Goal: Task Accomplishment & Management: Use online tool/utility

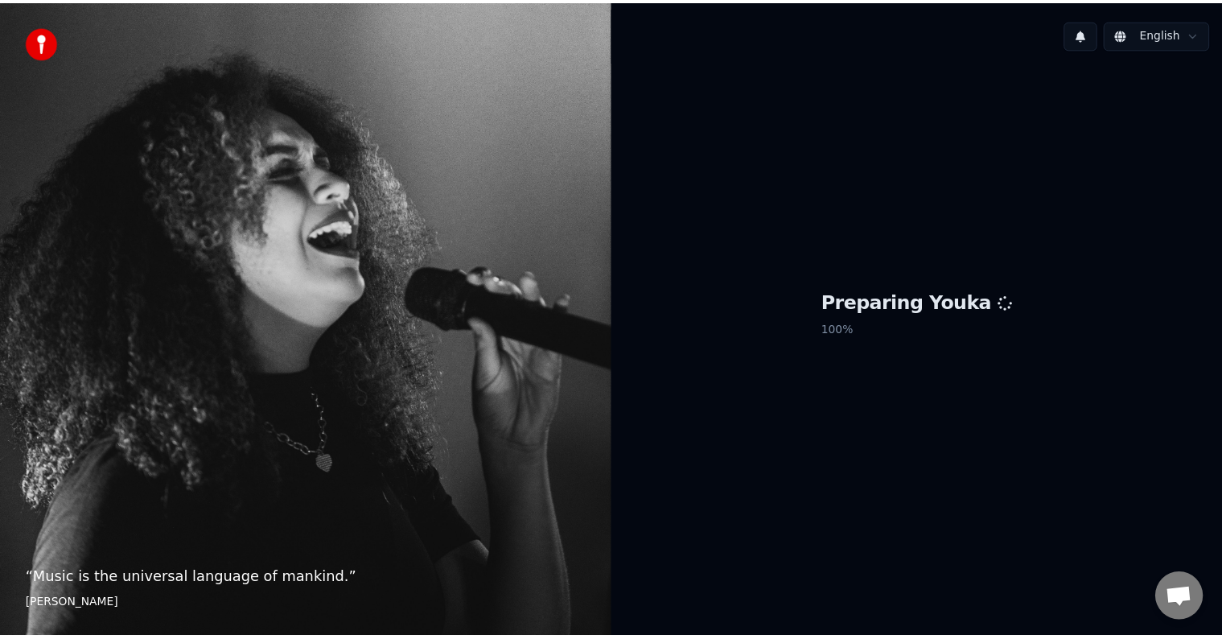
scroll to position [705, 0]
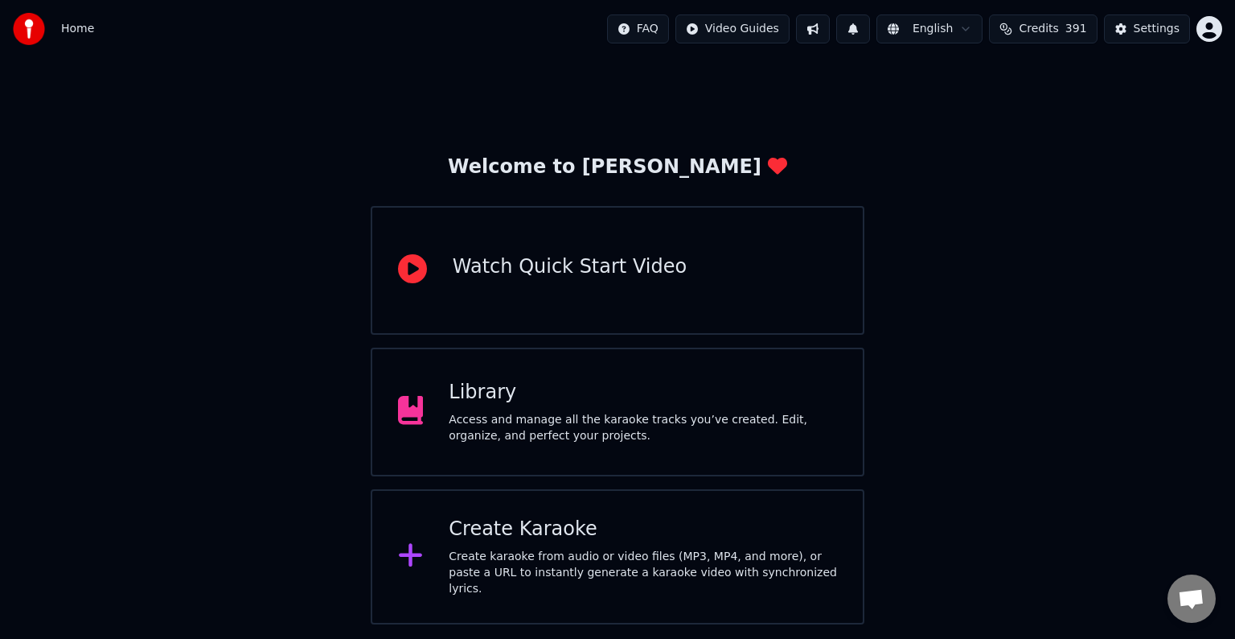
drag, startPoint x: 1214, startPoint y: 587, endPoint x: 1177, endPoint y: 590, distance: 36.3
click at [1177, 590] on body "Home FAQ Video Guides English Credits 391 Settings Welcome to Youka Watch Quick…" at bounding box center [617, 312] width 1235 height 624
click at [1177, 590] on span "Open chat" at bounding box center [1192, 598] width 48 height 48
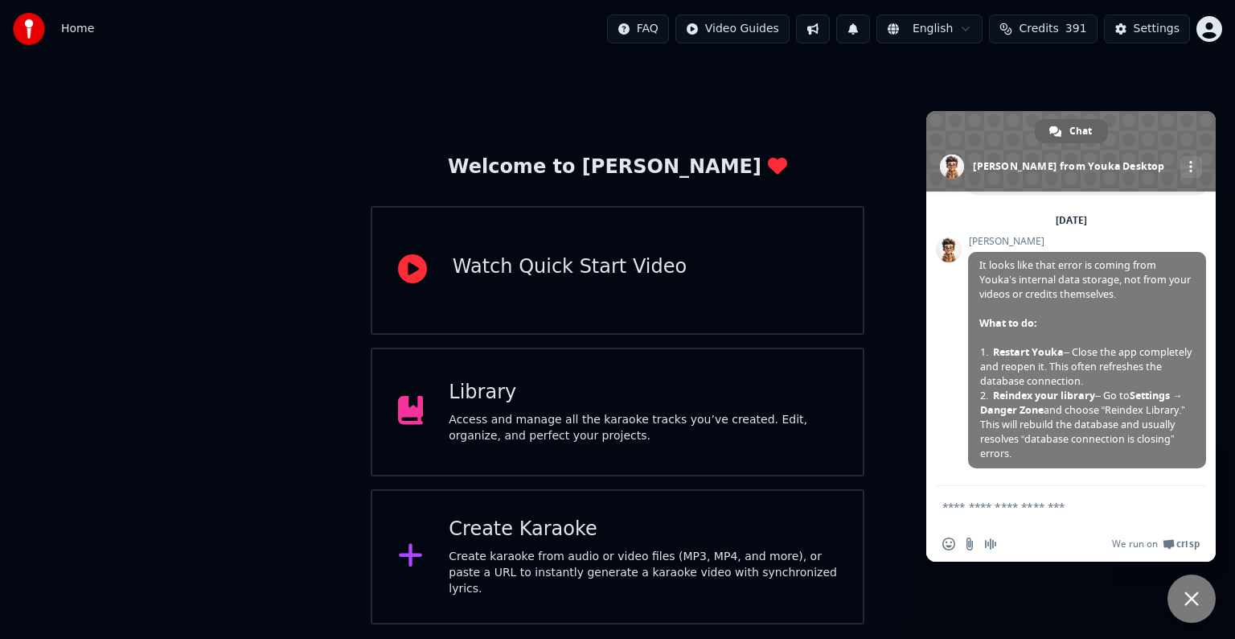
click at [1177, 590] on span "Close chat" at bounding box center [1192, 598] width 48 height 48
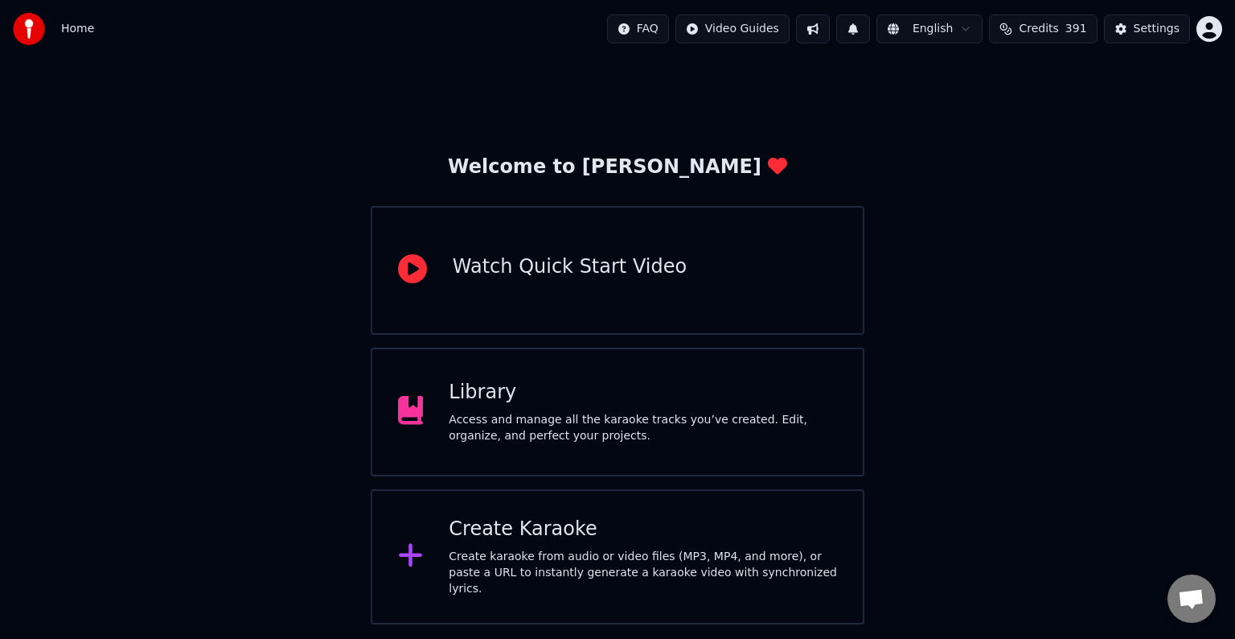
click at [700, 469] on div "Library Access and manage all the karaoke tracks you’ve created. Edit, organize…" at bounding box center [618, 411] width 494 height 129
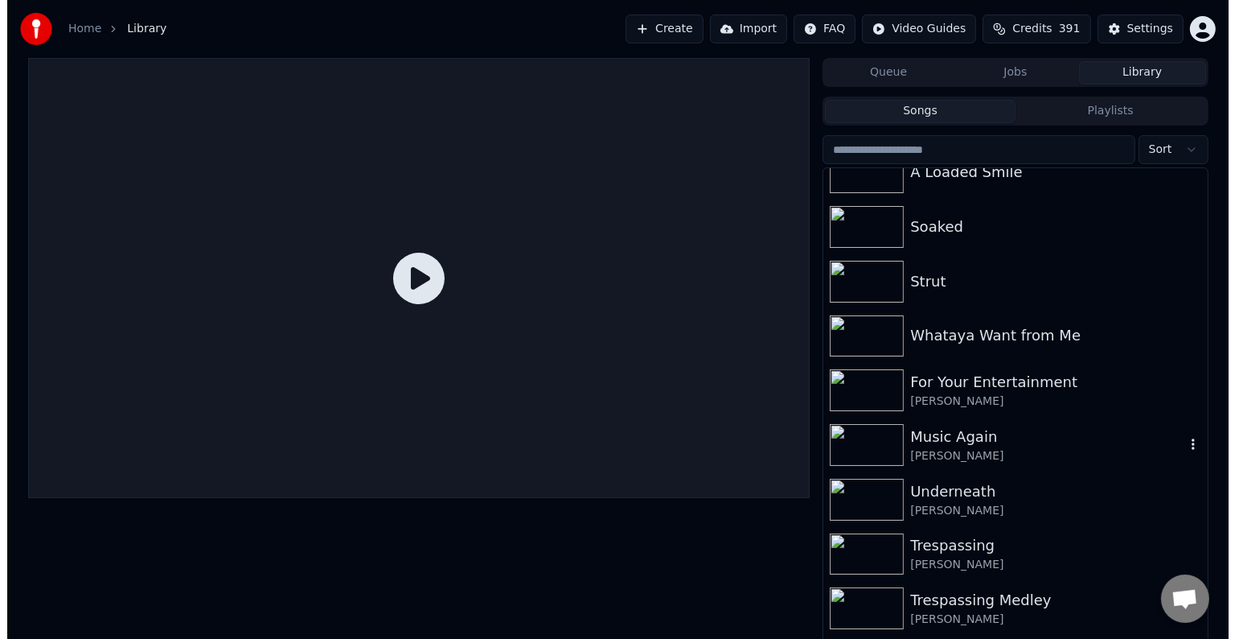
scroll to position [1116, 0]
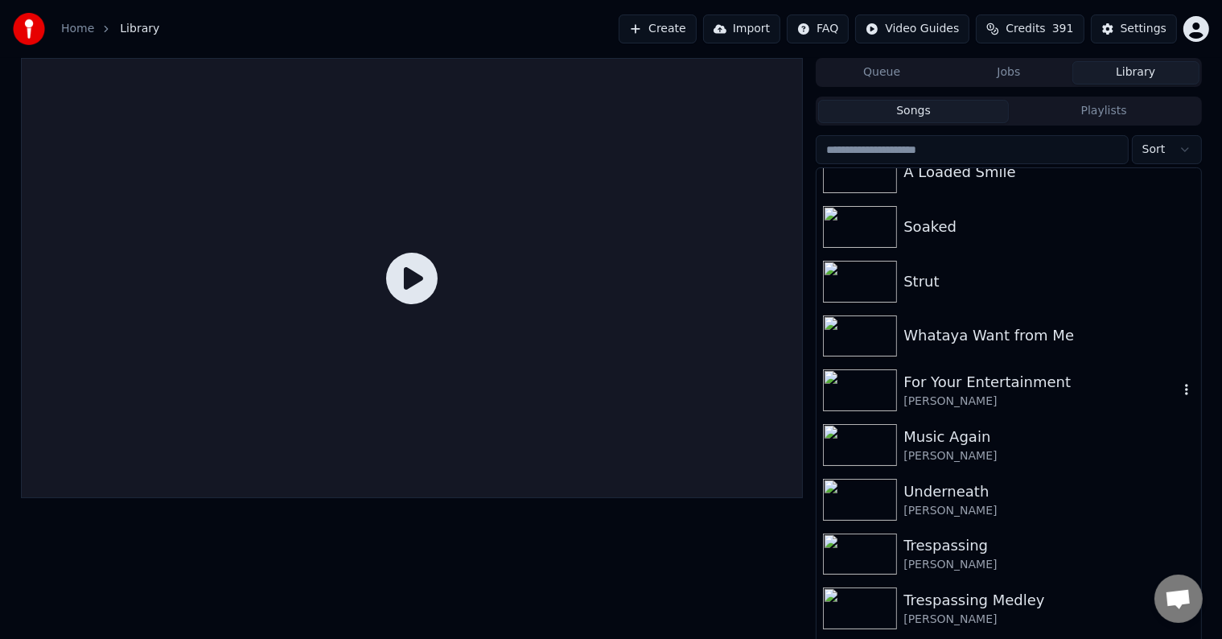
click at [1068, 401] on div "[PERSON_NAME]" at bounding box center [1040, 401] width 274 height 16
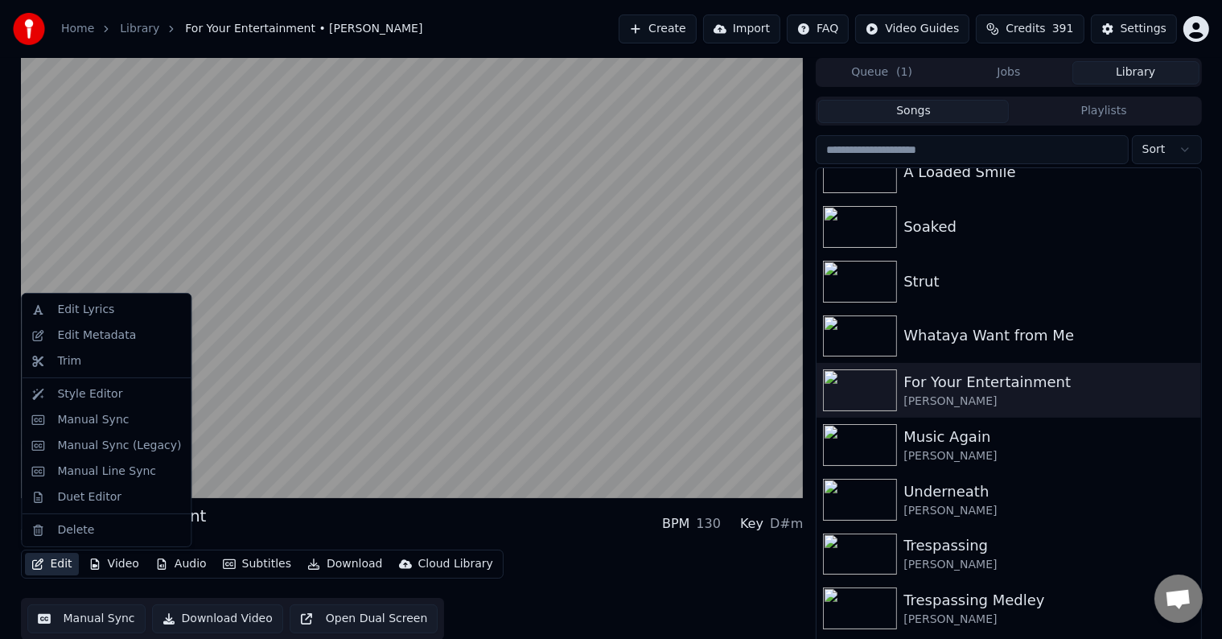
click at [43, 558] on button "Edit" at bounding box center [52, 564] width 54 height 23
click at [74, 445] on div "Manual Sync (Legacy)" at bounding box center [119, 446] width 124 height 16
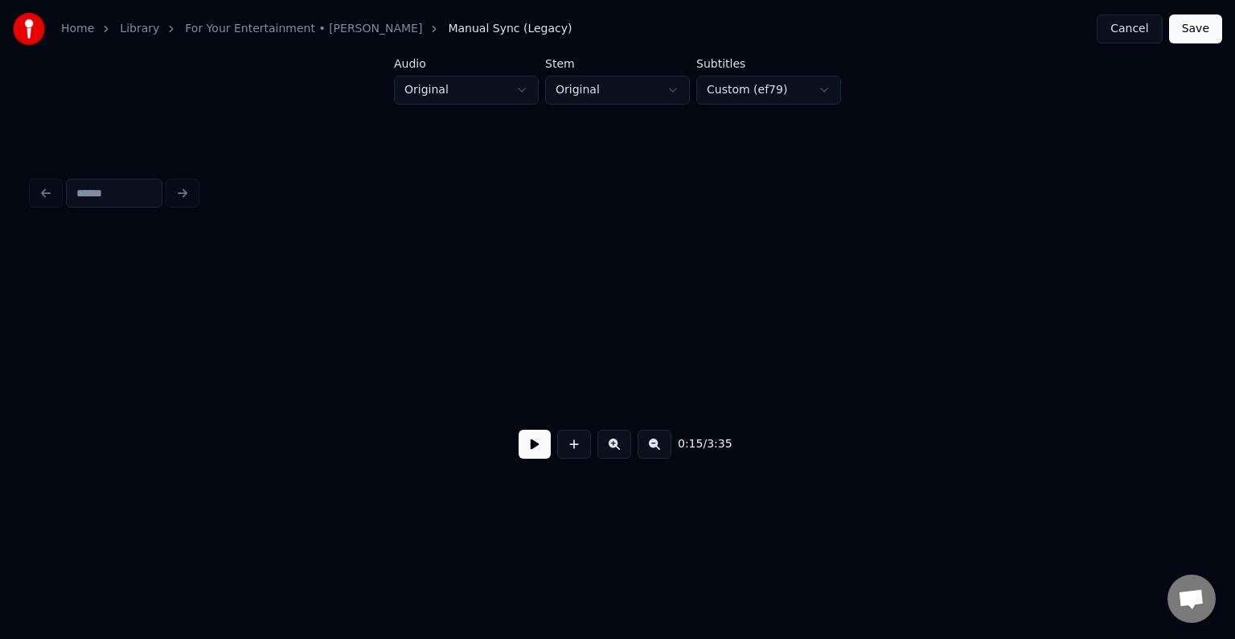
scroll to position [0, 1823]
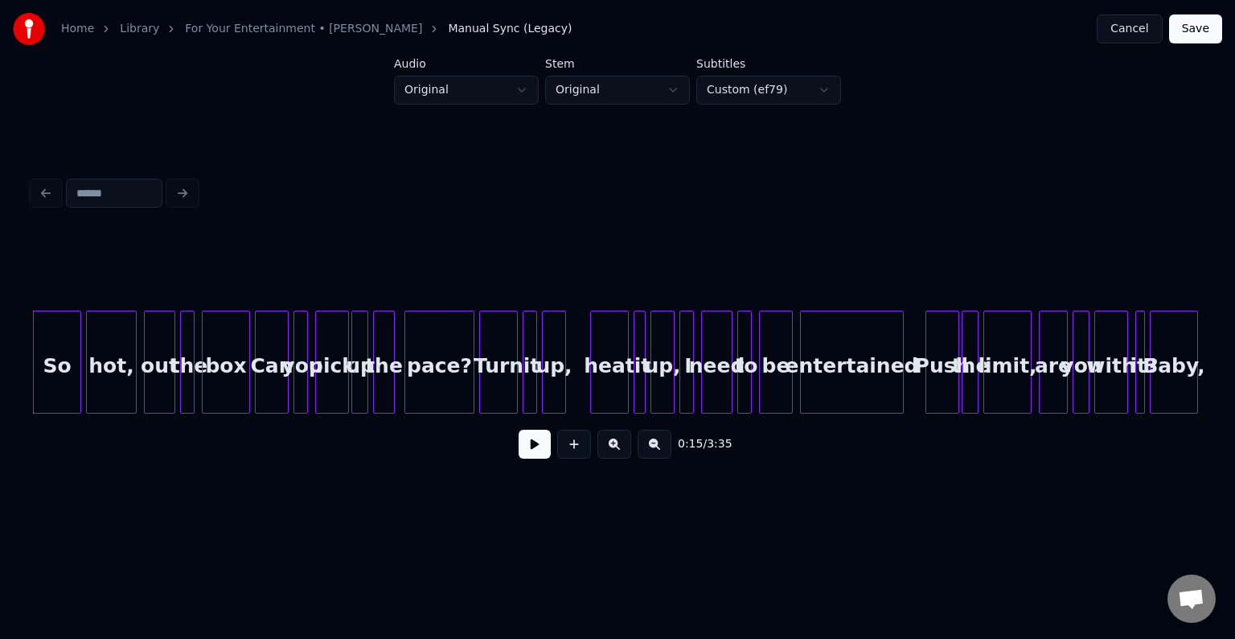
click at [544, 455] on button at bounding box center [535, 443] width 32 height 29
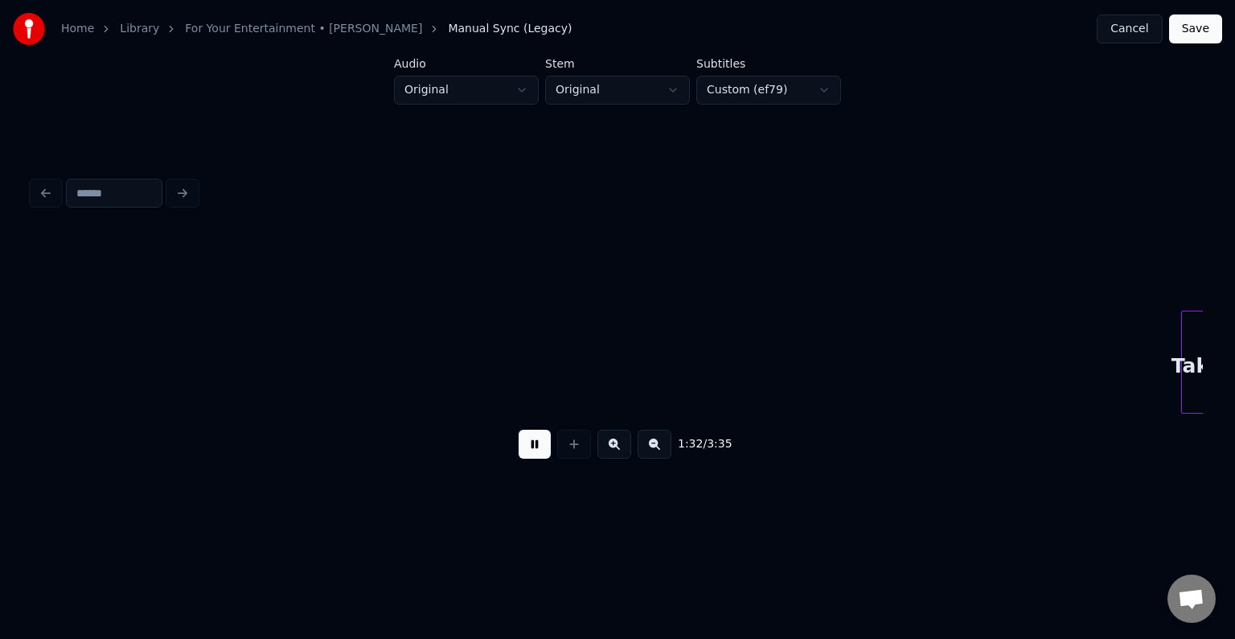
scroll to position [0, 11202]
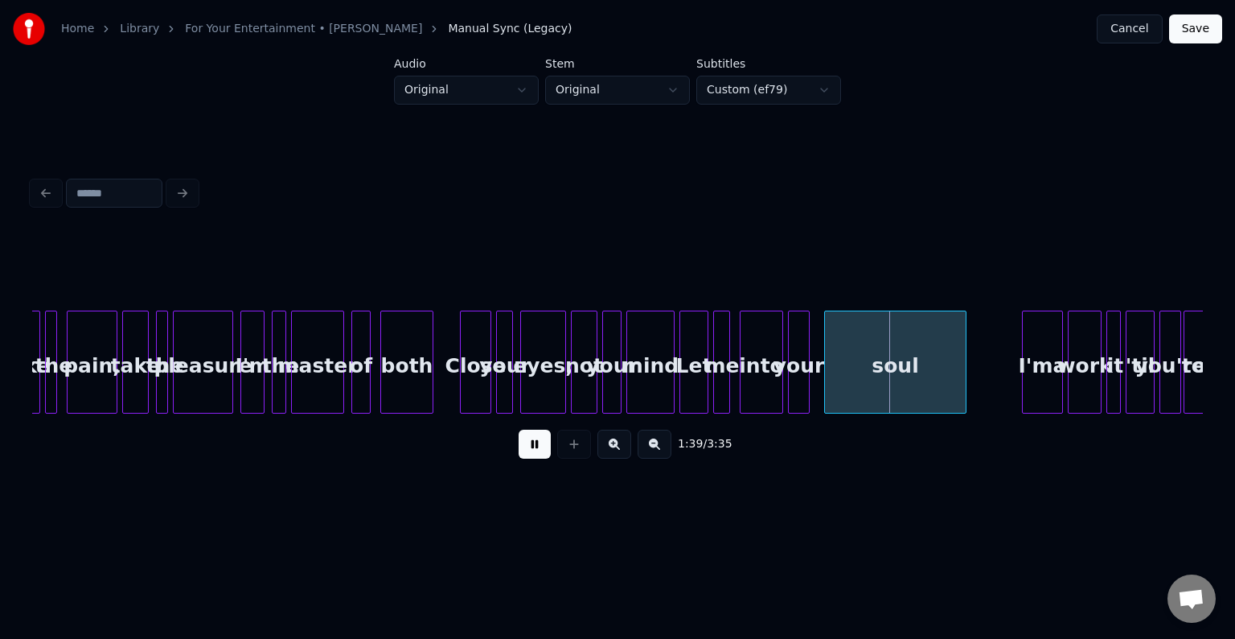
click at [544, 455] on button at bounding box center [535, 443] width 32 height 29
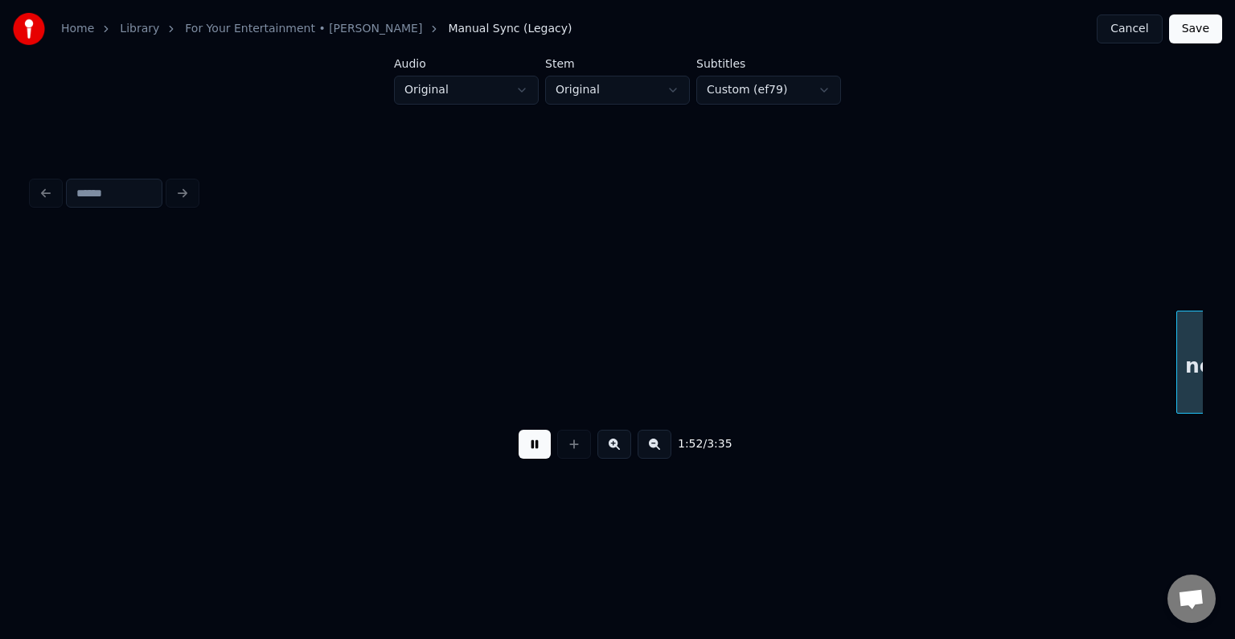
scroll to position [0, 13547]
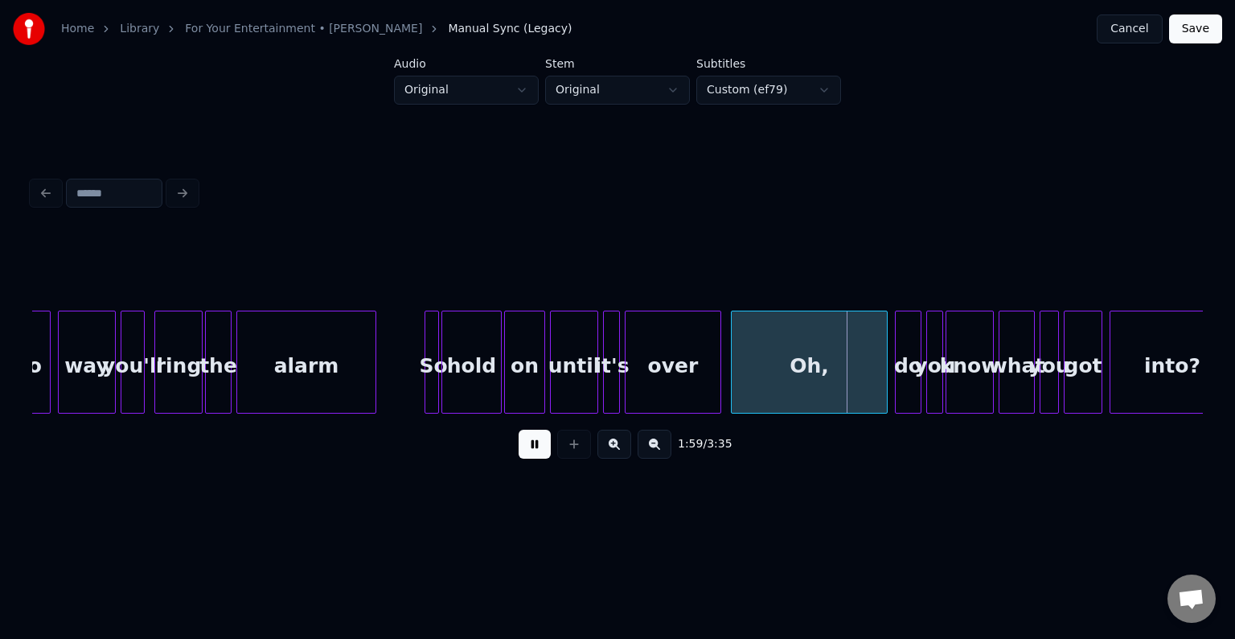
click at [544, 455] on button at bounding box center [535, 443] width 32 height 29
click at [838, 377] on div at bounding box center [839, 361] width 5 height 101
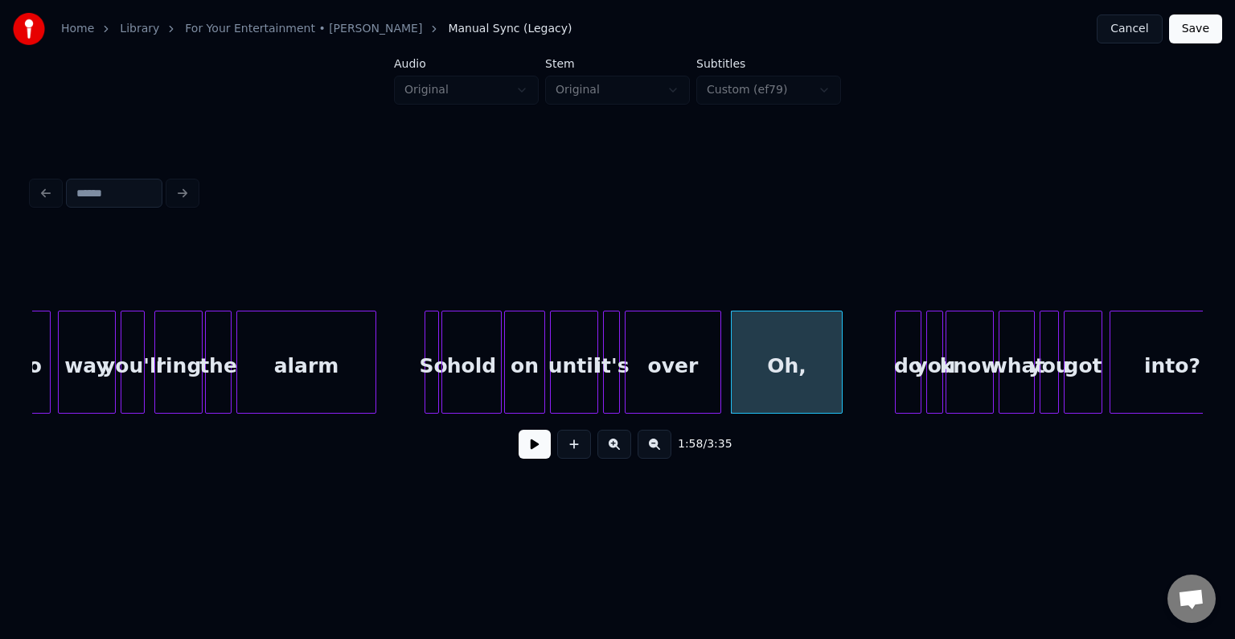
click at [522, 457] on button at bounding box center [535, 443] width 32 height 29
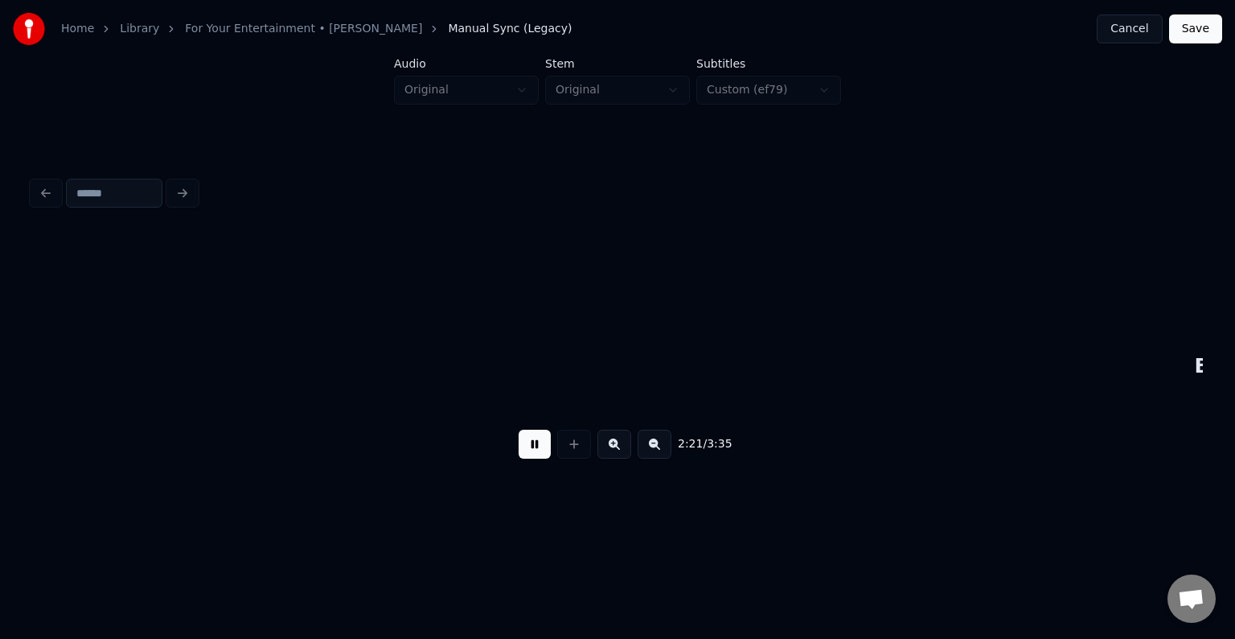
scroll to position [0, 17060]
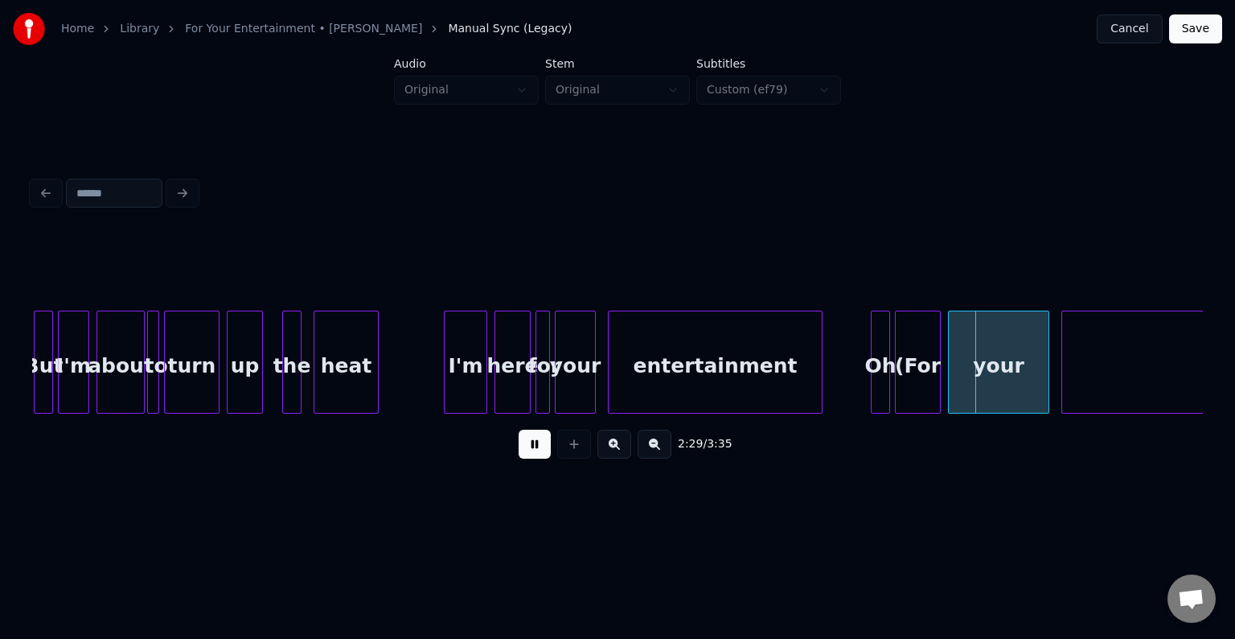
click at [522, 457] on button at bounding box center [535, 443] width 32 height 29
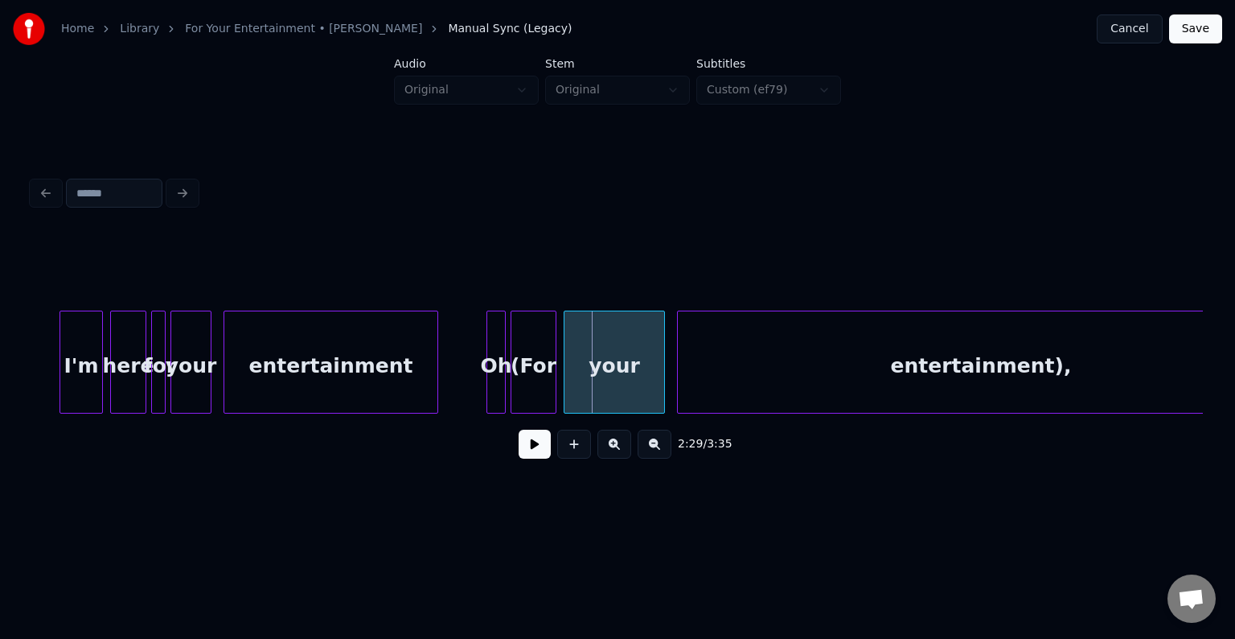
scroll to position [0, 17446]
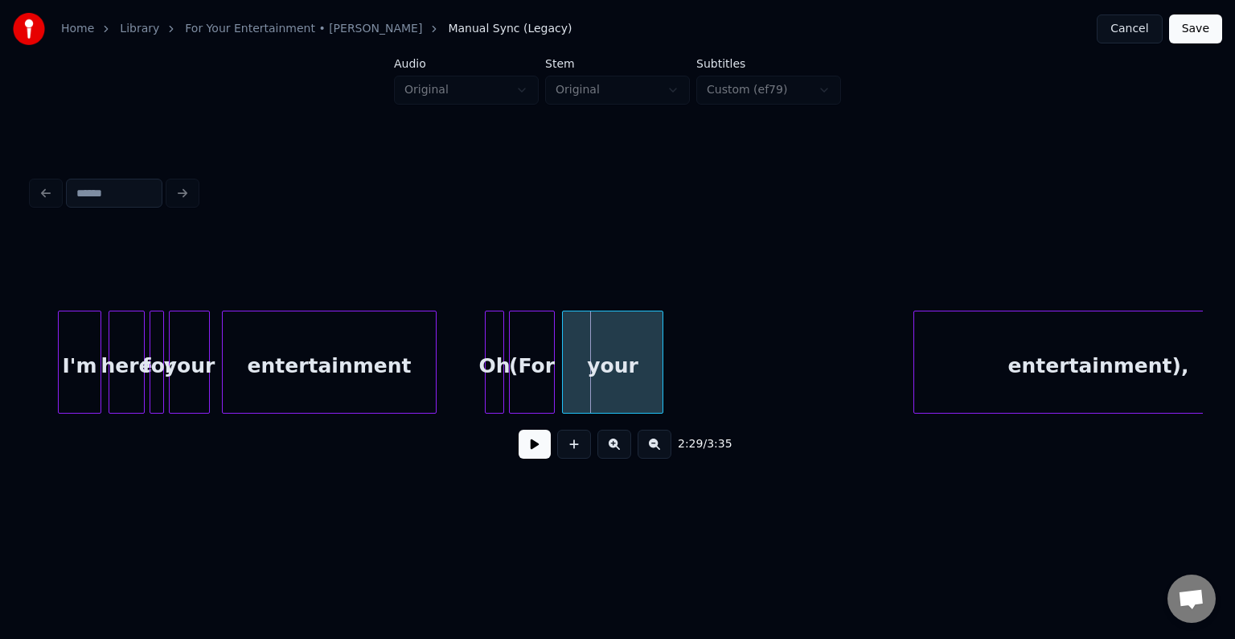
click at [917, 360] on div at bounding box center [916, 361] width 5 height 101
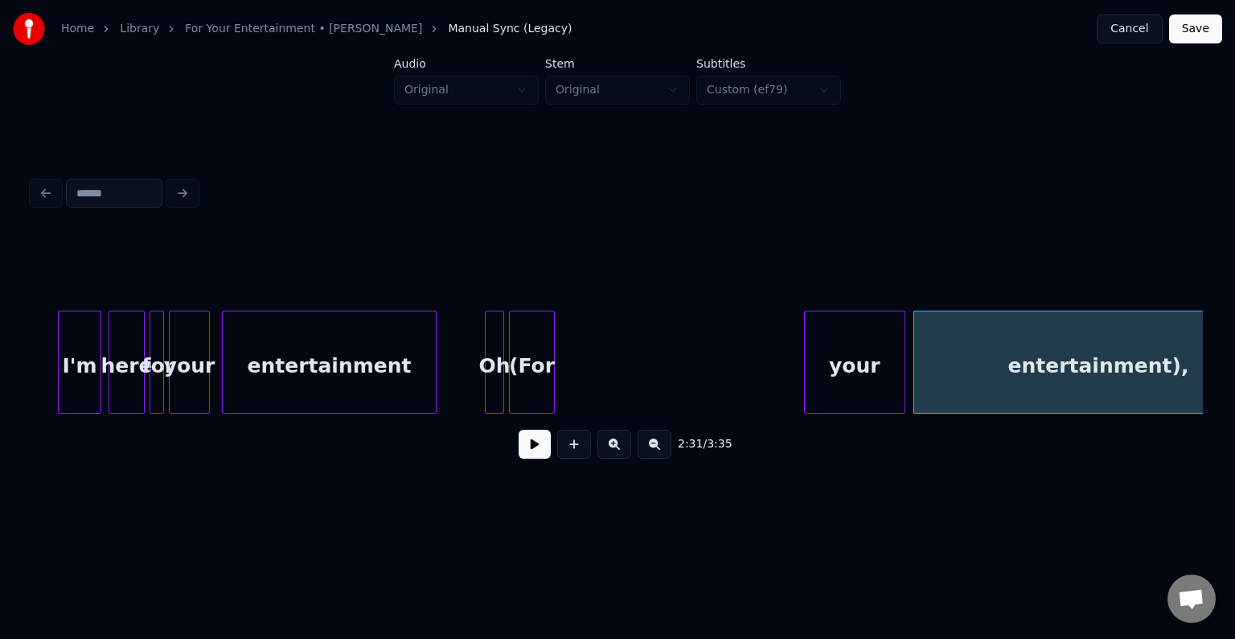
click at [843, 380] on div "your" at bounding box center [855, 365] width 100 height 109
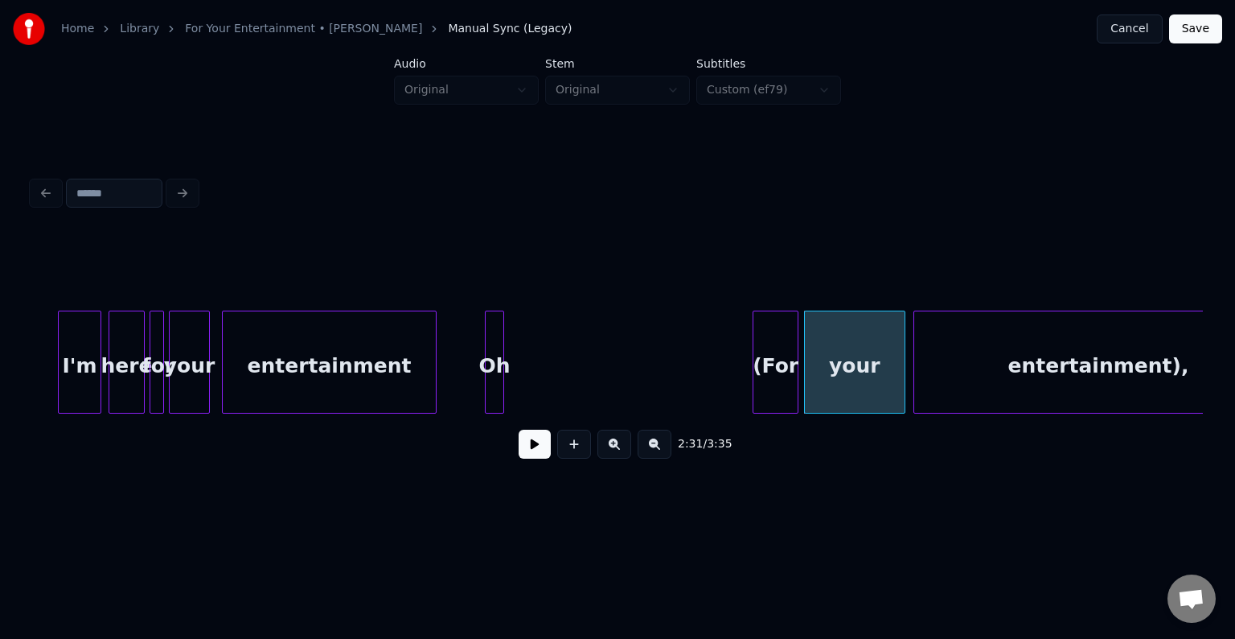
click at [779, 371] on div "(For" at bounding box center [776, 365] width 44 height 109
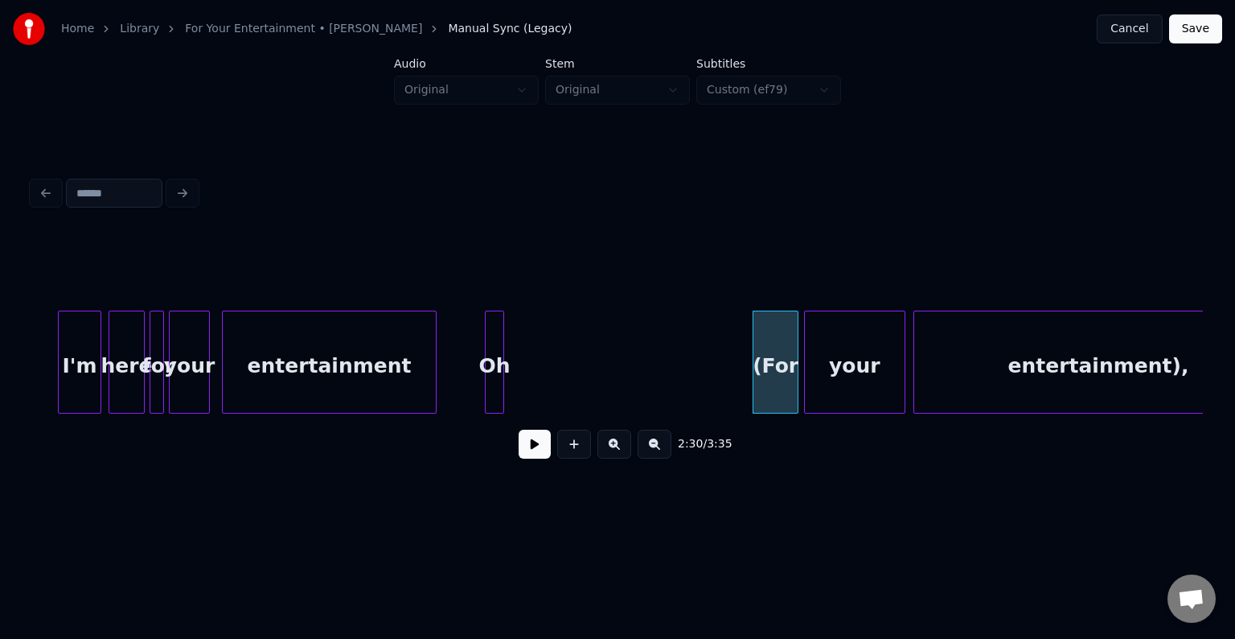
click at [532, 444] on button at bounding box center [535, 443] width 32 height 29
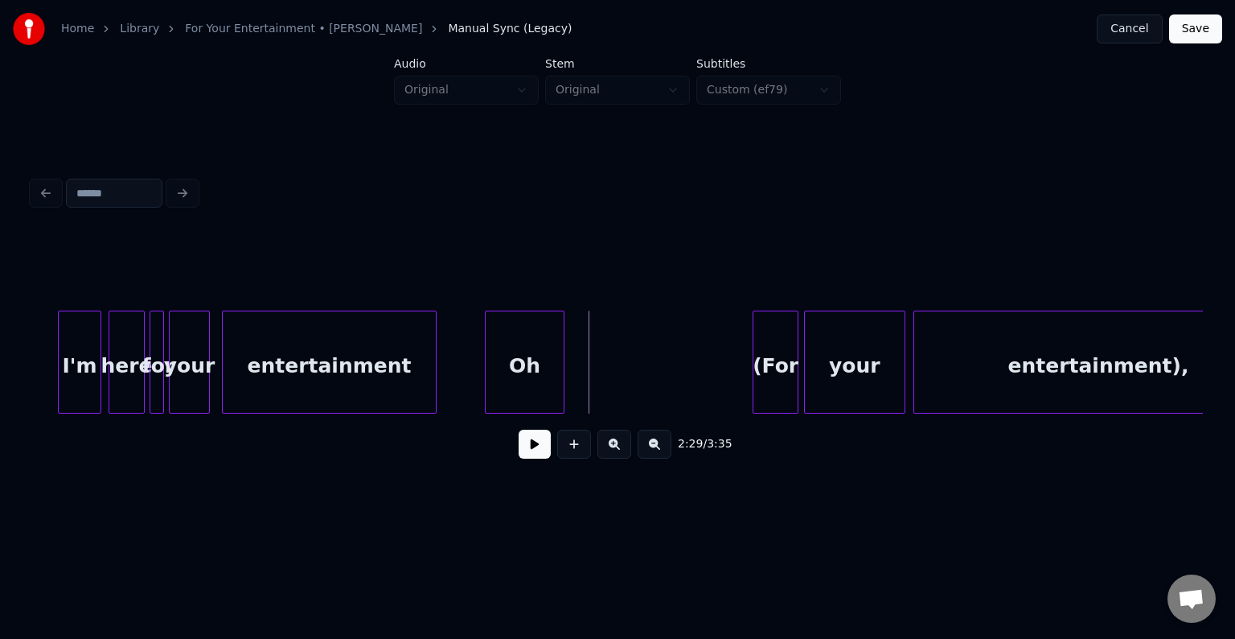
click at [562, 368] on div at bounding box center [561, 361] width 5 height 101
click at [390, 401] on div "entertainment" at bounding box center [329, 365] width 213 height 109
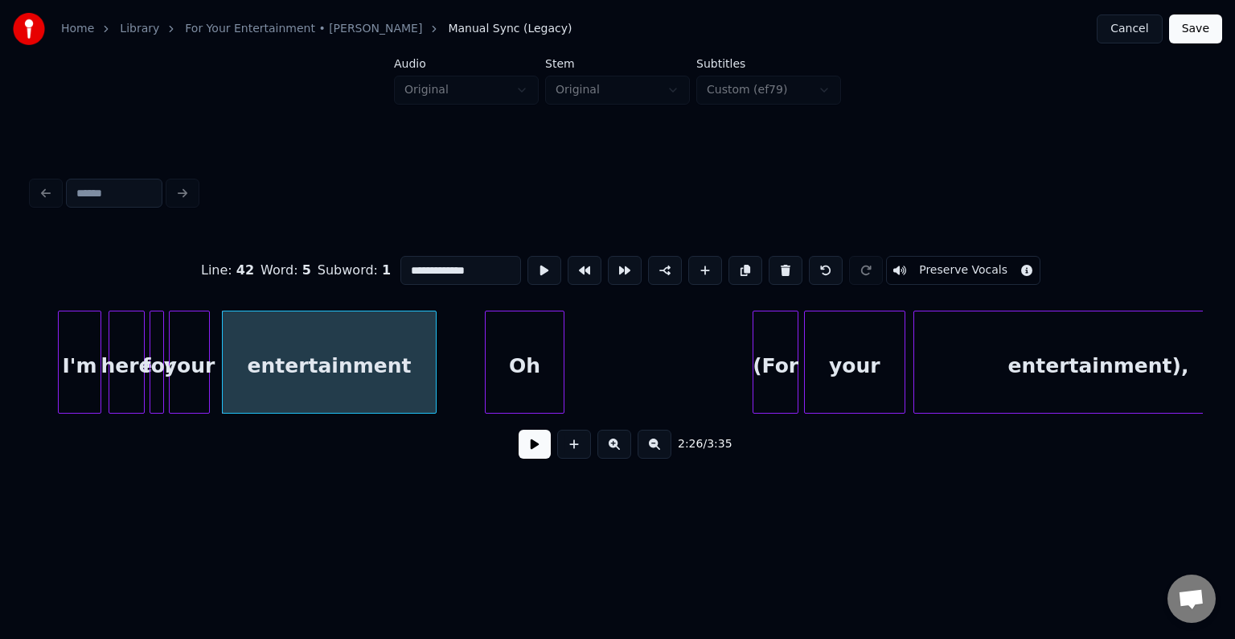
click at [530, 456] on button at bounding box center [535, 443] width 32 height 29
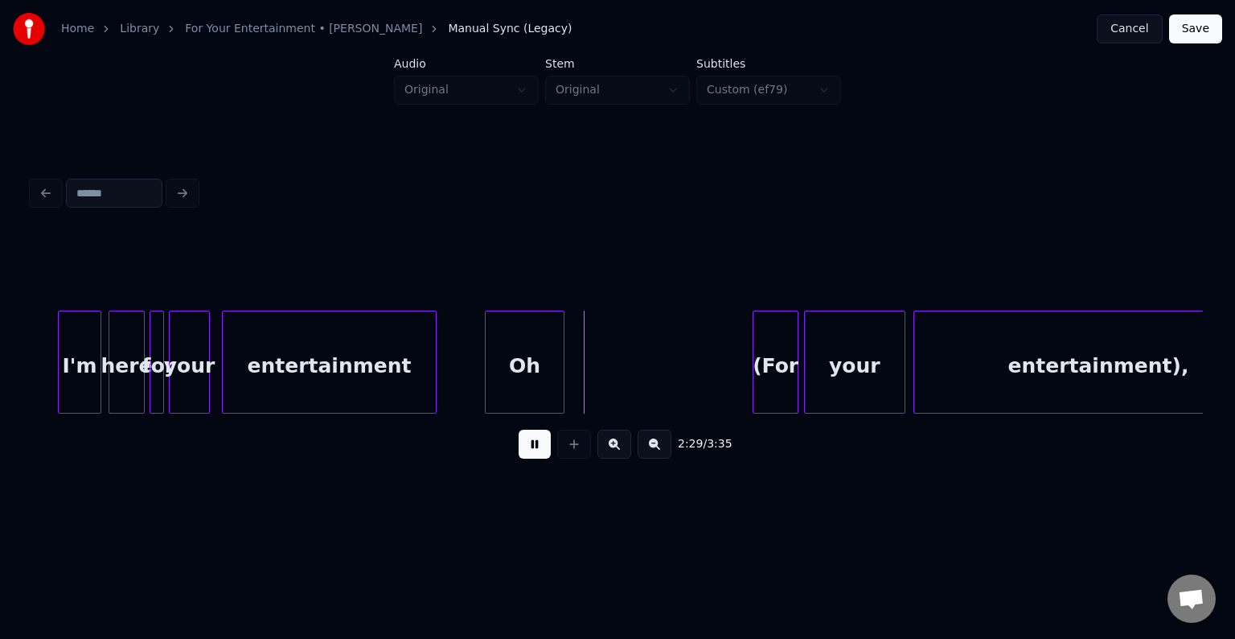
click at [530, 456] on button at bounding box center [535, 443] width 32 height 29
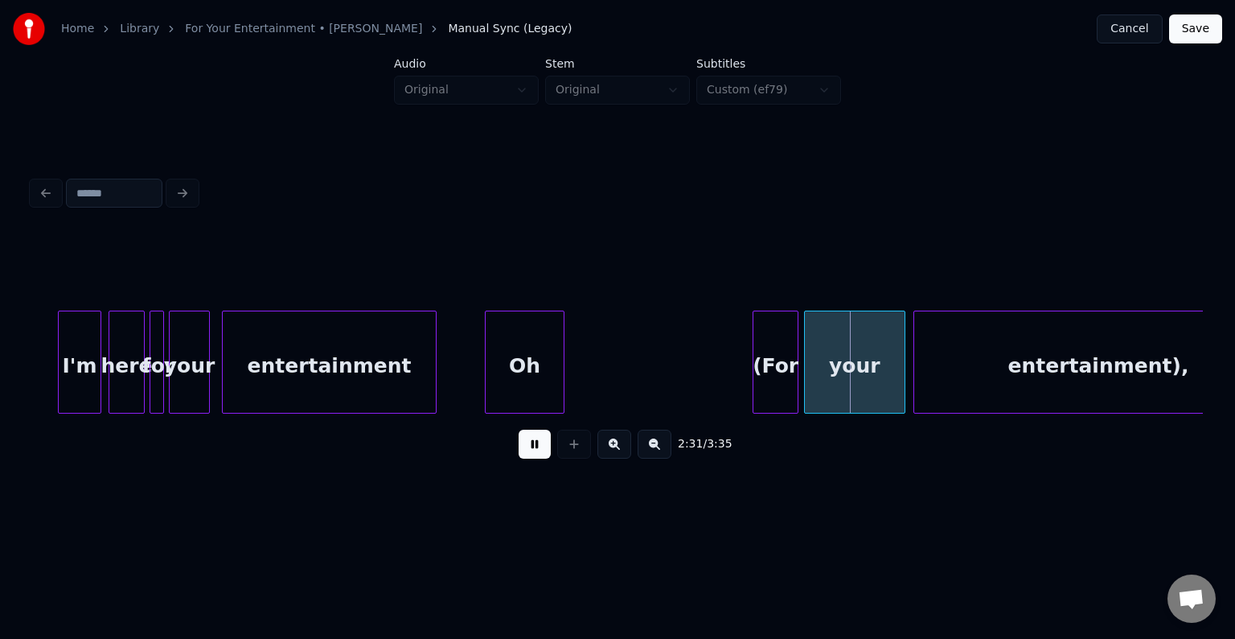
click at [530, 456] on button at bounding box center [535, 443] width 32 height 29
click at [1004, 346] on div "entertainment)," at bounding box center [1098, 365] width 368 height 109
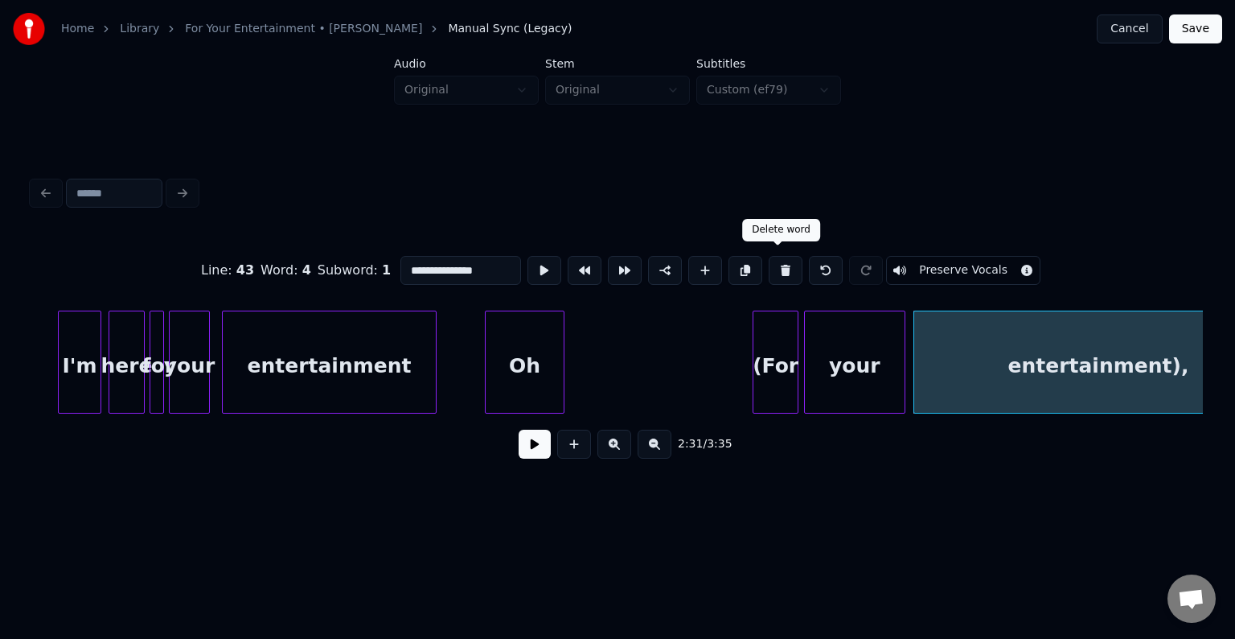
click at [785, 266] on button at bounding box center [786, 270] width 34 height 29
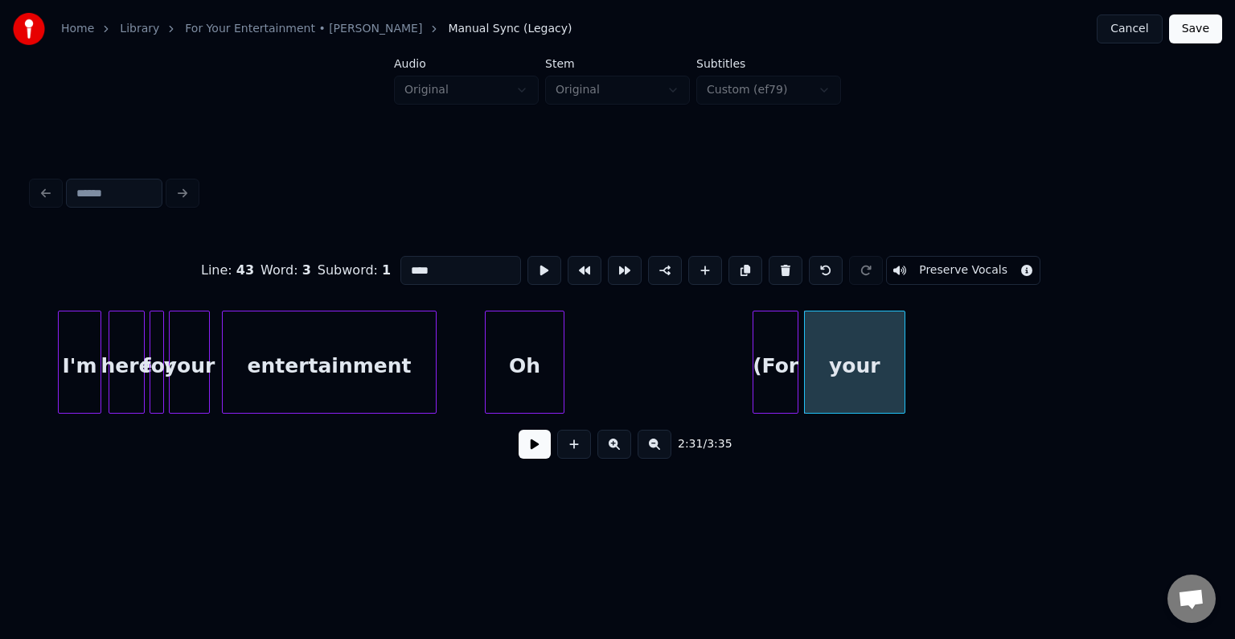
click at [785, 266] on button at bounding box center [786, 270] width 34 height 29
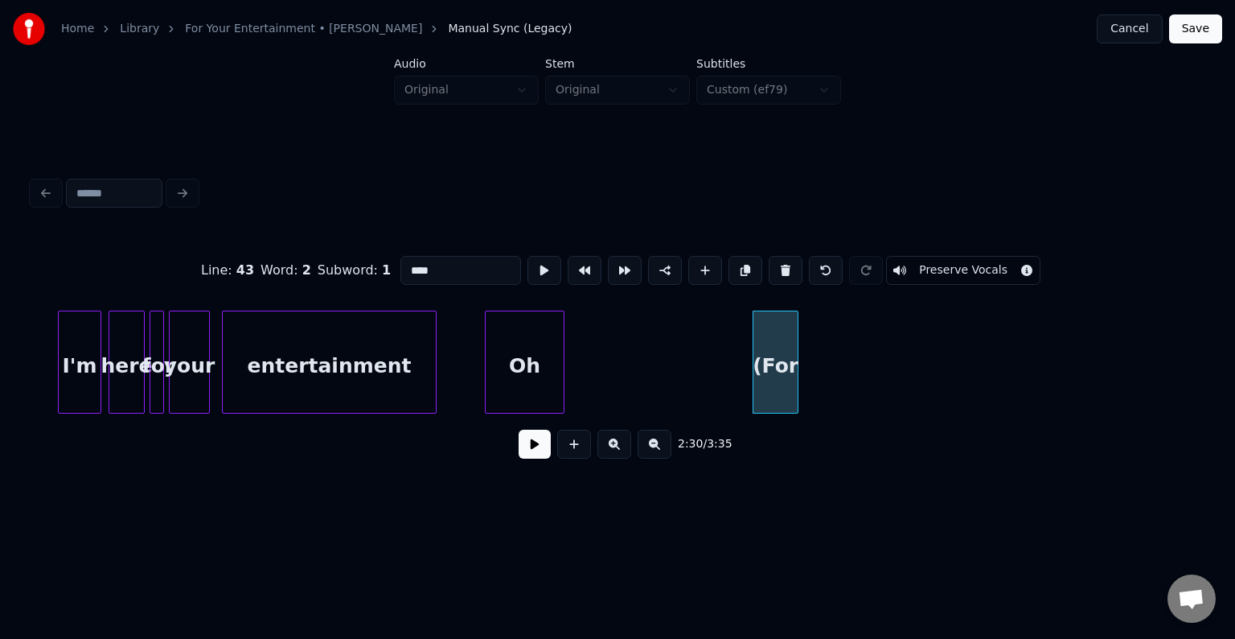
click at [785, 266] on button at bounding box center [786, 270] width 34 height 29
type input "**"
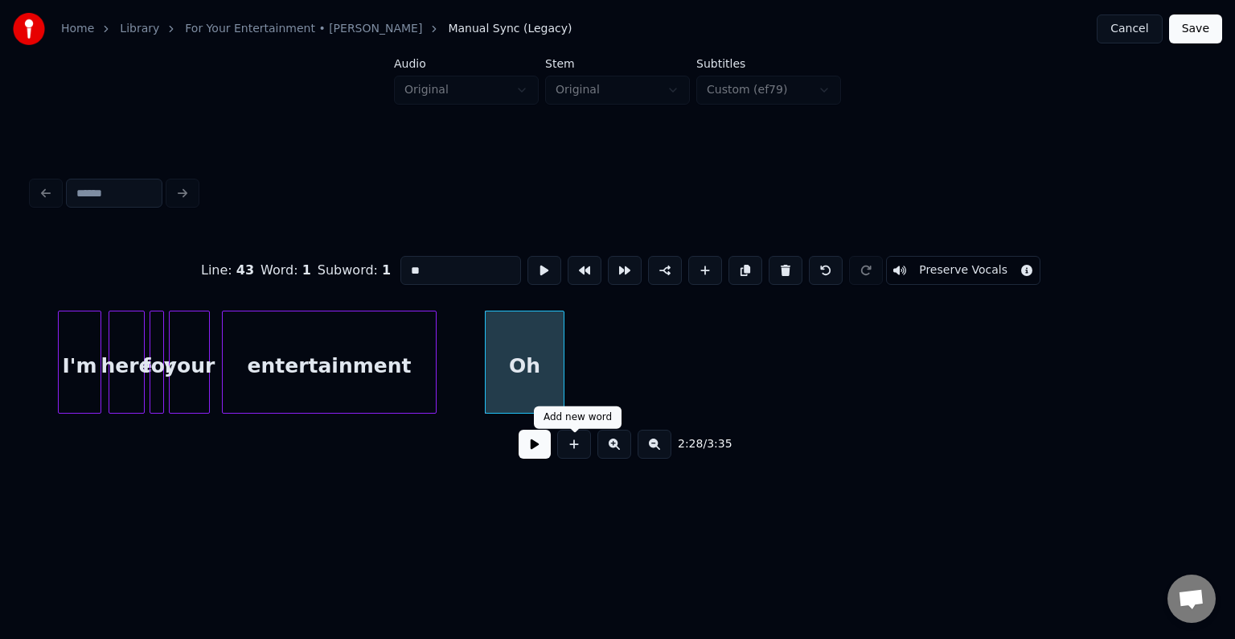
click at [547, 450] on button at bounding box center [535, 443] width 32 height 29
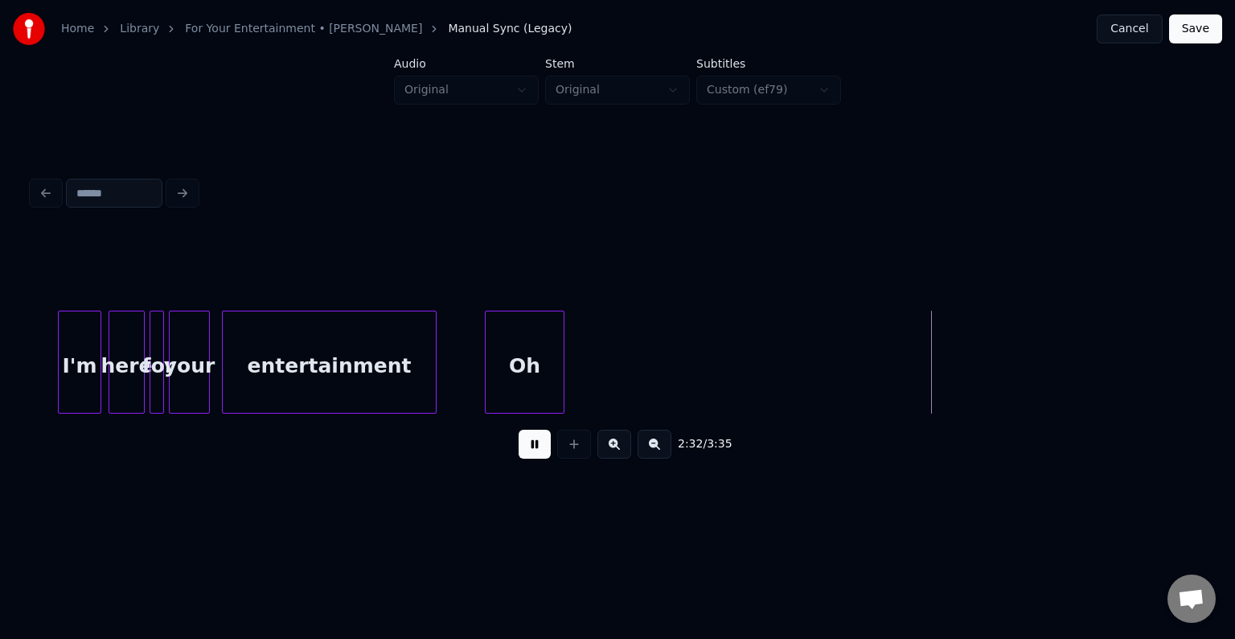
click at [528, 457] on button at bounding box center [535, 443] width 32 height 29
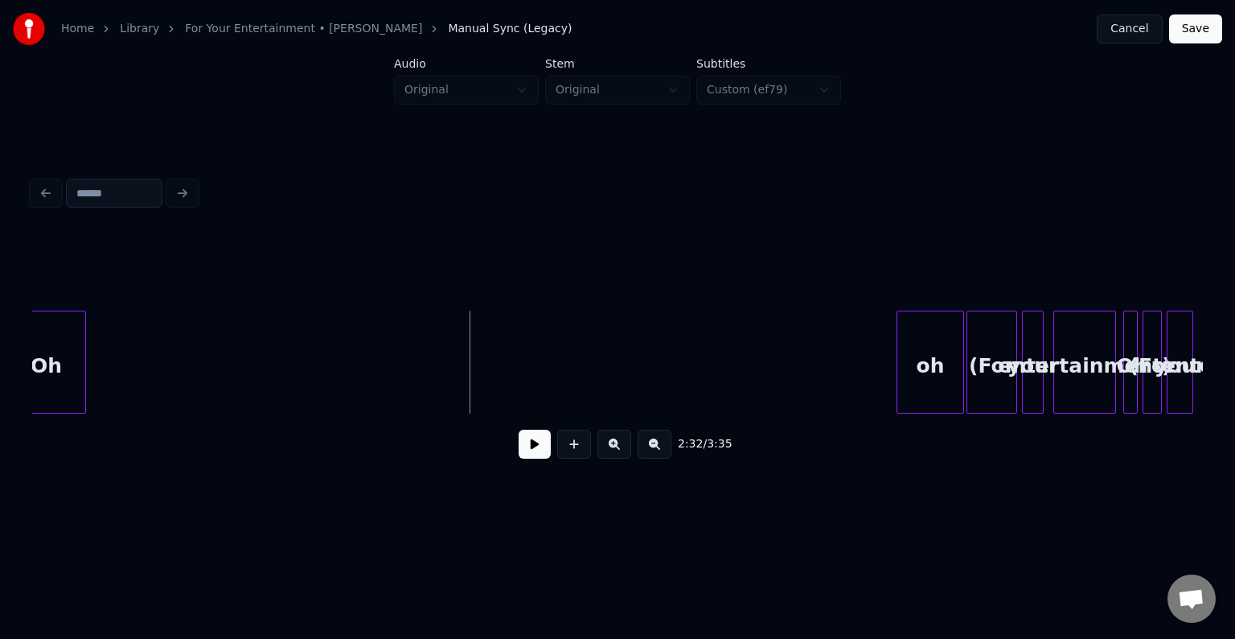
scroll to position [0, 17929]
drag, startPoint x: 936, startPoint y: 392, endPoint x: 573, endPoint y: 430, distance: 365.6
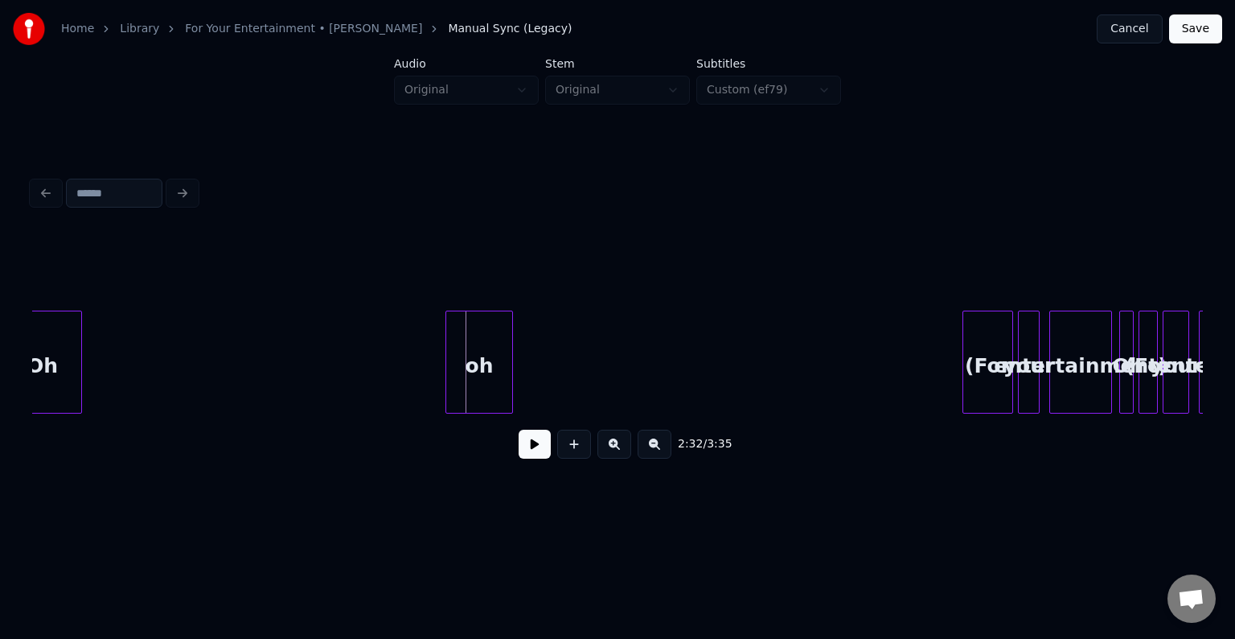
click at [482, 397] on div "oh" at bounding box center [479, 365] width 66 height 109
click at [537, 454] on button at bounding box center [535, 443] width 32 height 29
click at [467, 378] on div "oh" at bounding box center [483, 365] width 66 height 109
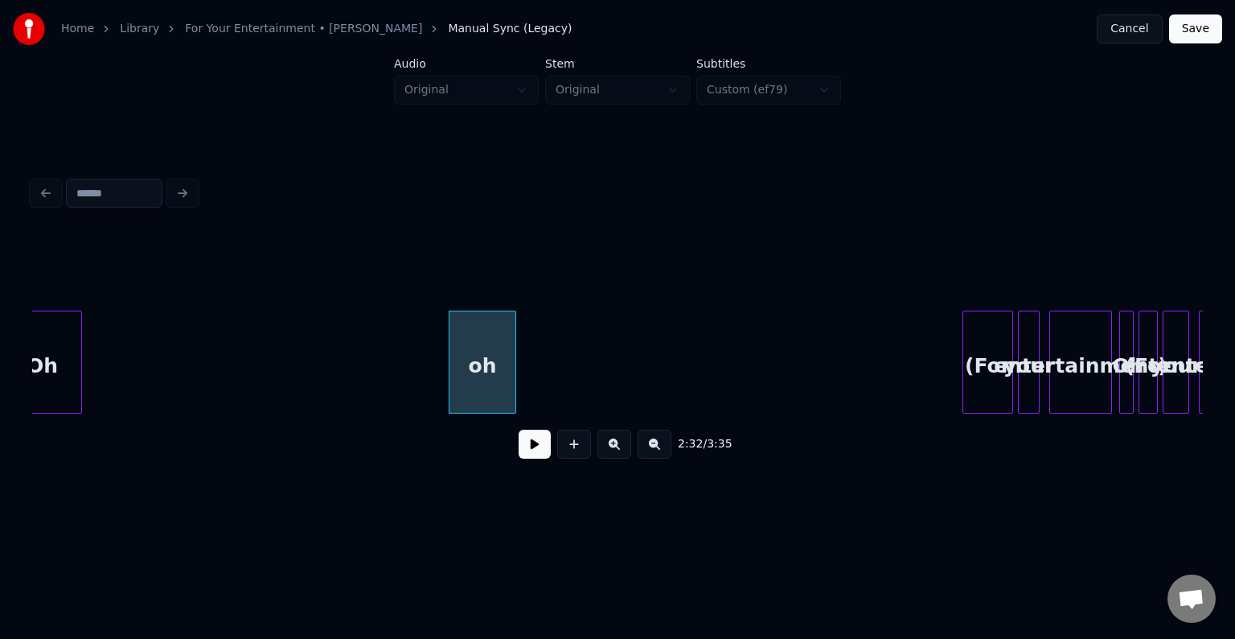
click at [538, 458] on button at bounding box center [535, 443] width 32 height 29
click at [528, 456] on button at bounding box center [535, 443] width 32 height 29
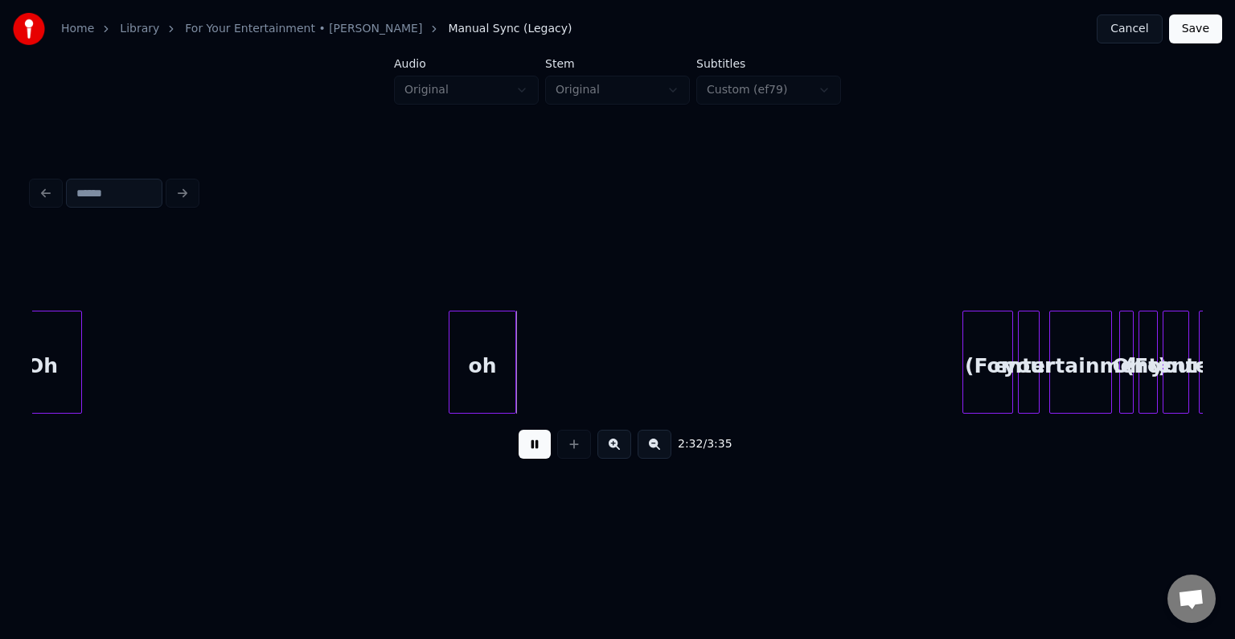
click at [528, 456] on button at bounding box center [535, 443] width 32 height 29
click at [524, 378] on div at bounding box center [523, 361] width 5 height 101
click at [532, 447] on button at bounding box center [535, 443] width 32 height 29
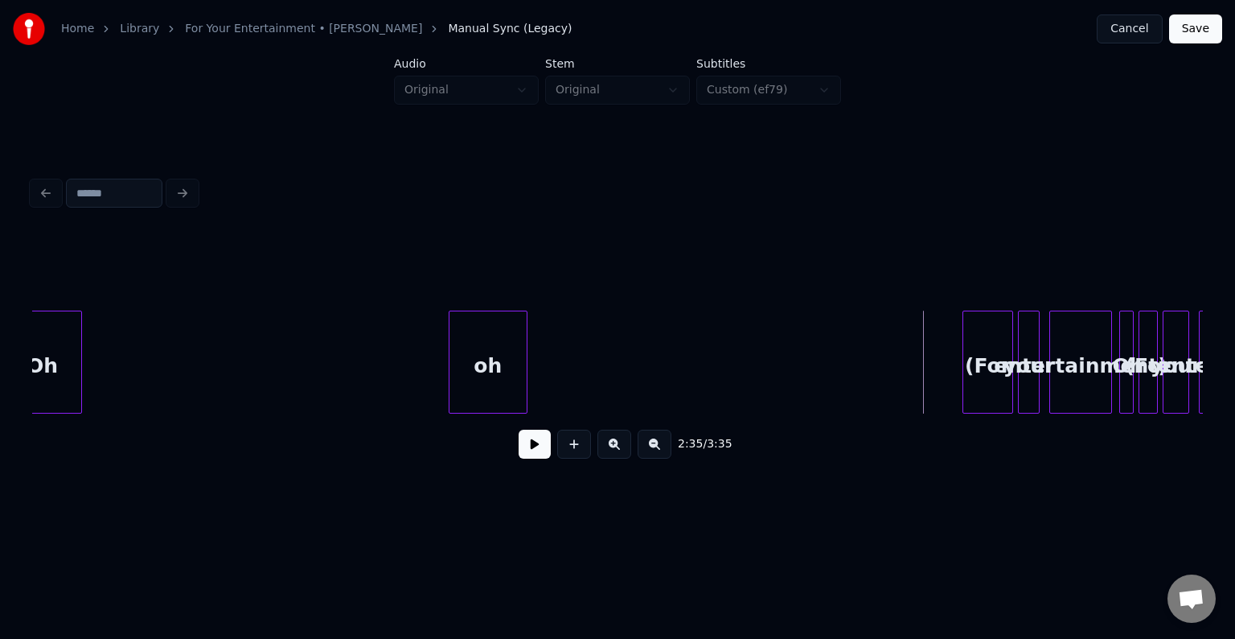
click at [1072, 367] on div "entertainment)" at bounding box center [1080, 365] width 61 height 109
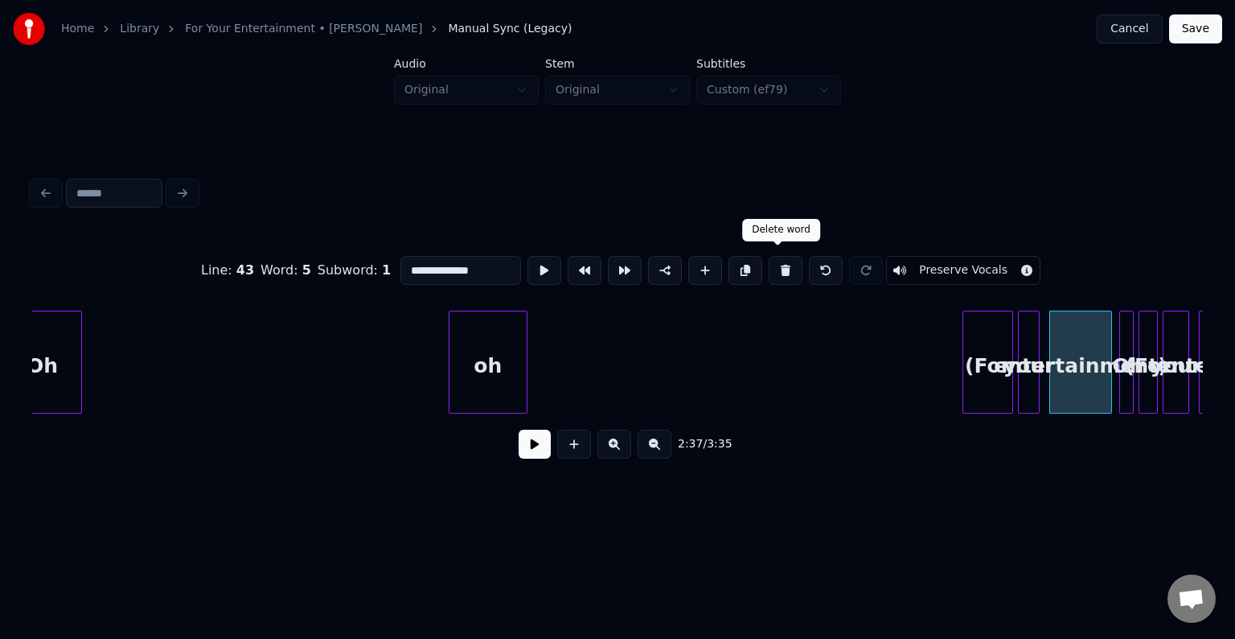
click at [772, 268] on button at bounding box center [786, 270] width 34 height 29
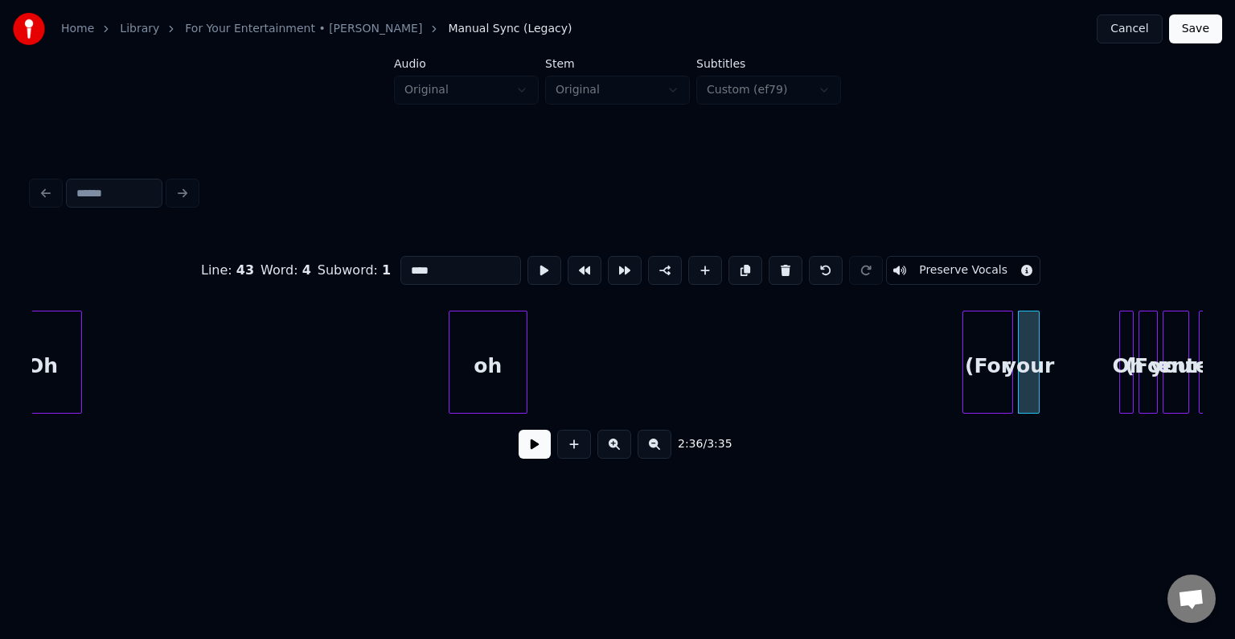
click at [772, 268] on button at bounding box center [786, 270] width 34 height 29
type input "**"
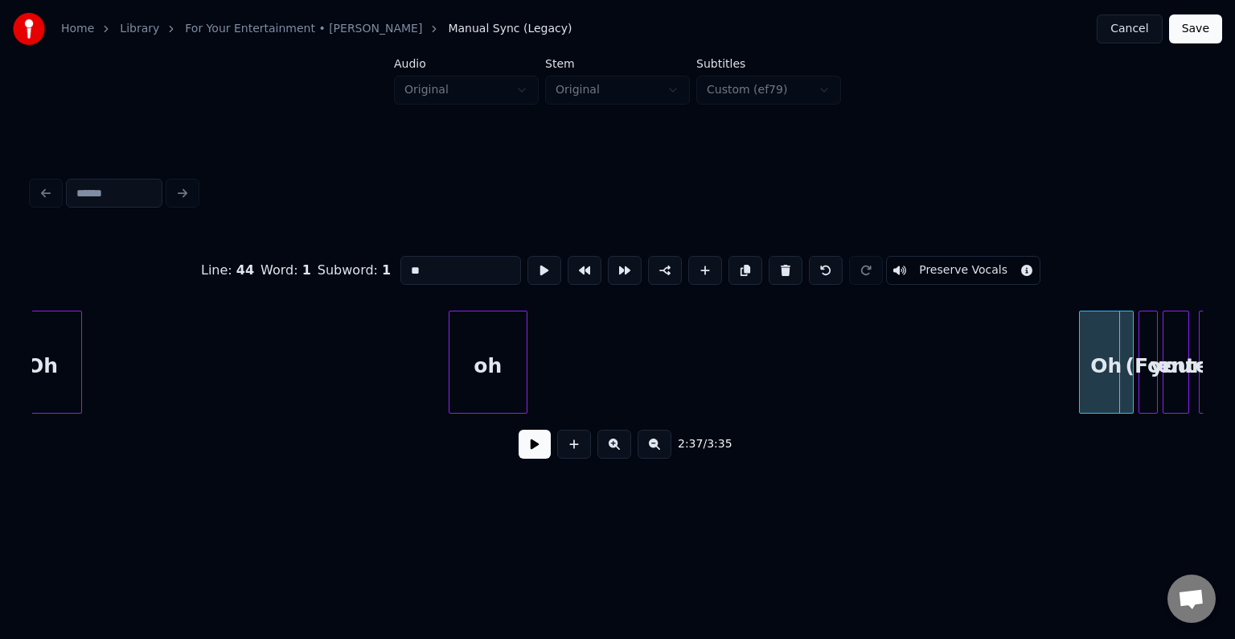
click at [1080, 388] on div at bounding box center [1082, 361] width 5 height 101
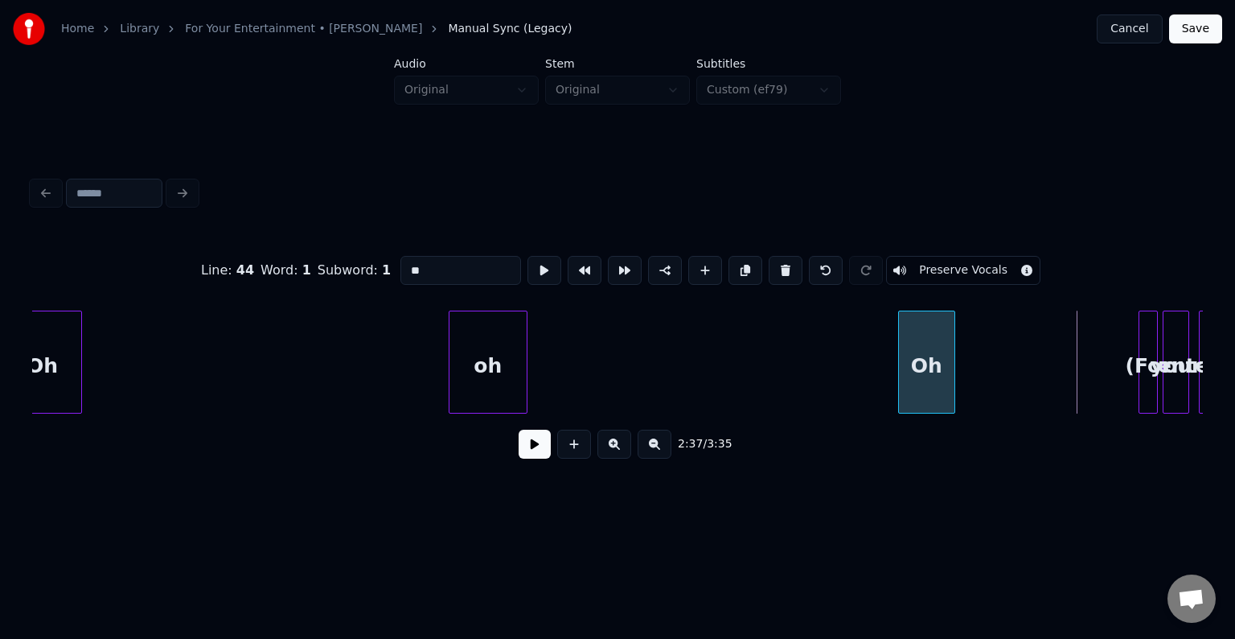
click at [937, 392] on div "Oh" at bounding box center [926, 365] width 55 height 109
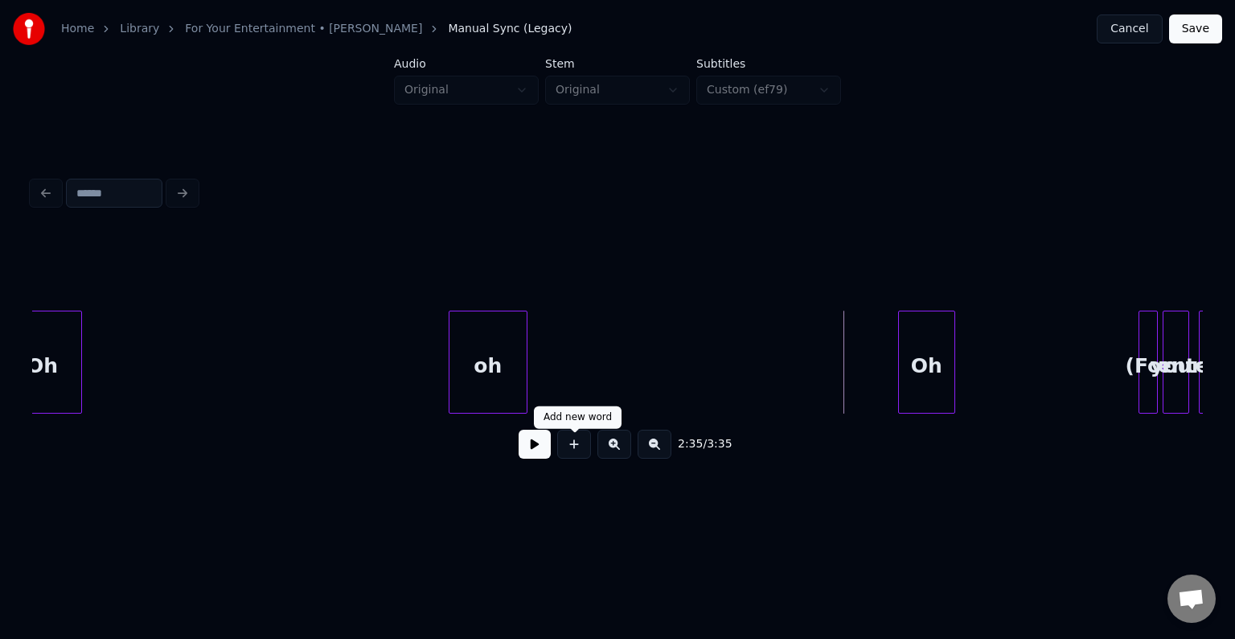
click at [529, 458] on button at bounding box center [535, 443] width 32 height 29
click at [967, 377] on div at bounding box center [967, 361] width 5 height 101
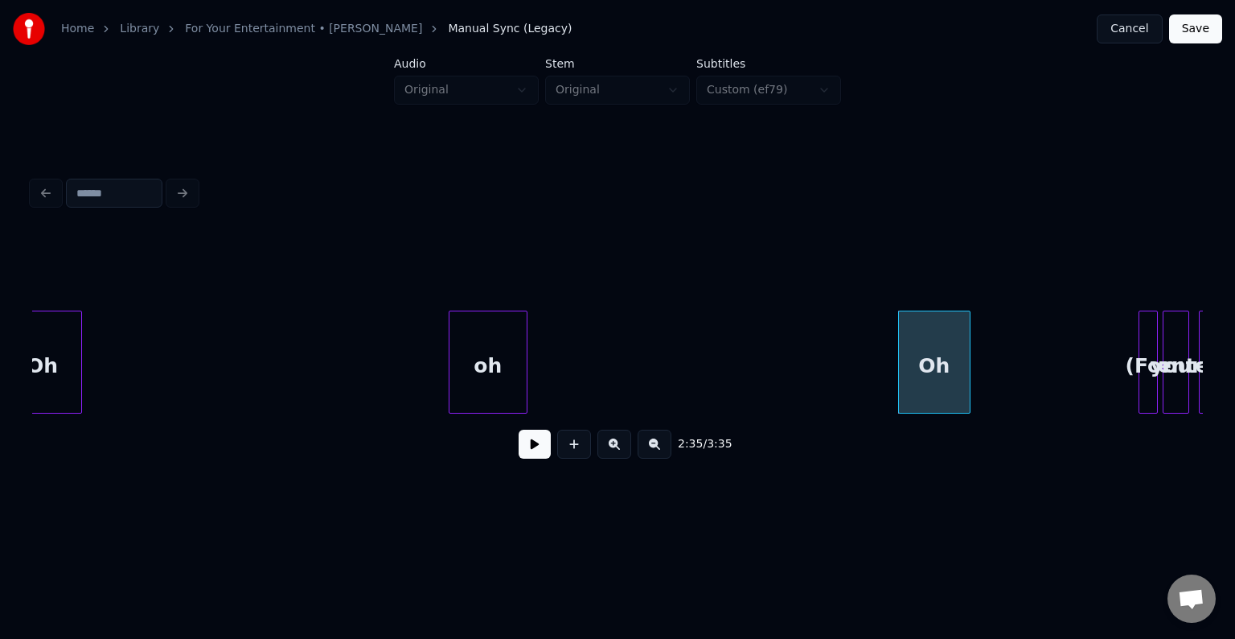
click at [533, 446] on button at bounding box center [535, 443] width 32 height 29
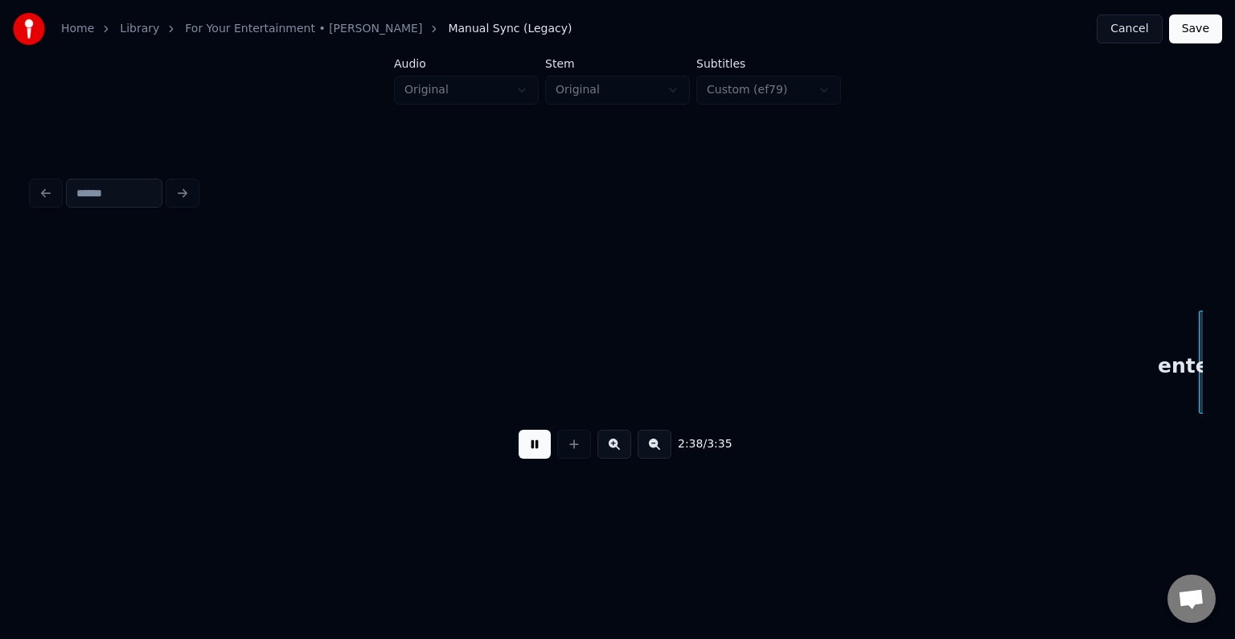
scroll to position [0, 19100]
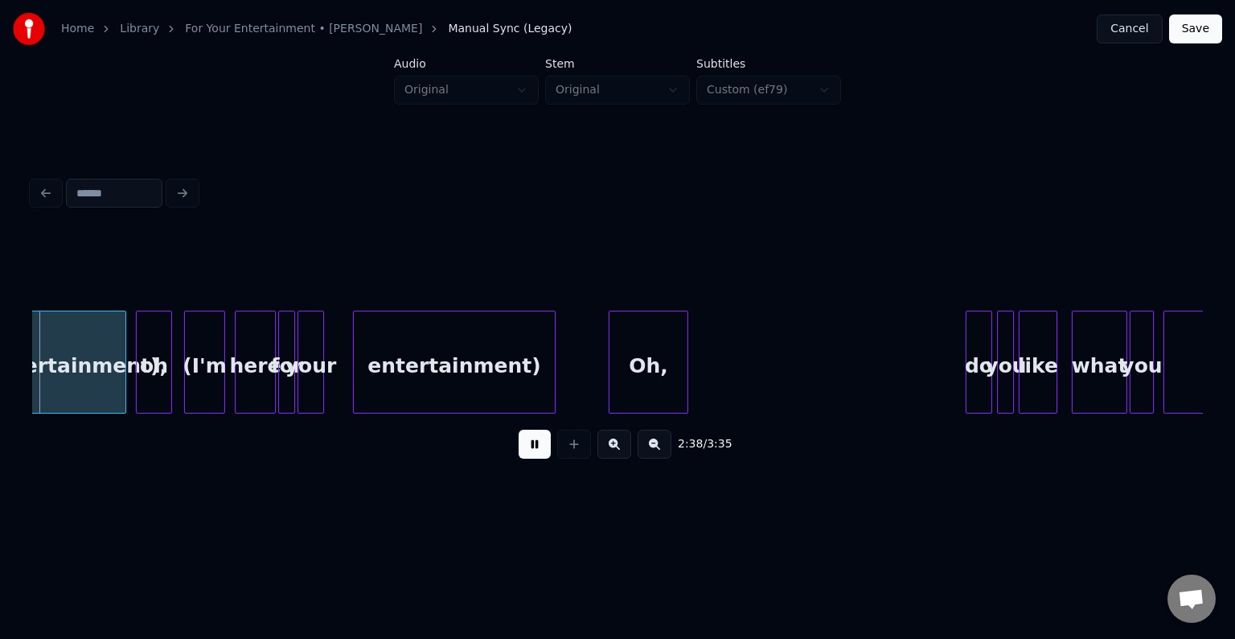
click at [533, 446] on button at bounding box center [535, 443] width 32 height 29
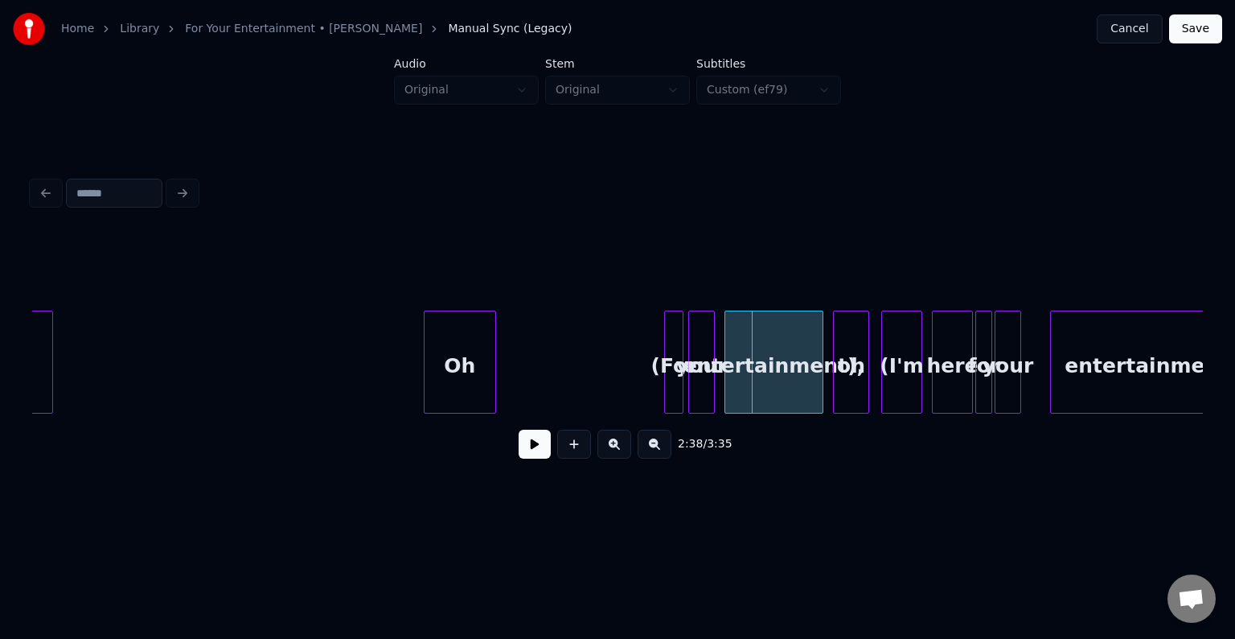
scroll to position [0, 18328]
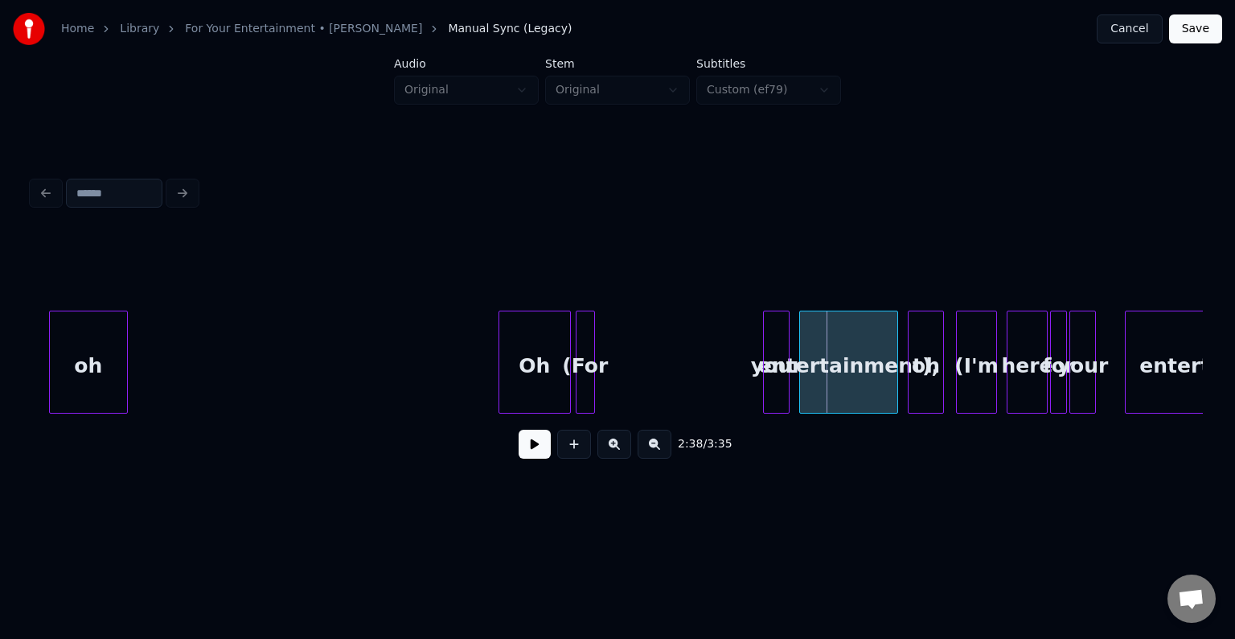
click at [586, 383] on div "(For" at bounding box center [586, 365] width 18 height 109
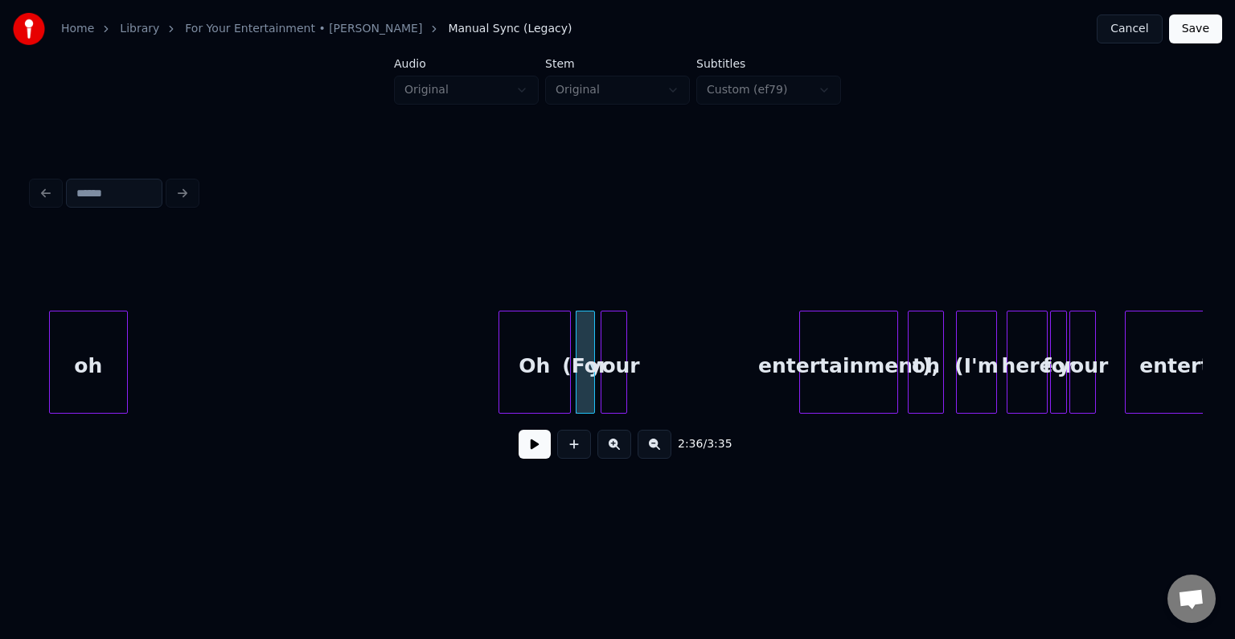
click at [618, 375] on div "your" at bounding box center [614, 365] width 25 height 109
click at [528, 458] on button at bounding box center [535, 443] width 32 height 29
click at [661, 385] on div "your" at bounding box center [657, 365] width 25 height 109
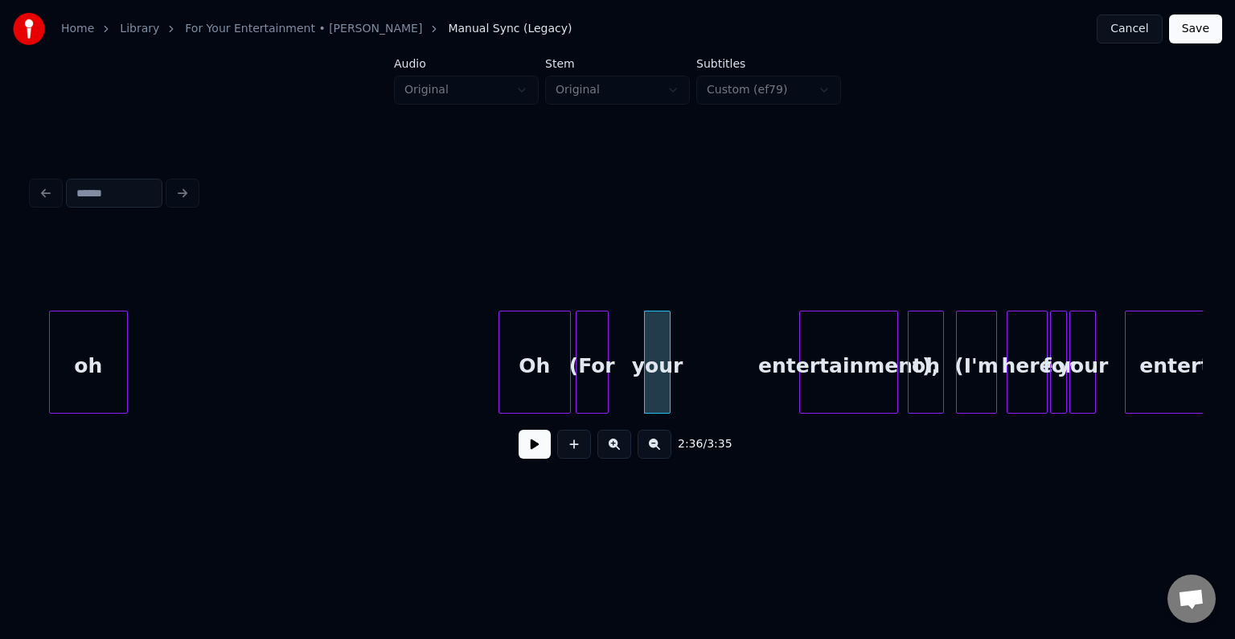
click at [605, 396] on div at bounding box center [605, 361] width 5 height 101
click at [620, 386] on div at bounding box center [618, 361] width 5 height 101
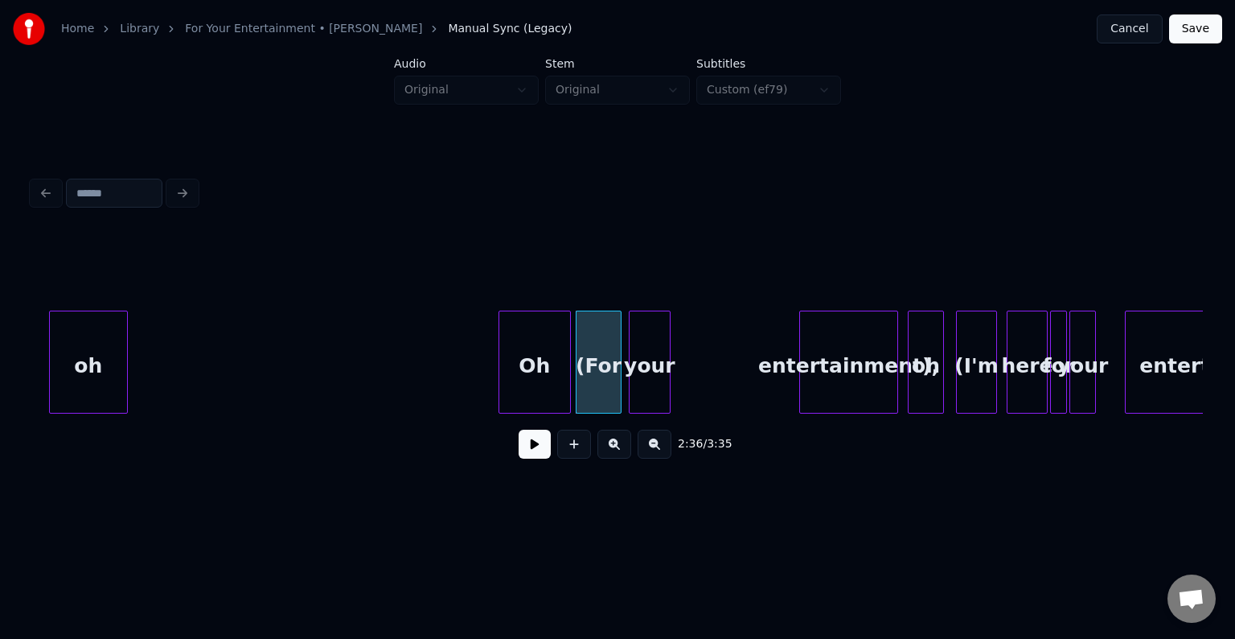
click at [630, 375] on div at bounding box center [632, 361] width 5 height 101
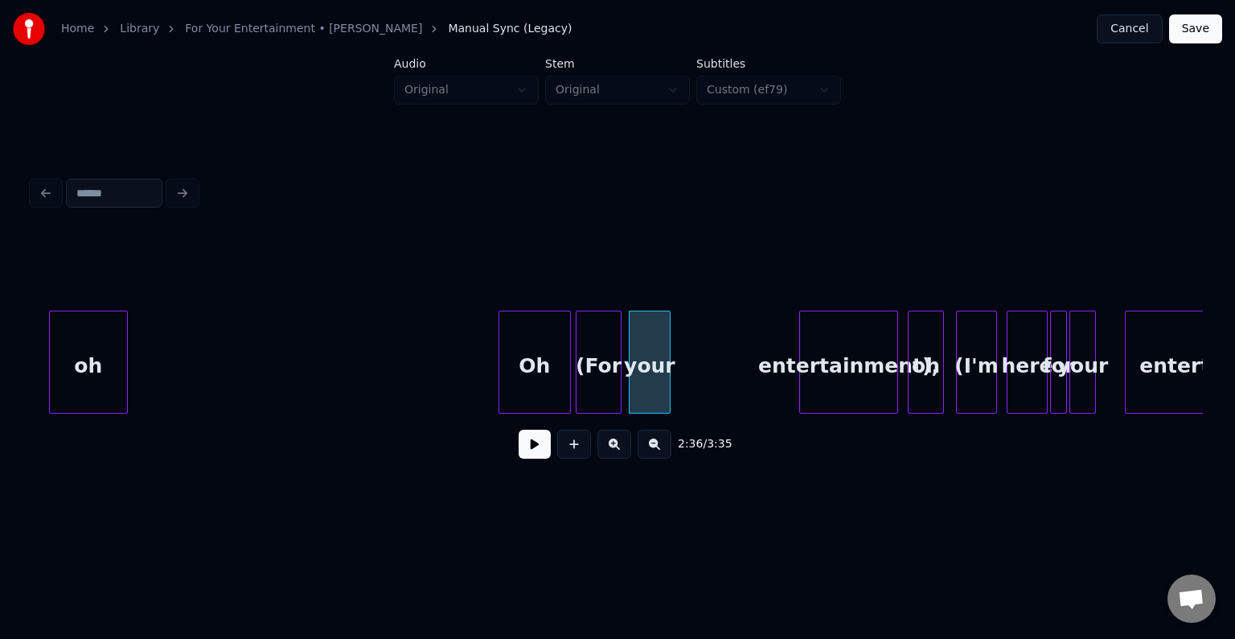
click at [528, 450] on button at bounding box center [535, 443] width 32 height 29
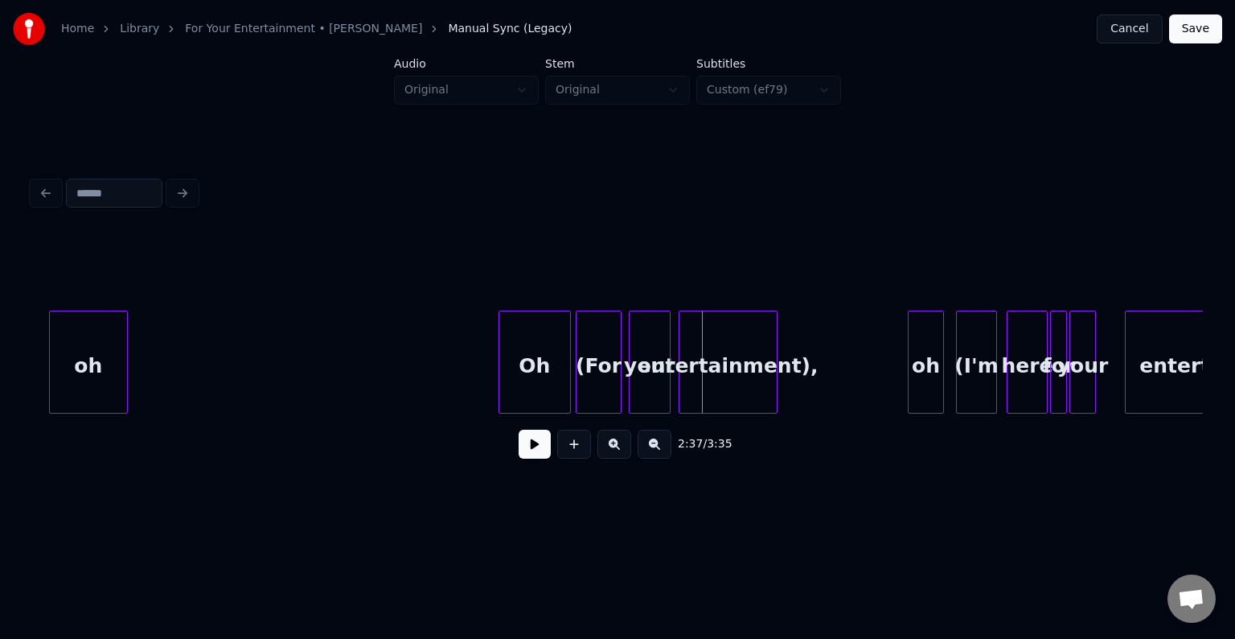
click at [743, 385] on div "entertainment)," at bounding box center [728, 365] width 97 height 109
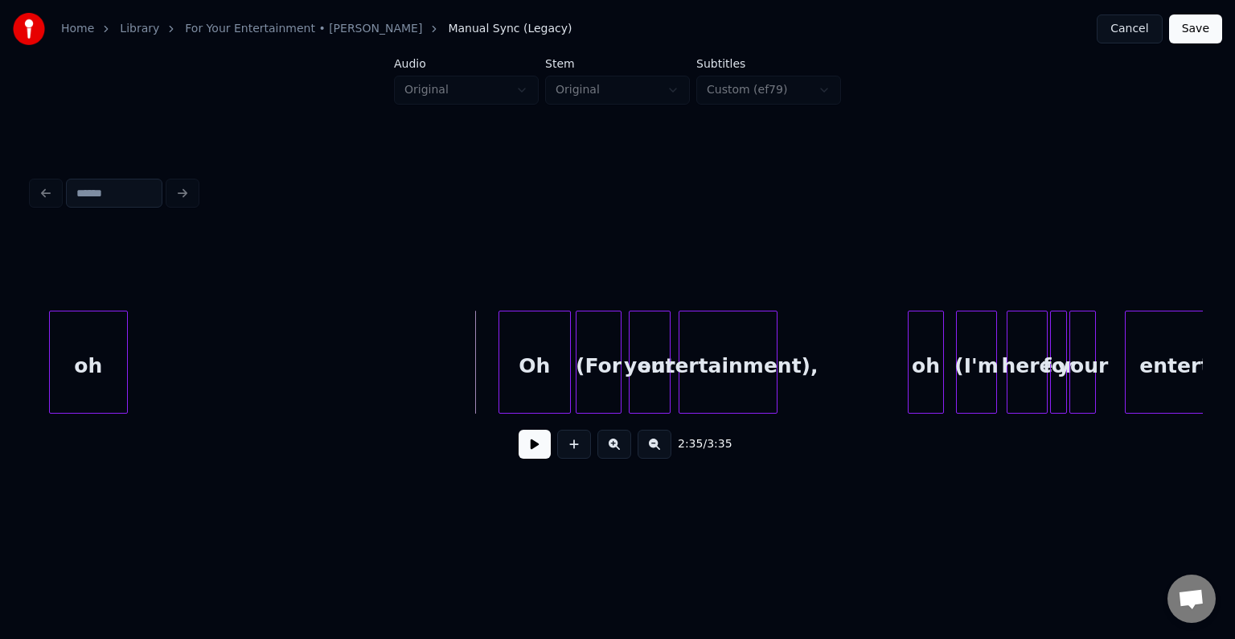
click at [533, 455] on button at bounding box center [535, 443] width 32 height 29
click at [841, 386] on div at bounding box center [839, 361] width 5 height 101
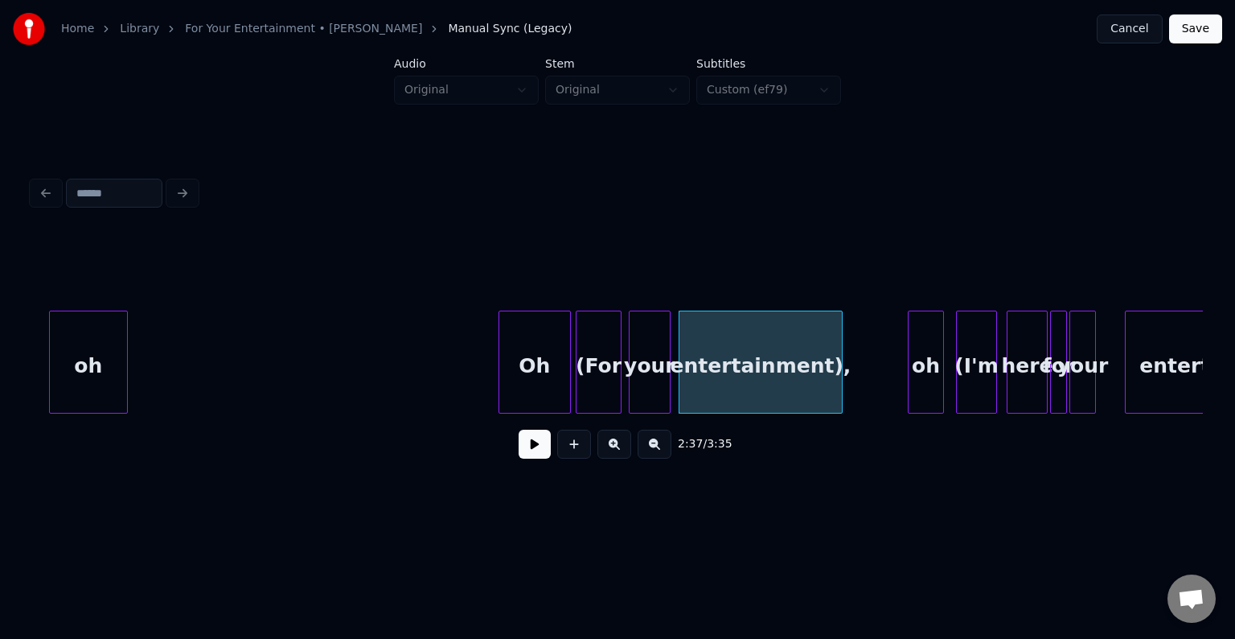
click at [764, 382] on div "entertainment)," at bounding box center [761, 365] width 163 height 109
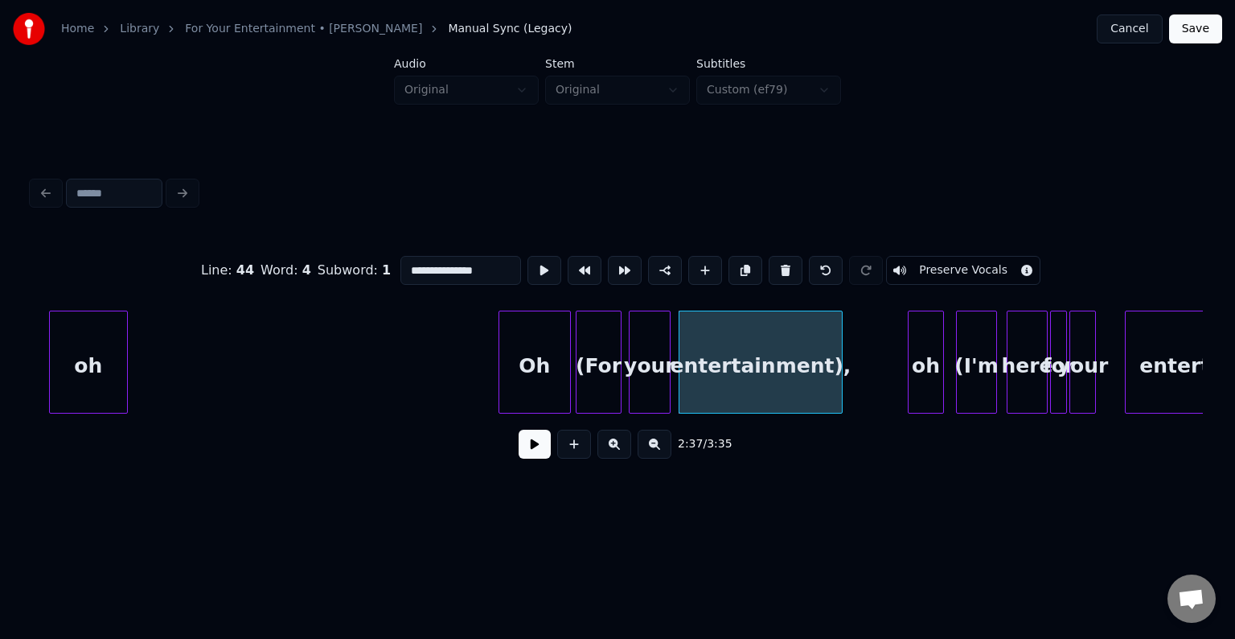
click at [932, 261] on button "Preserve Vocals" at bounding box center [963, 270] width 154 height 29
click at [654, 349] on div "your" at bounding box center [650, 365] width 40 height 109
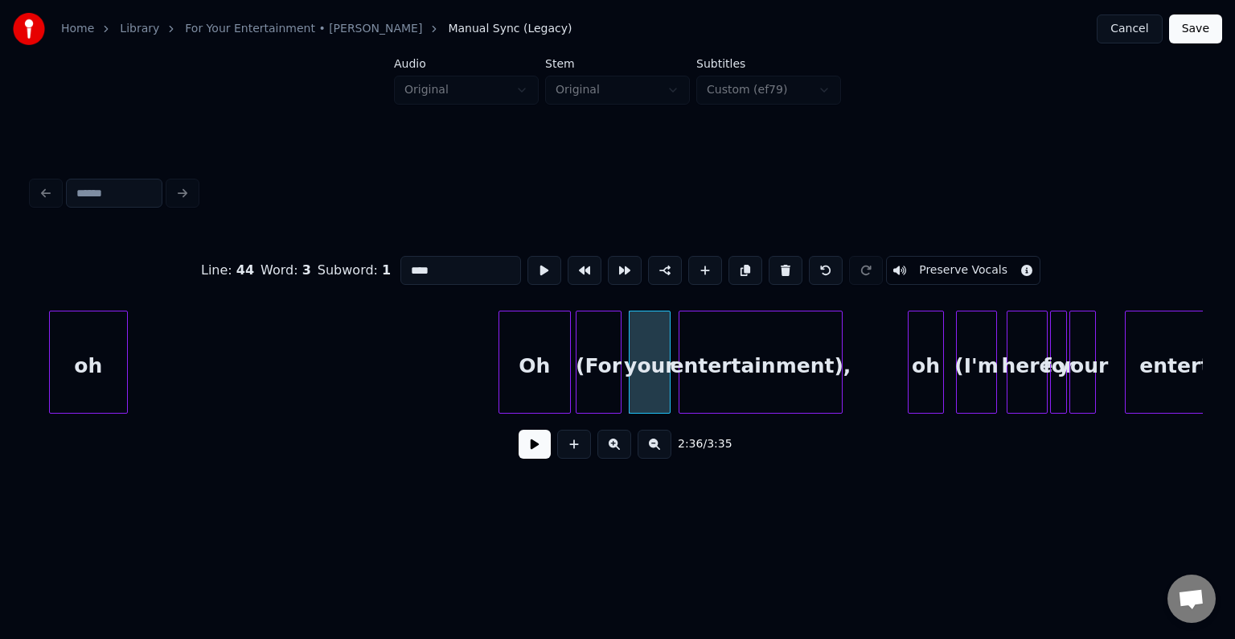
click at [921, 266] on button "Preserve Vocals" at bounding box center [963, 270] width 154 height 29
click at [588, 376] on div "(For" at bounding box center [599, 365] width 45 height 109
type input "****"
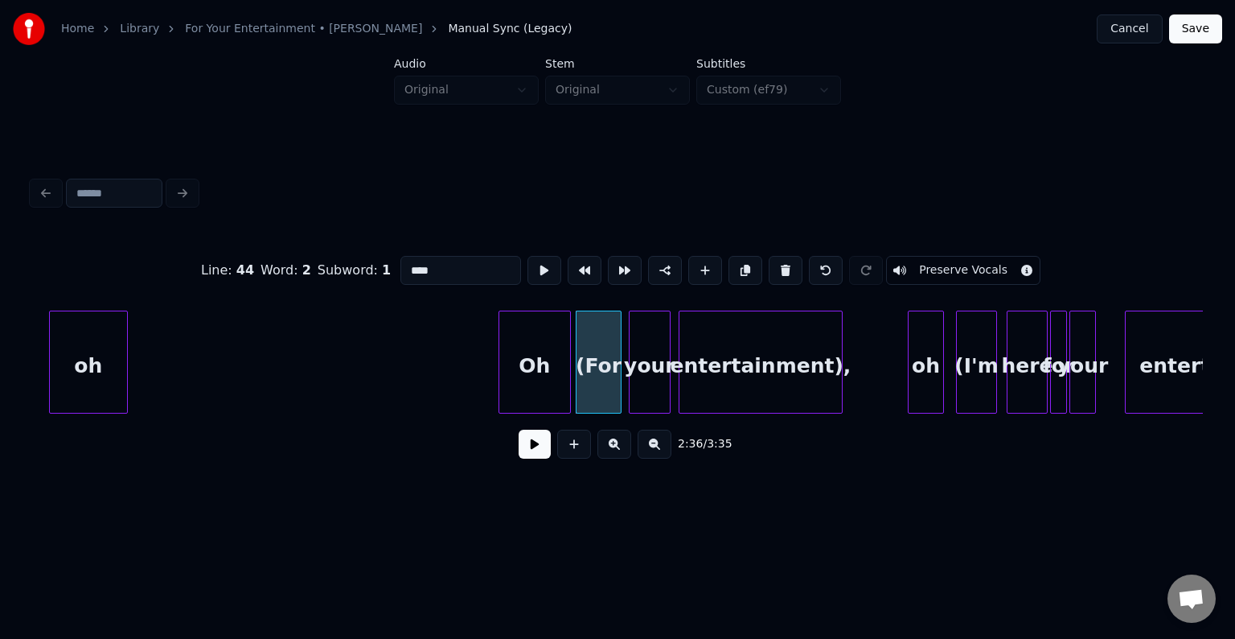
click at [940, 257] on button "Preserve Vocals" at bounding box center [963, 270] width 154 height 29
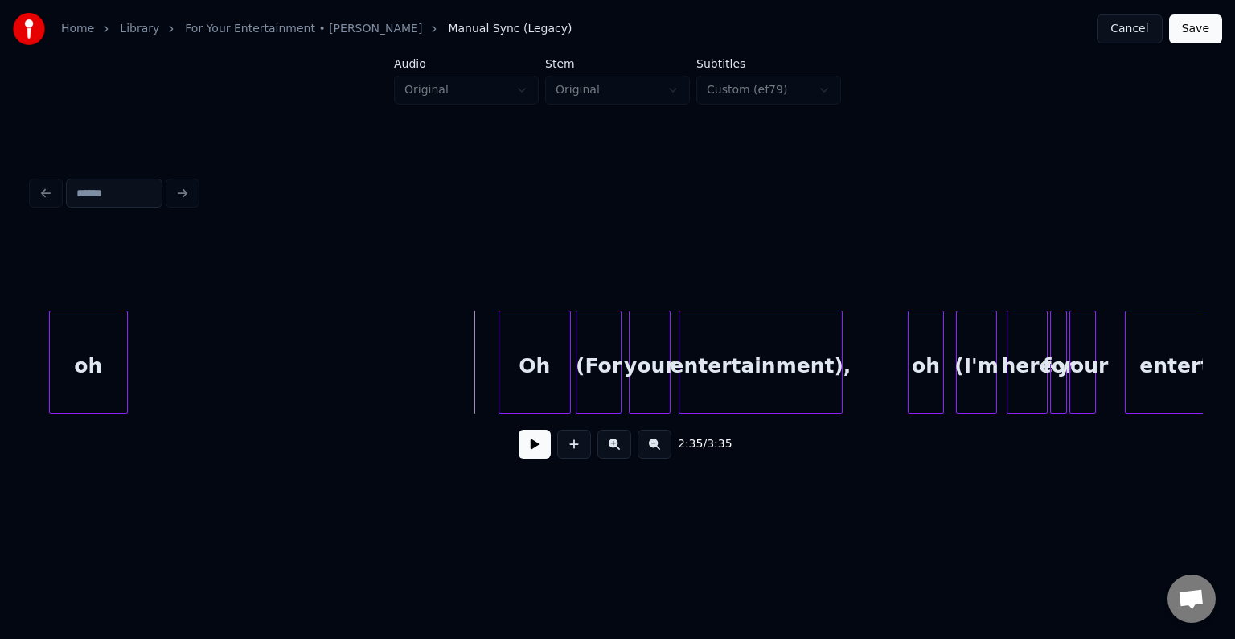
click at [531, 435] on div "2:35 / 3:35" at bounding box center [617, 443] width 1145 height 35
click at [524, 449] on button at bounding box center [535, 443] width 32 height 29
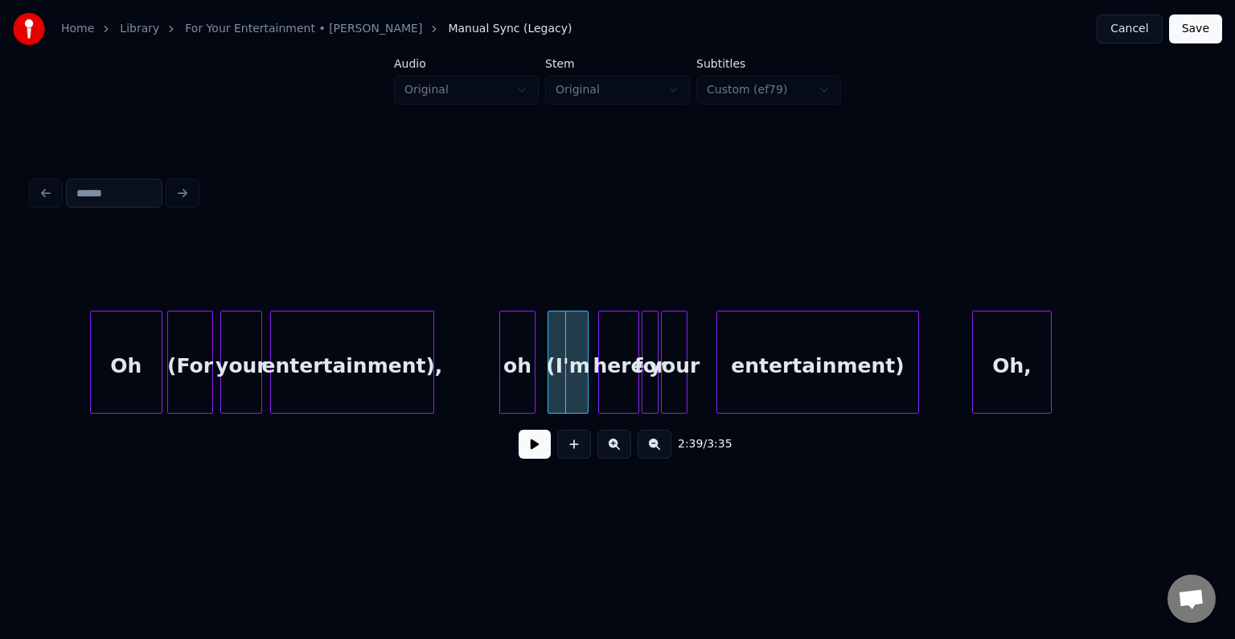
scroll to position [0, 18747]
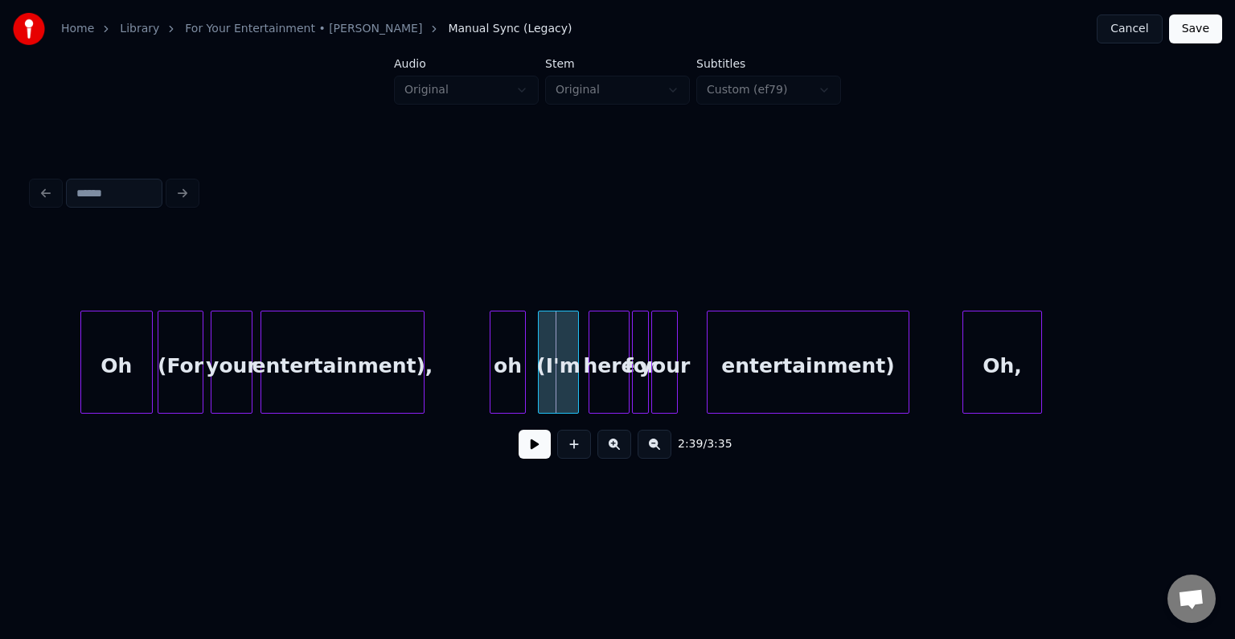
click at [502, 380] on div "oh" at bounding box center [508, 365] width 35 height 109
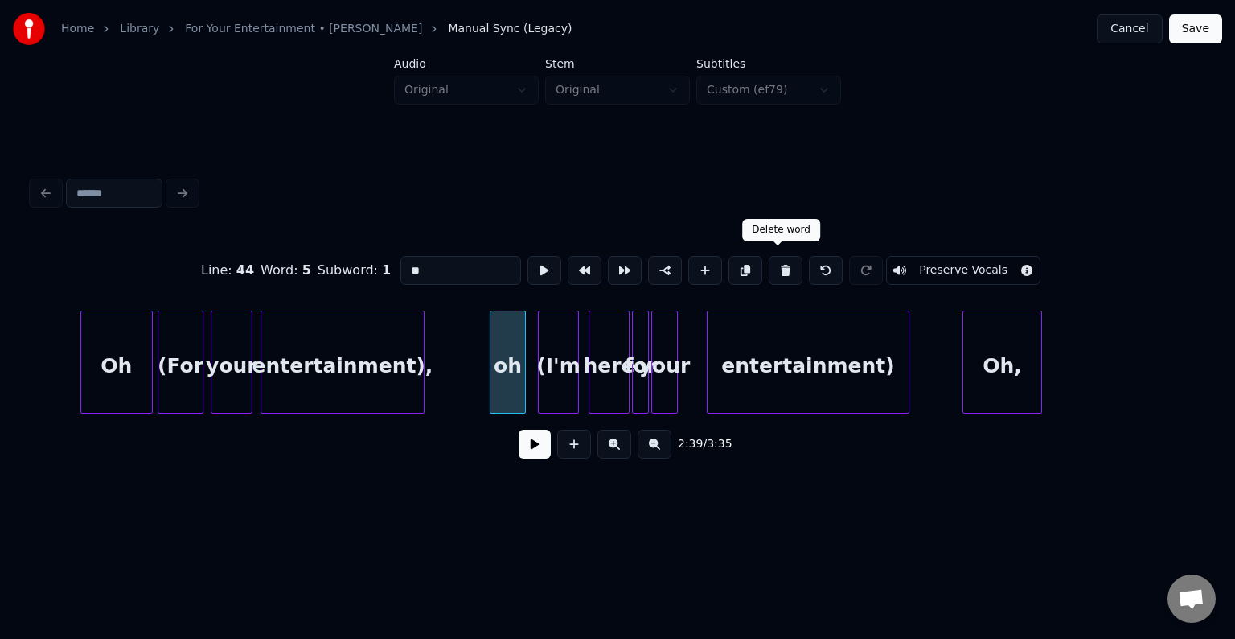
click at [775, 270] on button at bounding box center [786, 270] width 34 height 29
type input "****"
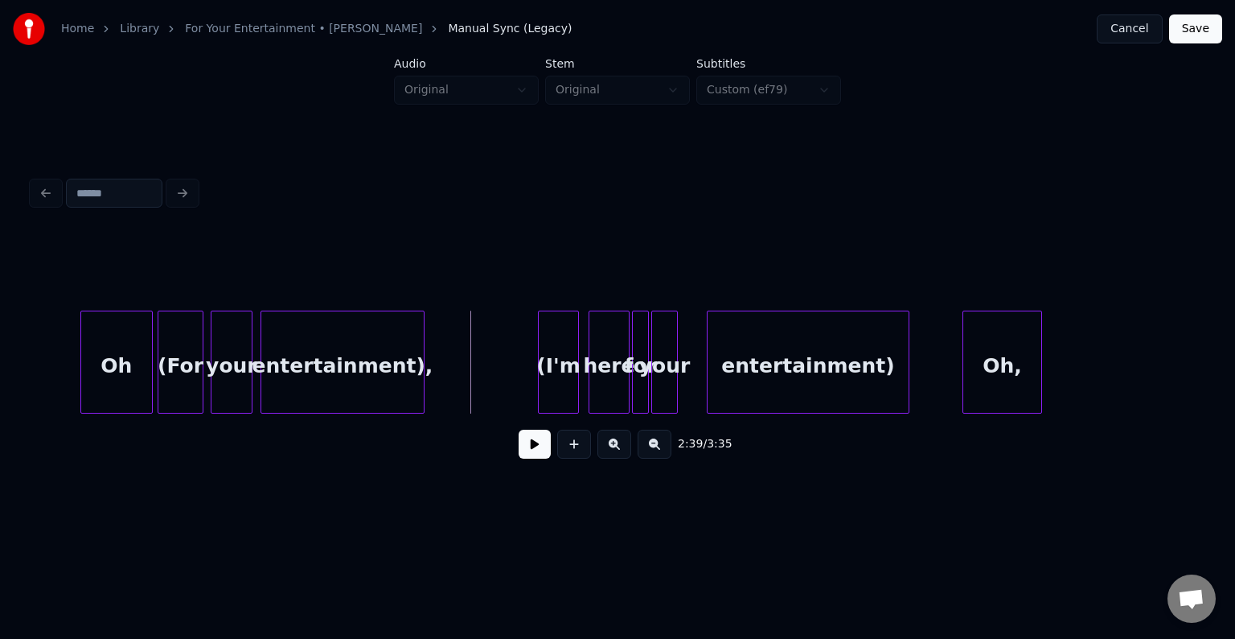
click at [534, 441] on button at bounding box center [535, 443] width 32 height 29
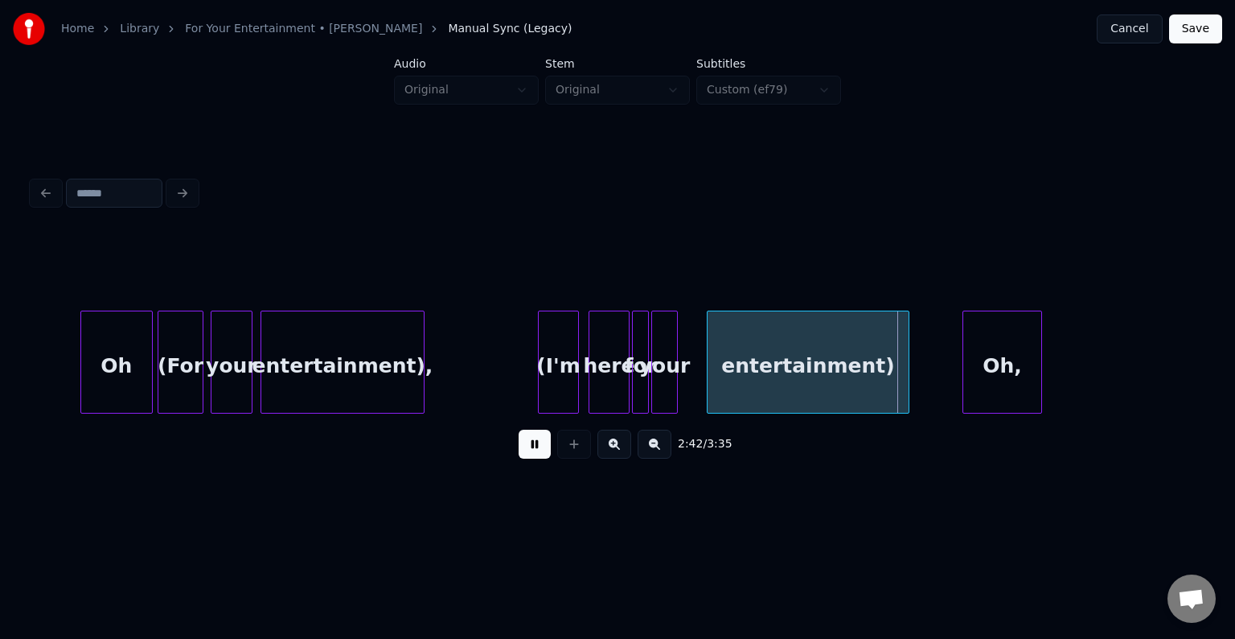
click at [534, 441] on button at bounding box center [535, 443] width 32 height 29
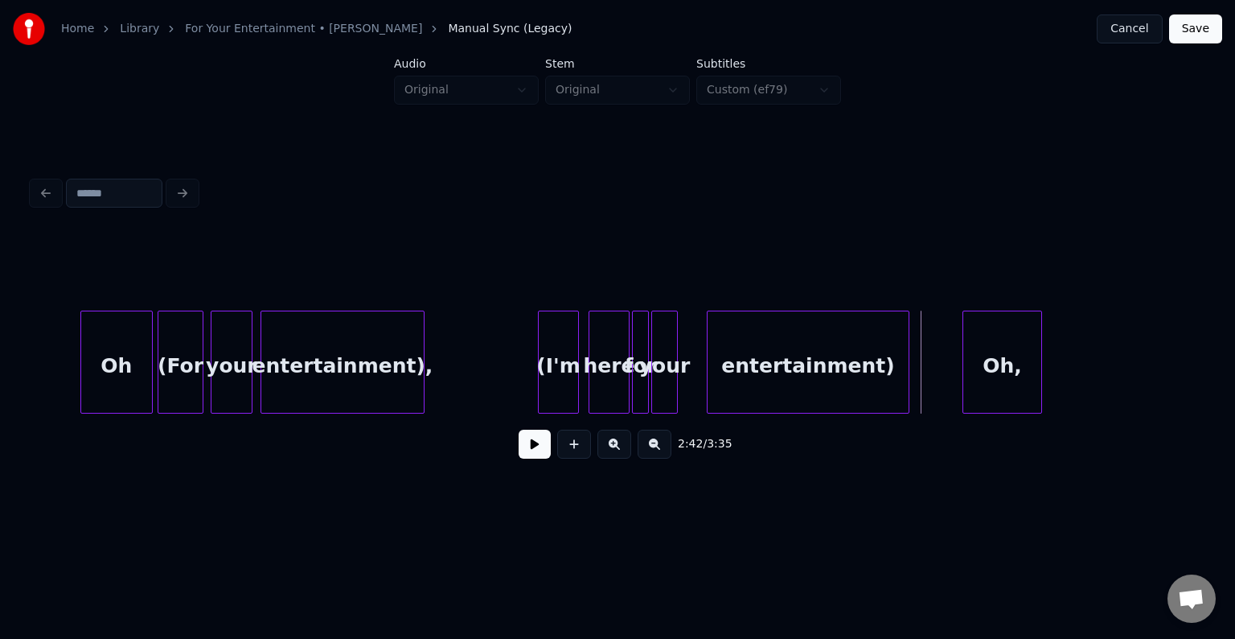
click at [528, 455] on button at bounding box center [535, 443] width 32 height 29
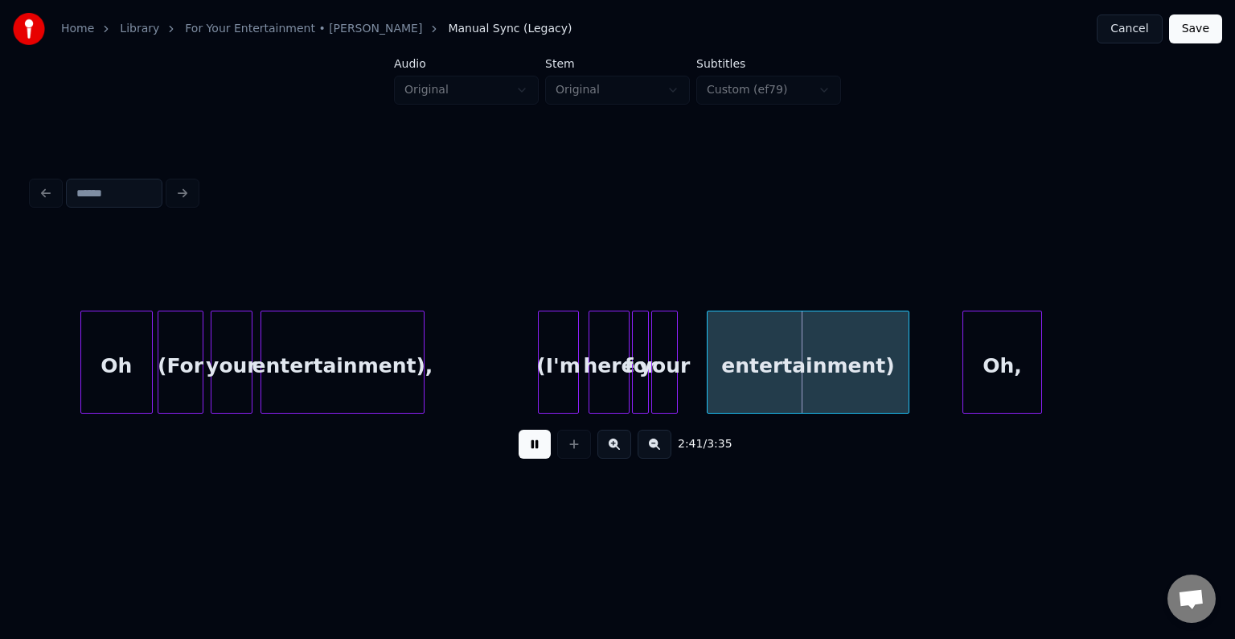
click at [528, 455] on button at bounding box center [535, 443] width 32 height 29
click at [665, 385] on div "your" at bounding box center [664, 365] width 25 height 109
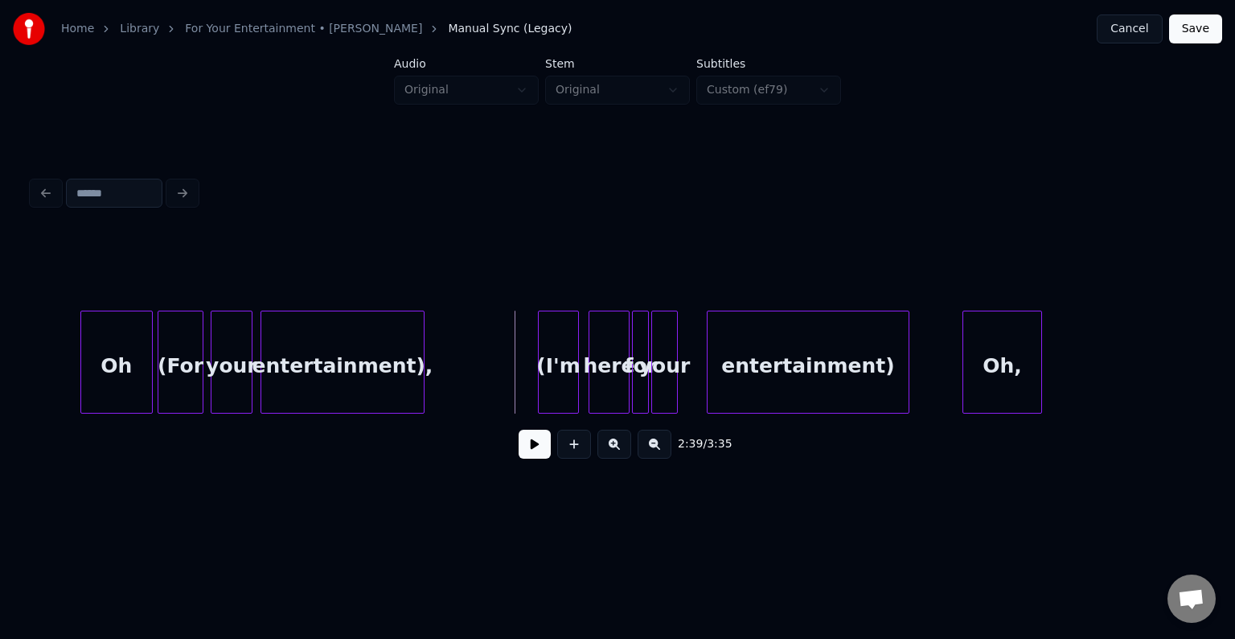
click at [538, 450] on button at bounding box center [535, 443] width 32 height 29
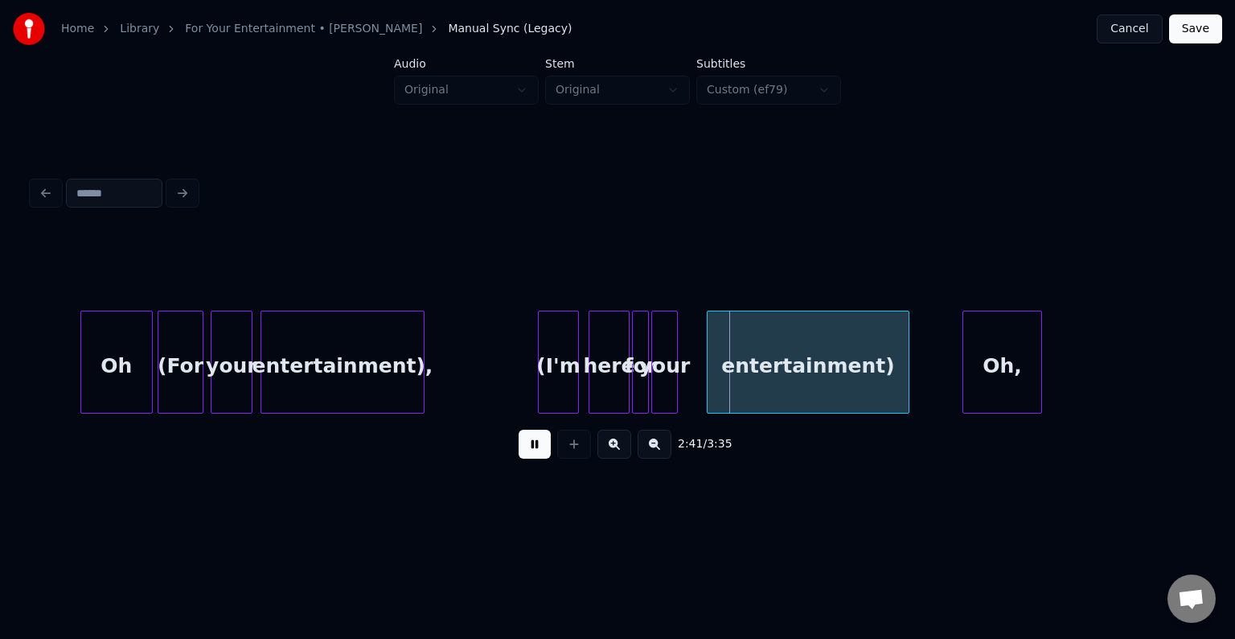
click at [538, 450] on button at bounding box center [535, 443] width 32 height 29
click at [676, 380] on div "your" at bounding box center [672, 365] width 25 height 109
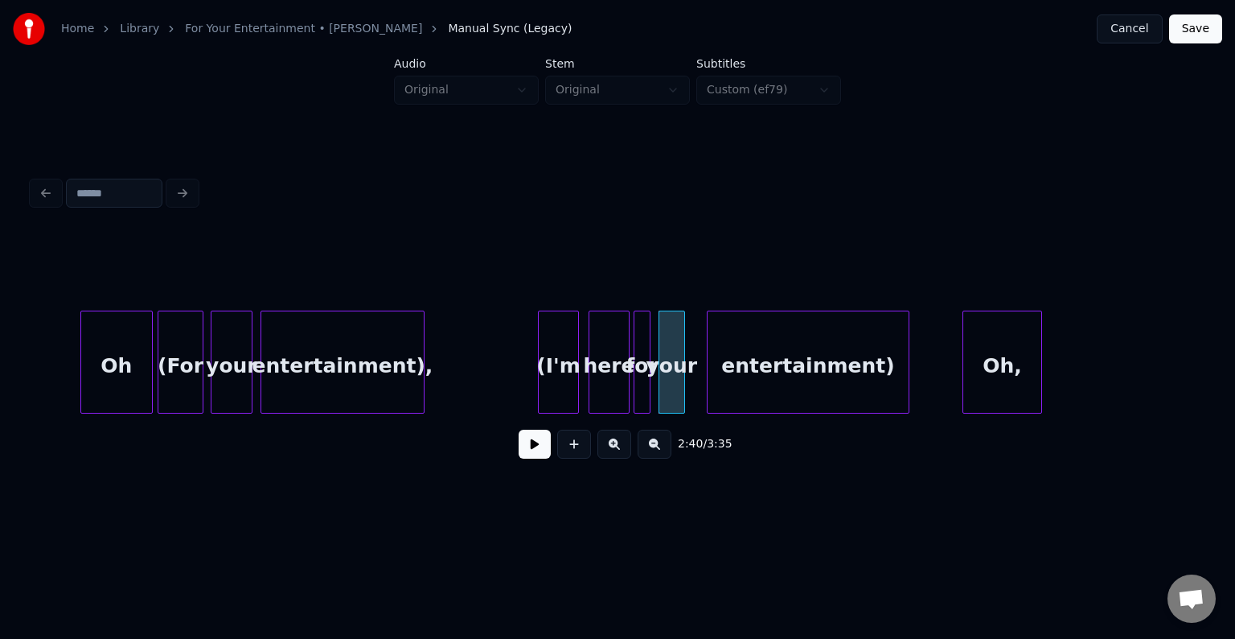
click at [649, 392] on div "for" at bounding box center [643, 365] width 16 height 109
click at [727, 362] on div "entertainment)" at bounding box center [796, 365] width 201 height 109
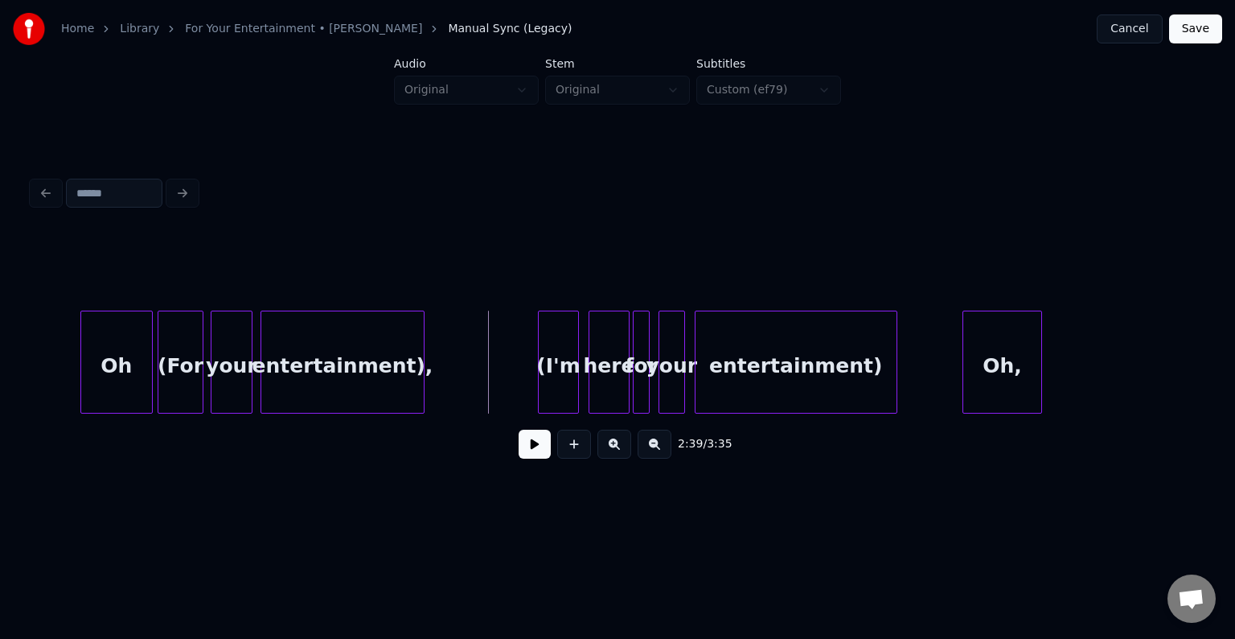
click at [528, 449] on button at bounding box center [535, 443] width 32 height 29
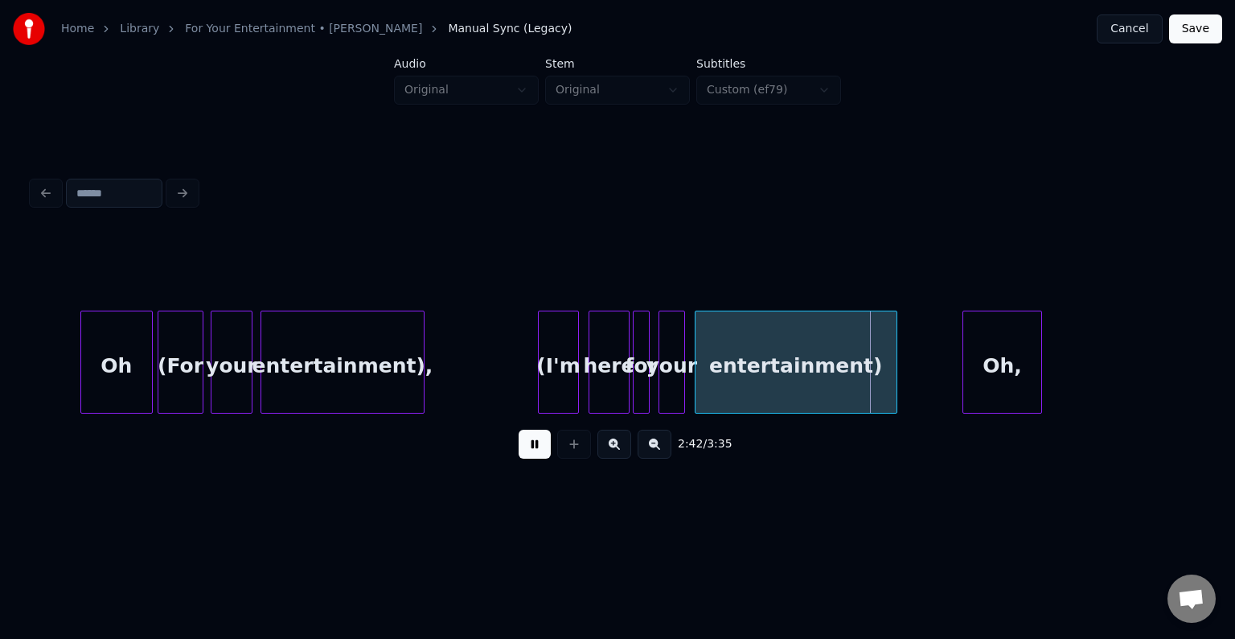
click at [528, 449] on button at bounding box center [535, 443] width 32 height 29
click at [688, 382] on div at bounding box center [686, 361] width 5 height 101
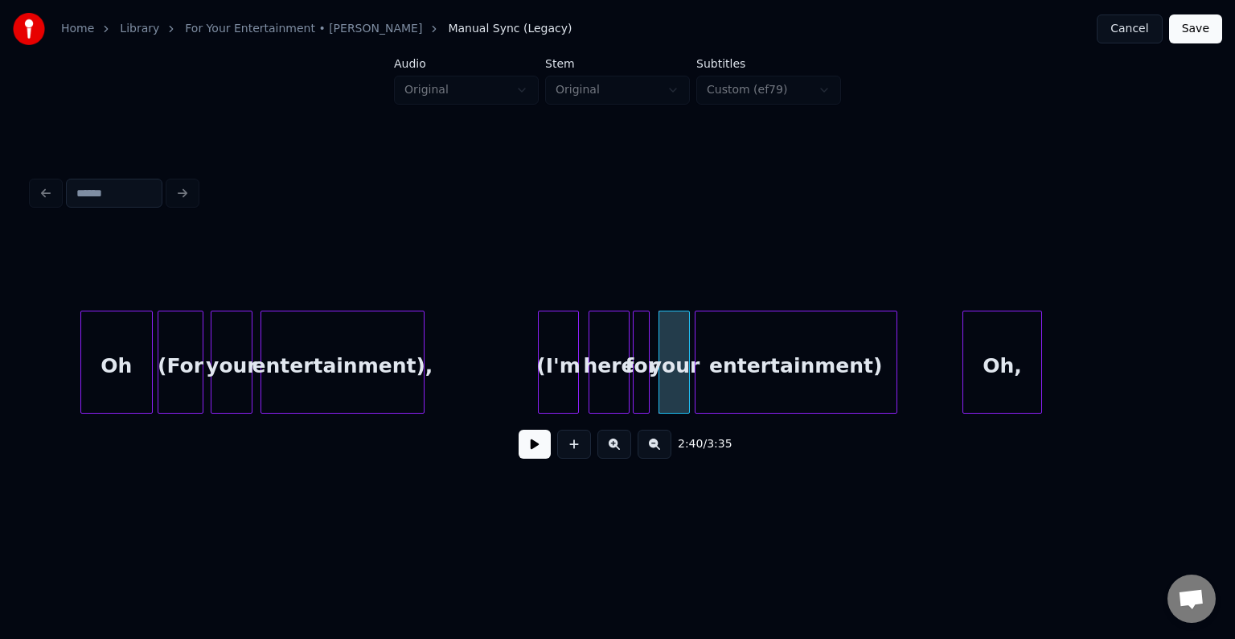
click at [538, 444] on button at bounding box center [535, 443] width 32 height 29
click at [774, 342] on div "entertainment)" at bounding box center [796, 365] width 201 height 109
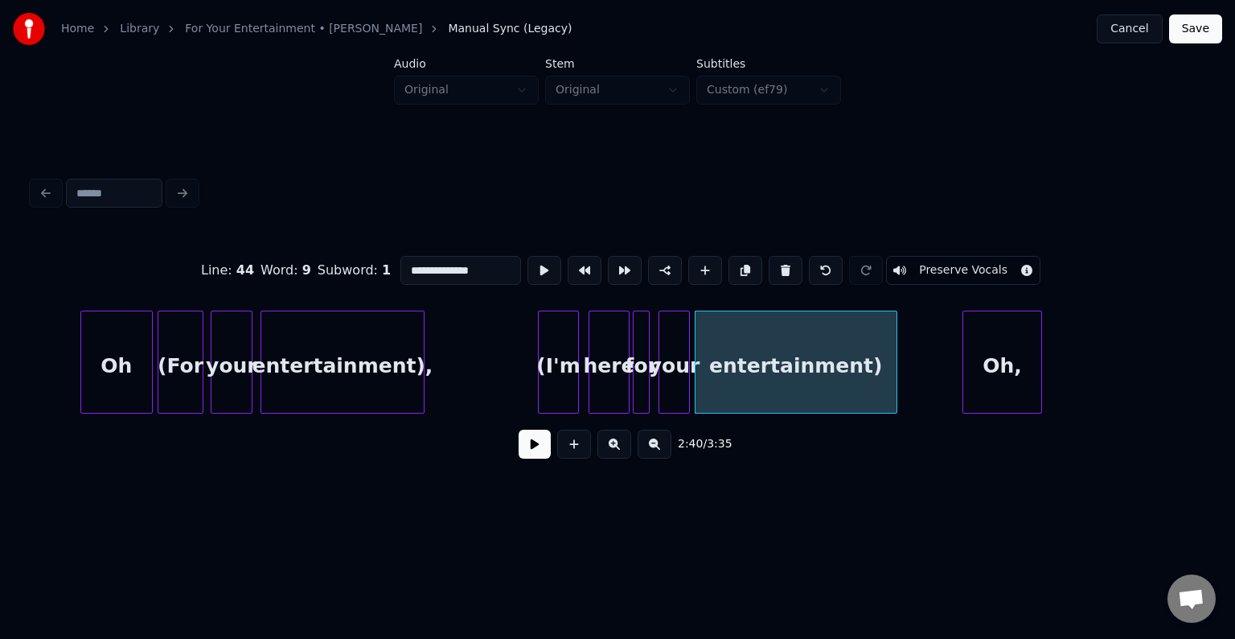
click at [933, 262] on button "Preserve Vocals" at bounding box center [963, 270] width 154 height 29
click at [684, 347] on div "your" at bounding box center [675, 365] width 30 height 109
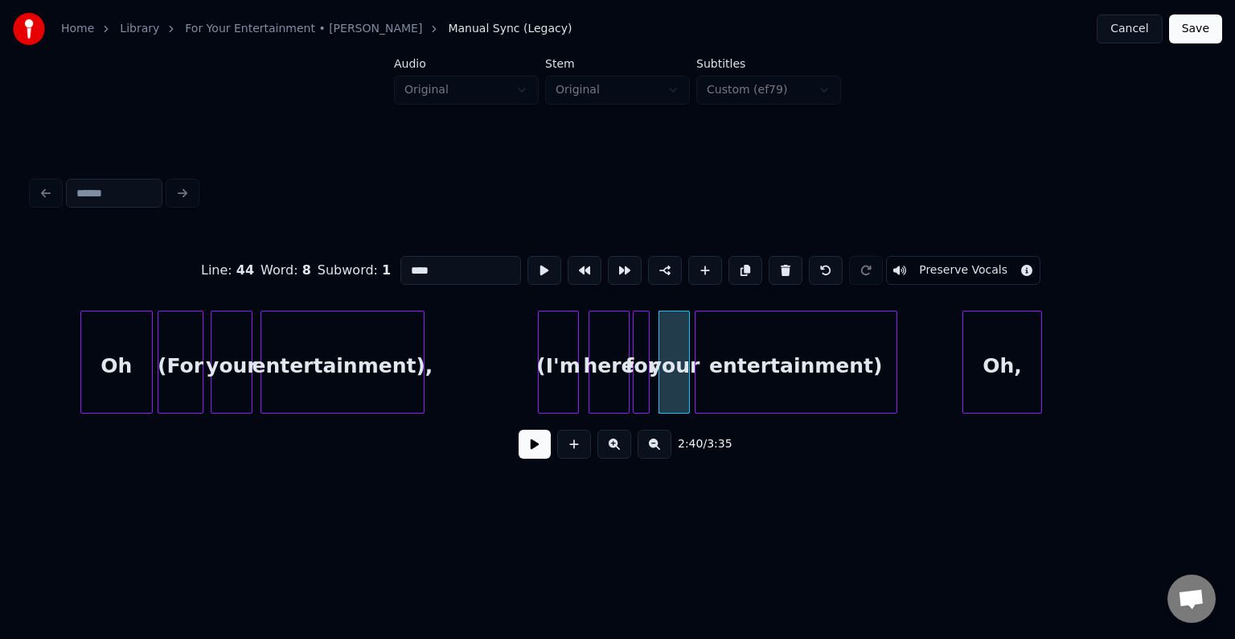
click at [933, 257] on button "Preserve Vocals" at bounding box center [963, 270] width 154 height 29
click at [643, 352] on div "for" at bounding box center [642, 365] width 16 height 109
click at [922, 263] on button "Preserve Vocals" at bounding box center [963, 270] width 154 height 29
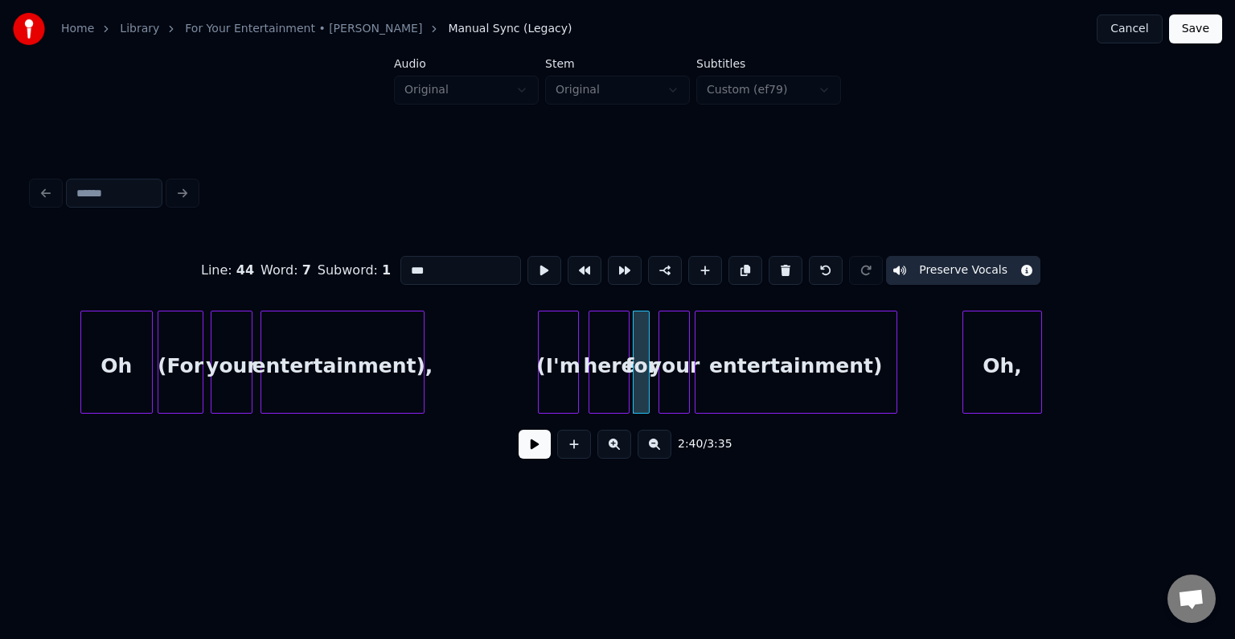
click at [606, 367] on div "here" at bounding box center [609, 365] width 39 height 109
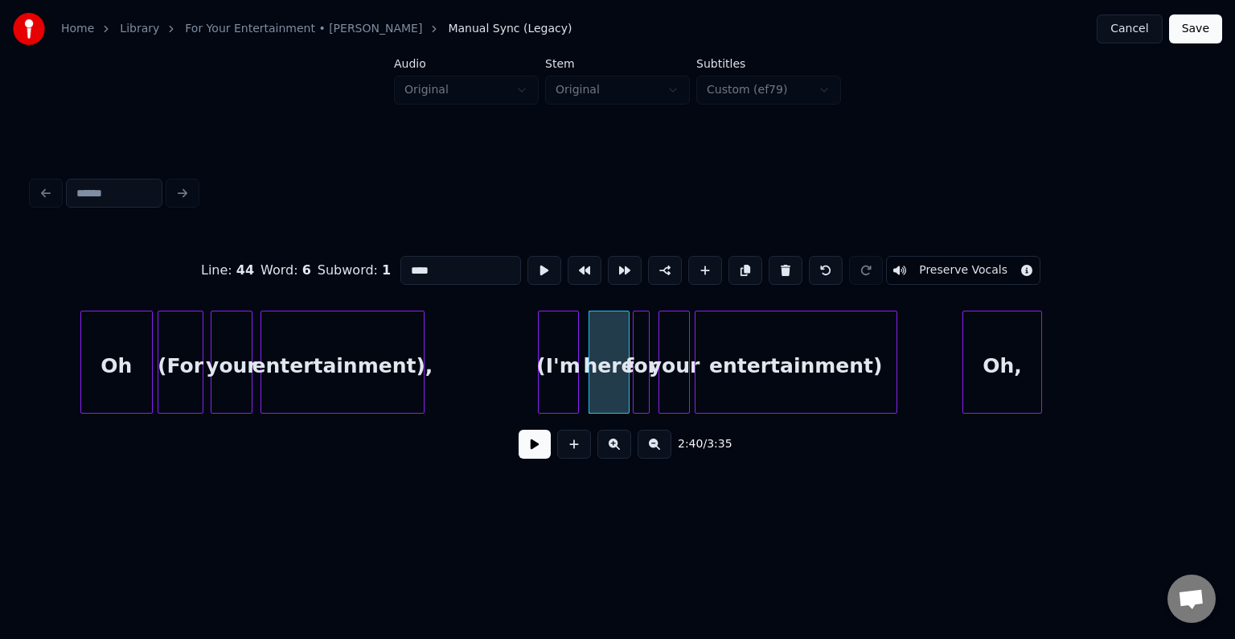
click at [928, 261] on button "Preserve Vocals" at bounding box center [963, 270] width 154 height 29
click at [570, 376] on div "(I'm" at bounding box center [558, 365] width 39 height 109
type input "****"
click at [942, 264] on button "Preserve Vocals" at bounding box center [963, 270] width 154 height 29
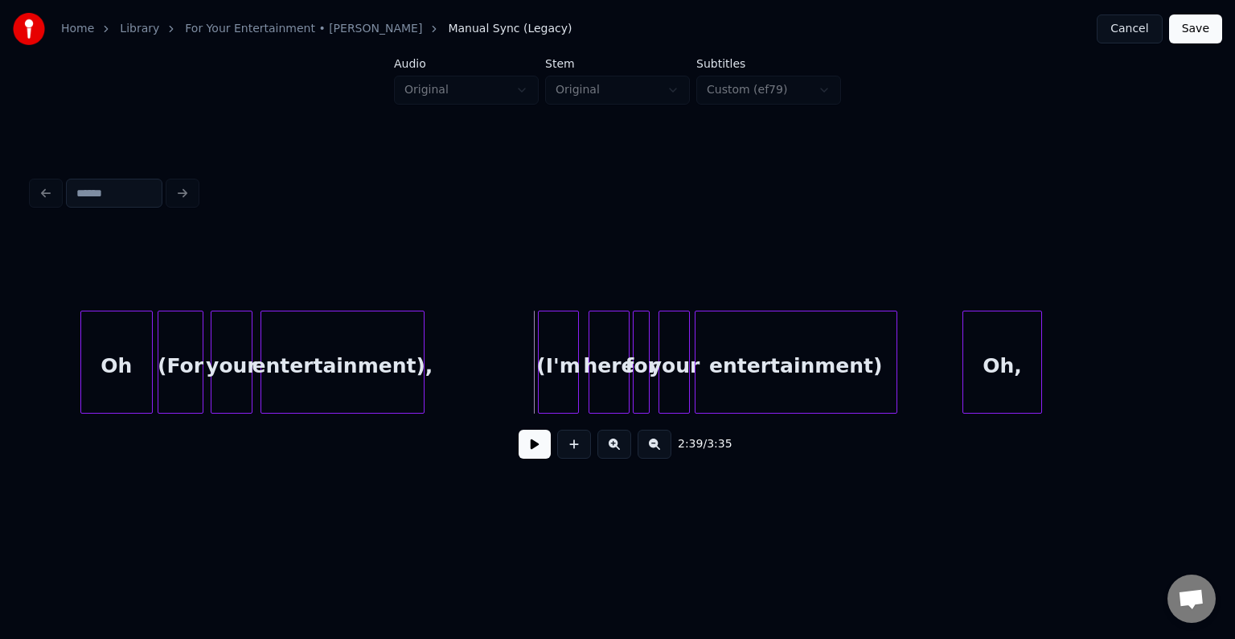
click at [533, 450] on button at bounding box center [535, 443] width 32 height 29
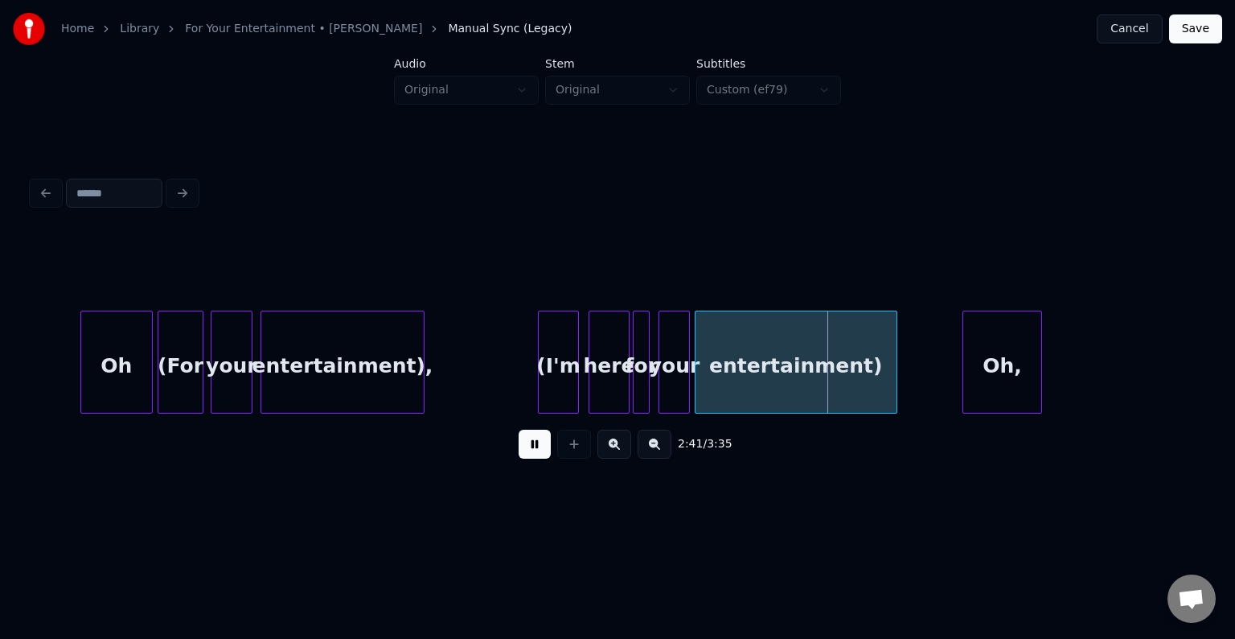
click at [533, 450] on button at bounding box center [535, 443] width 32 height 29
click at [724, 375] on div "entertainment)" at bounding box center [801, 365] width 201 height 109
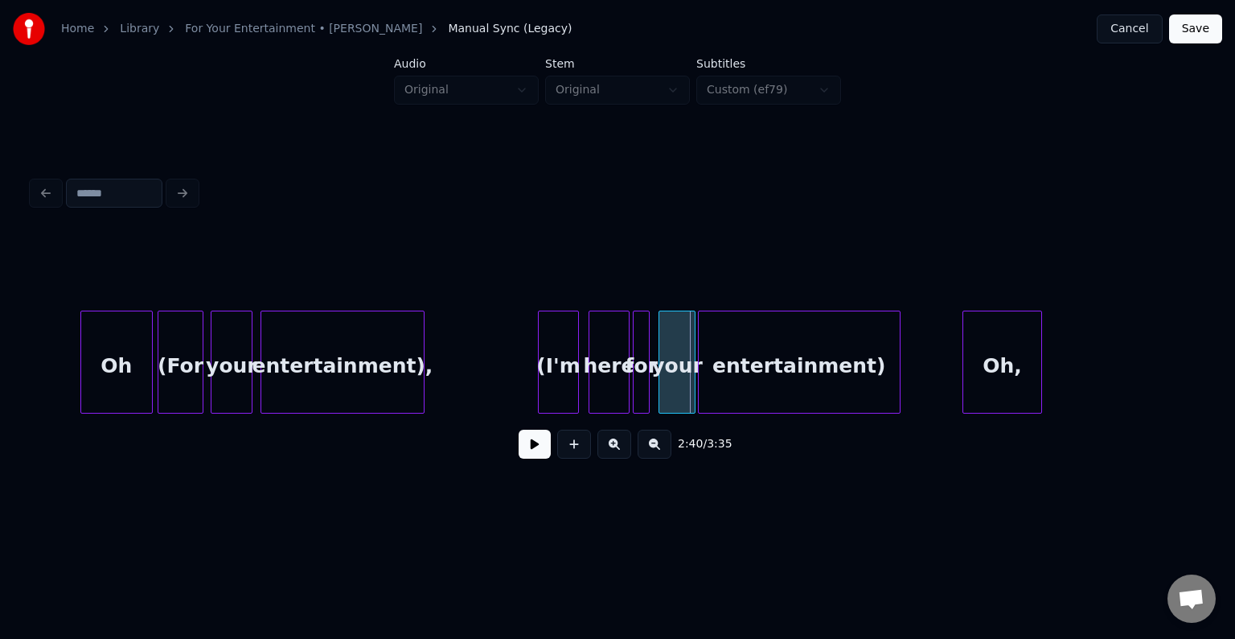
click at [692, 381] on div at bounding box center [692, 361] width 5 height 101
click at [656, 381] on div at bounding box center [657, 361] width 5 height 101
click at [540, 458] on button at bounding box center [535, 443] width 32 height 29
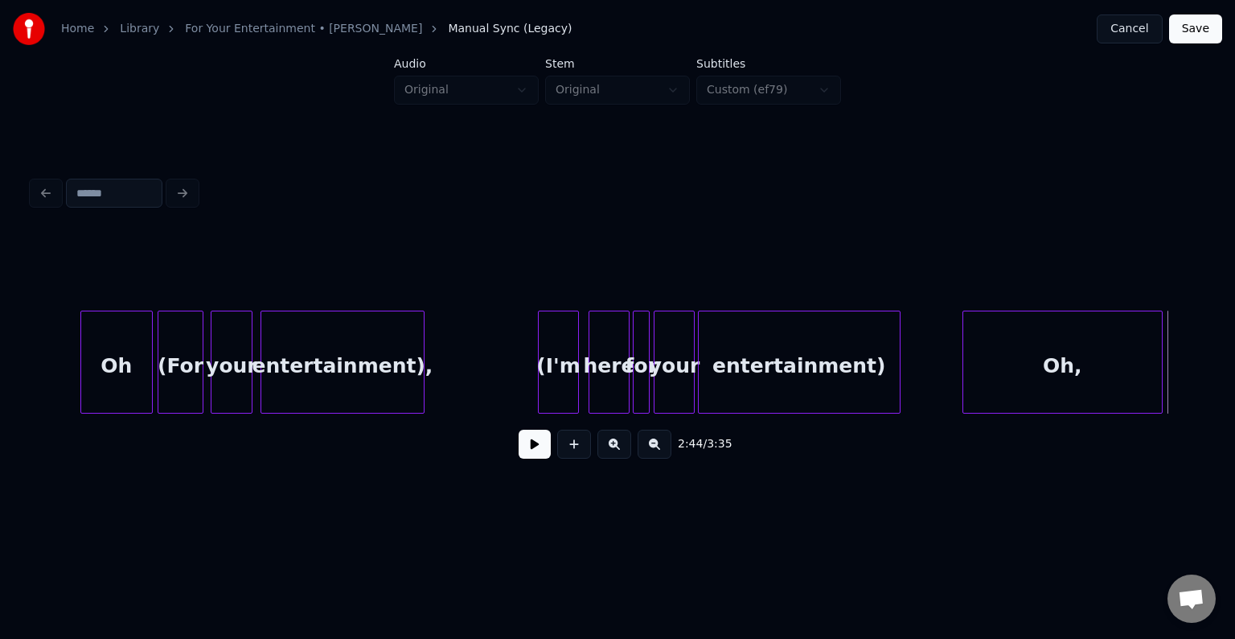
click at [1158, 371] on div at bounding box center [1159, 361] width 5 height 101
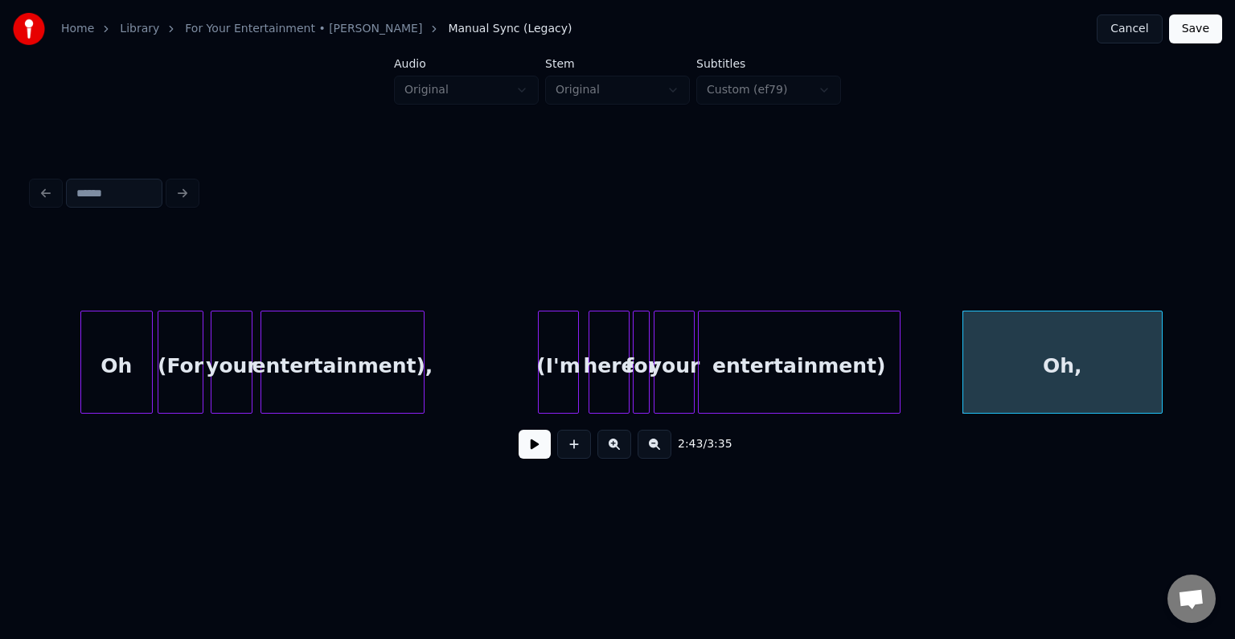
click at [536, 449] on button at bounding box center [535, 443] width 32 height 29
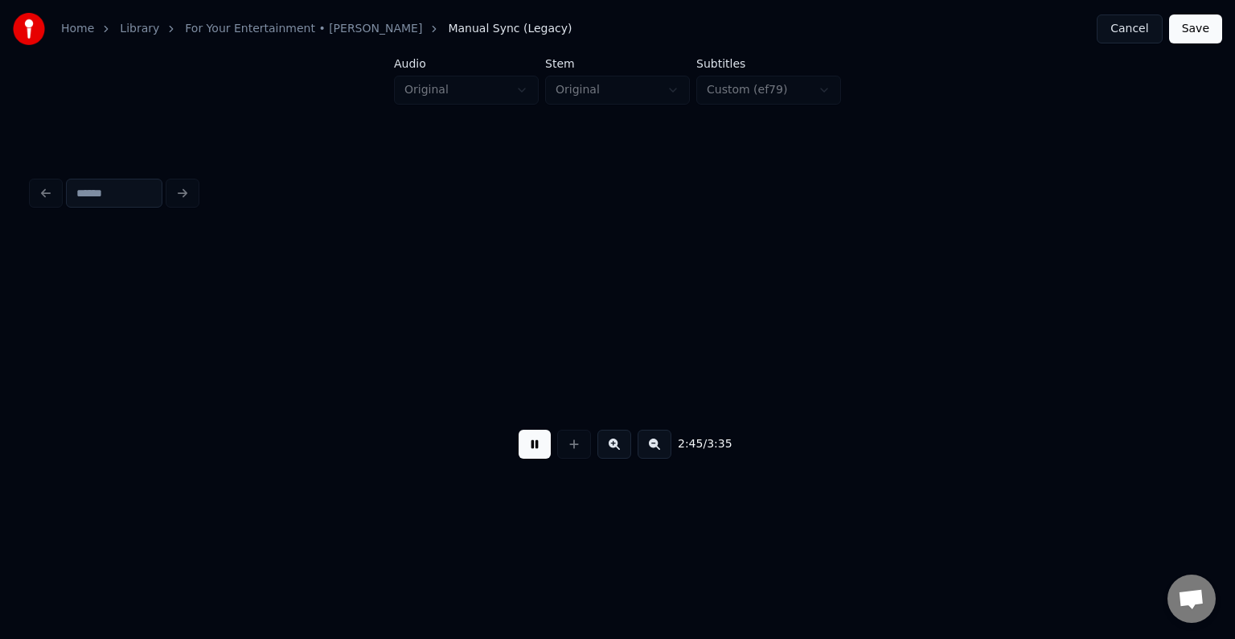
scroll to position [0, 19918]
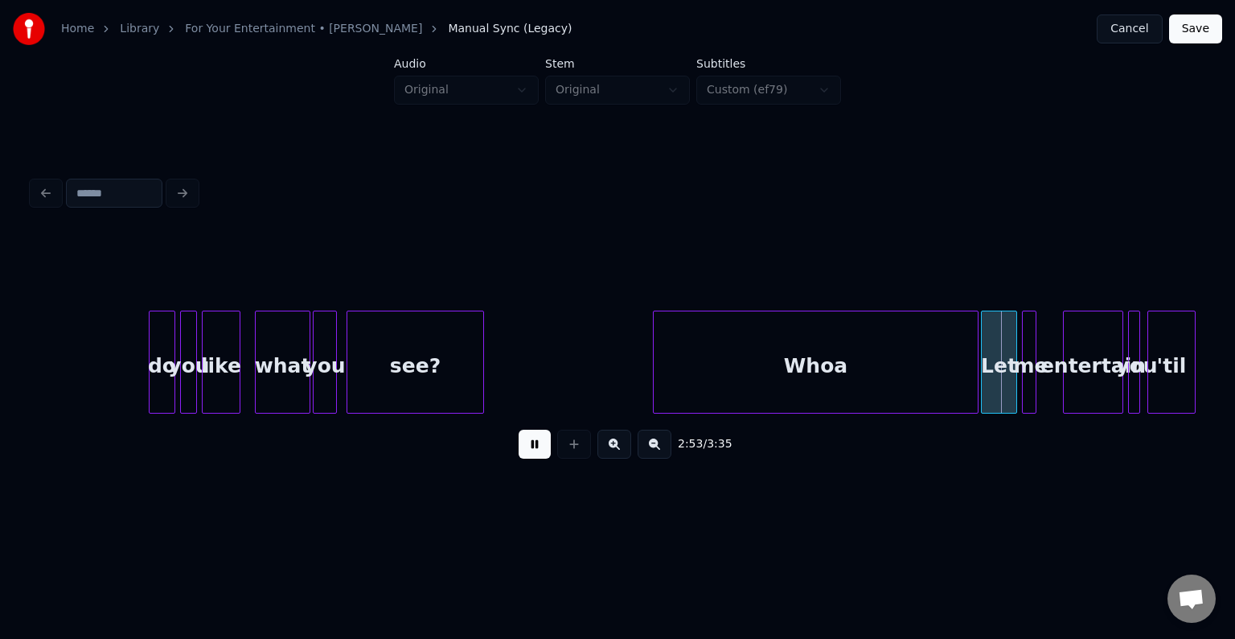
click at [536, 449] on button at bounding box center [535, 443] width 32 height 29
click at [810, 368] on div "Whoa" at bounding box center [816, 365] width 324 height 109
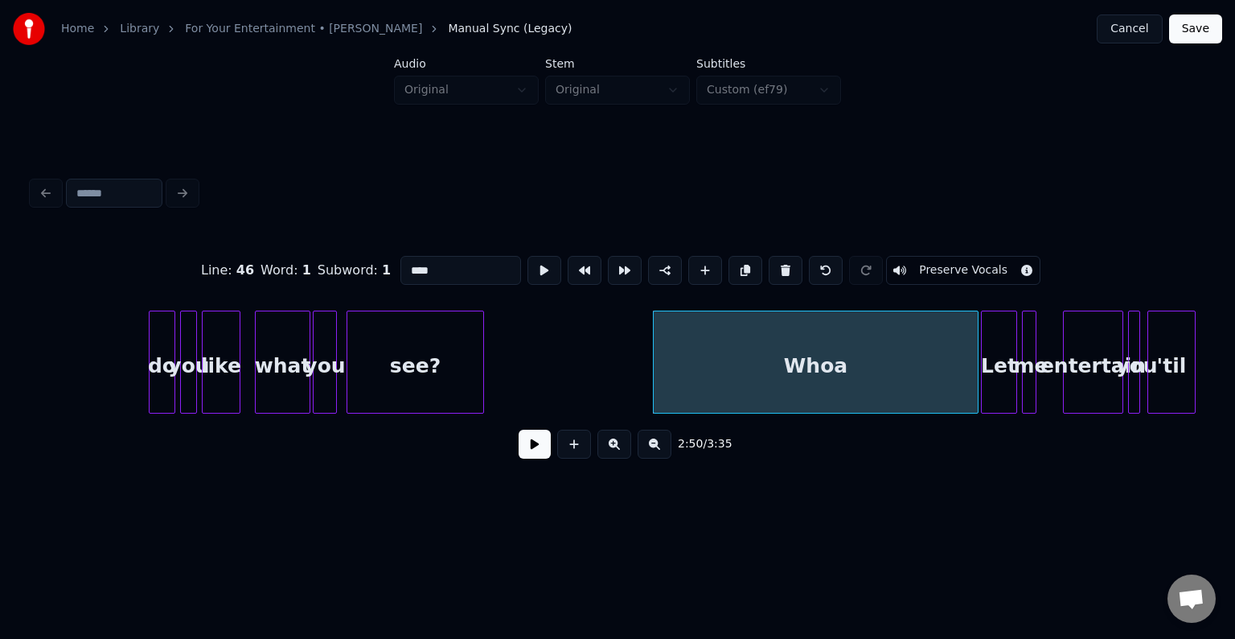
click at [521, 440] on button at bounding box center [535, 443] width 32 height 29
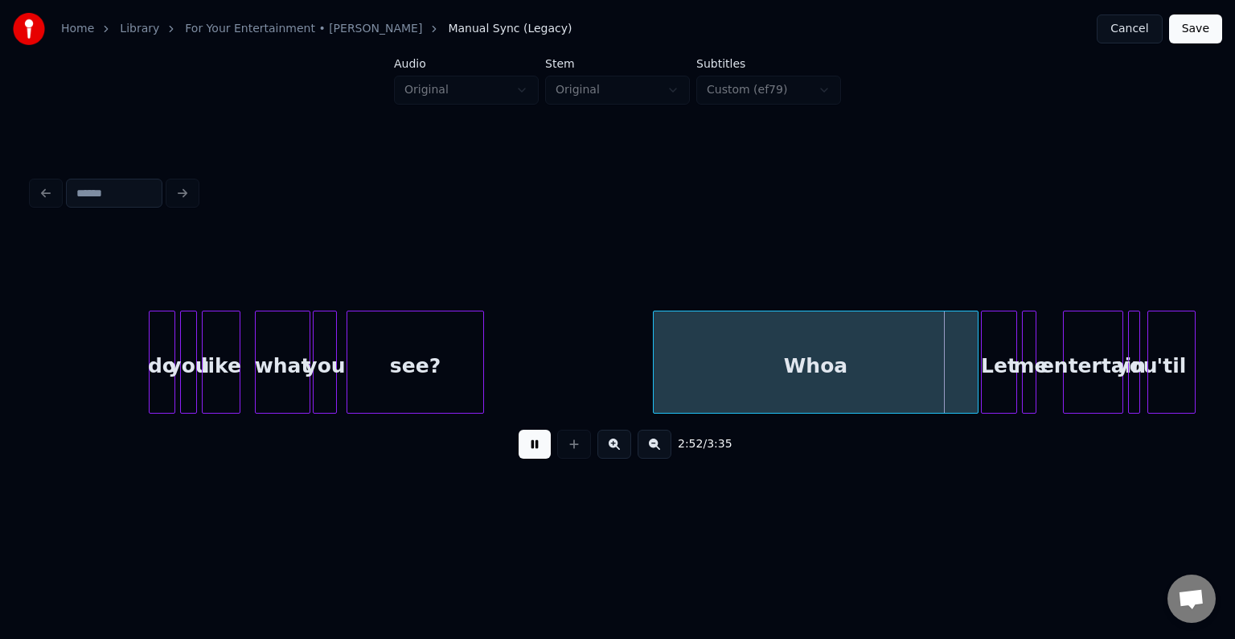
click at [529, 451] on button at bounding box center [535, 443] width 32 height 29
click at [929, 369] on div at bounding box center [927, 361] width 5 height 101
click at [526, 458] on button at bounding box center [535, 443] width 32 height 29
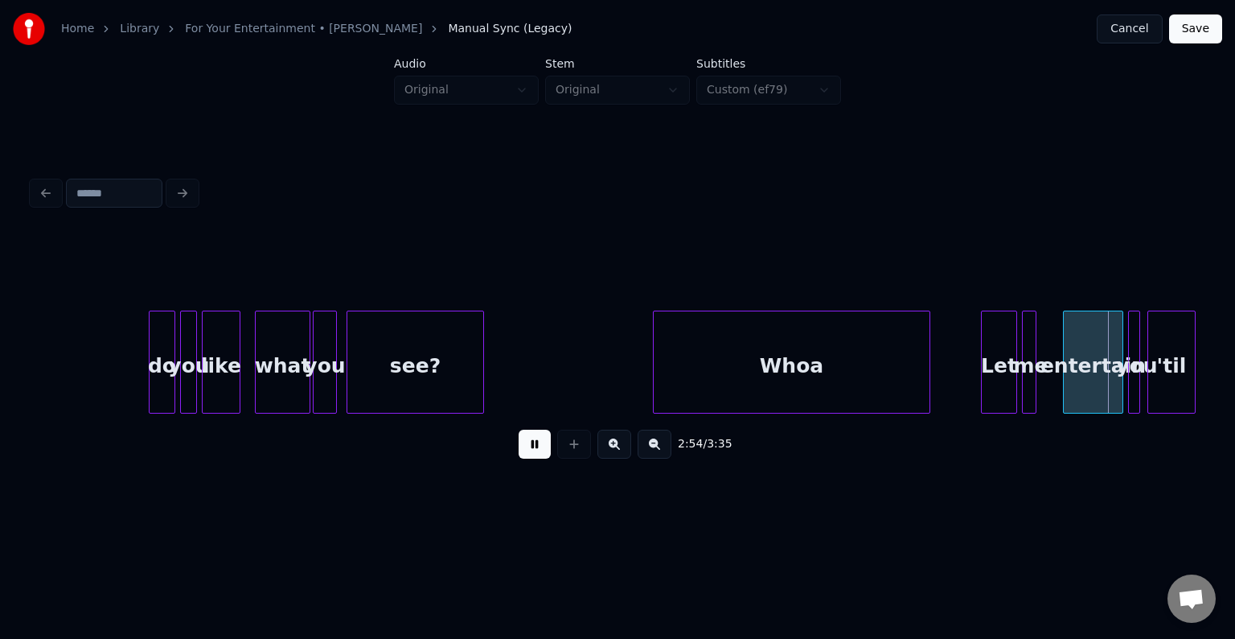
click at [526, 458] on button at bounding box center [535, 443] width 32 height 29
click at [1054, 375] on div at bounding box center [1055, 361] width 5 height 101
click at [1047, 375] on div at bounding box center [1044, 361] width 5 height 101
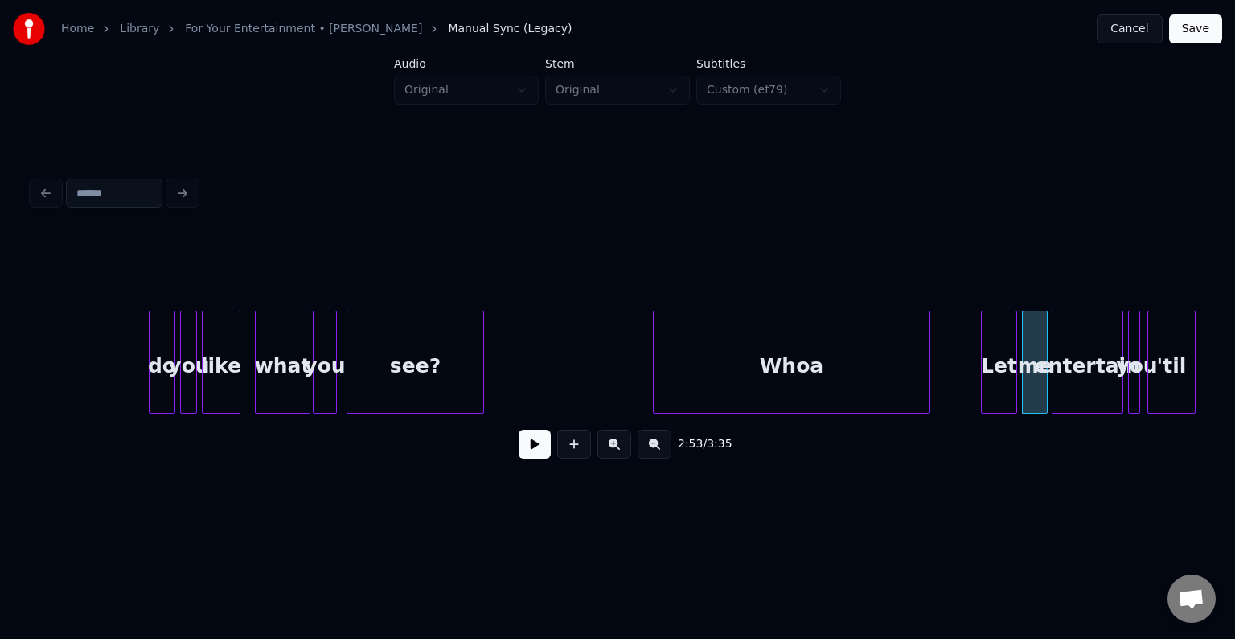
click at [548, 454] on button at bounding box center [535, 443] width 32 height 29
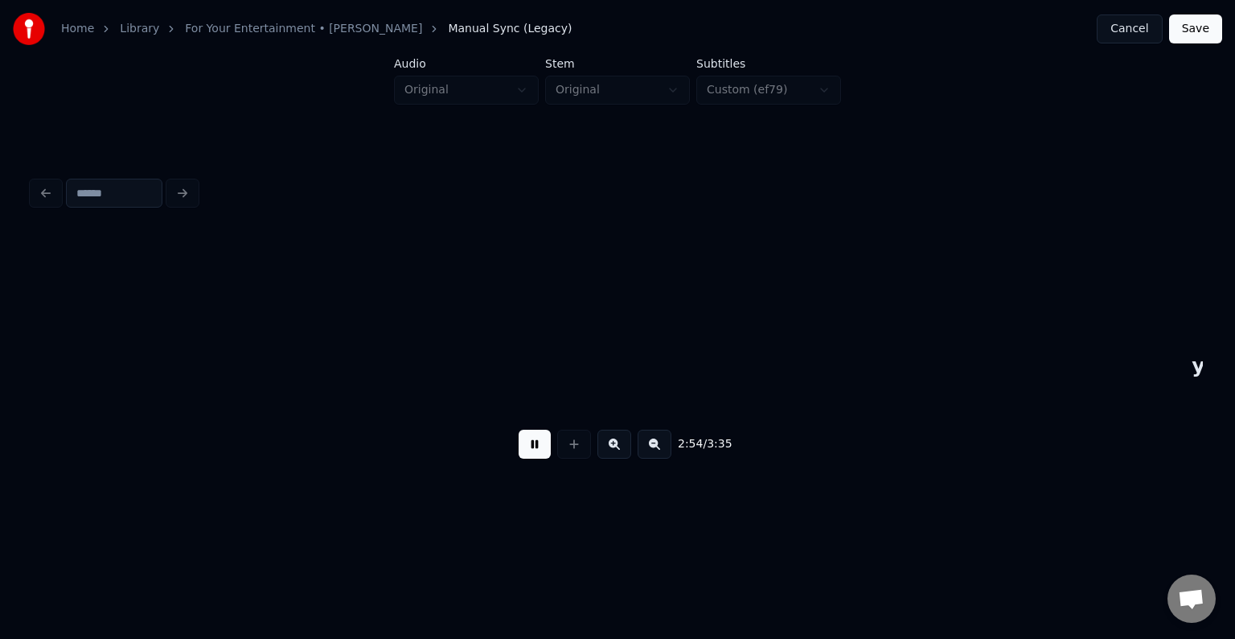
scroll to position [0, 21090]
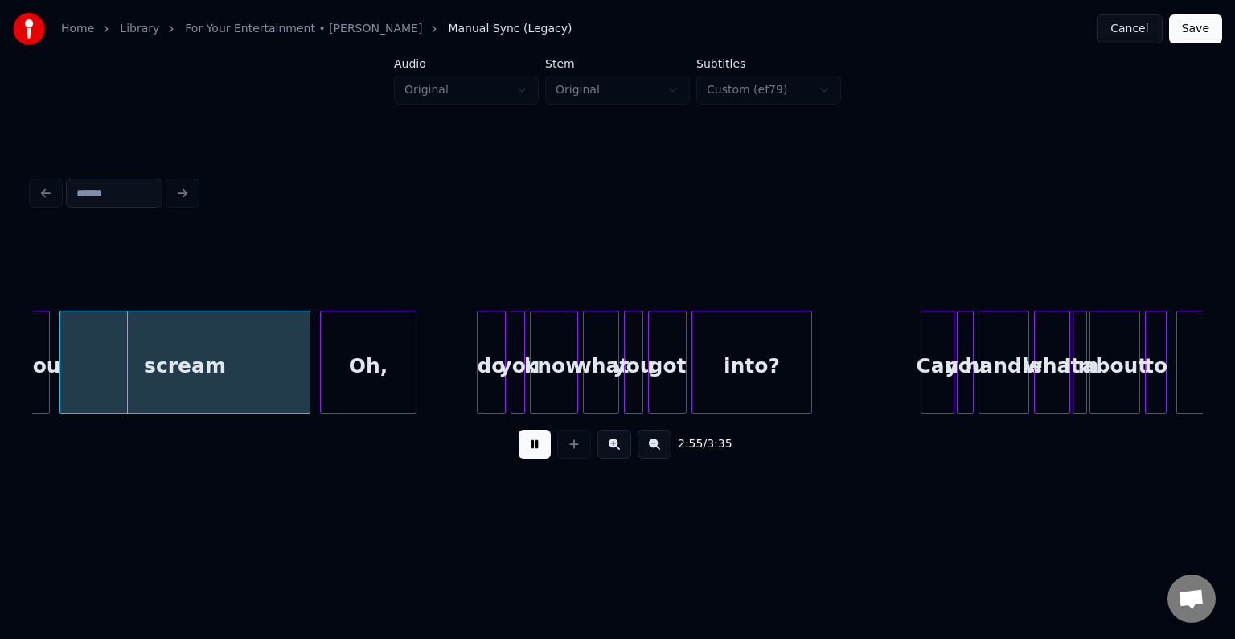
click at [548, 454] on button at bounding box center [535, 443] width 32 height 29
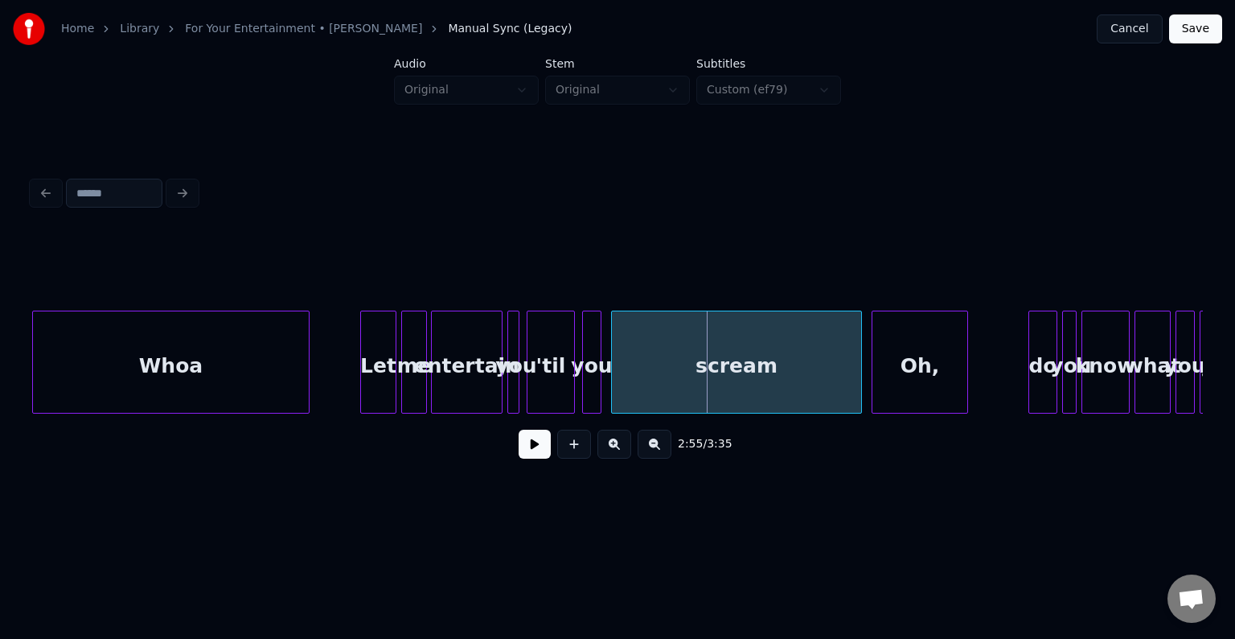
scroll to position [0, 20479]
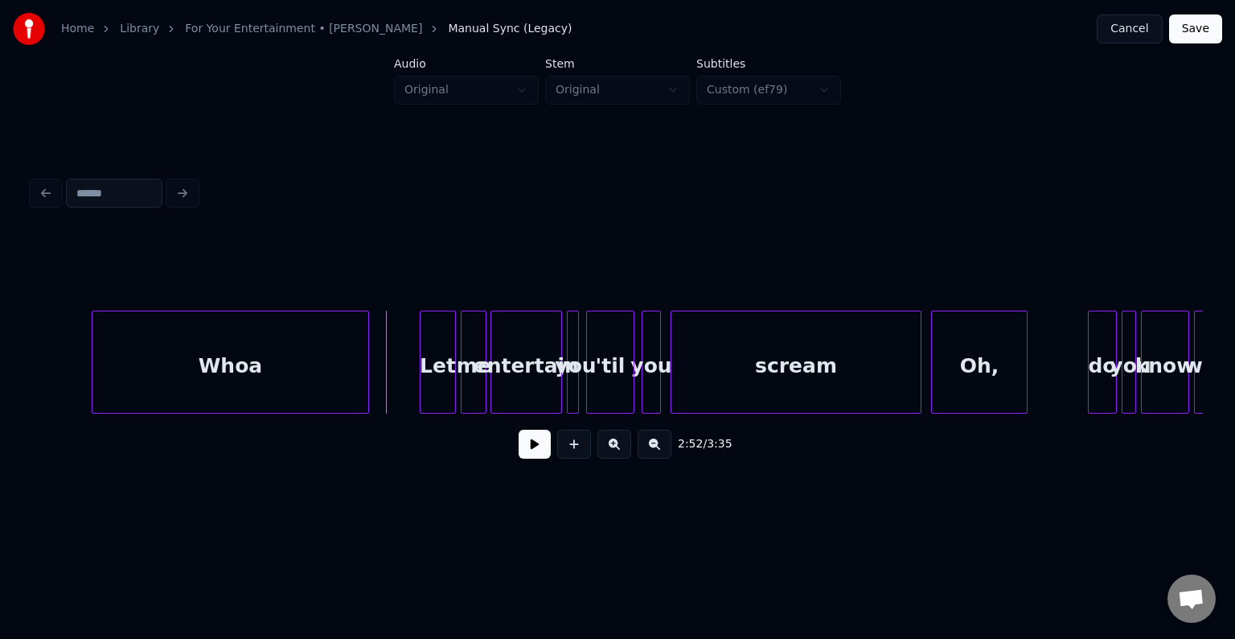
click at [532, 444] on button at bounding box center [535, 443] width 32 height 29
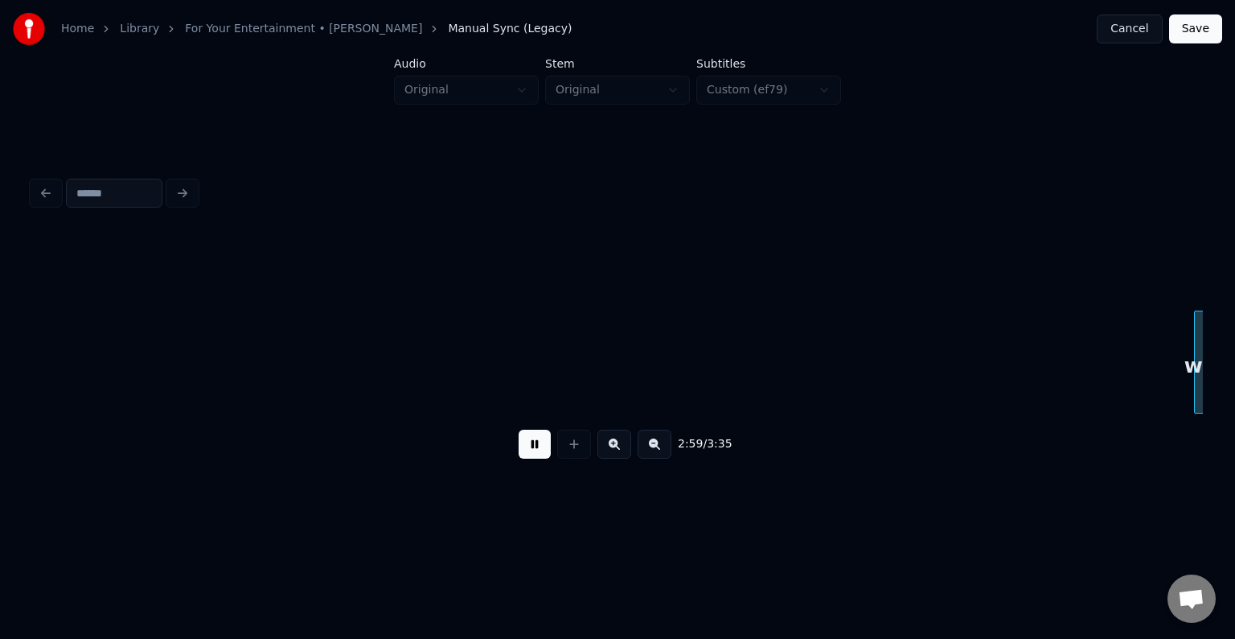
scroll to position [0, 21650]
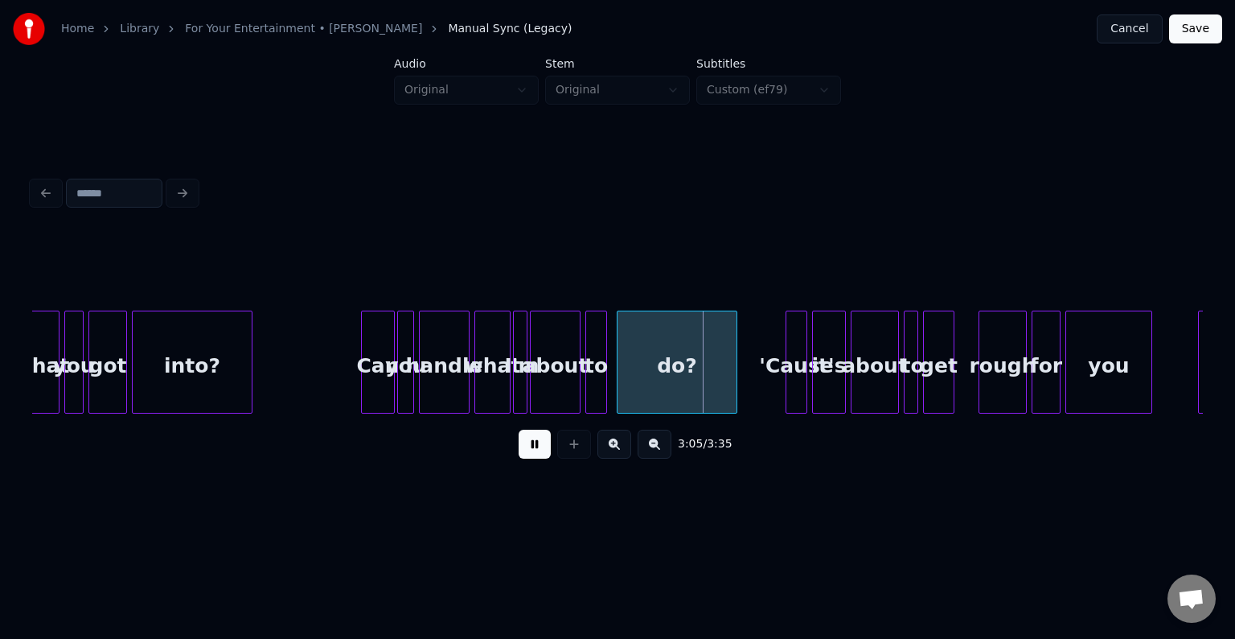
click at [97, 327] on div "got" at bounding box center [107, 365] width 37 height 109
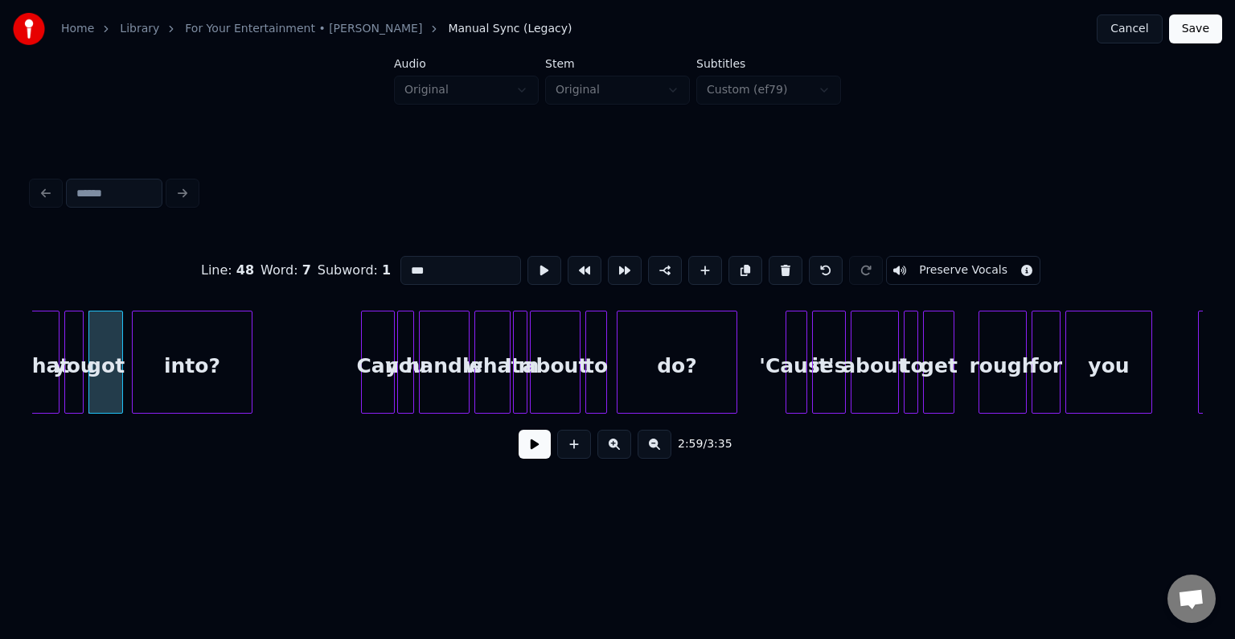
click at [121, 386] on div at bounding box center [119, 361] width 5 height 101
click at [129, 381] on div at bounding box center [130, 361] width 5 height 101
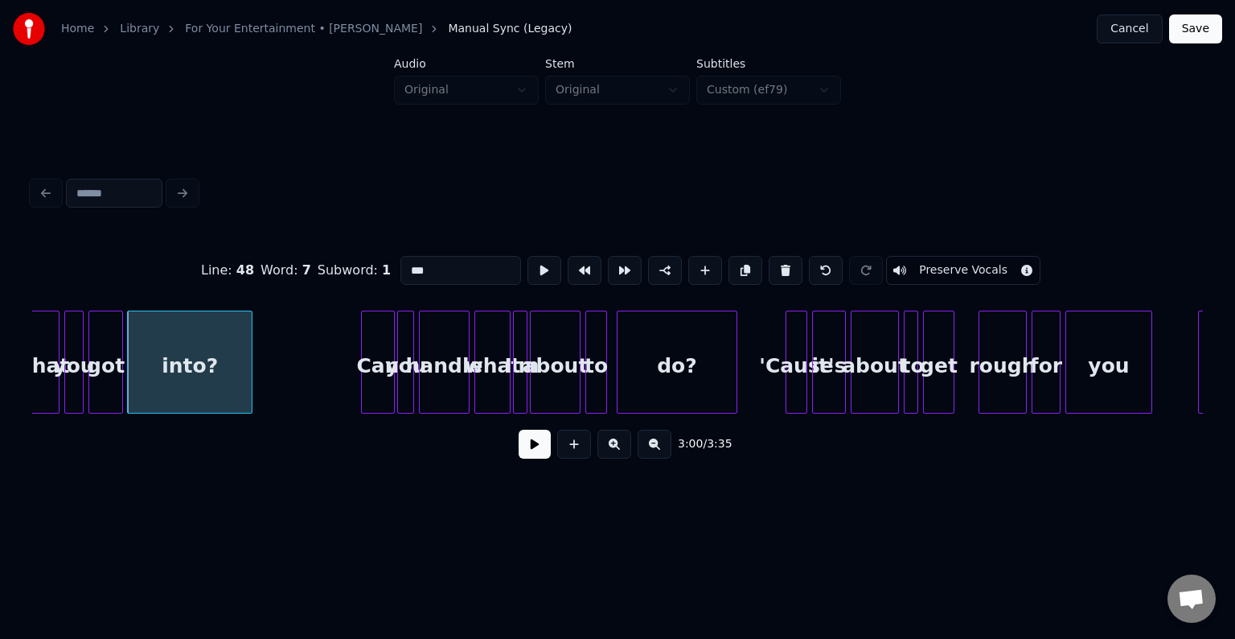
click at [110, 381] on div "got" at bounding box center [105, 365] width 33 height 109
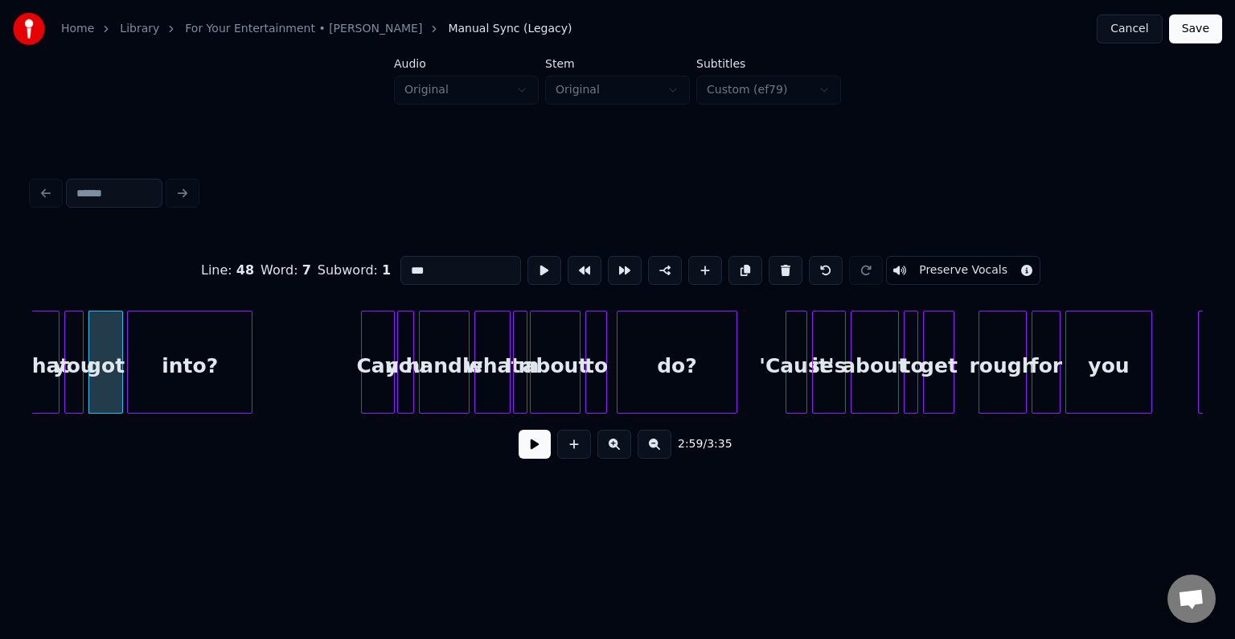
click at [528, 443] on button at bounding box center [535, 443] width 32 height 29
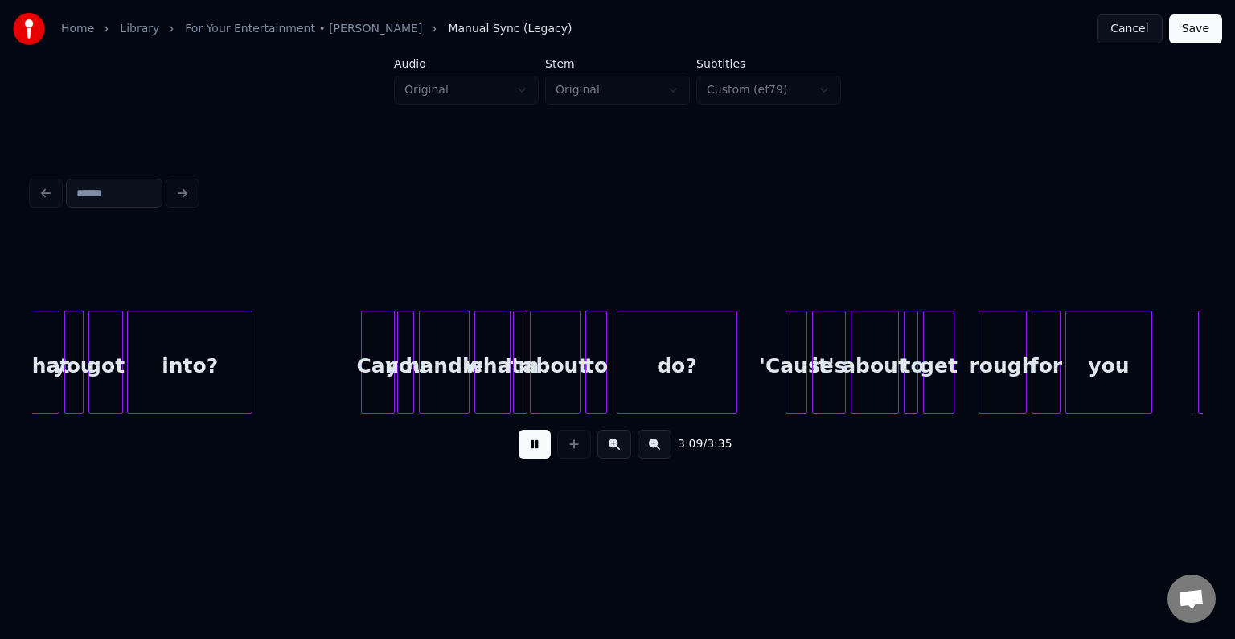
scroll to position [0, 22821]
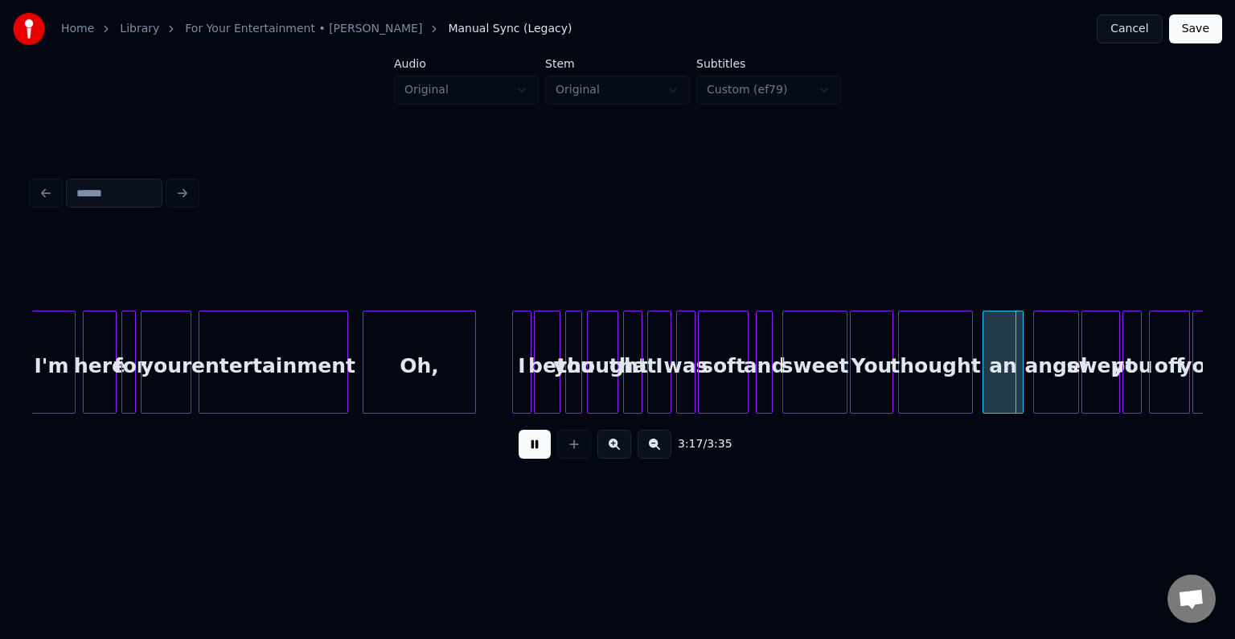
click at [528, 443] on button at bounding box center [535, 443] width 32 height 29
click at [1009, 372] on div at bounding box center [1011, 361] width 5 height 101
click at [953, 389] on div "thought" at bounding box center [964, 365] width 73 height 109
click at [983, 380] on div at bounding box center [983, 361] width 5 height 101
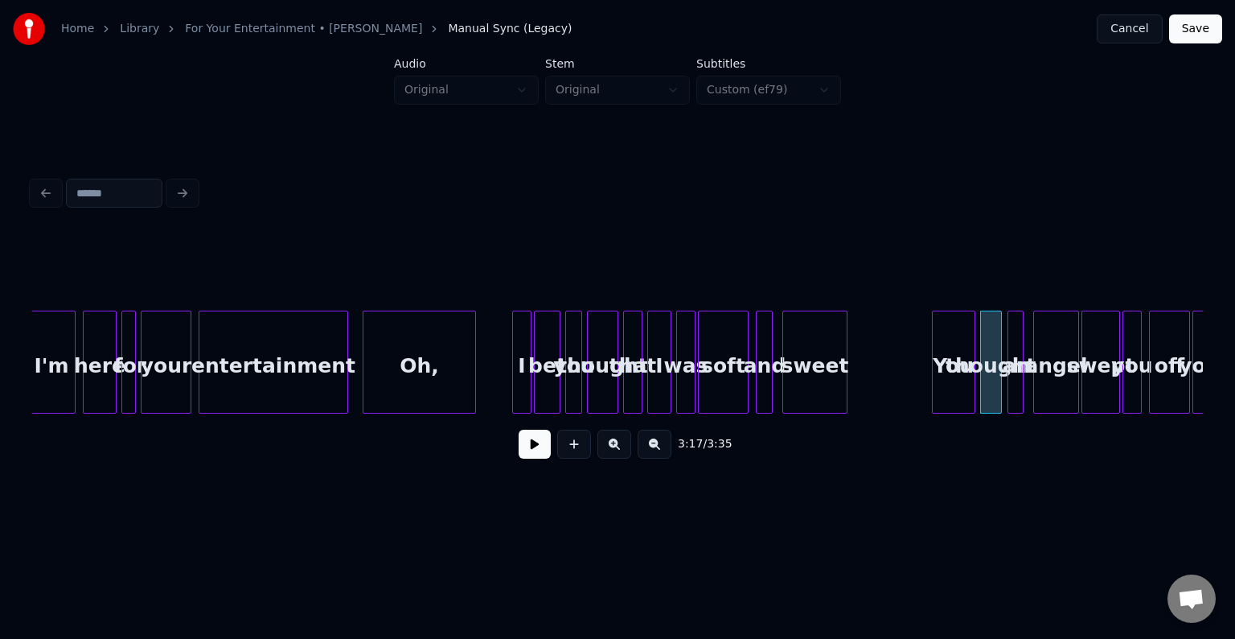
click at [963, 378] on div "You" at bounding box center [954, 365] width 42 height 109
click at [787, 382] on div at bounding box center [785, 361] width 5 height 101
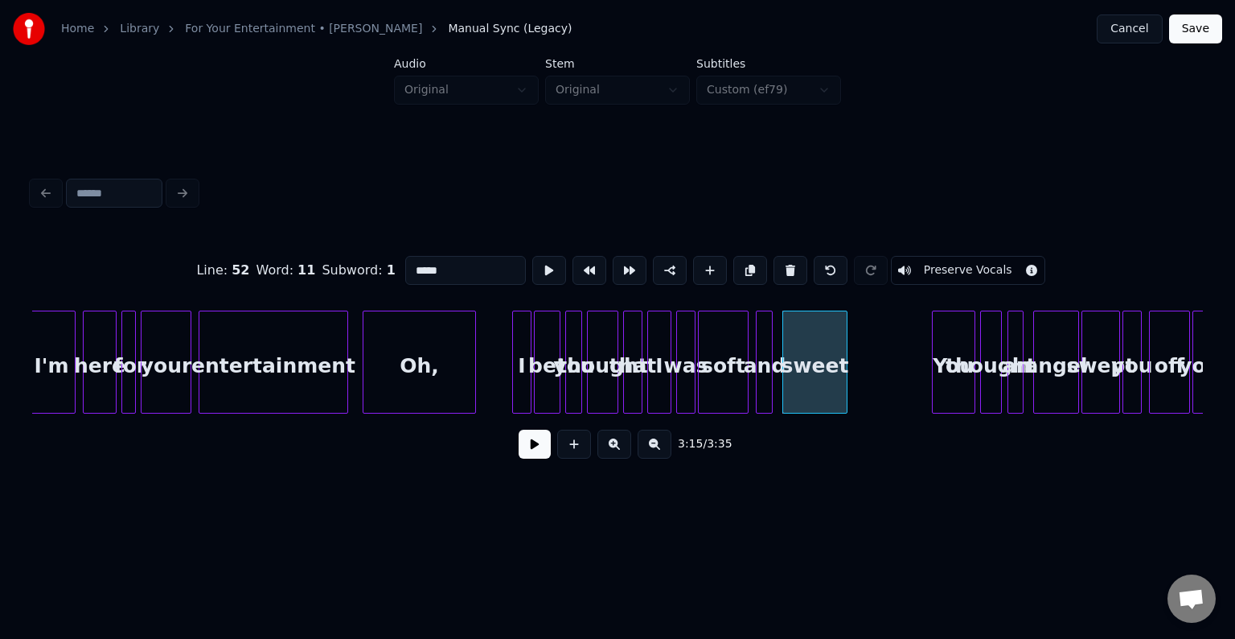
click at [540, 448] on button at bounding box center [535, 443] width 32 height 29
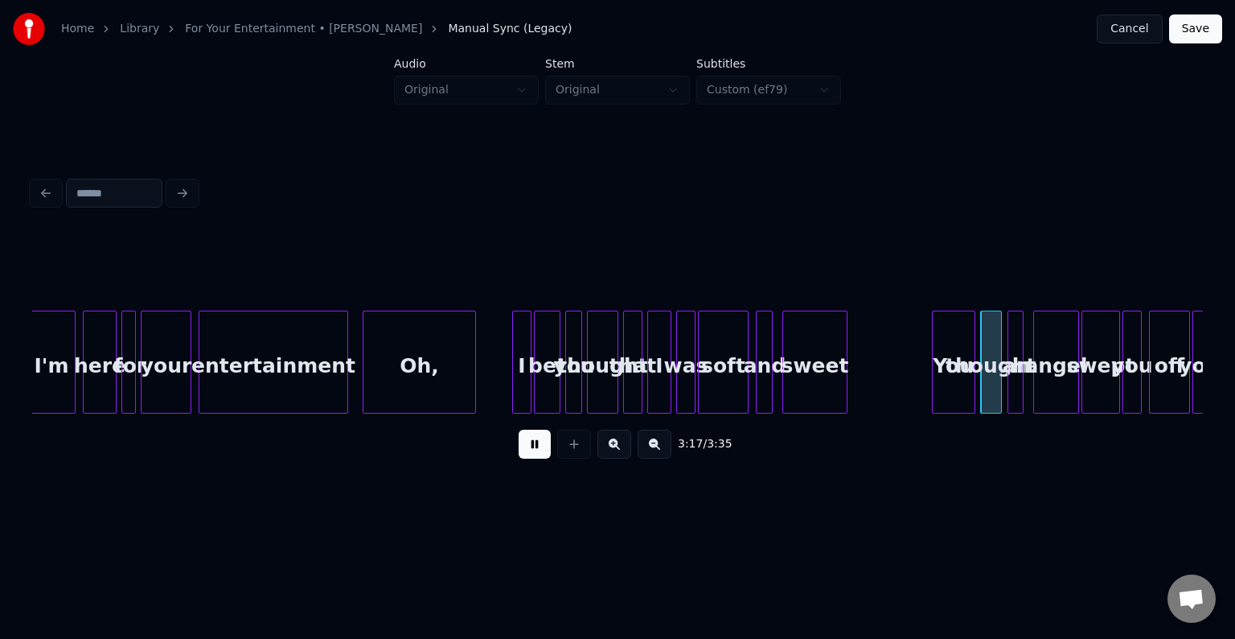
click at [540, 448] on button at bounding box center [535, 443] width 32 height 29
click at [960, 382] on div at bounding box center [962, 361] width 5 height 101
click at [537, 455] on button at bounding box center [535, 443] width 32 height 29
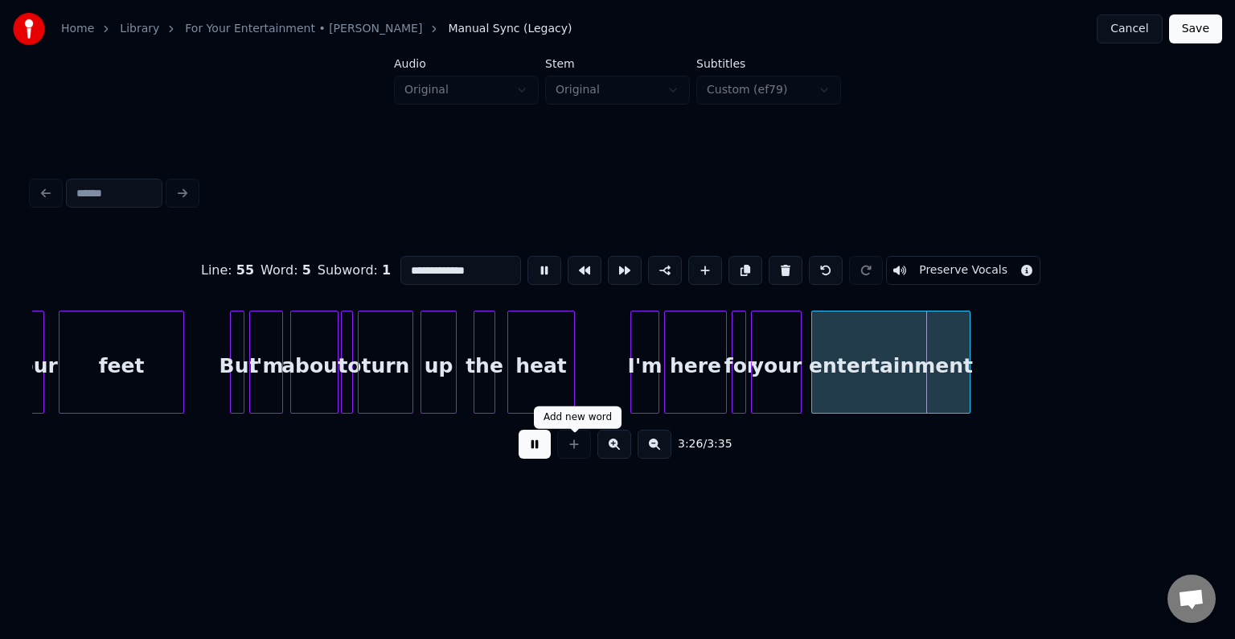
click at [532, 456] on button at bounding box center [535, 443] width 32 height 29
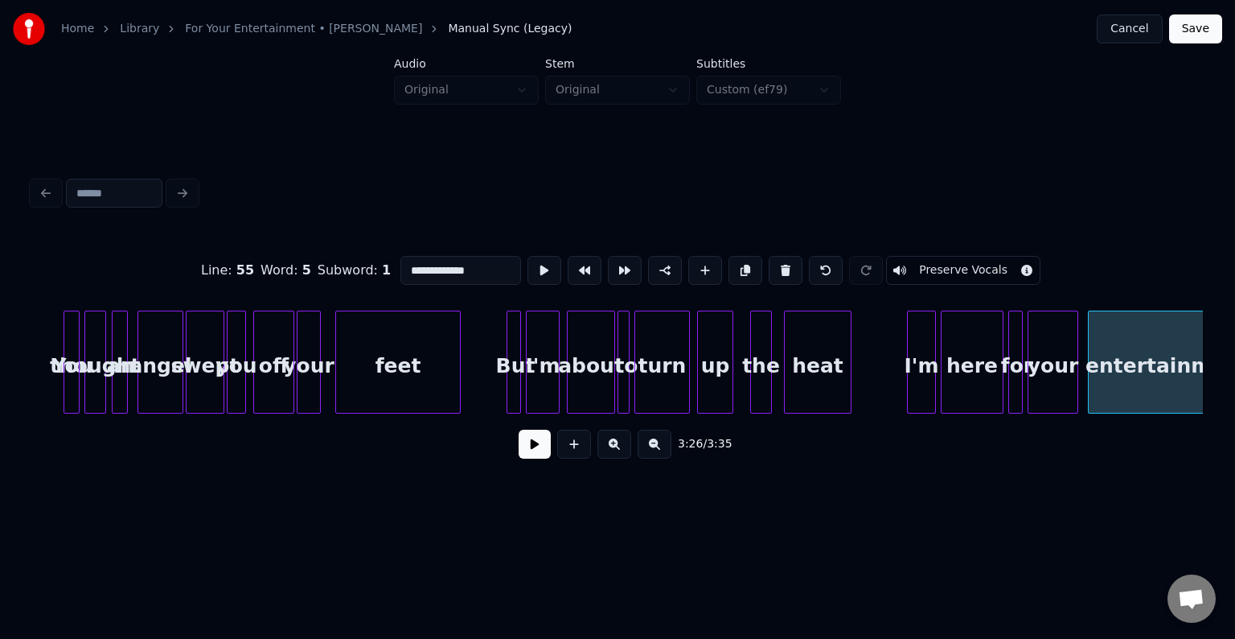
scroll to position [0, 23640]
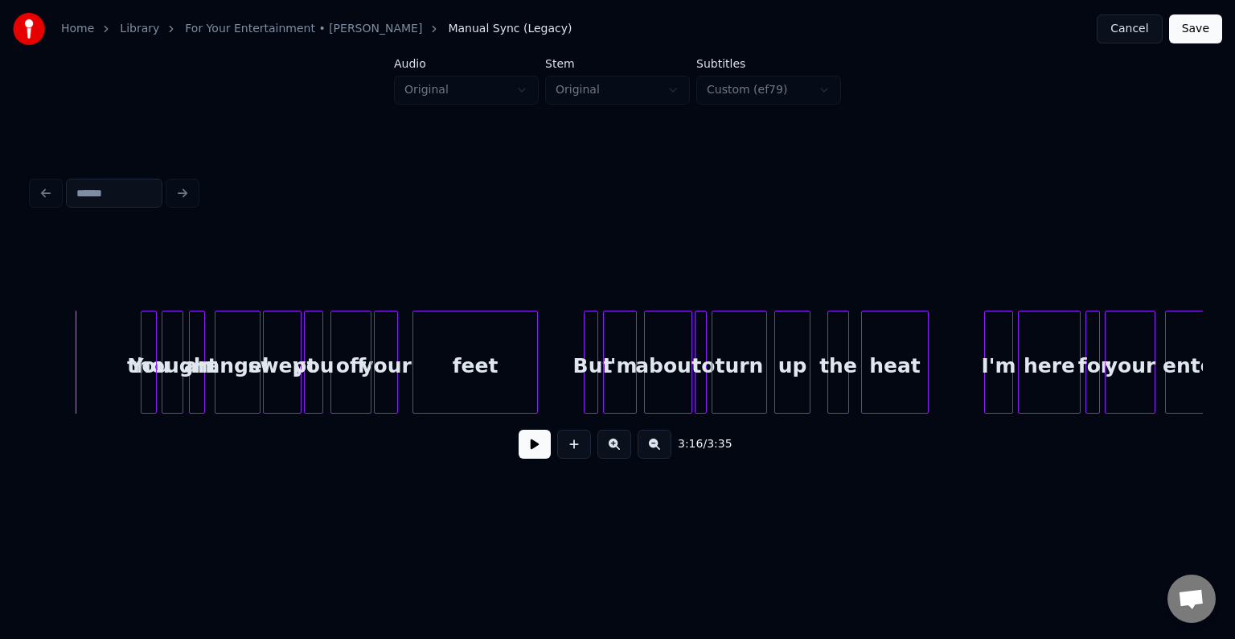
click at [529, 462] on div "3:16 / 3:35" at bounding box center [617, 443] width 1145 height 35
click at [530, 458] on button at bounding box center [535, 443] width 32 height 29
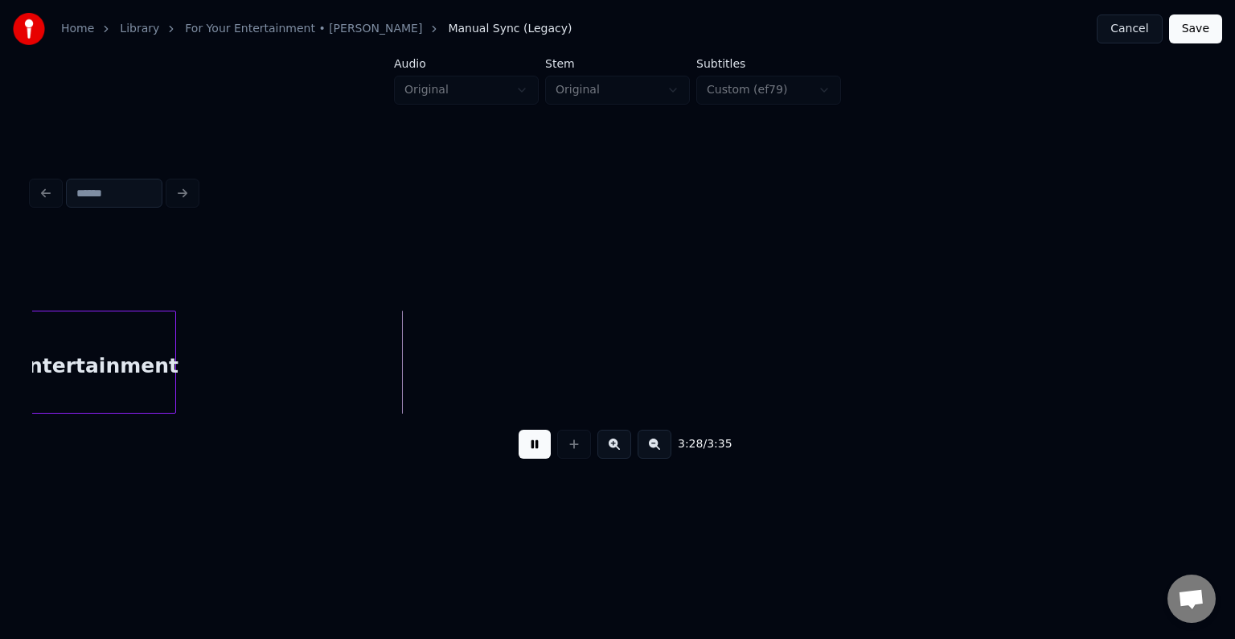
click at [1194, 37] on button "Save" at bounding box center [1195, 28] width 53 height 29
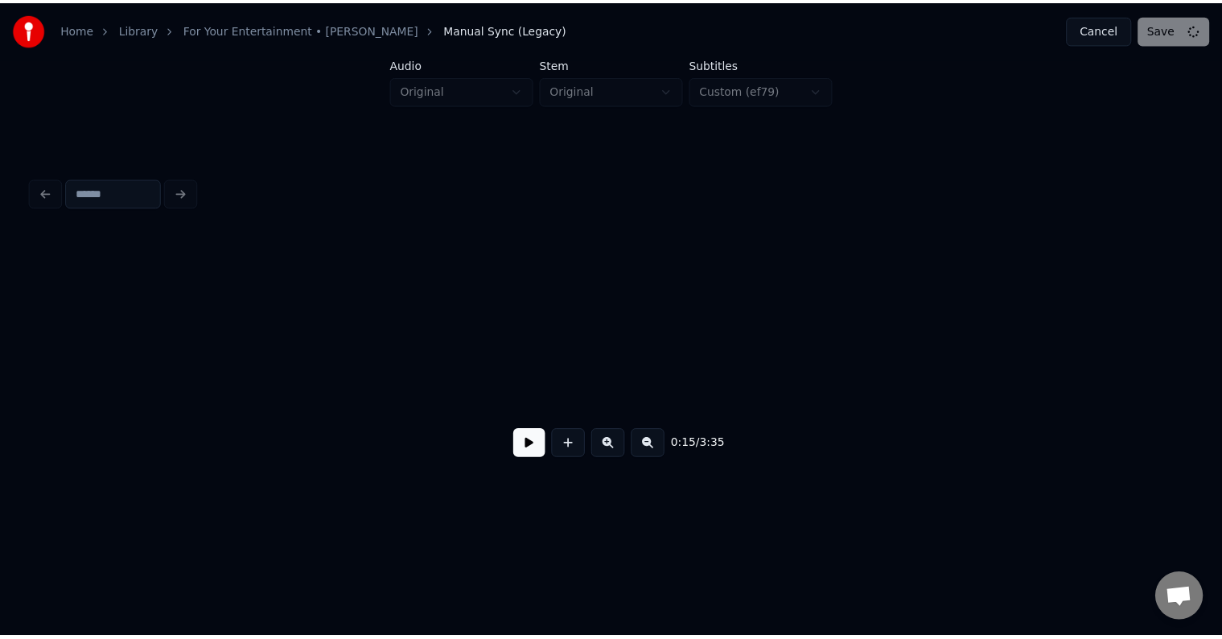
scroll to position [0, 1823]
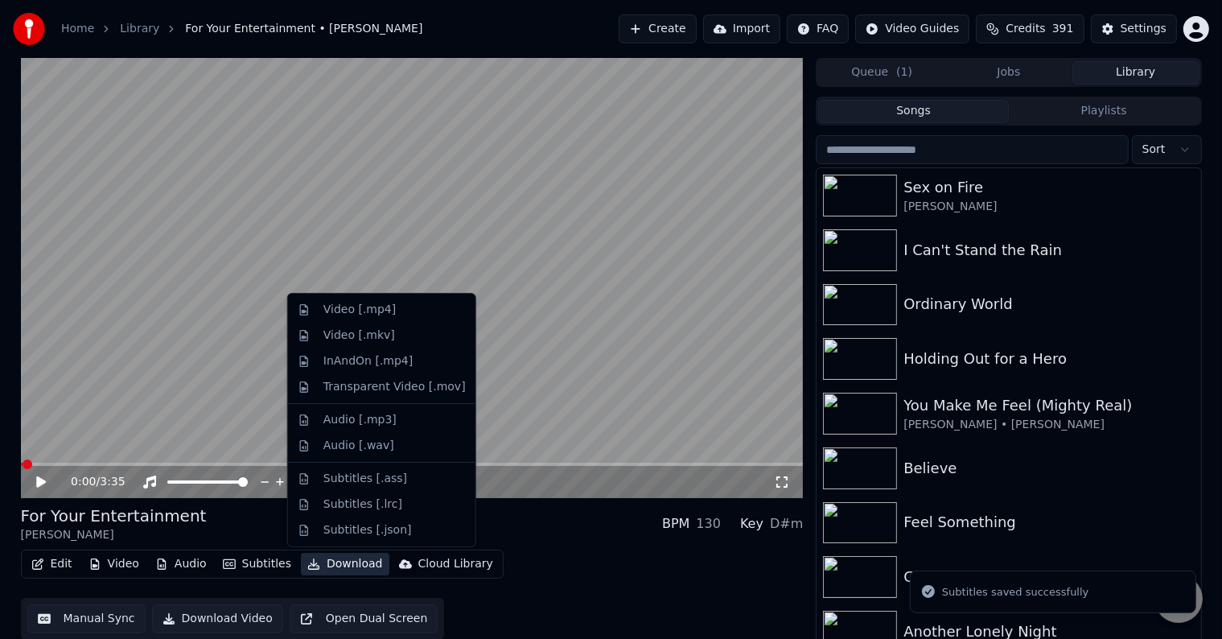
click at [348, 560] on button "Download" at bounding box center [345, 564] width 88 height 23
click at [347, 315] on div "Video [.mp4]" at bounding box center [359, 310] width 72 height 16
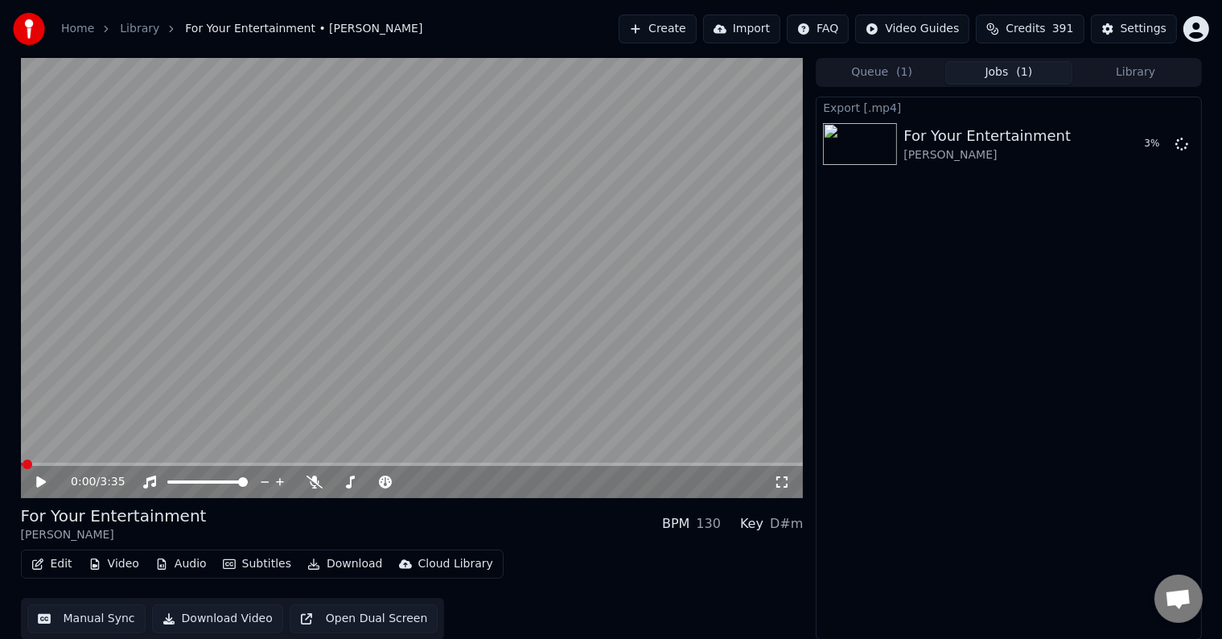
click at [37, 486] on icon at bounding box center [41, 481] width 10 height 11
click at [37, 486] on icon at bounding box center [41, 482] width 8 height 10
click at [1116, 70] on button "Library" at bounding box center [1135, 72] width 127 height 23
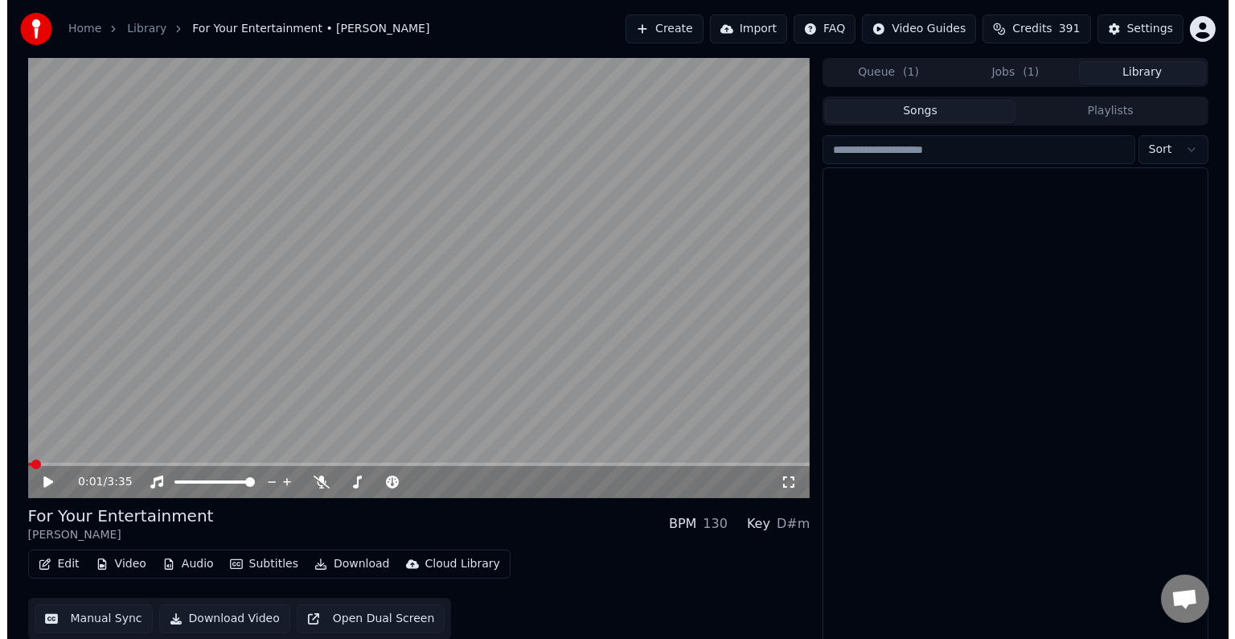
scroll to position [1017, 0]
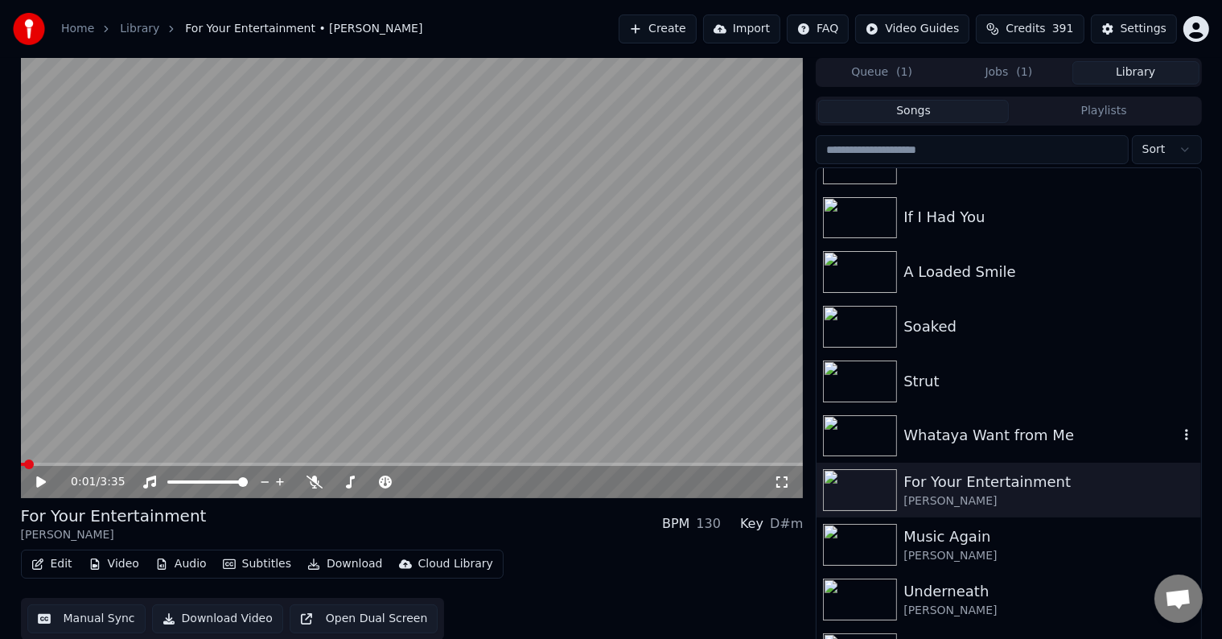
click at [984, 450] on div "Whataya Want from Me" at bounding box center [1008, 436] width 384 height 55
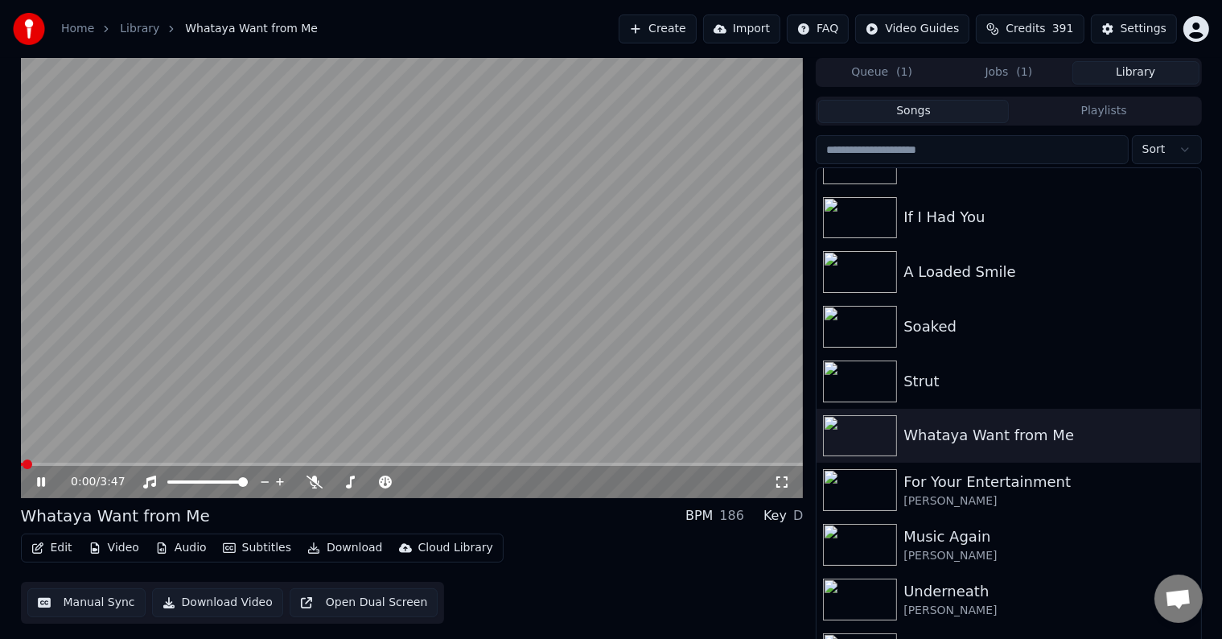
click at [40, 486] on icon at bounding box center [53, 481] width 38 height 13
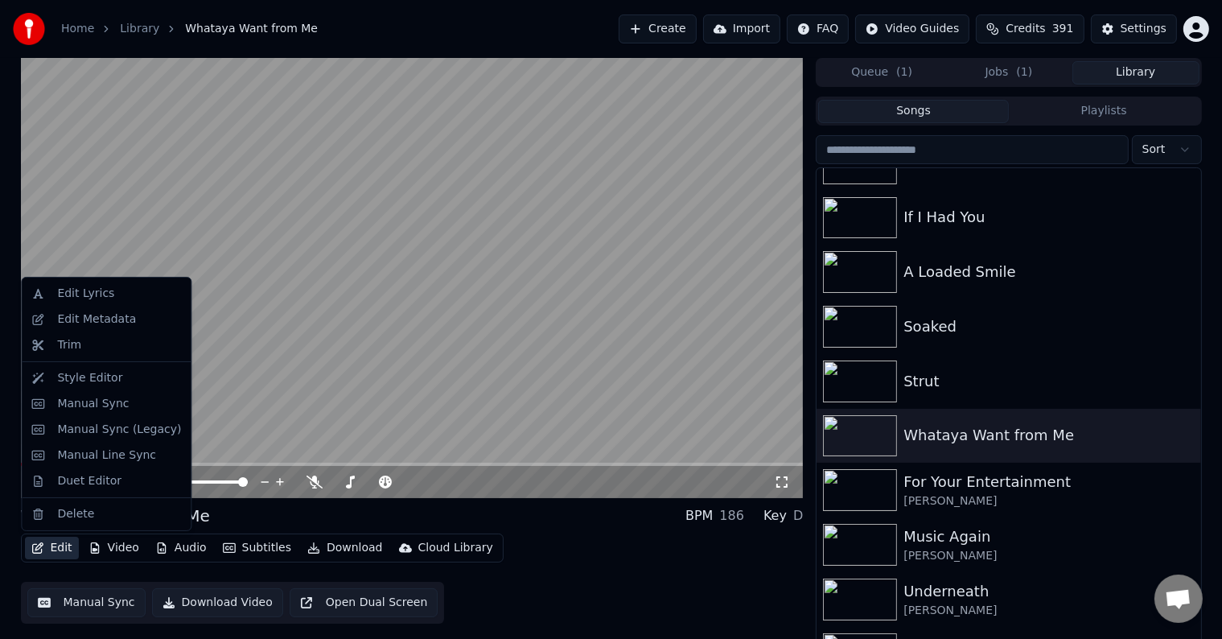
click at [53, 553] on button "Edit" at bounding box center [52, 547] width 54 height 23
click at [112, 316] on div "Edit Metadata" at bounding box center [96, 319] width 79 height 16
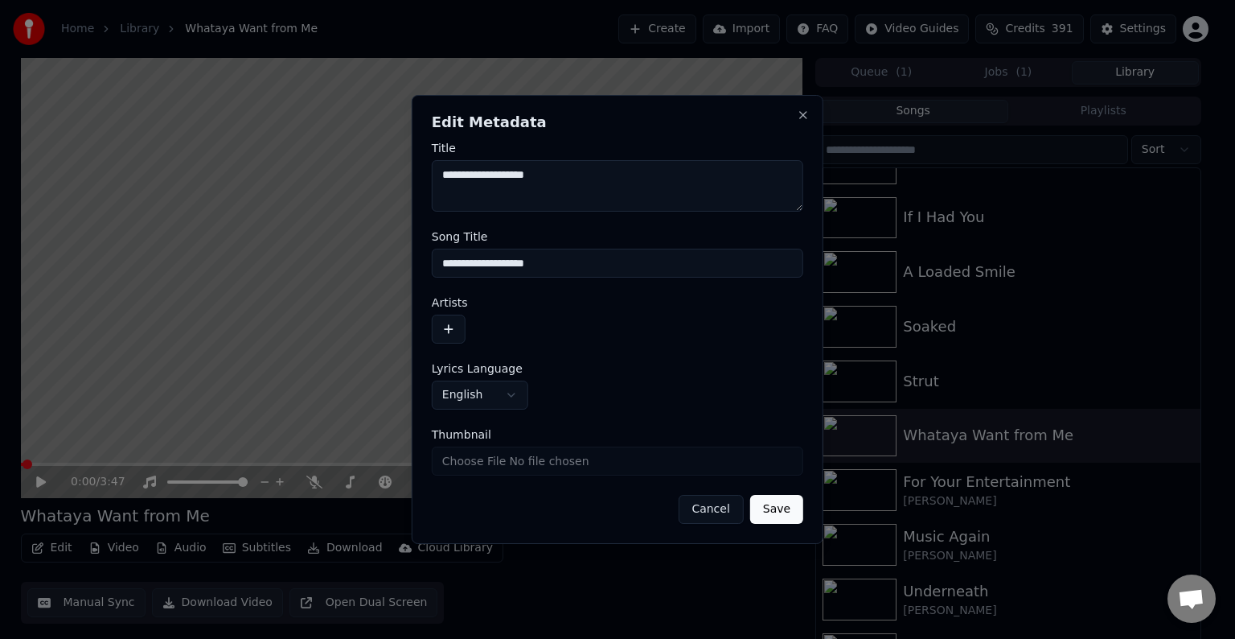
click at [450, 309] on div "Artists" at bounding box center [618, 320] width 372 height 47
click at [450, 314] on button "button" at bounding box center [449, 328] width 34 height 29
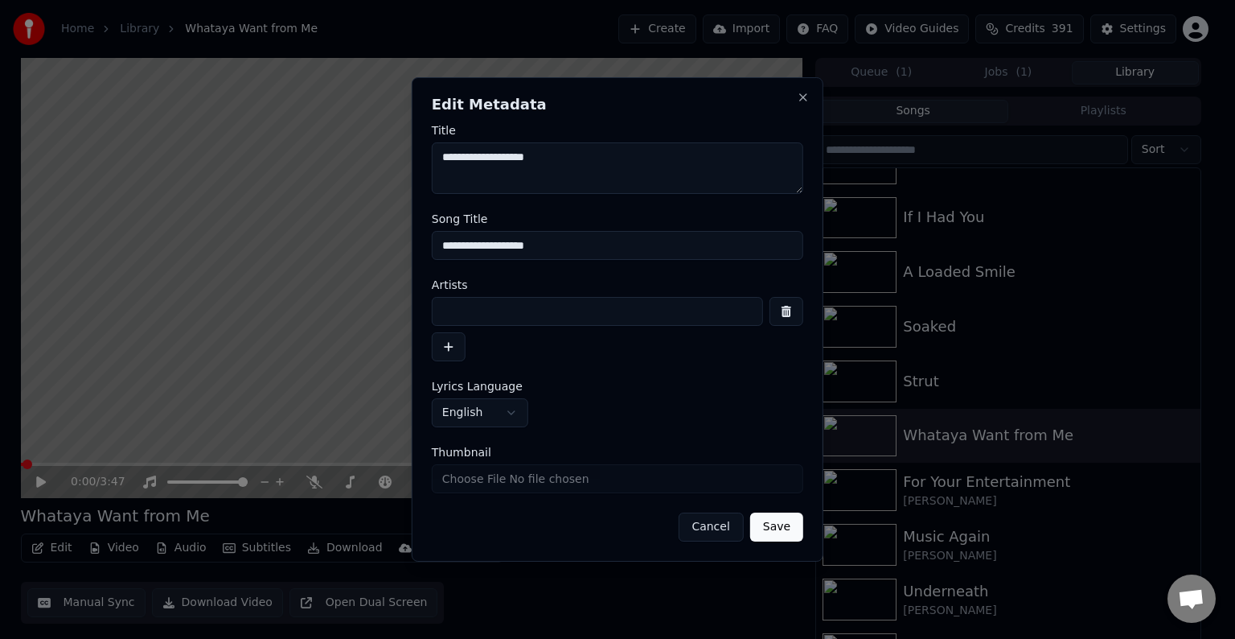
click at [450, 314] on input at bounding box center [597, 311] width 331 height 29
type input "**********"
click at [750, 512] on button "Save" at bounding box center [776, 526] width 53 height 29
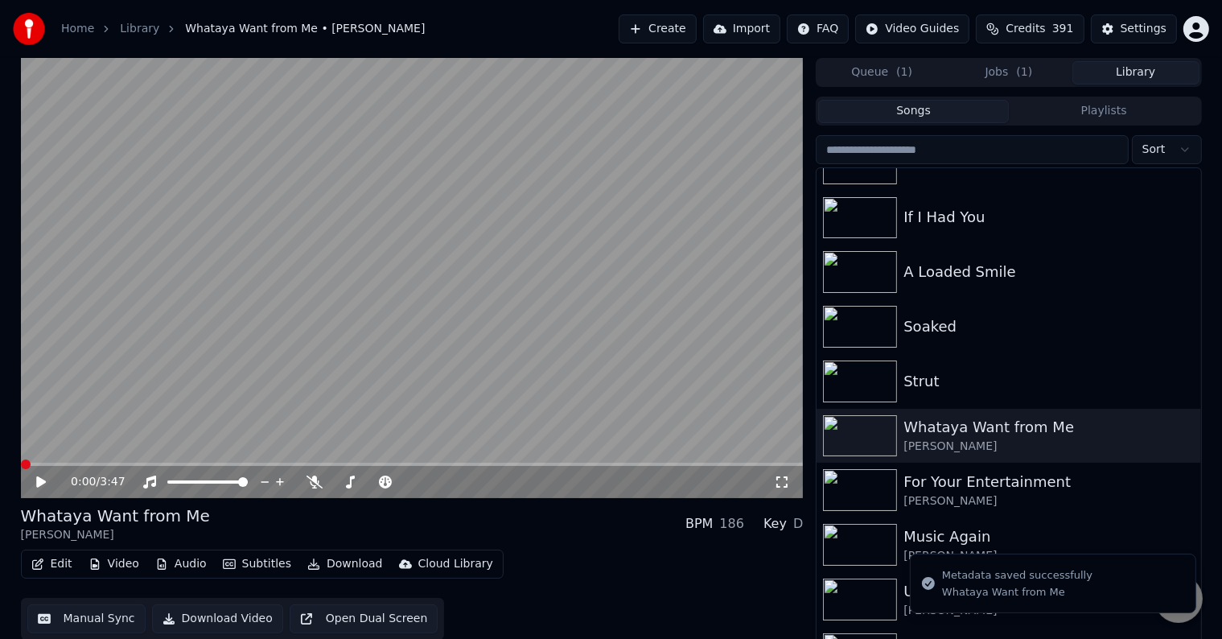
click at [43, 565] on icon "button" at bounding box center [37, 563] width 13 height 11
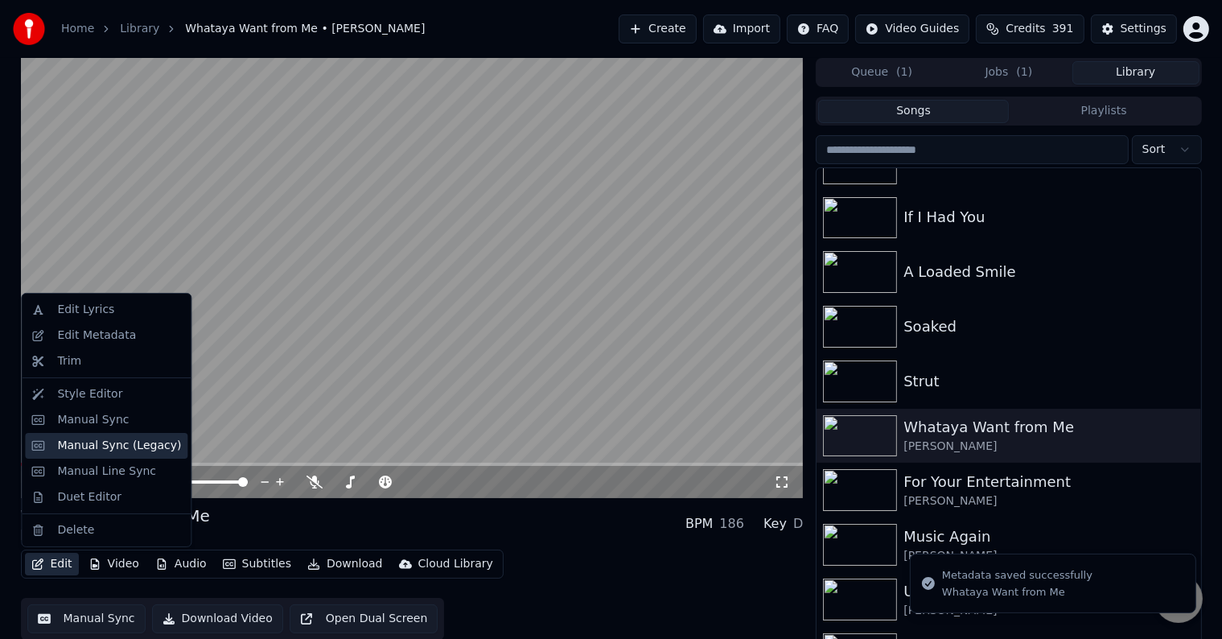
click at [87, 444] on div "Manual Sync (Legacy)" at bounding box center [119, 446] width 124 height 16
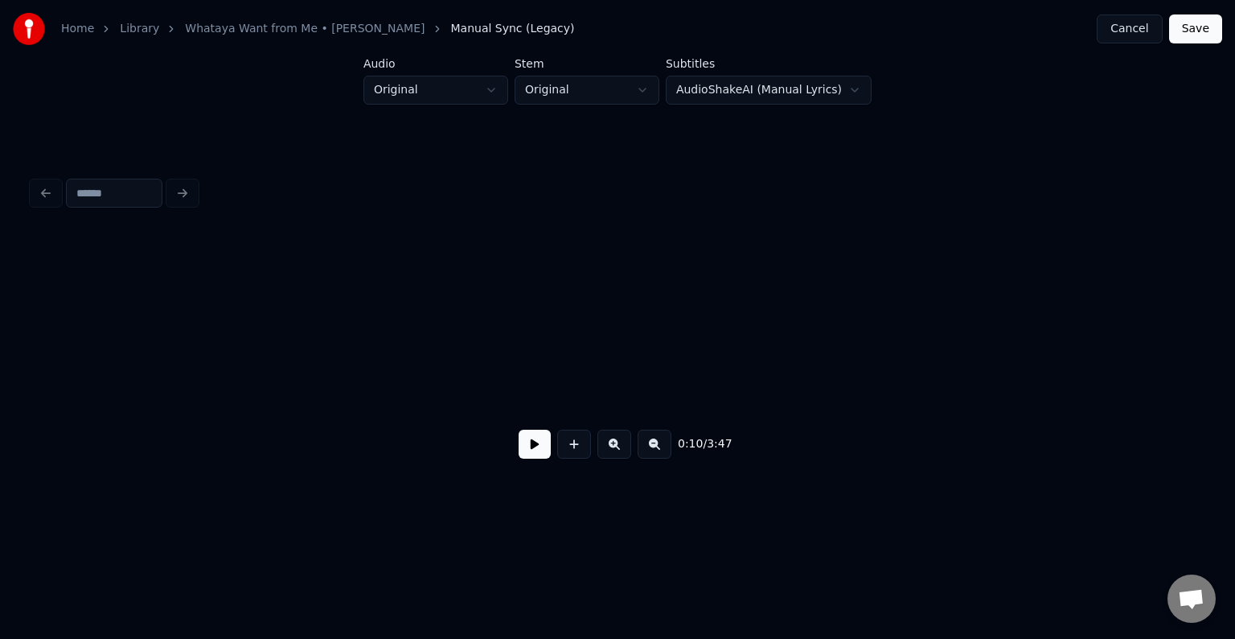
scroll to position [0, 1264]
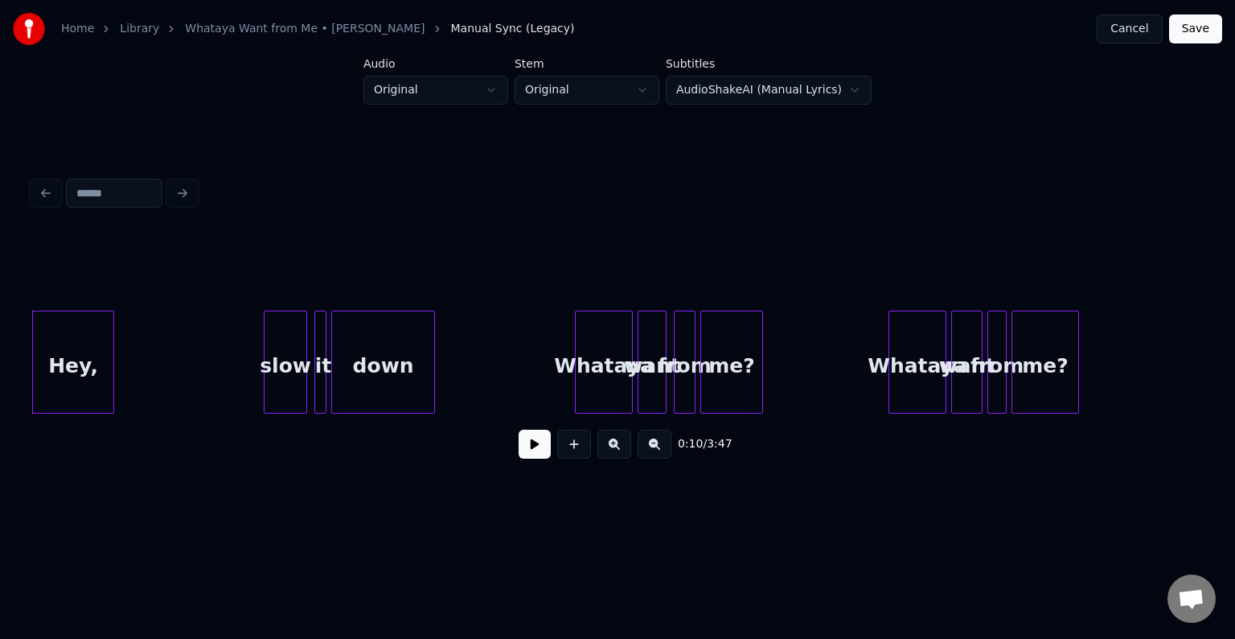
click at [532, 457] on button at bounding box center [535, 443] width 32 height 29
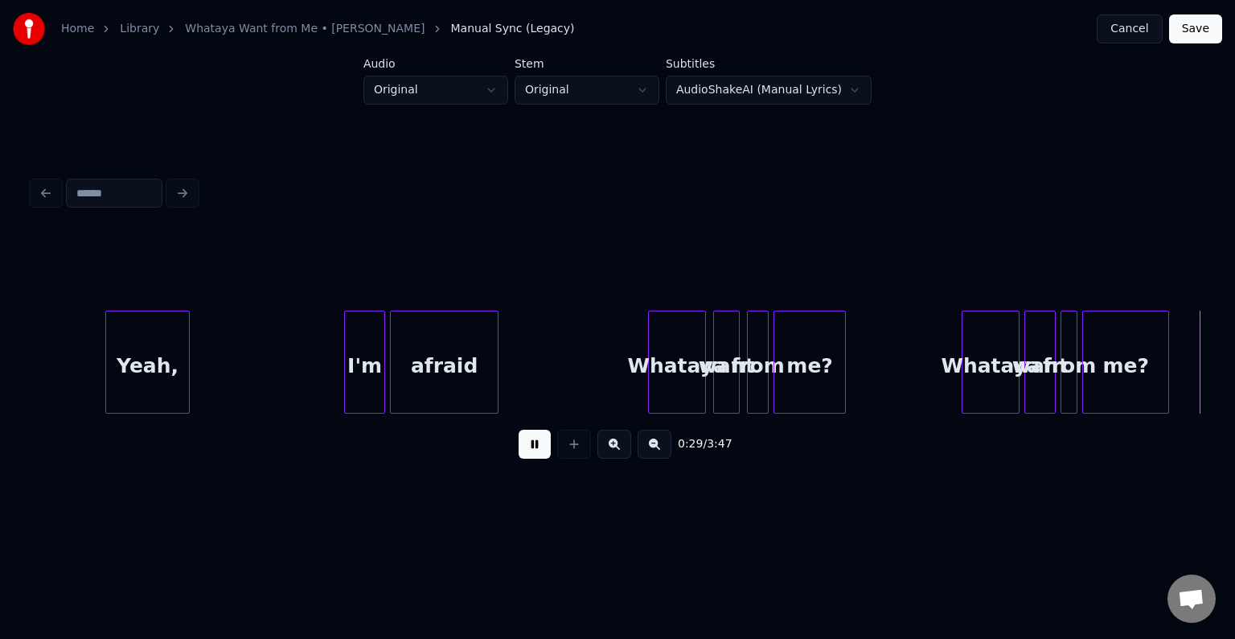
scroll to position [0, 3609]
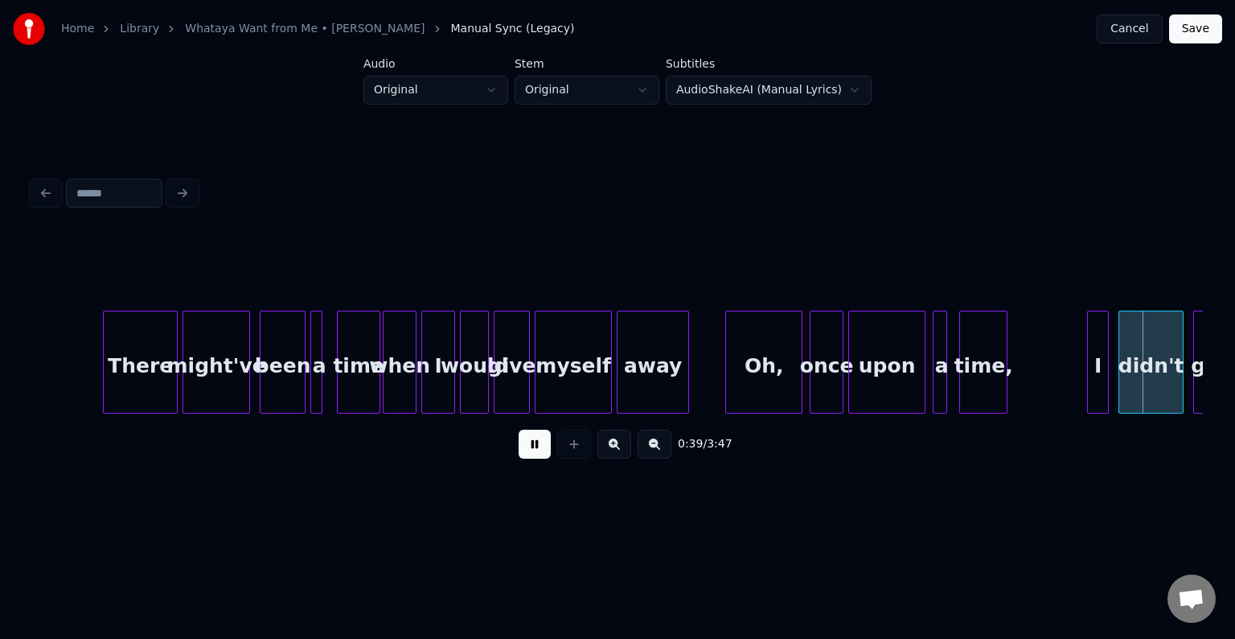
click at [532, 457] on button at bounding box center [535, 443] width 32 height 29
click at [1039, 380] on div at bounding box center [1041, 361] width 5 height 101
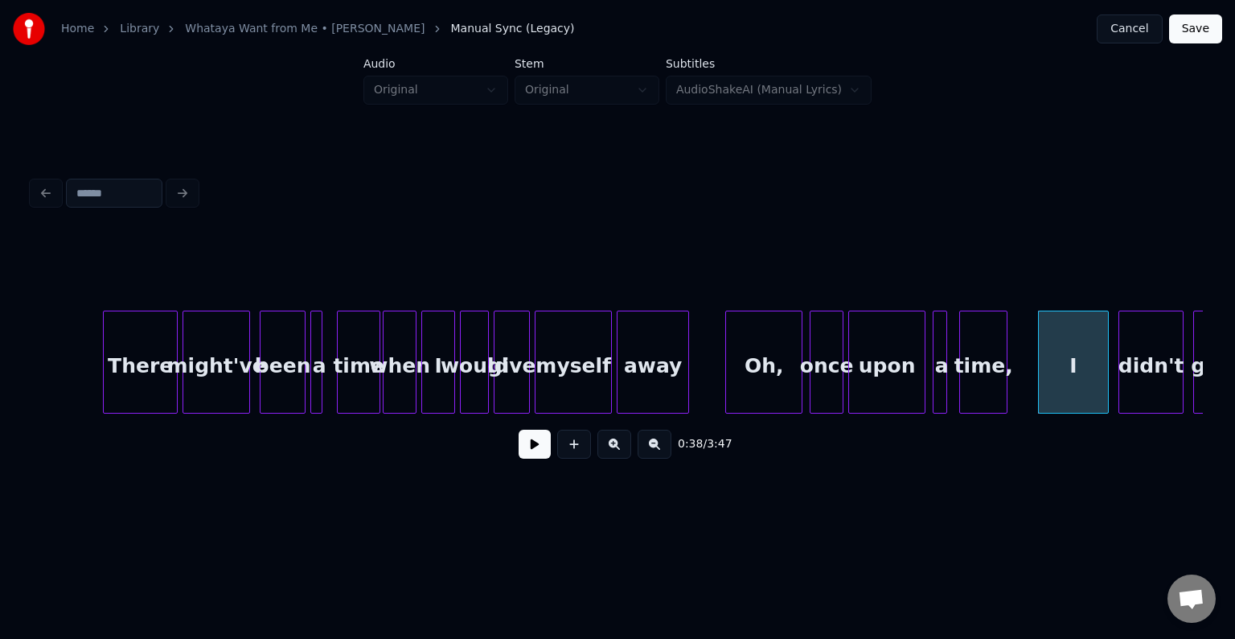
click at [524, 454] on button at bounding box center [535, 443] width 32 height 29
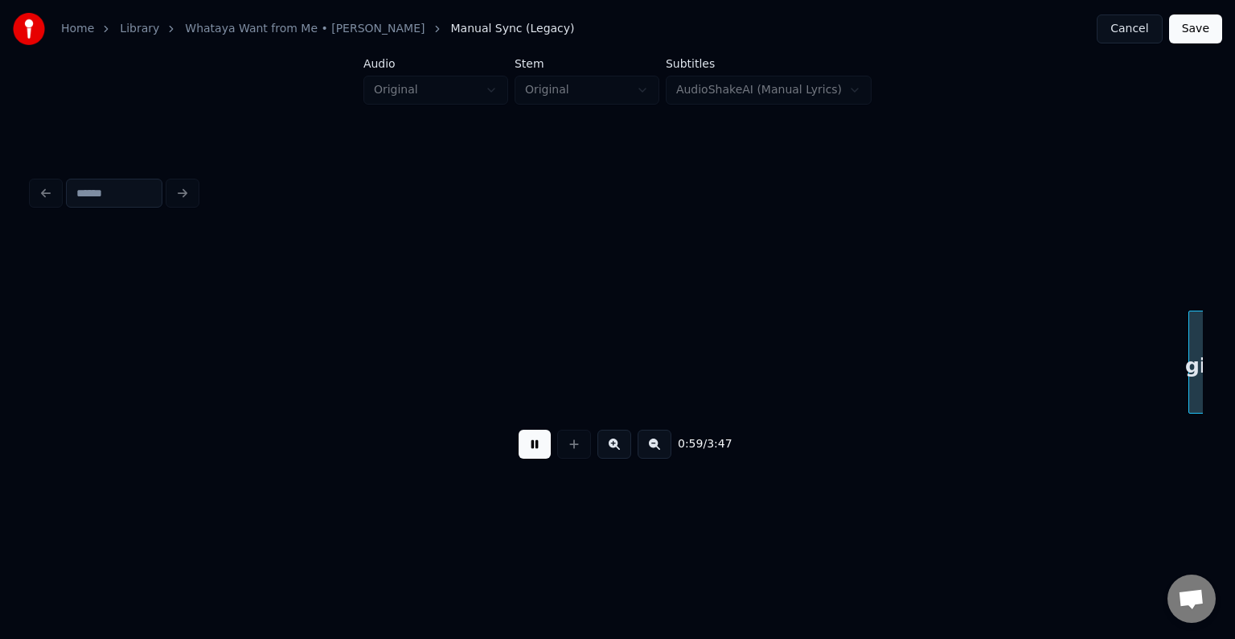
scroll to position [0, 7123]
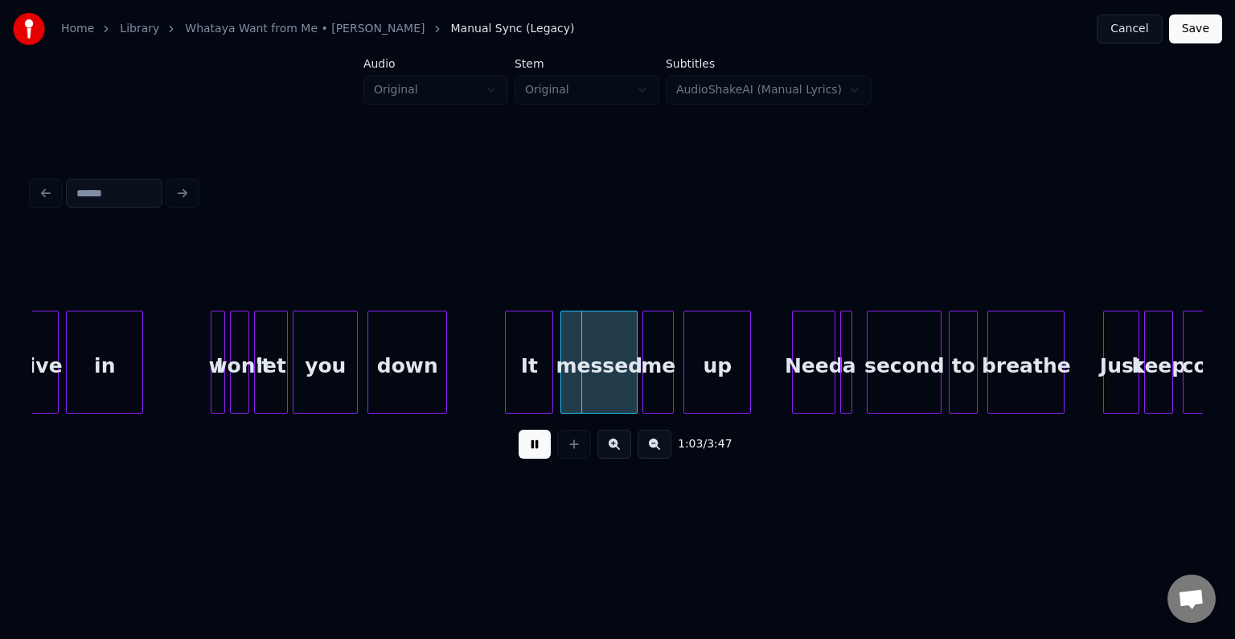
click at [524, 454] on button at bounding box center [535, 443] width 32 height 29
click at [486, 362] on div at bounding box center [486, 361] width 5 height 101
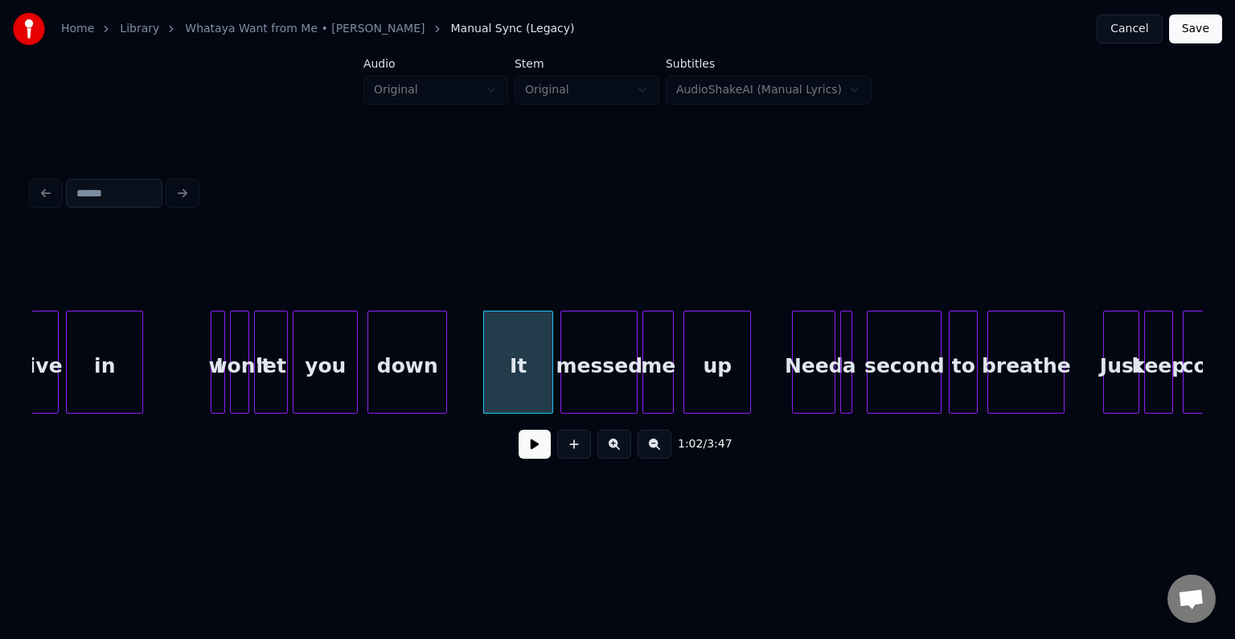
click at [532, 451] on button at bounding box center [535, 443] width 32 height 29
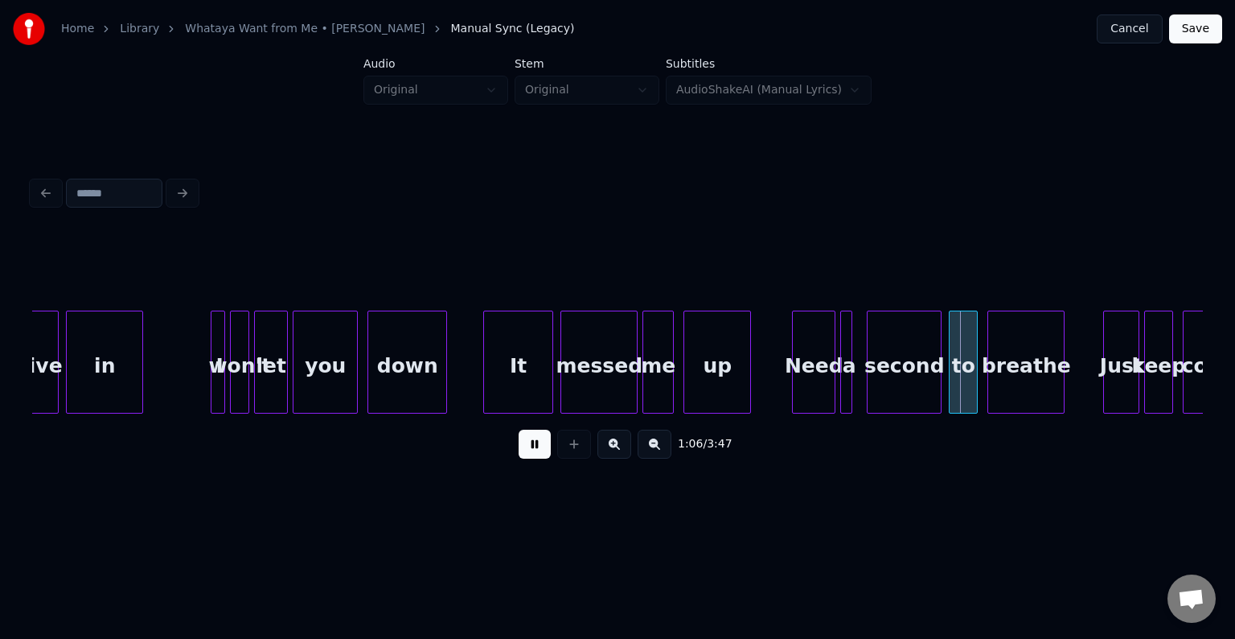
click at [532, 451] on button at bounding box center [535, 443] width 32 height 29
click at [861, 367] on div at bounding box center [859, 361] width 5 height 101
click at [535, 455] on button at bounding box center [535, 443] width 32 height 29
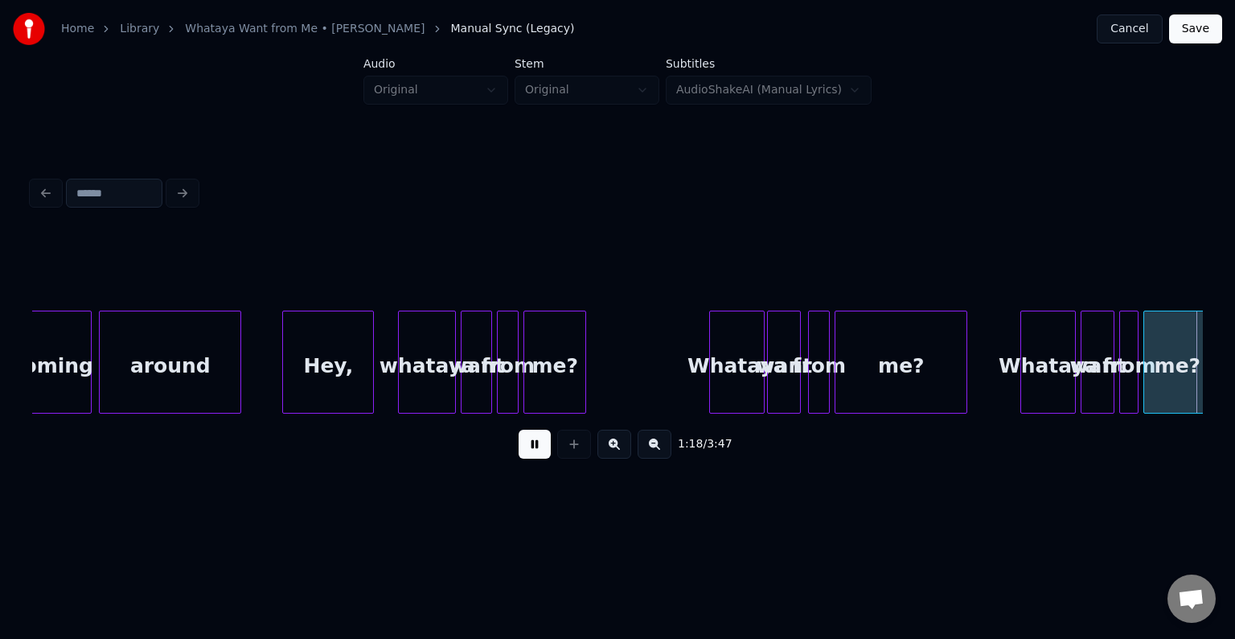
scroll to position [0, 9467]
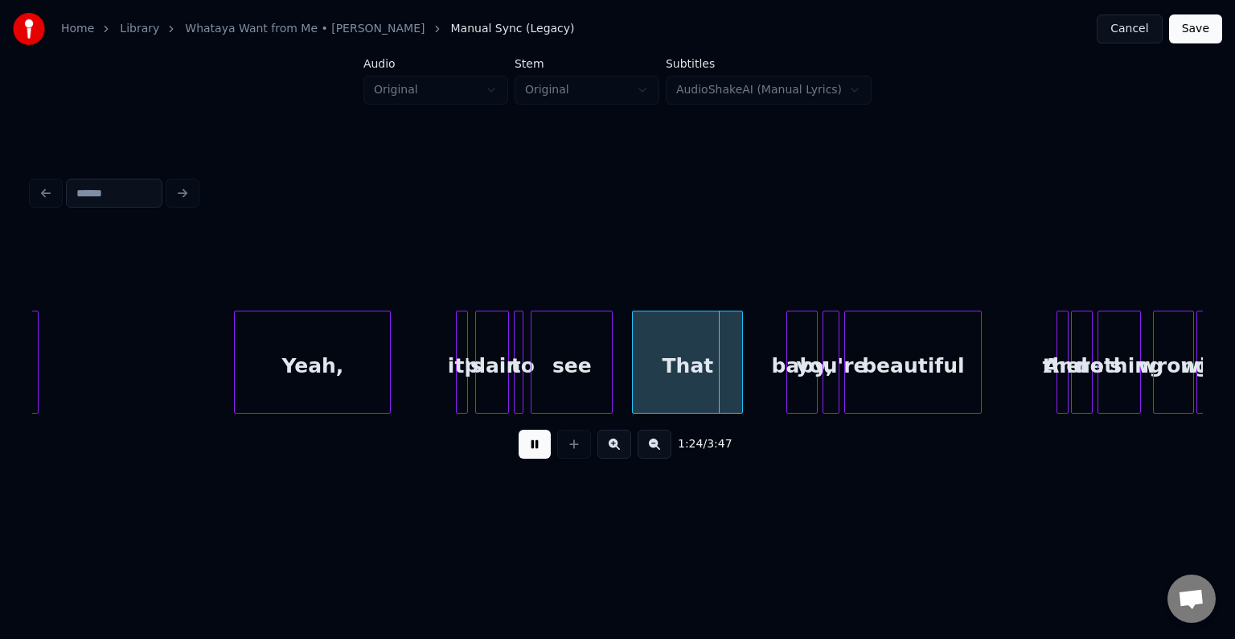
click at [535, 455] on button at bounding box center [535, 443] width 32 height 29
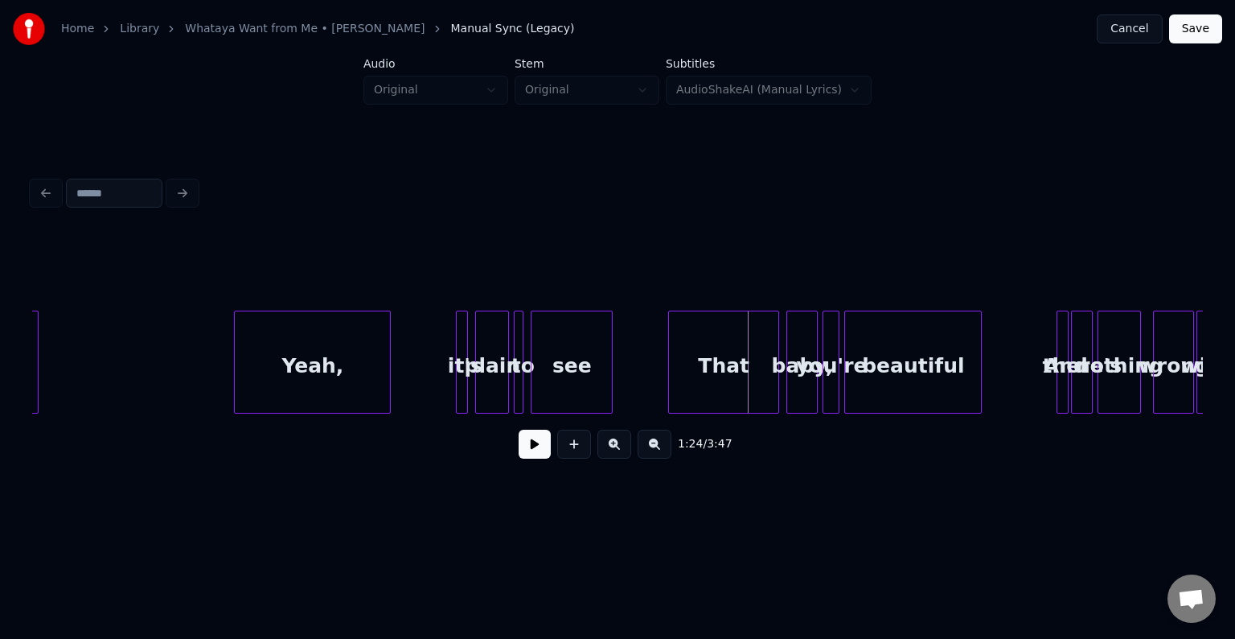
click at [692, 365] on div "That" at bounding box center [723, 365] width 109 height 109
click at [754, 378] on div at bounding box center [754, 361] width 5 height 101
click at [547, 443] on button at bounding box center [535, 443] width 32 height 29
click at [763, 389] on div "That" at bounding box center [765, 365] width 27 height 109
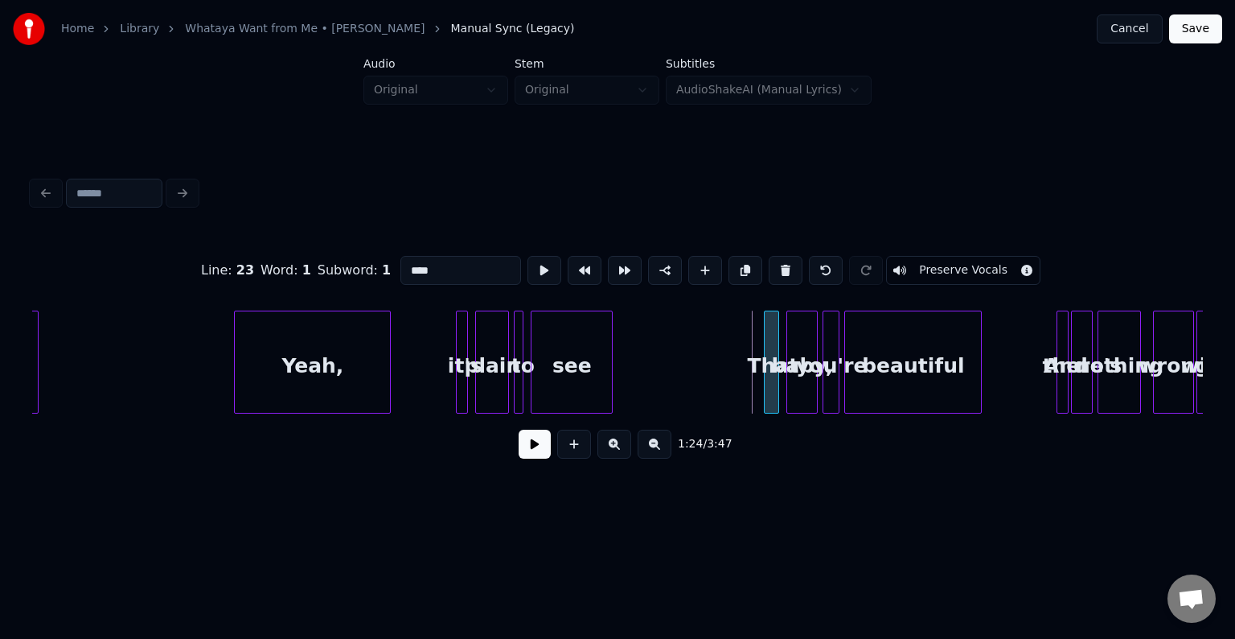
click at [766, 383] on div at bounding box center [767, 361] width 5 height 101
click at [538, 454] on button at bounding box center [535, 443] width 32 height 29
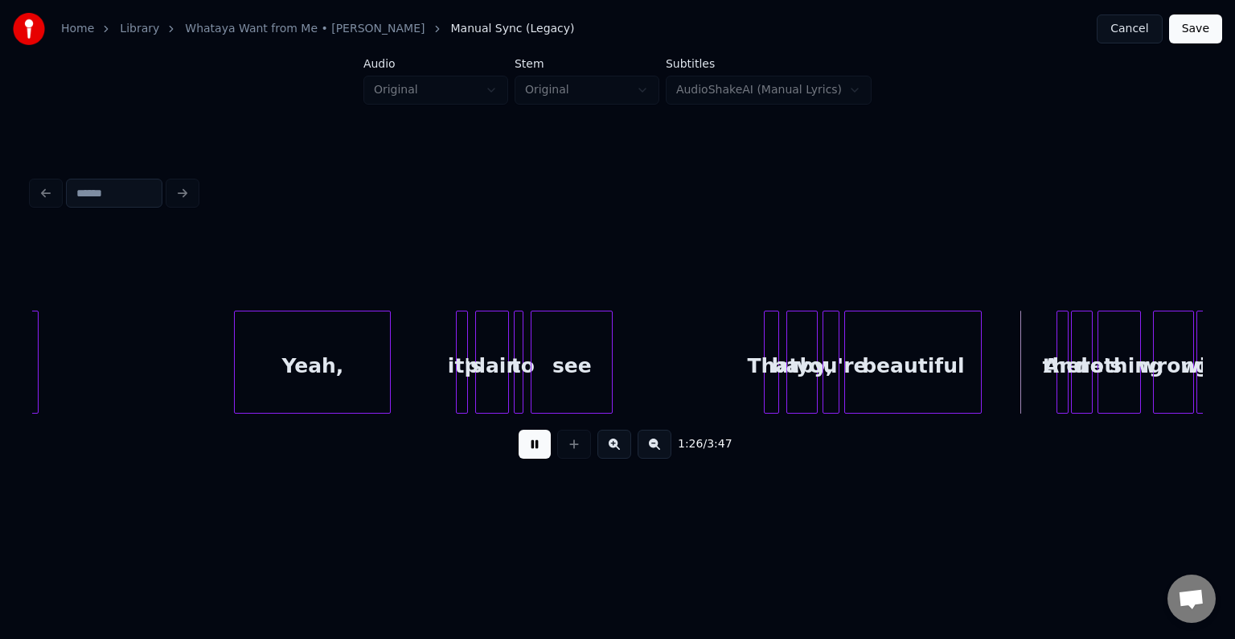
click at [775, 376] on div at bounding box center [776, 361] width 5 height 101
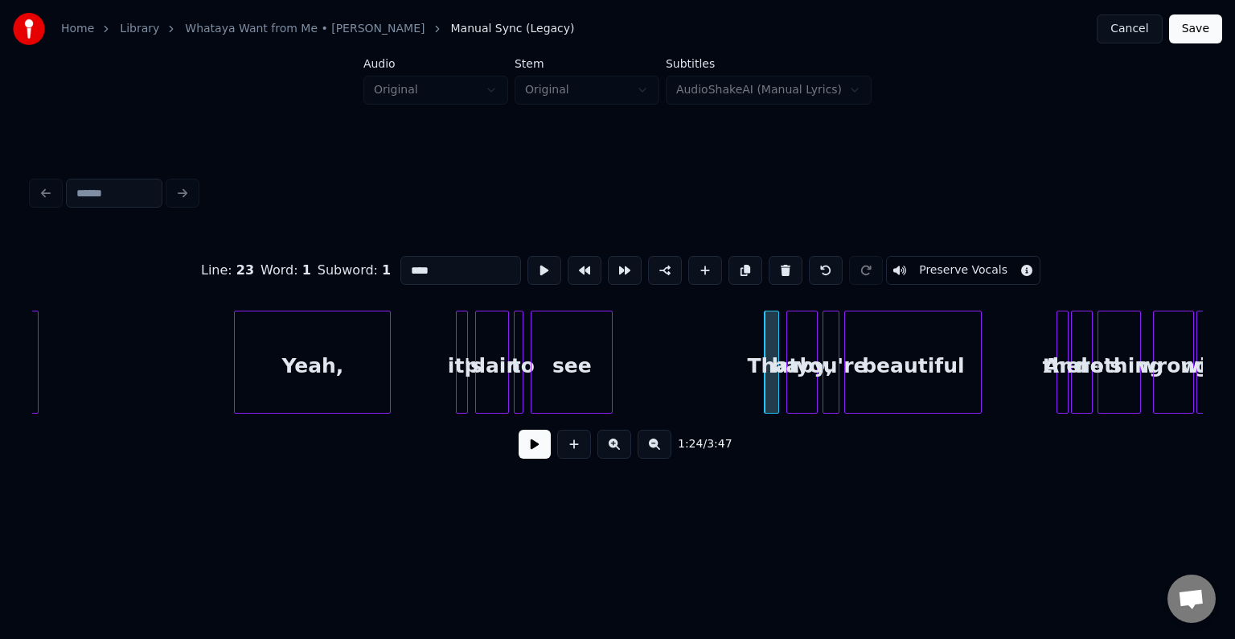
click at [800, 382] on div "baby," at bounding box center [802, 365] width 30 height 109
type input "*****"
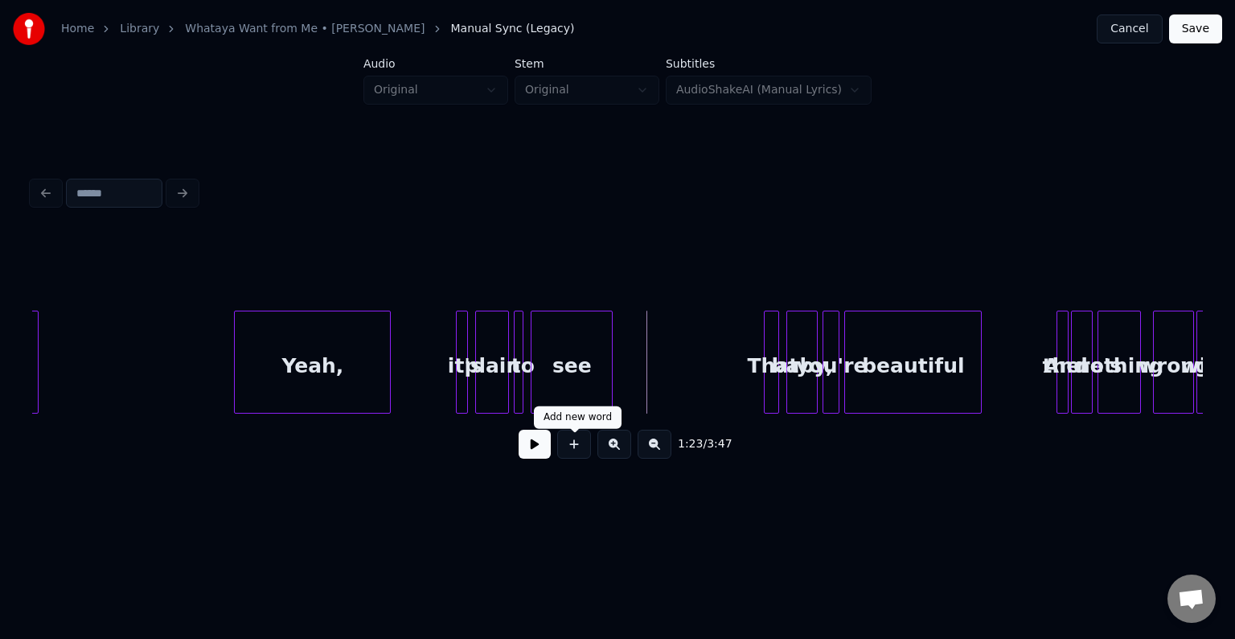
click at [545, 439] on button at bounding box center [535, 443] width 32 height 29
click at [803, 385] on div "baby," at bounding box center [802, 365] width 30 height 109
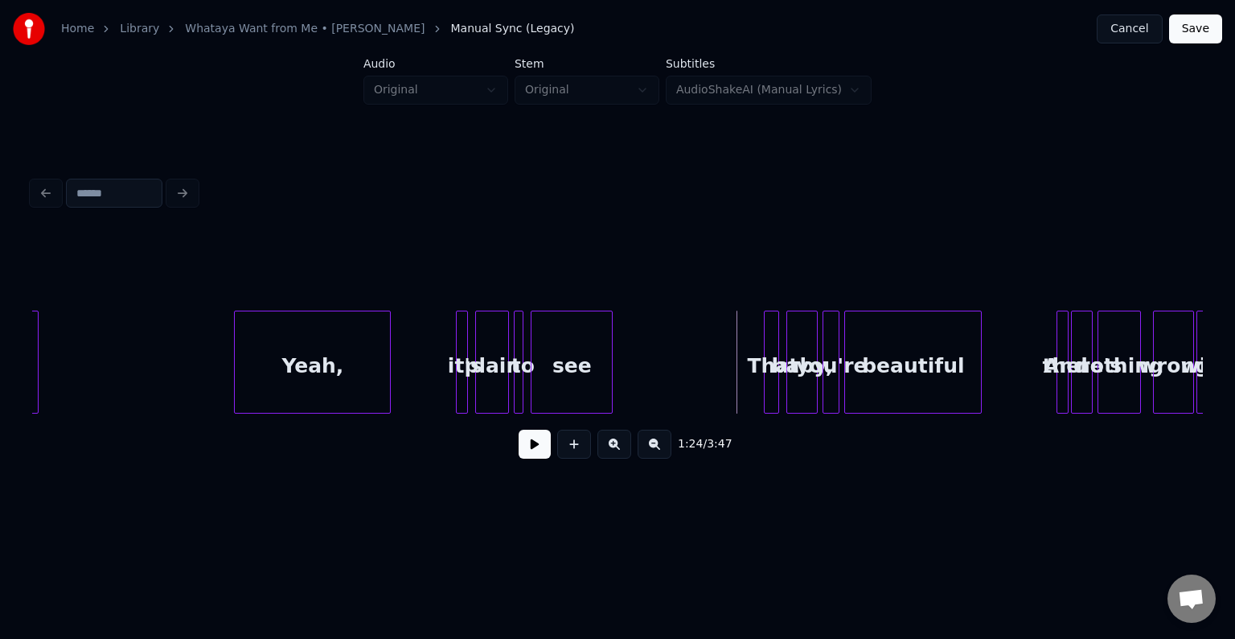
click at [547, 450] on button at bounding box center [535, 443] width 32 height 29
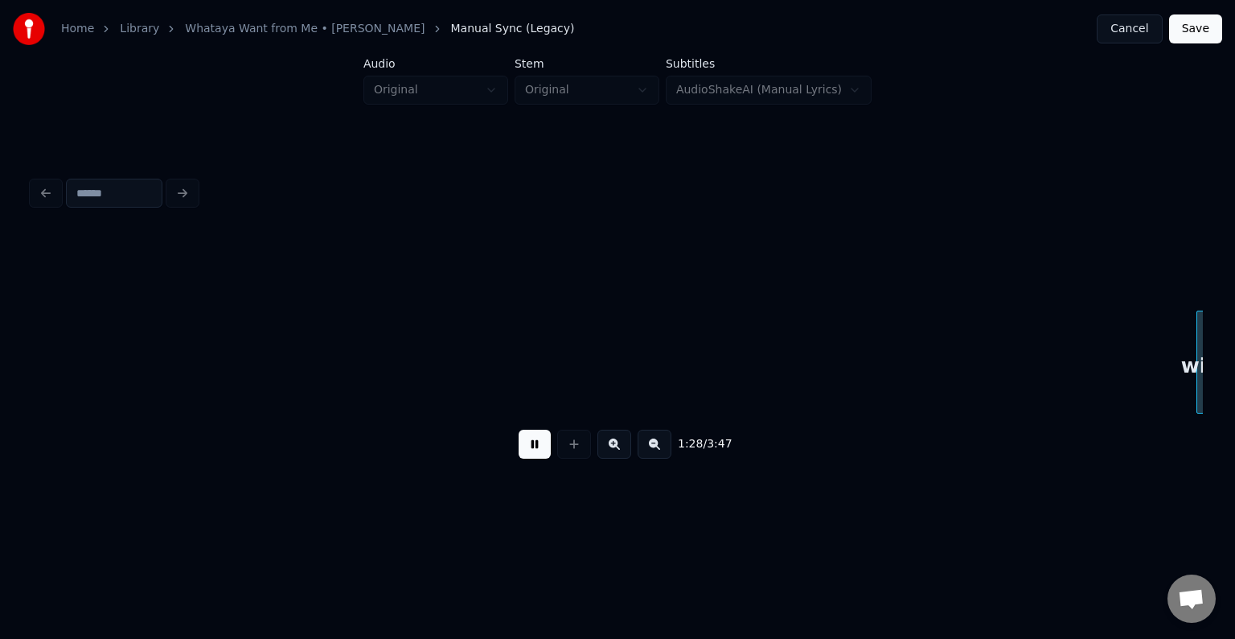
scroll to position [0, 10639]
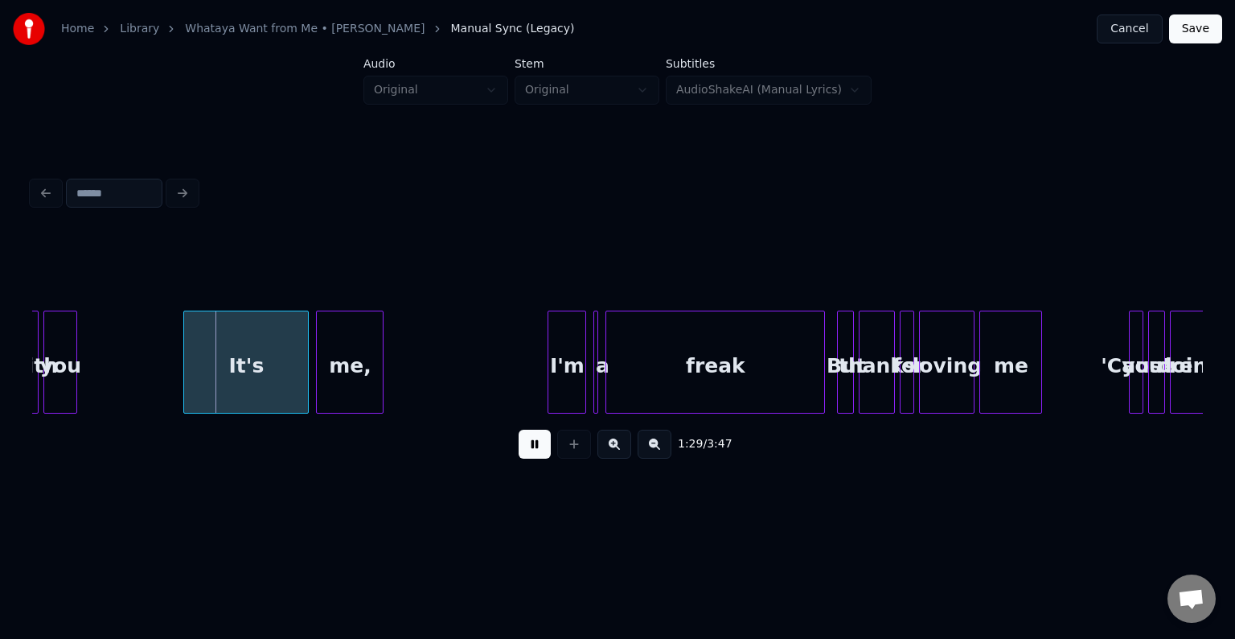
click at [549, 458] on button at bounding box center [535, 443] width 32 height 29
click at [236, 384] on div at bounding box center [238, 361] width 5 height 101
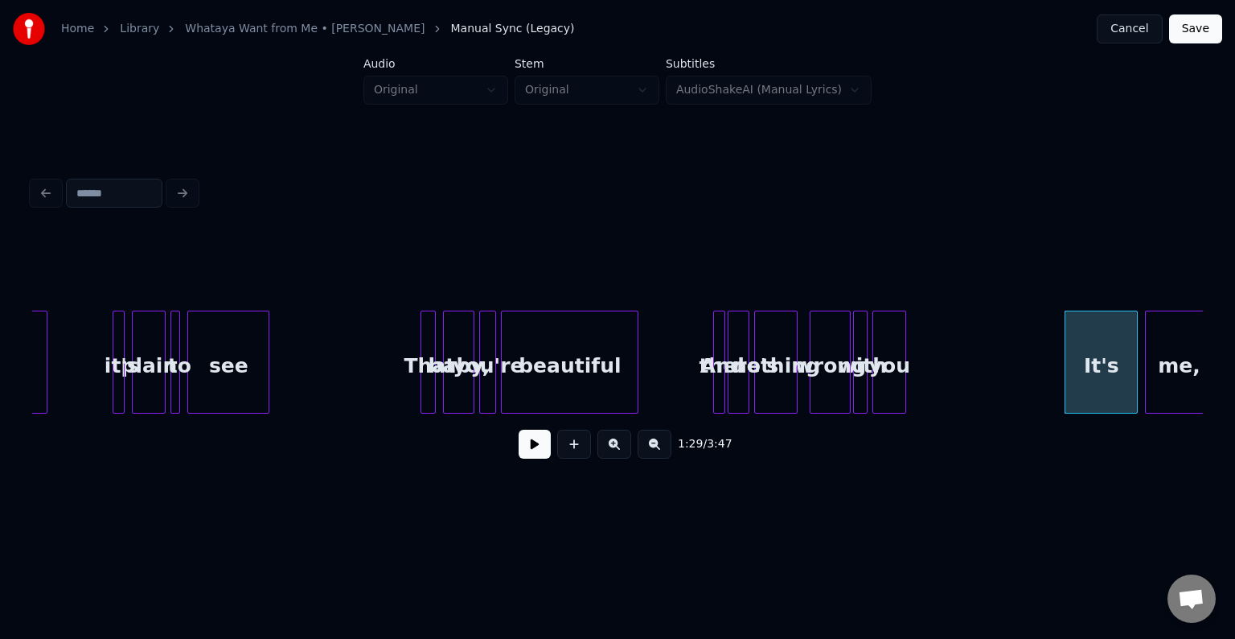
scroll to position [0, 9803]
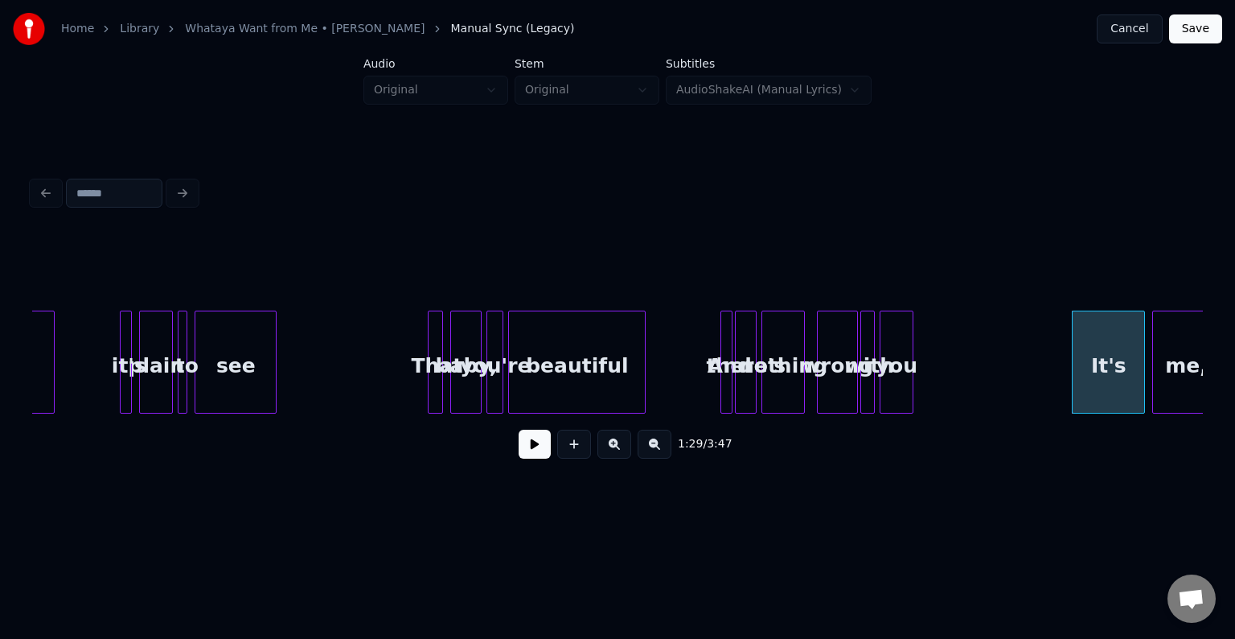
click at [245, 371] on div "see" at bounding box center [235, 365] width 80 height 109
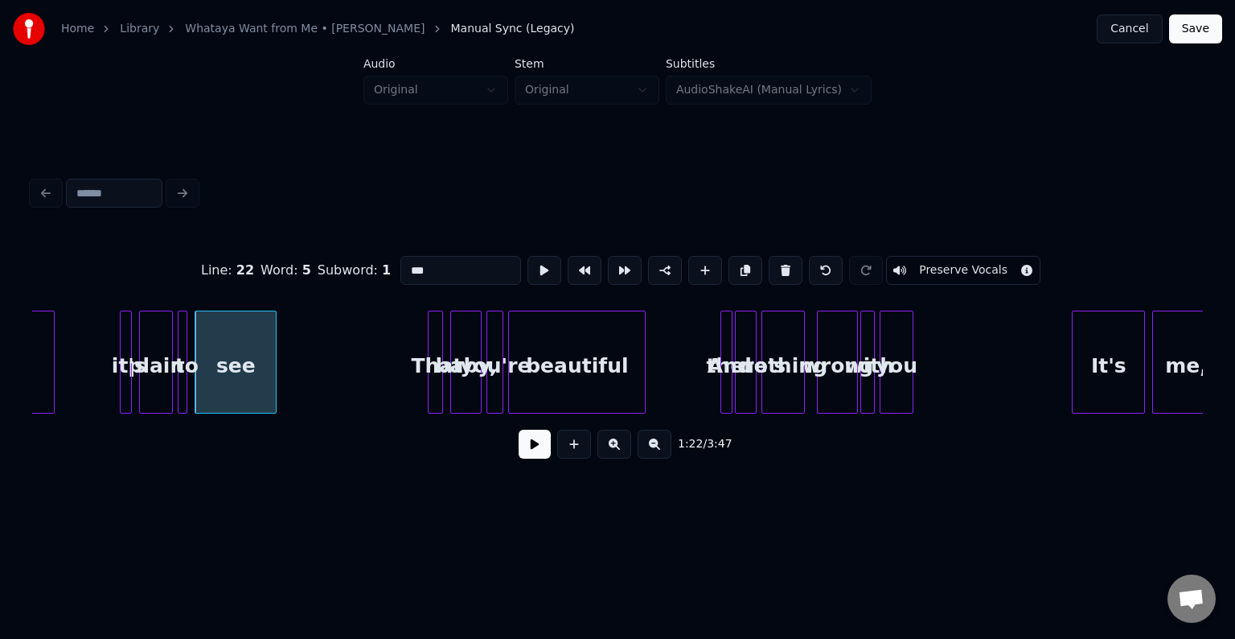
click at [532, 450] on button at bounding box center [535, 443] width 32 height 29
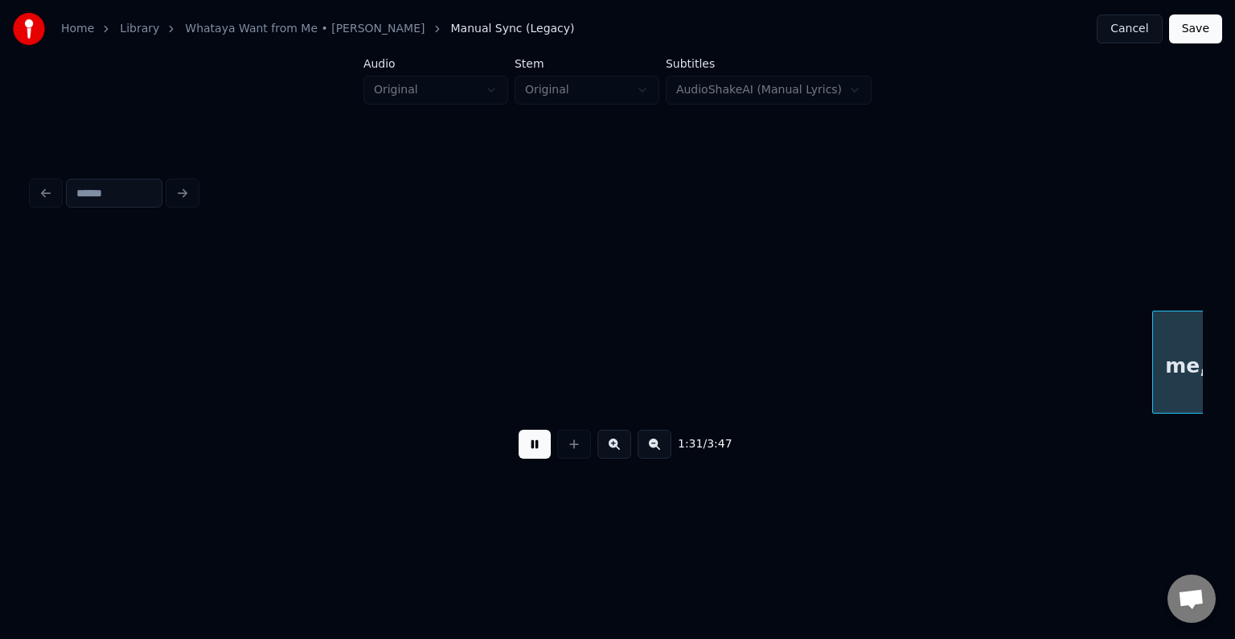
scroll to position [0, 10975]
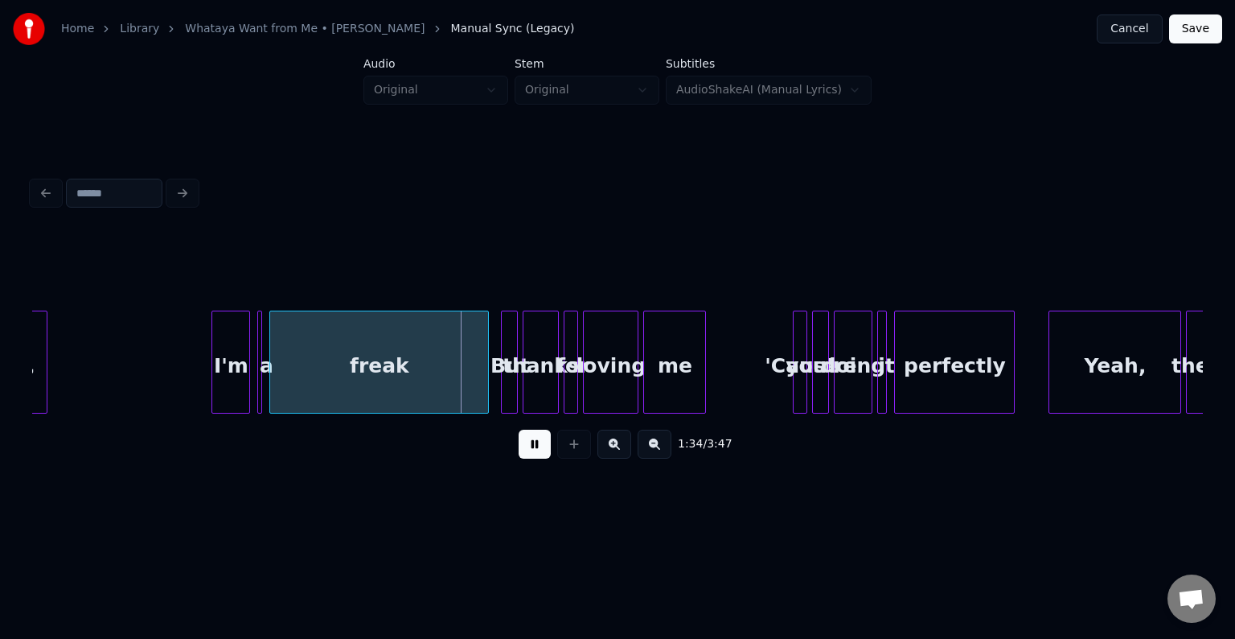
click at [532, 450] on button at bounding box center [535, 443] width 32 height 29
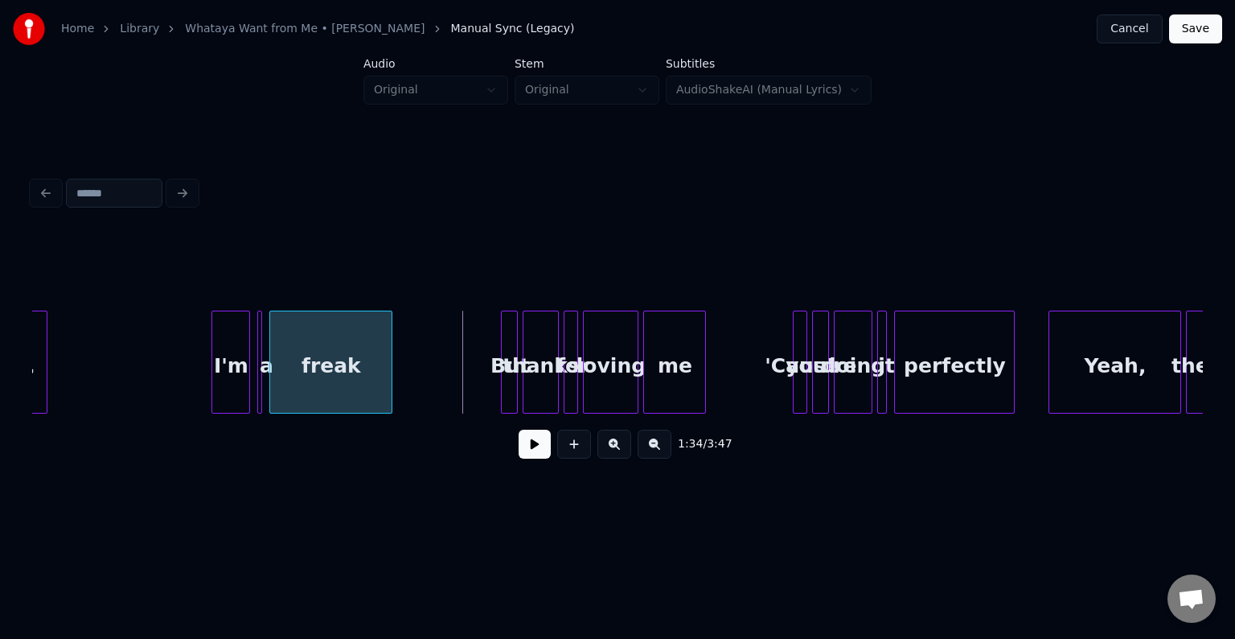
click at [391, 383] on div at bounding box center [389, 361] width 5 height 101
click at [535, 454] on button at bounding box center [535, 443] width 32 height 29
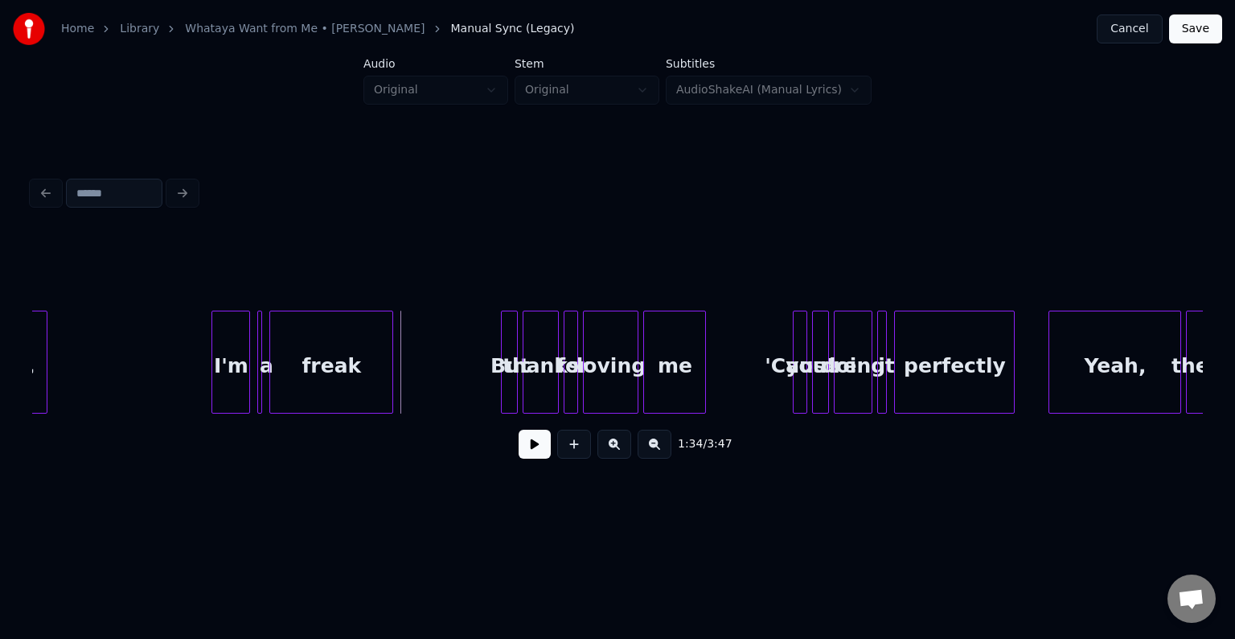
click at [535, 454] on button at bounding box center [535, 443] width 32 height 29
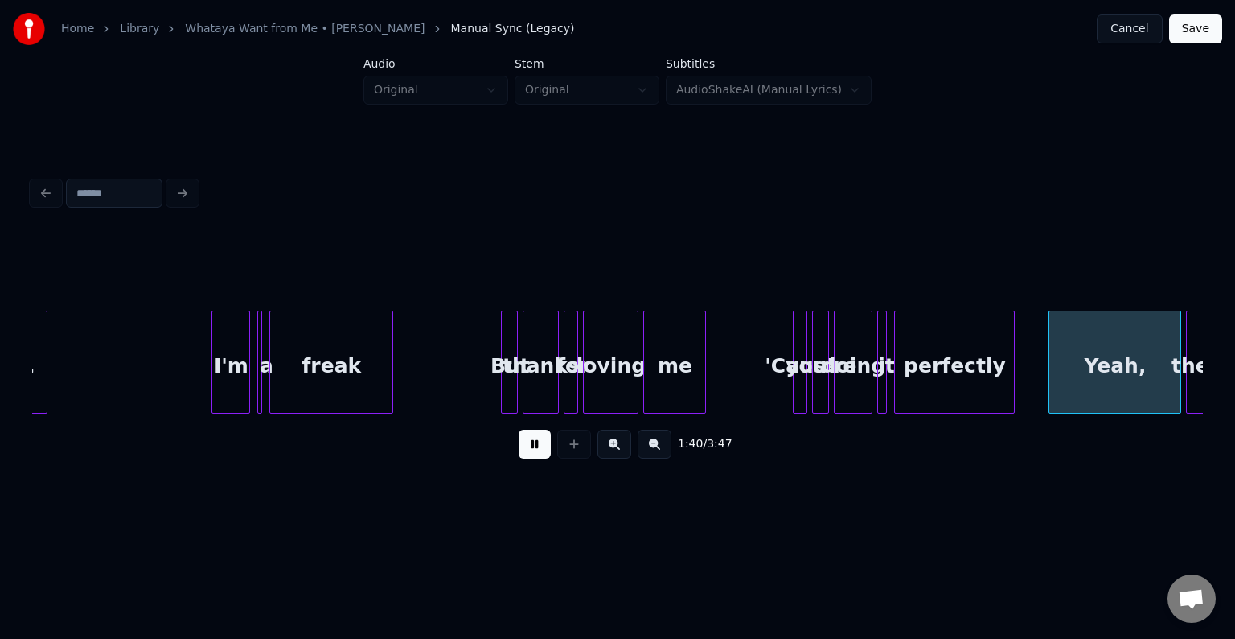
click at [532, 454] on button at bounding box center [535, 443] width 32 height 29
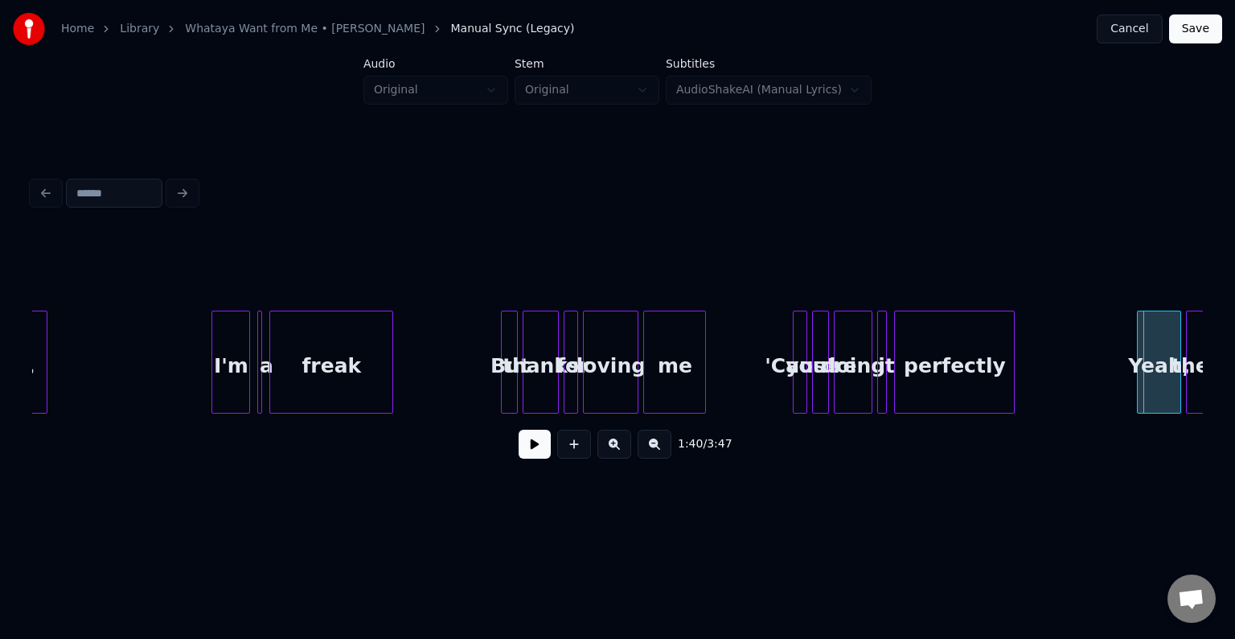
click at [1138, 380] on div at bounding box center [1140, 361] width 5 height 101
click at [533, 442] on button at bounding box center [535, 443] width 32 height 29
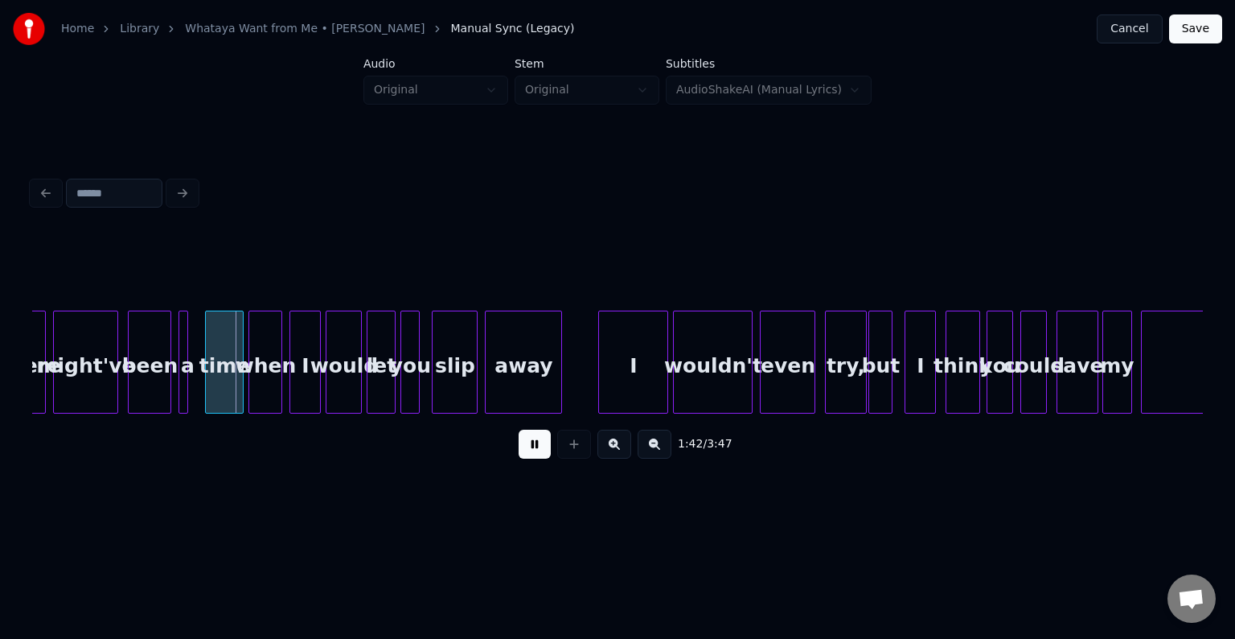
click at [533, 442] on button at bounding box center [535, 443] width 32 height 29
click at [199, 383] on div at bounding box center [197, 361] width 5 height 101
click at [544, 434] on div "1:41 / 3:47" at bounding box center [617, 443] width 1145 height 35
click at [528, 450] on button at bounding box center [535, 443] width 32 height 29
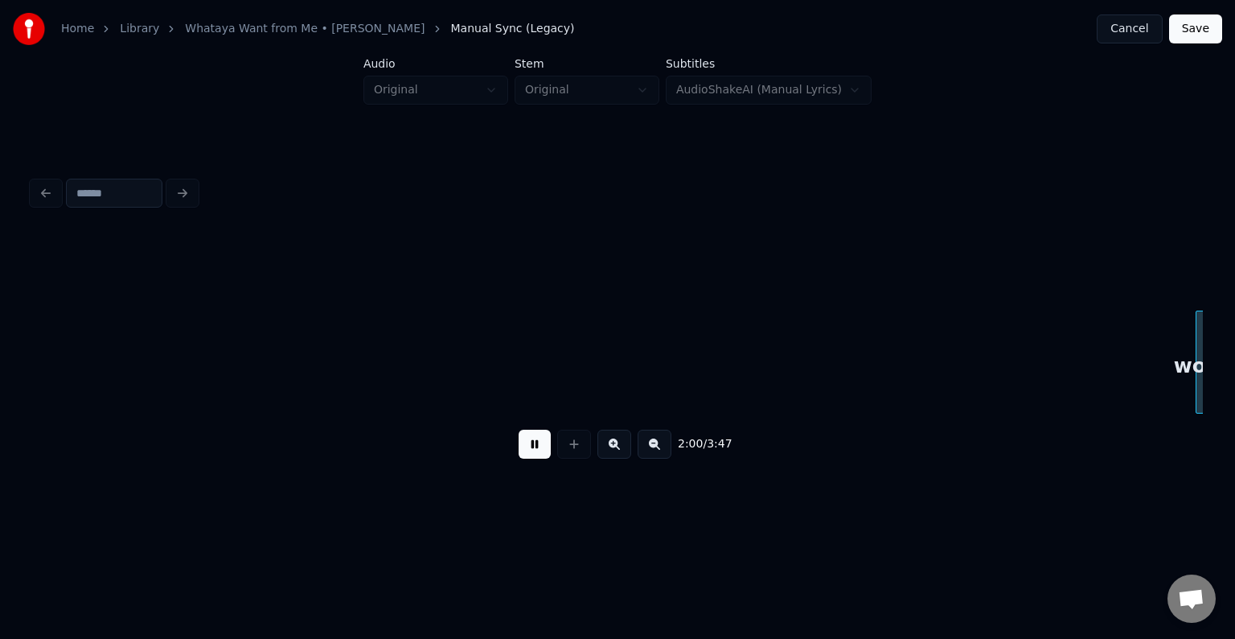
scroll to position [0, 14490]
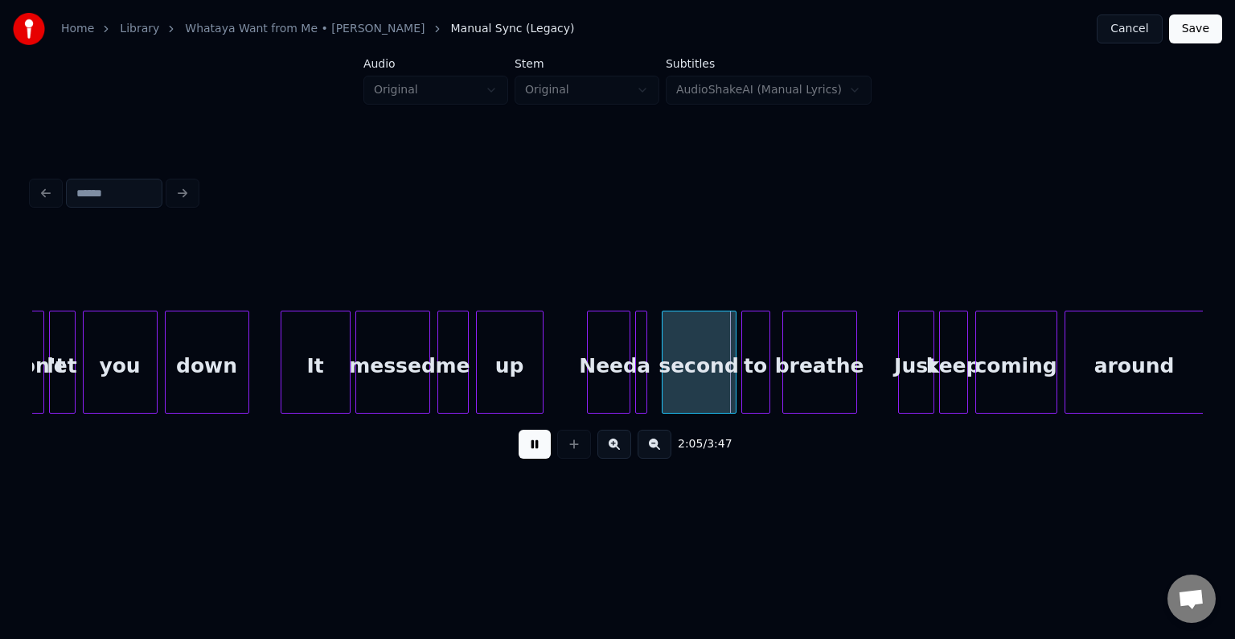
click at [528, 450] on button at bounding box center [535, 443] width 32 height 29
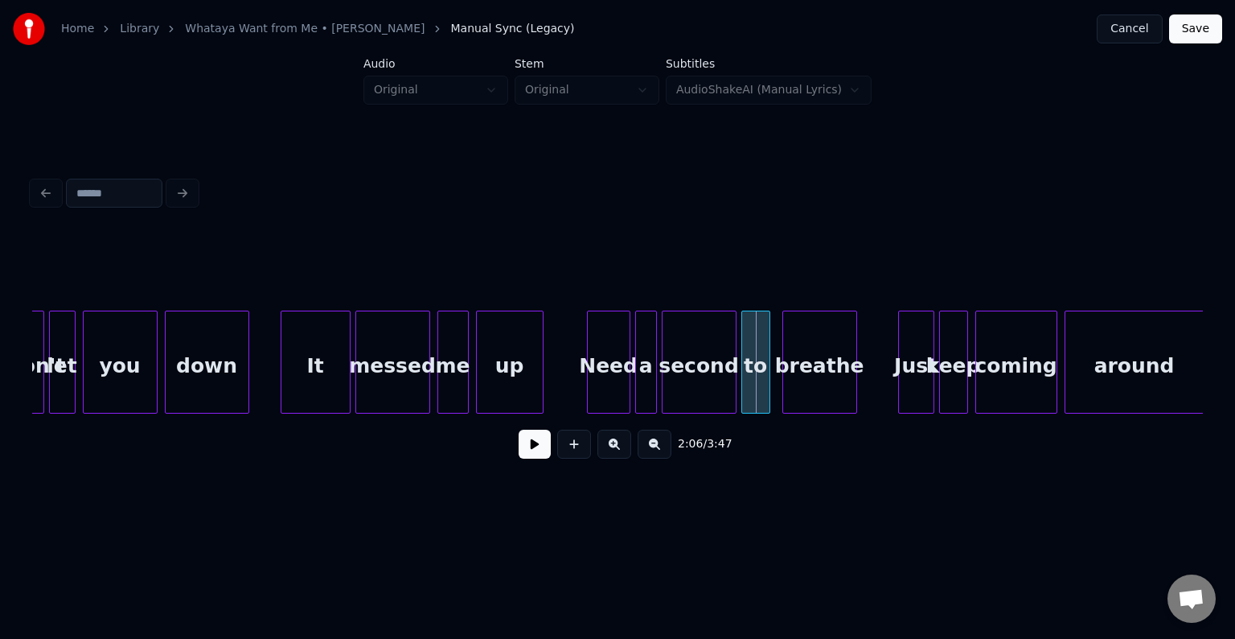
click at [652, 386] on div at bounding box center [653, 361] width 5 height 101
click at [512, 376] on div "up" at bounding box center [510, 365] width 66 height 109
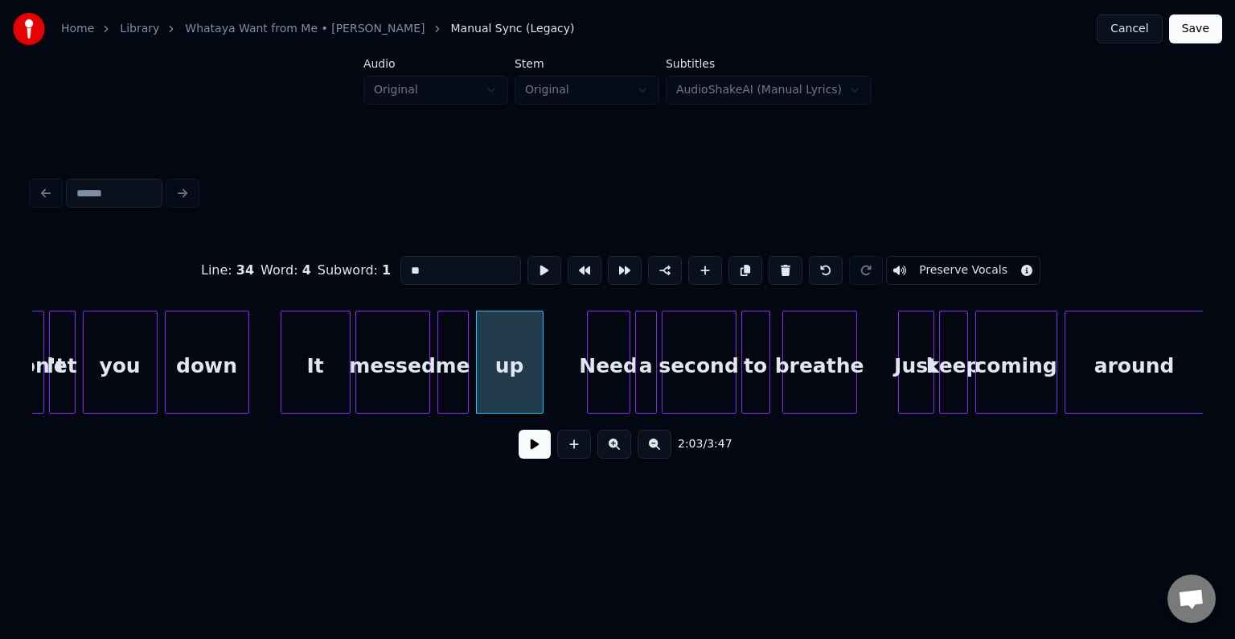
click at [529, 458] on button at bounding box center [535, 443] width 32 height 29
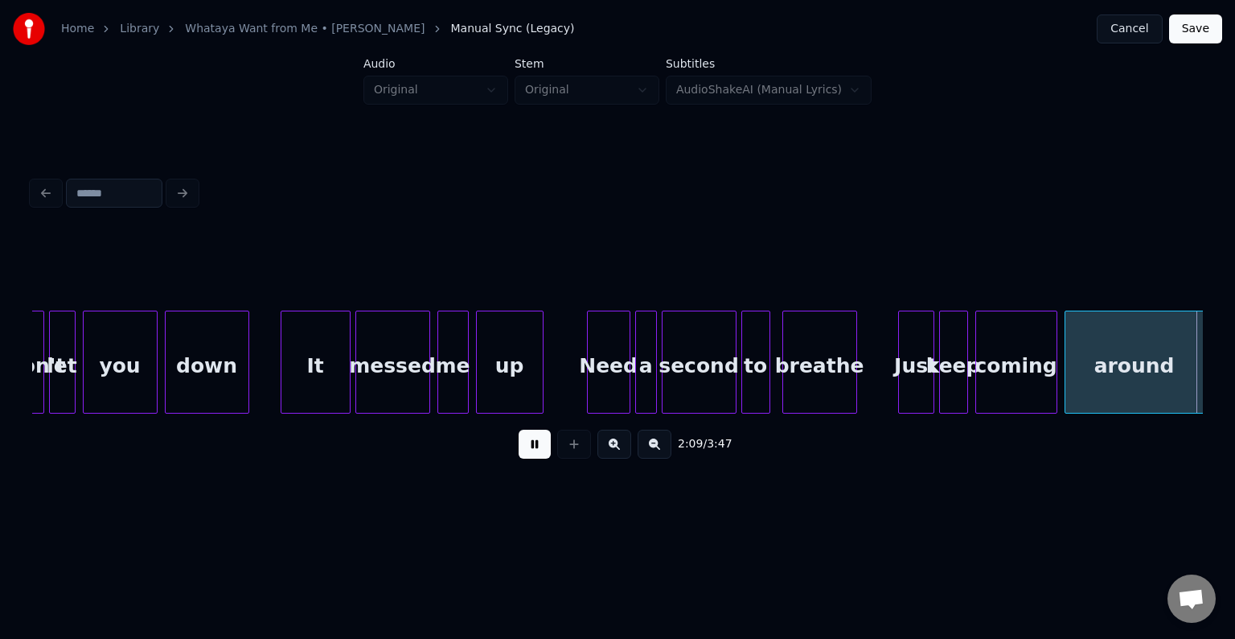
scroll to position [0, 15661]
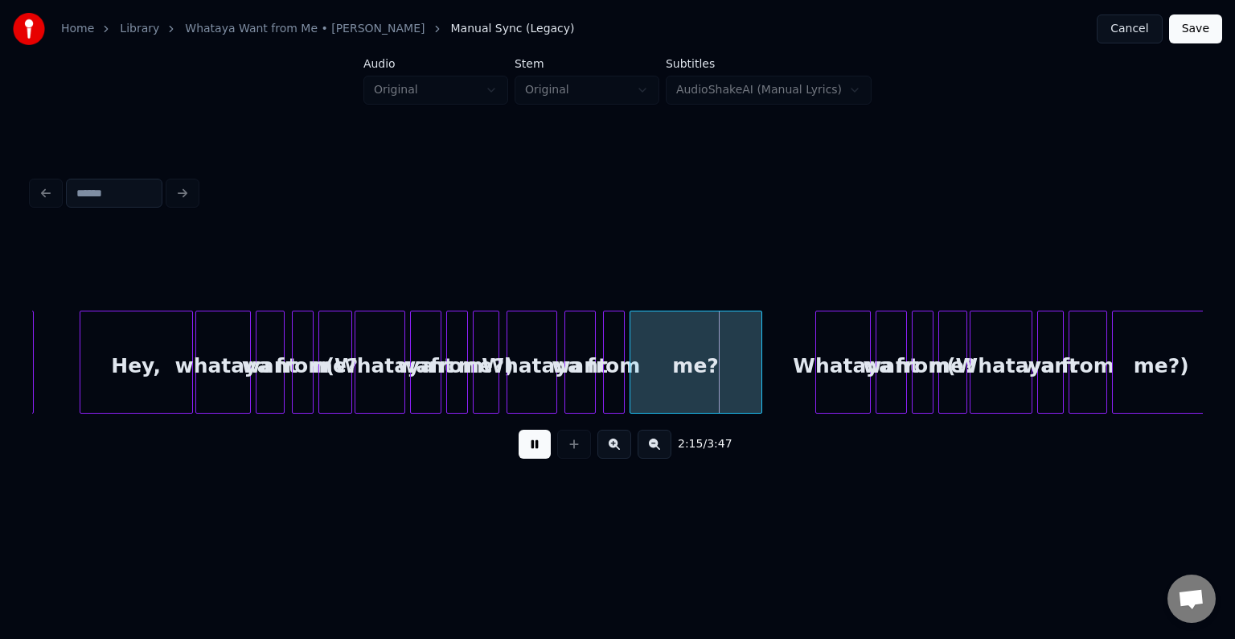
click at [529, 458] on button at bounding box center [535, 443] width 32 height 29
click at [495, 383] on div at bounding box center [496, 361] width 5 height 101
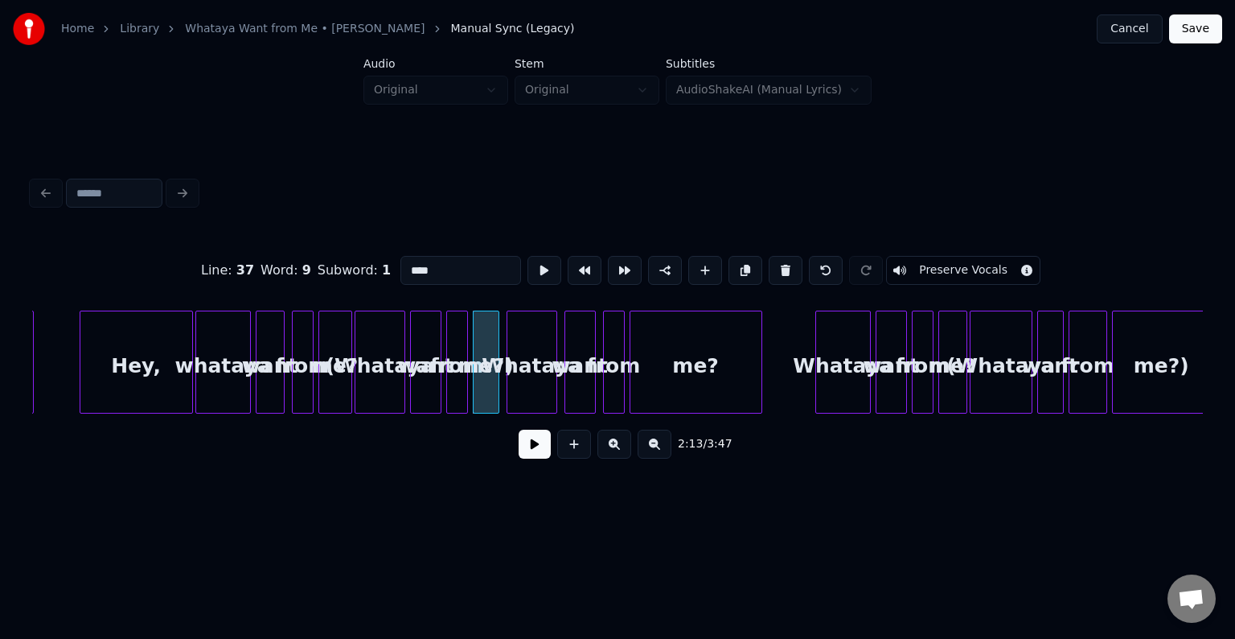
click at [928, 269] on button "Preserve Vocals" at bounding box center [963, 270] width 154 height 29
click at [458, 384] on div "from" at bounding box center [457, 365] width 20 height 109
click at [946, 261] on button "Preserve Vocals" at bounding box center [963, 270] width 154 height 29
click at [419, 382] on div "want" at bounding box center [426, 365] width 30 height 109
click at [900, 277] on button "Preserve Vocals" at bounding box center [963, 270] width 154 height 29
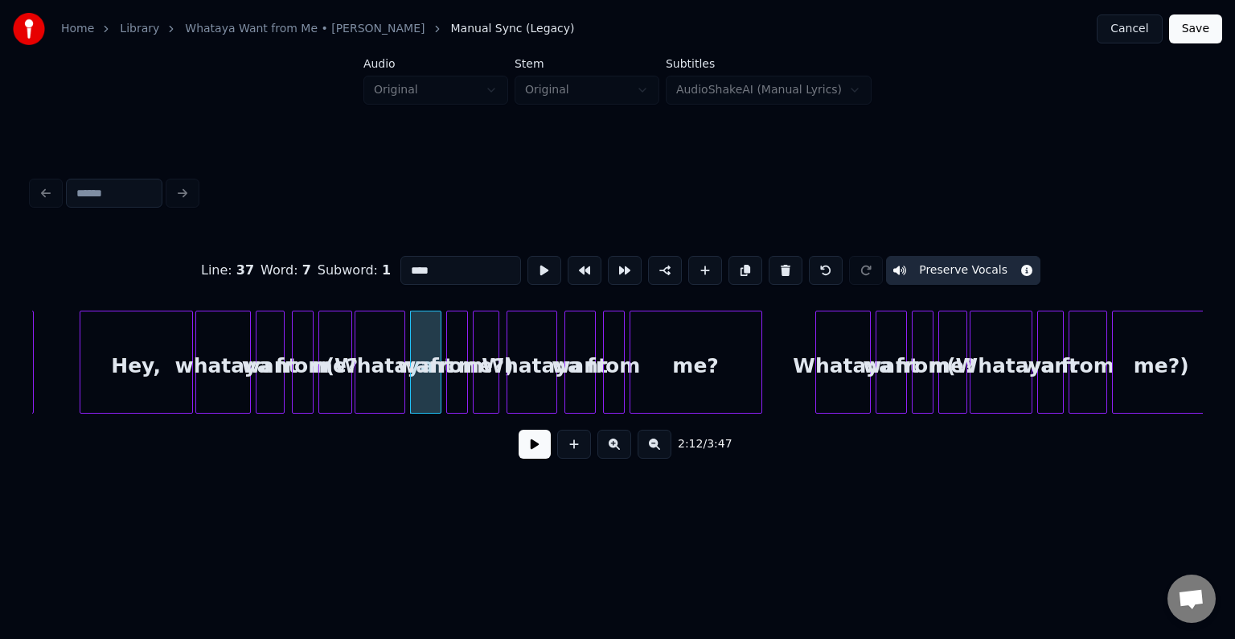
click at [389, 351] on div "(Whataya" at bounding box center [379, 365] width 49 height 109
type input "********"
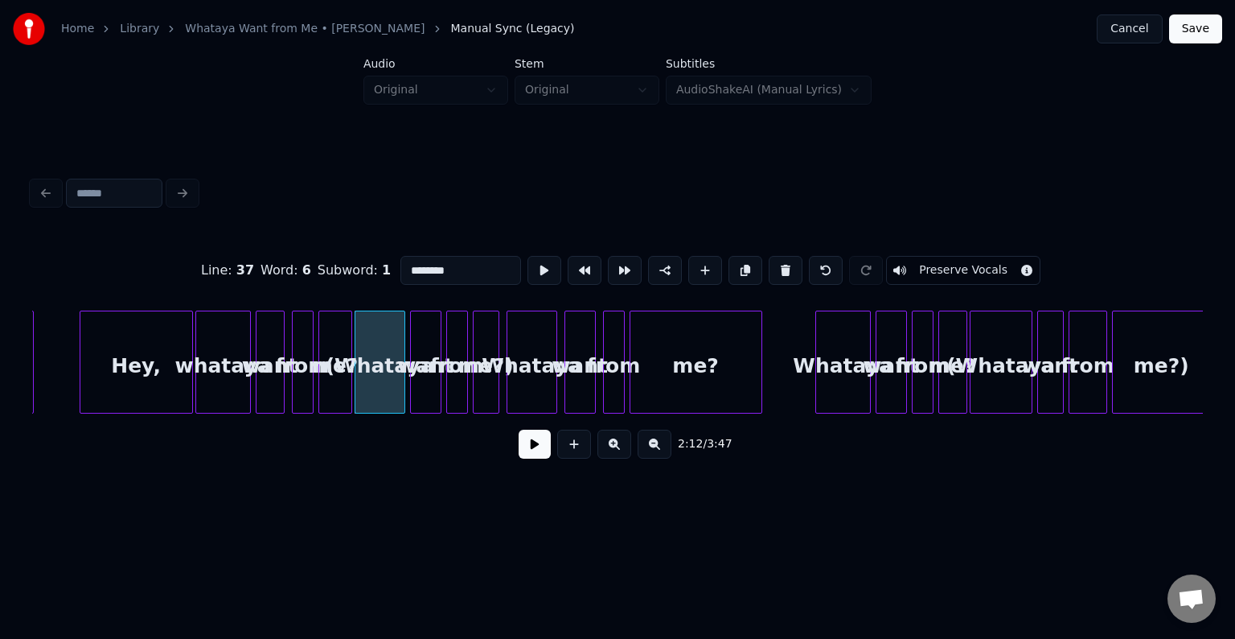
click at [919, 267] on button "Preserve Vocals" at bounding box center [963, 270] width 154 height 29
click at [537, 448] on button at bounding box center [535, 443] width 32 height 29
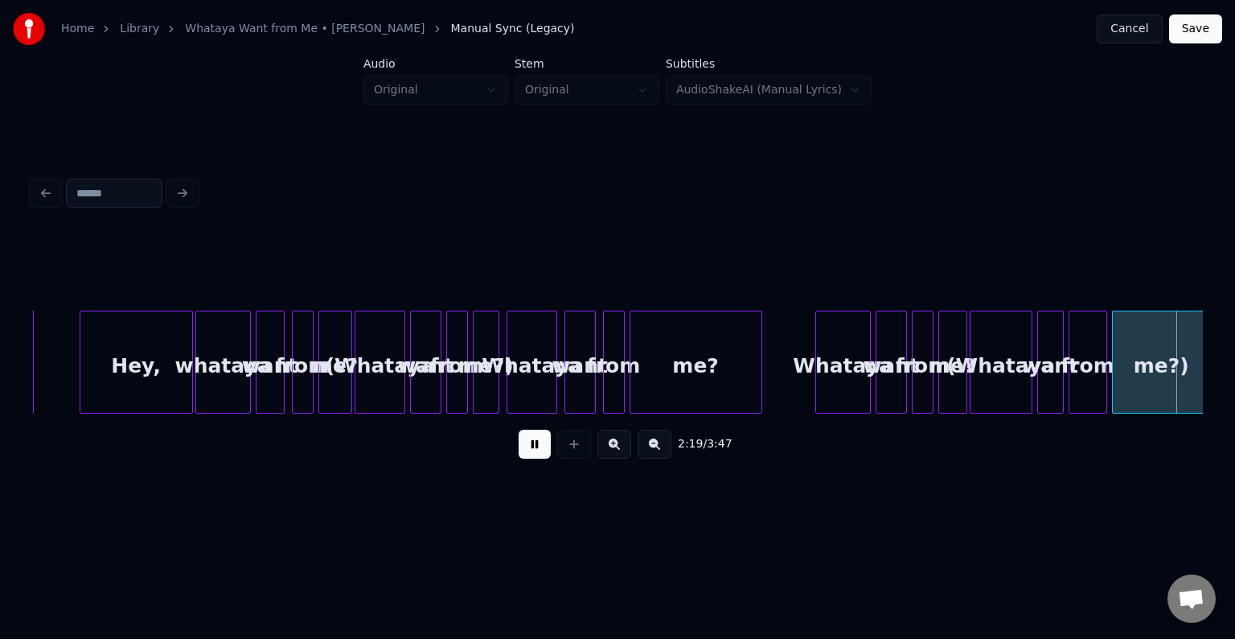
click at [536, 446] on button at bounding box center [535, 443] width 32 height 29
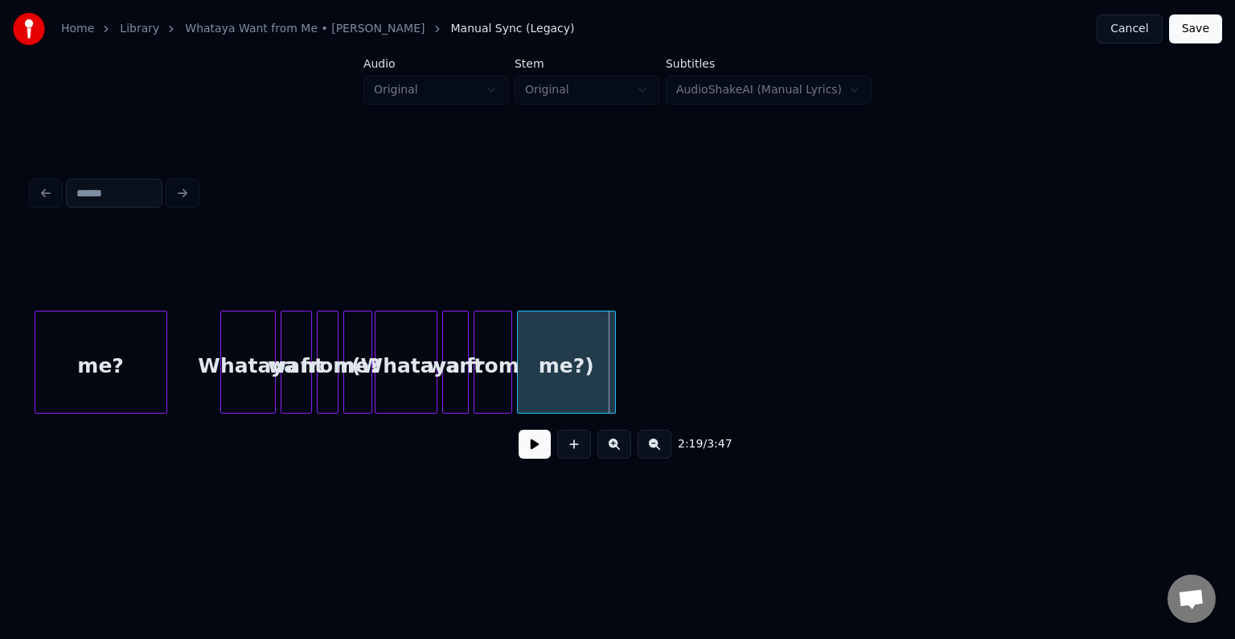
scroll to position [0, 16253]
click at [542, 380] on div "me?)" at bounding box center [569, 365] width 97 height 109
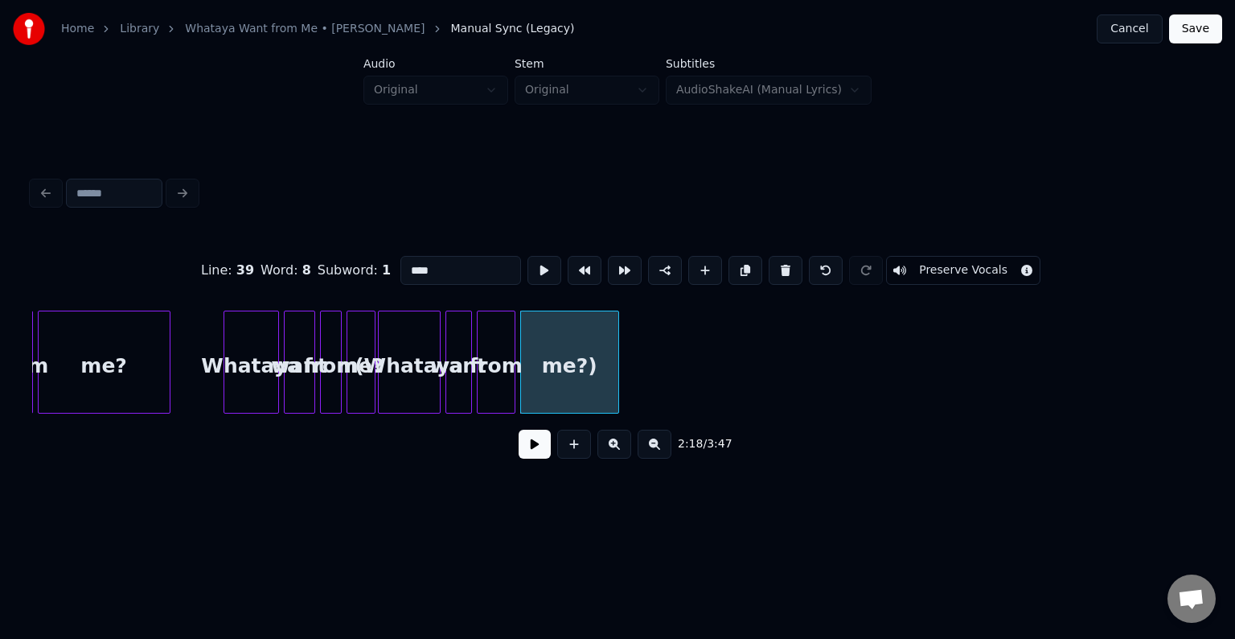
click at [940, 261] on button "Preserve Vocals" at bounding box center [963, 270] width 154 height 29
click at [499, 355] on div "from" at bounding box center [496, 365] width 37 height 109
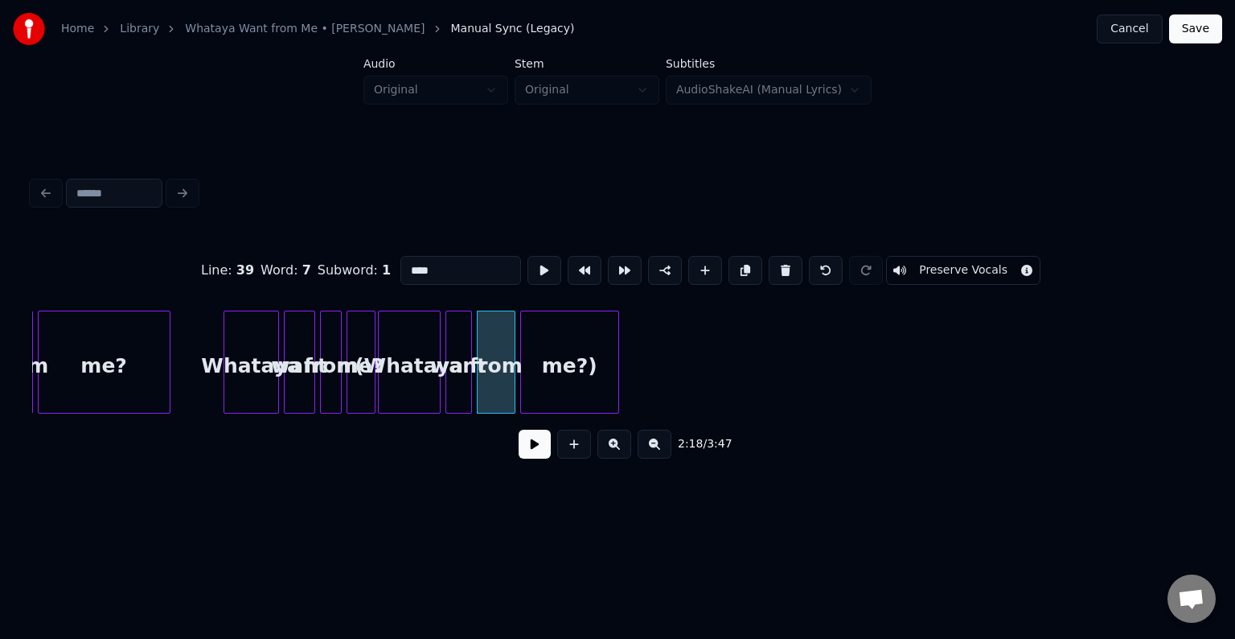
click at [896, 265] on button "Preserve Vocals" at bounding box center [963, 270] width 154 height 29
click at [460, 375] on div "want" at bounding box center [458, 365] width 25 height 109
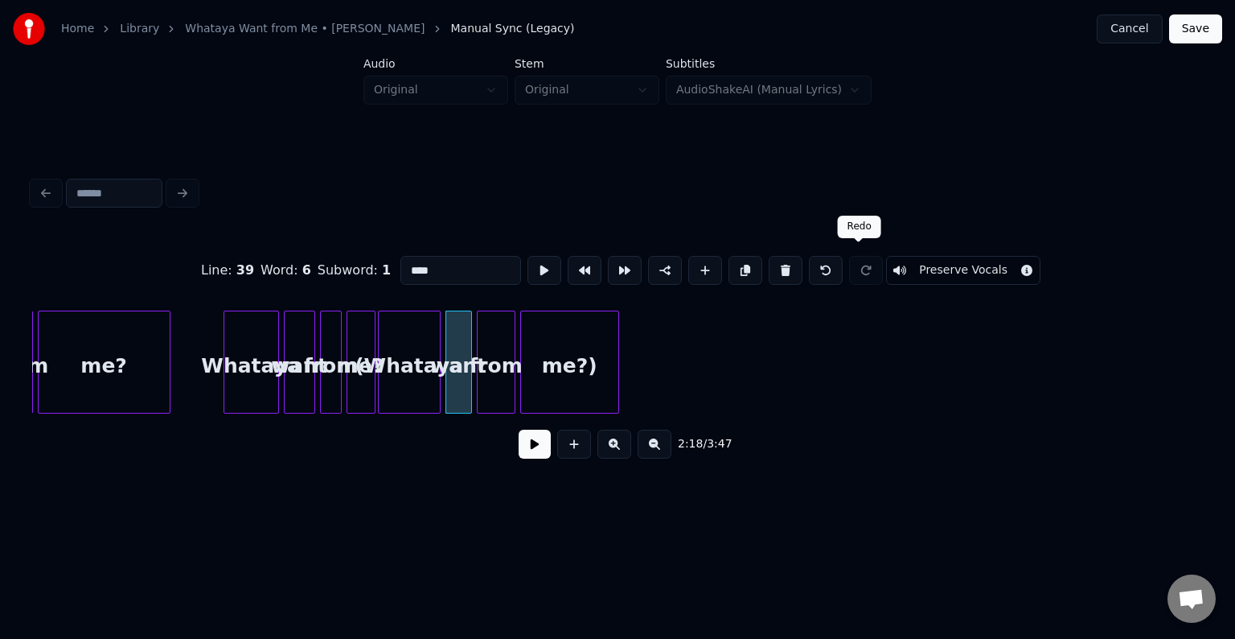
click at [921, 279] on div "Line : 39 Word : 6 Subword : 1 **** Preserve Vocals" at bounding box center [617, 270] width 1171 height 80
click at [931, 263] on button "Preserve Vocals" at bounding box center [963, 270] width 154 height 29
click at [415, 376] on div "(Whataya" at bounding box center [409, 365] width 61 height 109
type input "********"
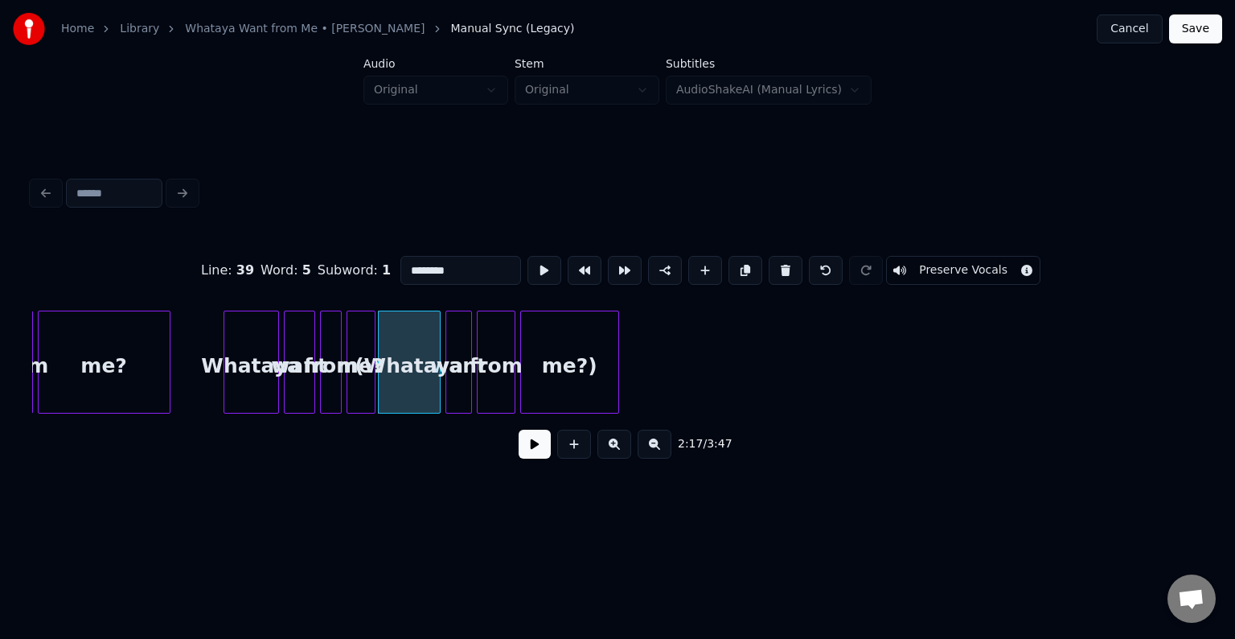
click at [914, 269] on button "Preserve Vocals" at bounding box center [963, 270] width 154 height 29
click at [537, 451] on button at bounding box center [535, 443] width 32 height 29
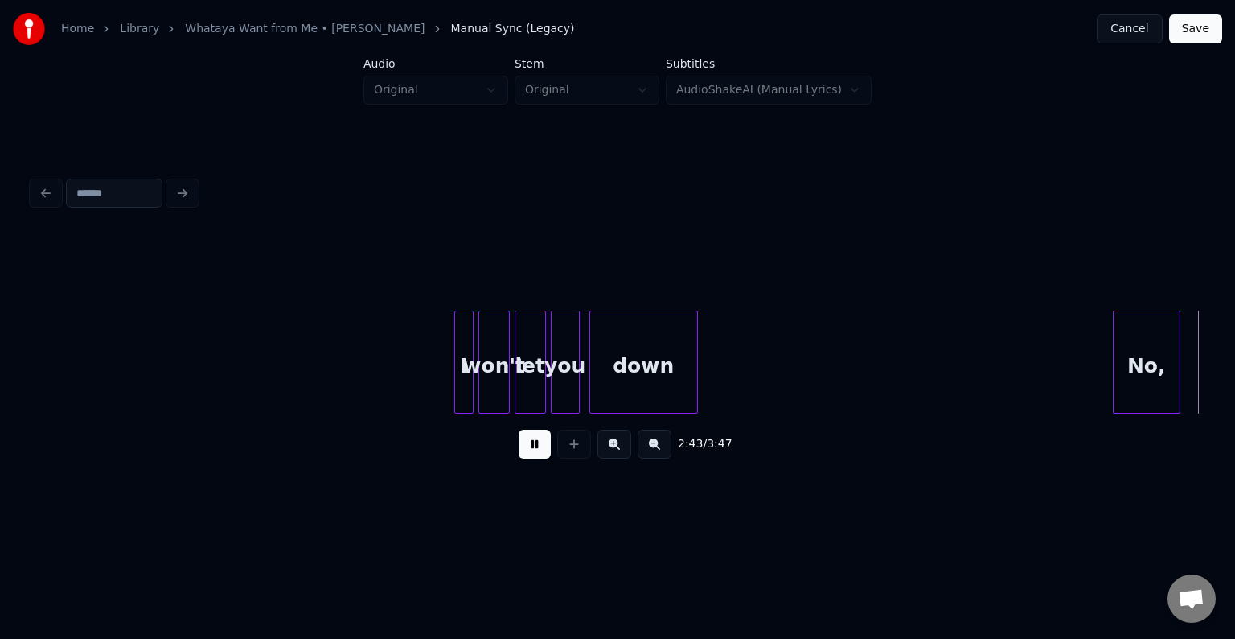
scroll to position [0, 19768]
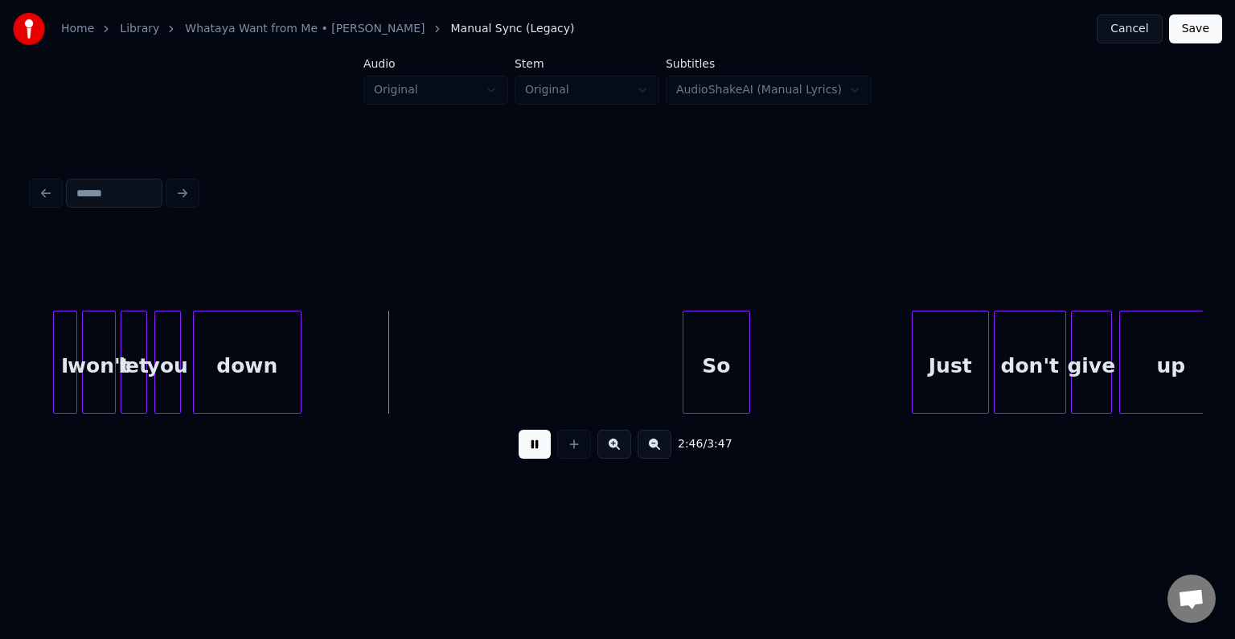
click at [536, 446] on button at bounding box center [535, 443] width 32 height 29
click at [898, 389] on div at bounding box center [899, 361] width 5 height 101
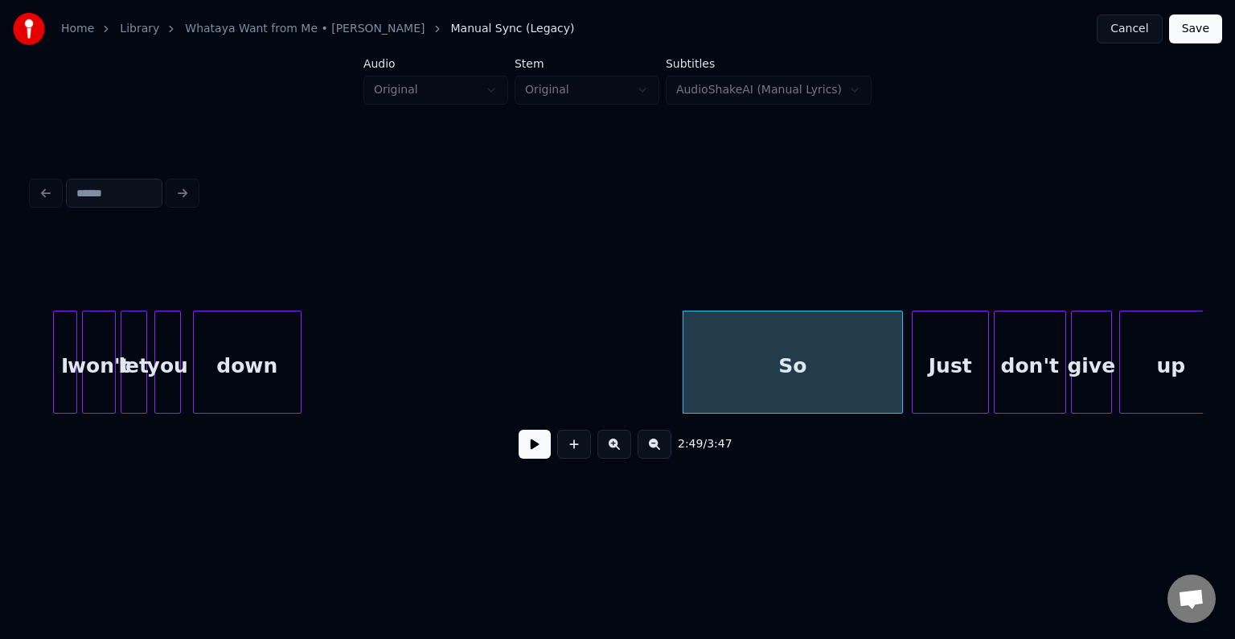
click at [530, 458] on button at bounding box center [535, 443] width 32 height 29
click at [665, 360] on div at bounding box center [666, 361] width 5 height 101
click at [542, 436] on button at bounding box center [535, 443] width 32 height 29
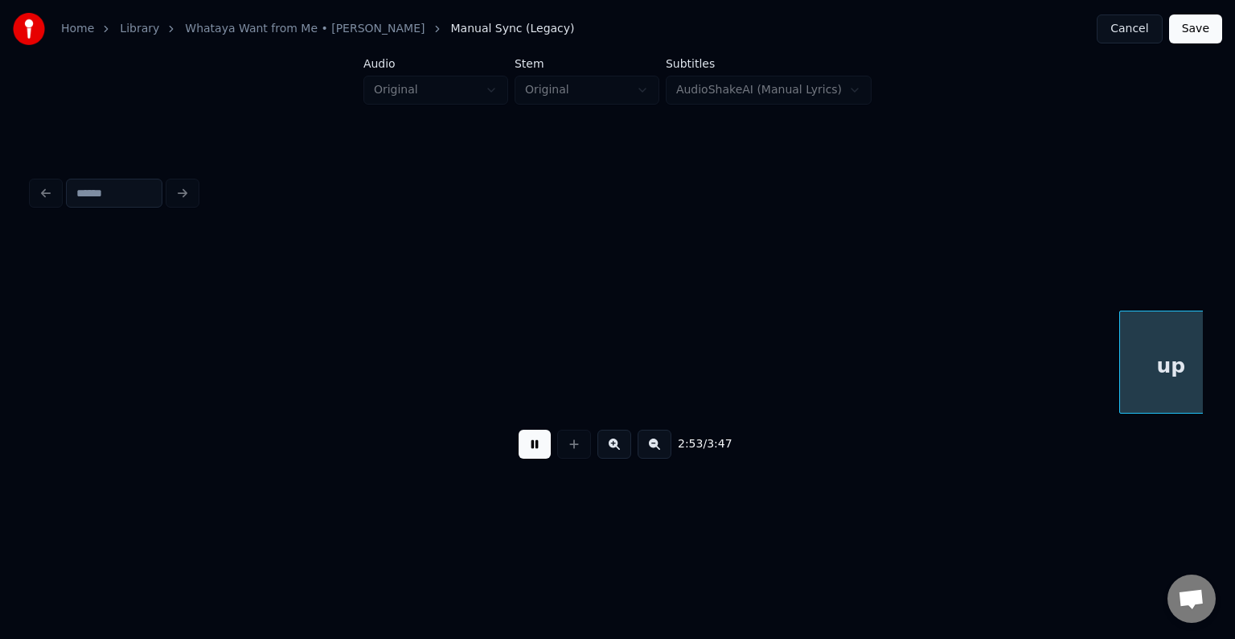
scroll to position [0, 20941]
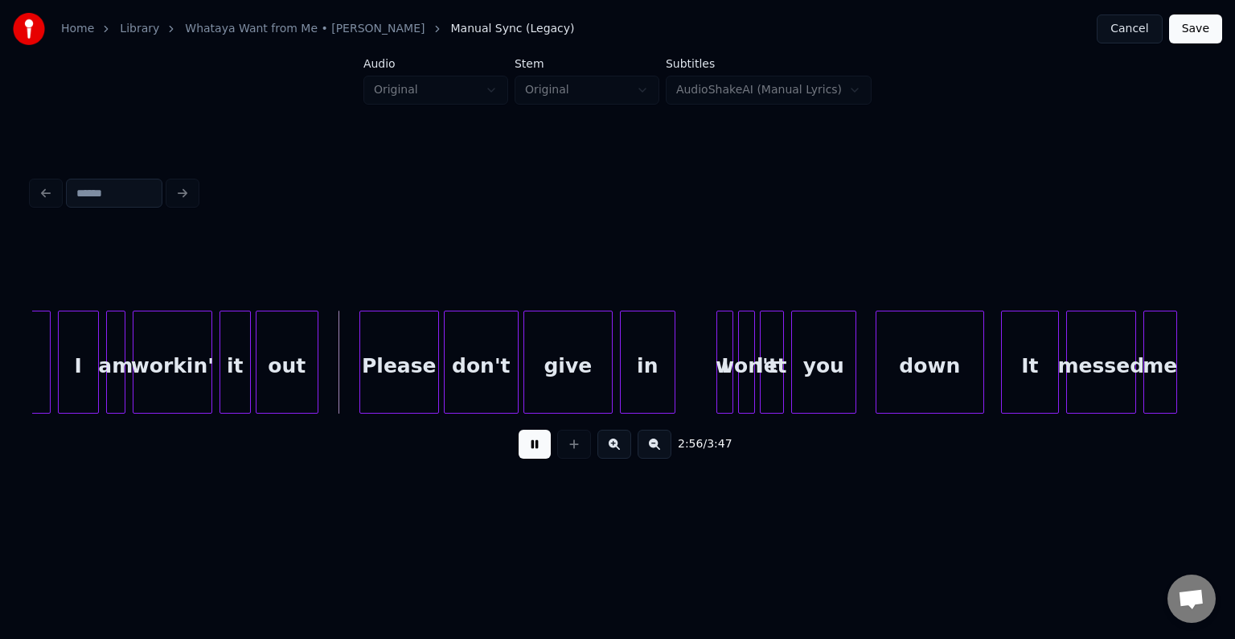
click at [542, 436] on button at bounding box center [535, 443] width 32 height 29
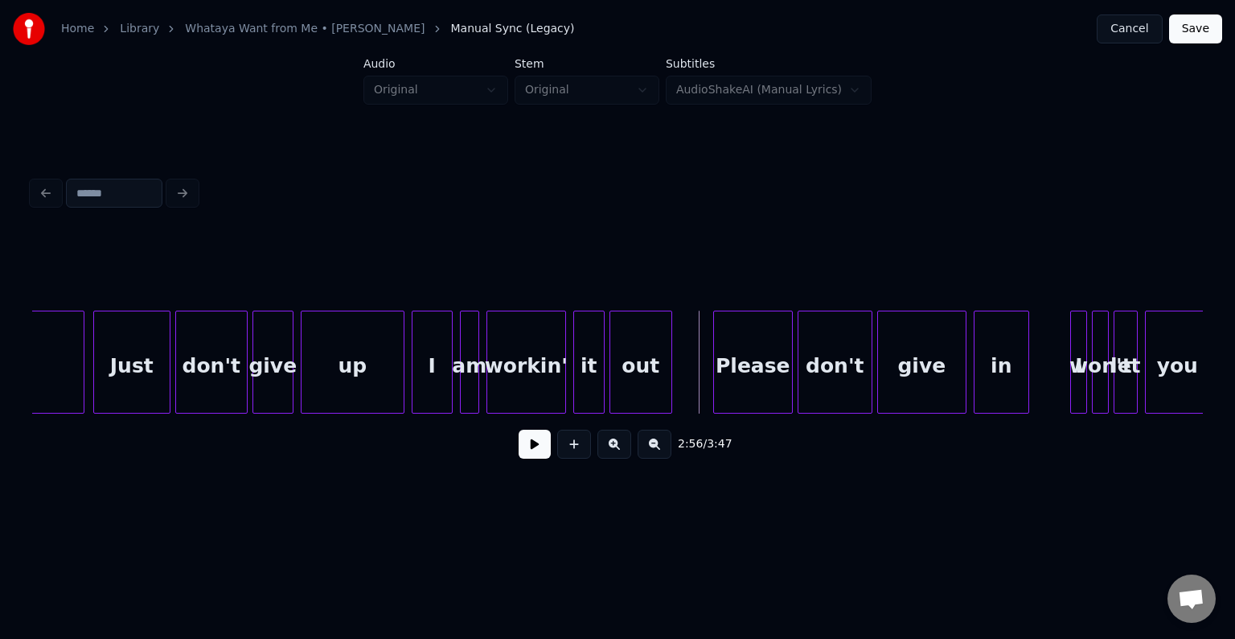
scroll to position [0, 20587]
click at [135, 376] on div "Just" at bounding box center [132, 365] width 76 height 109
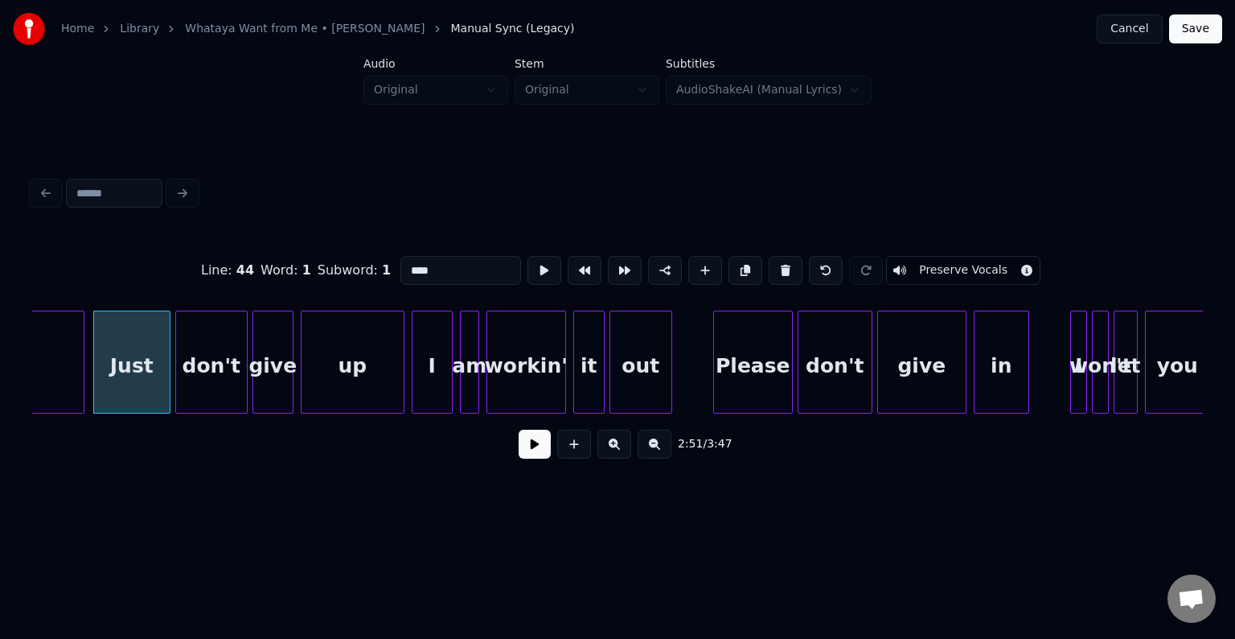
click at [534, 434] on div "2:51 / 3:47" at bounding box center [617, 443] width 1145 height 35
click at [537, 449] on button at bounding box center [535, 443] width 32 height 29
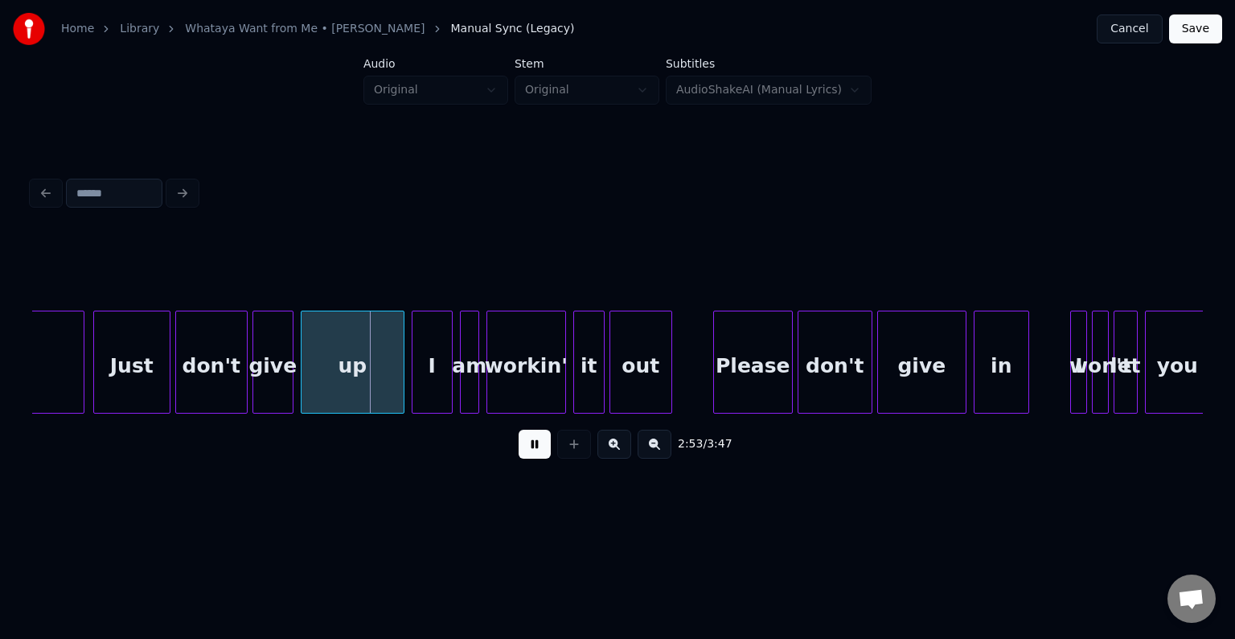
click at [537, 449] on button at bounding box center [535, 443] width 32 height 29
click at [376, 376] on div at bounding box center [374, 361] width 5 height 101
click at [524, 447] on button at bounding box center [535, 443] width 32 height 29
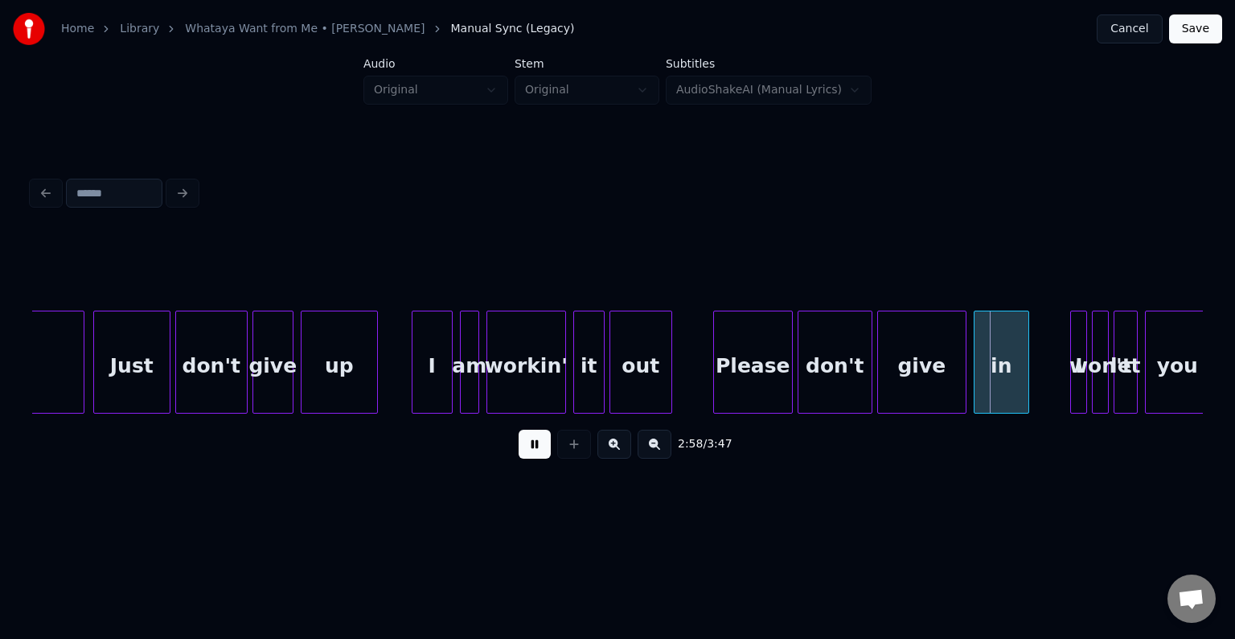
click at [524, 447] on button at bounding box center [535, 443] width 32 height 29
click at [447, 347] on div at bounding box center [449, 361] width 5 height 101
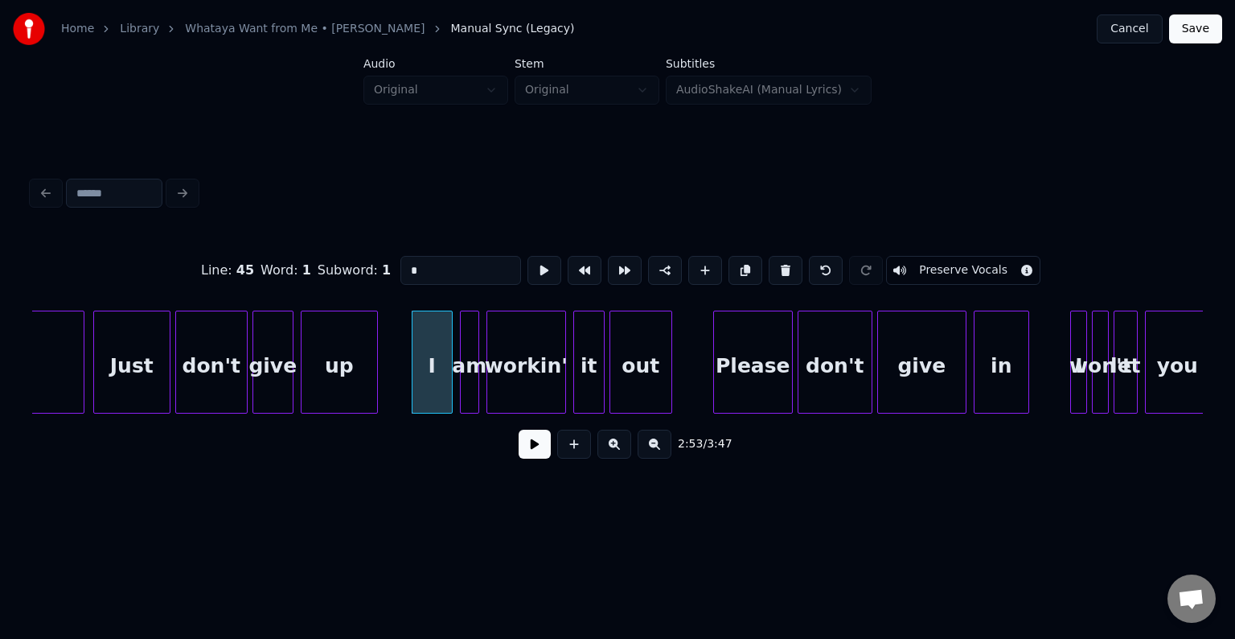
click at [545, 452] on button at bounding box center [535, 443] width 32 height 29
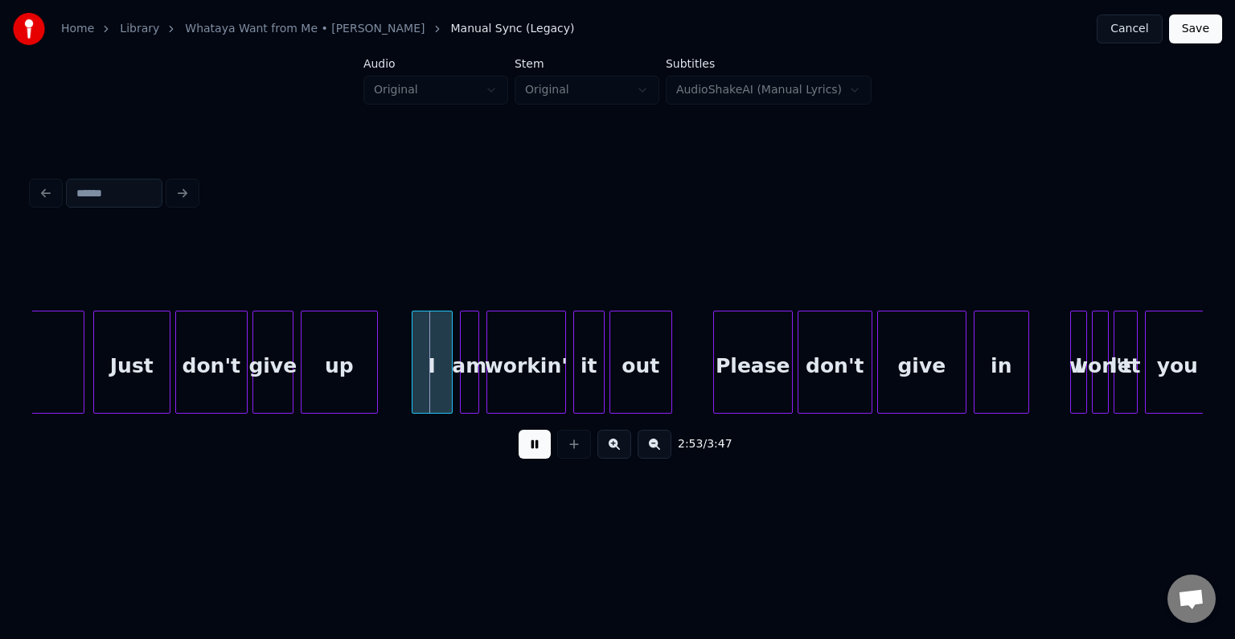
click at [545, 452] on button at bounding box center [535, 443] width 32 height 29
click at [527, 450] on button at bounding box center [535, 443] width 32 height 29
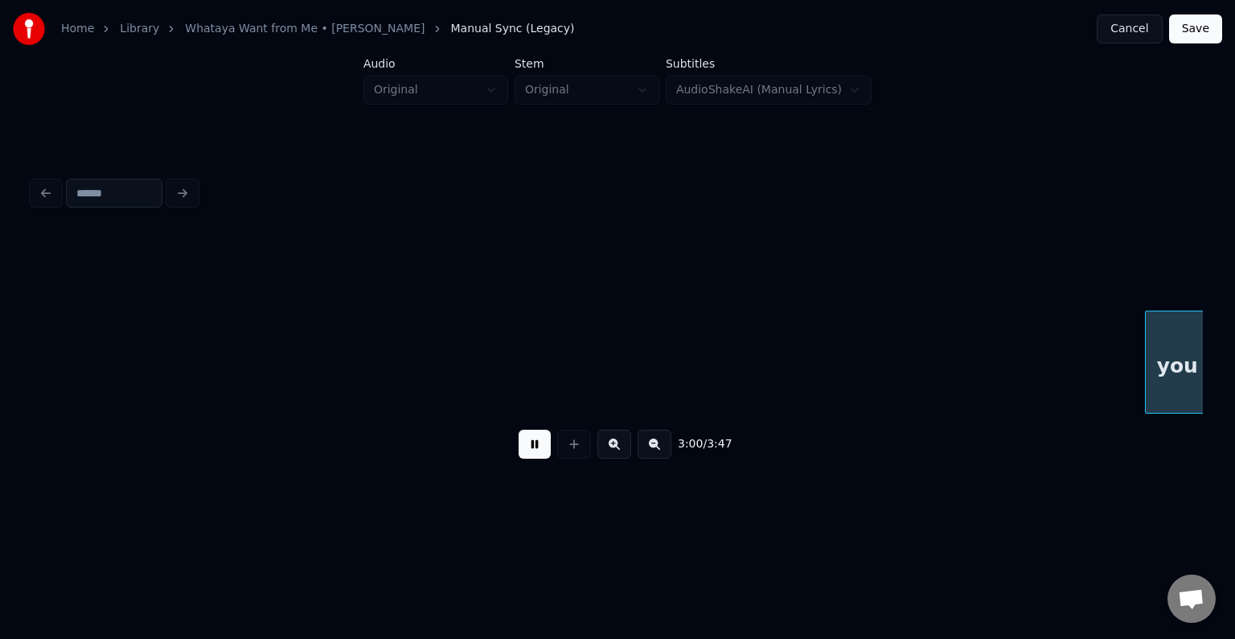
scroll to position [0, 21758]
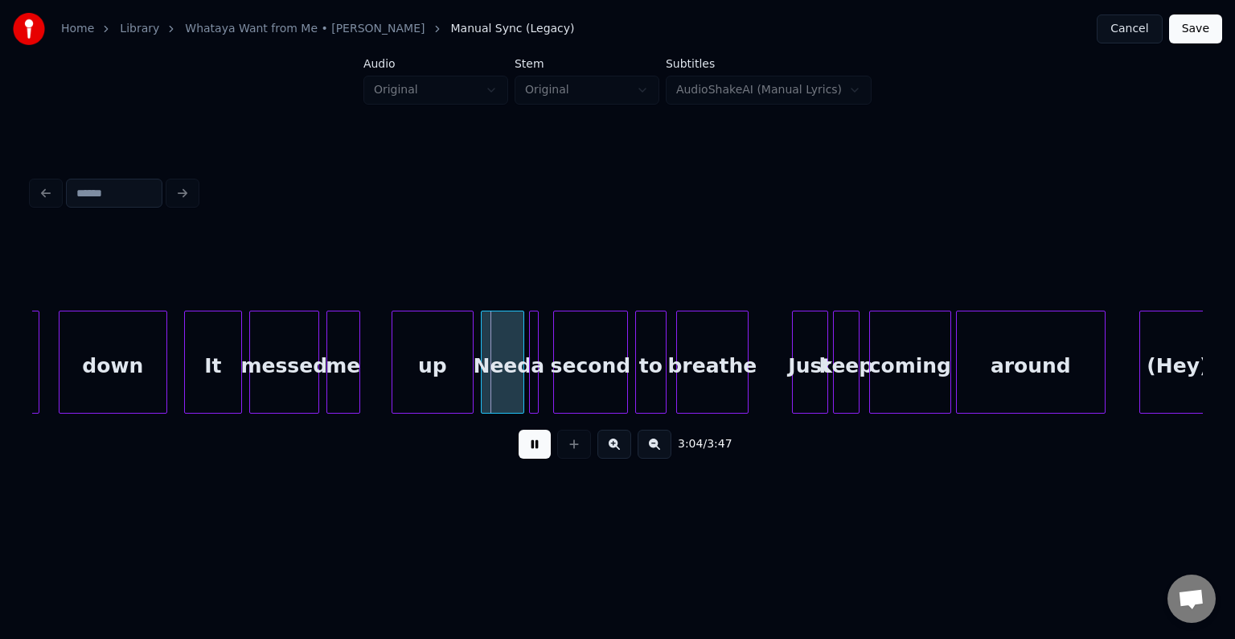
click at [527, 450] on button at bounding box center [535, 443] width 32 height 29
click at [185, 376] on div at bounding box center [187, 361] width 5 height 101
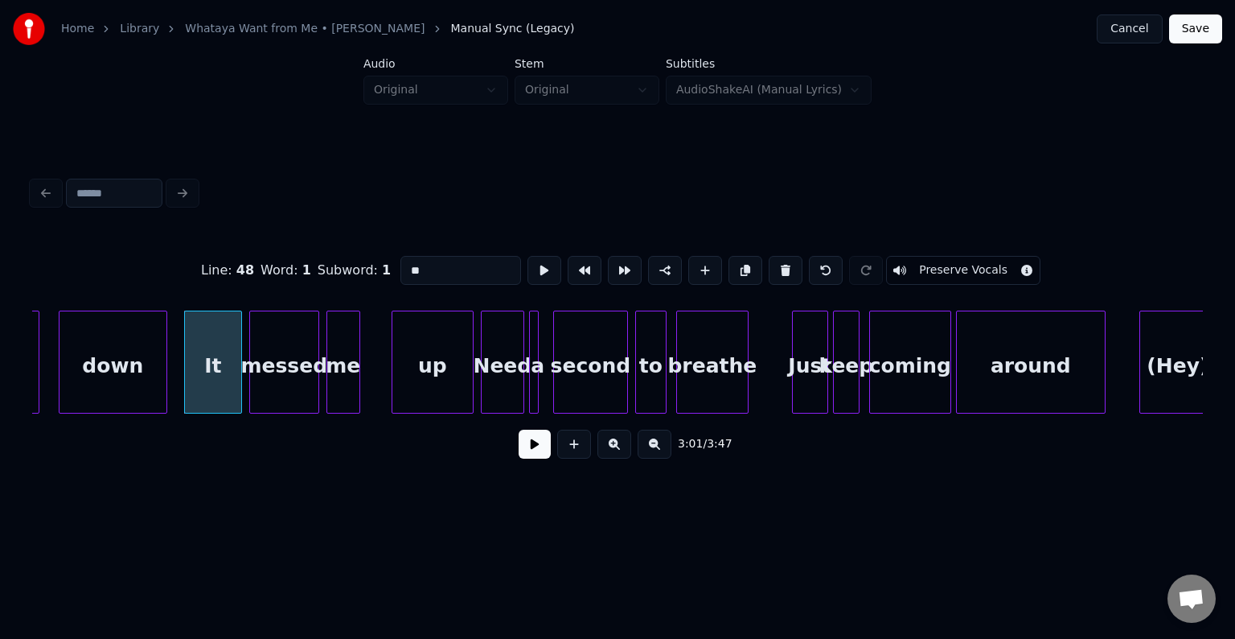
click at [539, 451] on button at bounding box center [535, 443] width 32 height 29
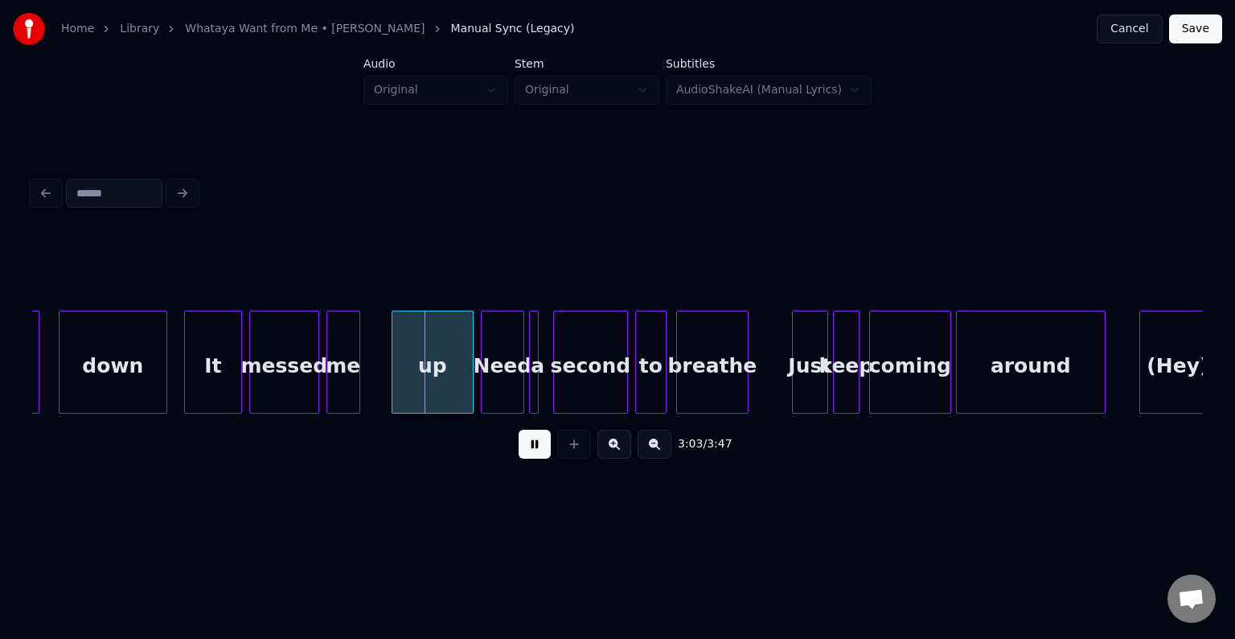
click at [539, 451] on button at bounding box center [535, 443] width 32 height 29
click at [401, 361] on div "up" at bounding box center [406, 365] width 80 height 109
click at [195, 361] on div "It" at bounding box center [213, 365] width 56 height 109
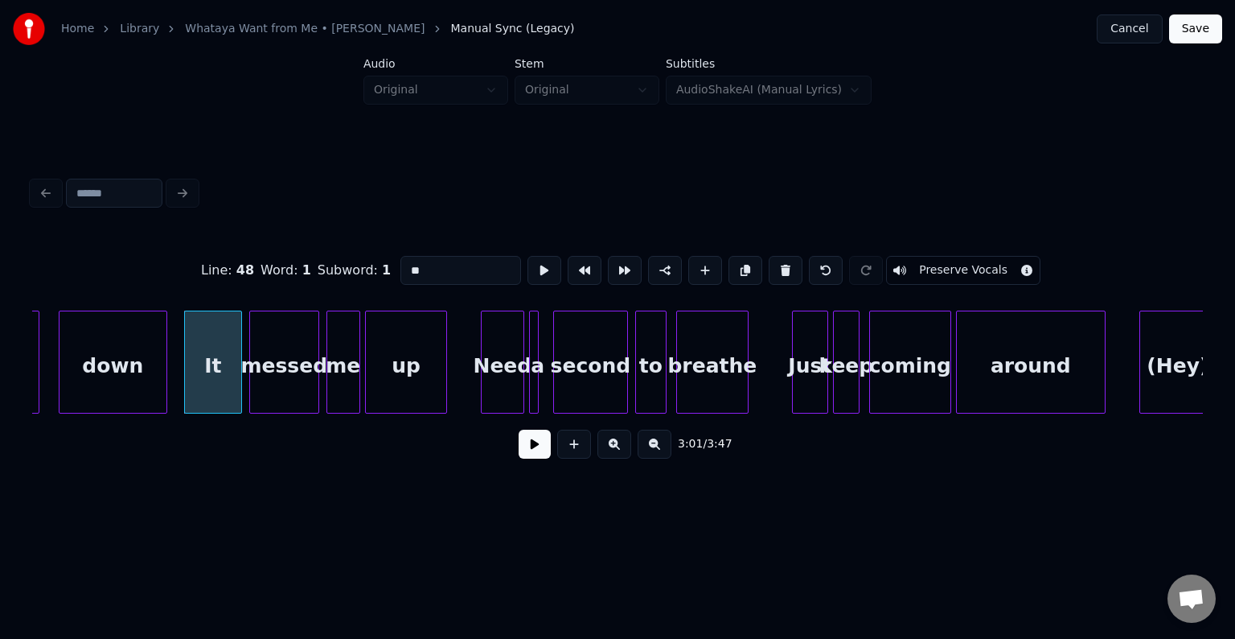
click at [527, 444] on button at bounding box center [535, 443] width 32 height 29
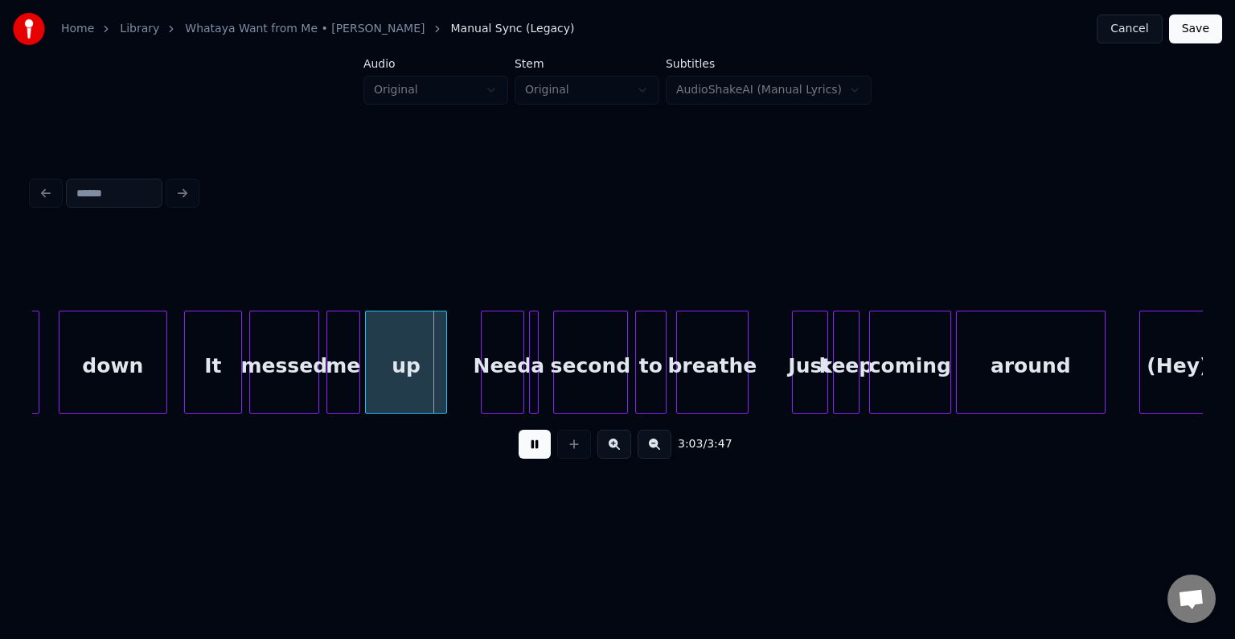
click at [527, 444] on button at bounding box center [535, 443] width 32 height 29
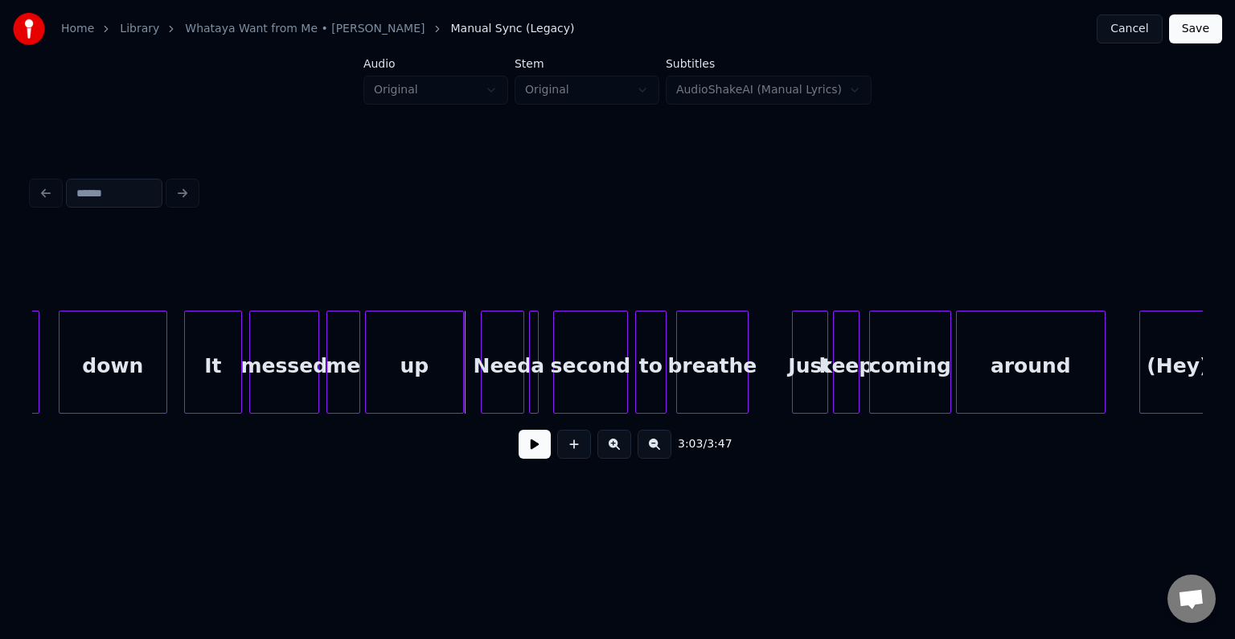
click at [460, 389] on div at bounding box center [460, 361] width 5 height 101
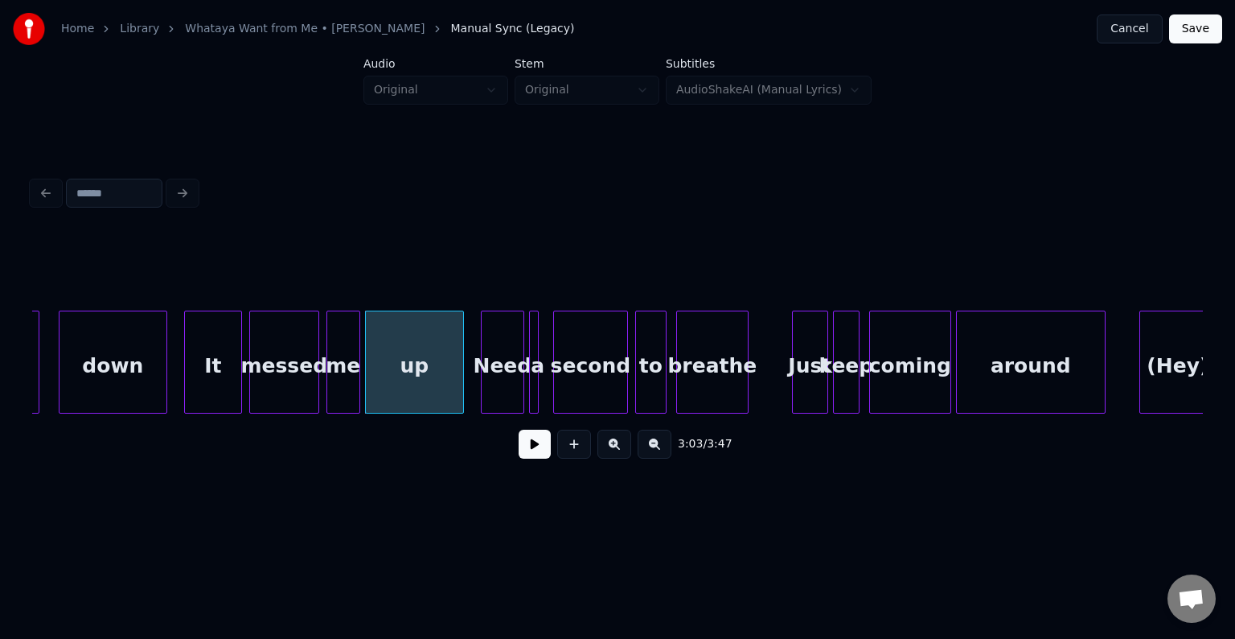
click at [532, 458] on button at bounding box center [535, 443] width 32 height 29
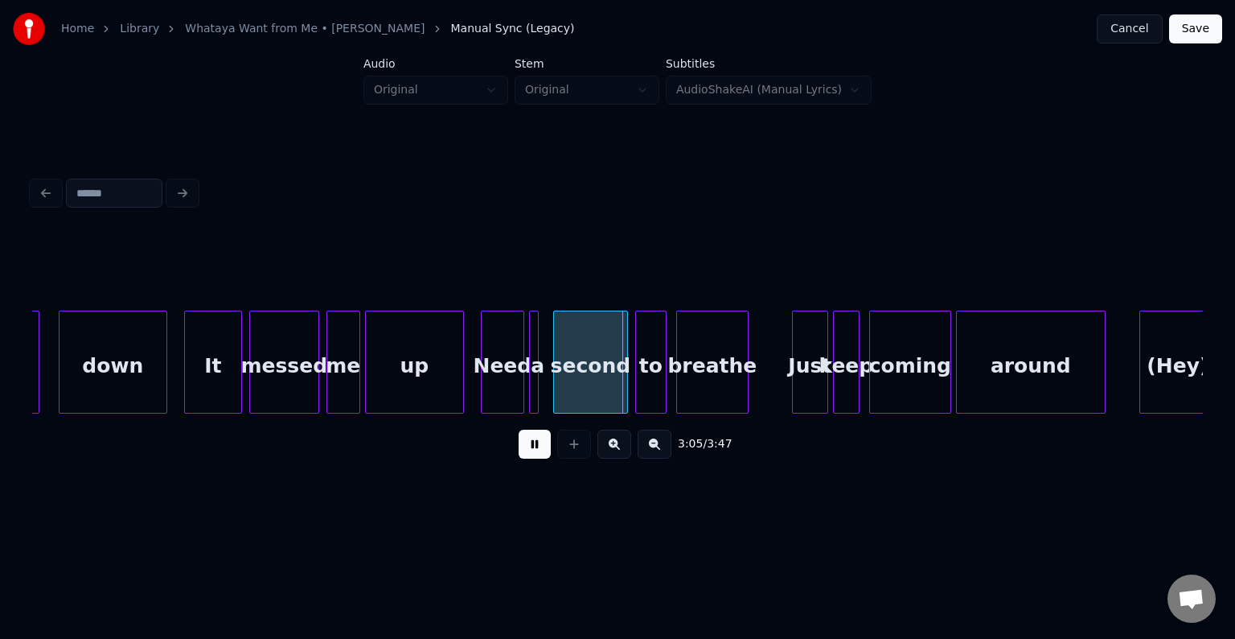
click at [532, 458] on button at bounding box center [535, 443] width 32 height 29
click at [545, 386] on div at bounding box center [544, 361] width 5 height 101
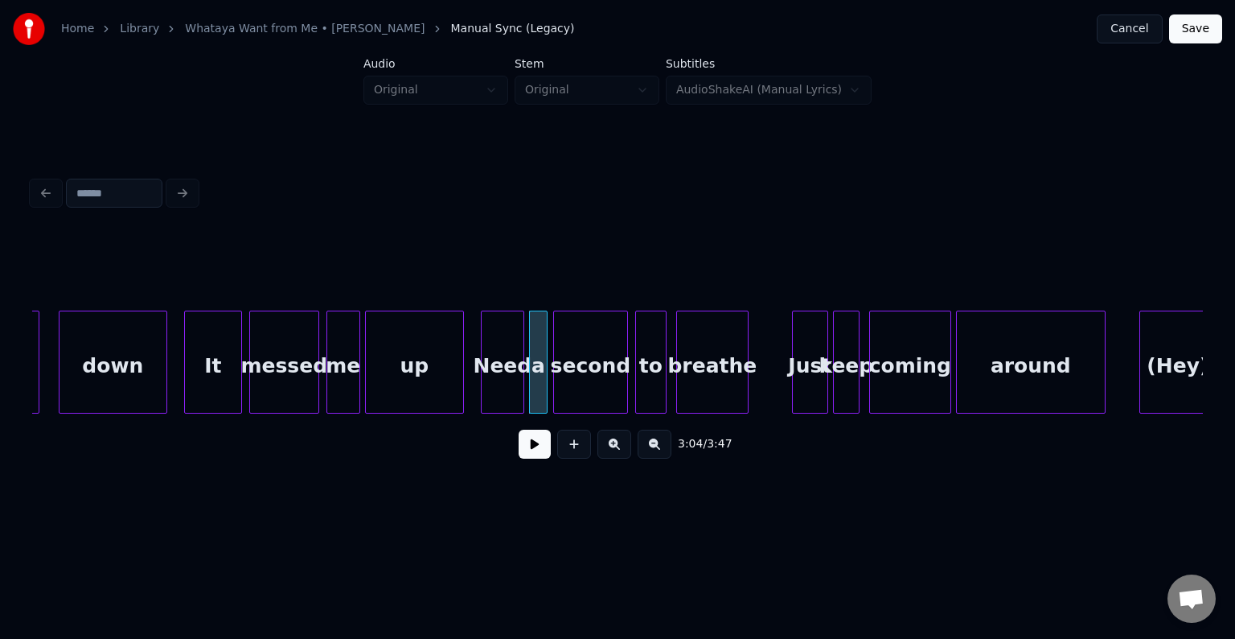
click at [530, 450] on button at bounding box center [535, 443] width 32 height 29
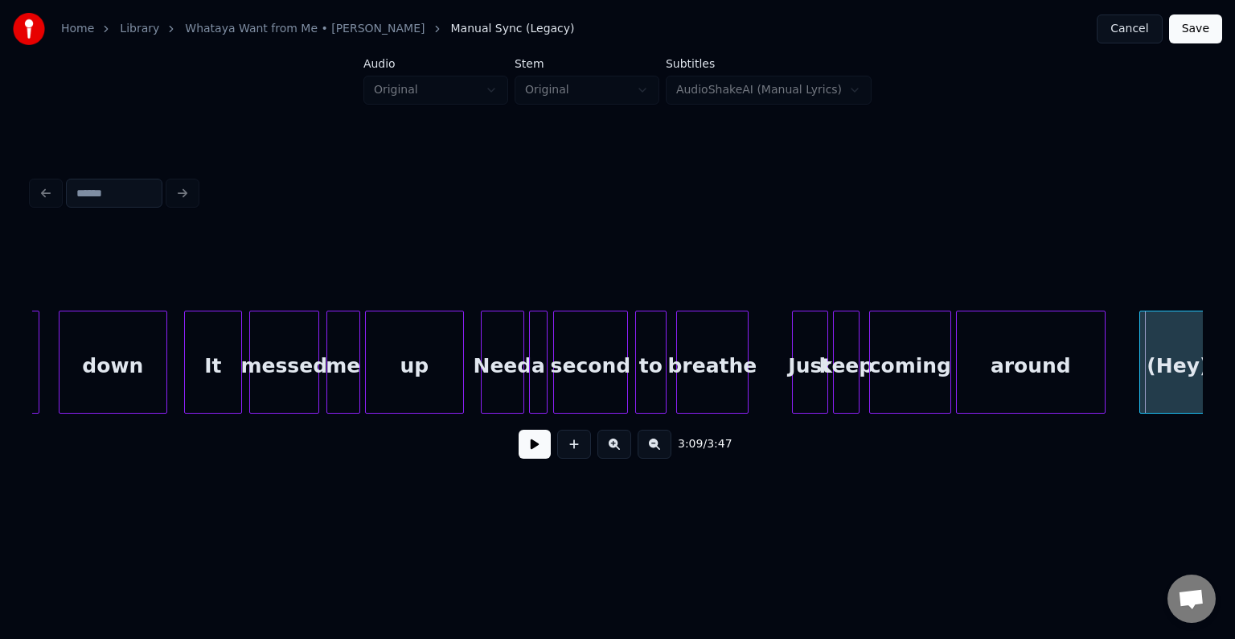
click at [1171, 378] on div "(Hey)" at bounding box center [1178, 365] width 76 height 109
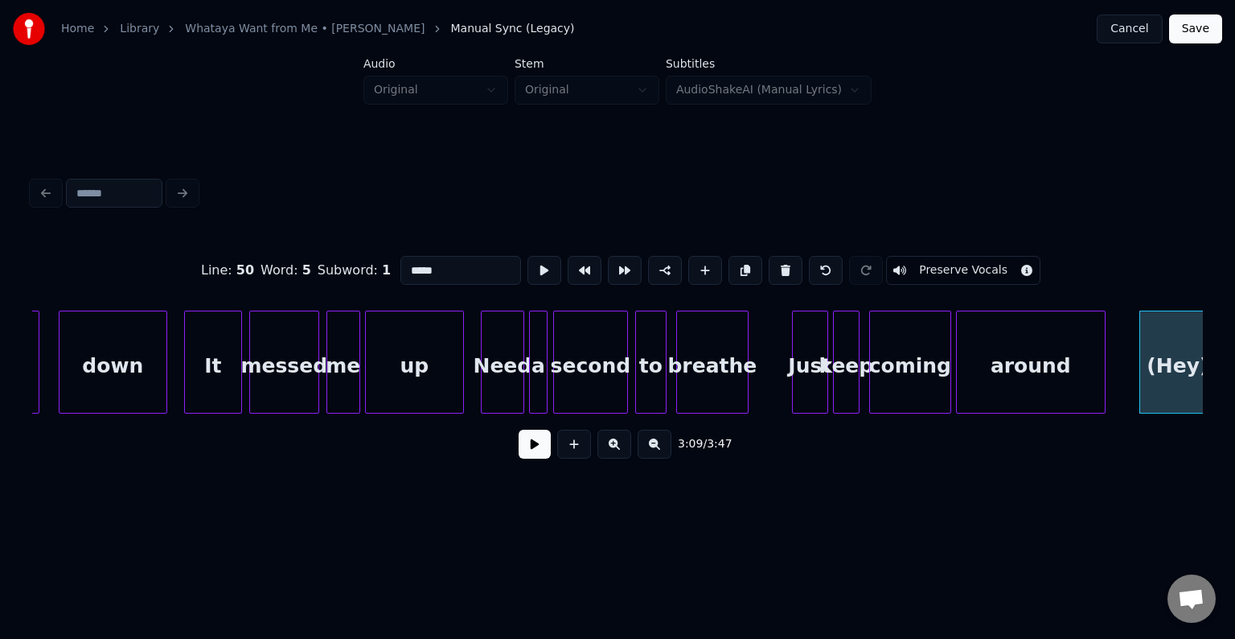
click at [925, 263] on button "Preserve Vocals" at bounding box center [963, 270] width 154 height 29
click at [541, 452] on button at bounding box center [535, 443] width 32 height 29
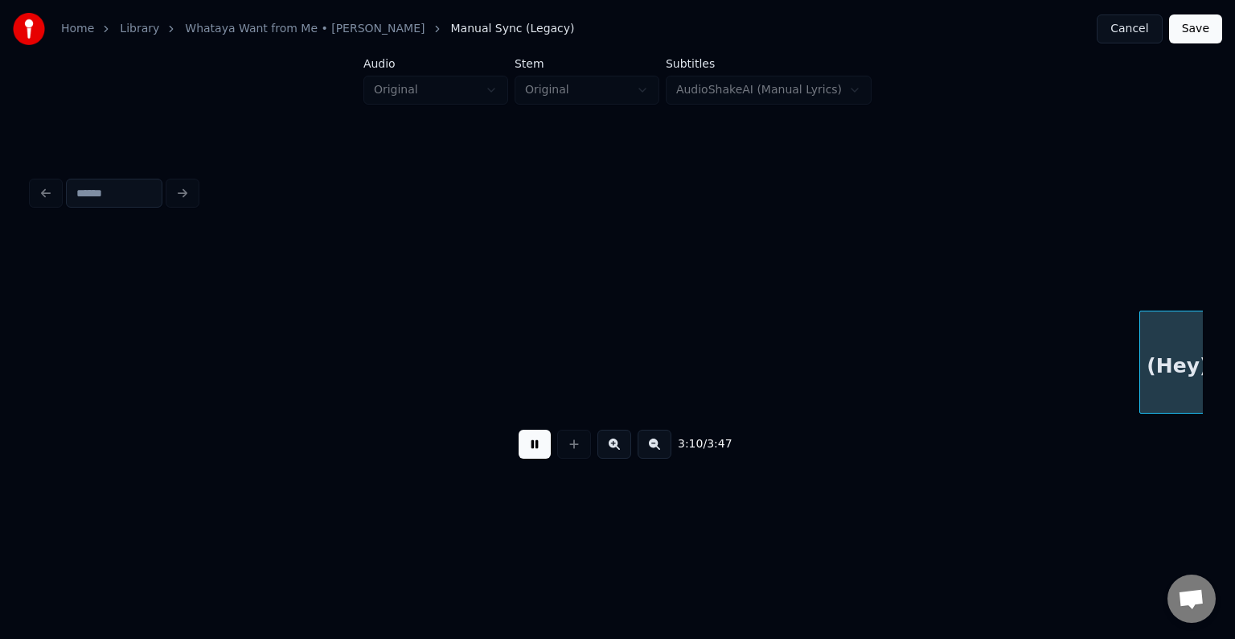
scroll to position [0, 22929]
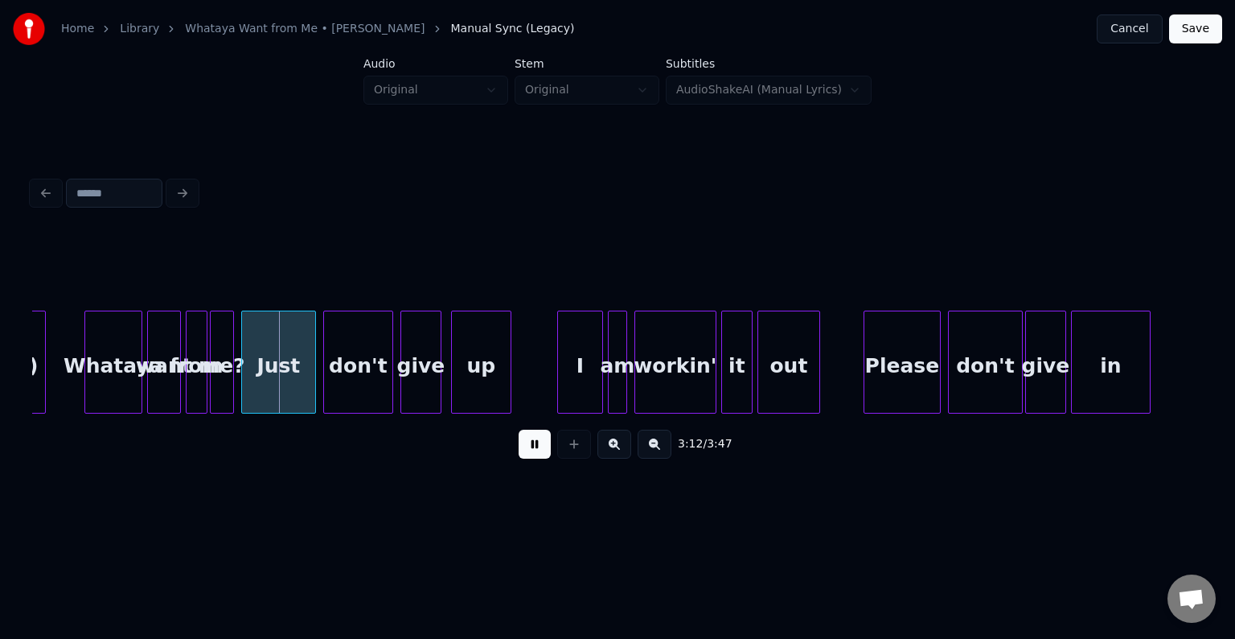
click at [541, 452] on button at bounding box center [535, 443] width 32 height 29
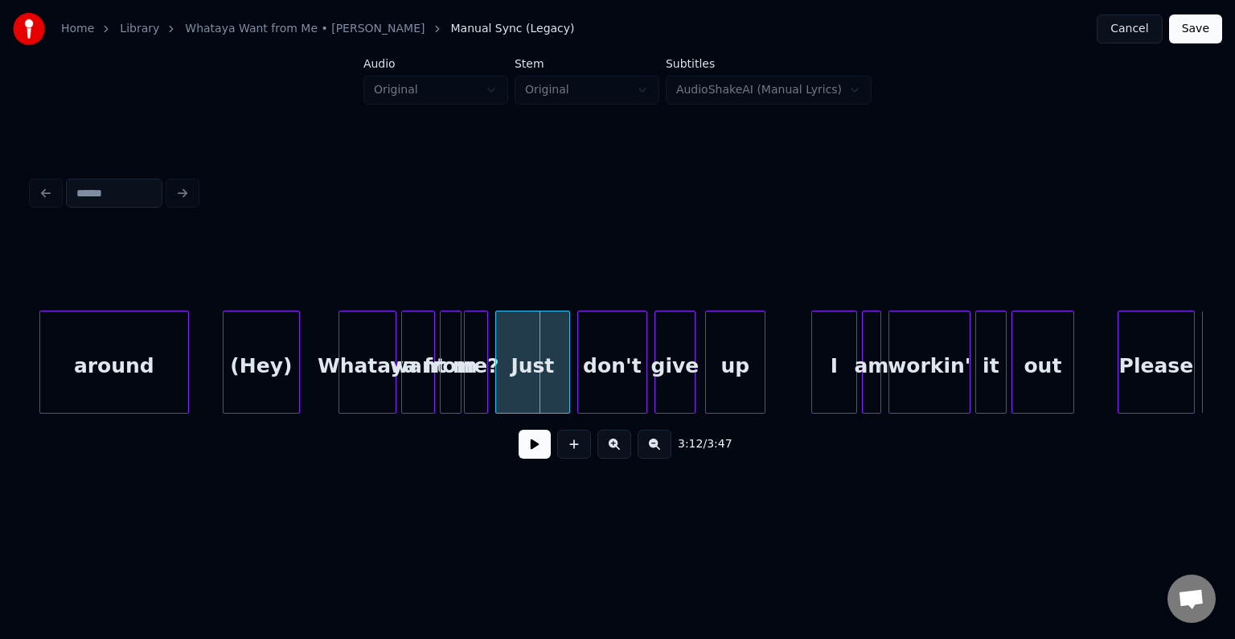
scroll to position [0, 22672]
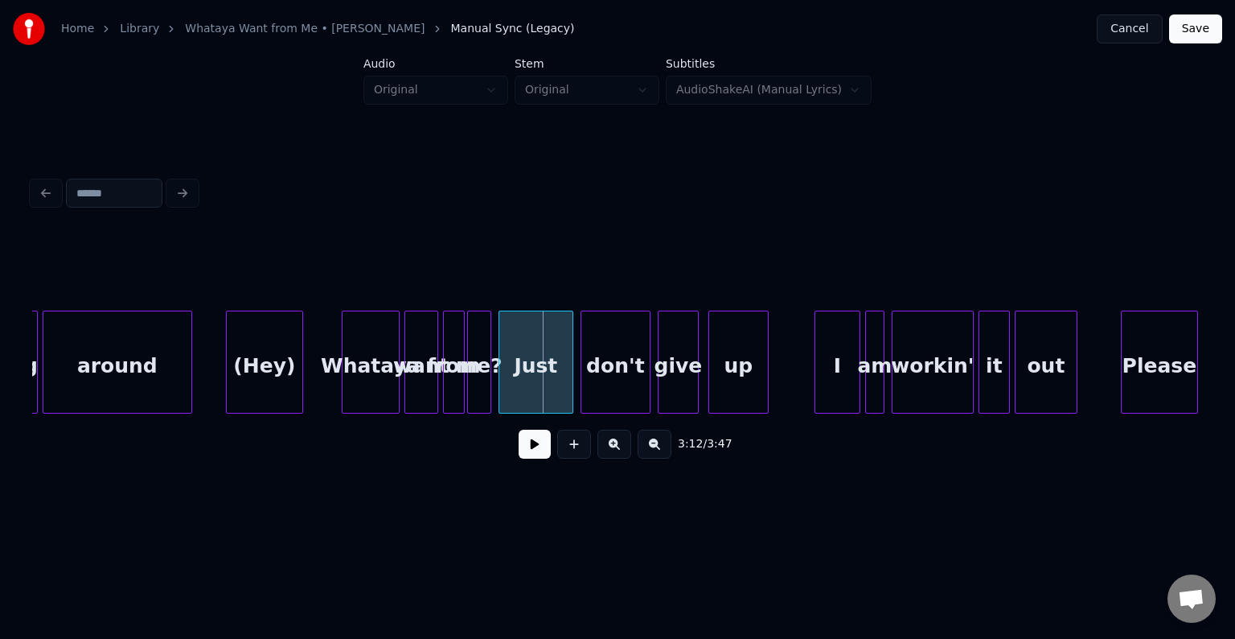
click at [243, 365] on div "(Hey)" at bounding box center [265, 365] width 76 height 109
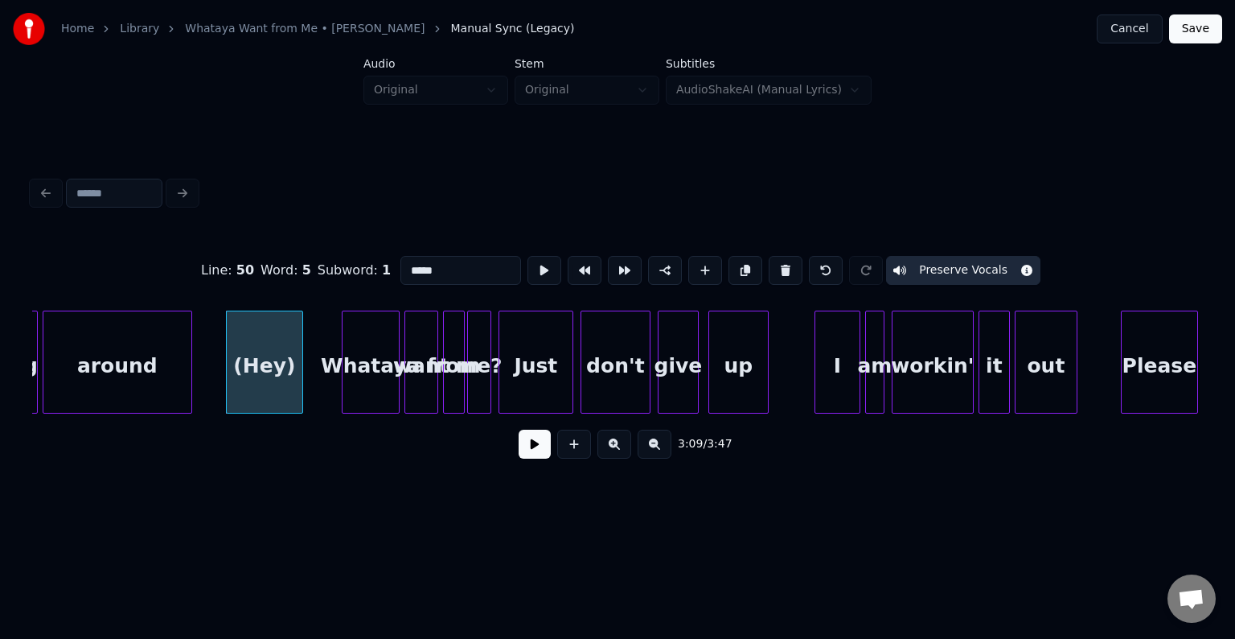
click at [931, 261] on button "Preserve Vocals" at bounding box center [963, 270] width 154 height 29
click at [542, 453] on button at bounding box center [535, 443] width 32 height 29
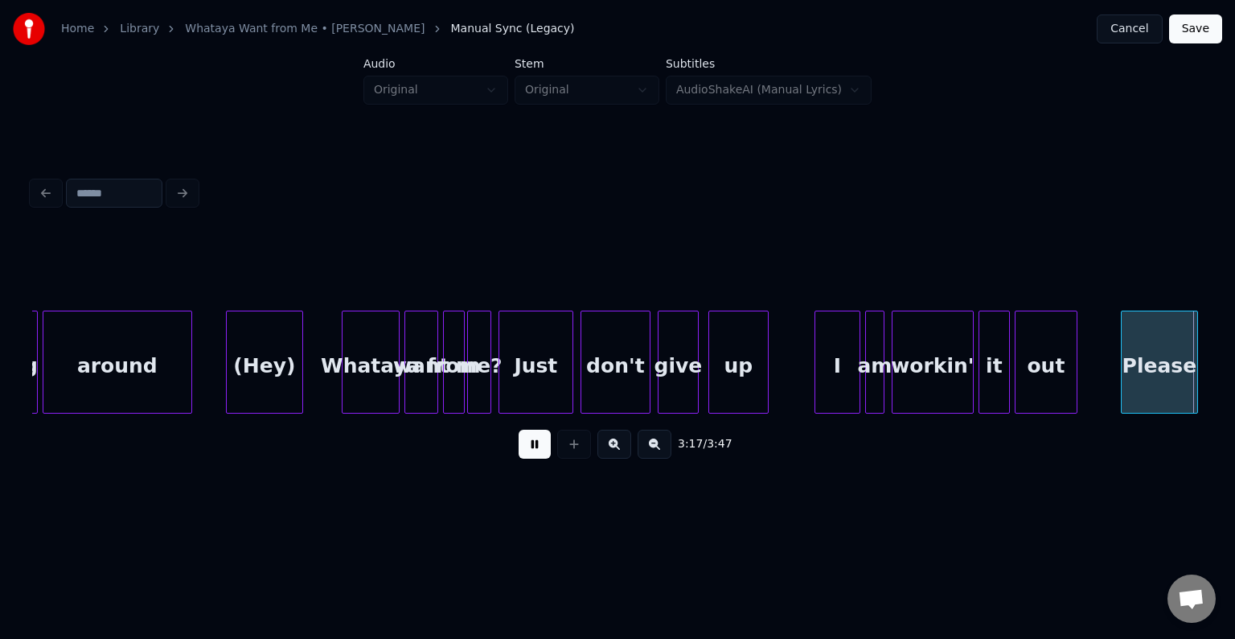
scroll to position [0, 23843]
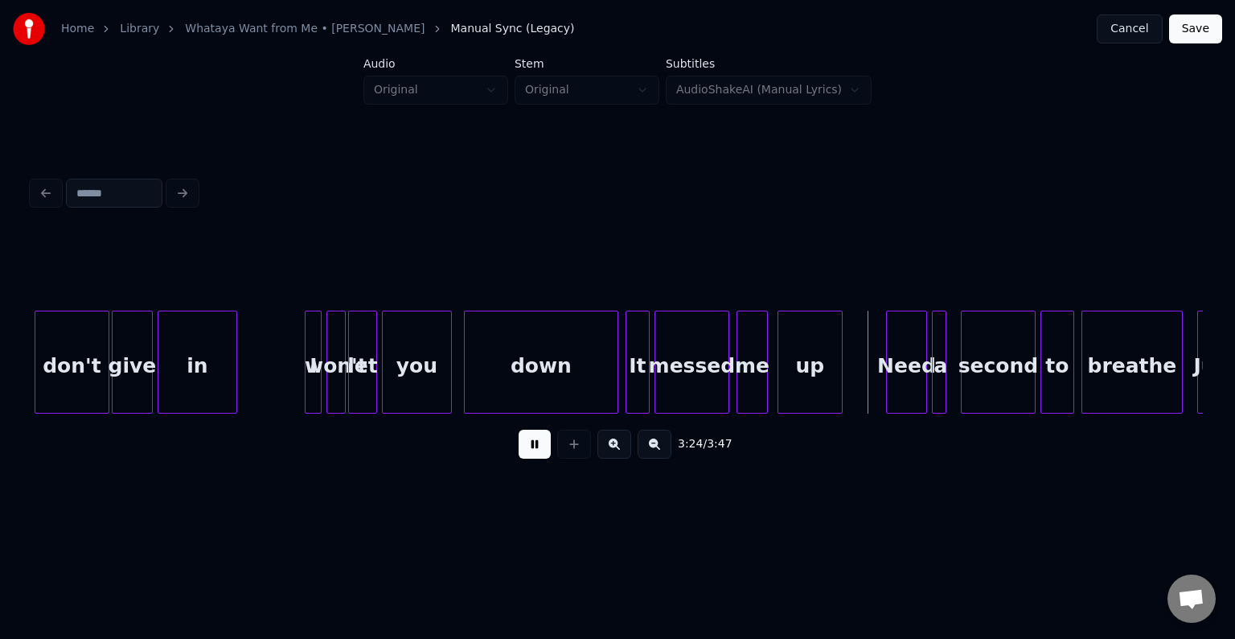
click at [547, 347] on div "down" at bounding box center [541, 365] width 153 height 109
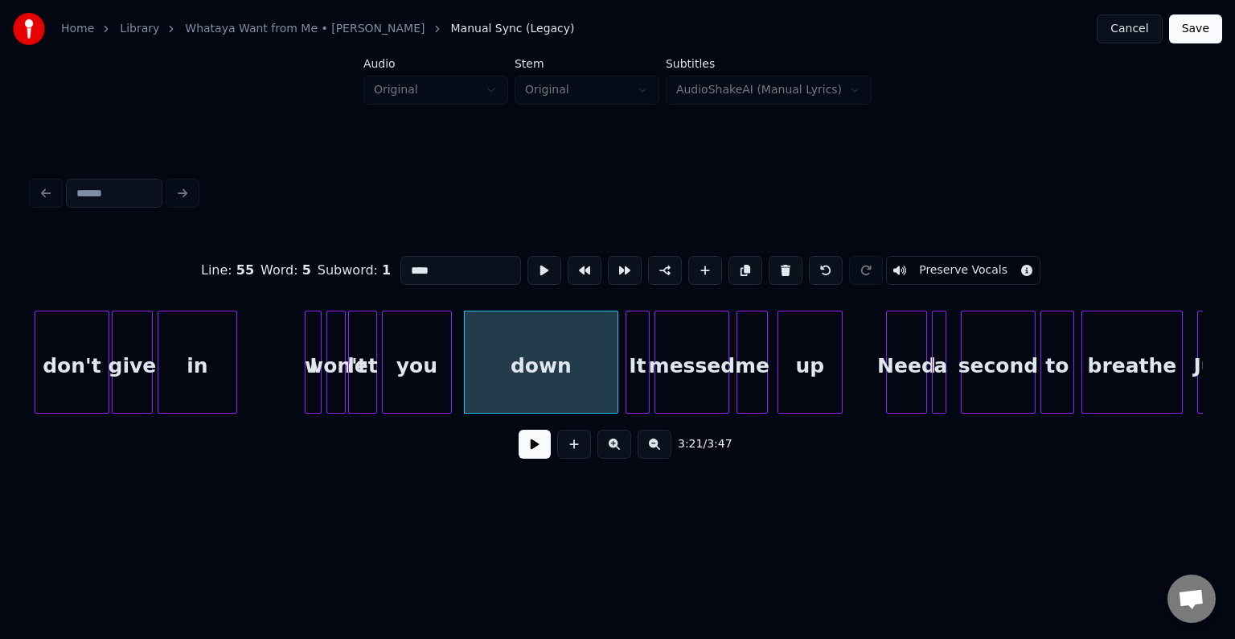
click at [545, 426] on div "3:21 / 3:47" at bounding box center [617, 443] width 1171 height 61
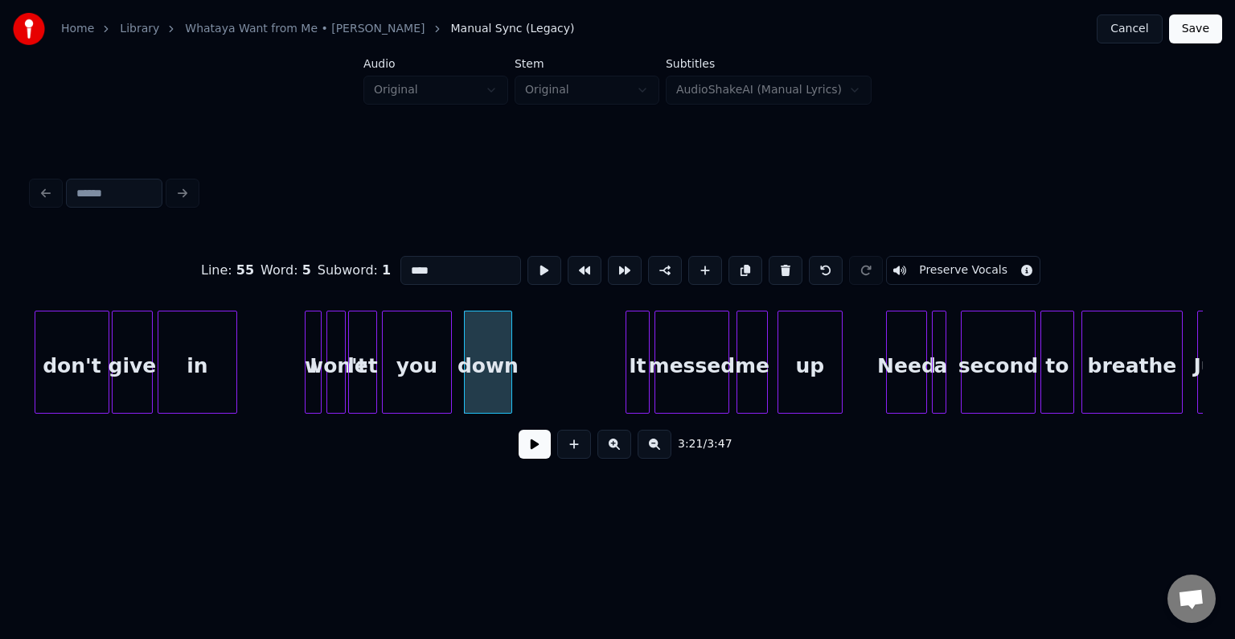
click at [512, 376] on div at bounding box center [509, 361] width 5 height 101
click at [538, 447] on button at bounding box center [535, 443] width 32 height 29
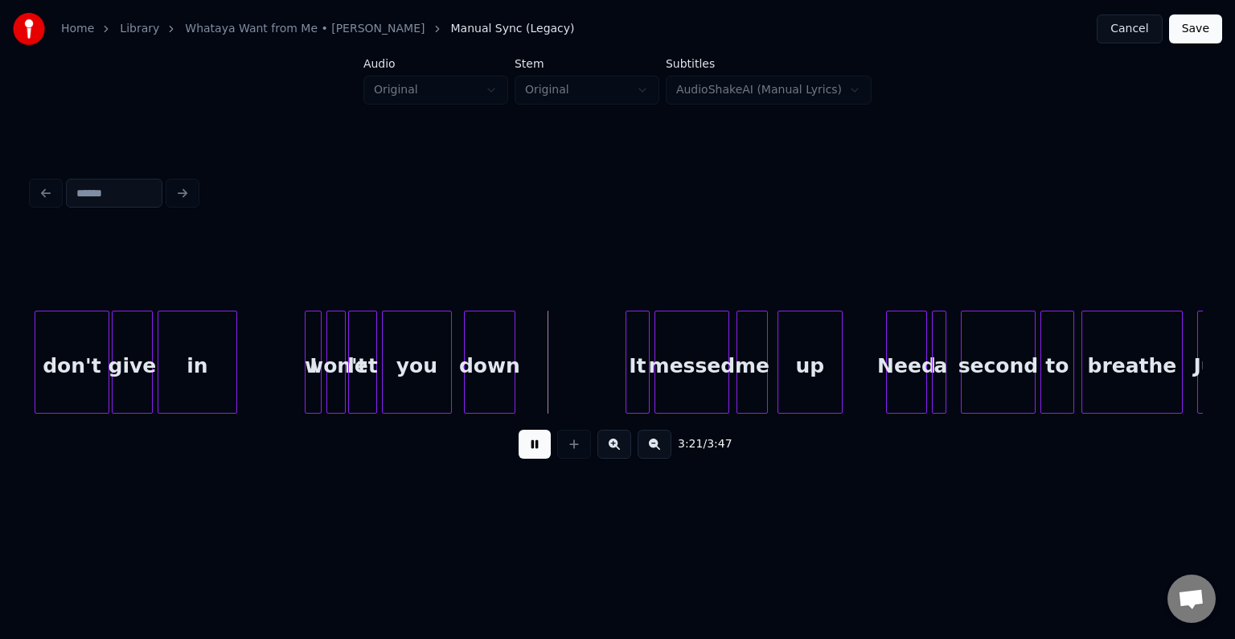
click at [538, 447] on button at bounding box center [535, 443] width 32 height 29
click at [546, 380] on div at bounding box center [544, 361] width 5 height 101
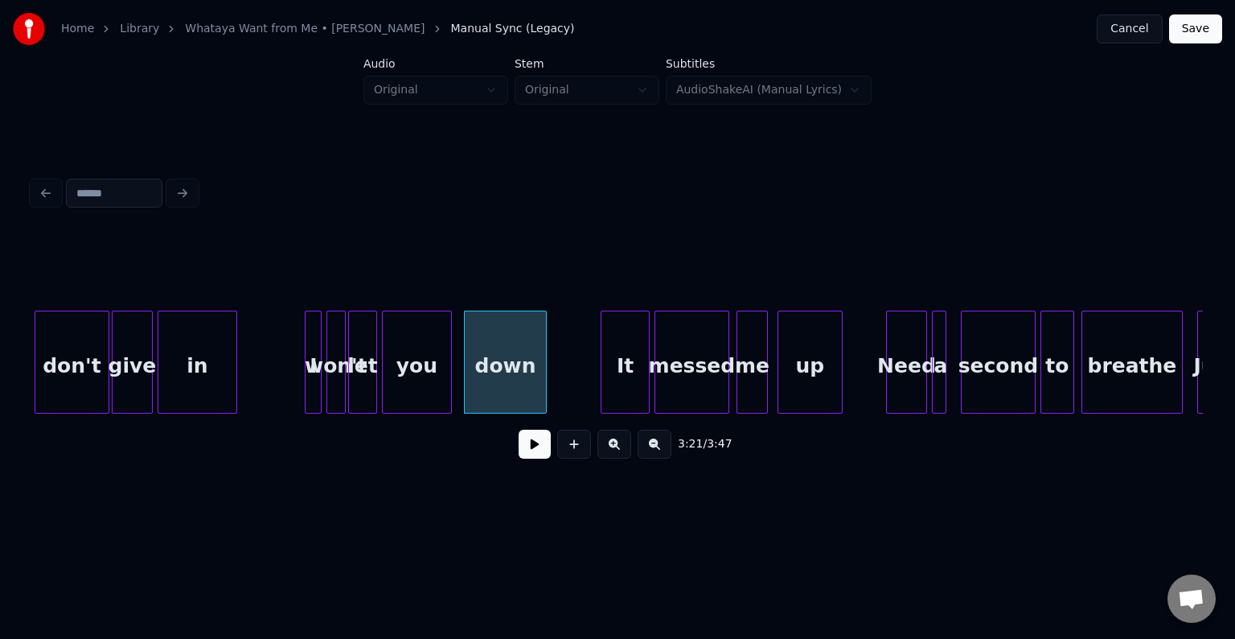
click at [605, 368] on div at bounding box center [604, 361] width 5 height 101
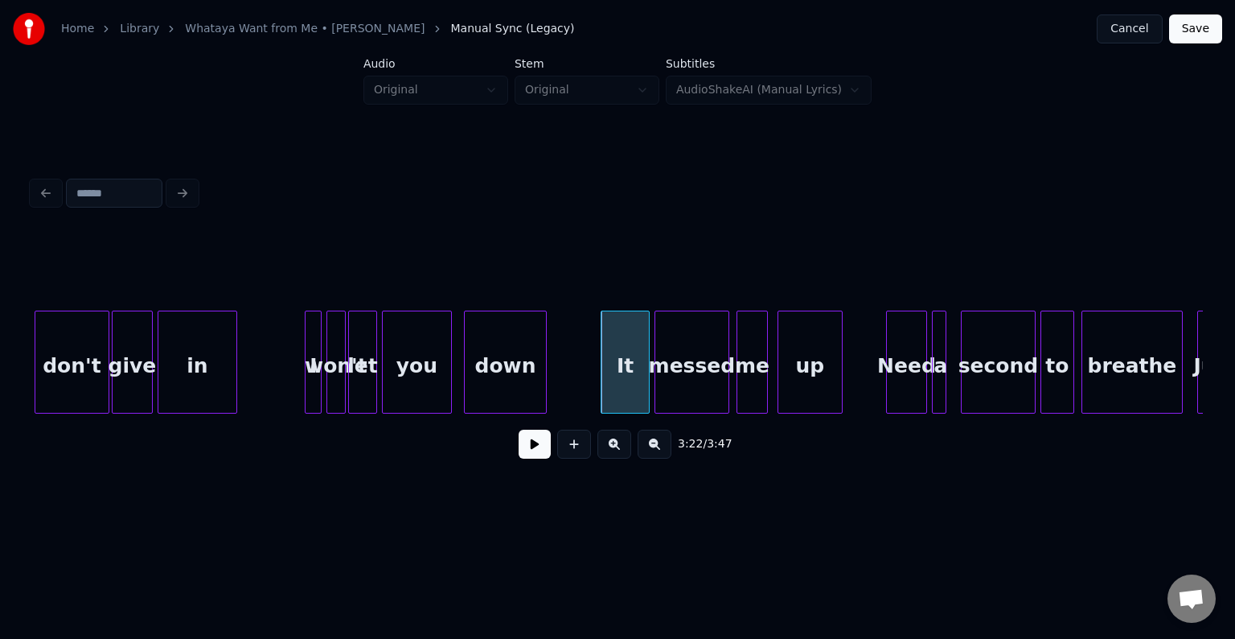
click at [540, 438] on button at bounding box center [535, 443] width 32 height 29
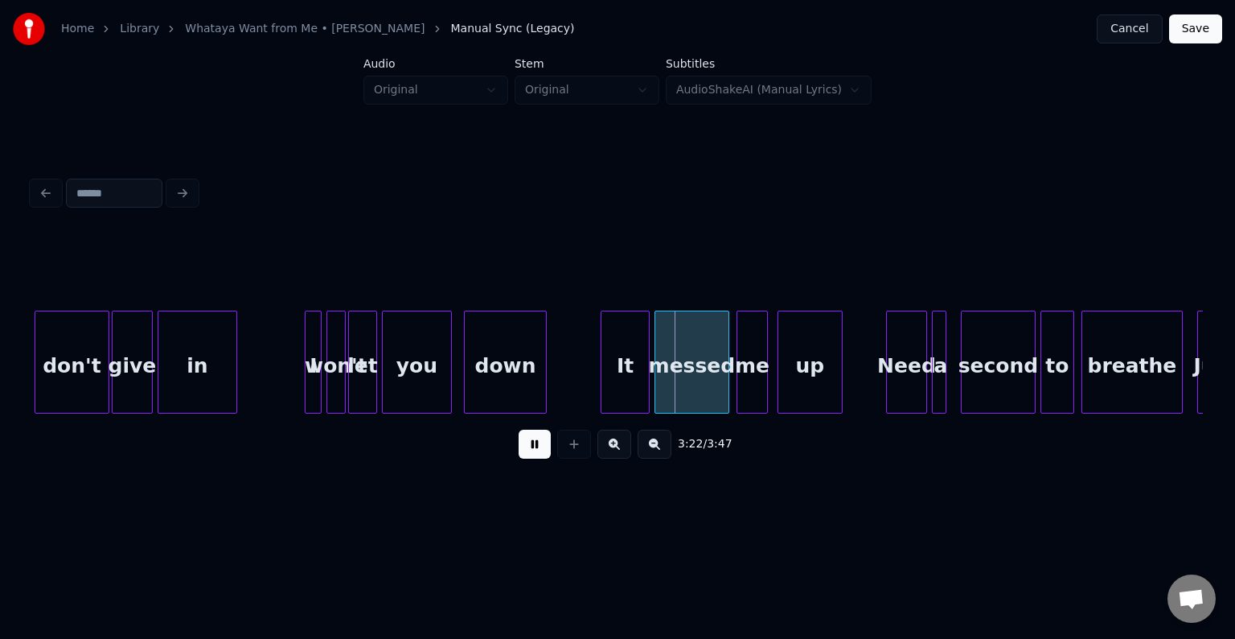
click at [540, 438] on button at bounding box center [535, 443] width 32 height 29
click at [547, 389] on div "down" at bounding box center [505, 361] width 83 height 103
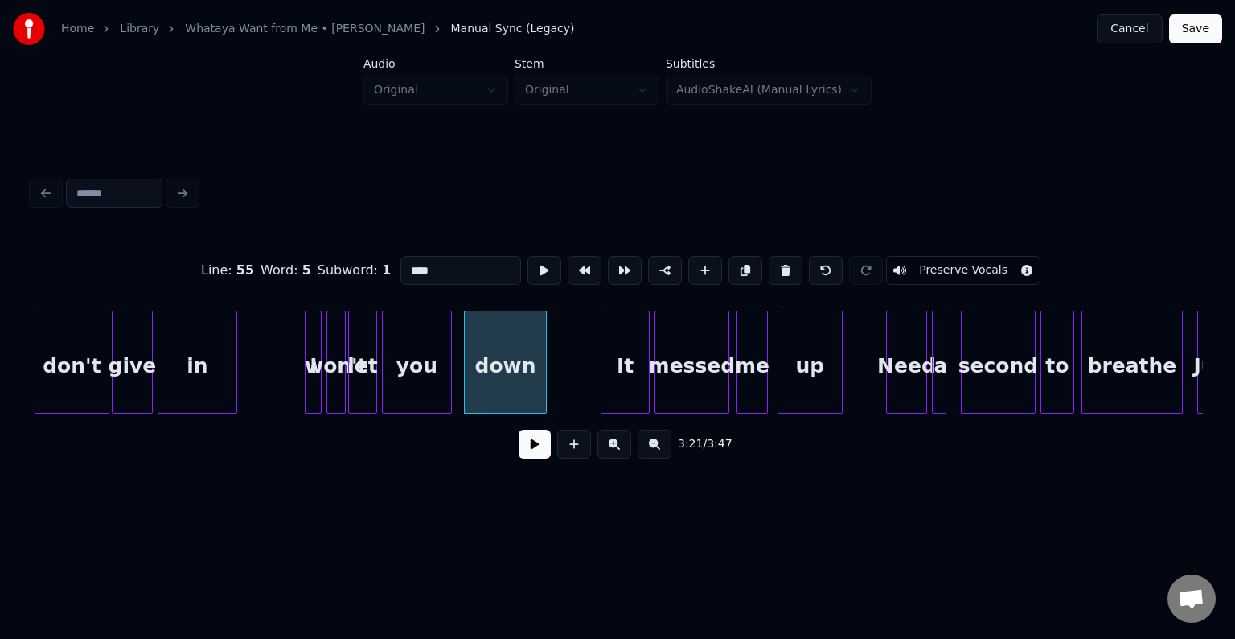
click at [538, 449] on button at bounding box center [535, 443] width 32 height 29
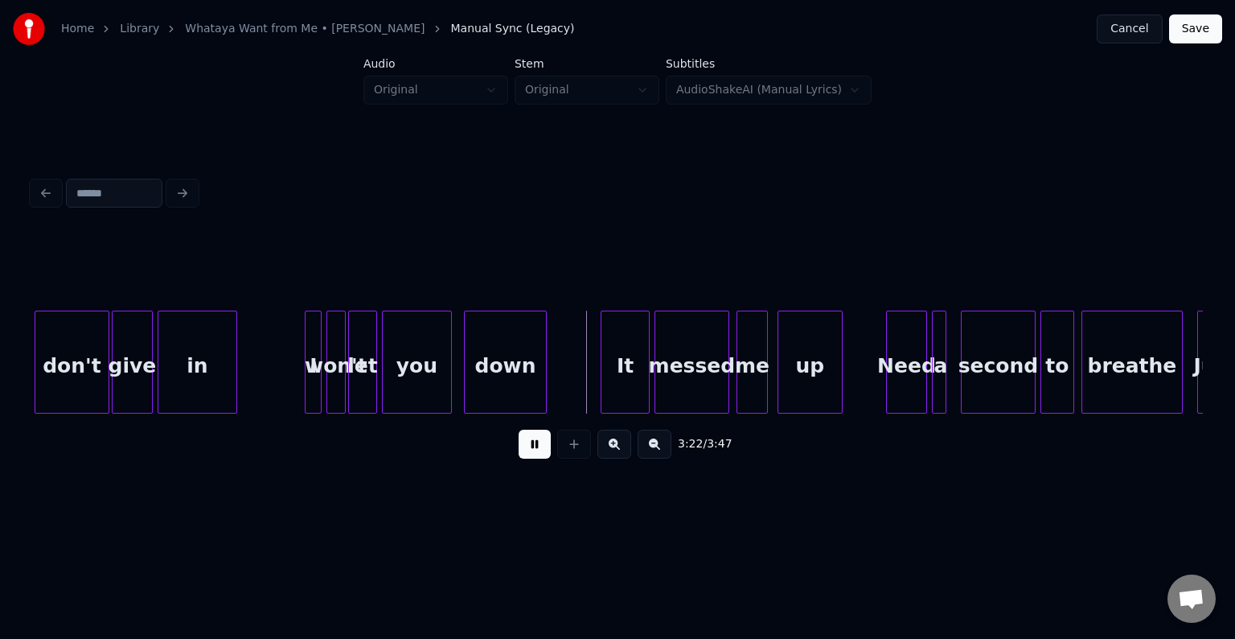
click at [538, 449] on button at bounding box center [535, 443] width 32 height 29
click at [587, 378] on div at bounding box center [588, 361] width 5 height 101
click at [537, 445] on button at bounding box center [535, 443] width 32 height 29
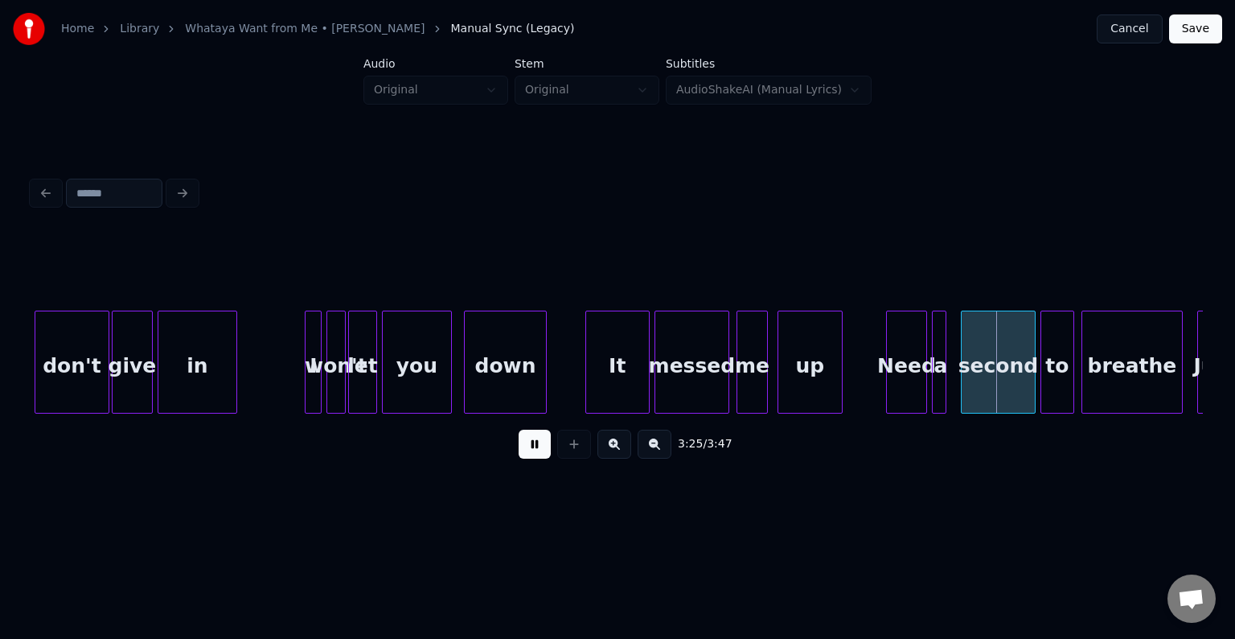
click at [537, 445] on button at bounding box center [535, 443] width 32 height 29
click at [954, 381] on div at bounding box center [954, 361] width 5 height 101
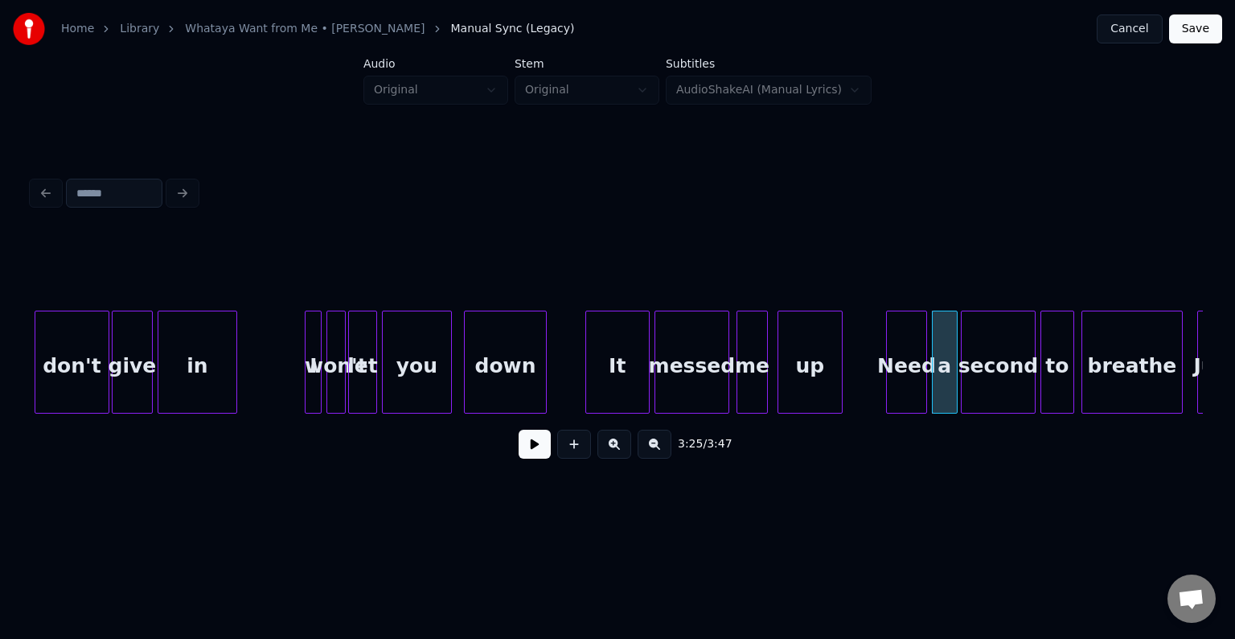
click at [544, 454] on button at bounding box center [535, 443] width 32 height 29
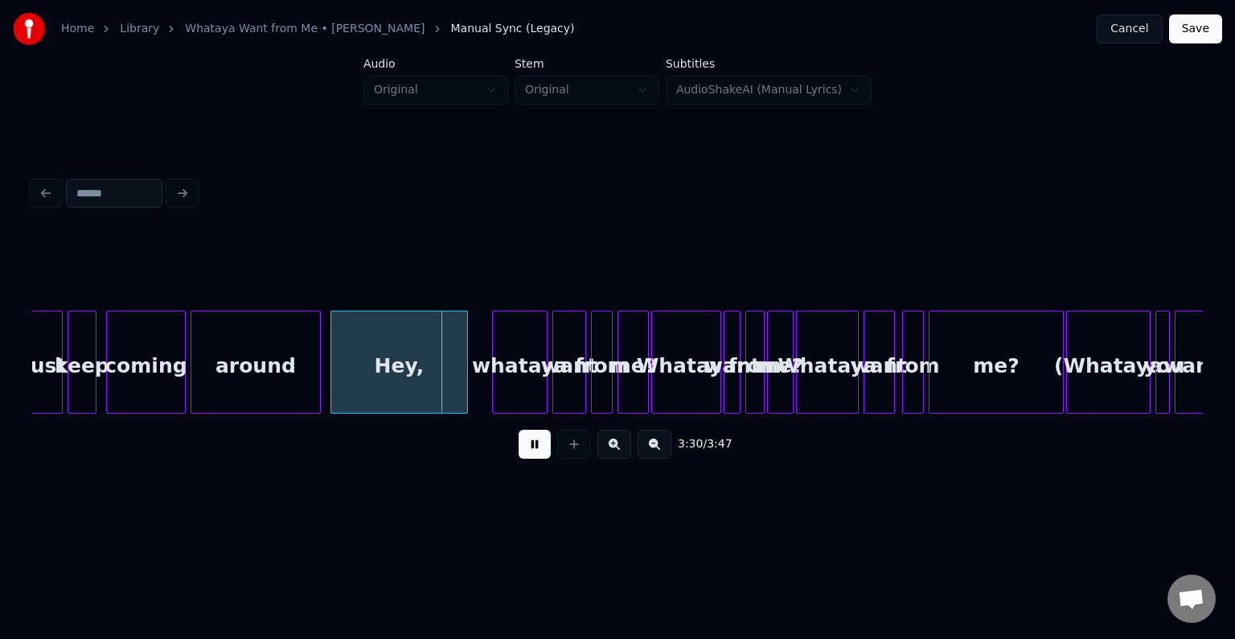
click at [544, 454] on button at bounding box center [535, 443] width 32 height 29
click at [308, 379] on div "around" at bounding box center [255, 365] width 129 height 109
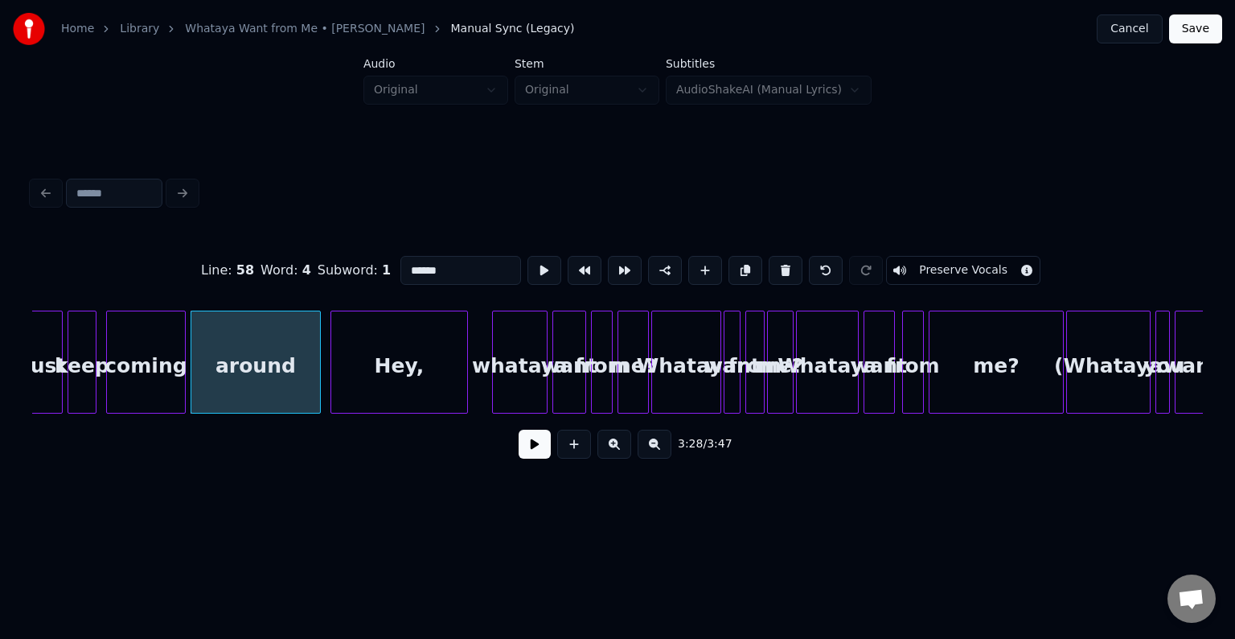
click at [528, 443] on button at bounding box center [535, 443] width 32 height 29
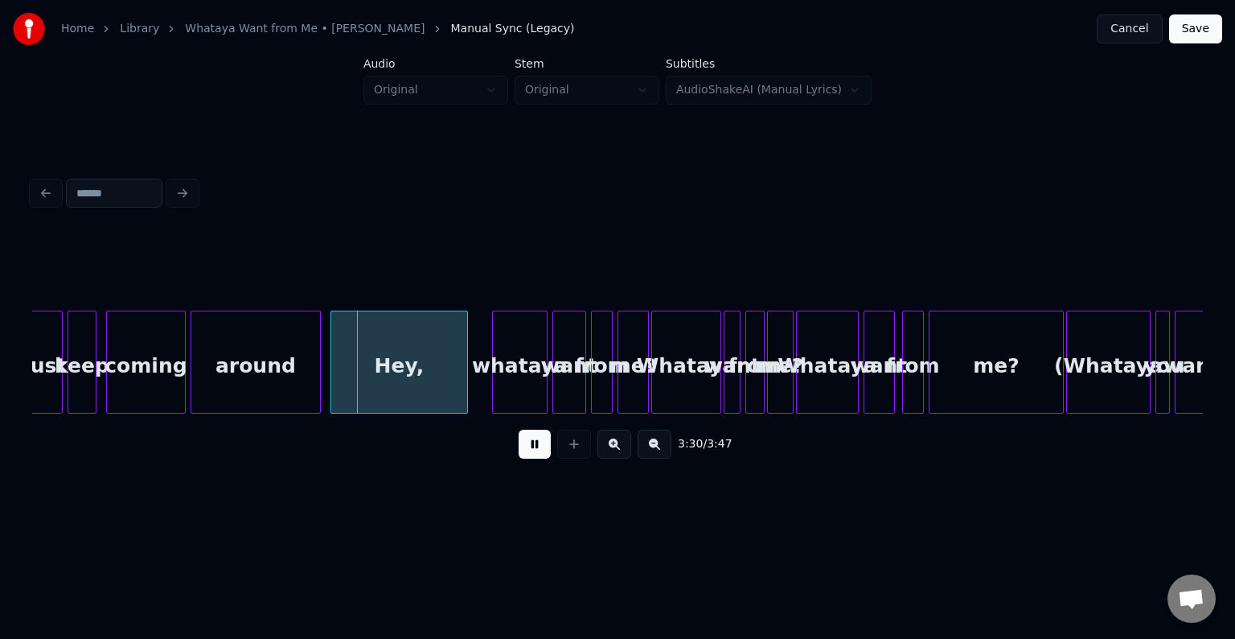
click at [528, 443] on button at bounding box center [535, 443] width 32 height 29
click at [331, 365] on div "Hey," at bounding box center [400, 361] width 138 height 103
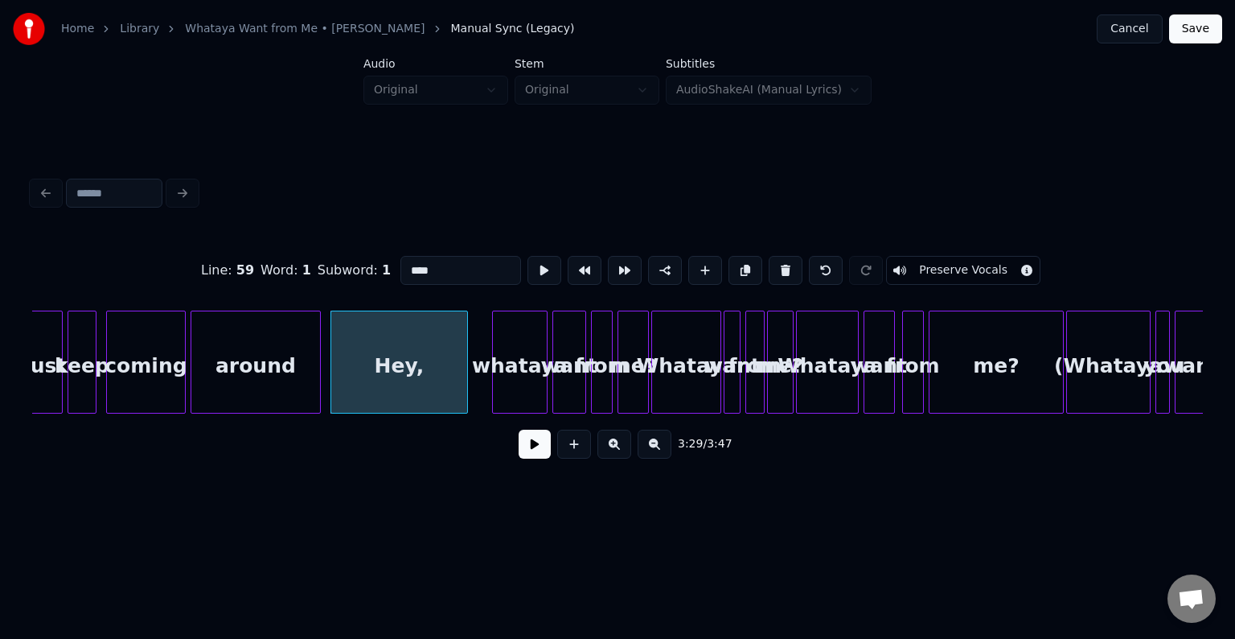
click at [266, 367] on div "around" at bounding box center [255, 365] width 129 height 109
type input "******"
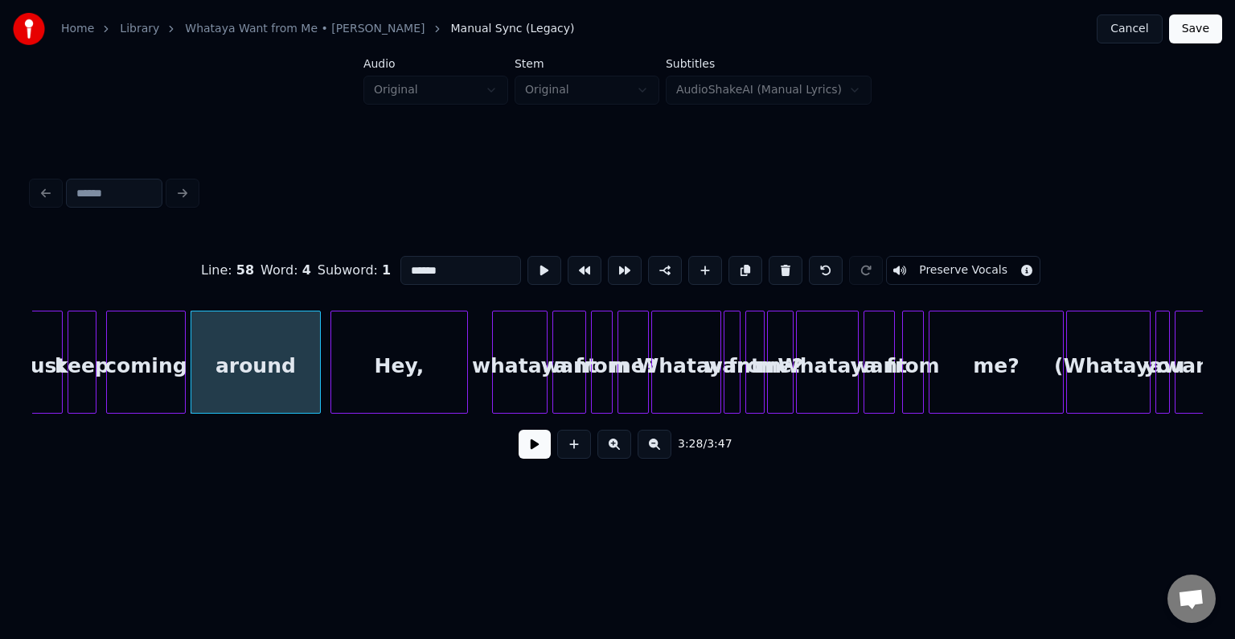
click at [523, 445] on button at bounding box center [535, 443] width 32 height 29
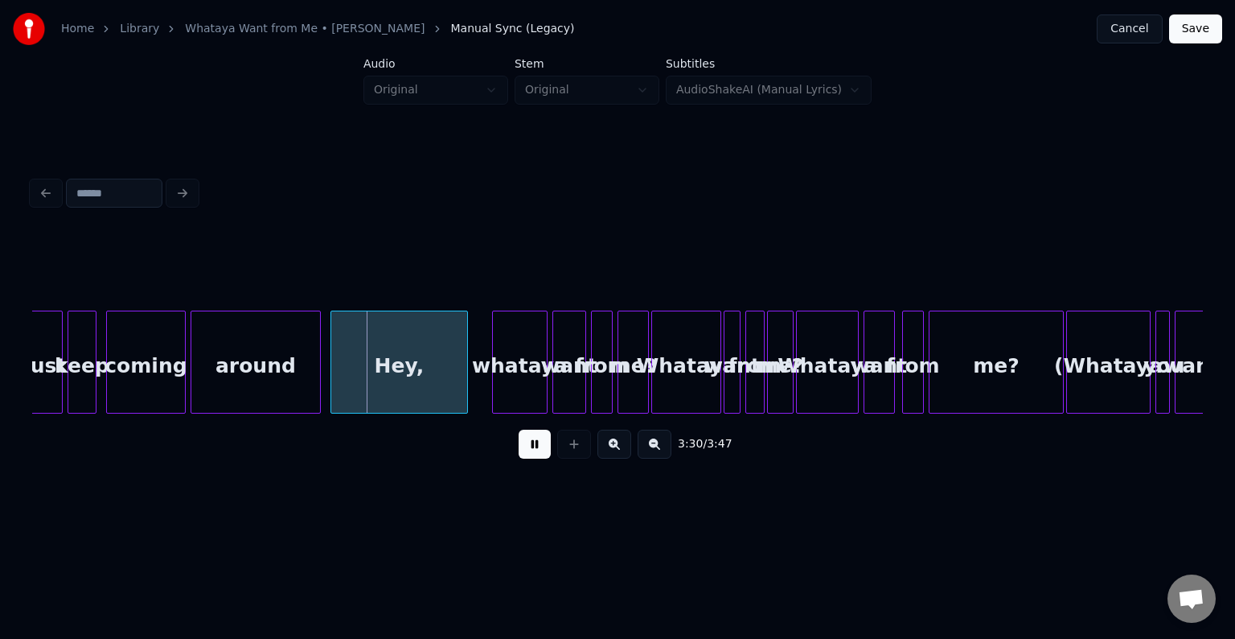
click at [536, 450] on button at bounding box center [535, 443] width 32 height 29
click at [375, 368] on div at bounding box center [377, 361] width 5 height 101
click at [363, 370] on div at bounding box center [364, 361] width 5 height 101
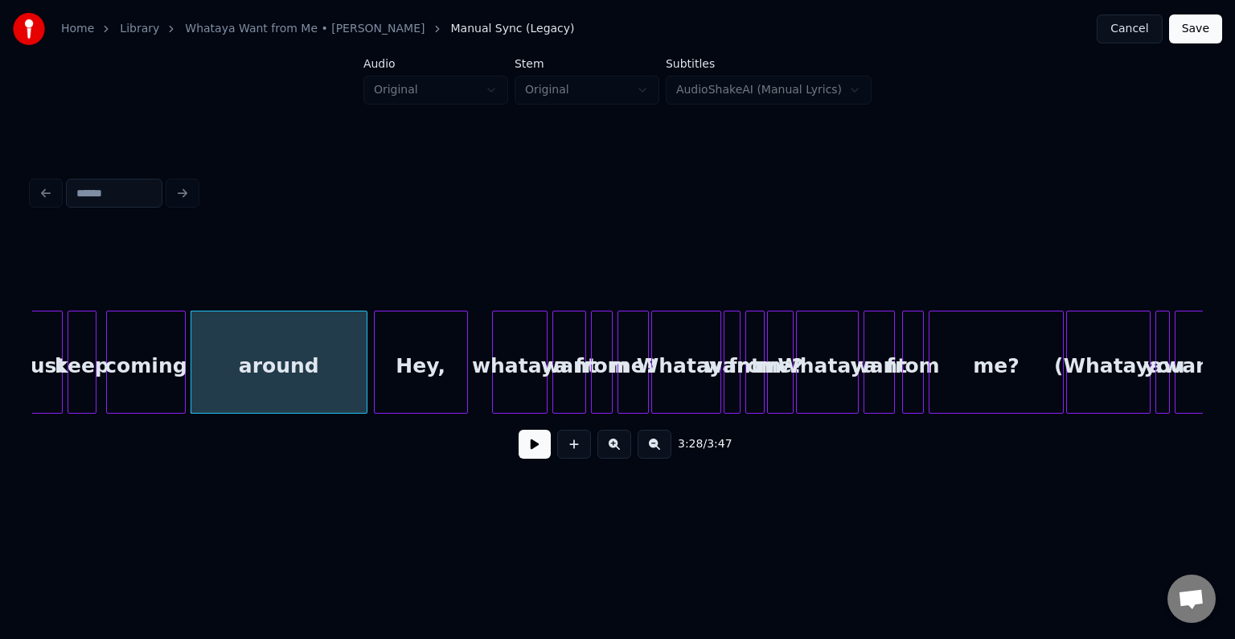
click at [524, 448] on button at bounding box center [535, 443] width 32 height 29
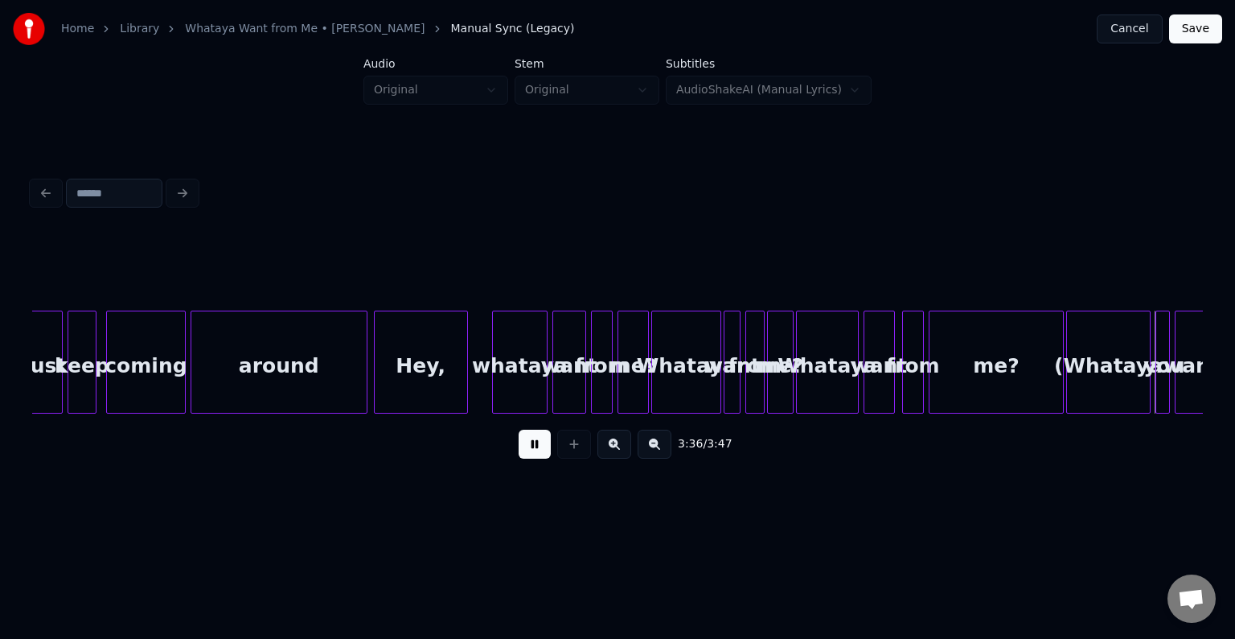
click at [524, 448] on button at bounding box center [535, 443] width 32 height 29
click at [531, 450] on button at bounding box center [535, 443] width 32 height 29
click at [534, 446] on button at bounding box center [535, 443] width 32 height 29
click at [779, 379] on div "me?" at bounding box center [780, 365] width 25 height 109
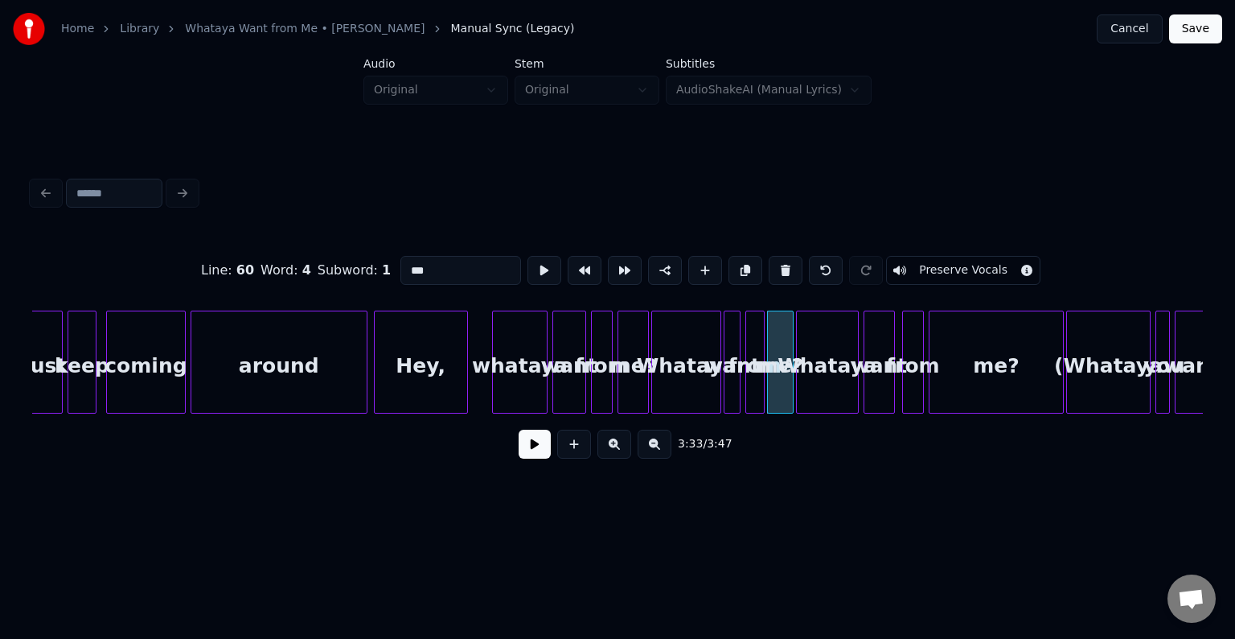
click at [949, 269] on button "Preserve Vocals" at bounding box center [963, 270] width 154 height 29
click at [754, 344] on div "from" at bounding box center [755, 365] width 18 height 109
click at [939, 265] on button "Preserve Vocals" at bounding box center [963, 270] width 154 height 29
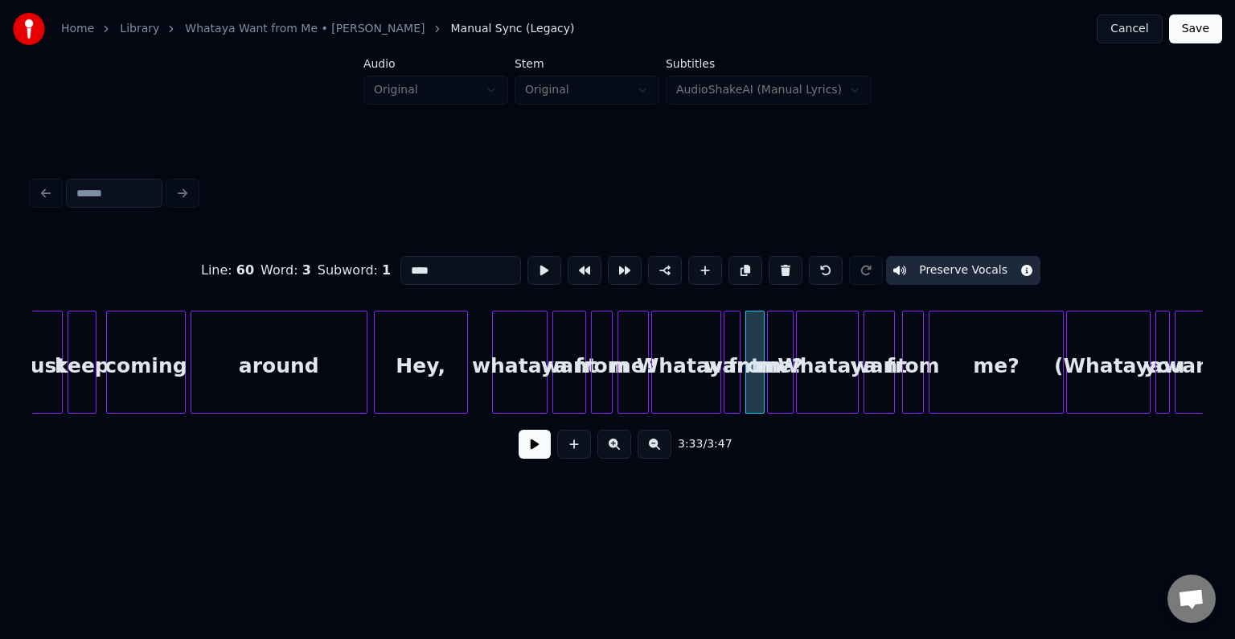
click at [780, 364] on div "me?" at bounding box center [780, 365] width 25 height 109
click at [778, 272] on button at bounding box center [786, 270] width 34 height 29
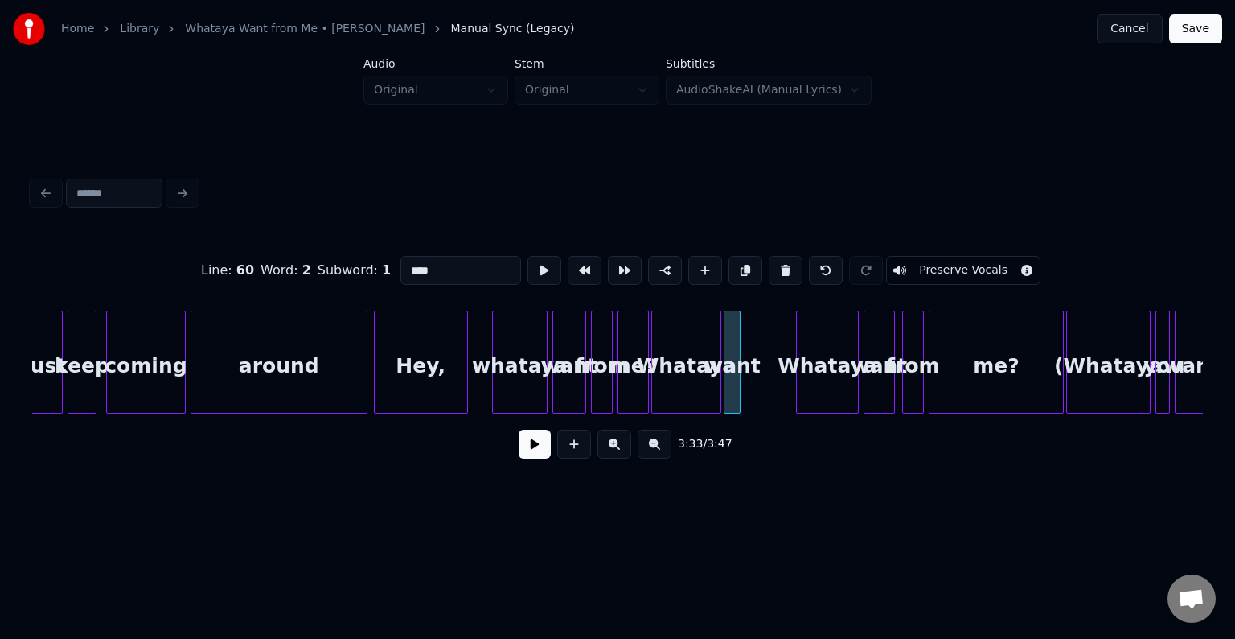
click at [778, 272] on button at bounding box center [786, 270] width 34 height 29
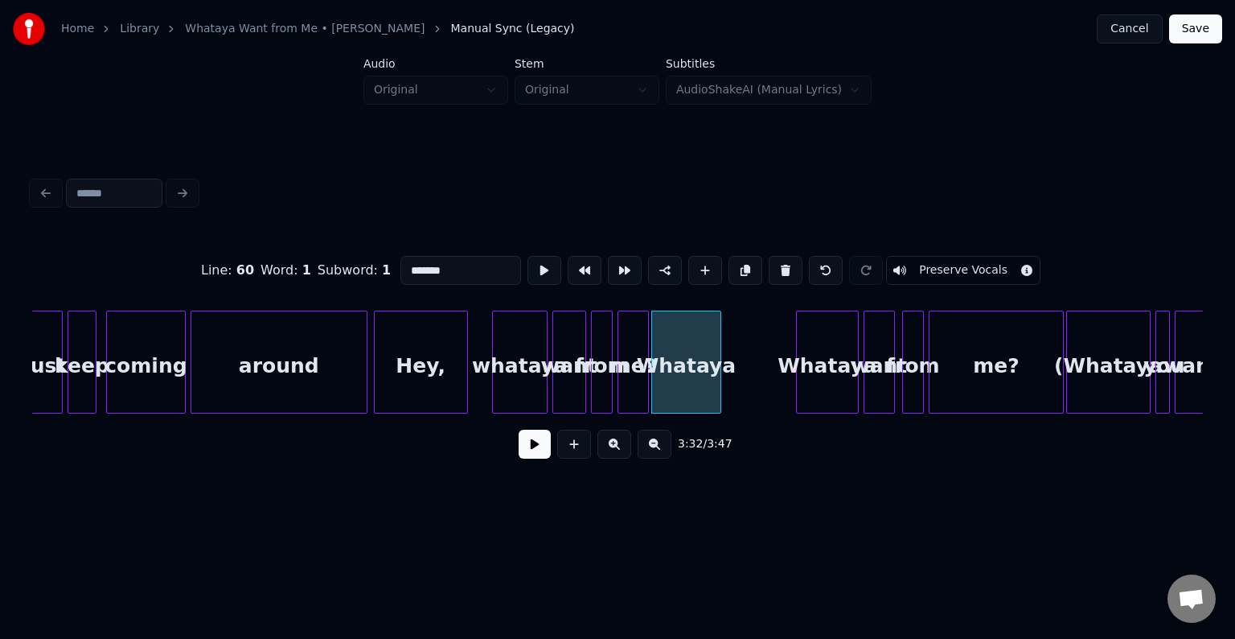
click at [778, 272] on button at bounding box center [786, 270] width 34 height 29
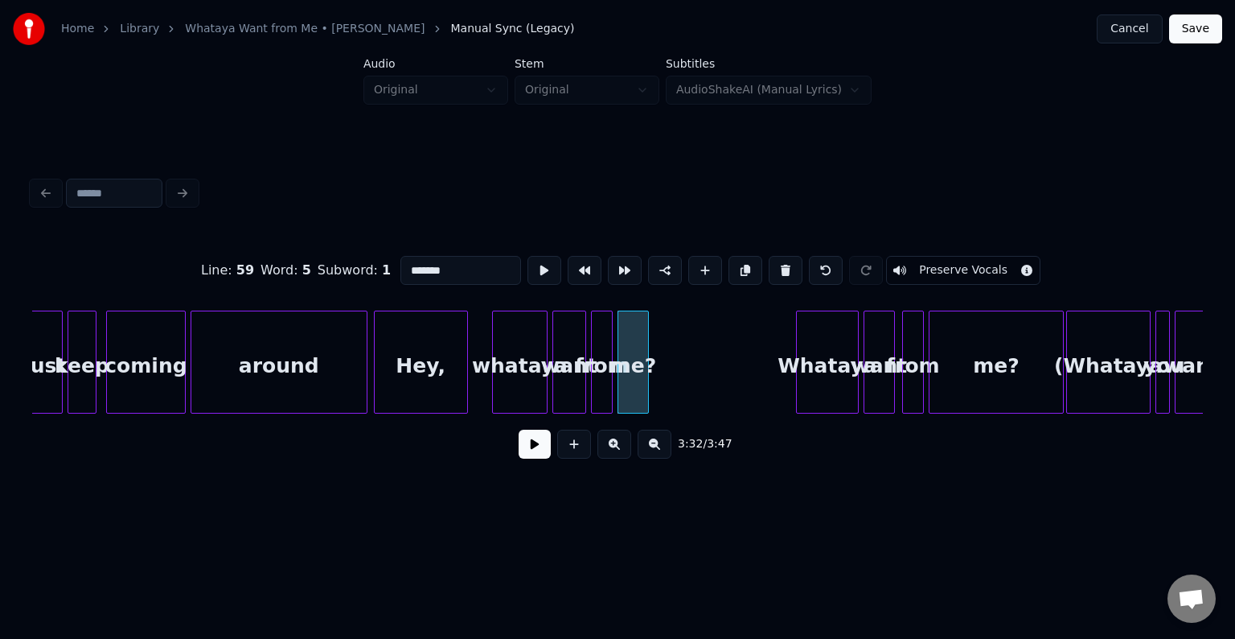
type input "***"
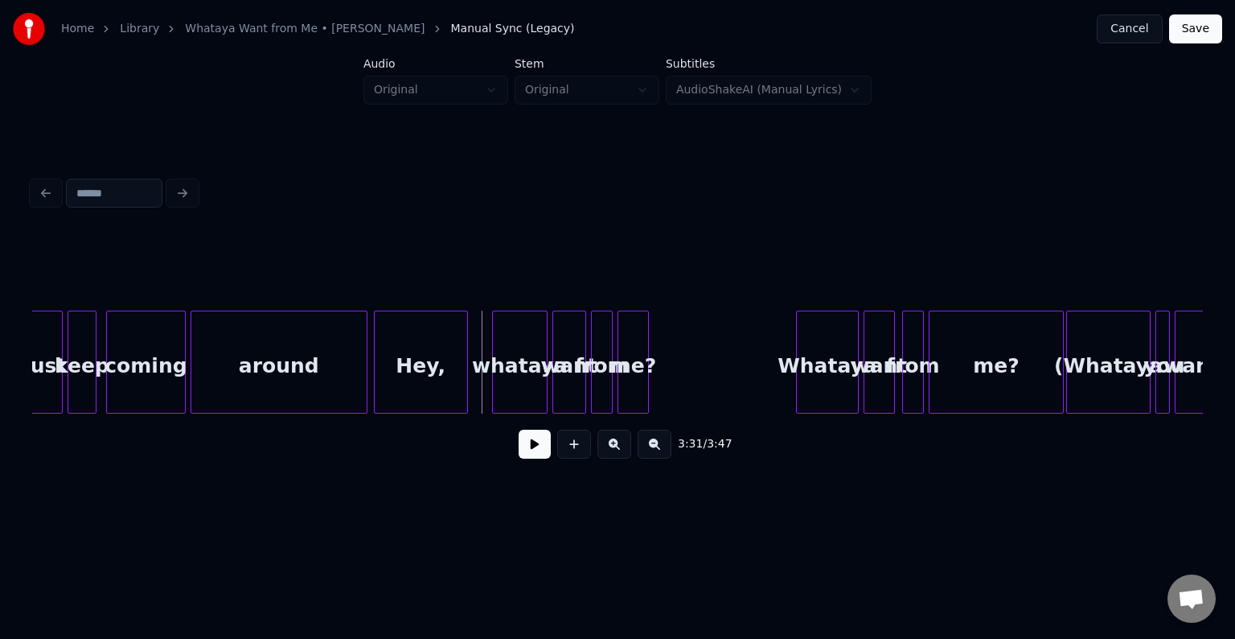
click at [527, 450] on button at bounding box center [535, 443] width 32 height 29
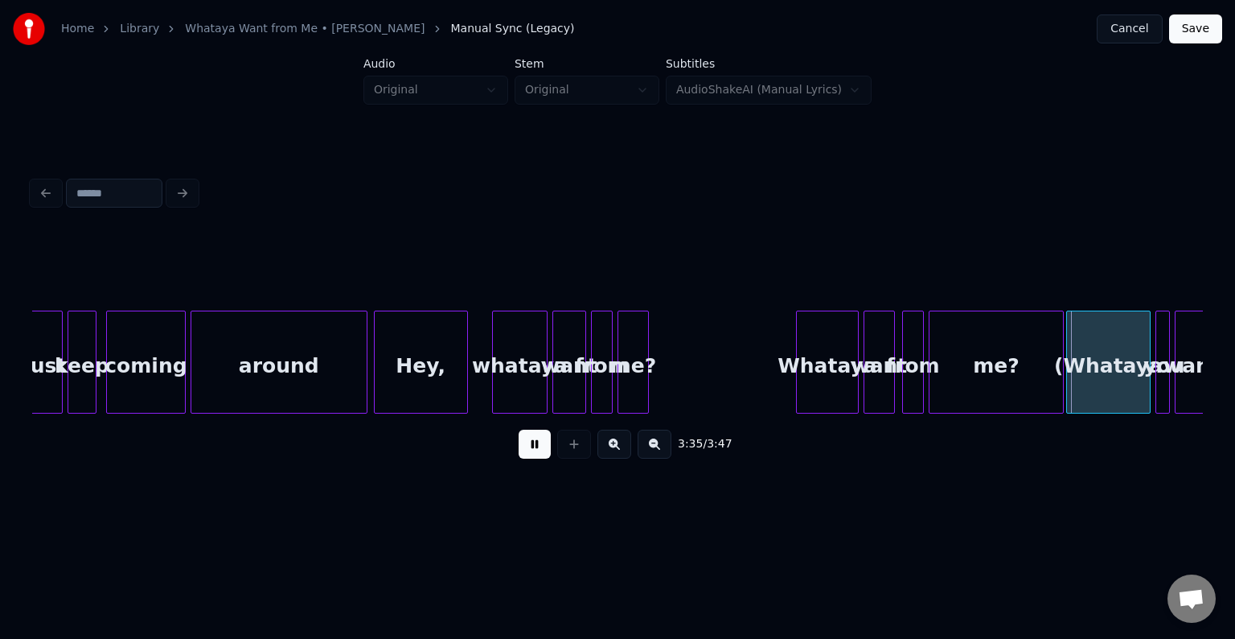
click at [527, 450] on button at bounding box center [535, 443] width 32 height 29
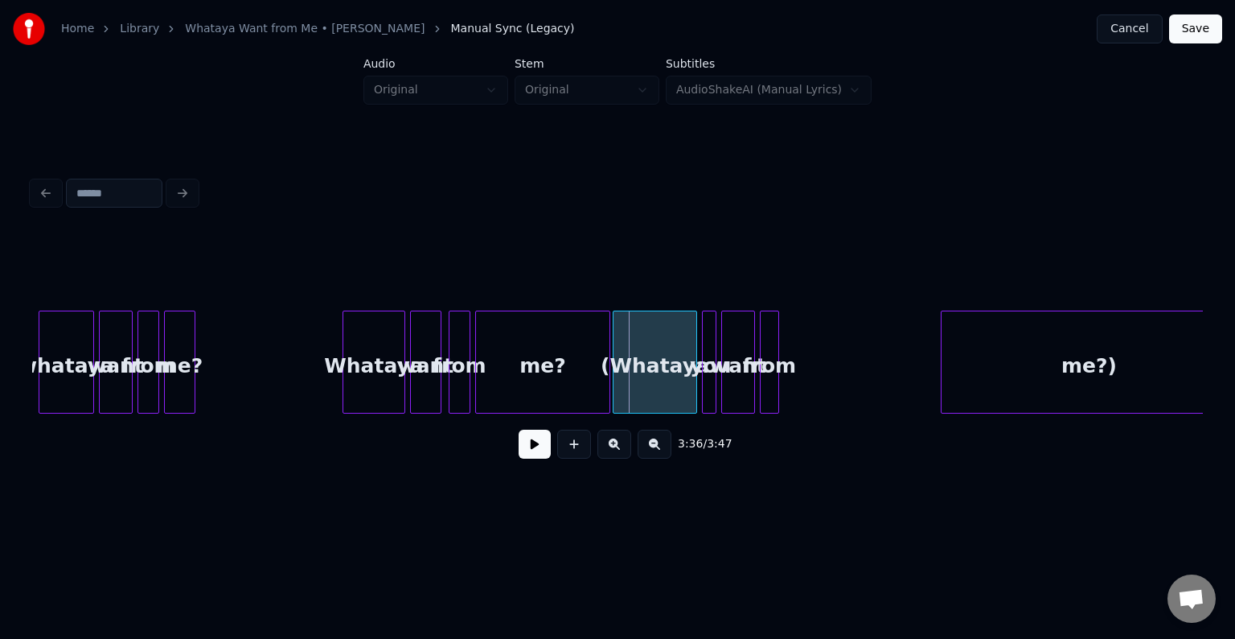
scroll to position [0, 25458]
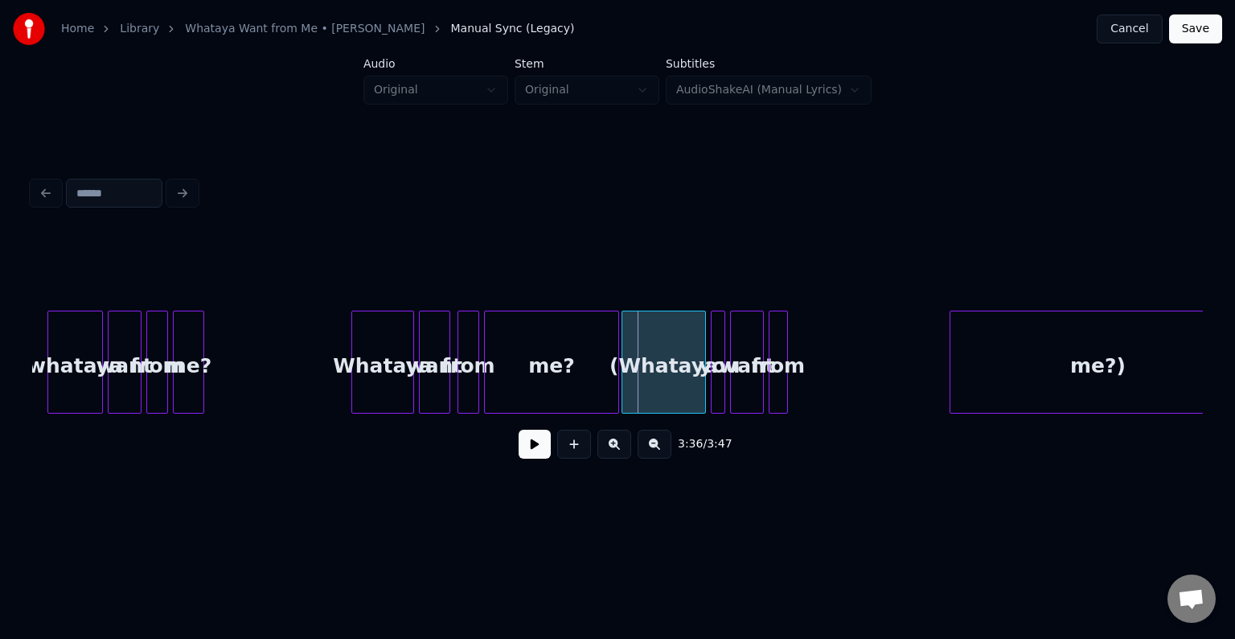
click at [664, 323] on div "(Whataya" at bounding box center [664, 365] width 83 height 109
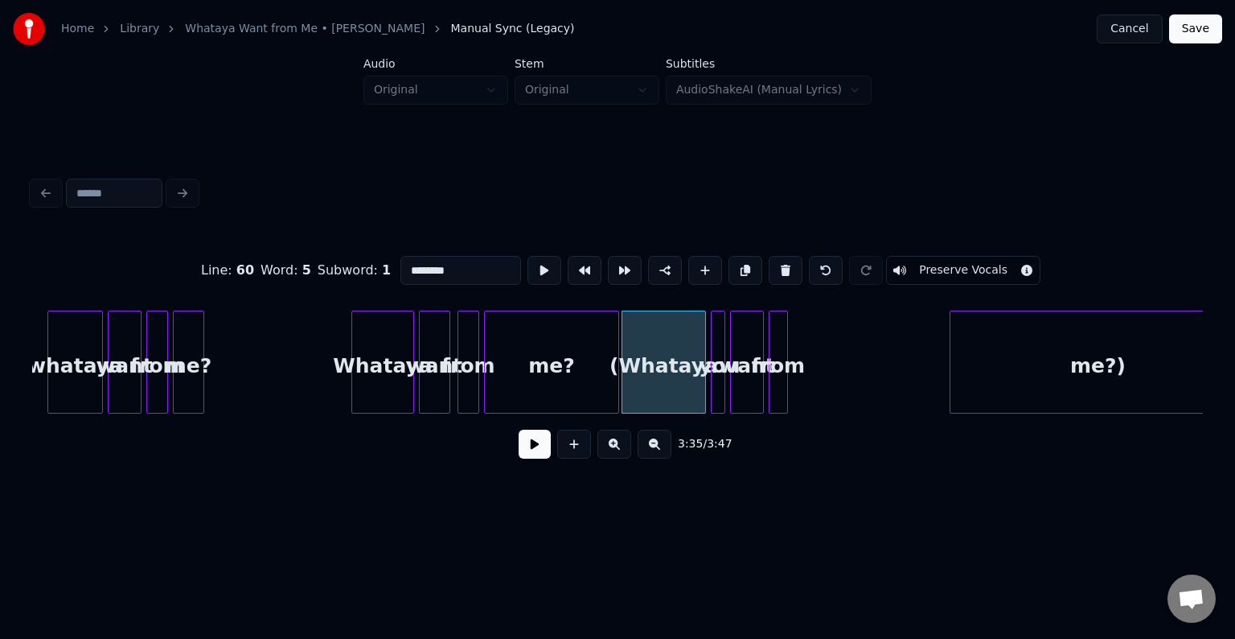
click at [534, 376] on div "me?" at bounding box center [552, 365] width 134 height 109
type input "***"
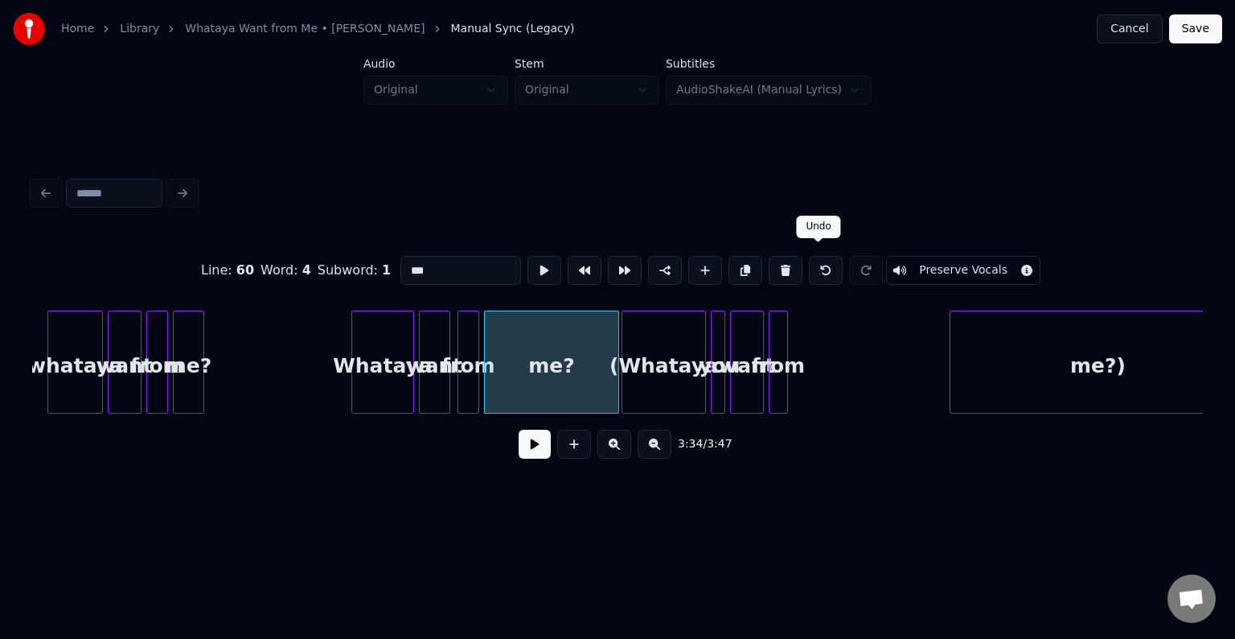
click at [820, 267] on button at bounding box center [826, 270] width 34 height 29
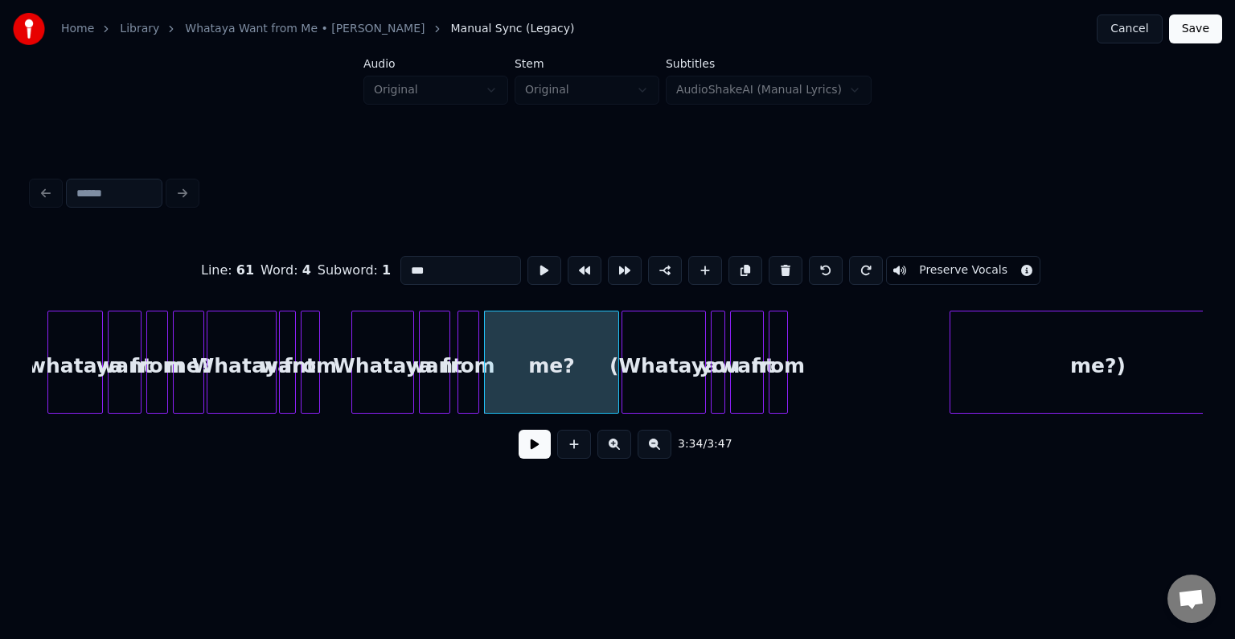
click at [820, 267] on button at bounding box center [826, 270] width 34 height 29
click at [528, 454] on button at bounding box center [535, 443] width 32 height 29
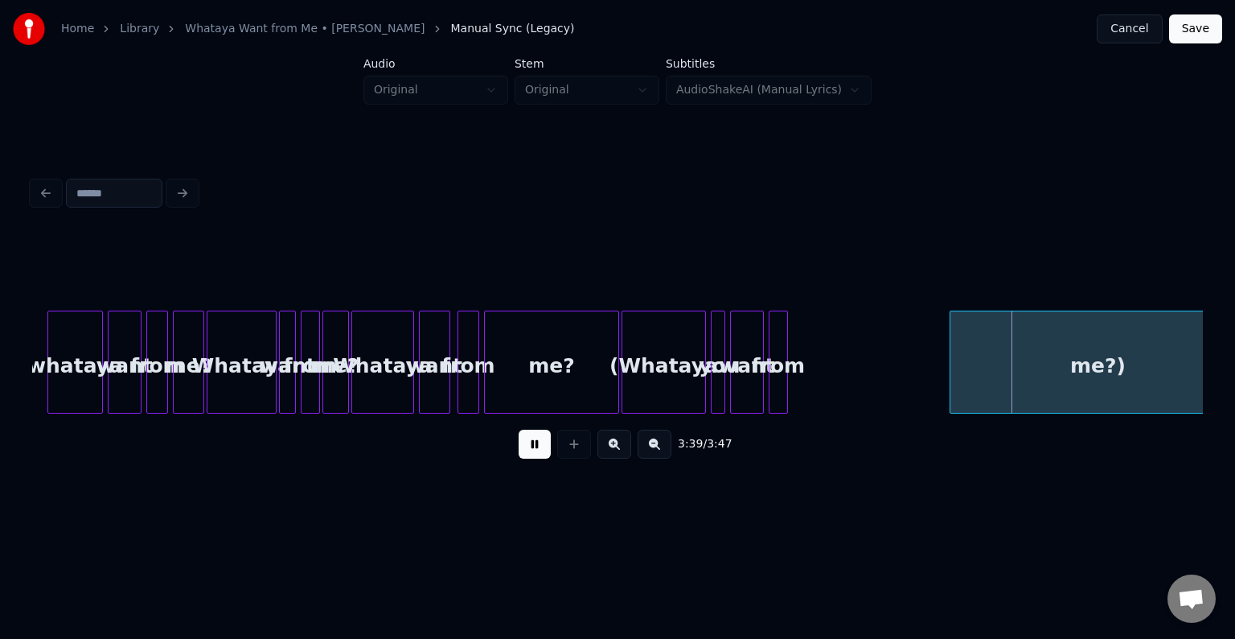
click at [528, 454] on button at bounding box center [535, 443] width 32 height 29
click at [936, 365] on div "from" at bounding box center [936, 365] width 18 height 109
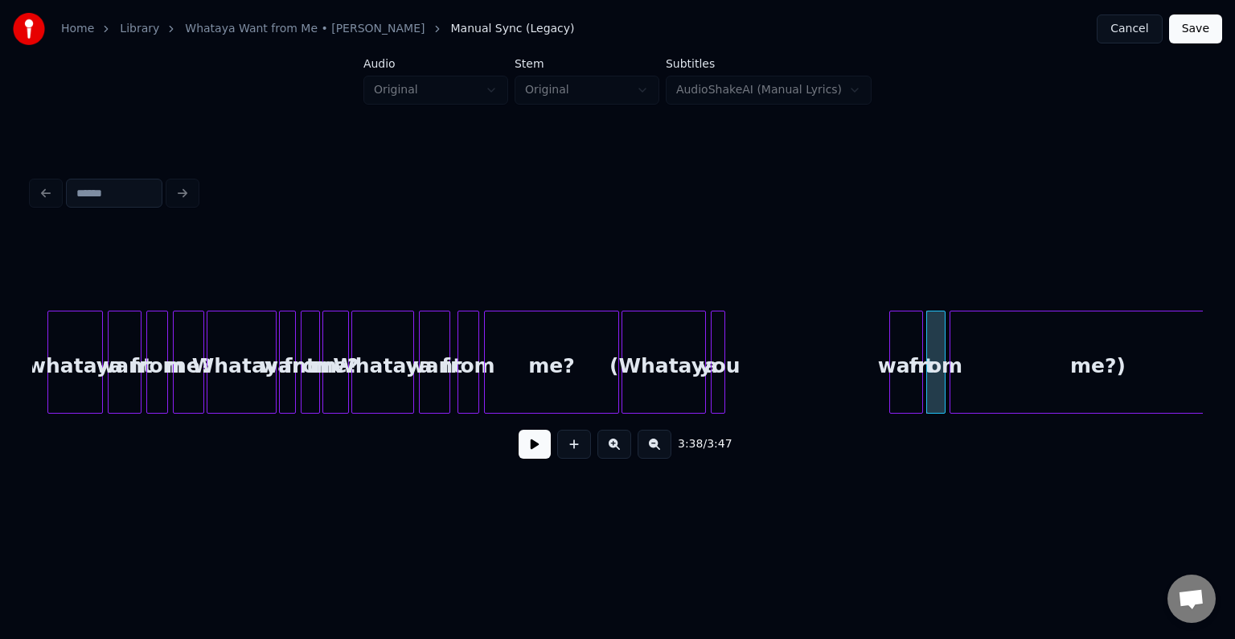
click at [901, 375] on div "want" at bounding box center [906, 365] width 32 height 109
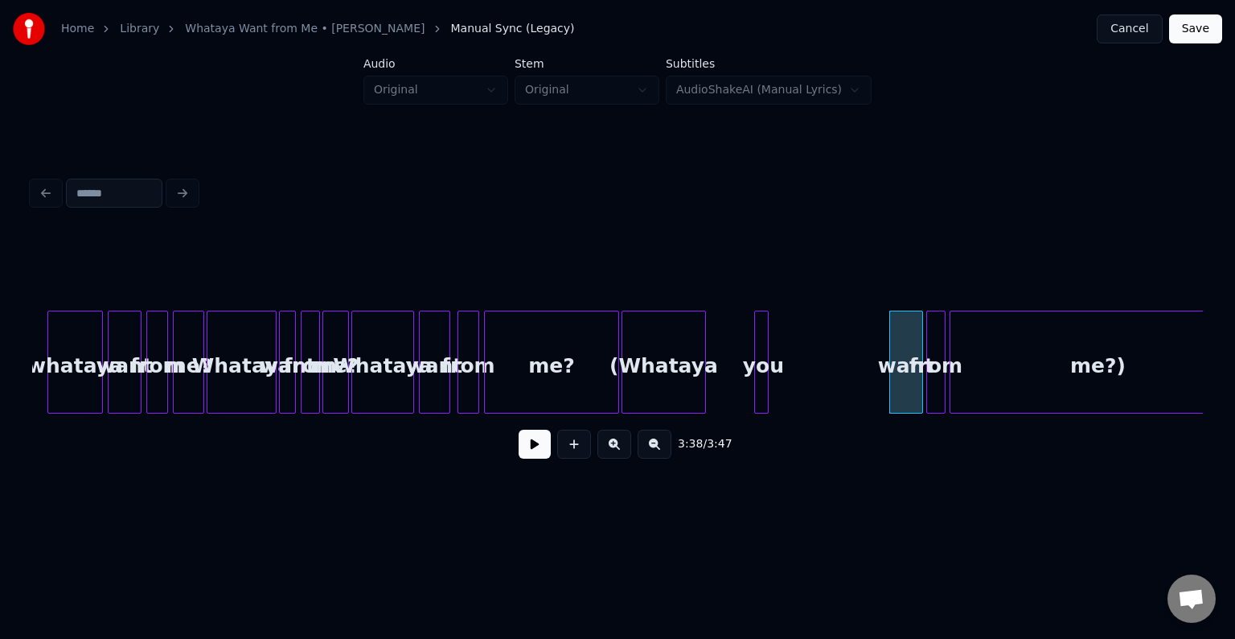
click at [761, 335] on div "you" at bounding box center [763, 365] width 16 height 109
click at [762, 334] on div "you" at bounding box center [763, 365] width 16 height 109
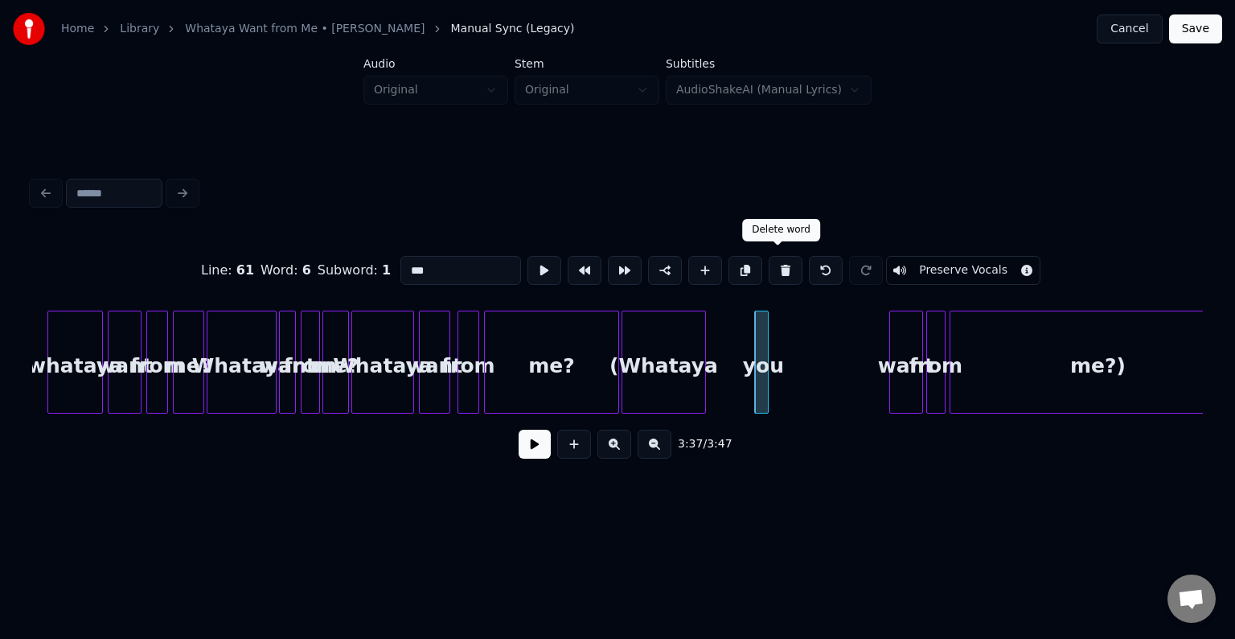
click at [785, 261] on button at bounding box center [786, 270] width 34 height 29
type input "********"
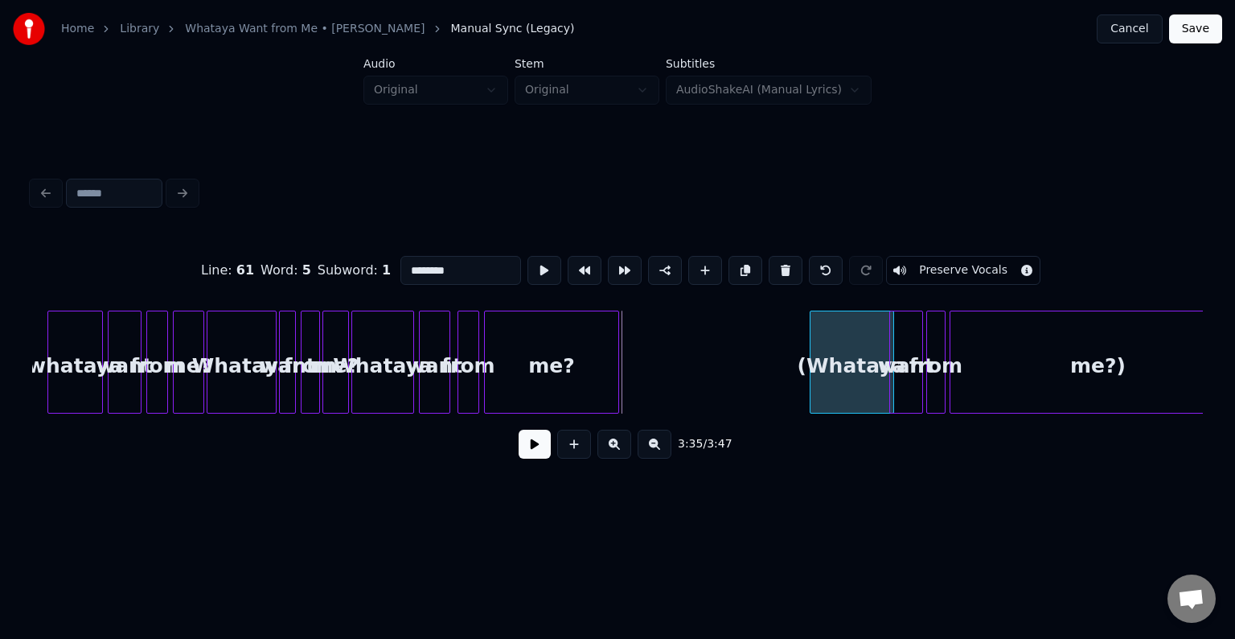
click at [850, 351] on div "(Whataya" at bounding box center [852, 365] width 83 height 109
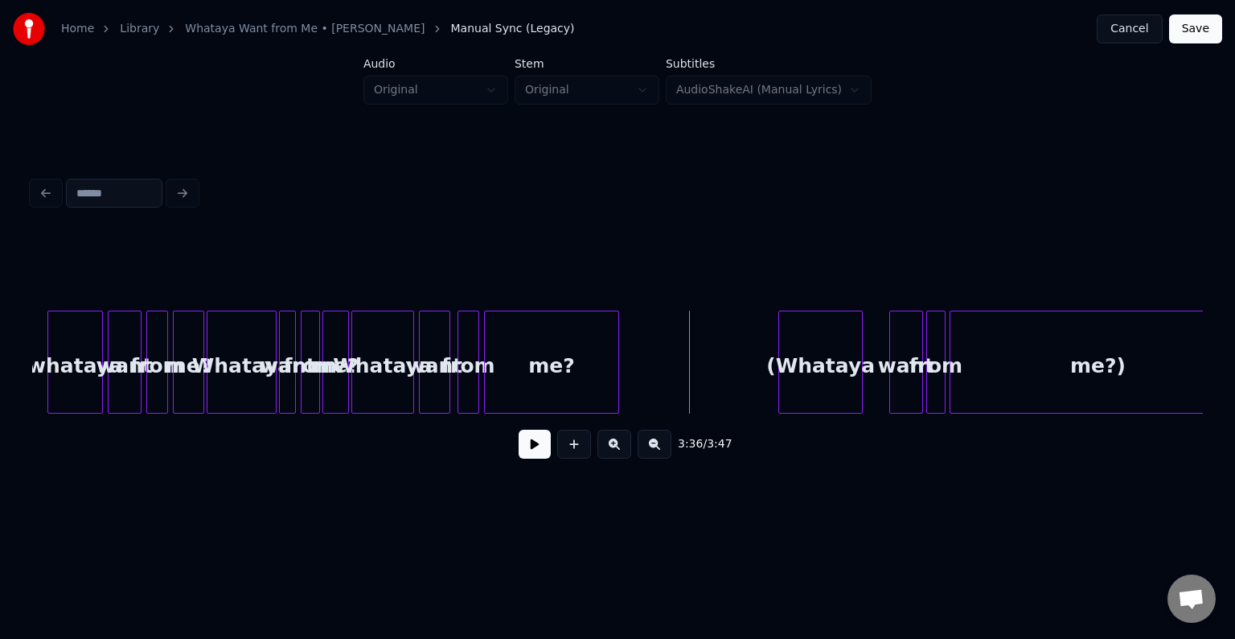
click at [824, 337] on div "(Whataya" at bounding box center [820, 365] width 83 height 109
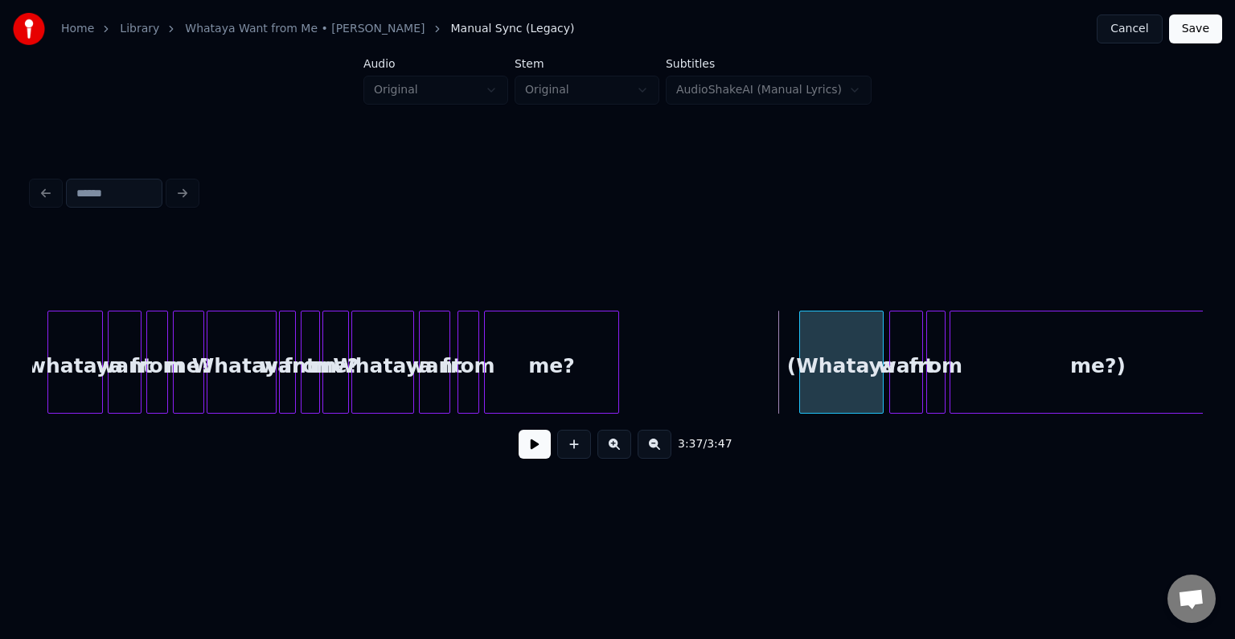
click at [875, 357] on div "(Whataya" at bounding box center [841, 365] width 83 height 109
click at [545, 451] on button at bounding box center [535, 443] width 32 height 29
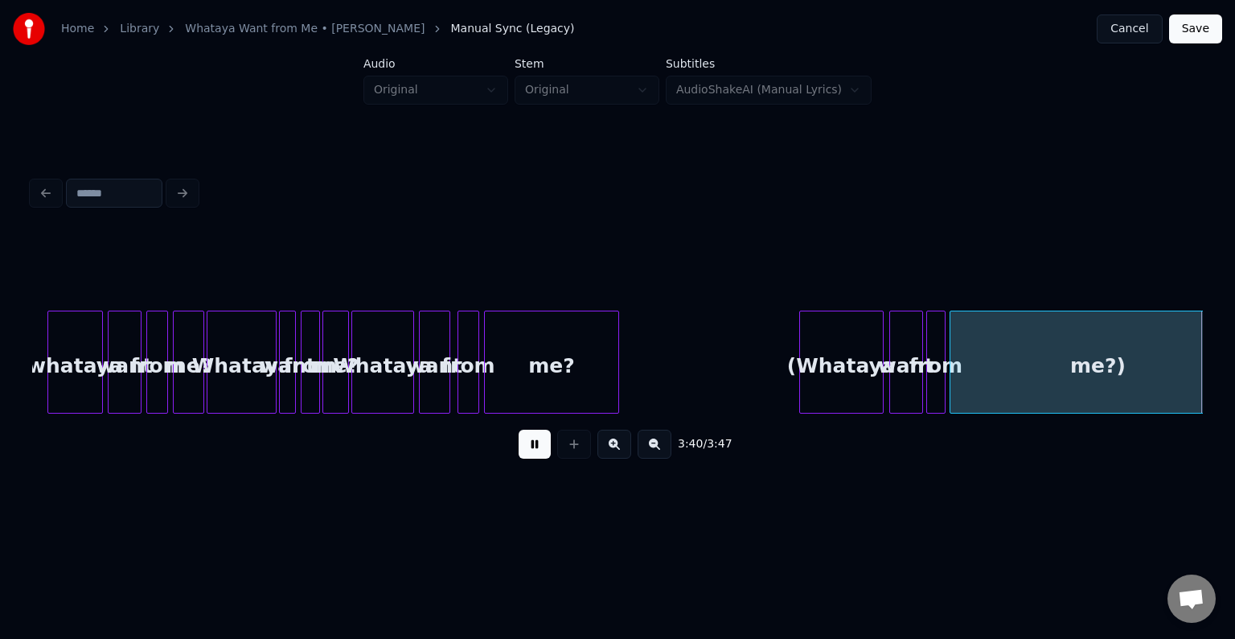
scroll to position [0, 26255]
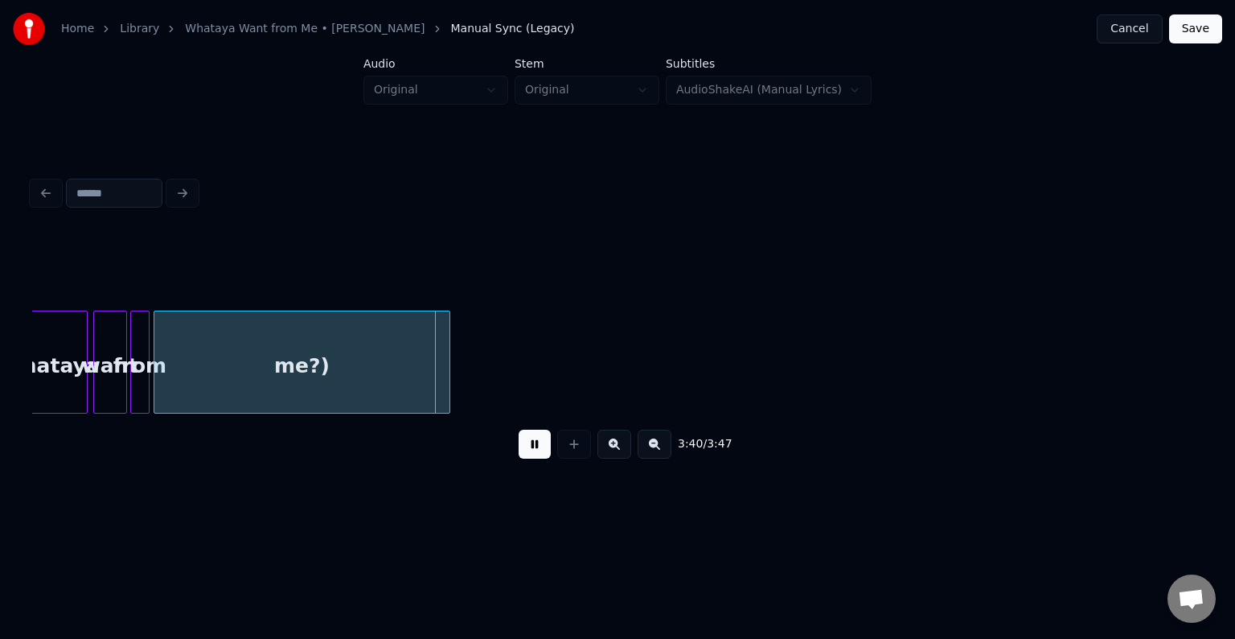
click at [545, 451] on button at bounding box center [535, 443] width 32 height 29
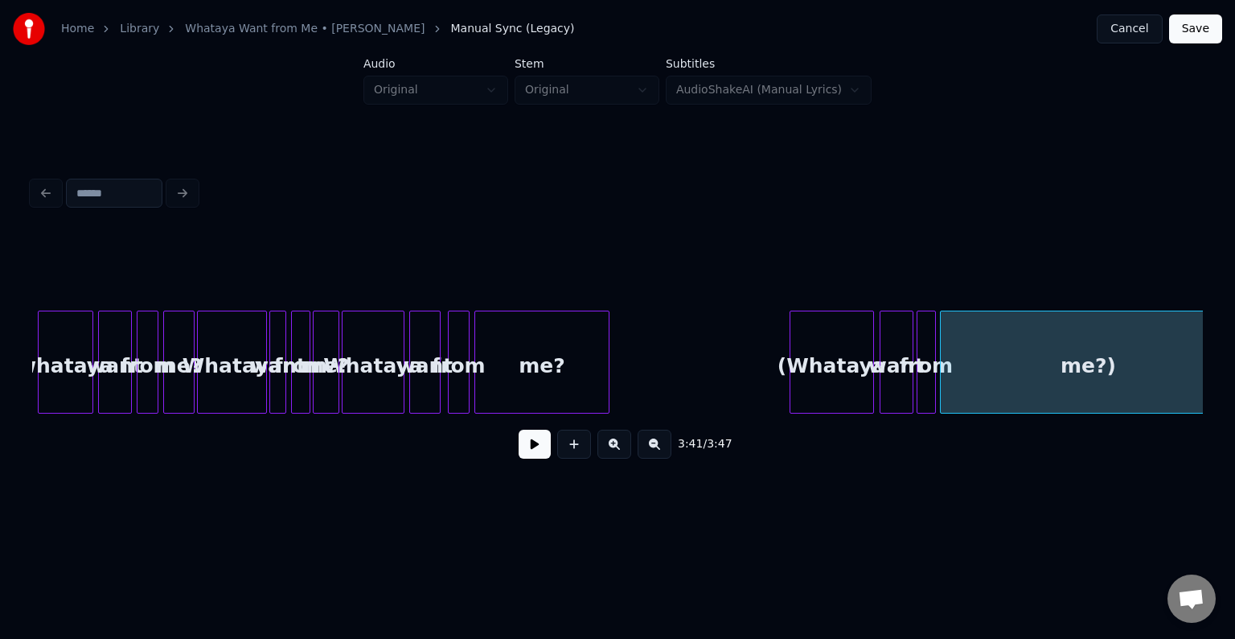
scroll to position [0, 25437]
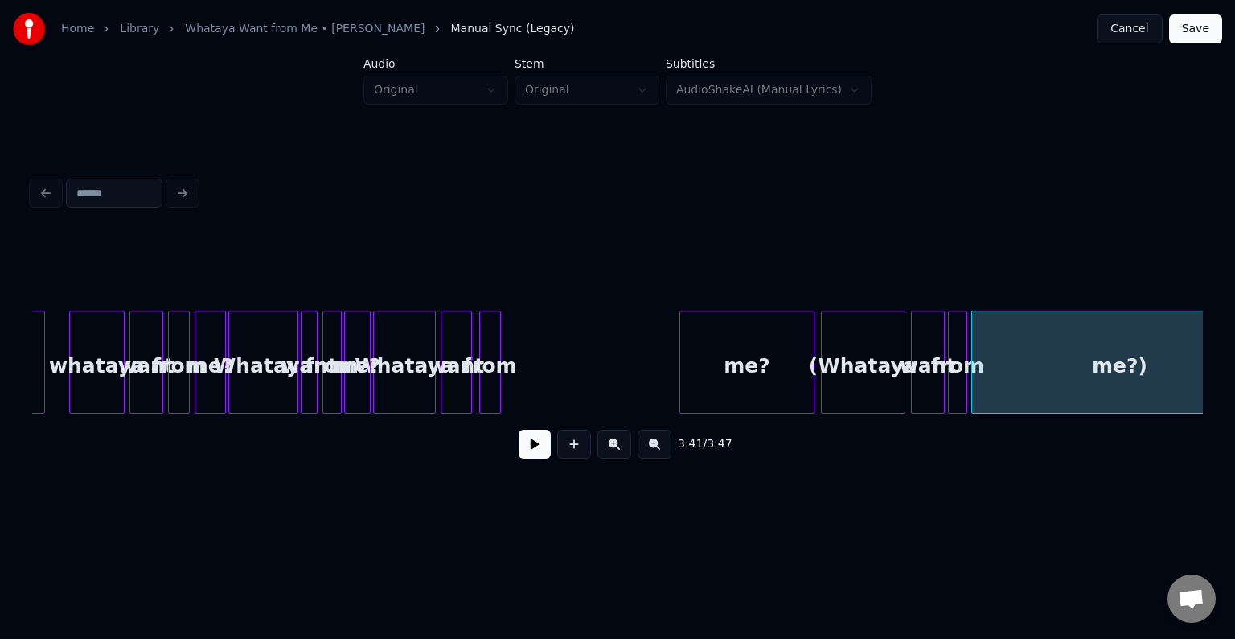
click at [737, 395] on div "me?" at bounding box center [747, 365] width 134 height 109
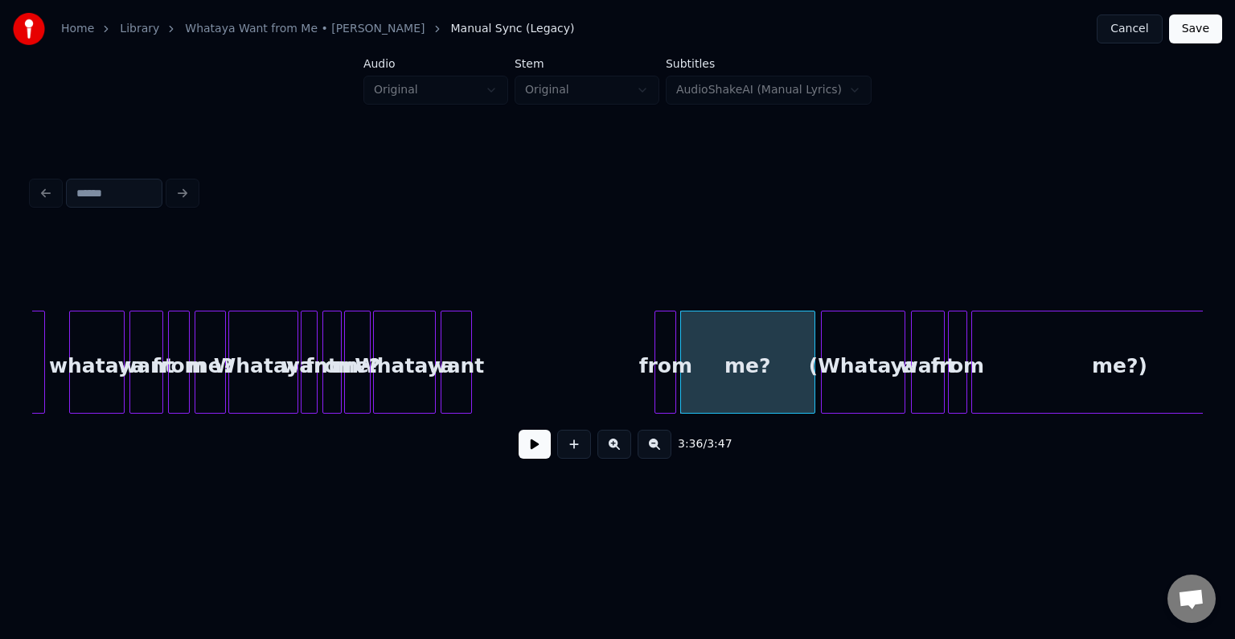
click at [661, 392] on div "from" at bounding box center [666, 365] width 20 height 109
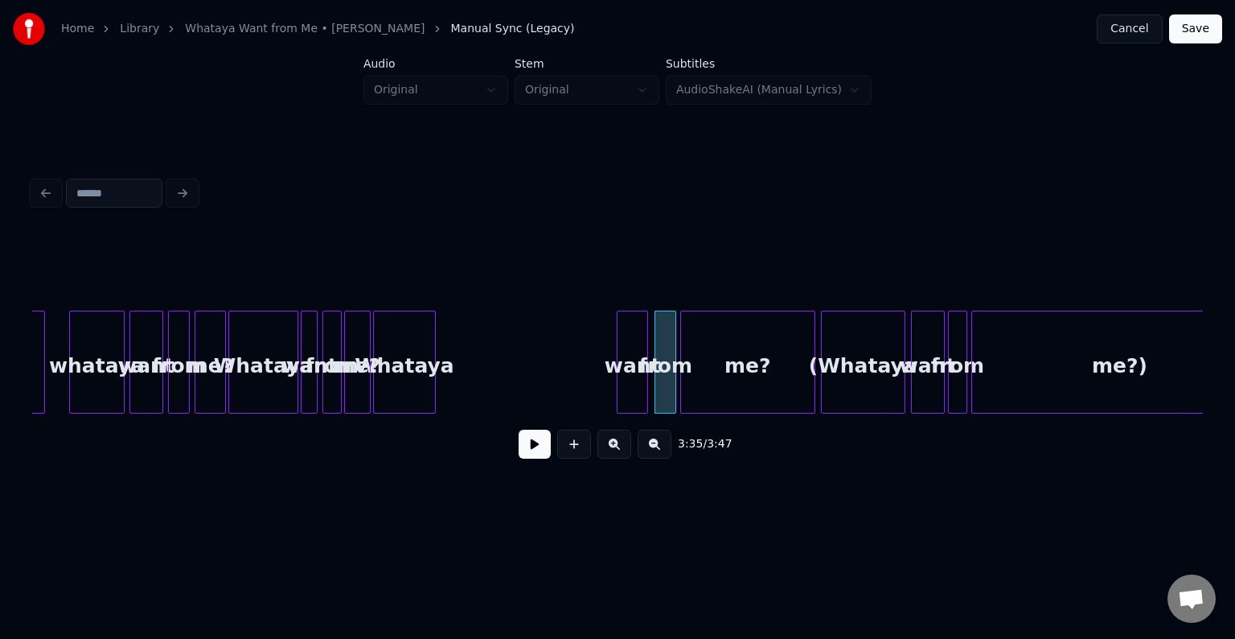
click at [628, 386] on div "want" at bounding box center [633, 365] width 30 height 109
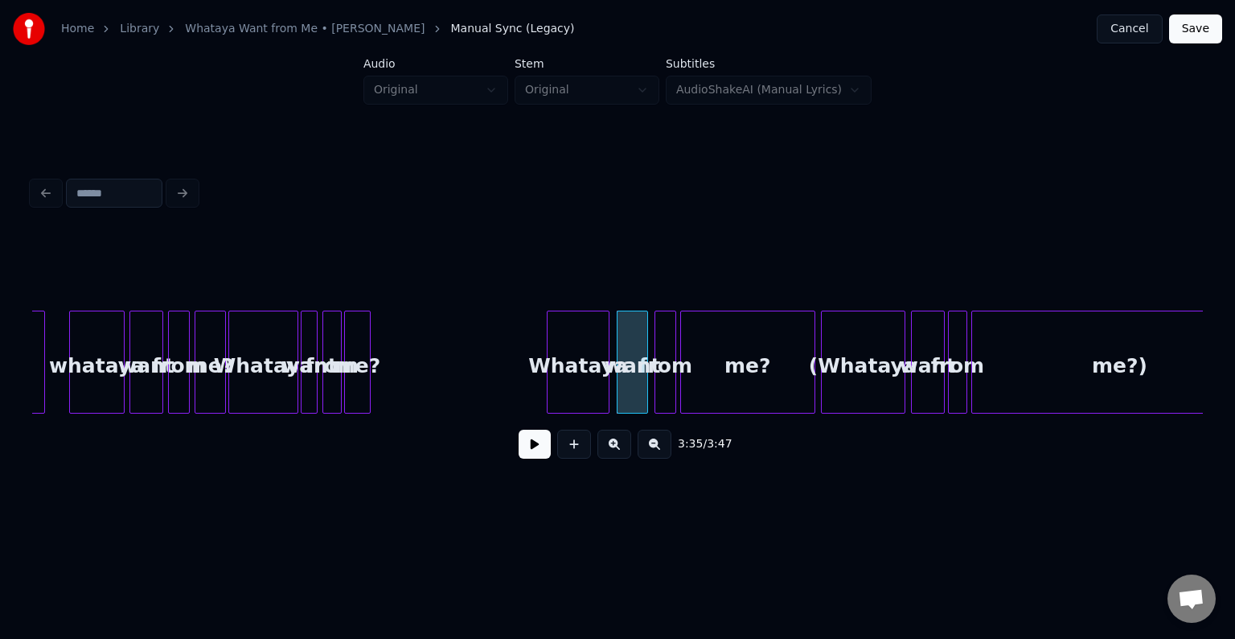
click at [563, 381] on div "Whataya" at bounding box center [578, 365] width 61 height 109
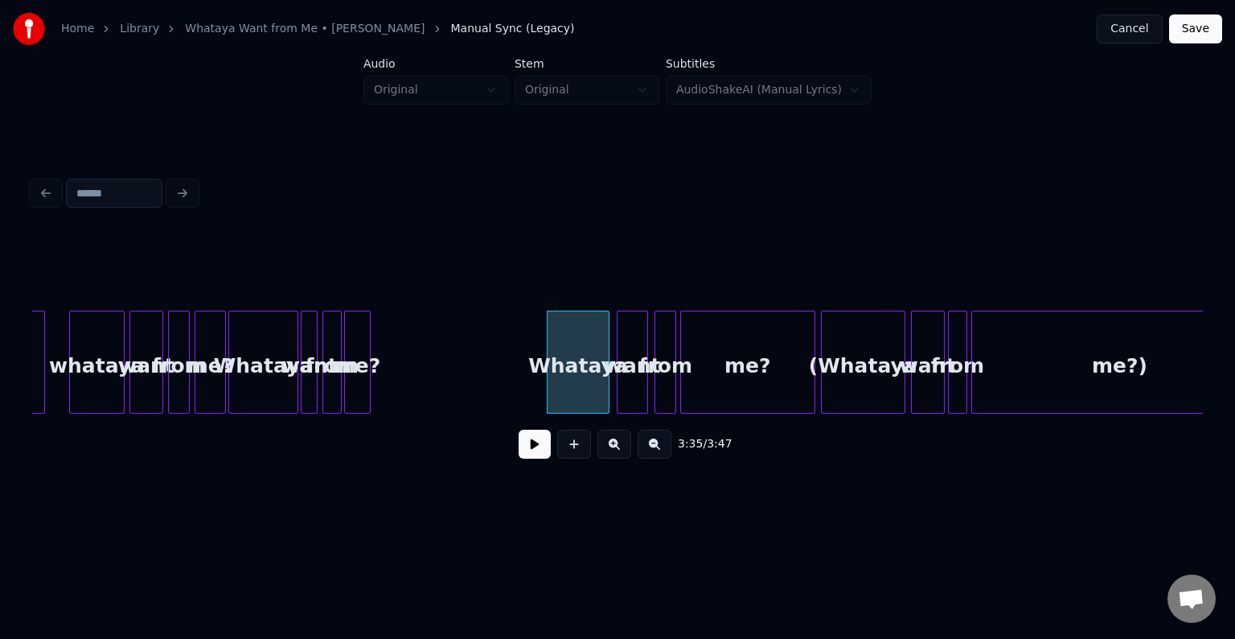
click at [526, 453] on button at bounding box center [535, 443] width 32 height 29
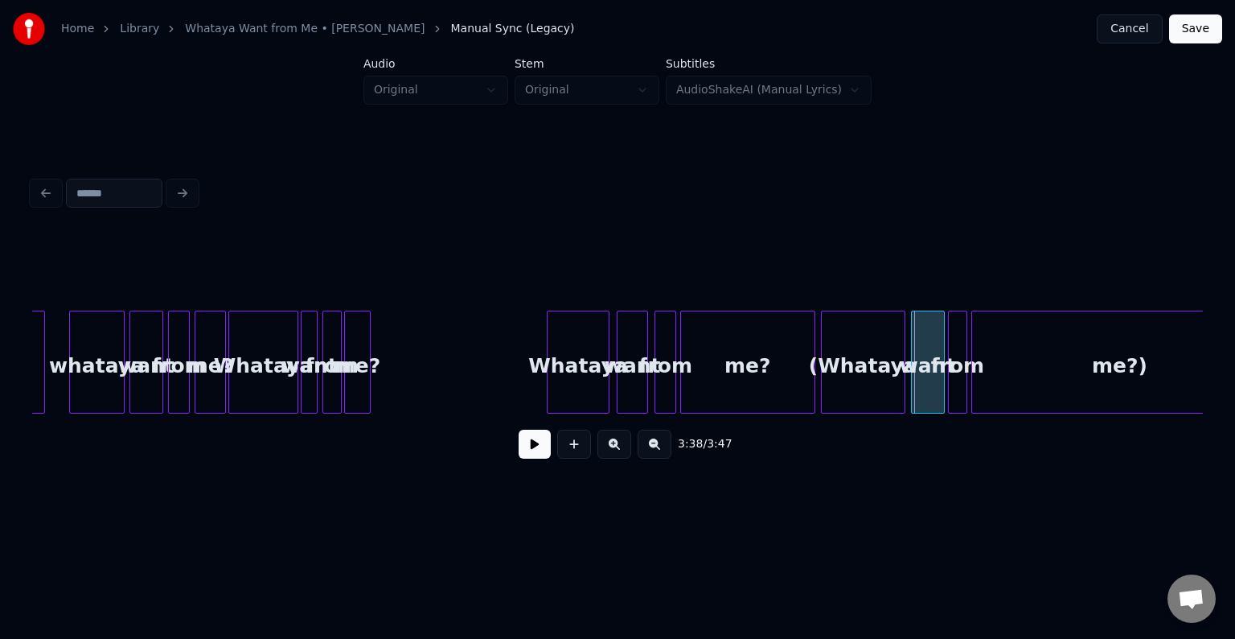
click at [530, 458] on button at bounding box center [535, 443] width 32 height 29
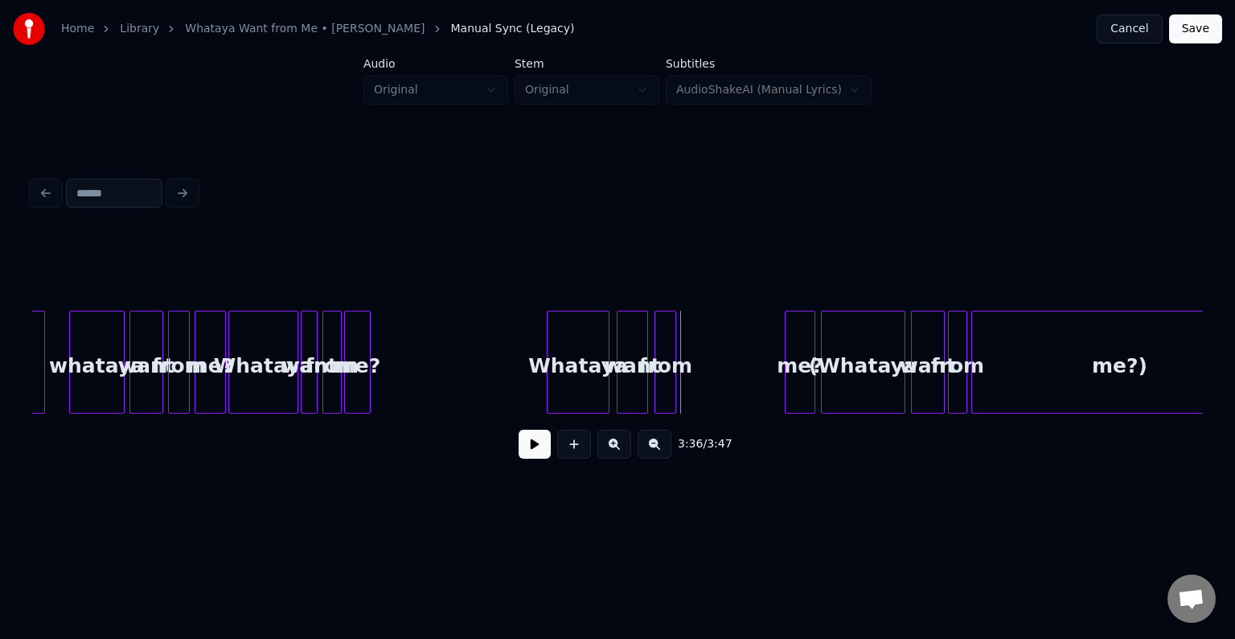
click at [786, 386] on div at bounding box center [788, 361] width 5 height 101
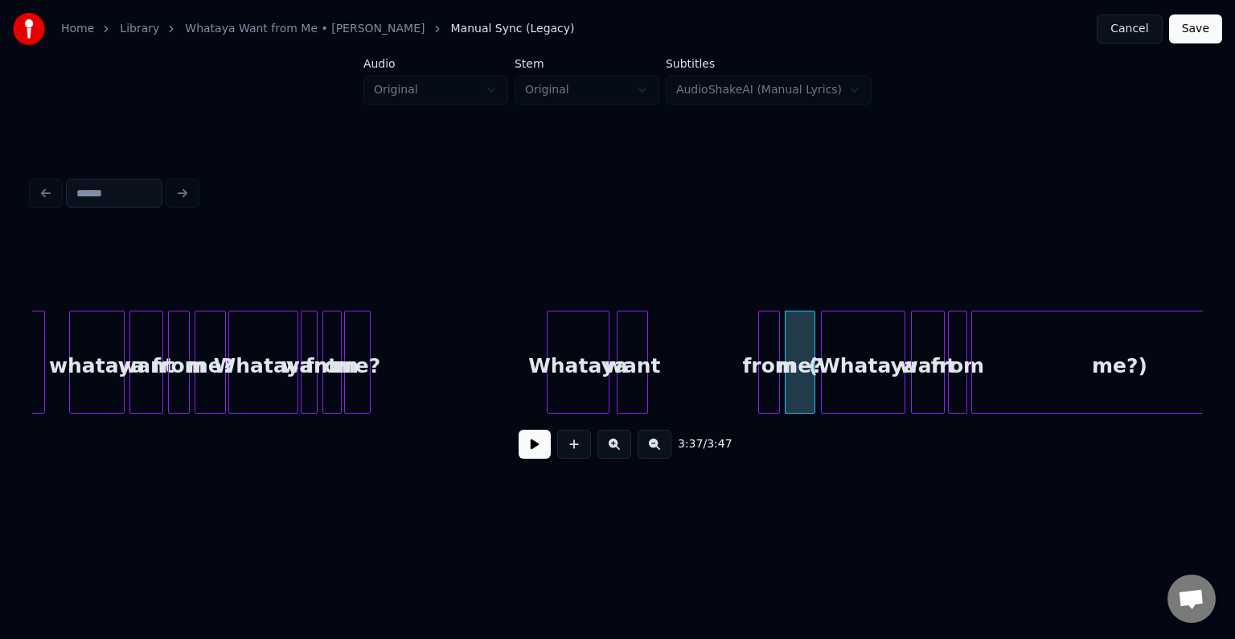
click at [767, 376] on div "from" at bounding box center [769, 365] width 20 height 109
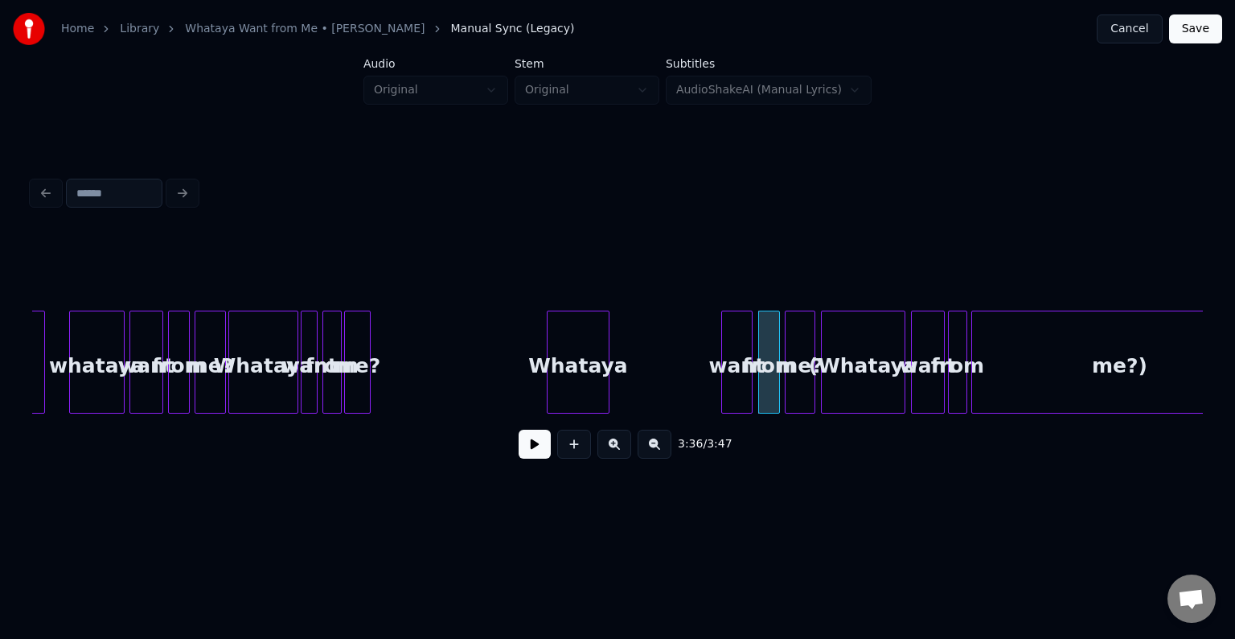
click at [739, 402] on div "want" at bounding box center [737, 365] width 30 height 109
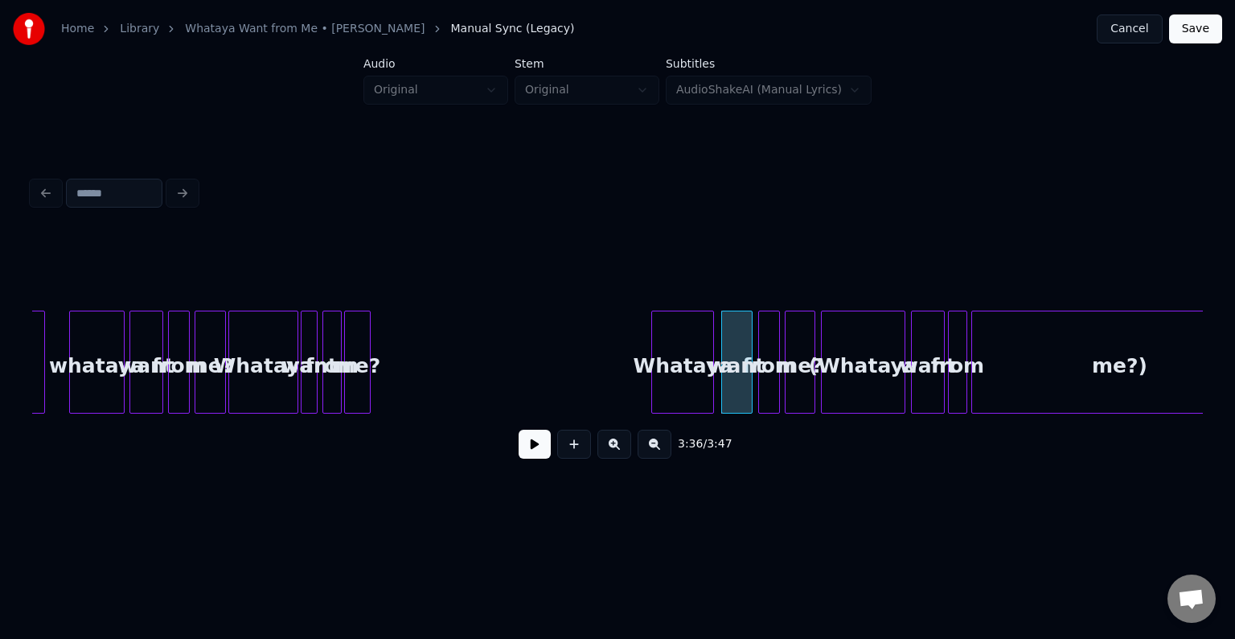
click at [676, 388] on div "Whataya" at bounding box center [682, 365] width 61 height 109
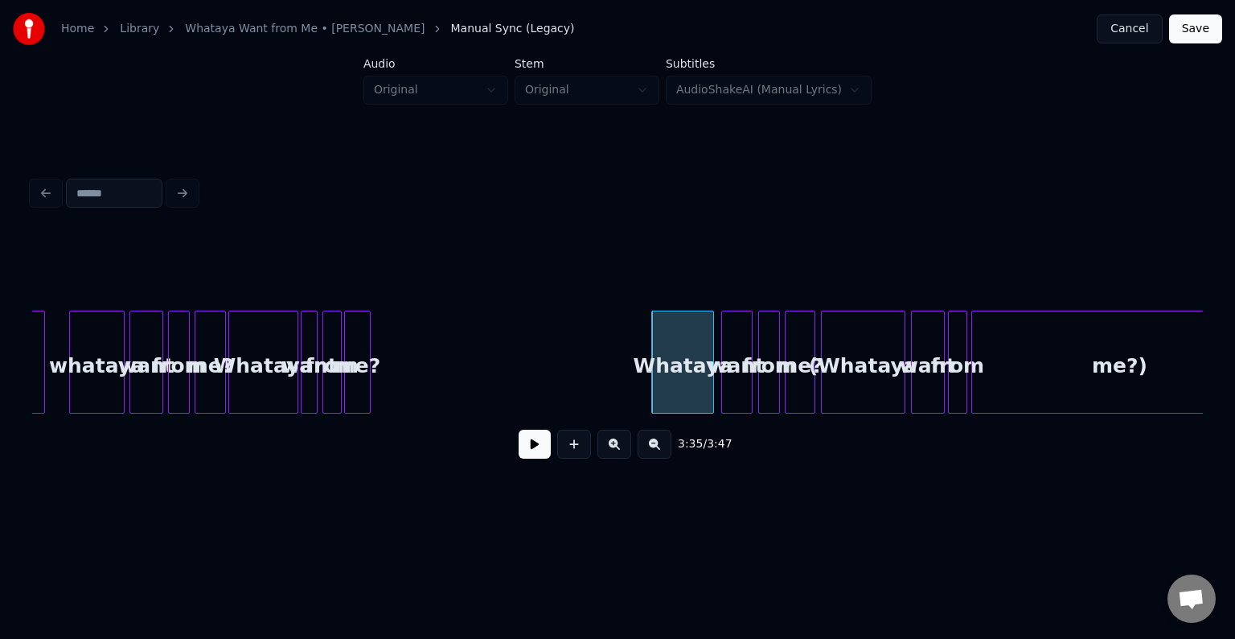
click at [531, 446] on button at bounding box center [535, 443] width 32 height 29
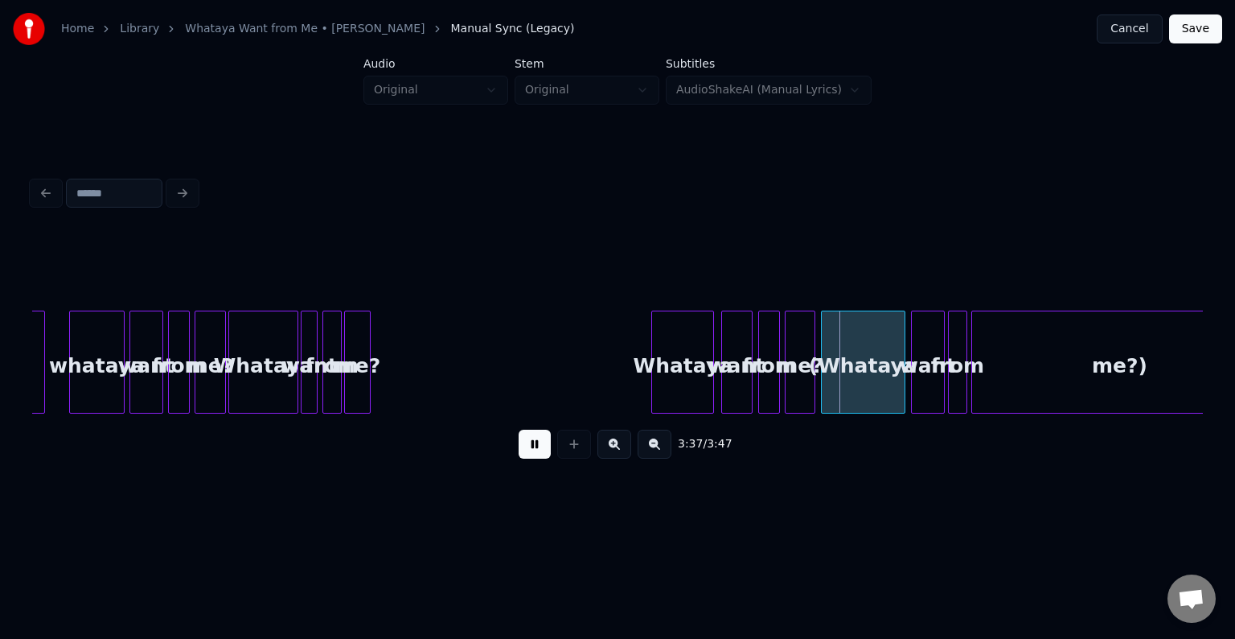
click at [531, 446] on button at bounding box center [535, 443] width 32 height 29
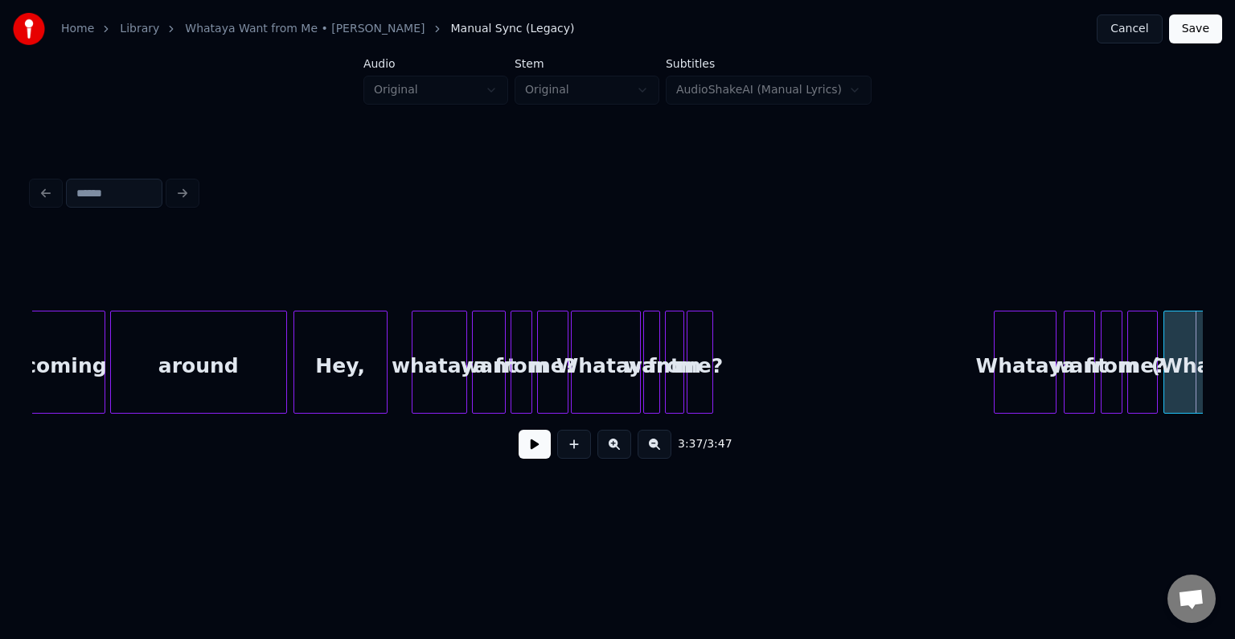
scroll to position [0, 25083]
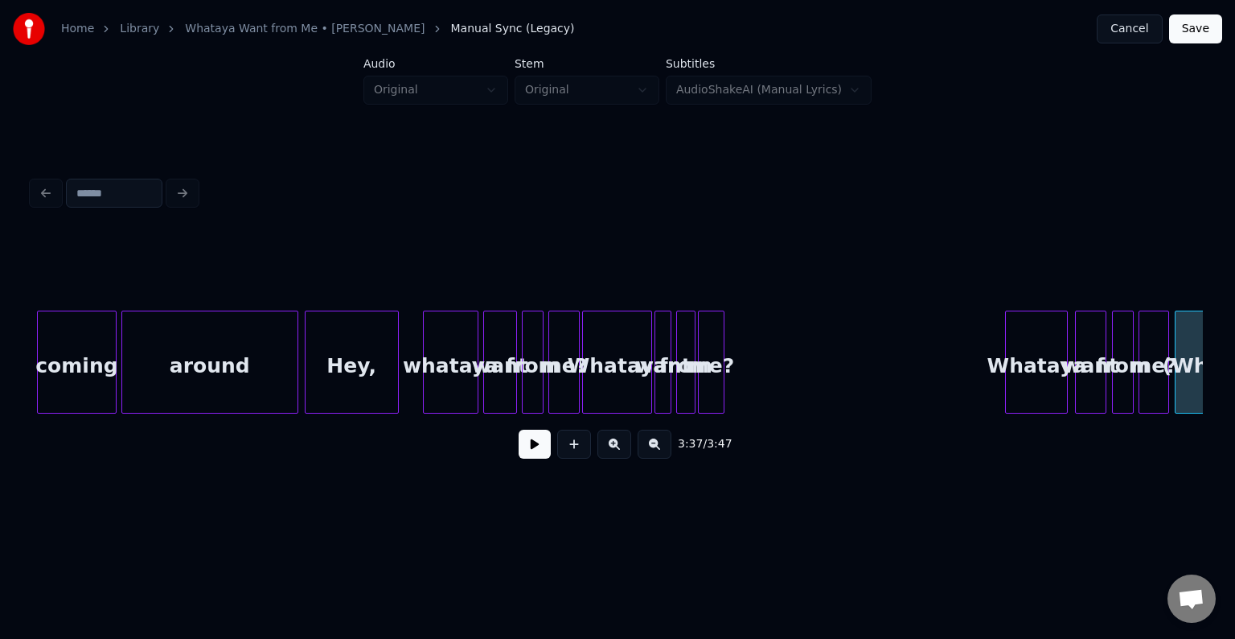
click at [350, 380] on div "Hey," at bounding box center [352, 365] width 92 height 109
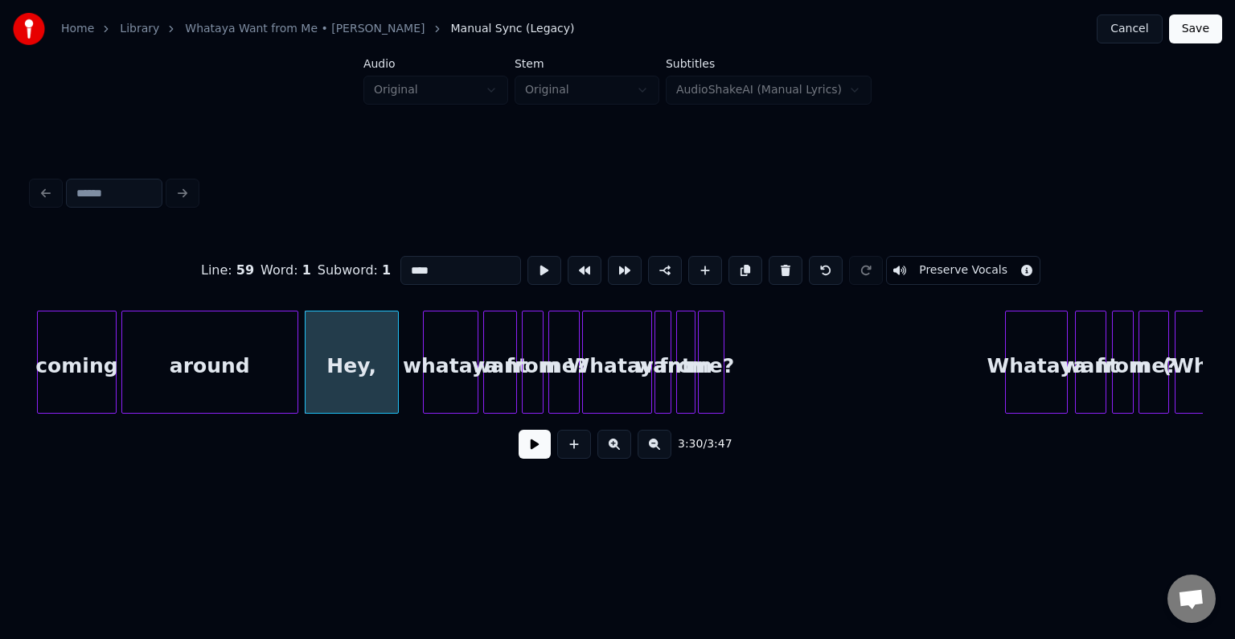
click at [543, 443] on button at bounding box center [535, 443] width 32 height 29
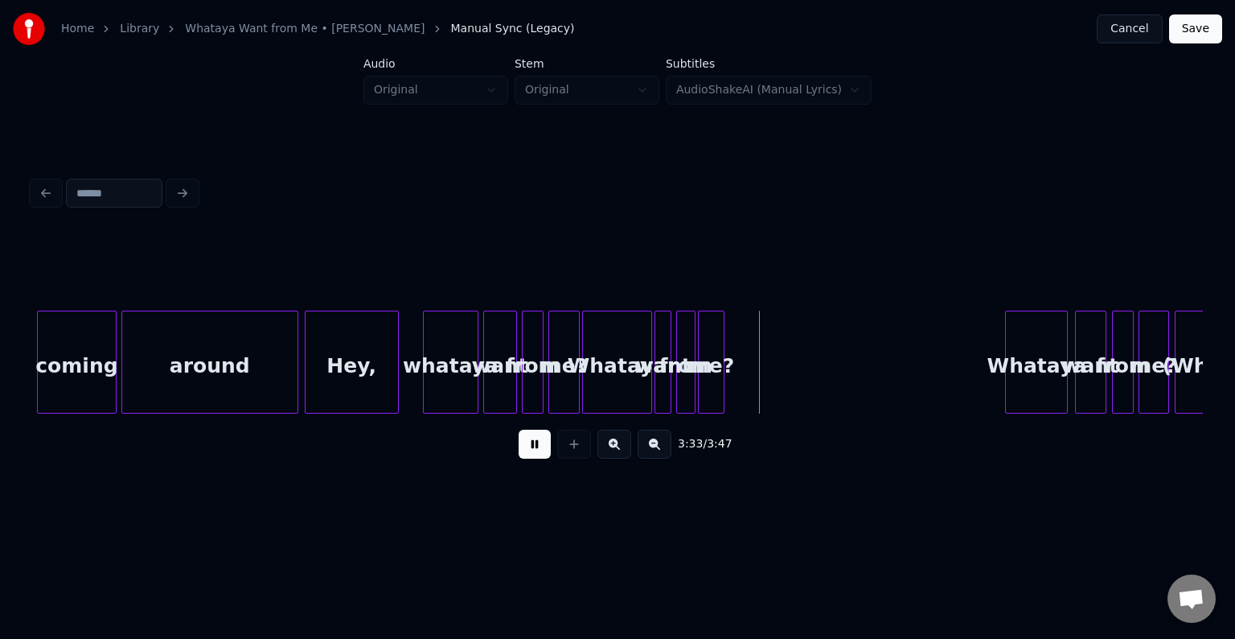
click at [543, 443] on button at bounding box center [535, 443] width 32 height 29
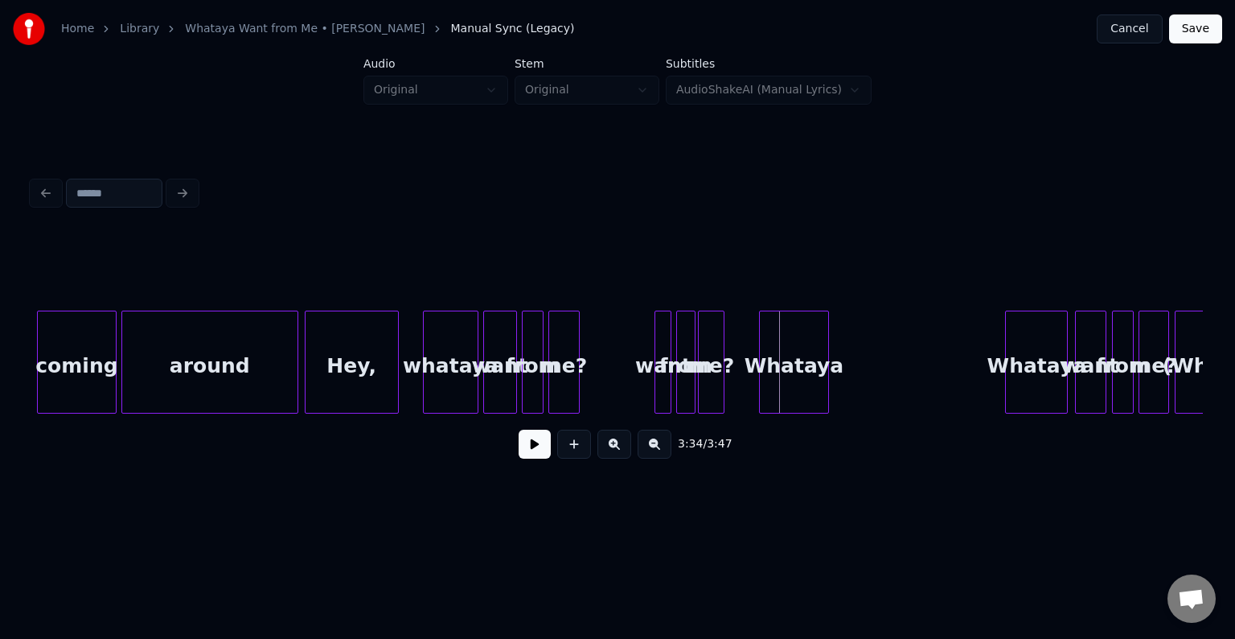
click at [795, 390] on div "Whataya" at bounding box center [794, 365] width 68 height 109
click at [540, 450] on button at bounding box center [535, 443] width 32 height 29
click at [782, 385] on div at bounding box center [782, 361] width 5 height 101
click at [534, 450] on button at bounding box center [535, 443] width 32 height 29
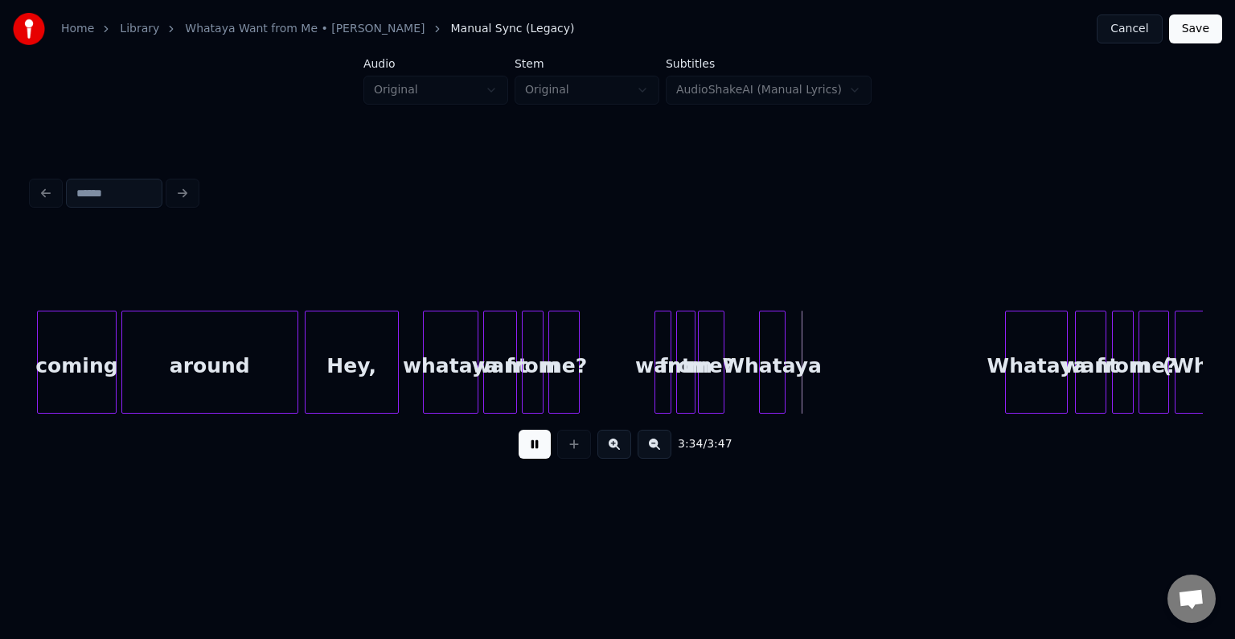
click at [534, 450] on button at bounding box center [535, 443] width 32 height 29
click at [768, 376] on div "Whataya" at bounding box center [767, 365] width 25 height 109
click at [660, 386] on div "want" at bounding box center [661, 365] width 18 height 109
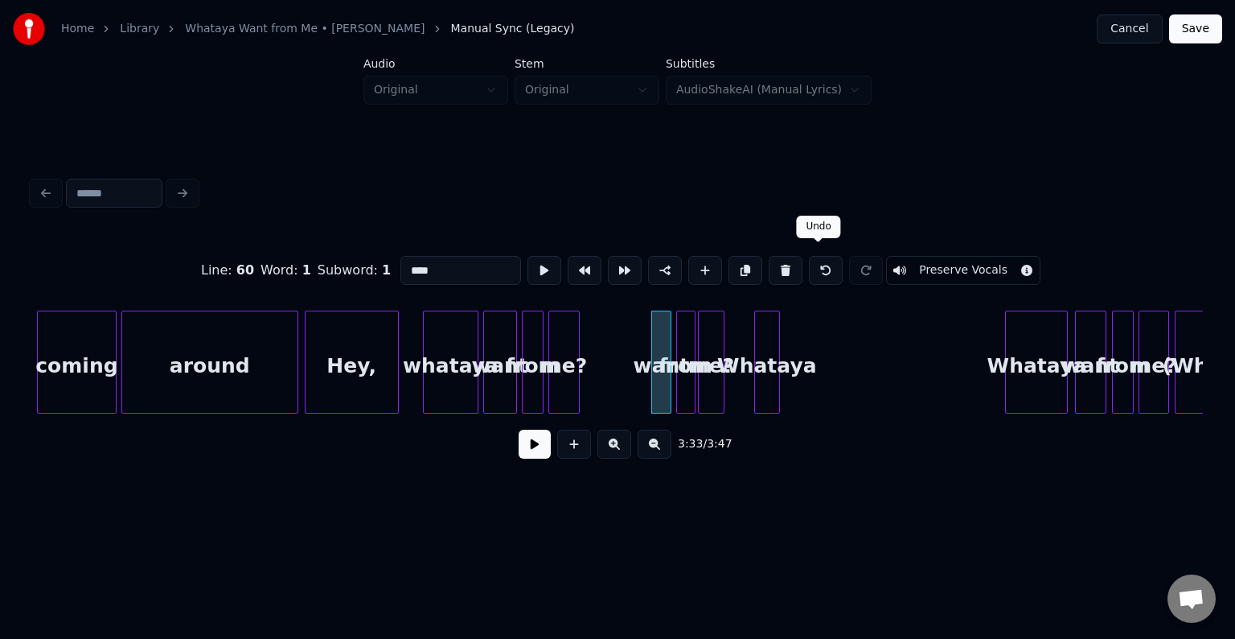
click at [817, 267] on button at bounding box center [826, 270] width 34 height 29
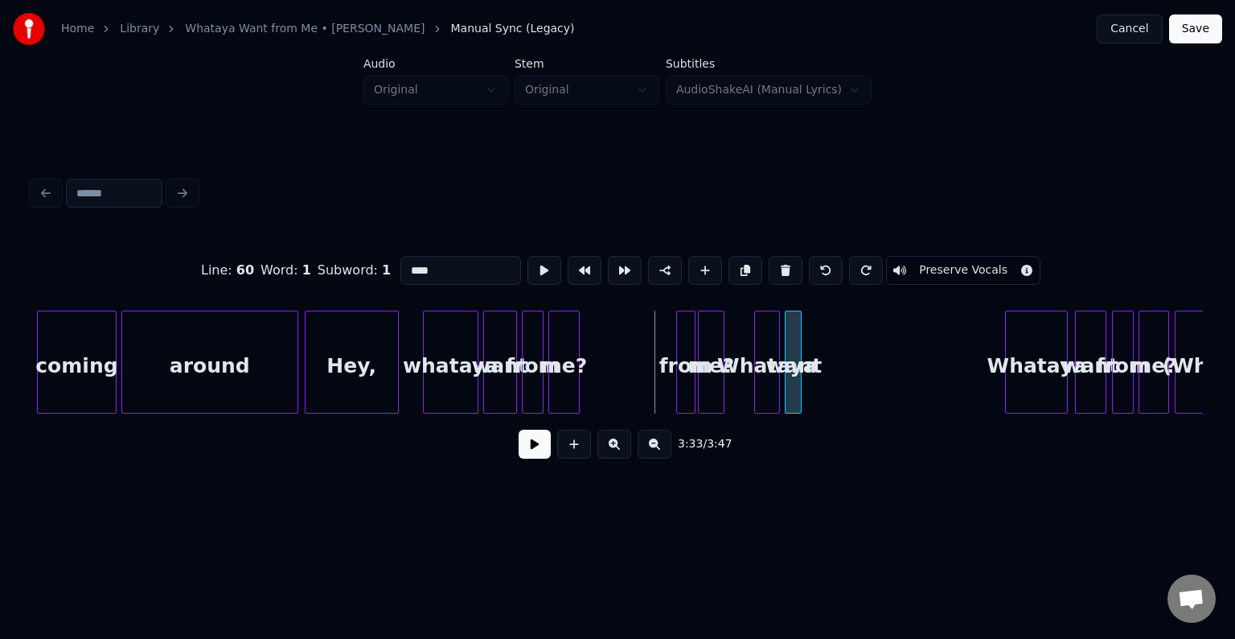
click at [795, 339] on div "want" at bounding box center [794, 365] width 16 height 109
click at [817, 374] on div "from" at bounding box center [817, 365] width 18 height 109
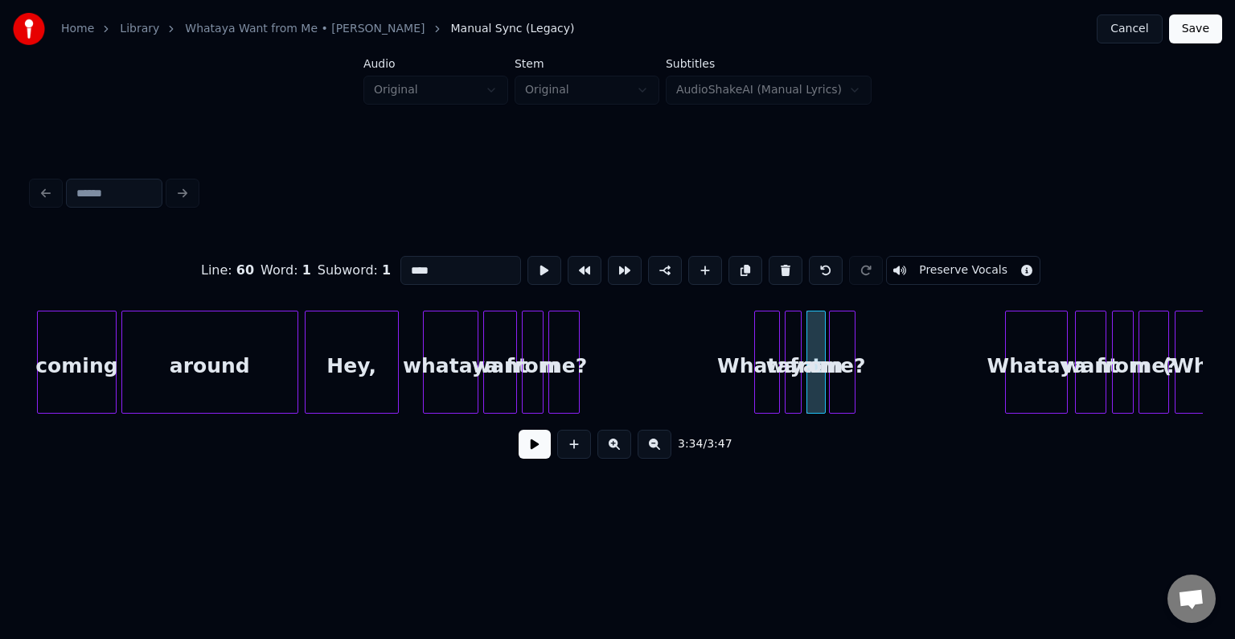
click at [840, 387] on div "me?" at bounding box center [842, 365] width 25 height 109
click at [885, 388] on div at bounding box center [885, 361] width 5 height 101
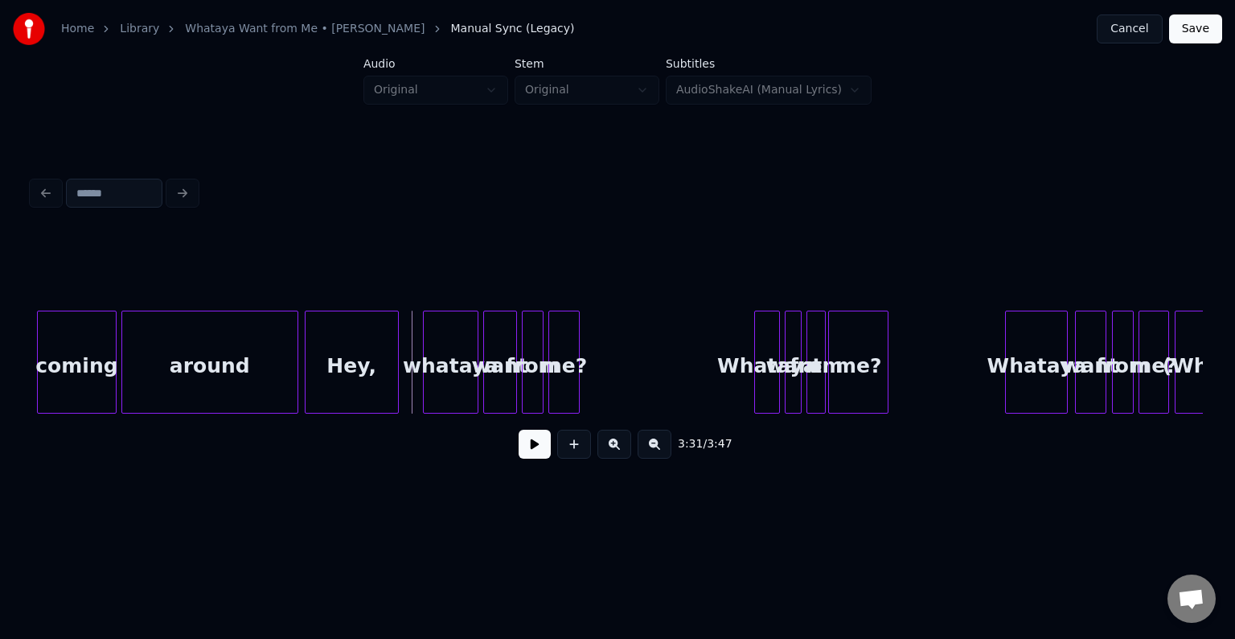
click at [531, 454] on button at bounding box center [535, 443] width 32 height 29
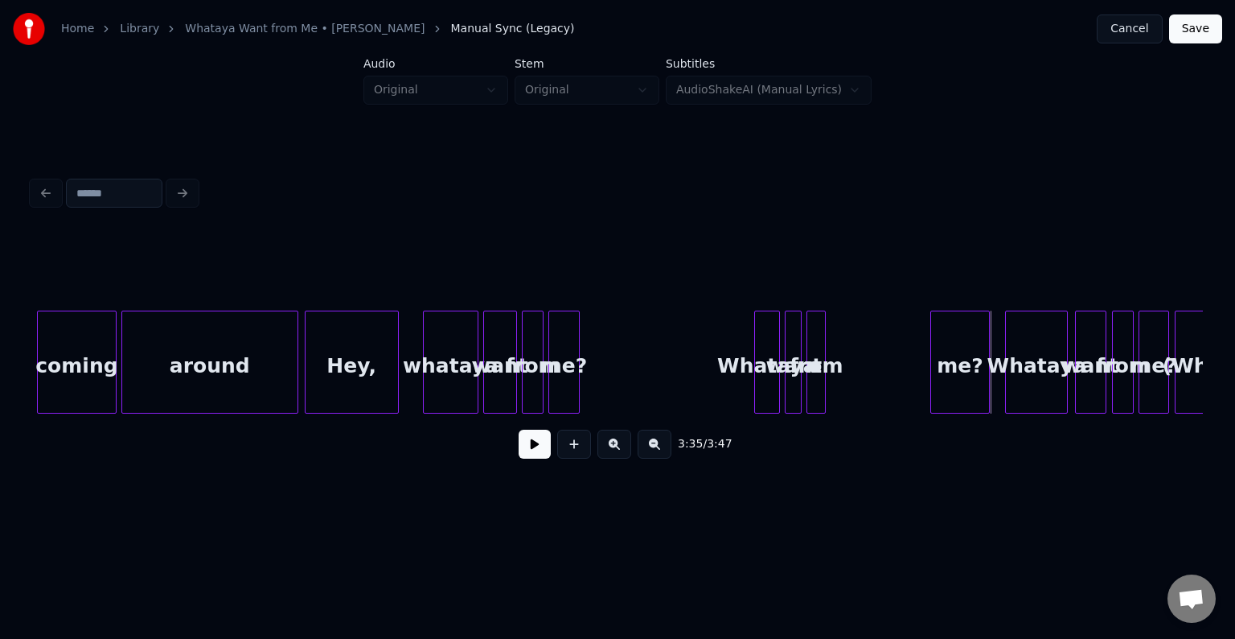
click at [956, 361] on div "me?" at bounding box center [960, 365] width 59 height 109
click at [537, 458] on button at bounding box center [535, 443] width 32 height 29
click at [865, 373] on div at bounding box center [865, 361] width 5 height 101
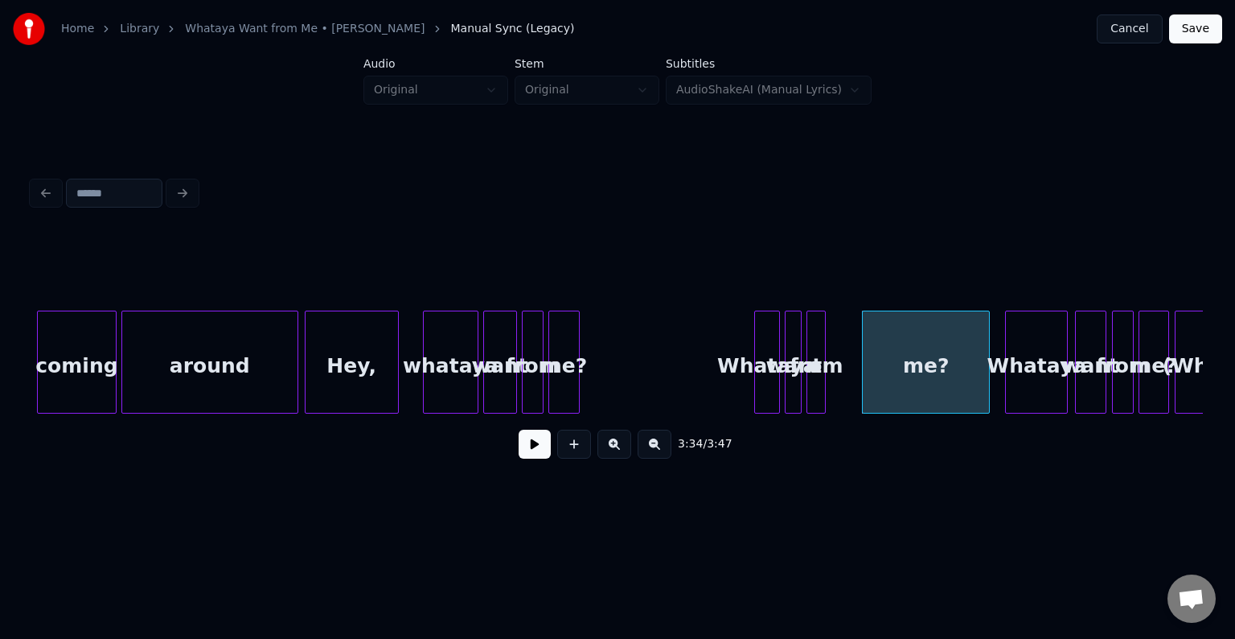
click at [531, 454] on button at bounding box center [535, 443] width 32 height 29
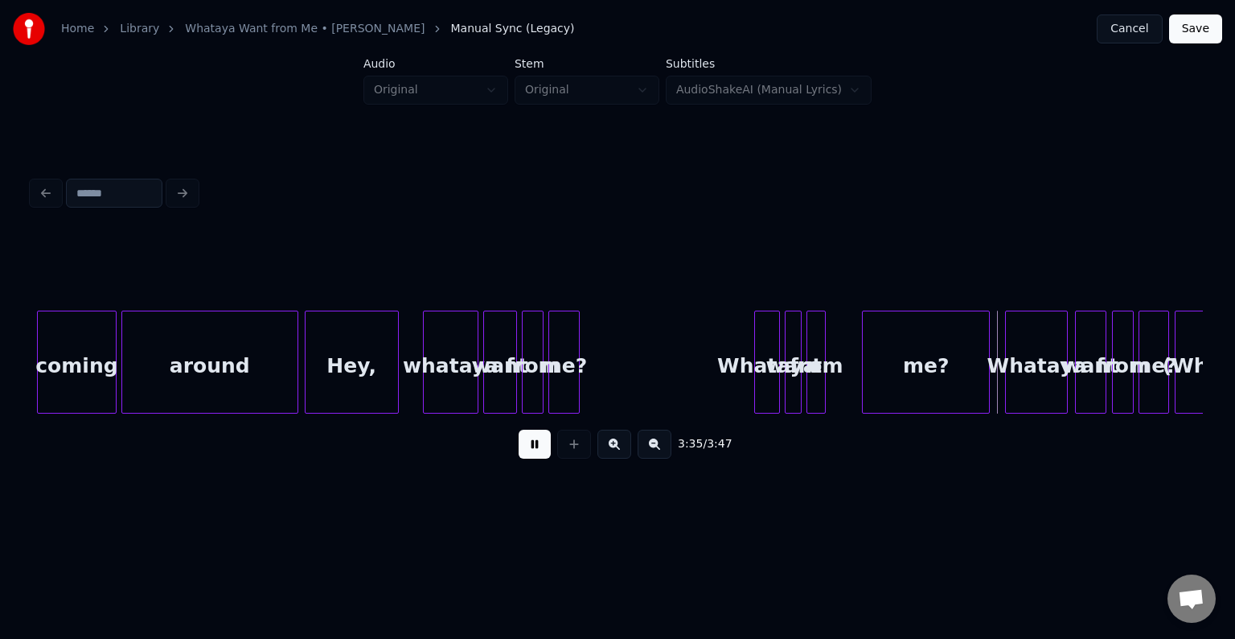
click at [531, 454] on button at bounding box center [535, 443] width 32 height 29
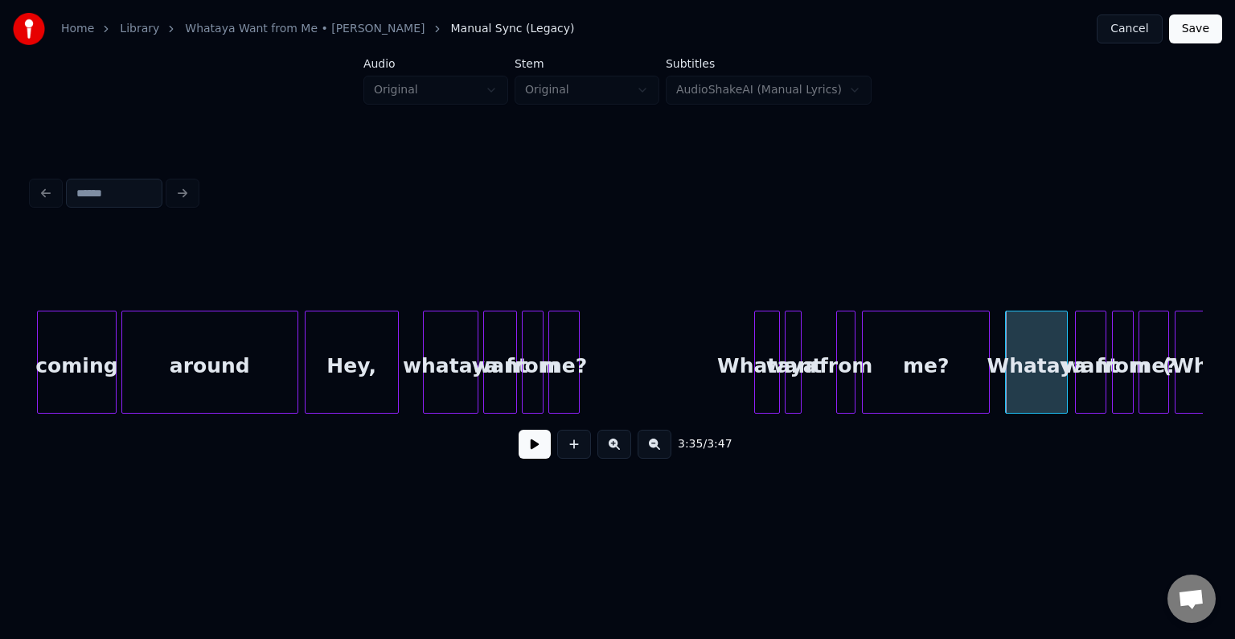
click at [846, 331] on div "from" at bounding box center [846, 365] width 18 height 109
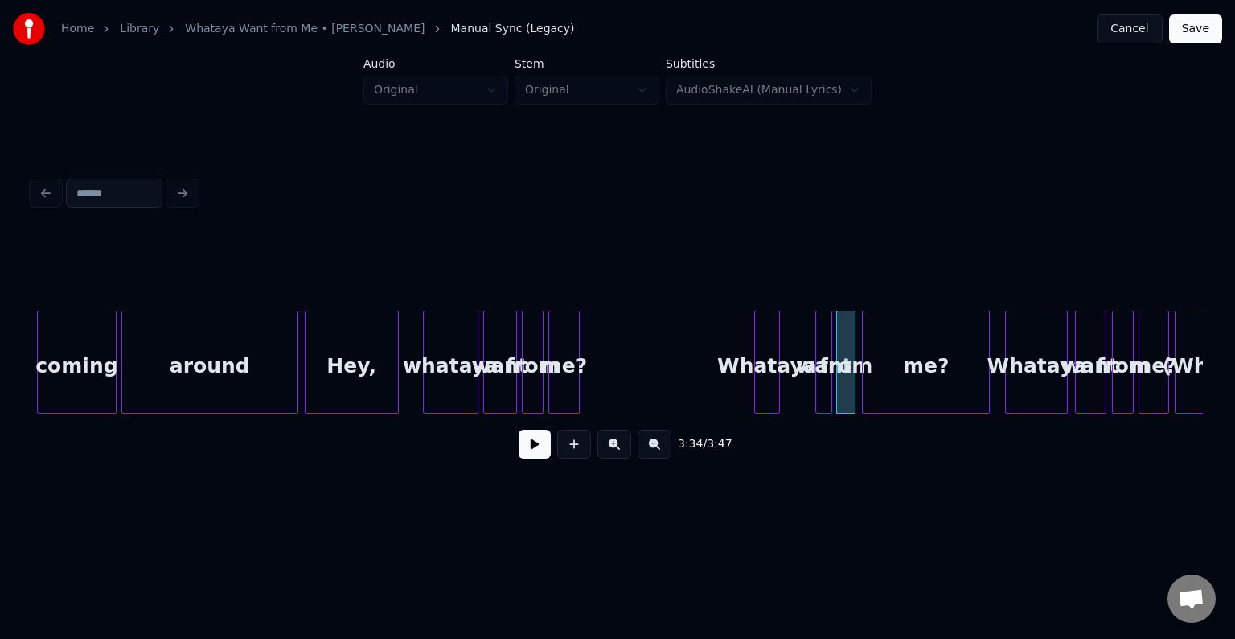
click at [824, 337] on div "want" at bounding box center [824, 365] width 16 height 109
click at [803, 341] on div at bounding box center [805, 361] width 5 height 101
click at [534, 446] on button at bounding box center [535, 443] width 32 height 29
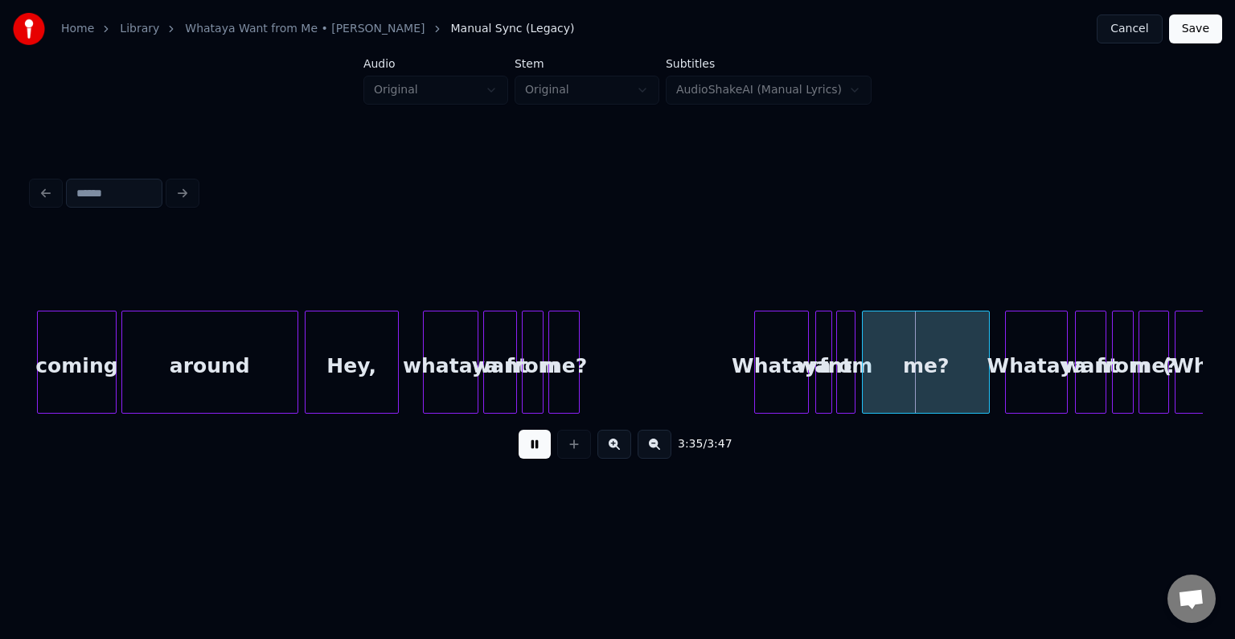
click at [534, 446] on button at bounding box center [535, 443] width 32 height 29
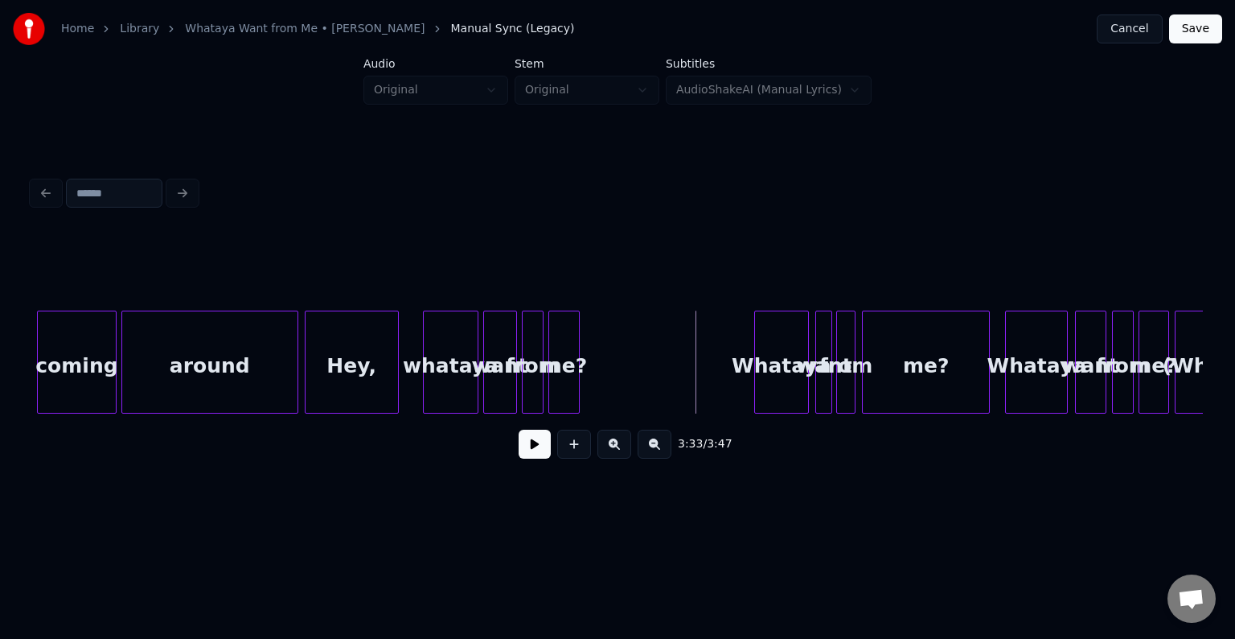
click at [534, 453] on button at bounding box center [535, 443] width 32 height 29
click at [791, 386] on div at bounding box center [789, 361] width 5 height 101
click at [799, 386] on div at bounding box center [801, 361] width 5 height 101
click at [822, 387] on div at bounding box center [820, 361] width 5 height 101
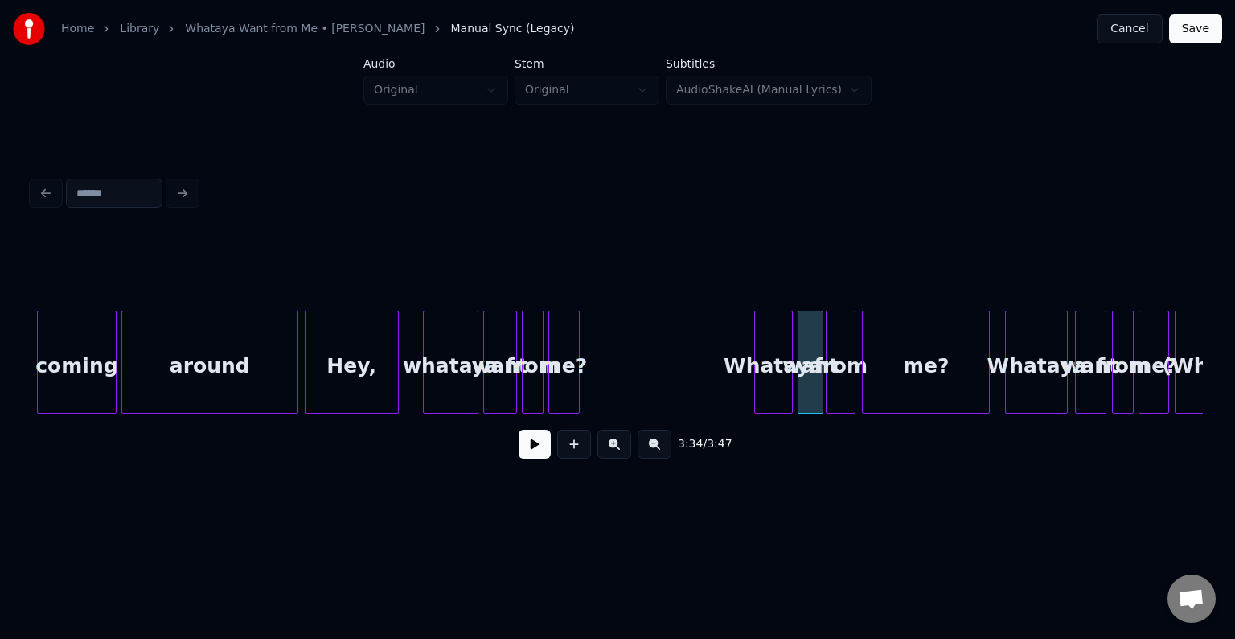
click at [830, 384] on div at bounding box center [829, 361] width 5 height 101
click at [530, 448] on button at bounding box center [535, 443] width 32 height 29
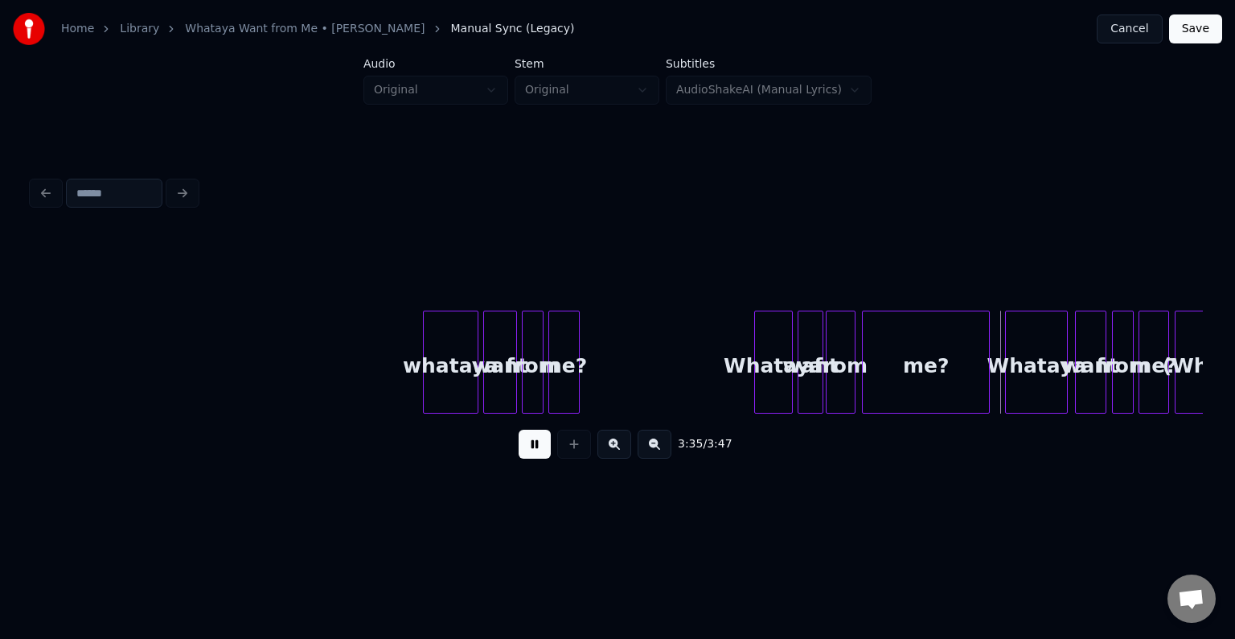
scroll to position [0, 25279]
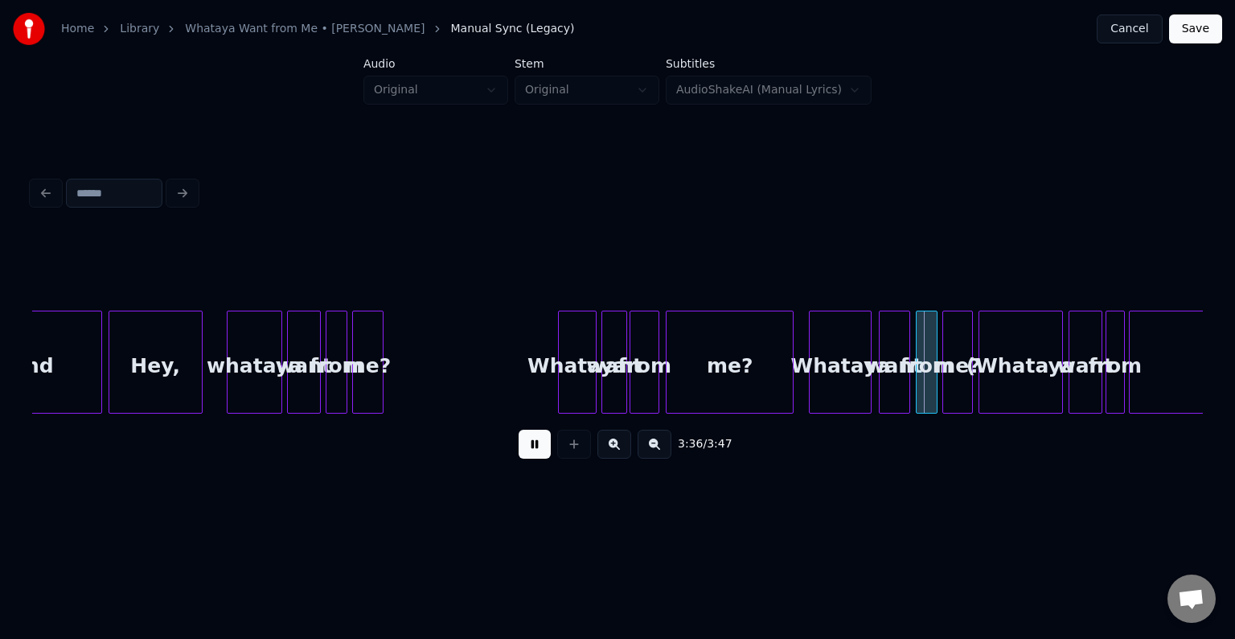
click at [536, 450] on button at bounding box center [535, 443] width 32 height 29
click at [536, 458] on button at bounding box center [535, 443] width 32 height 29
click at [642, 381] on div at bounding box center [644, 361] width 5 height 101
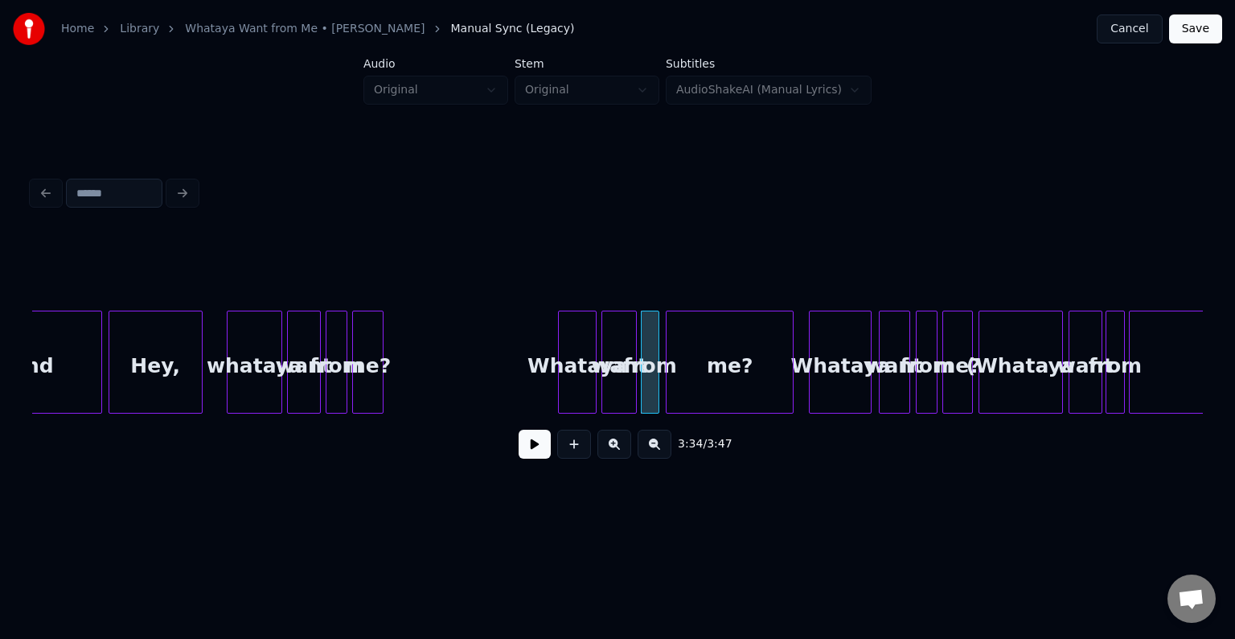
click at [631, 384] on div at bounding box center [633, 361] width 5 height 101
click at [541, 436] on button at bounding box center [535, 443] width 32 height 29
click at [812, 386] on div at bounding box center [812, 361] width 5 height 101
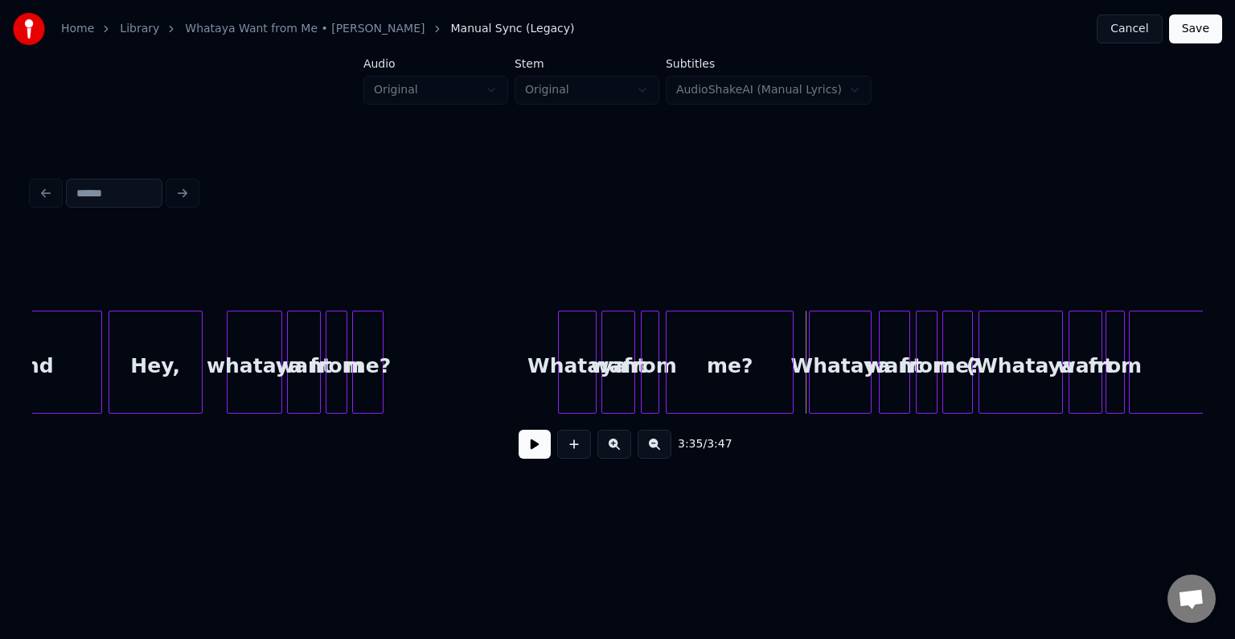
click at [540, 450] on button at bounding box center [535, 443] width 32 height 29
click at [843, 385] on div at bounding box center [845, 361] width 5 height 101
click at [522, 458] on button at bounding box center [535, 443] width 32 height 29
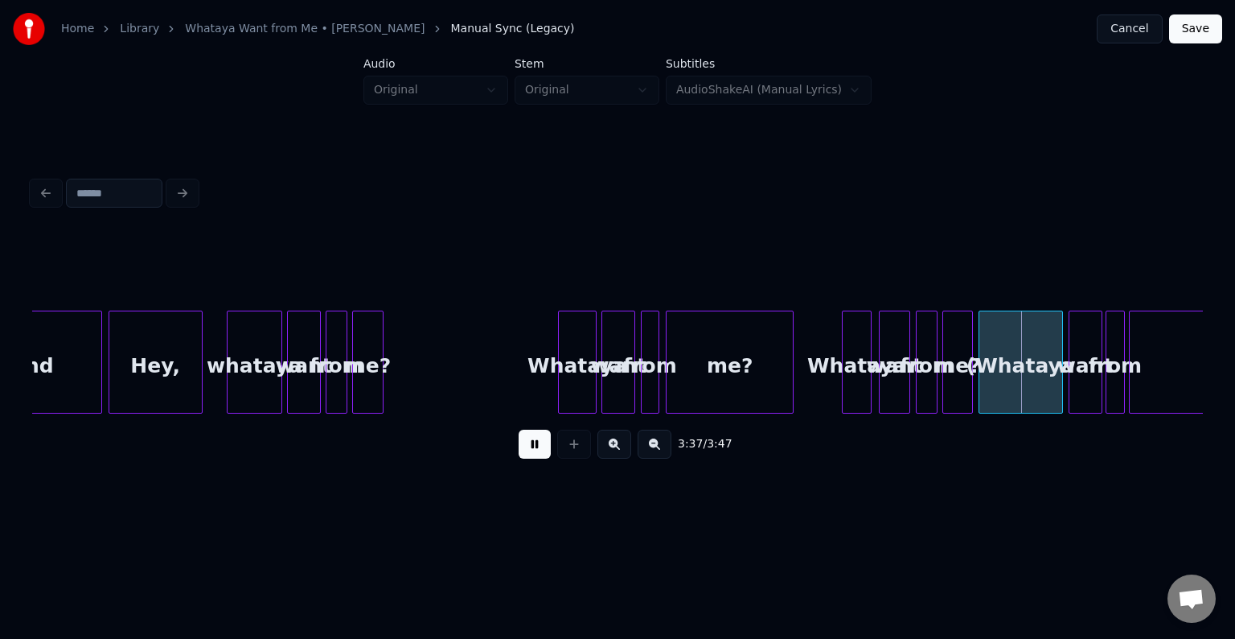
click at [522, 458] on button at bounding box center [535, 443] width 32 height 29
click at [842, 375] on div at bounding box center [844, 361] width 5 height 101
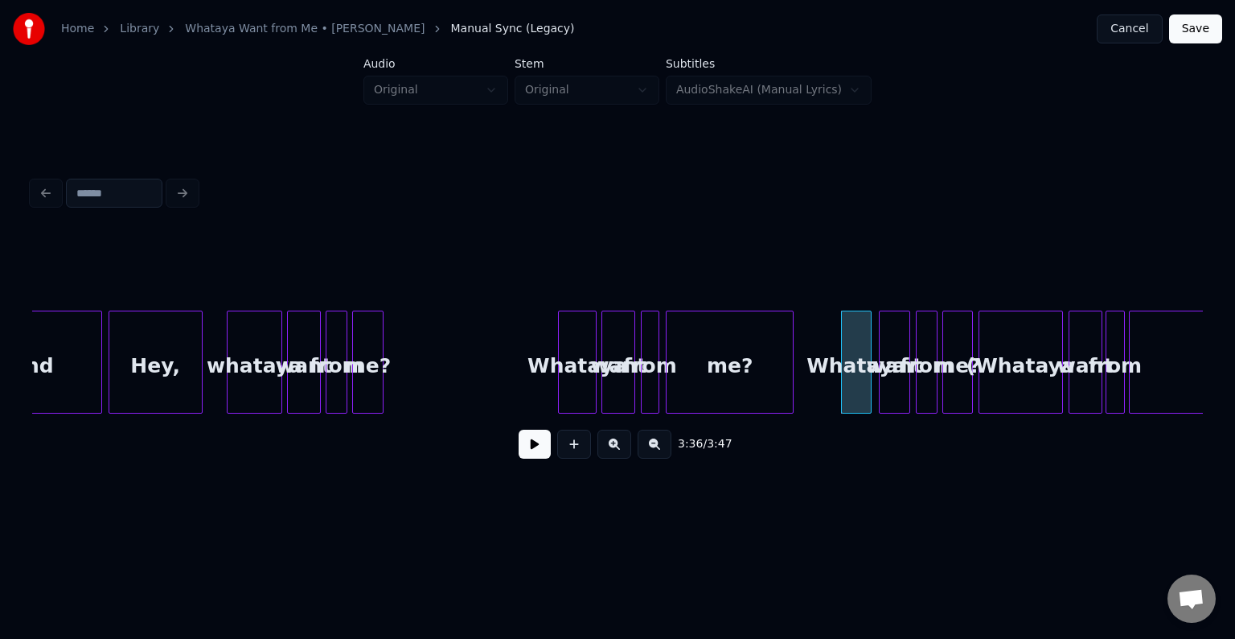
click at [521, 453] on button at bounding box center [535, 443] width 32 height 29
click at [522, 452] on button at bounding box center [535, 443] width 32 height 29
click at [930, 382] on div at bounding box center [932, 361] width 5 height 101
click at [909, 389] on div "want" at bounding box center [910, 365] width 30 height 109
click at [907, 389] on div at bounding box center [909, 361] width 5 height 101
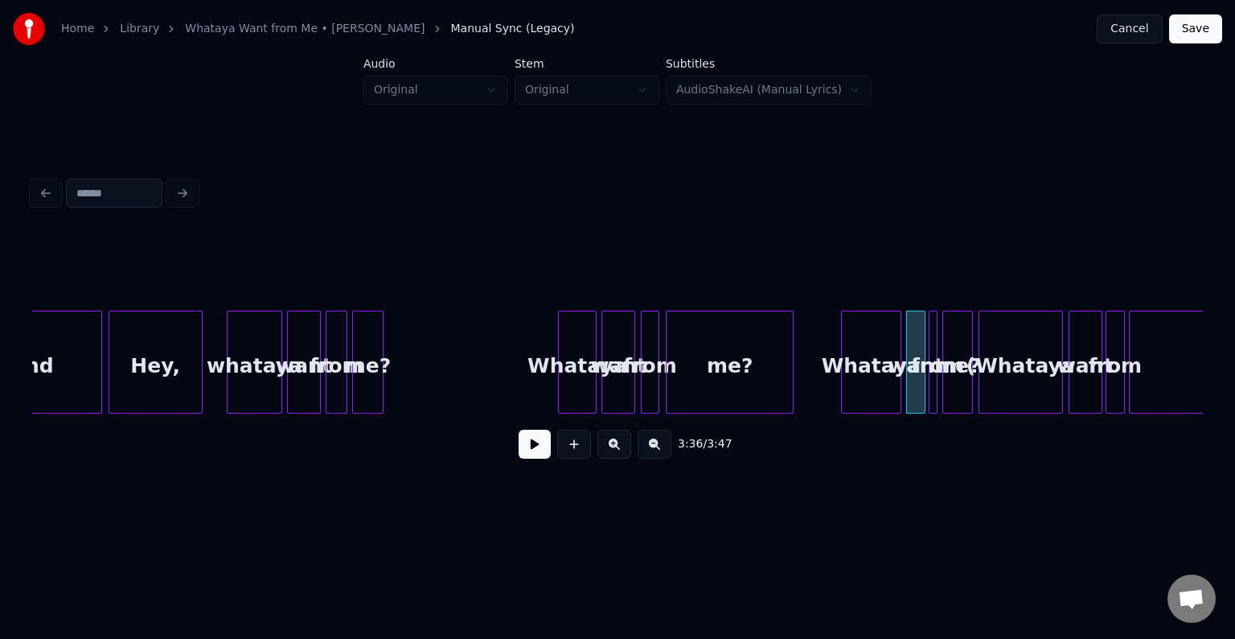
click at [898, 379] on div at bounding box center [898, 361] width 5 height 101
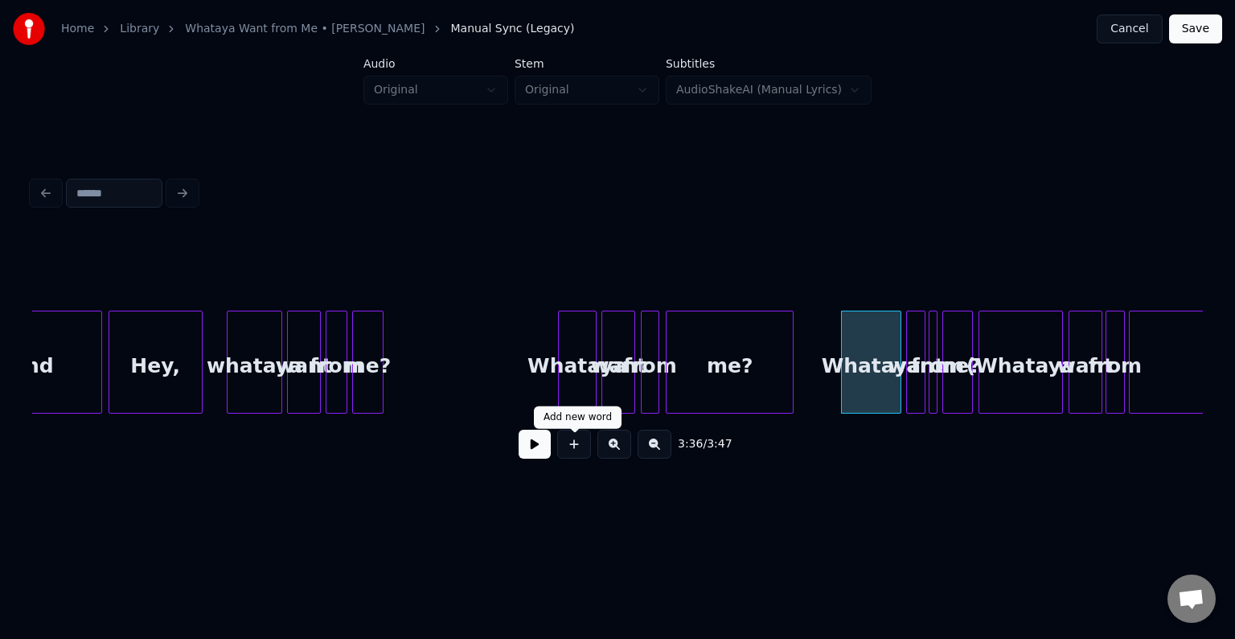
click at [540, 458] on button at bounding box center [535, 443] width 32 height 29
click at [540, 451] on button at bounding box center [535, 443] width 32 height 29
click at [916, 388] on div "want" at bounding box center [916, 365] width 18 height 109
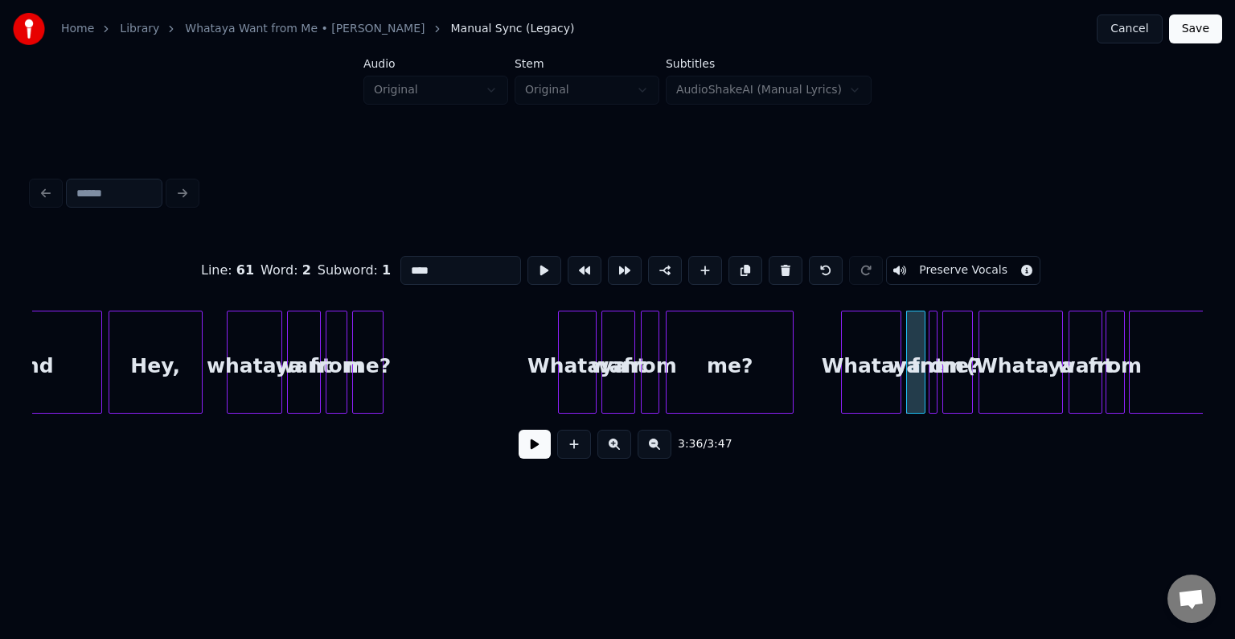
click at [541, 436] on button at bounding box center [535, 443] width 32 height 29
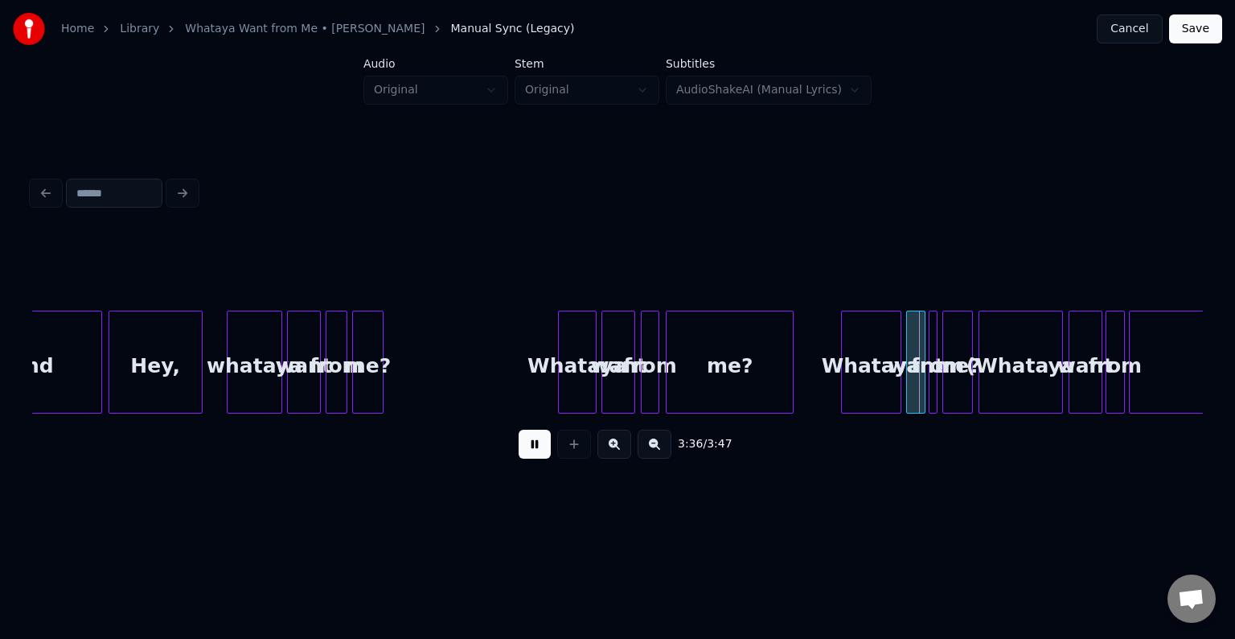
click at [541, 436] on button at bounding box center [535, 443] width 32 height 29
click at [962, 386] on div at bounding box center [964, 361] width 5 height 101
click at [943, 384] on div at bounding box center [941, 361] width 5 height 101
click at [949, 386] on div "from" at bounding box center [951, 365] width 16 height 109
click at [934, 386] on div at bounding box center [933, 361] width 5 height 101
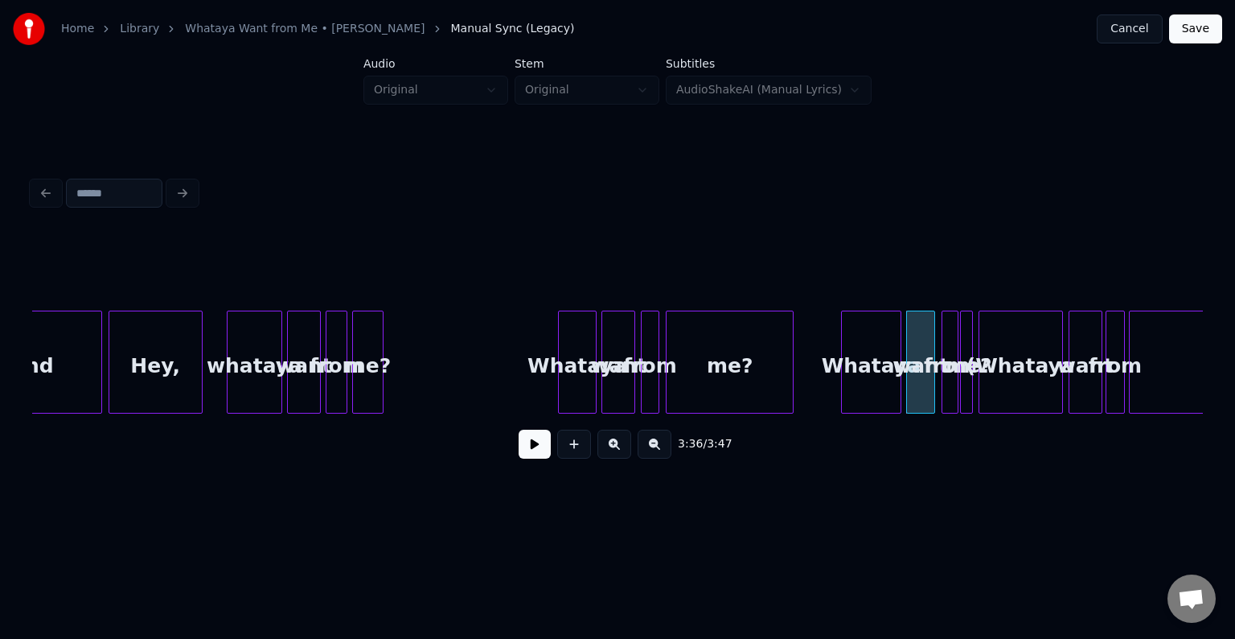
click at [540, 450] on button at bounding box center [535, 443] width 32 height 29
click at [997, 382] on div "(Whataya" at bounding box center [1021, 365] width 83 height 109
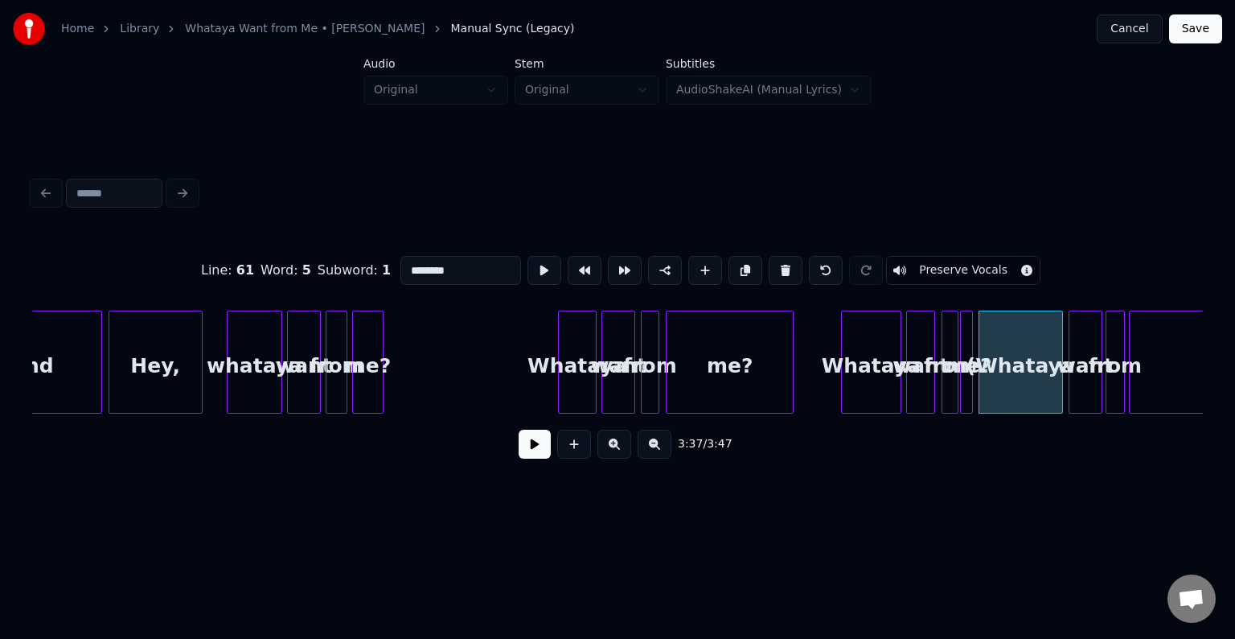
click at [531, 454] on button at bounding box center [535, 443] width 32 height 29
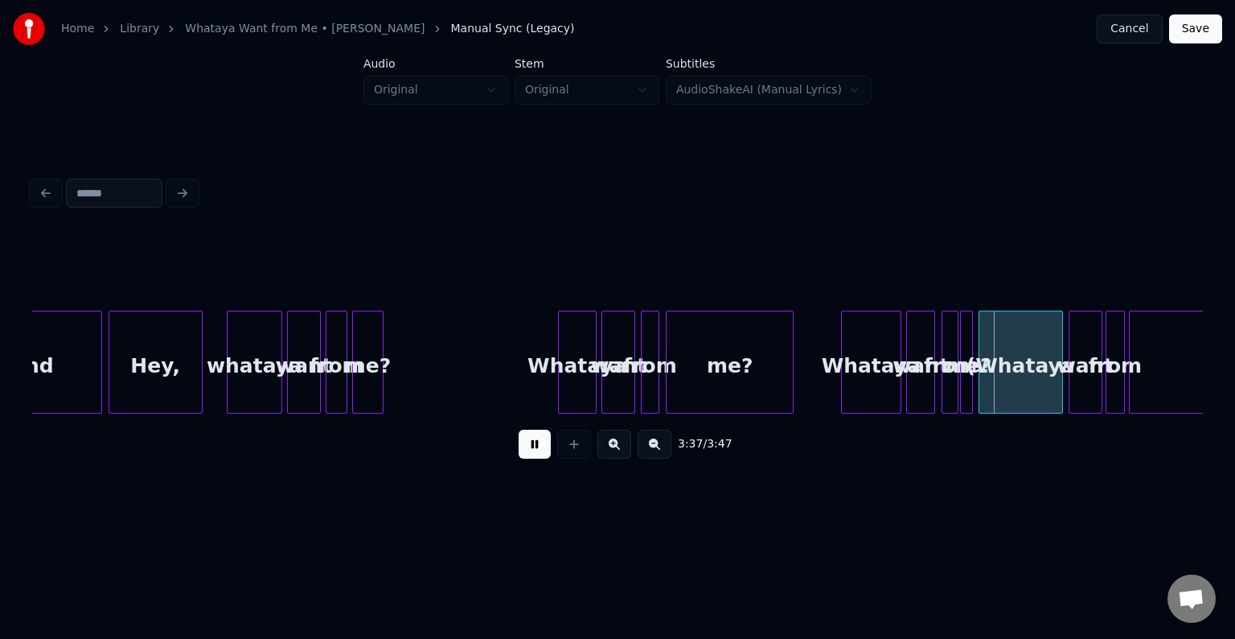
click at [531, 454] on button at bounding box center [535, 443] width 32 height 29
click at [1001, 378] on div at bounding box center [1001, 361] width 5 height 101
click at [973, 384] on div "me?" at bounding box center [969, 365] width 16 height 109
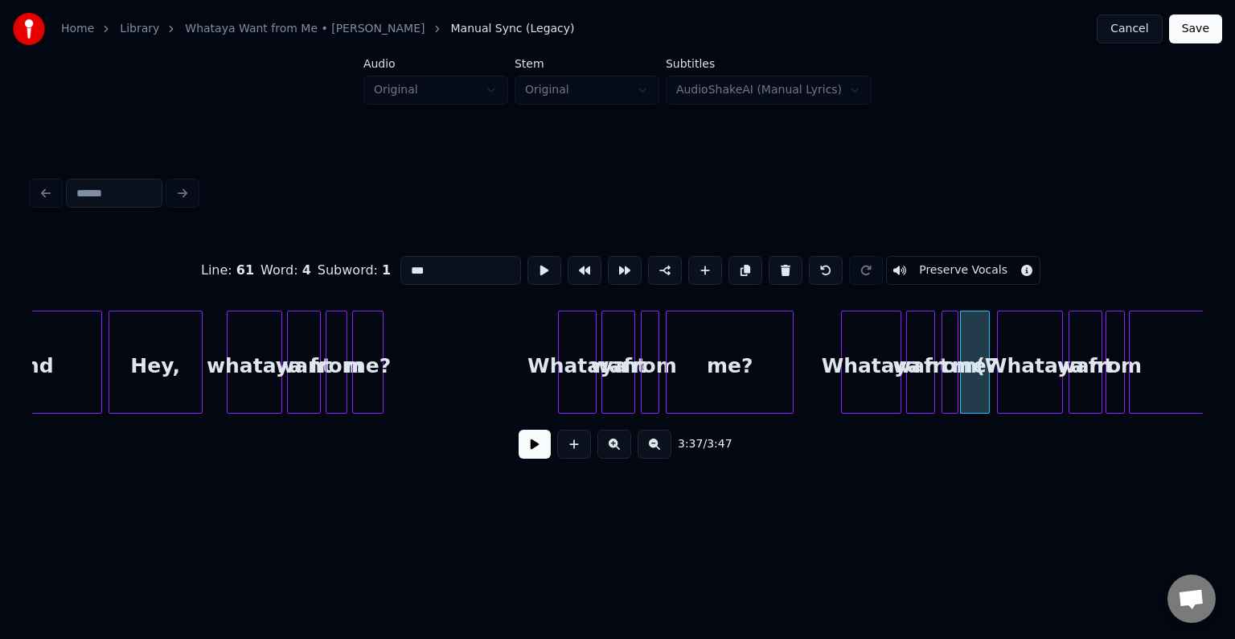
click at [988, 386] on div at bounding box center [986, 361] width 5 height 101
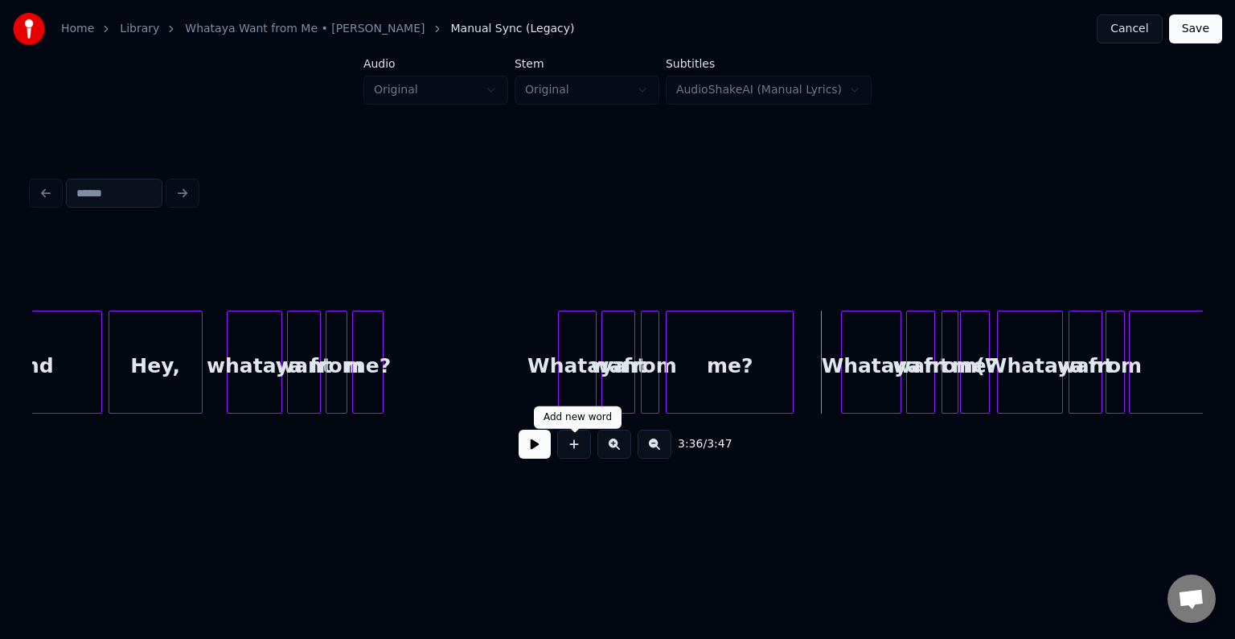
click at [531, 449] on button at bounding box center [535, 443] width 32 height 29
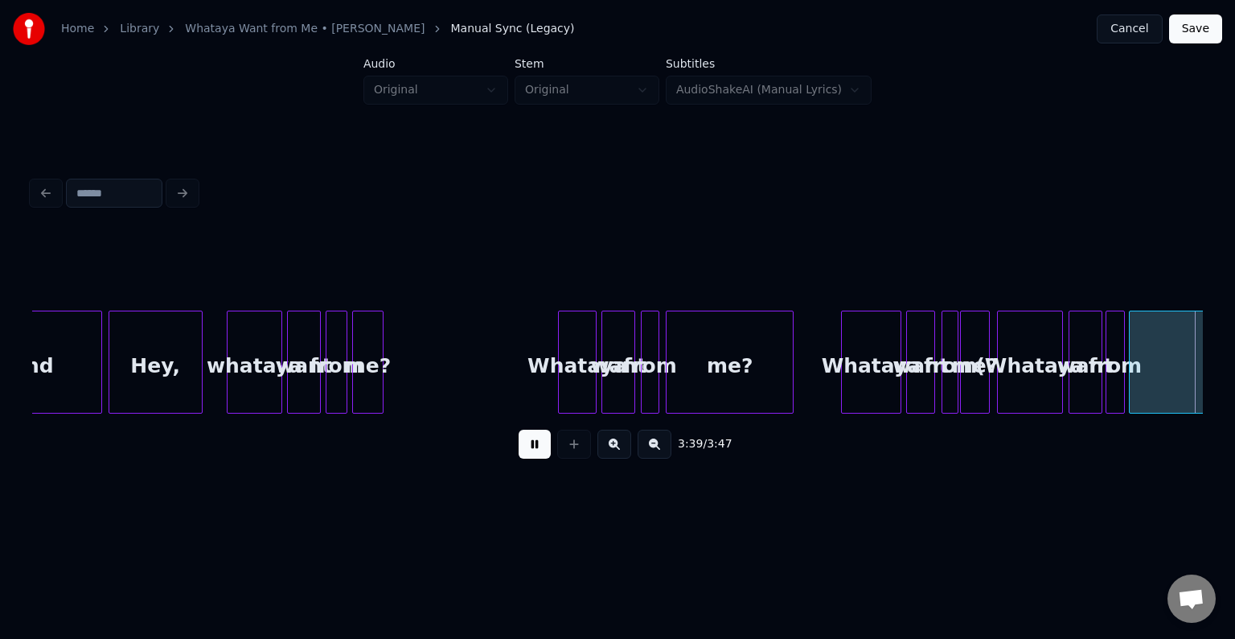
scroll to position [0, 26255]
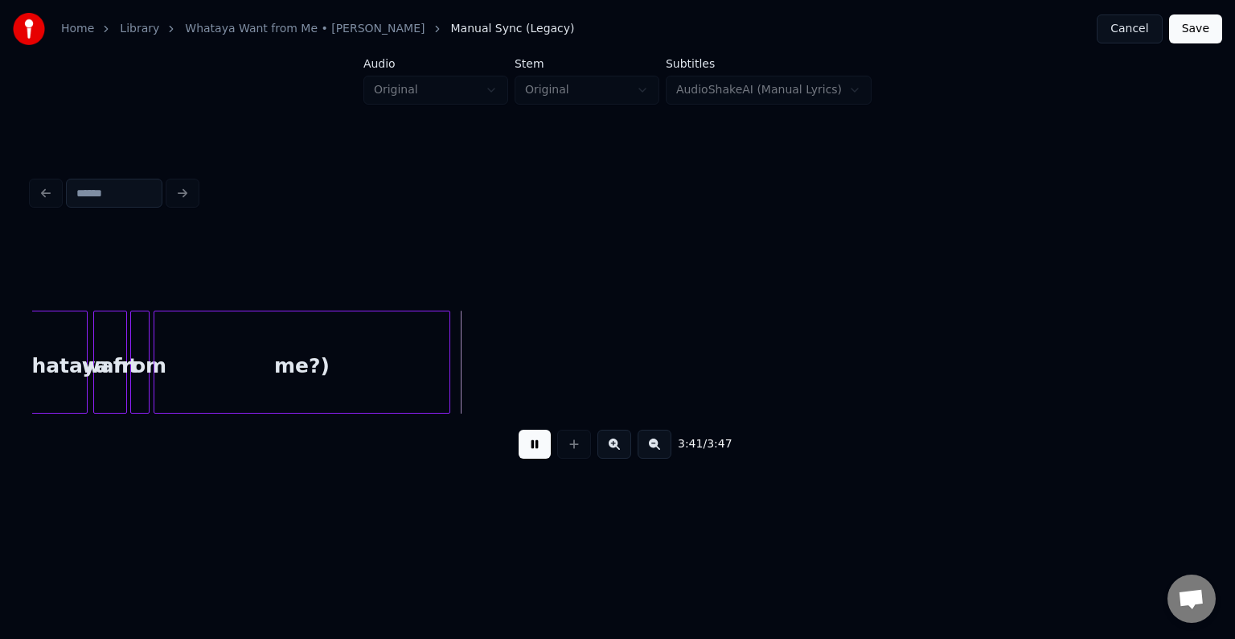
click at [1194, 29] on button "Save" at bounding box center [1195, 28] width 53 height 29
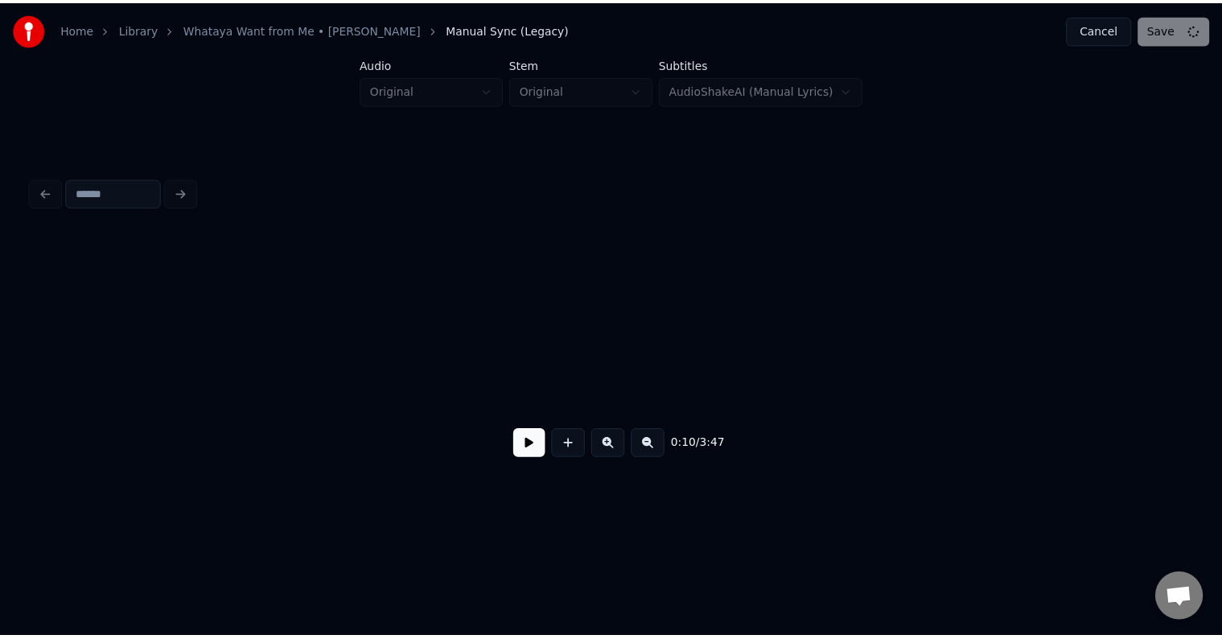
scroll to position [0, 1264]
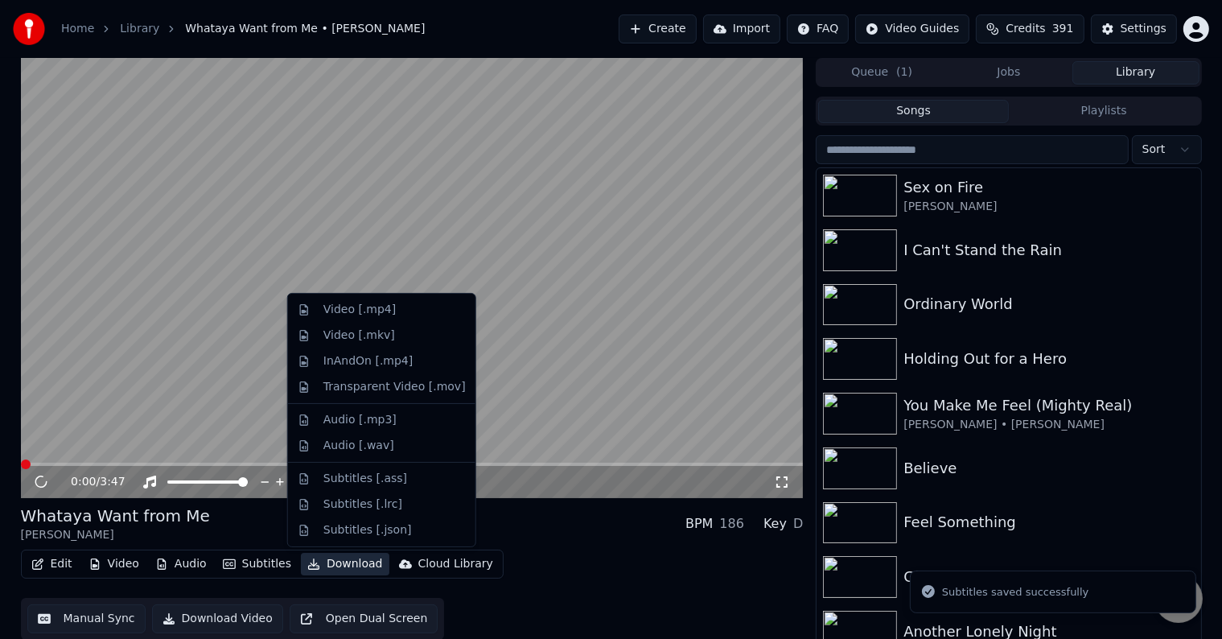
click at [329, 566] on button "Download" at bounding box center [345, 564] width 88 height 23
click at [353, 304] on div "Video [.mp4]" at bounding box center [359, 310] width 72 height 16
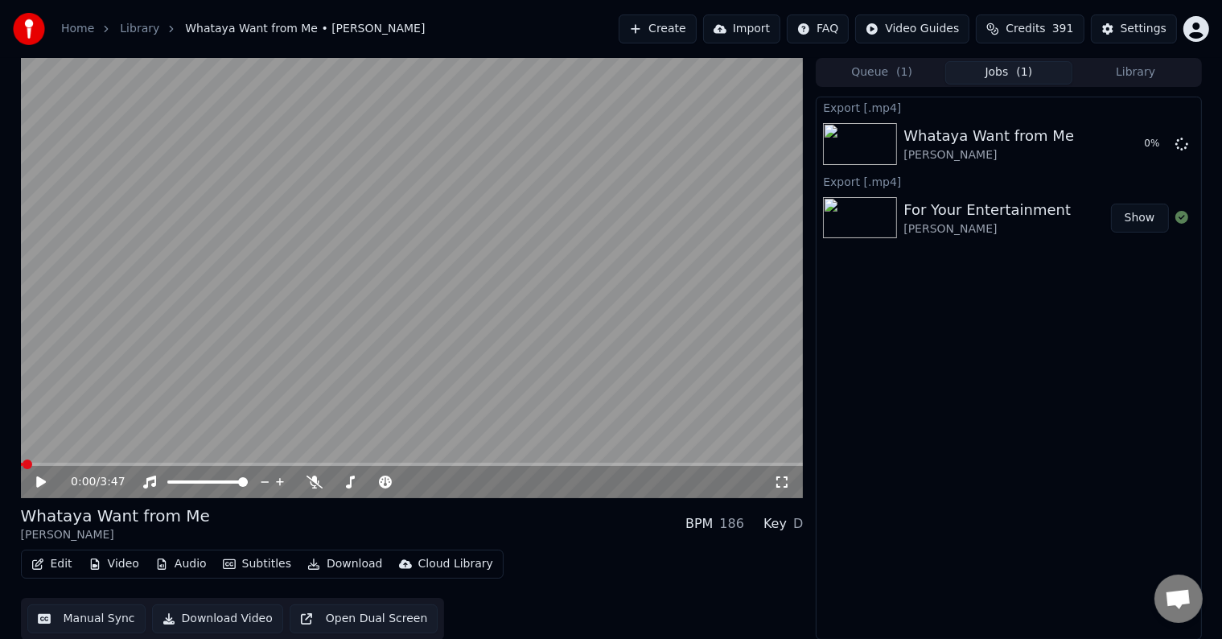
click at [32, 485] on div "0:00 / 3:47" at bounding box center [412, 482] width 770 height 16
click at [38, 481] on icon at bounding box center [41, 481] width 10 height 11
click at [38, 481] on icon at bounding box center [41, 482] width 8 height 10
click at [1136, 64] on button "Library" at bounding box center [1135, 72] width 127 height 23
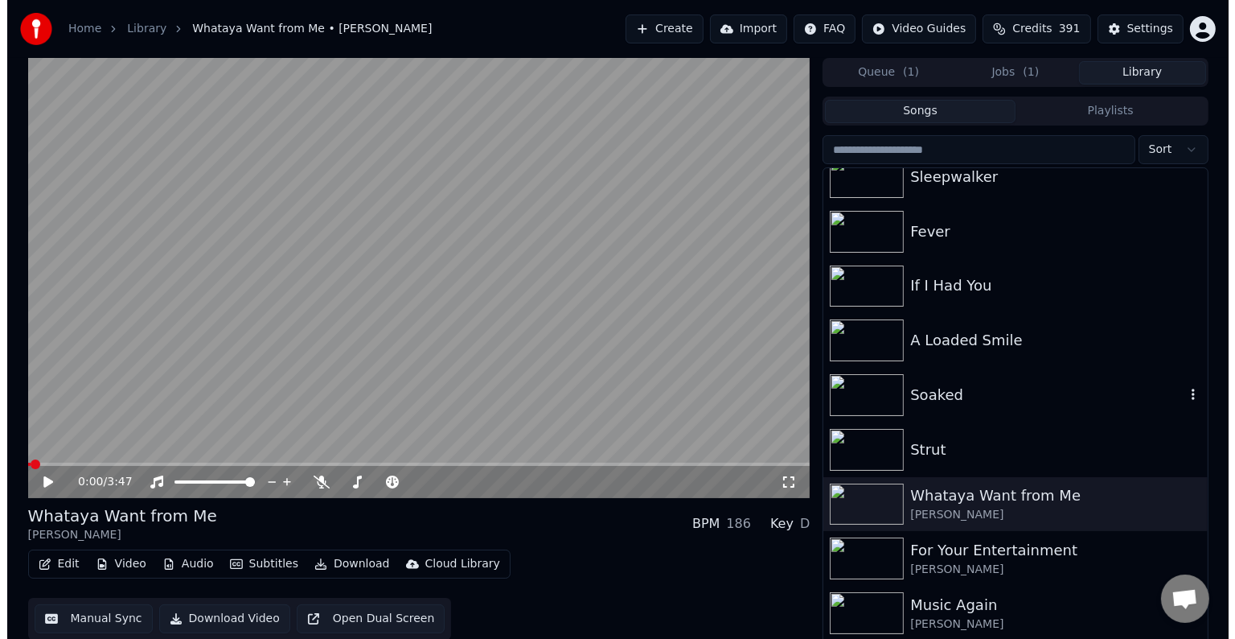
scroll to position [955, 0]
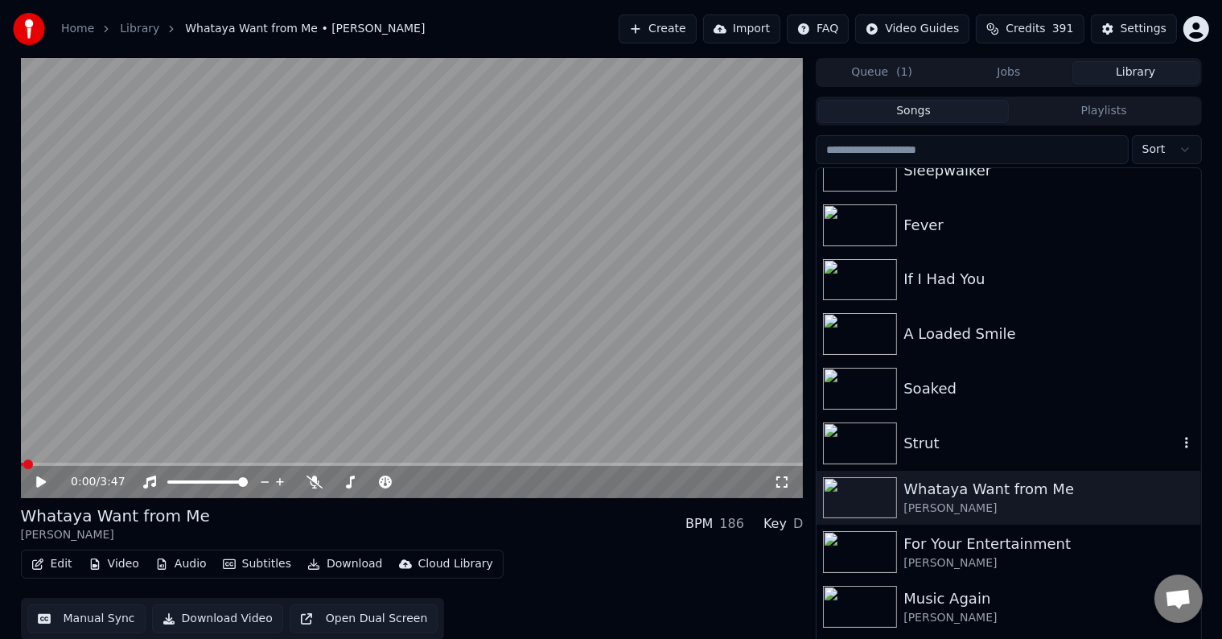
click at [951, 432] on div "Strut" at bounding box center [1040, 443] width 274 height 23
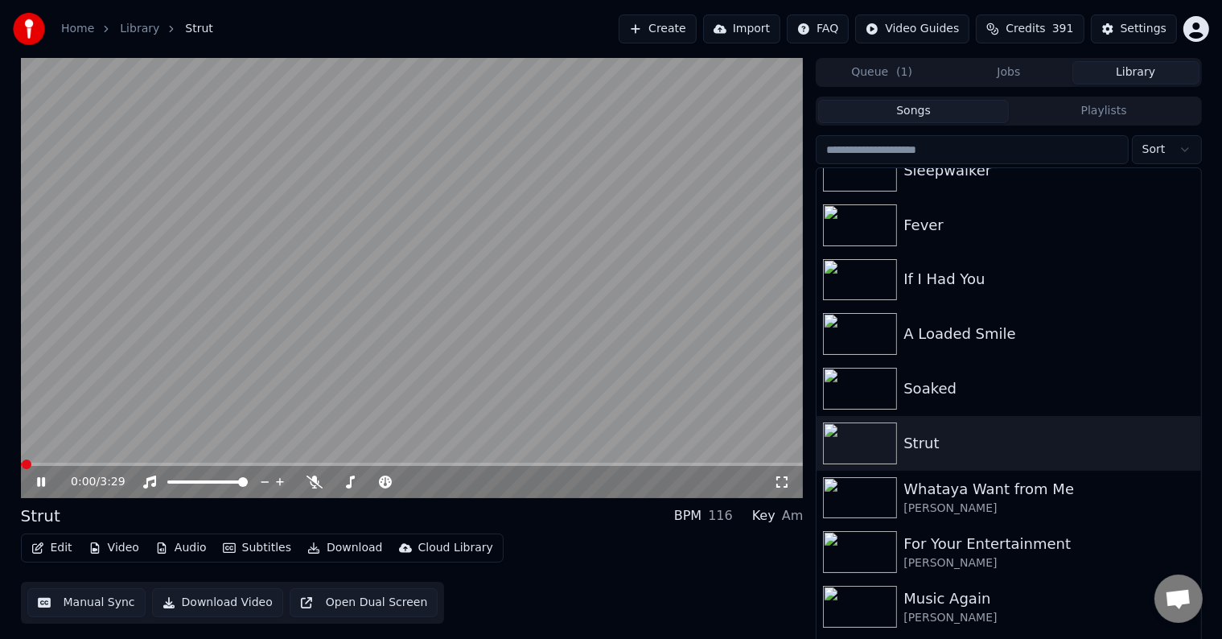
click at [42, 483] on icon at bounding box center [41, 482] width 8 height 10
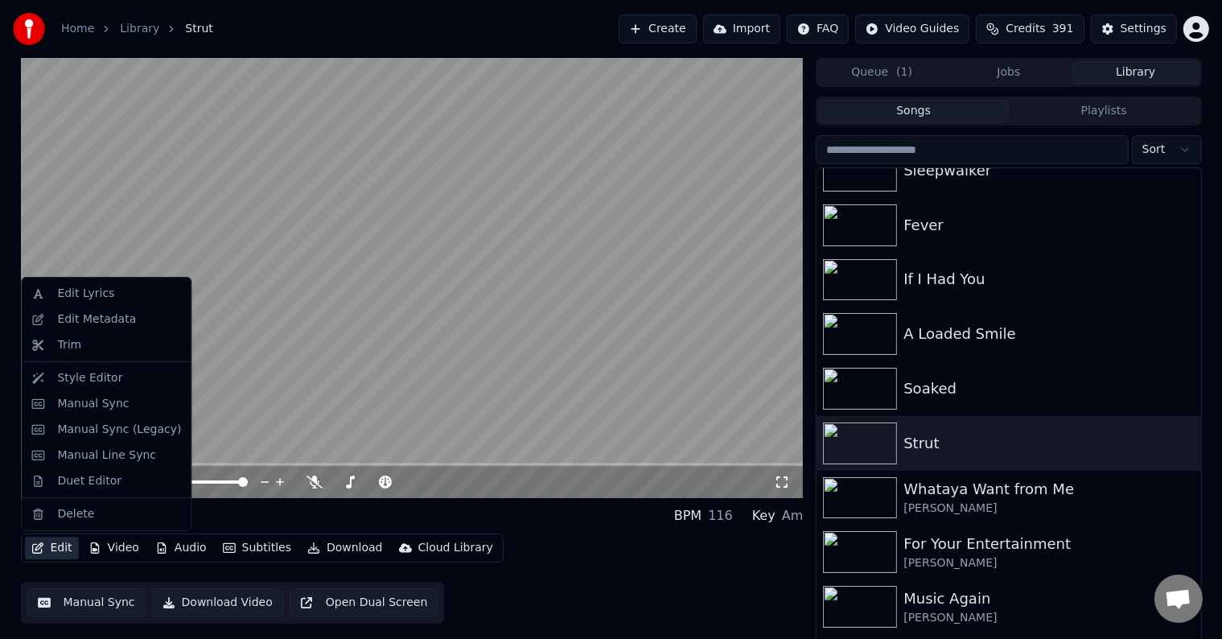
click at [32, 552] on icon "button" at bounding box center [37, 547] width 11 height 11
click at [97, 319] on div "Edit Metadata" at bounding box center [96, 319] width 79 height 16
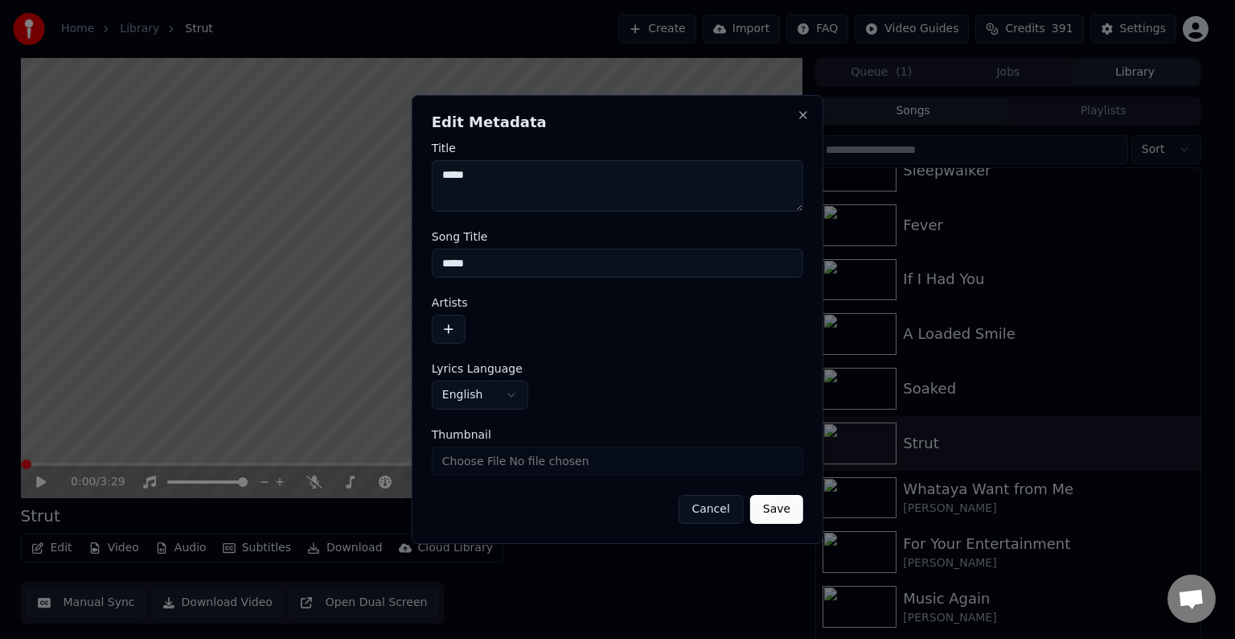
click at [451, 331] on button "button" at bounding box center [449, 328] width 34 height 29
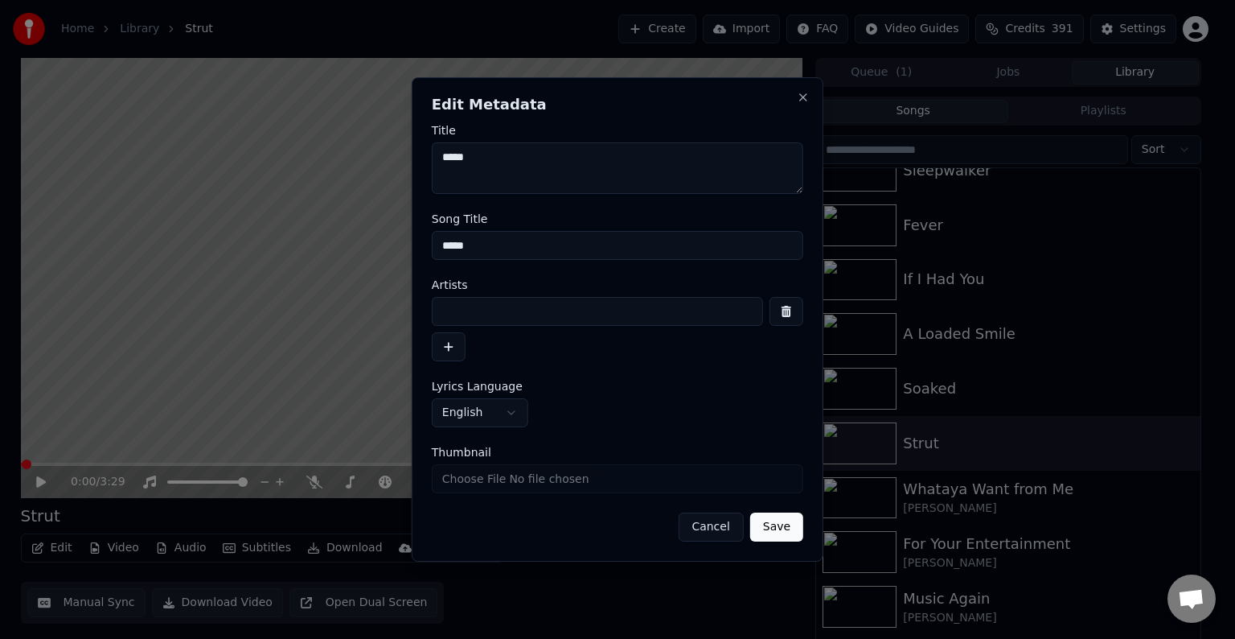
click at [500, 323] on input at bounding box center [597, 311] width 331 height 29
type input "**********"
click at [750, 512] on button "Save" at bounding box center [776, 526] width 53 height 29
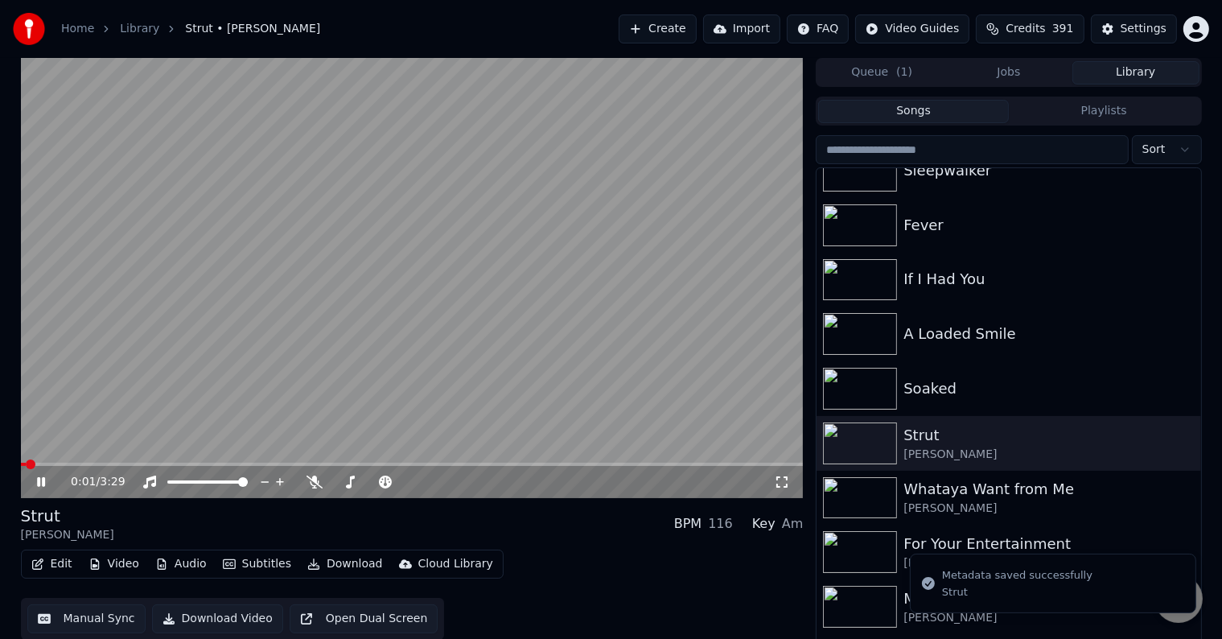
click at [39, 563] on icon "button" at bounding box center [37, 563] width 13 height 11
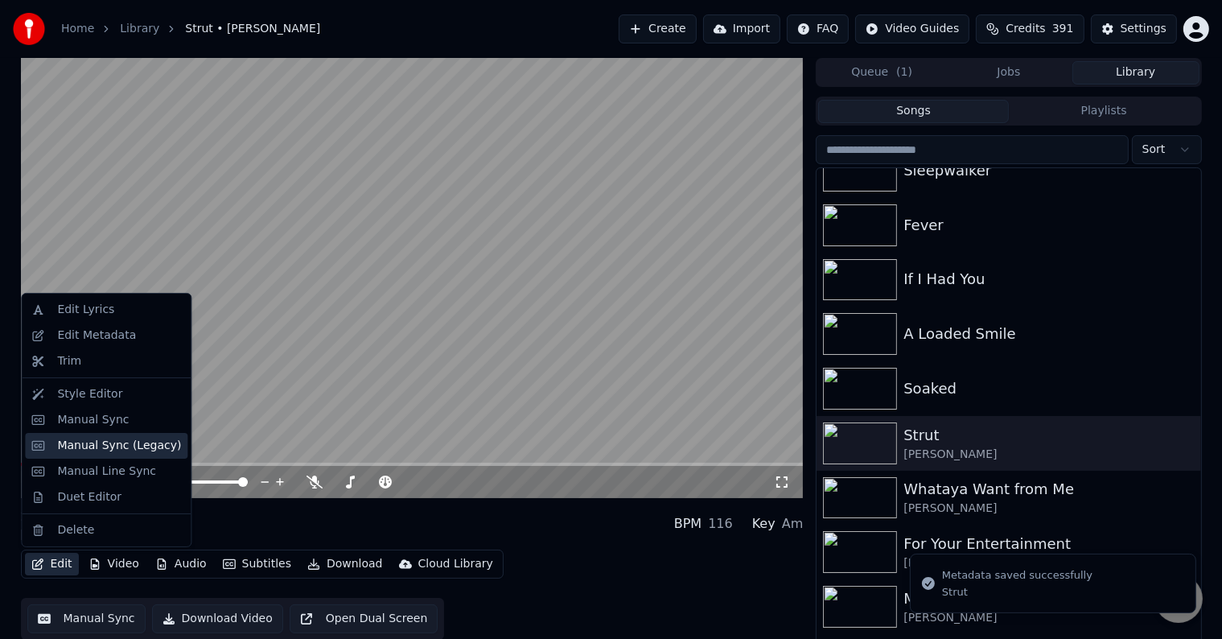
click at [91, 450] on div "Manual Sync (Legacy)" at bounding box center [119, 446] width 124 height 16
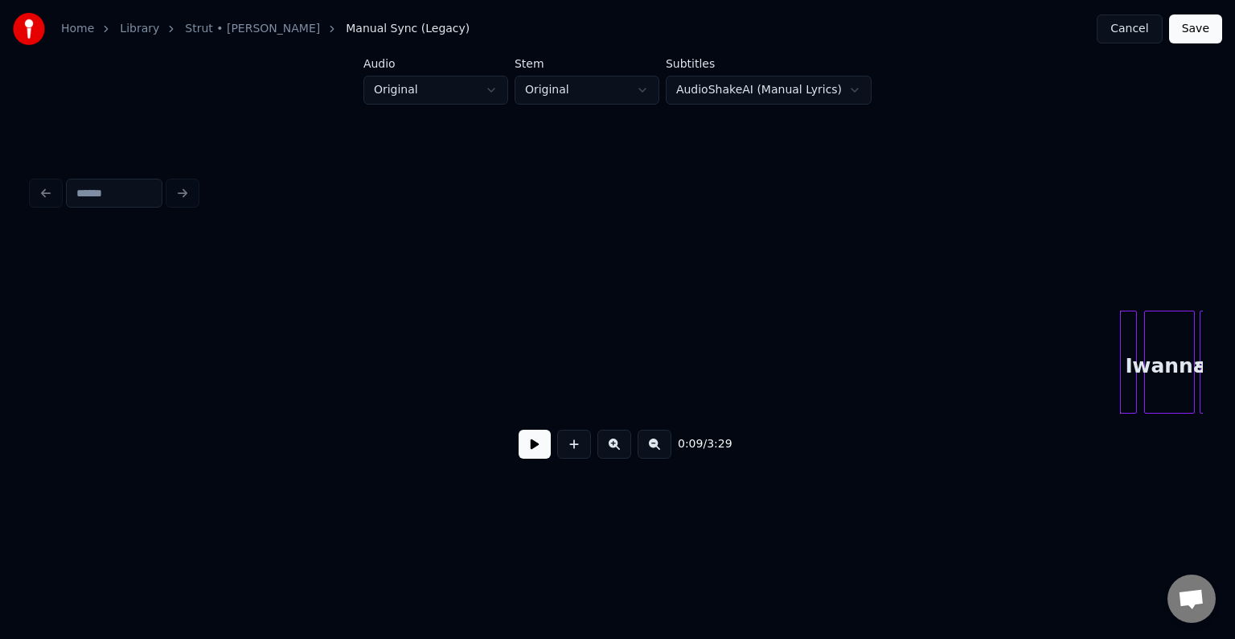
click at [524, 454] on button at bounding box center [535, 443] width 32 height 29
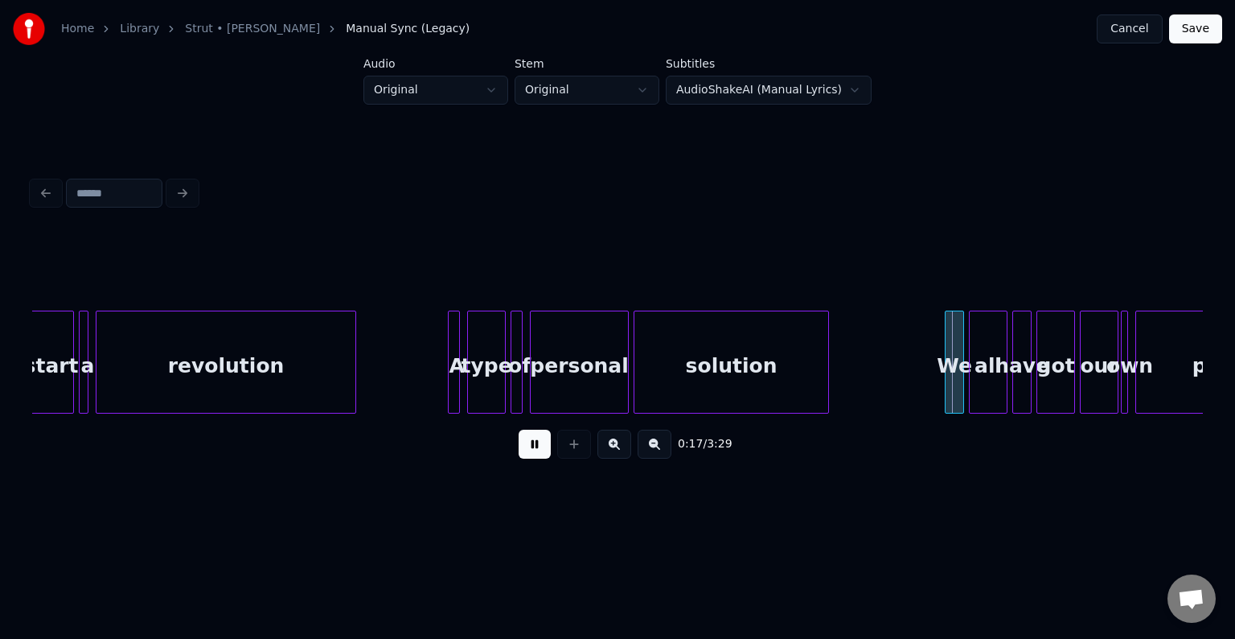
click at [524, 454] on button at bounding box center [535, 443] width 32 height 29
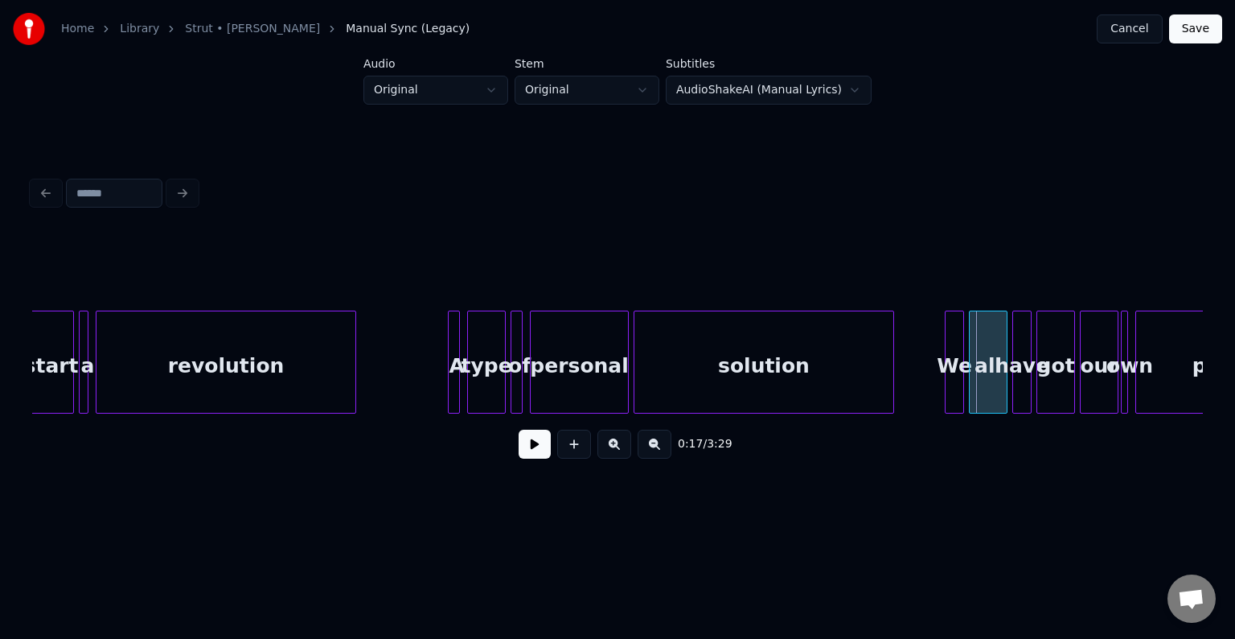
click at [890, 390] on div at bounding box center [891, 361] width 5 height 101
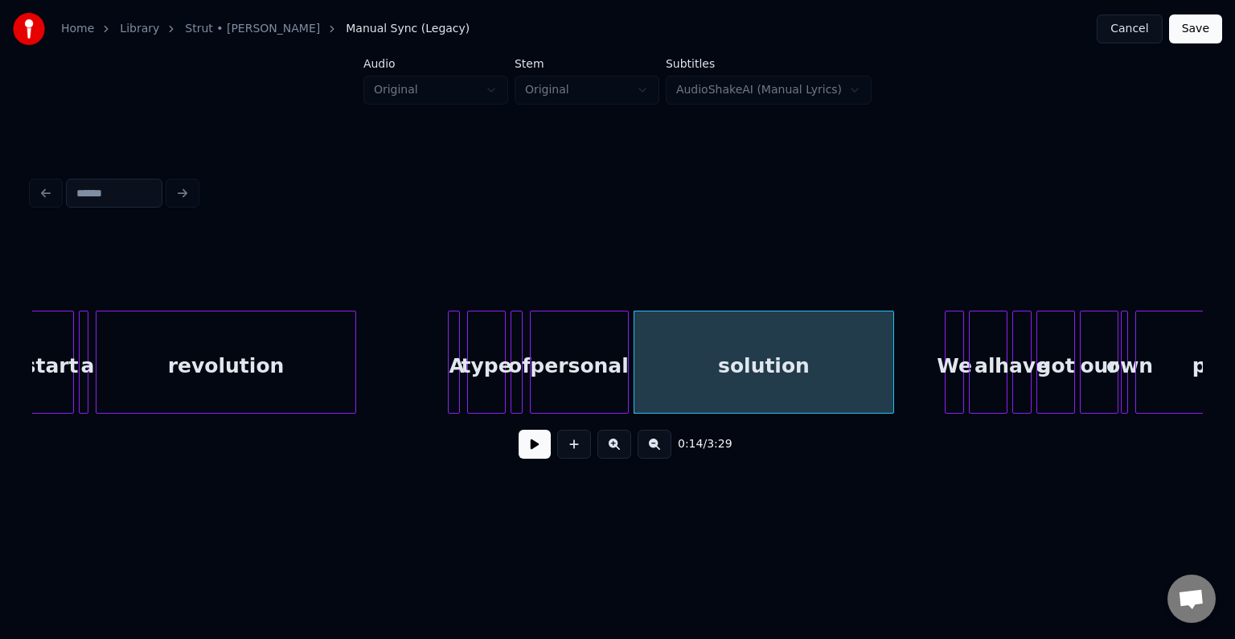
click at [525, 441] on button at bounding box center [535, 443] width 32 height 29
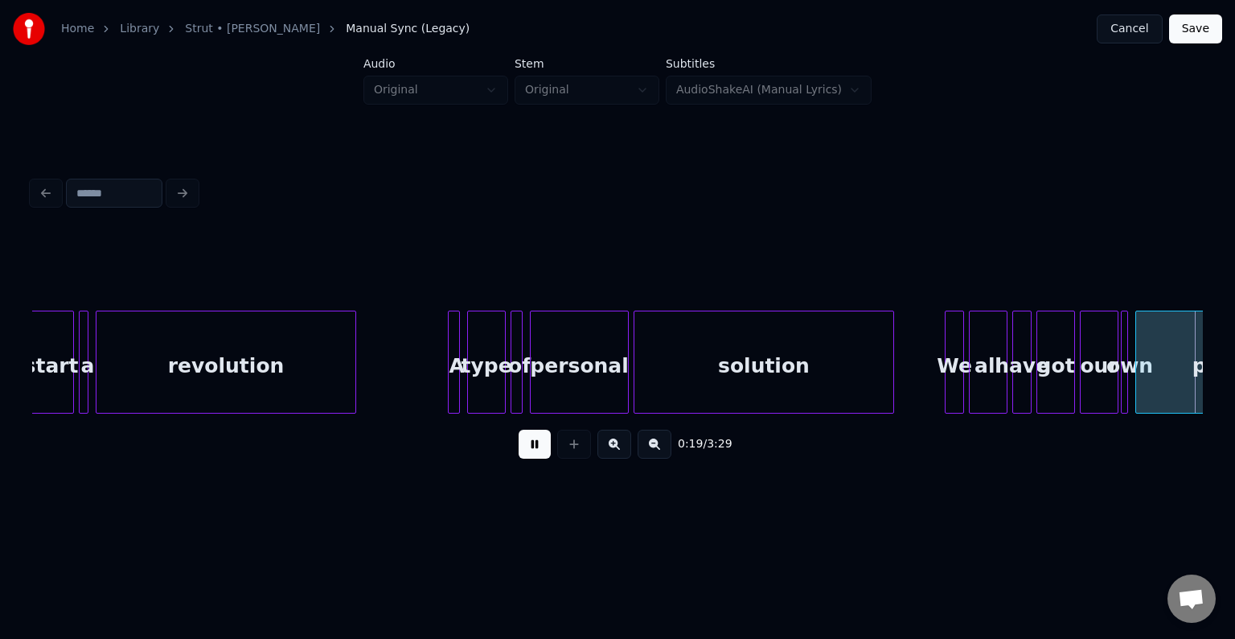
scroll to position [0, 2345]
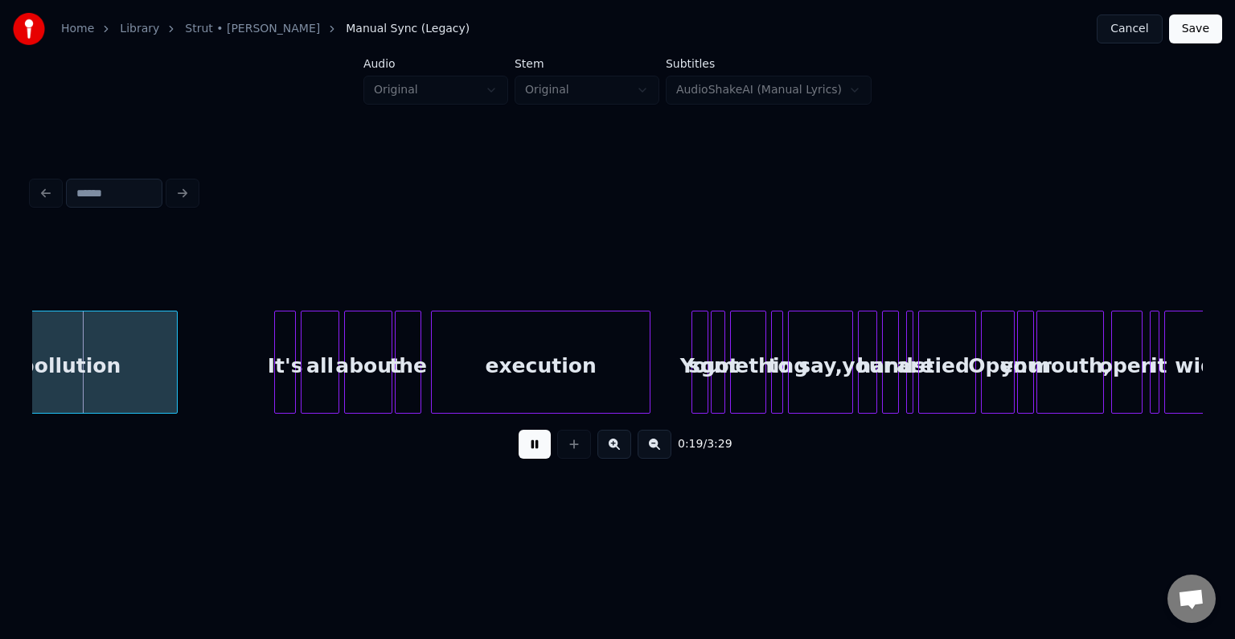
click at [525, 441] on button at bounding box center [535, 443] width 32 height 29
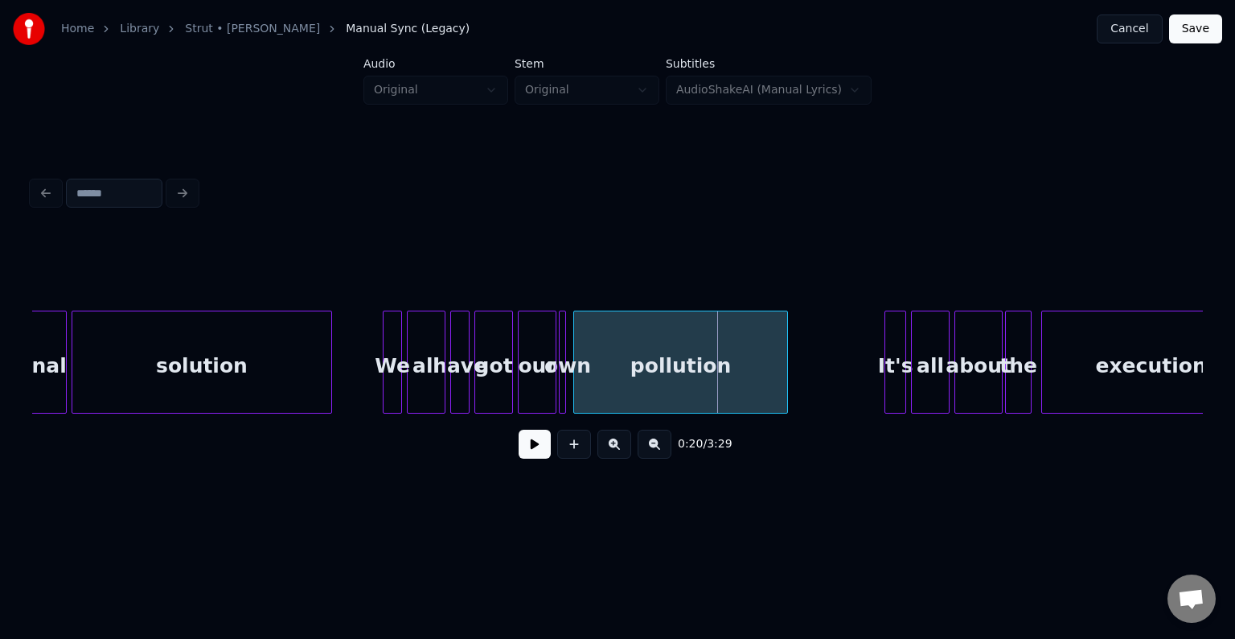
scroll to position [0, 1733]
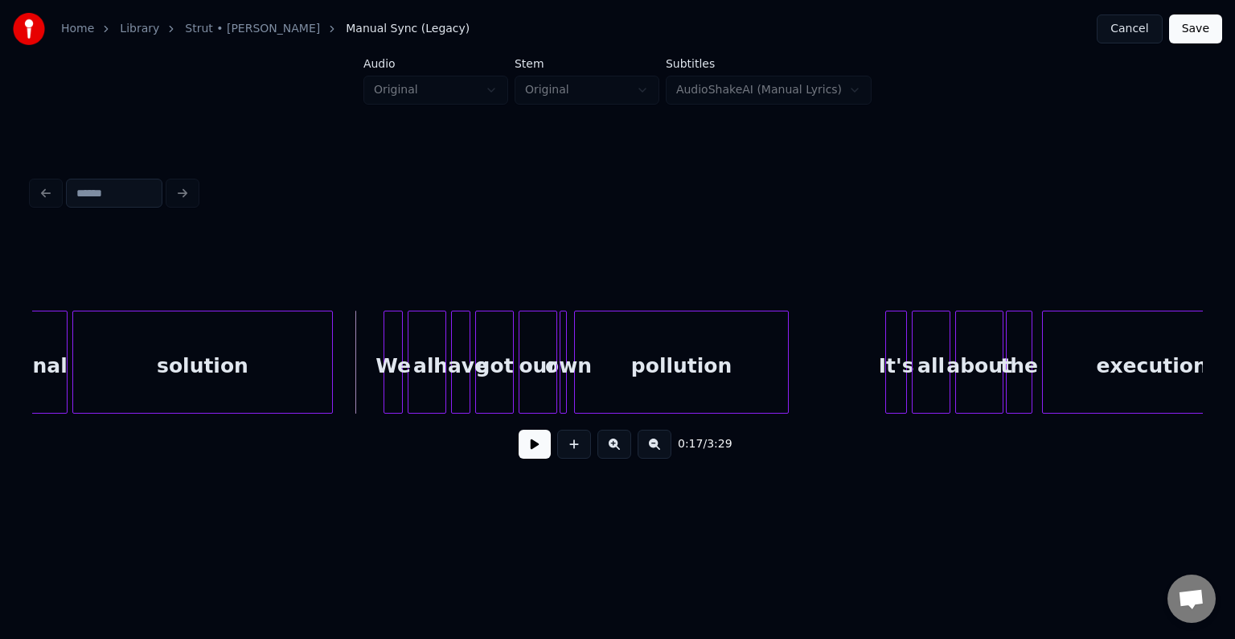
click at [521, 454] on button at bounding box center [535, 443] width 32 height 29
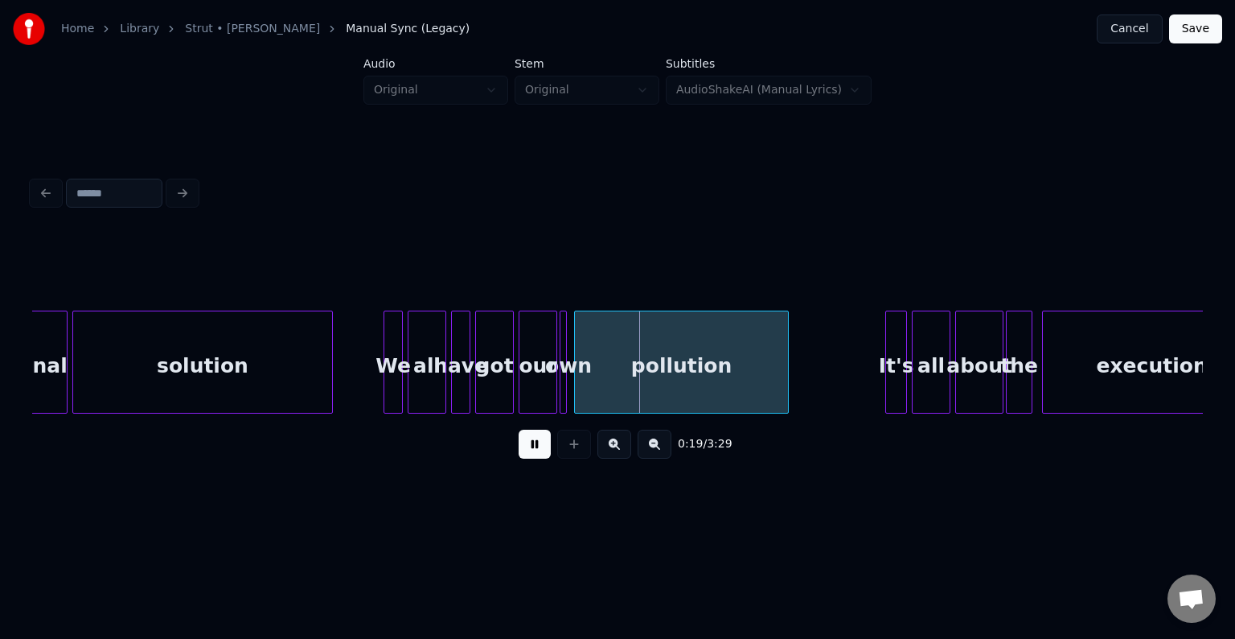
click at [521, 454] on button at bounding box center [535, 443] width 32 height 29
click at [536, 383] on div at bounding box center [536, 361] width 5 height 101
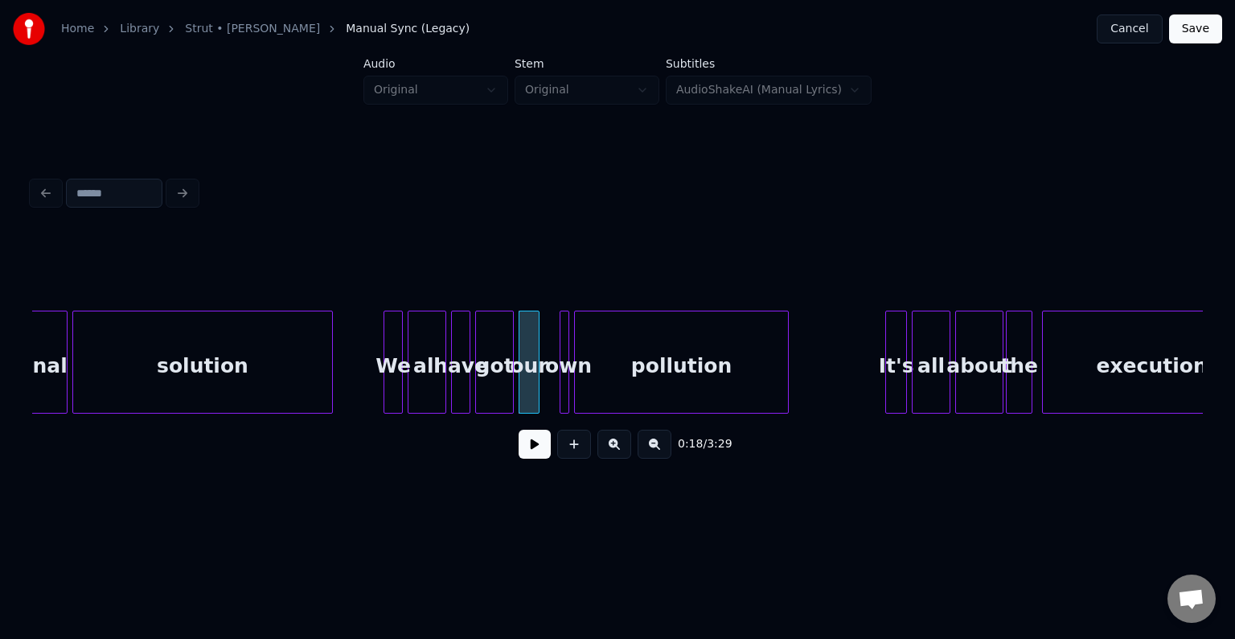
click at [547, 385] on div at bounding box center [548, 361] width 5 height 101
click at [527, 450] on button at bounding box center [535, 443] width 32 height 29
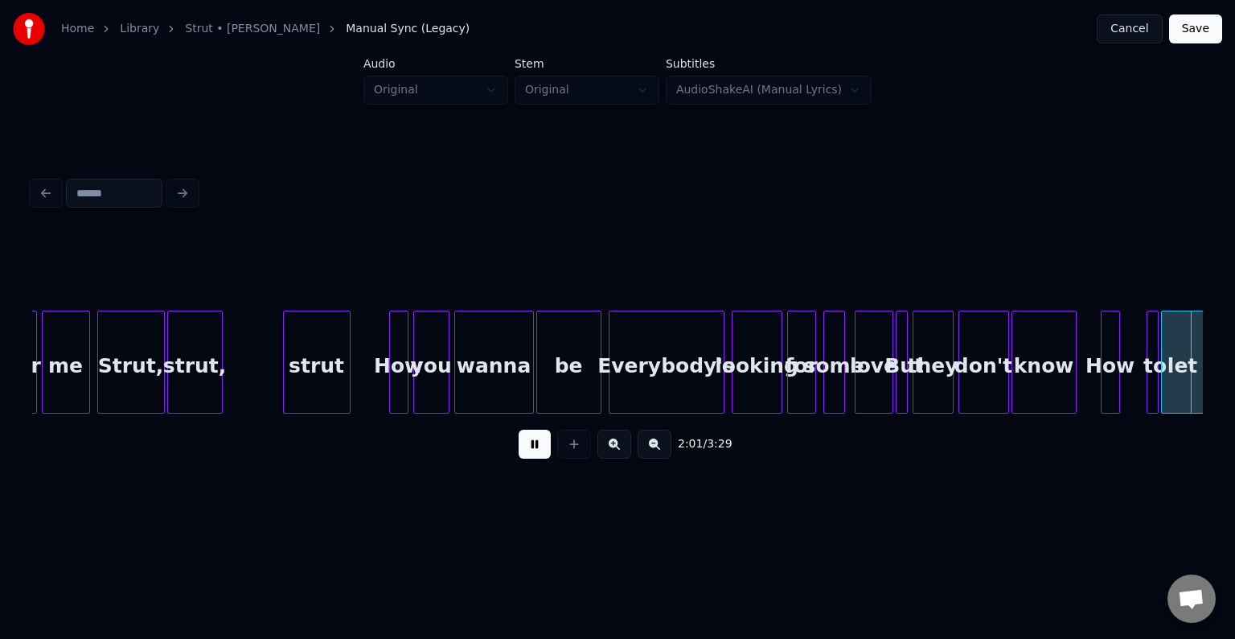
scroll to position [0, 14629]
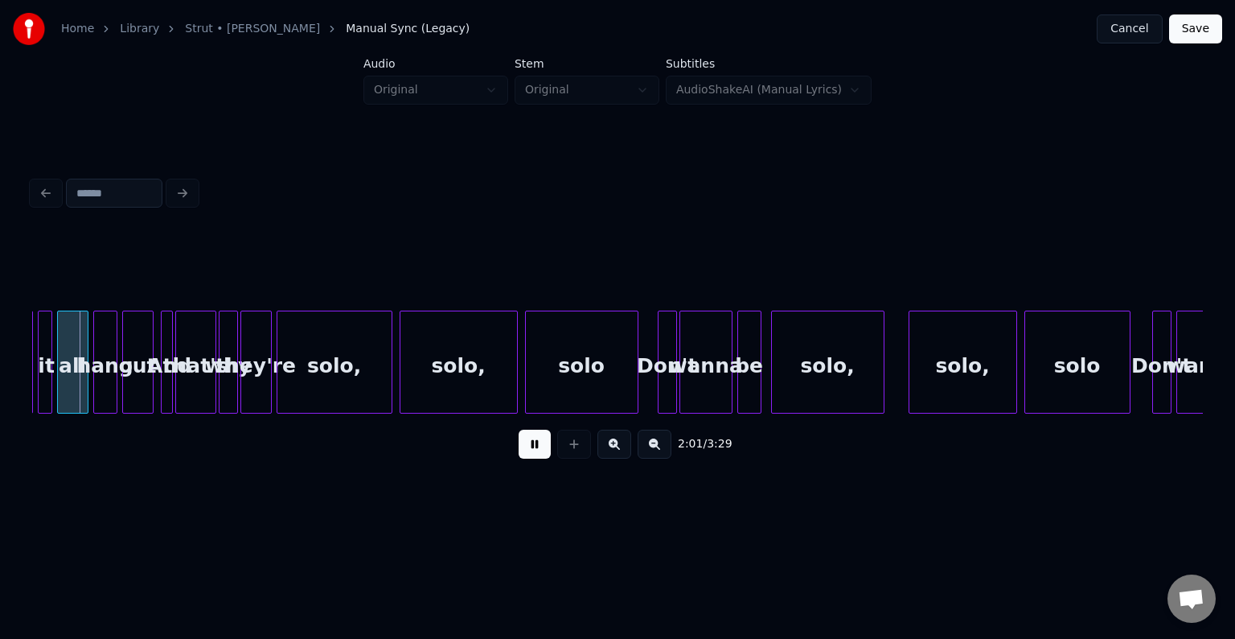
click at [527, 450] on button at bounding box center [535, 443] width 32 height 29
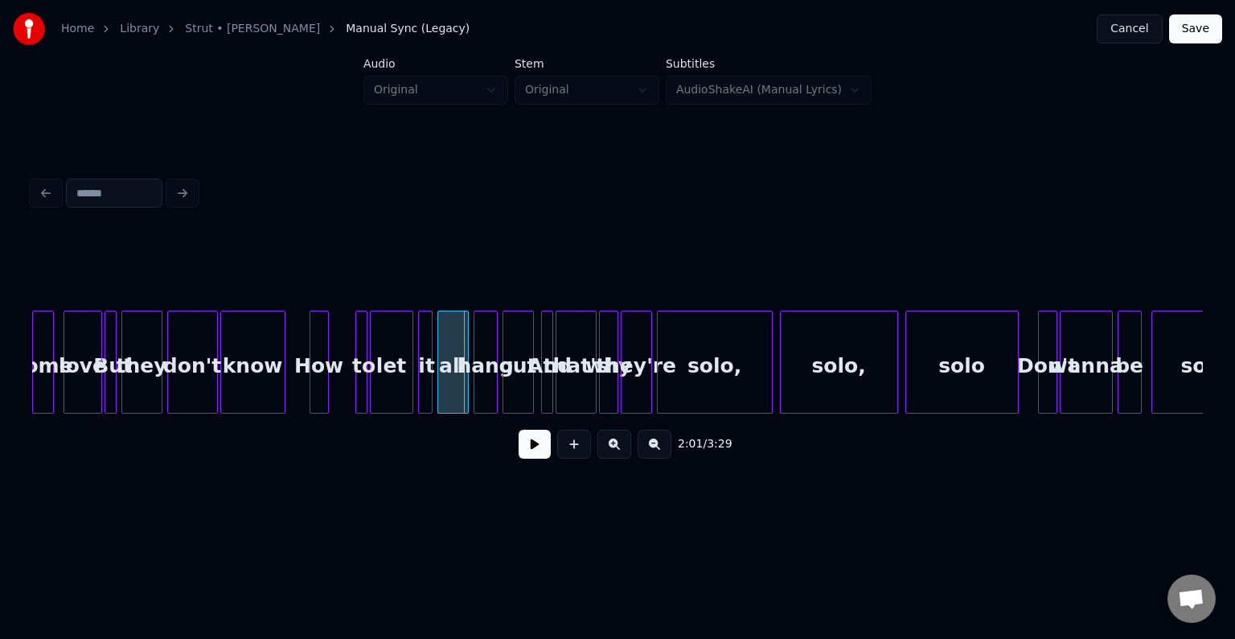
scroll to position [0, 14147]
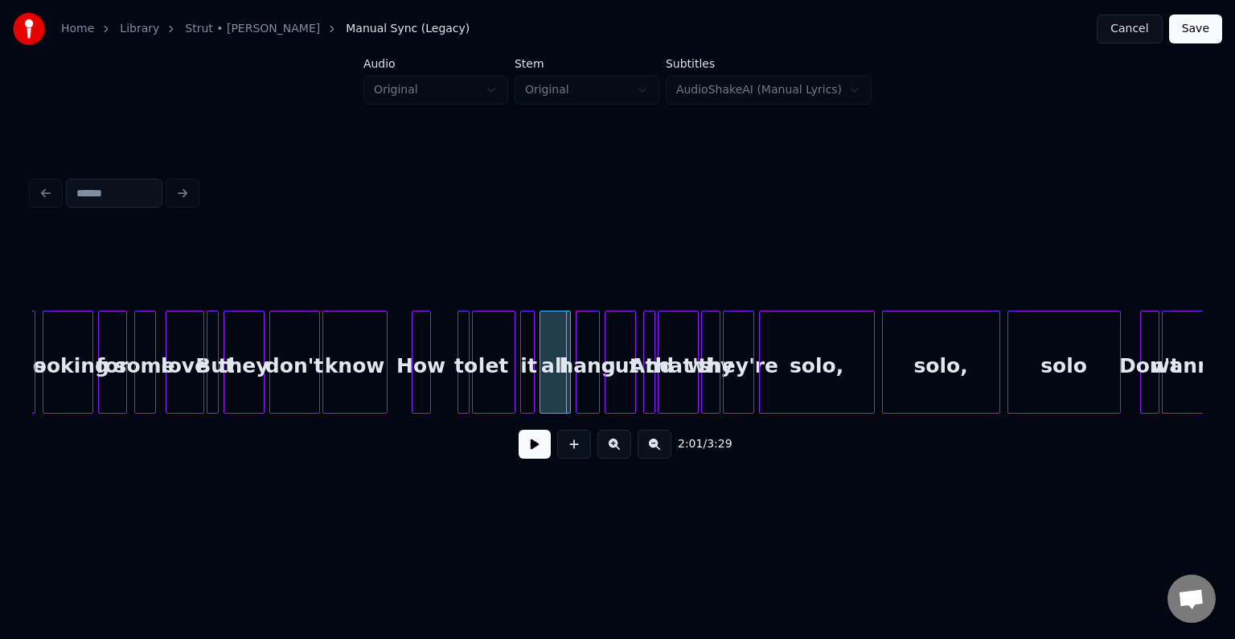
click at [534, 441] on button at bounding box center [535, 443] width 32 height 29
click at [440, 388] on div at bounding box center [441, 361] width 5 height 101
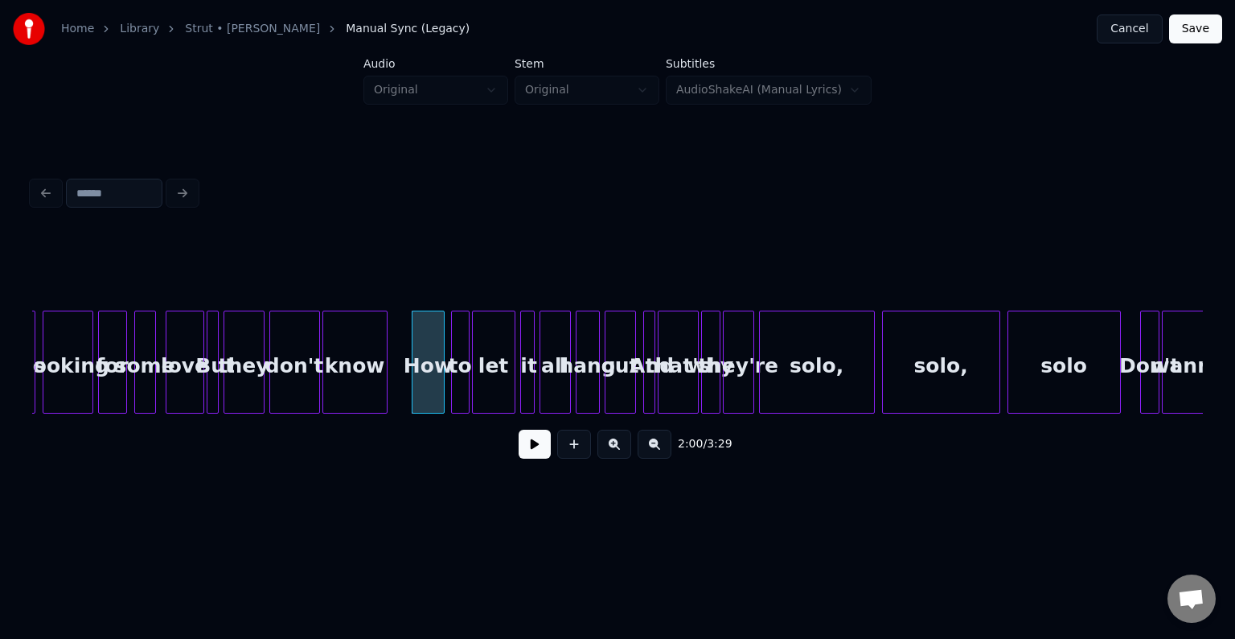
click at [452, 378] on div at bounding box center [454, 361] width 5 height 101
click at [531, 454] on button at bounding box center [535, 443] width 32 height 29
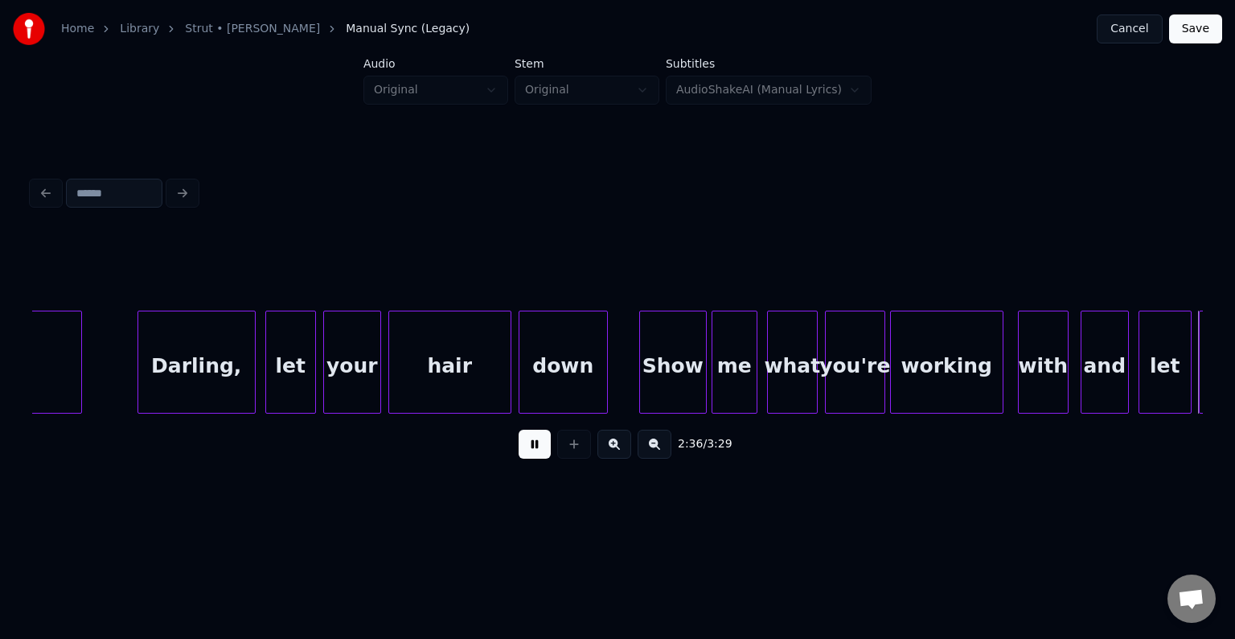
scroll to position [0, 18837]
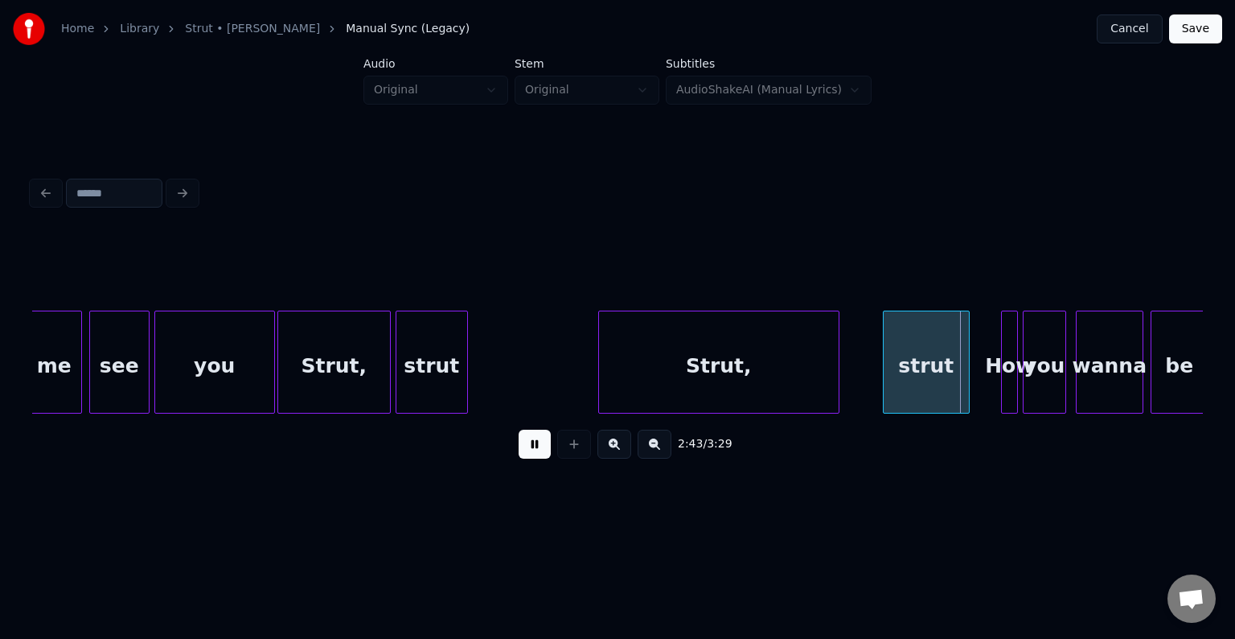
click at [531, 454] on button at bounding box center [535, 443] width 32 height 29
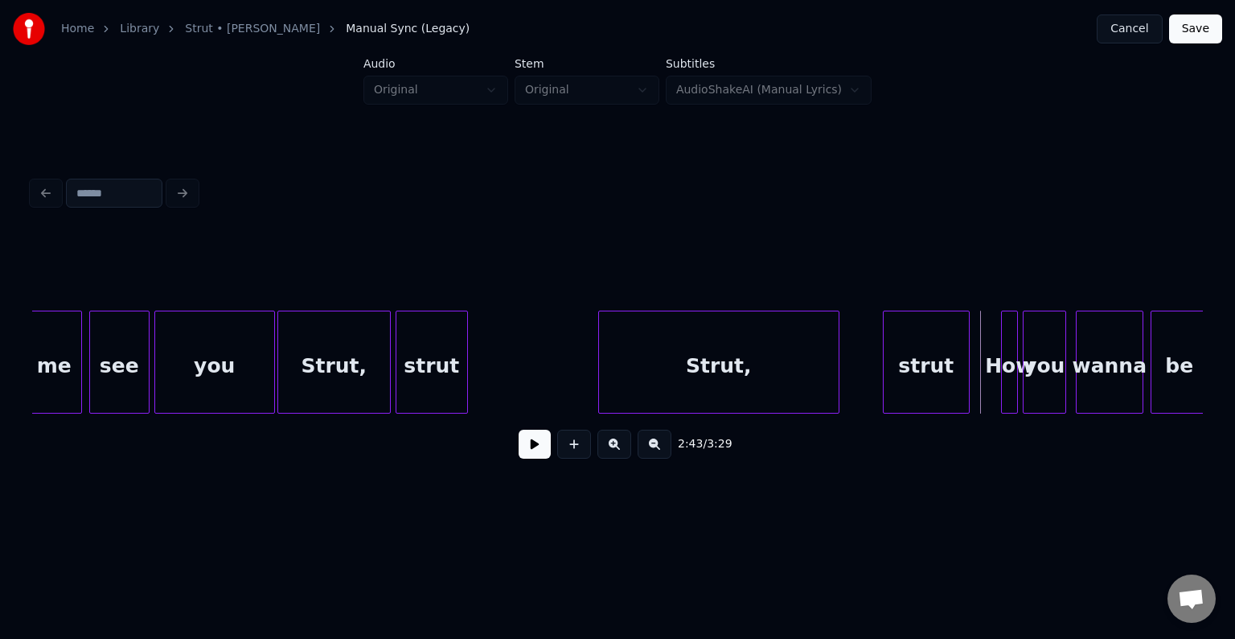
click at [249, 392] on div "you" at bounding box center [214, 365] width 119 height 109
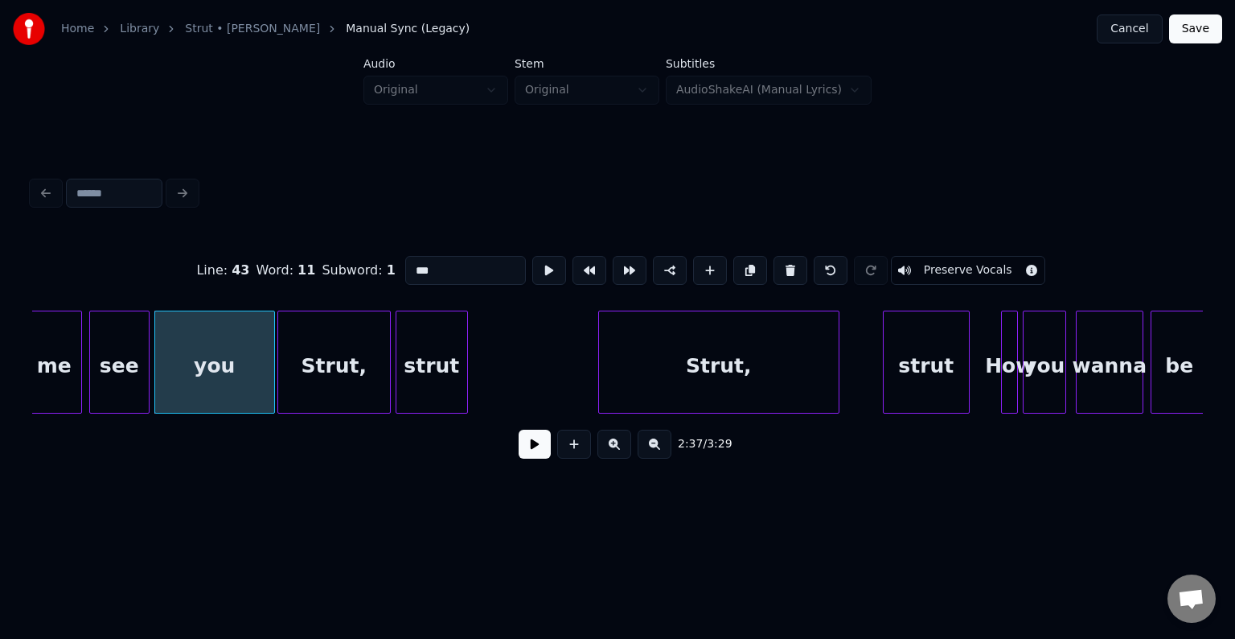
click at [538, 444] on button at bounding box center [535, 443] width 32 height 29
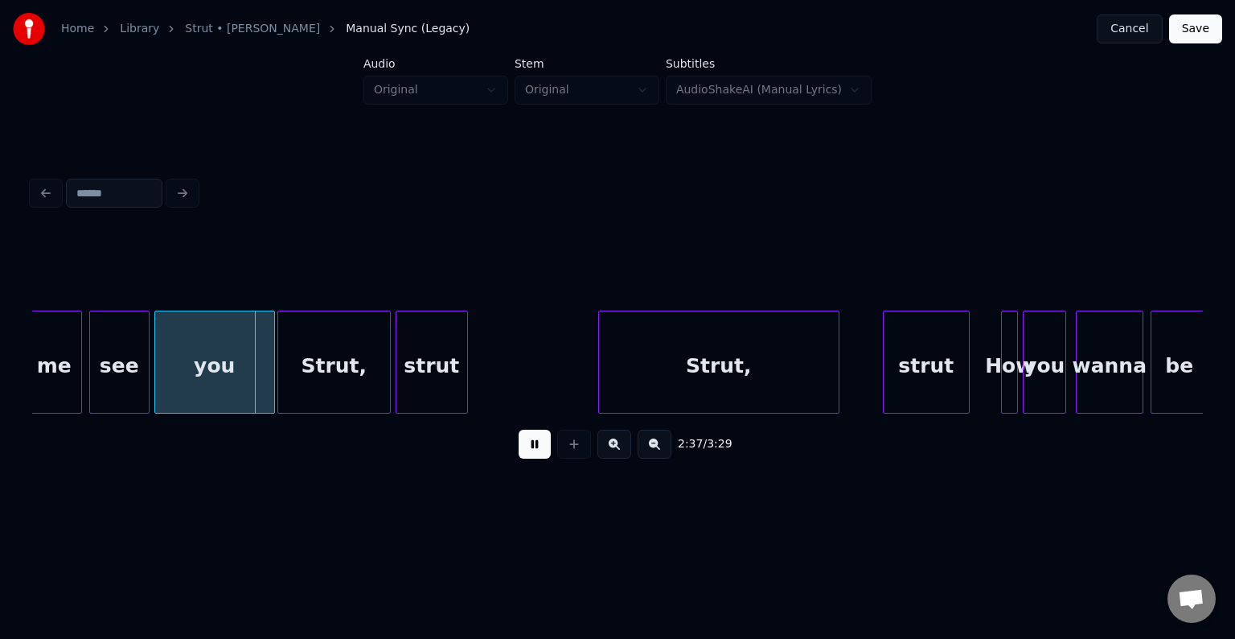
click at [538, 444] on button at bounding box center [535, 443] width 32 height 29
click at [199, 392] on div at bounding box center [197, 361] width 5 height 101
click at [528, 450] on button at bounding box center [535, 443] width 32 height 29
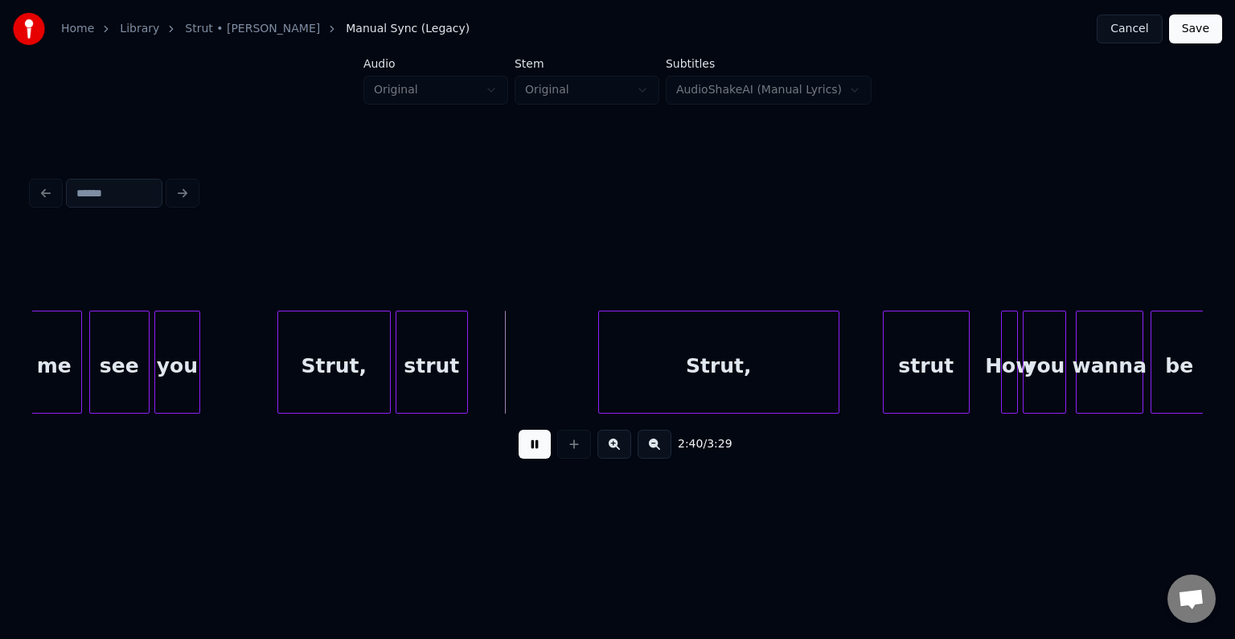
click at [528, 450] on button at bounding box center [535, 443] width 32 height 29
click at [339, 392] on div at bounding box center [340, 361] width 5 height 101
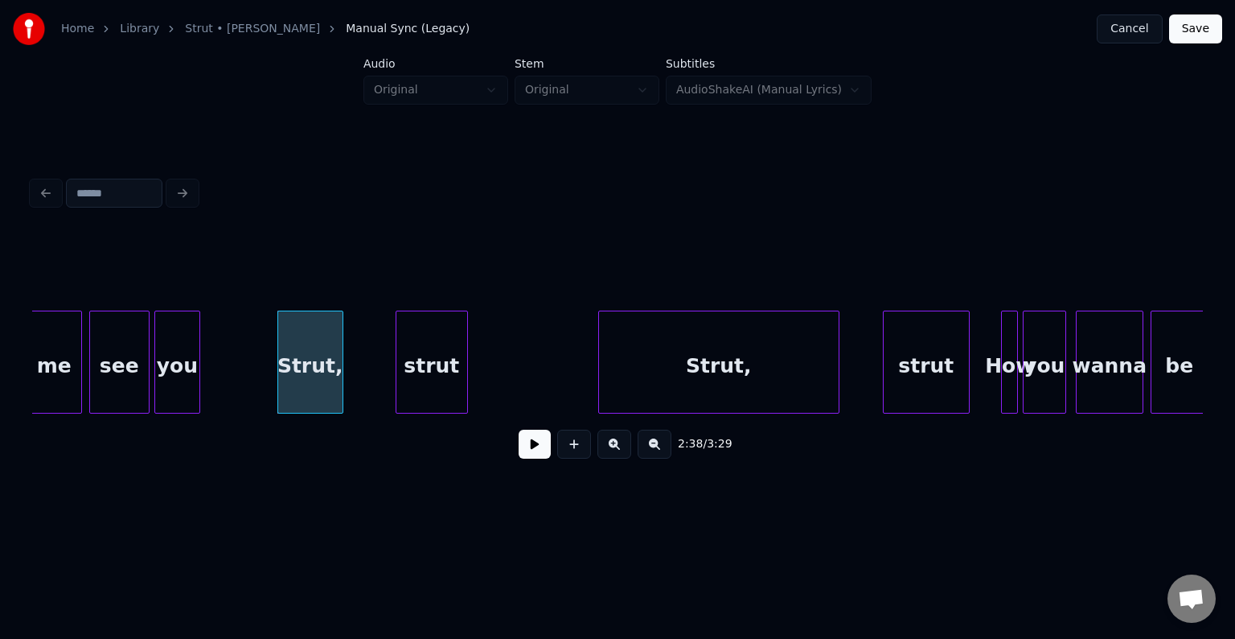
click at [539, 454] on button at bounding box center [535, 443] width 32 height 29
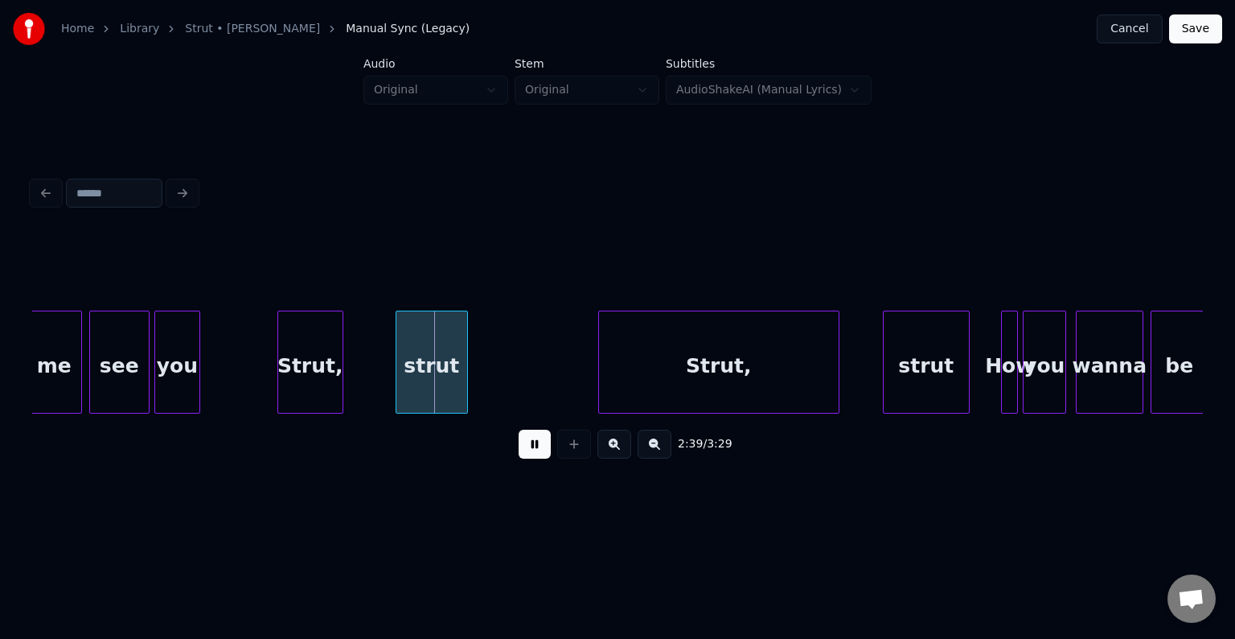
click at [539, 454] on button at bounding box center [535, 443] width 32 height 29
click at [527, 458] on button at bounding box center [535, 443] width 32 height 29
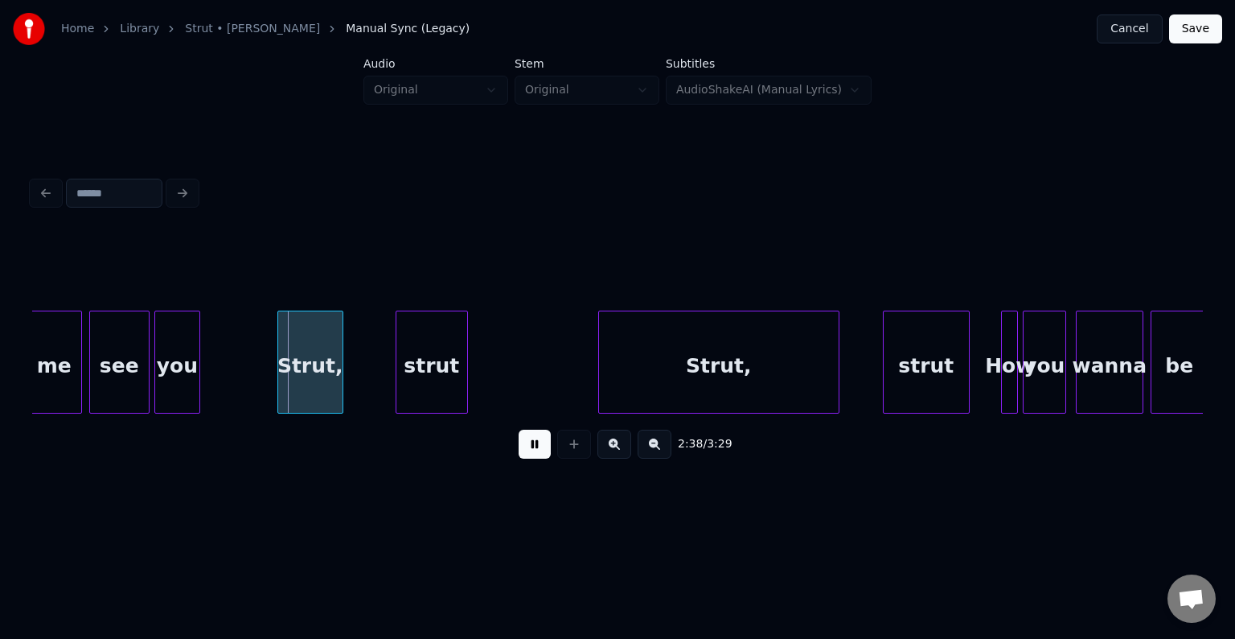
click at [527, 458] on button at bounding box center [535, 443] width 32 height 29
click at [274, 391] on div at bounding box center [275, 361] width 5 height 101
click at [532, 457] on button at bounding box center [535, 443] width 32 height 29
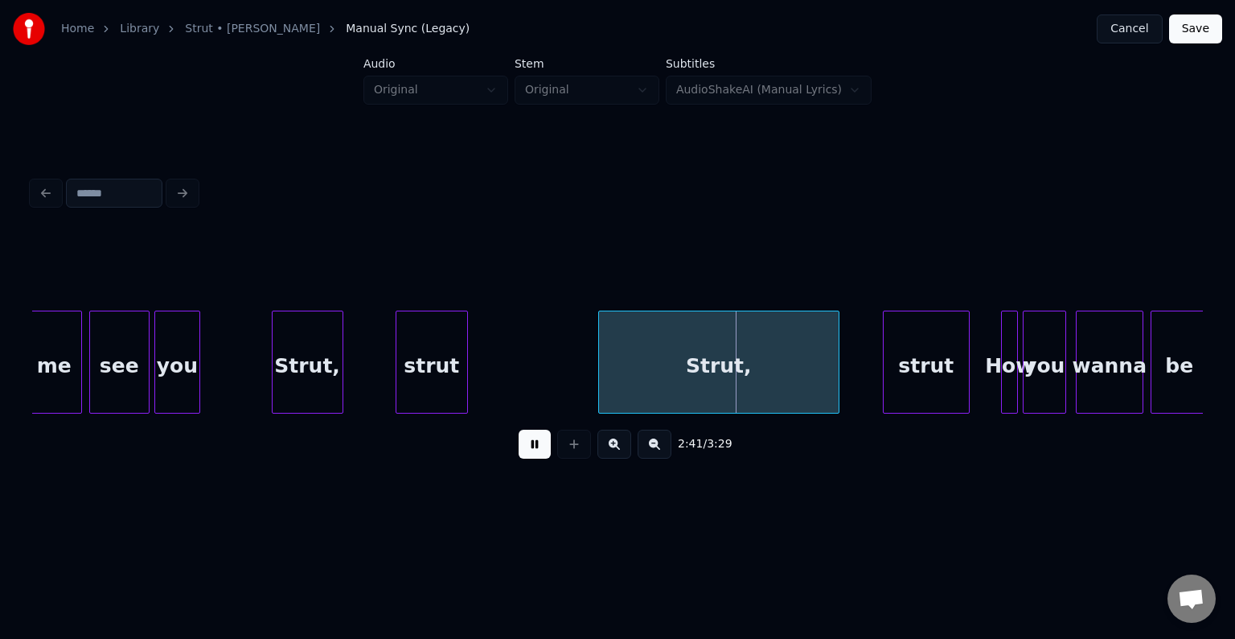
click at [532, 457] on button at bounding box center [535, 443] width 32 height 29
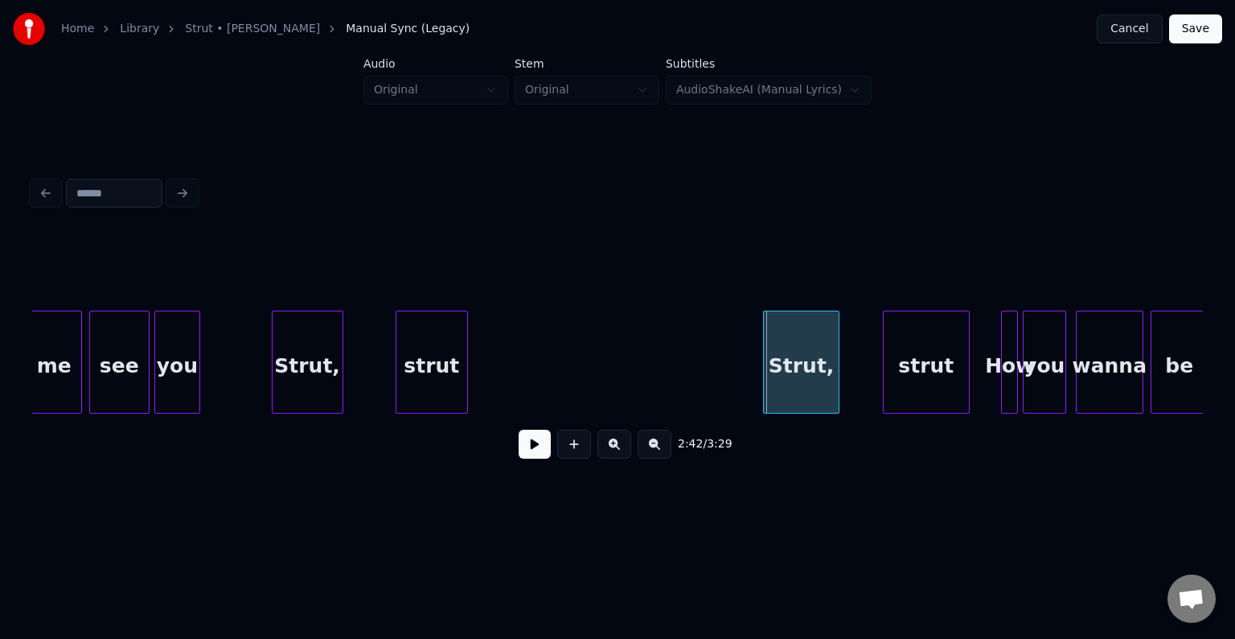
click at [763, 405] on div "Strut," at bounding box center [801, 361] width 76 height 103
click at [532, 453] on button at bounding box center [535, 443] width 32 height 29
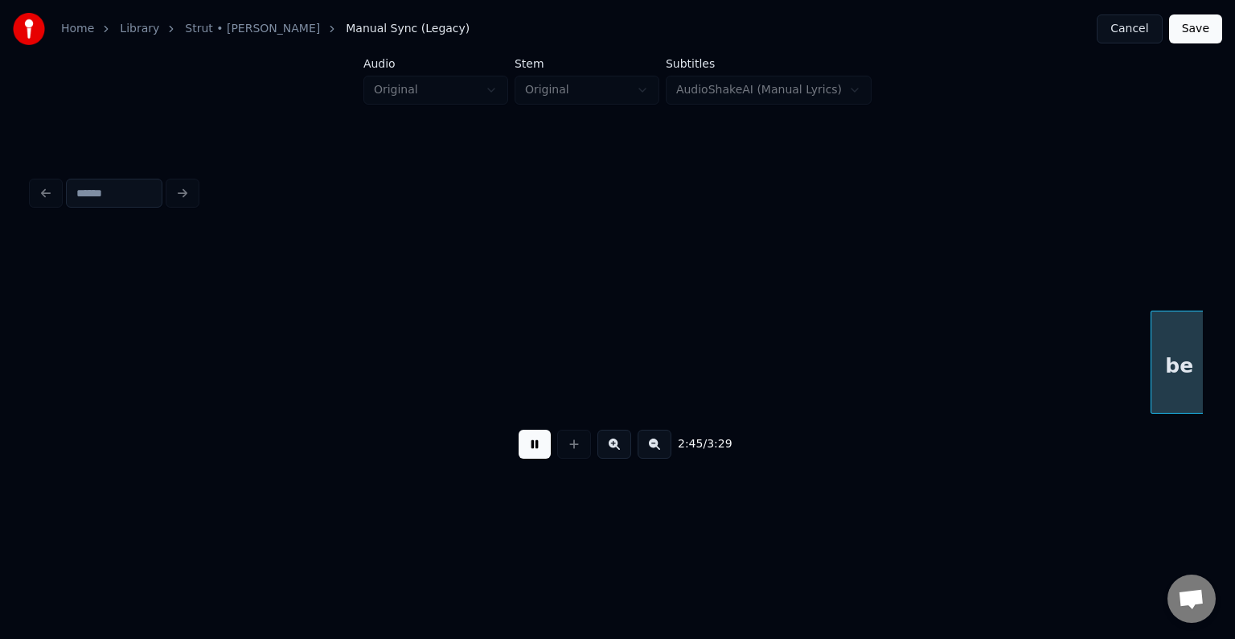
scroll to position [0, 20008]
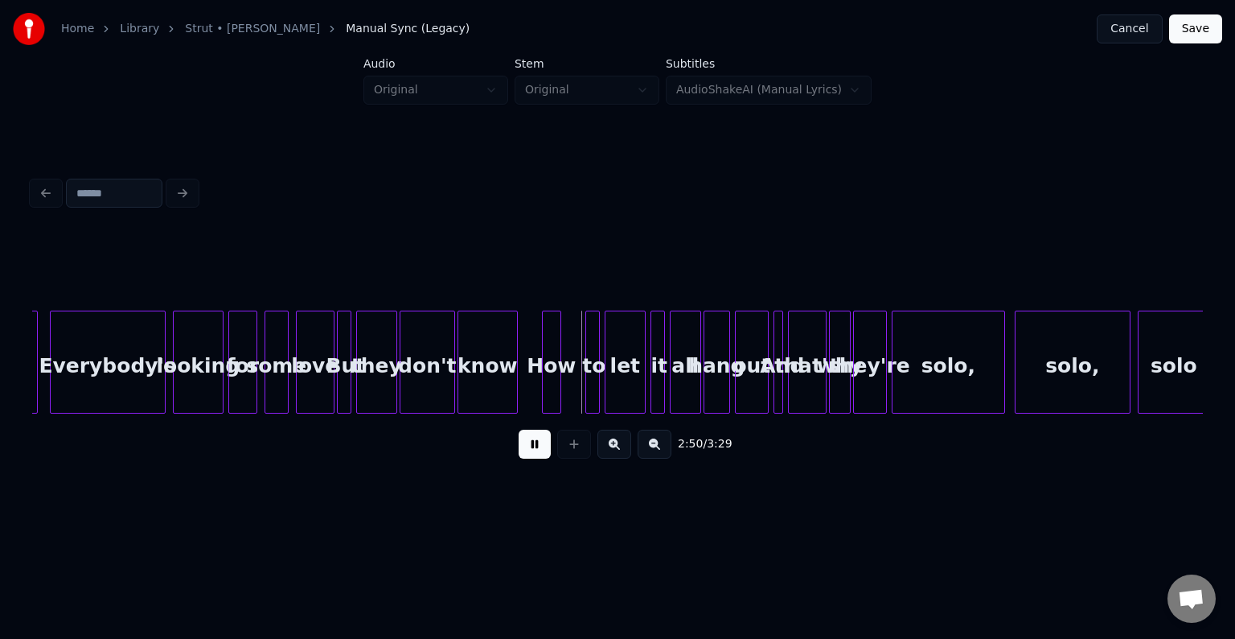
click at [532, 453] on button at bounding box center [535, 443] width 32 height 29
click at [536, 445] on button at bounding box center [535, 443] width 32 height 29
click at [573, 388] on div at bounding box center [572, 361] width 5 height 101
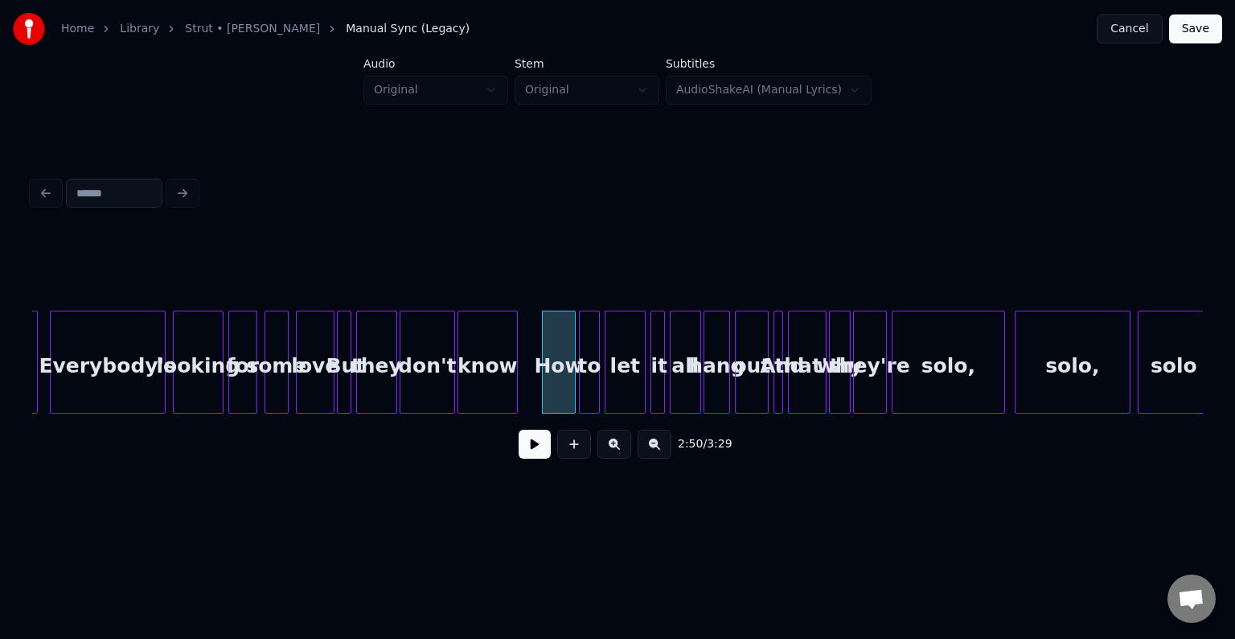
click at [582, 385] on div at bounding box center [582, 361] width 5 height 101
click at [530, 458] on button at bounding box center [535, 443] width 32 height 29
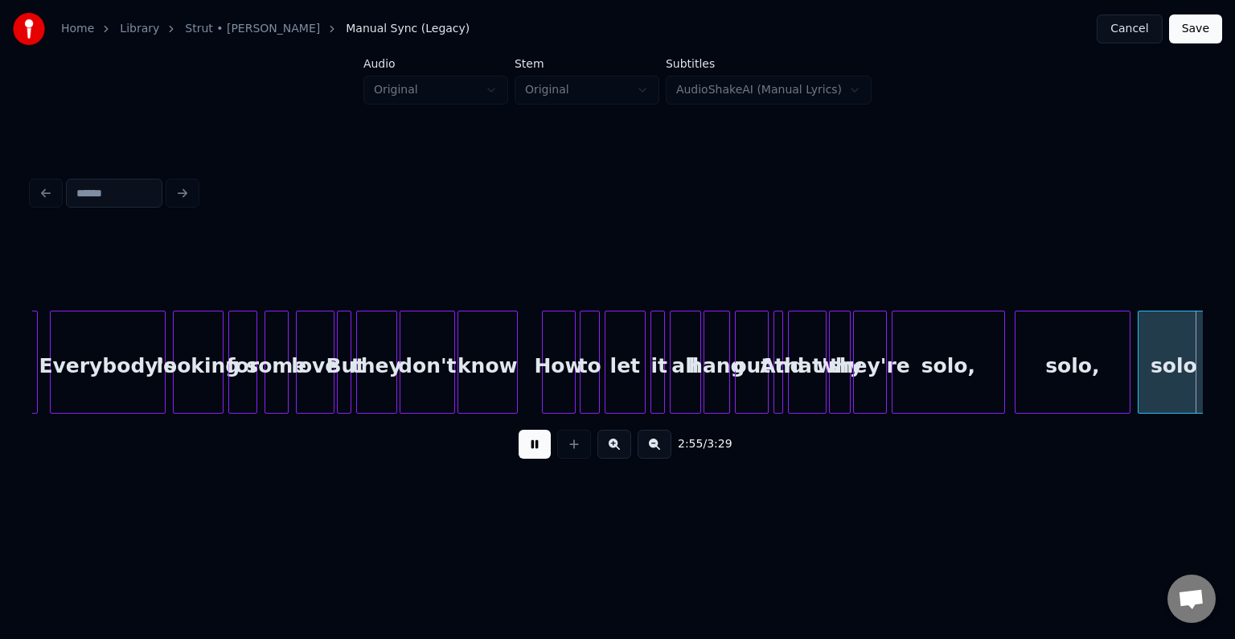
scroll to position [0, 21180]
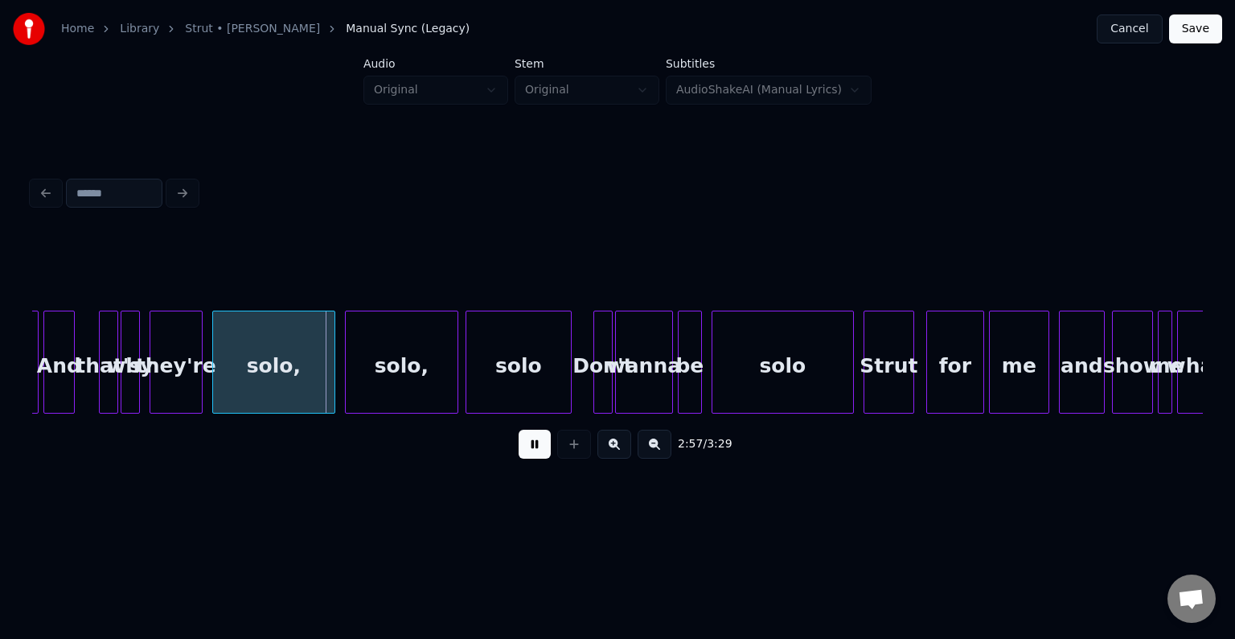
click at [530, 458] on button at bounding box center [535, 443] width 32 height 29
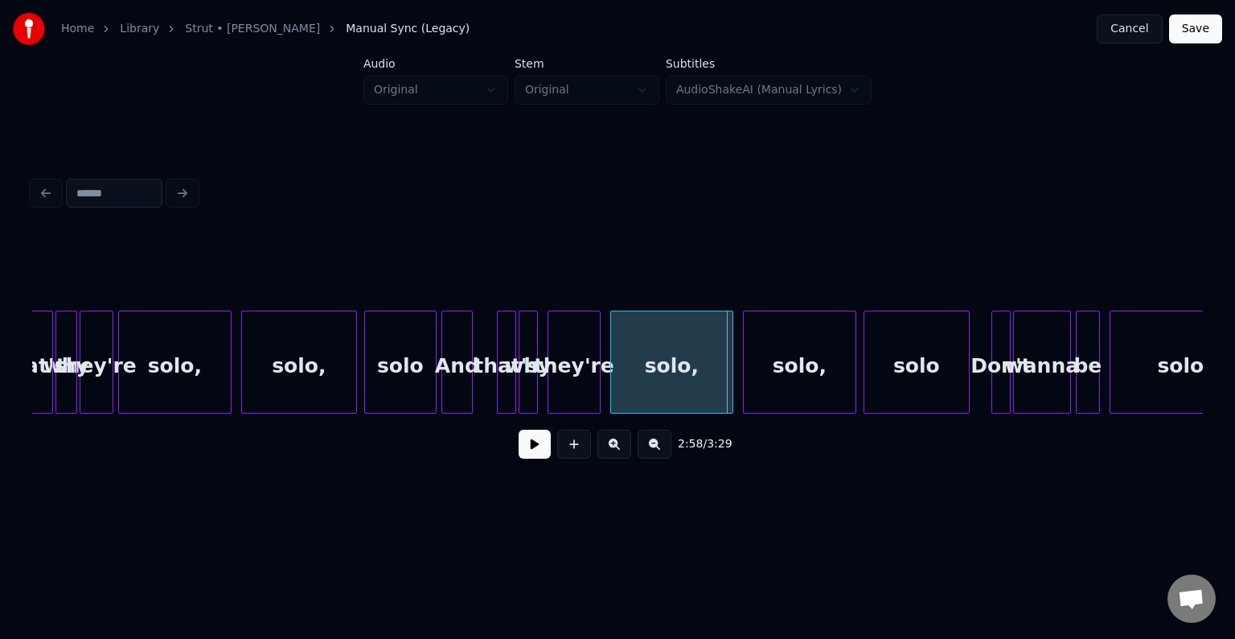
scroll to position [0, 20729]
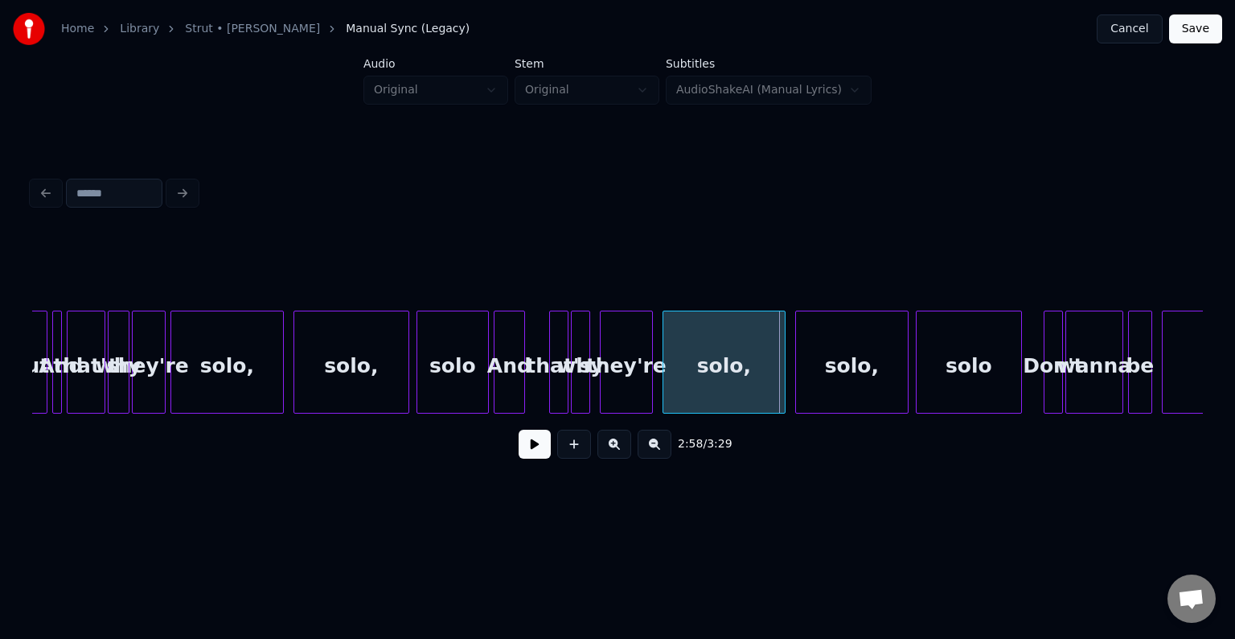
click at [86, 389] on div "that's" at bounding box center [86, 365] width 37 height 109
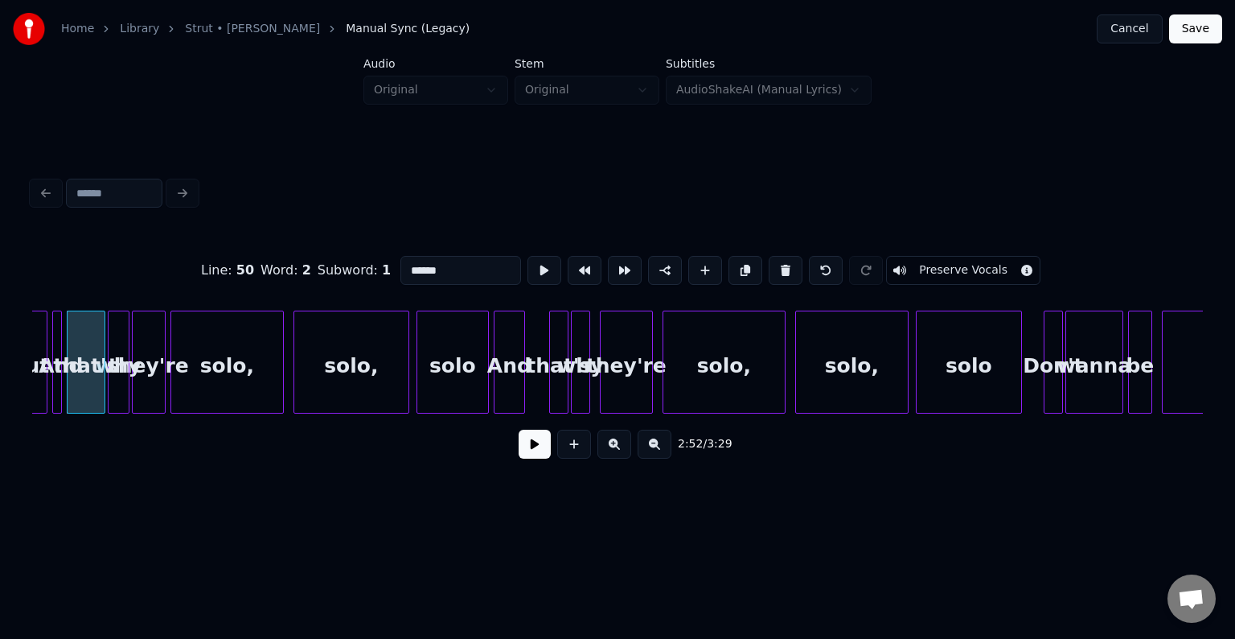
click at [537, 453] on button at bounding box center [535, 443] width 32 height 29
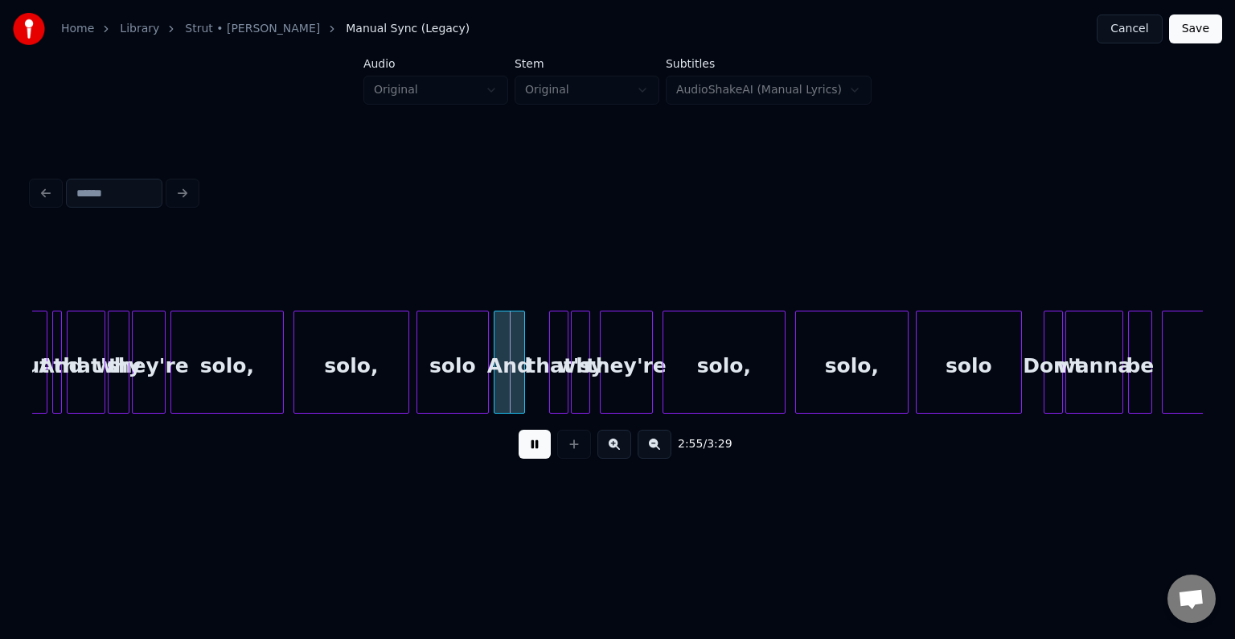
click at [537, 453] on button at bounding box center [535, 443] width 32 height 29
click at [989, 372] on div "solo" at bounding box center [969, 365] width 105 height 109
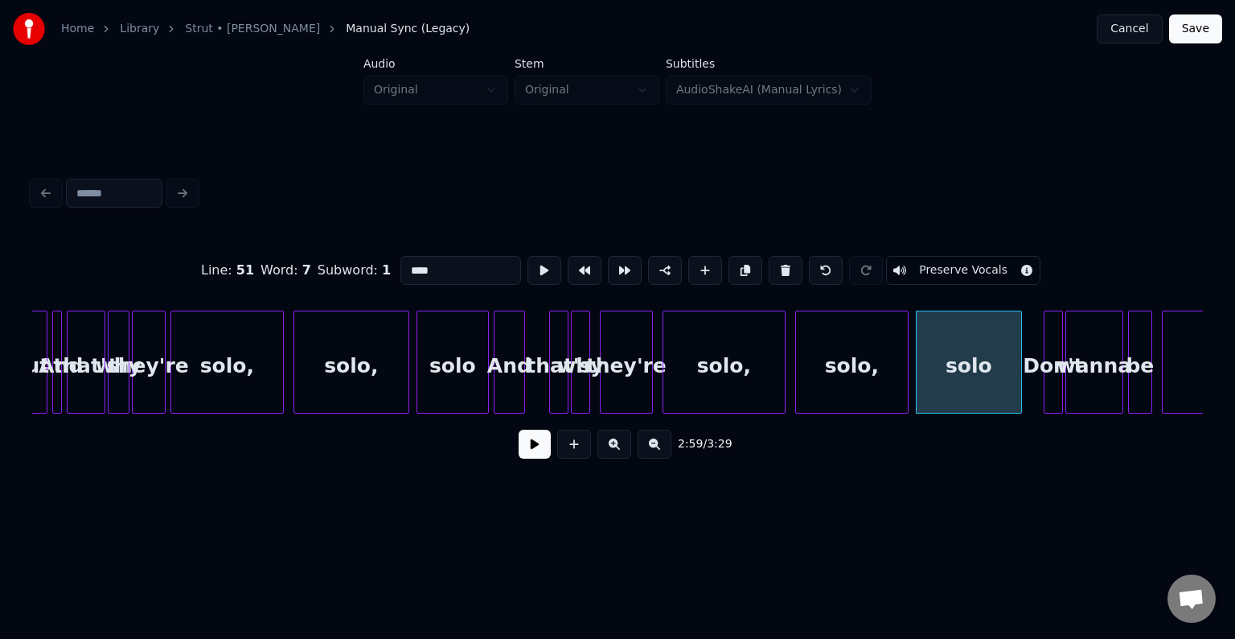
click at [779, 269] on button at bounding box center [786, 270] width 34 height 29
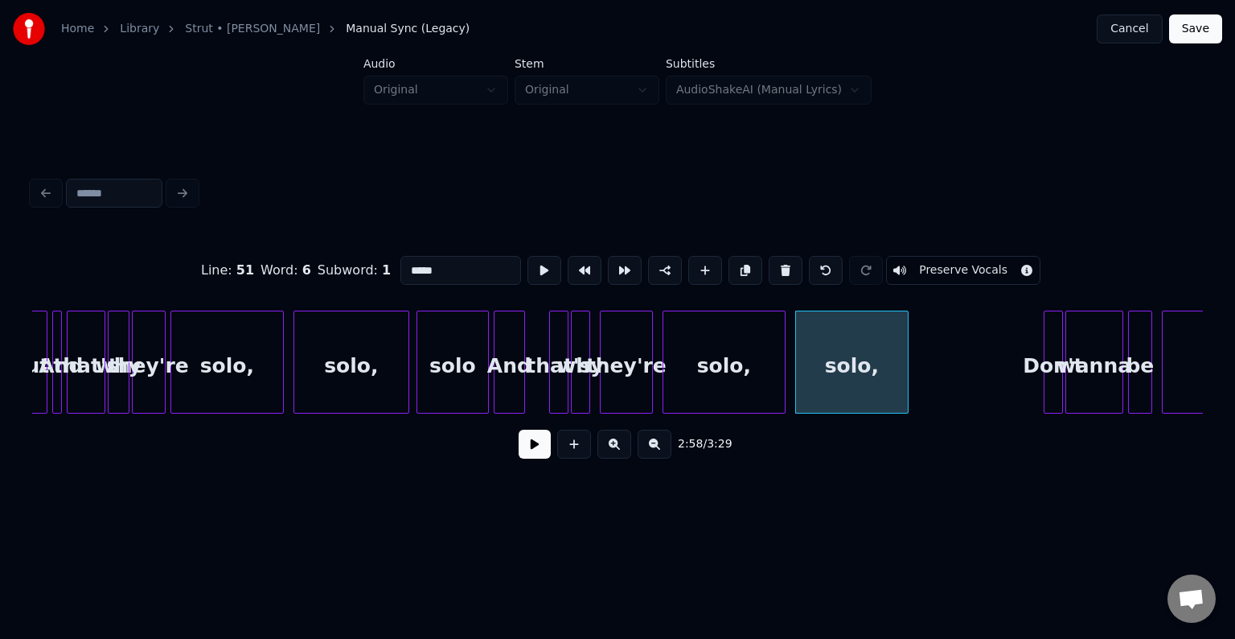
click at [779, 269] on button at bounding box center [786, 270] width 34 height 29
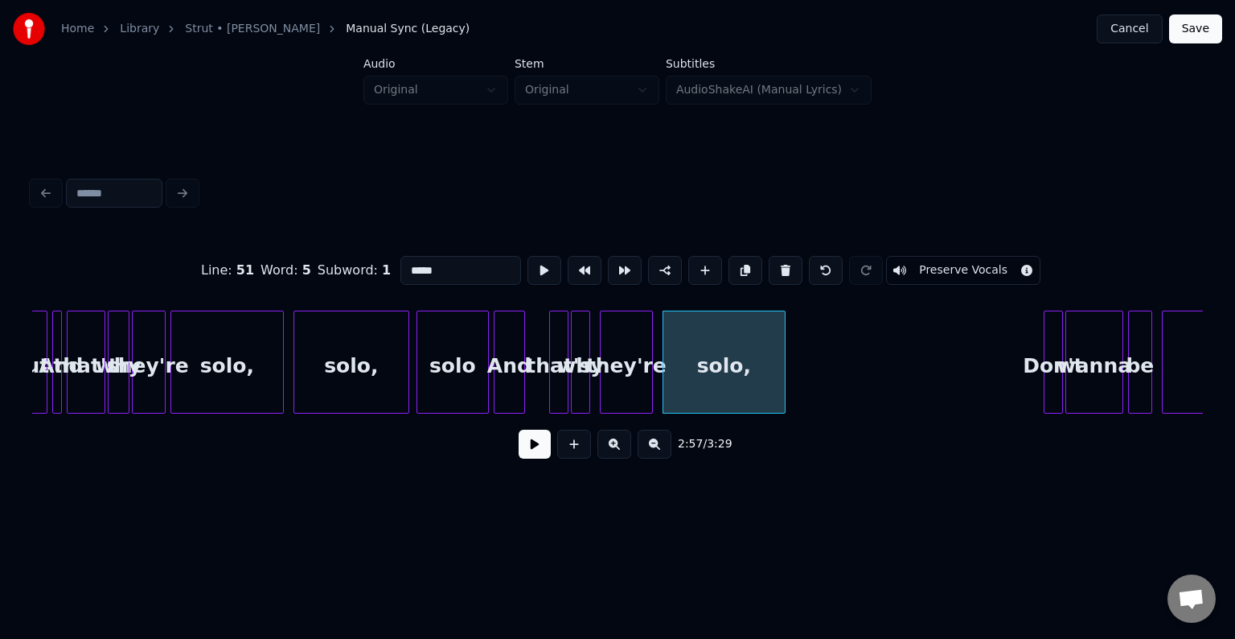
click at [779, 269] on button at bounding box center [786, 270] width 34 height 29
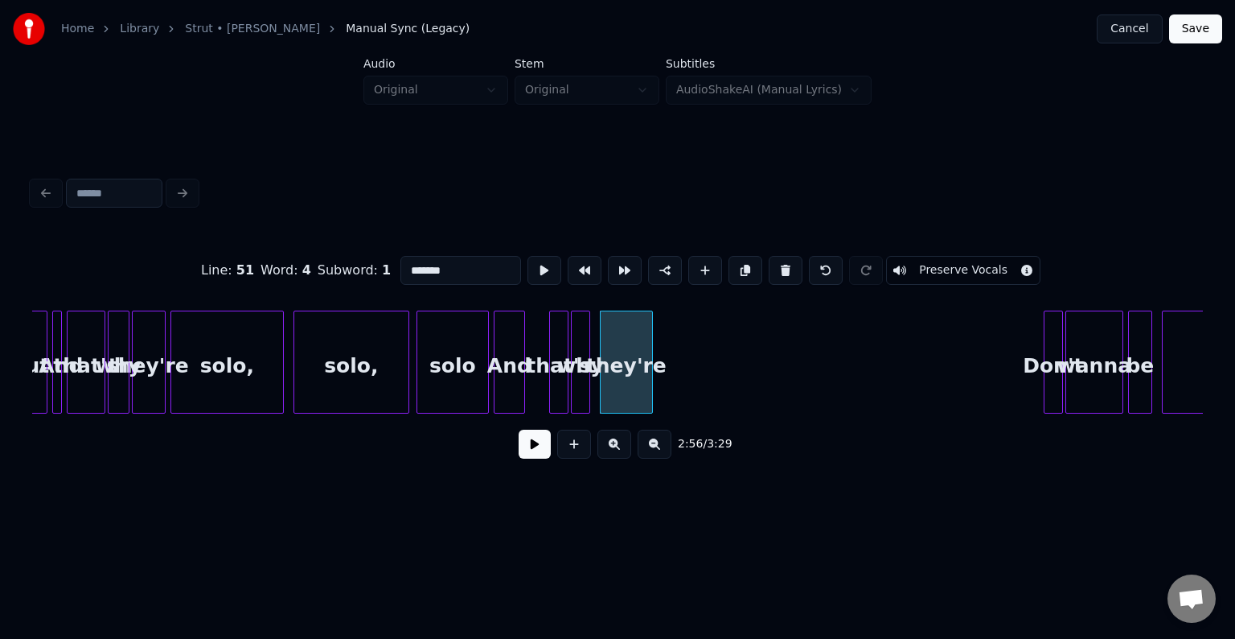
click at [779, 269] on button at bounding box center [786, 270] width 34 height 29
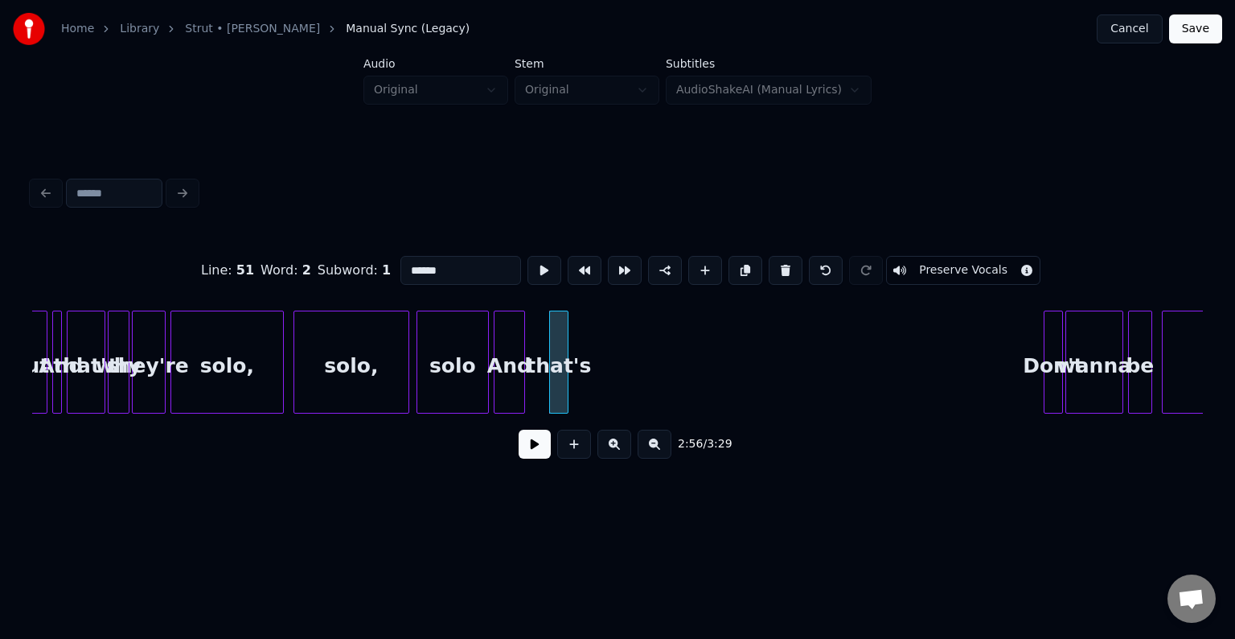
click at [779, 269] on button at bounding box center [786, 270] width 34 height 29
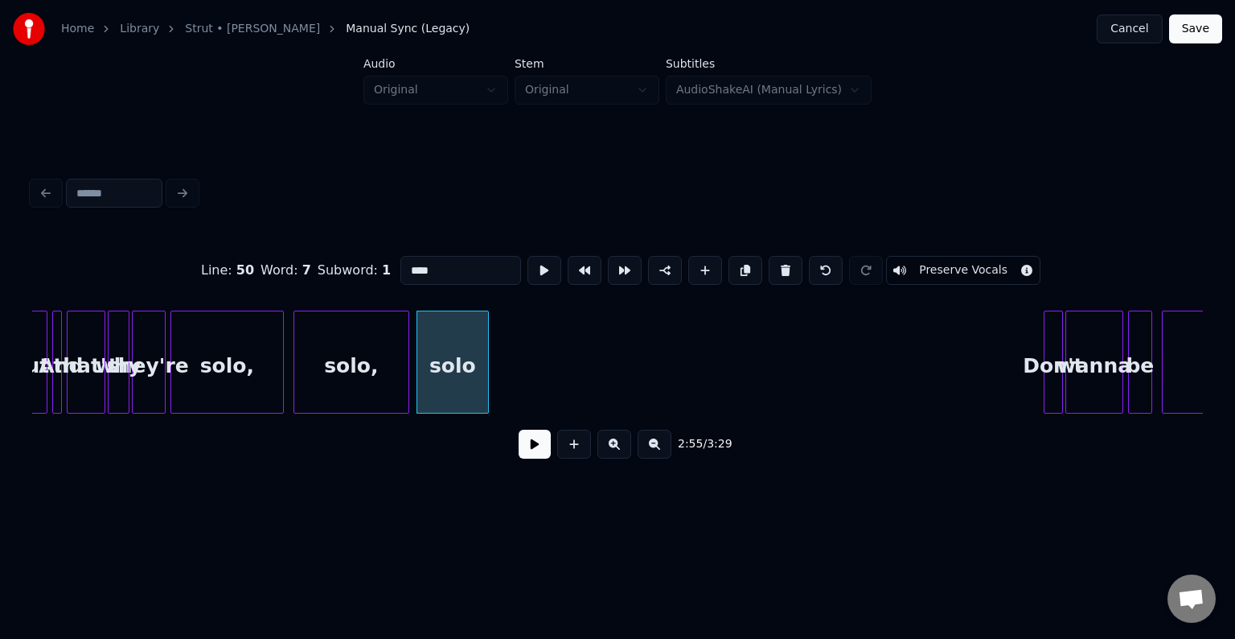
click at [387, 374] on div "solo," at bounding box center [351, 365] width 114 height 109
type input "*****"
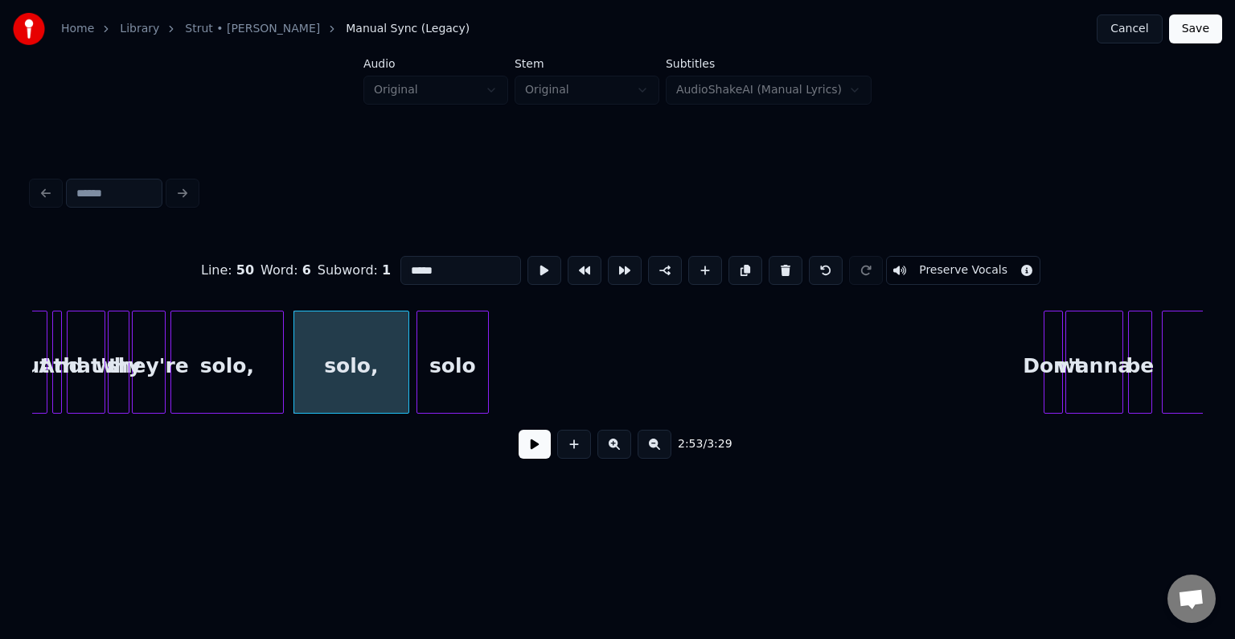
click at [533, 439] on button at bounding box center [535, 443] width 32 height 29
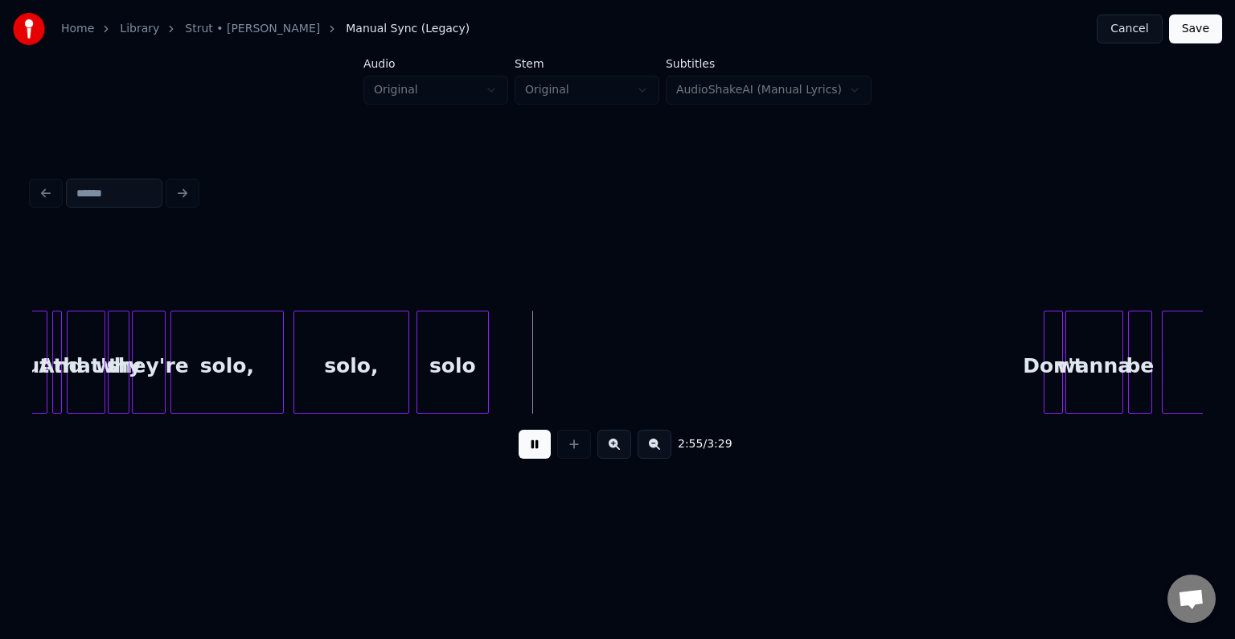
click at [533, 439] on button at bounding box center [535, 443] width 32 height 29
click at [557, 388] on div "Don't" at bounding box center [556, 365] width 18 height 109
click at [536, 454] on button at bounding box center [535, 443] width 32 height 29
click at [576, 389] on div at bounding box center [574, 361] width 5 height 101
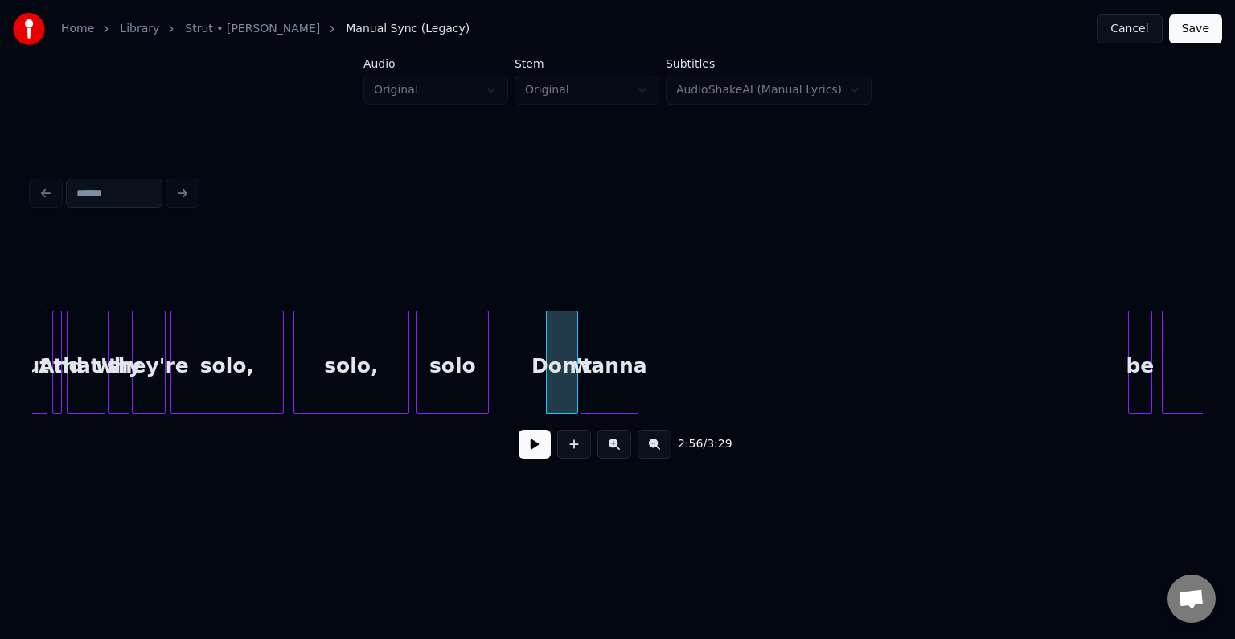
click at [617, 371] on div "wanna" at bounding box center [610, 365] width 56 height 109
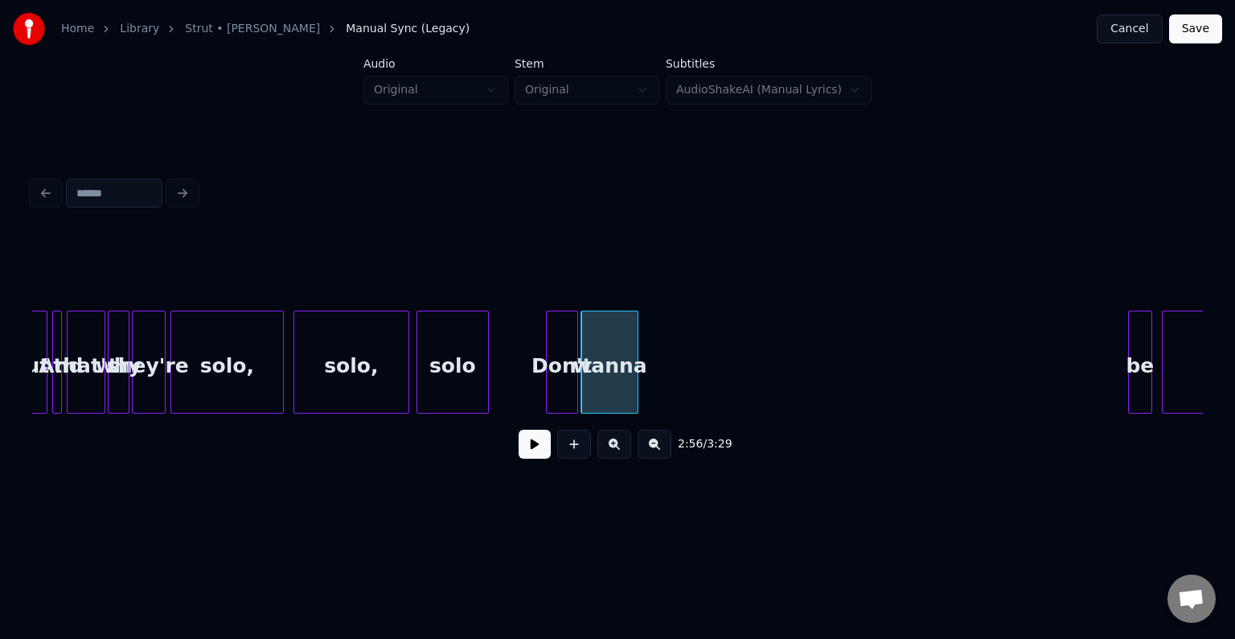
click at [531, 454] on button at bounding box center [535, 443] width 32 height 29
click at [626, 383] on div at bounding box center [626, 361] width 5 height 101
click at [1147, 358] on div at bounding box center [1149, 361] width 5 height 101
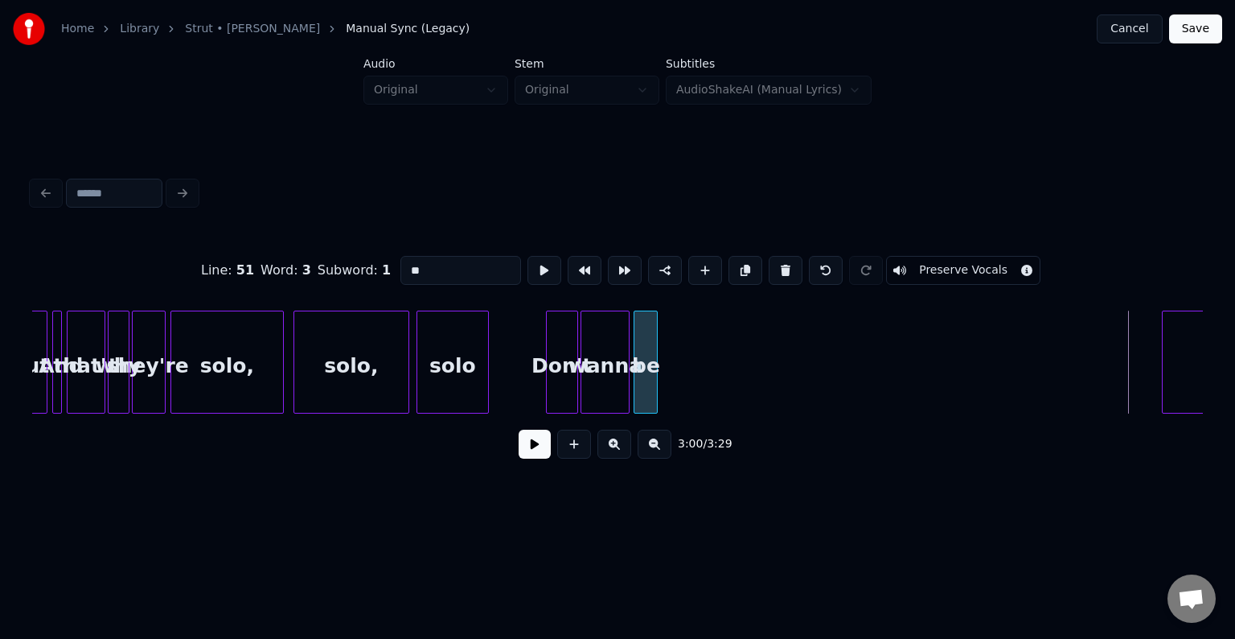
click at [643, 354] on div "be" at bounding box center [646, 365] width 23 height 109
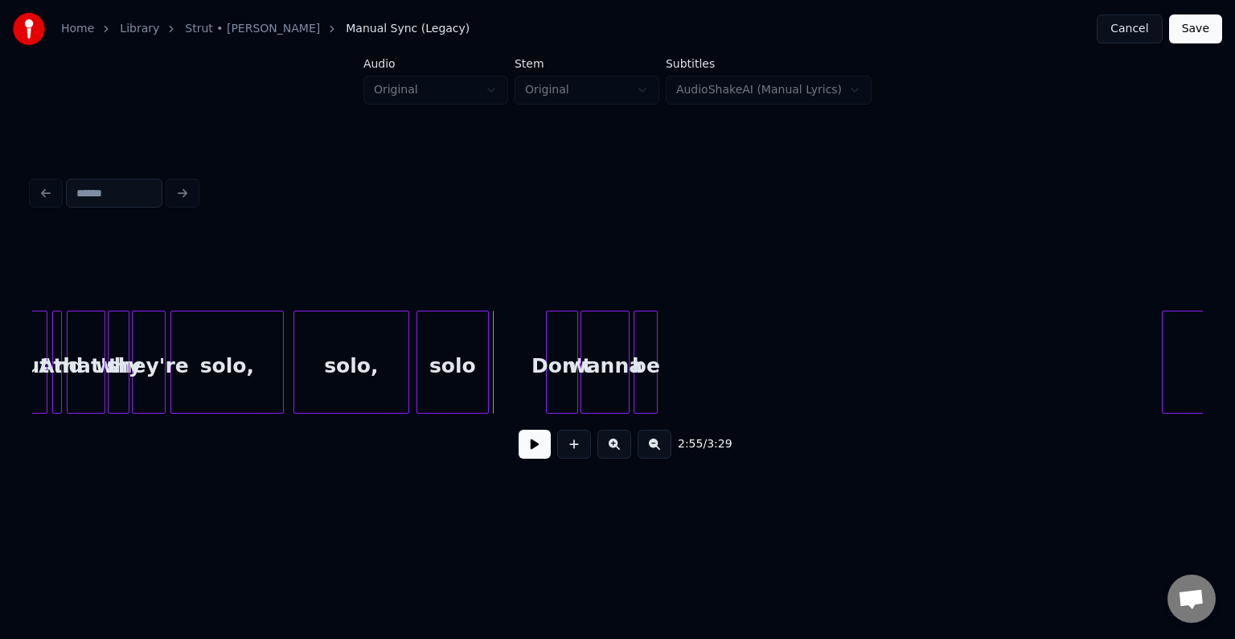
click at [528, 448] on button at bounding box center [535, 443] width 32 height 29
click at [533, 446] on button at bounding box center [535, 443] width 32 height 29
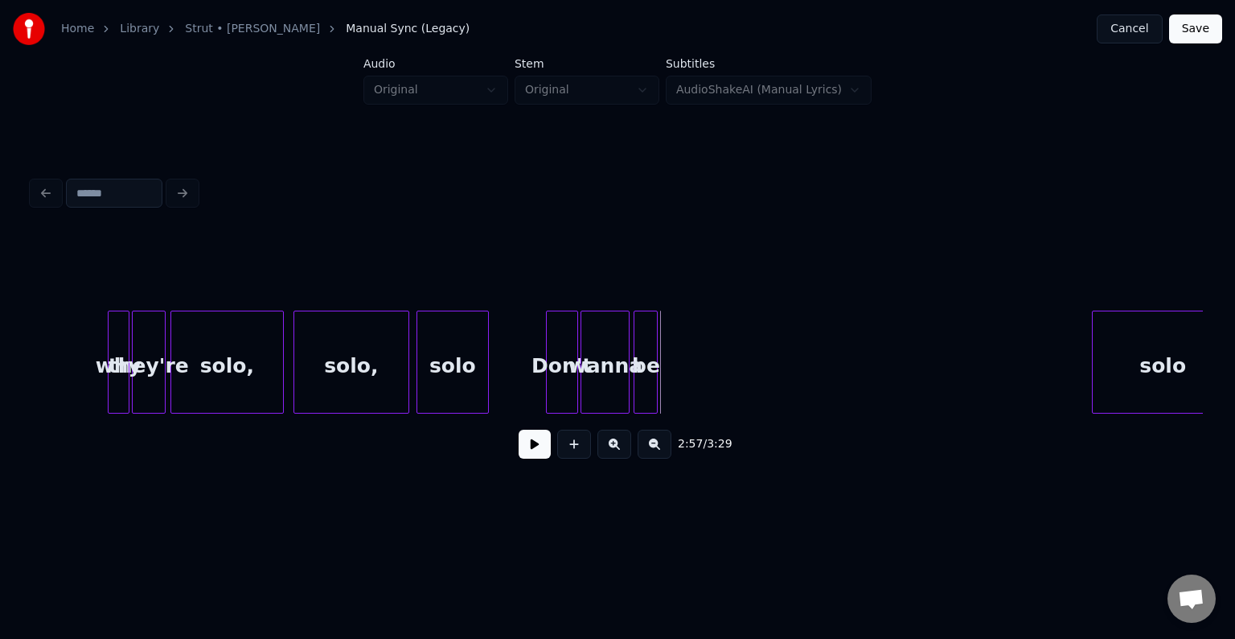
scroll to position [0, 20825]
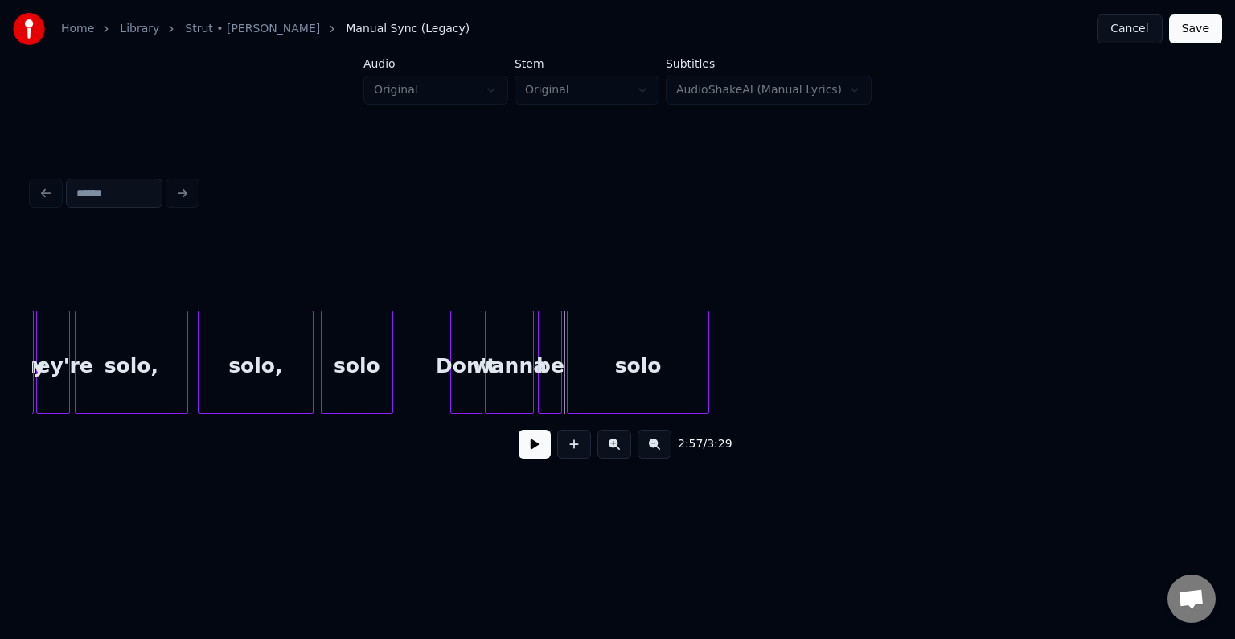
click at [688, 345] on div "solo" at bounding box center [638, 365] width 141 height 109
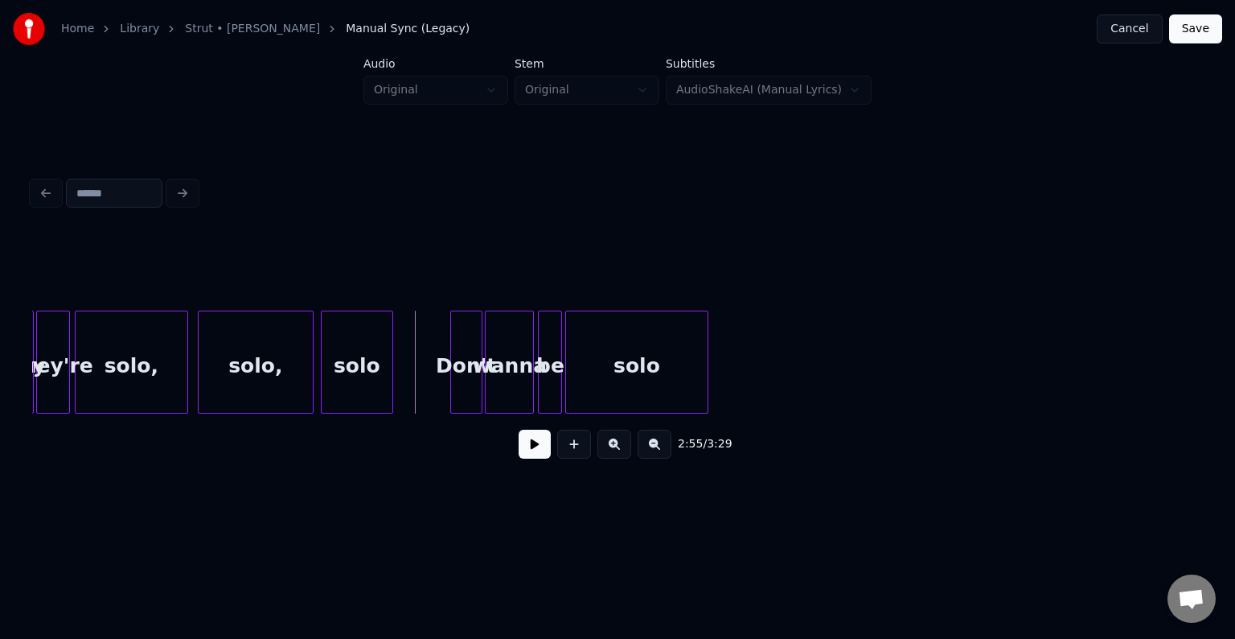
click at [532, 442] on button at bounding box center [535, 443] width 32 height 29
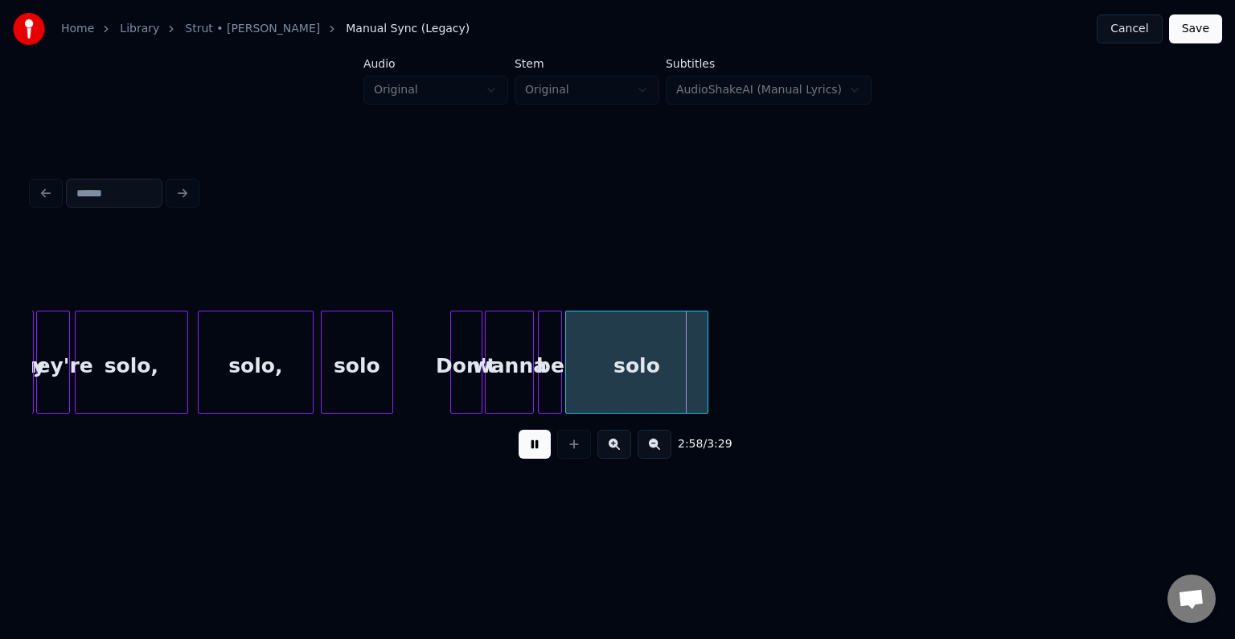
click at [532, 442] on button at bounding box center [535, 443] width 32 height 29
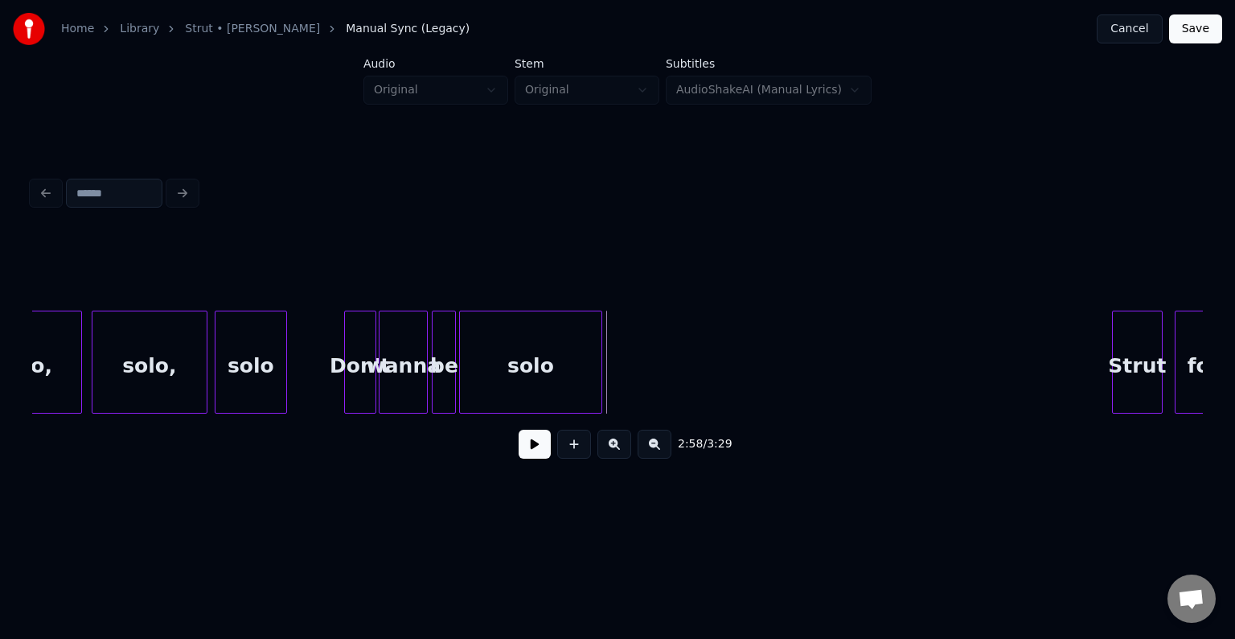
scroll to position [0, 20916]
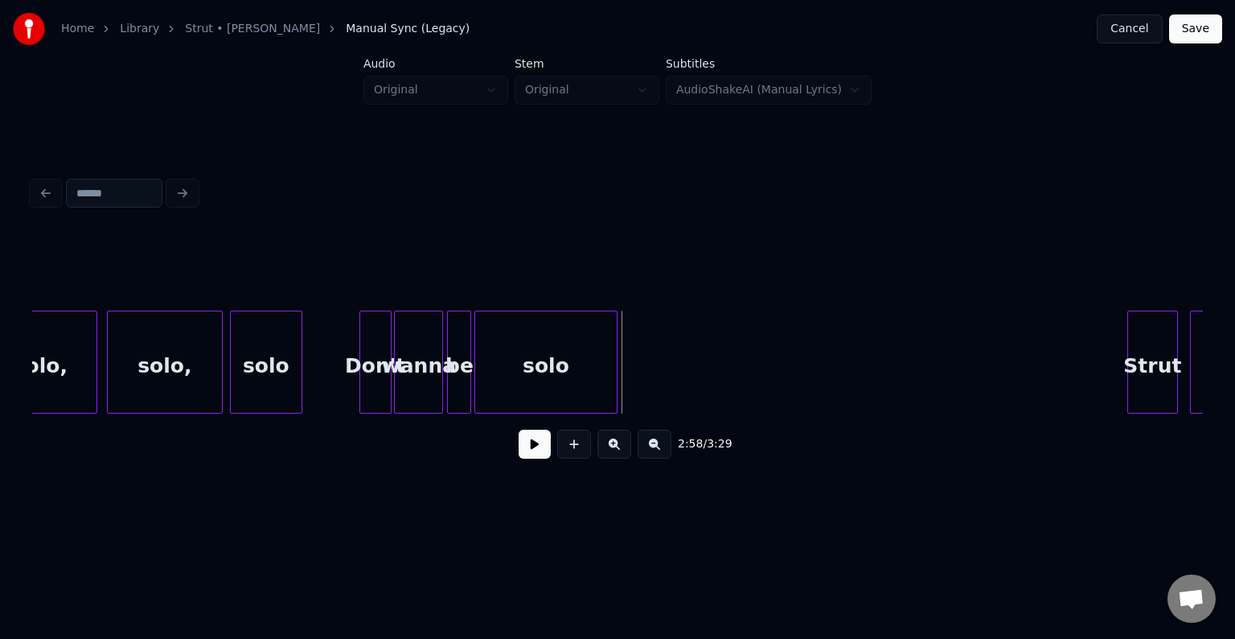
click at [516, 386] on div "solo" at bounding box center [545, 365] width 141 height 109
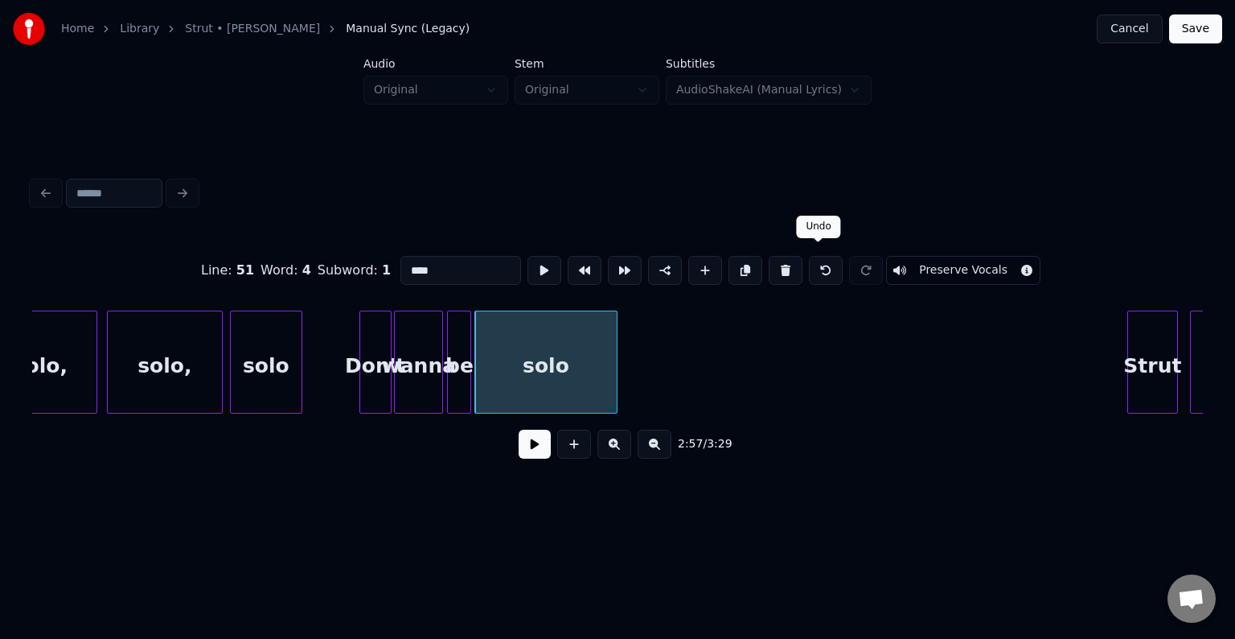
click at [813, 257] on button at bounding box center [826, 270] width 34 height 29
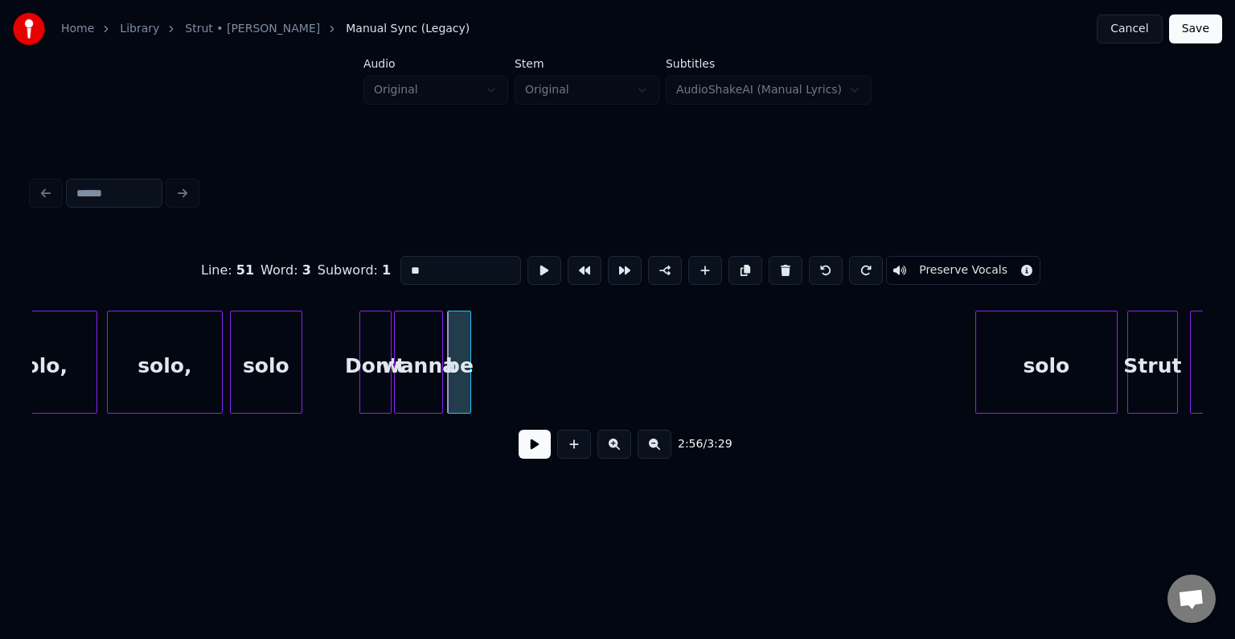
click at [813, 257] on button at bounding box center [826, 270] width 34 height 29
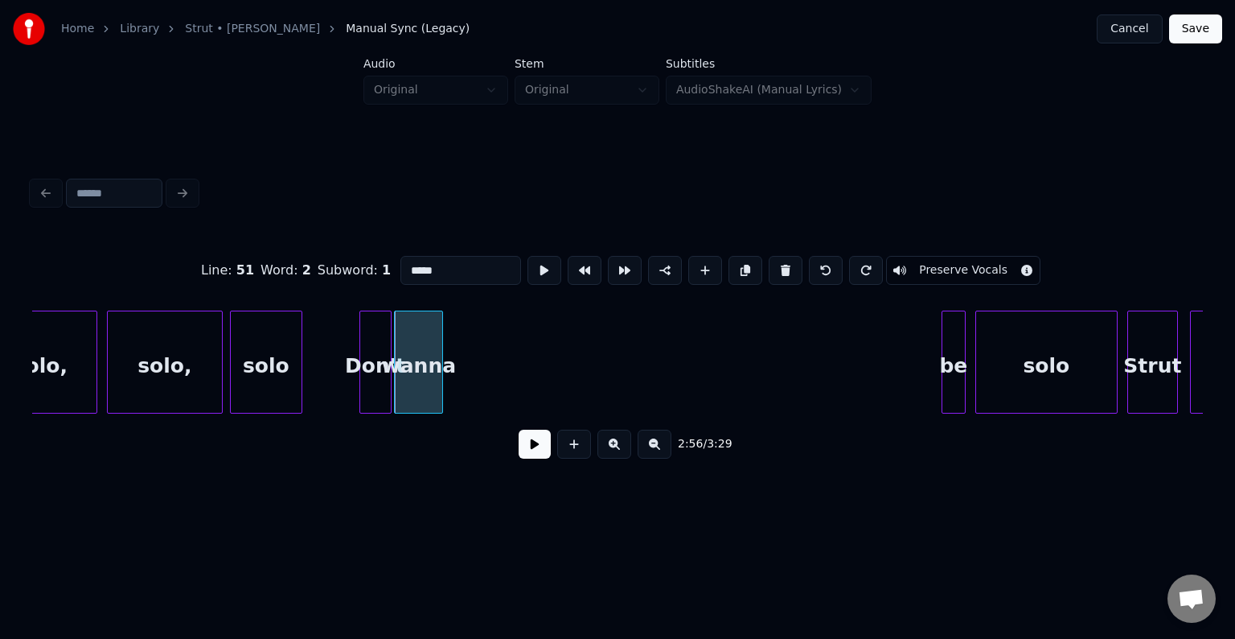
click at [813, 257] on button at bounding box center [826, 270] width 34 height 29
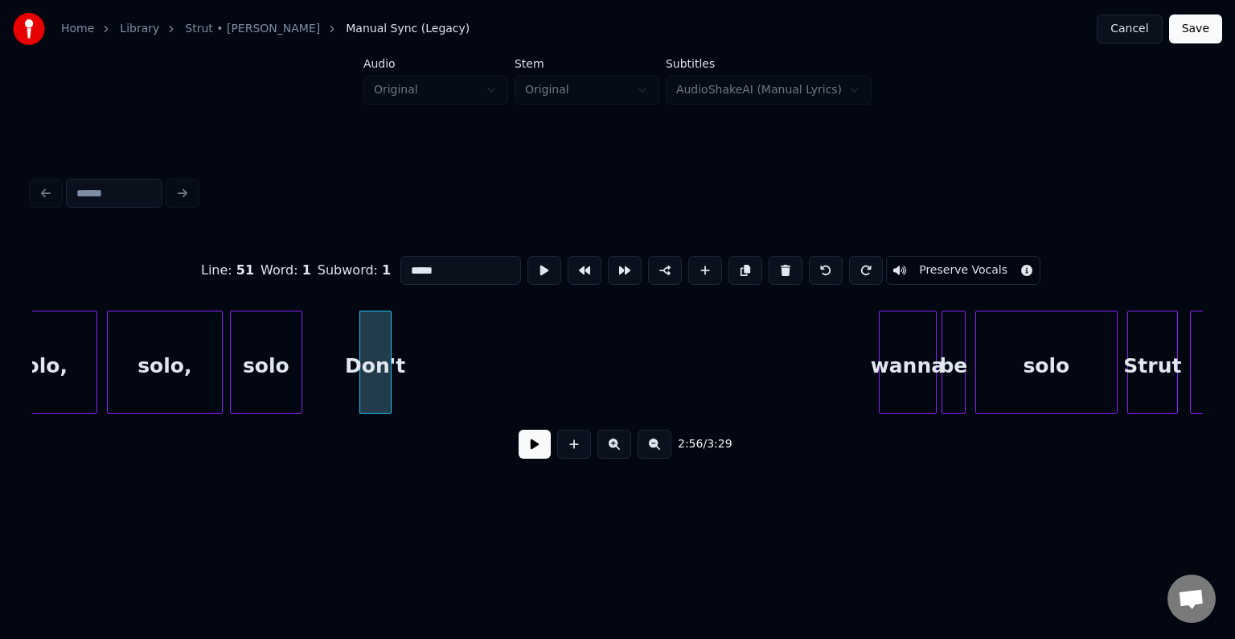
click at [813, 257] on button at bounding box center [826, 270] width 34 height 29
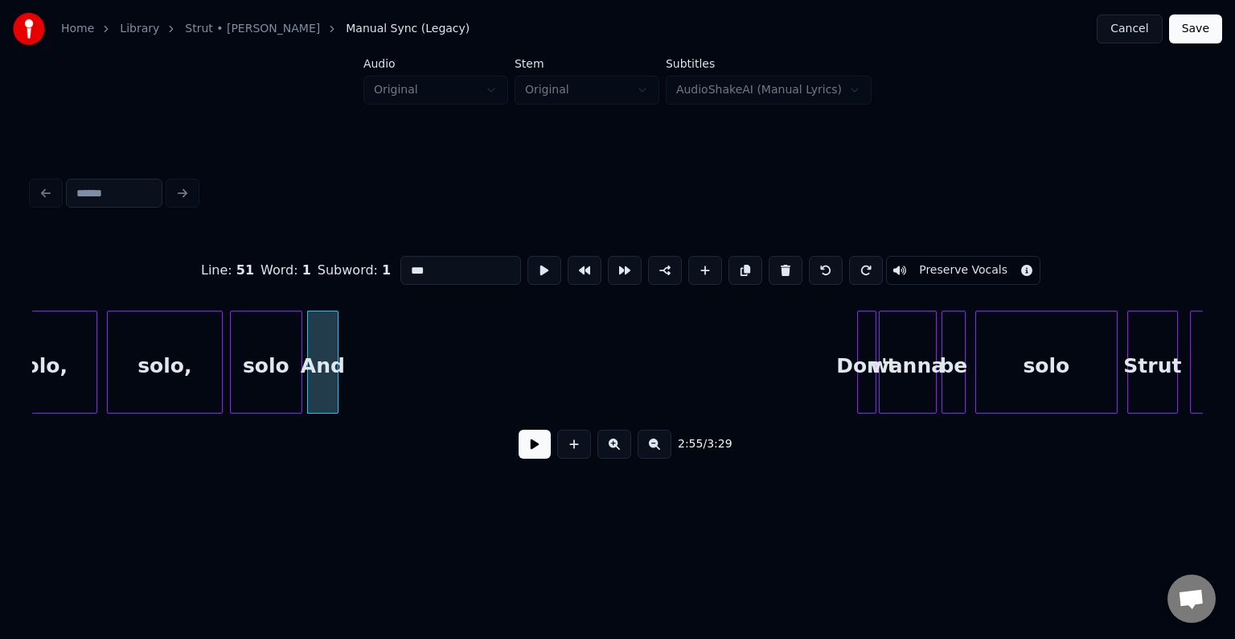
click at [813, 257] on button at bounding box center [826, 270] width 34 height 29
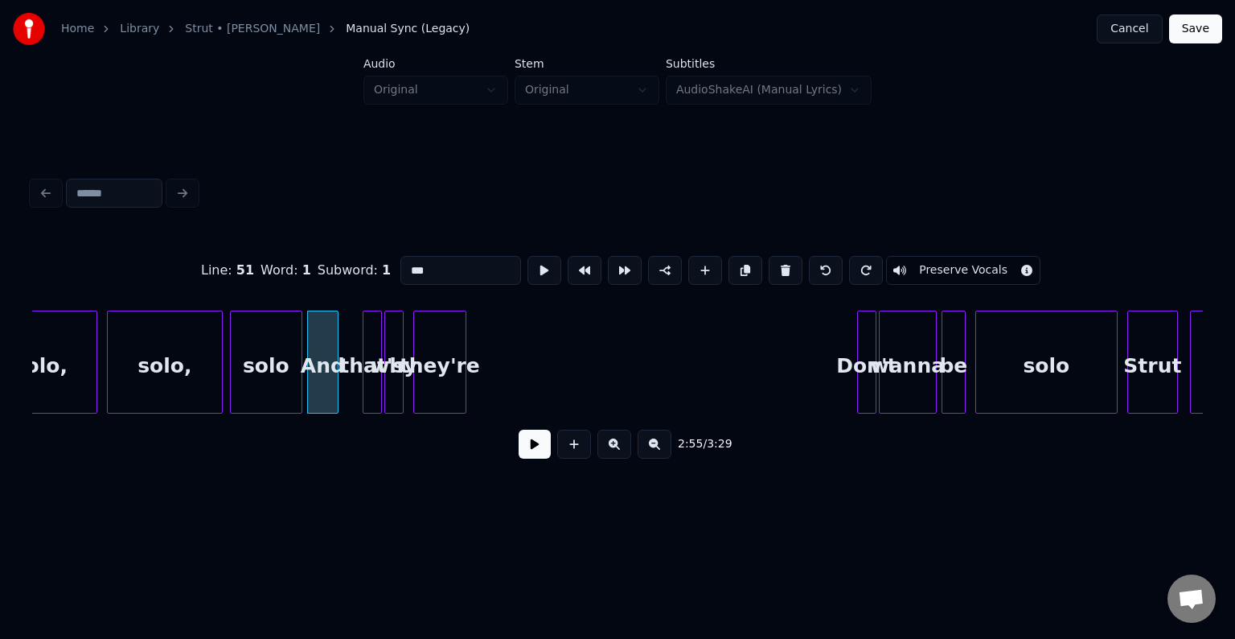
click at [813, 257] on button at bounding box center [826, 270] width 34 height 29
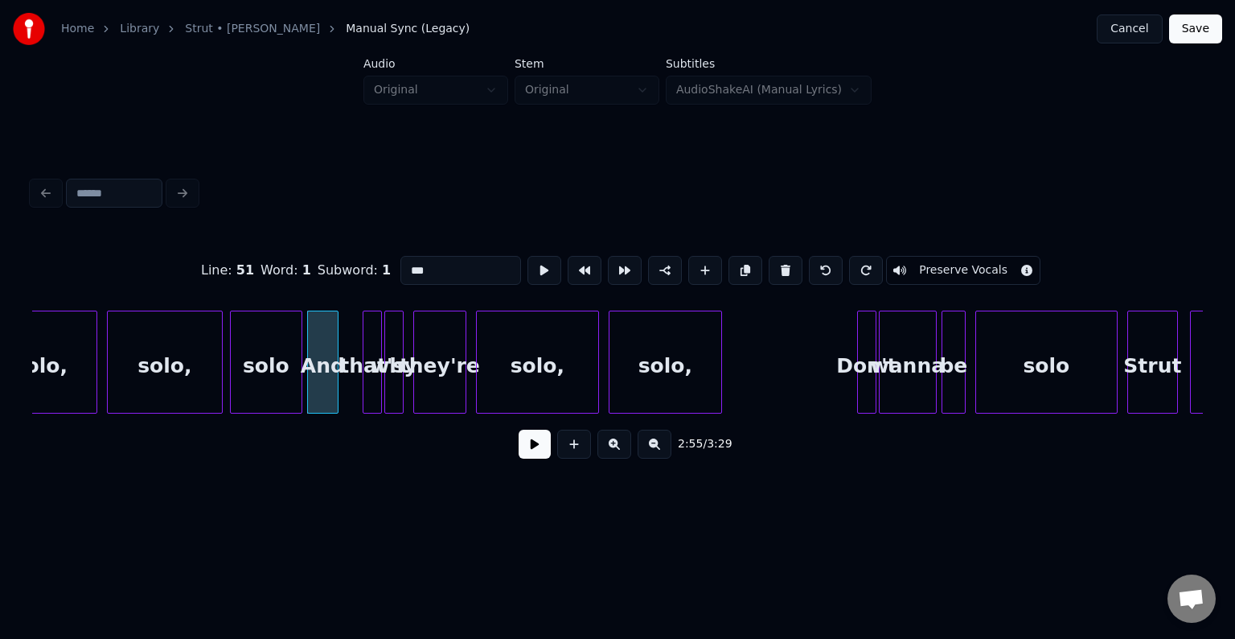
click at [813, 257] on button at bounding box center [826, 270] width 34 height 29
click at [434, 385] on div "they're" at bounding box center [439, 365] width 51 height 109
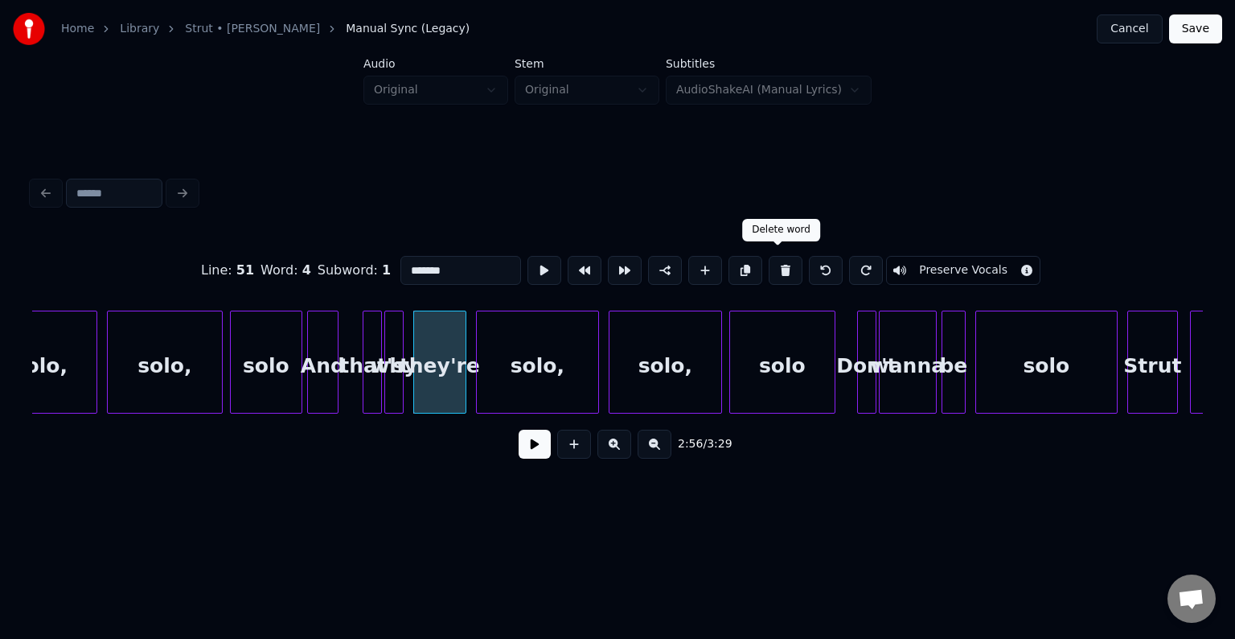
click at [773, 270] on button at bounding box center [786, 270] width 34 height 29
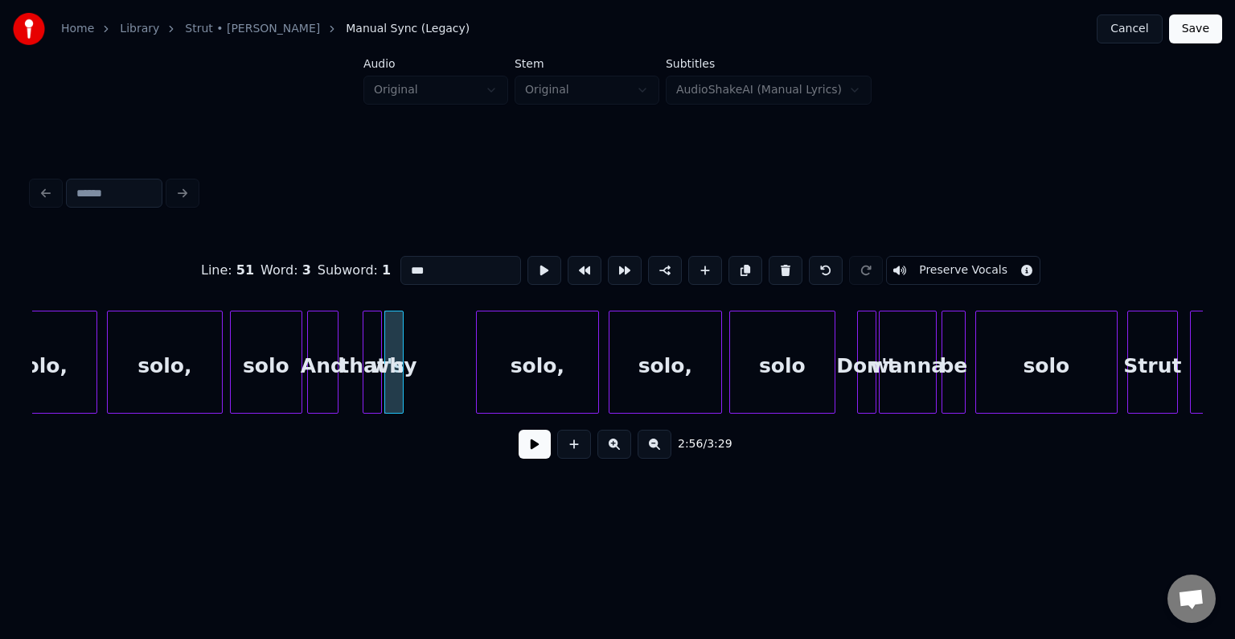
click at [773, 270] on button at bounding box center [786, 270] width 34 height 29
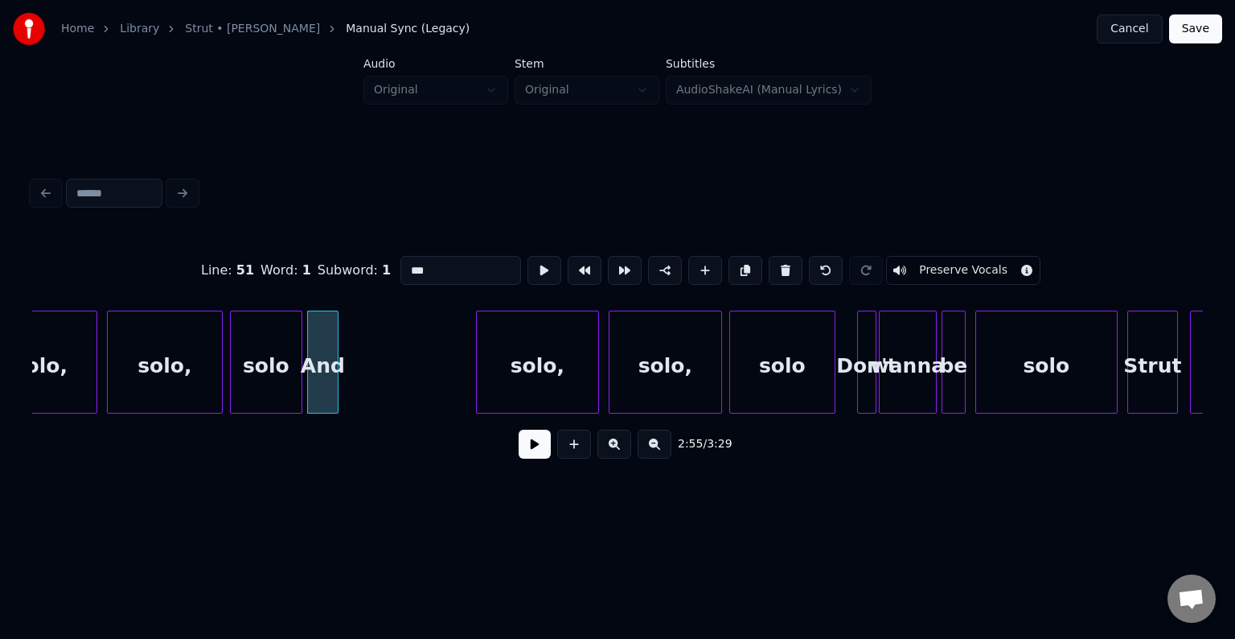
click at [773, 270] on button at bounding box center [786, 270] width 34 height 29
type input "****"
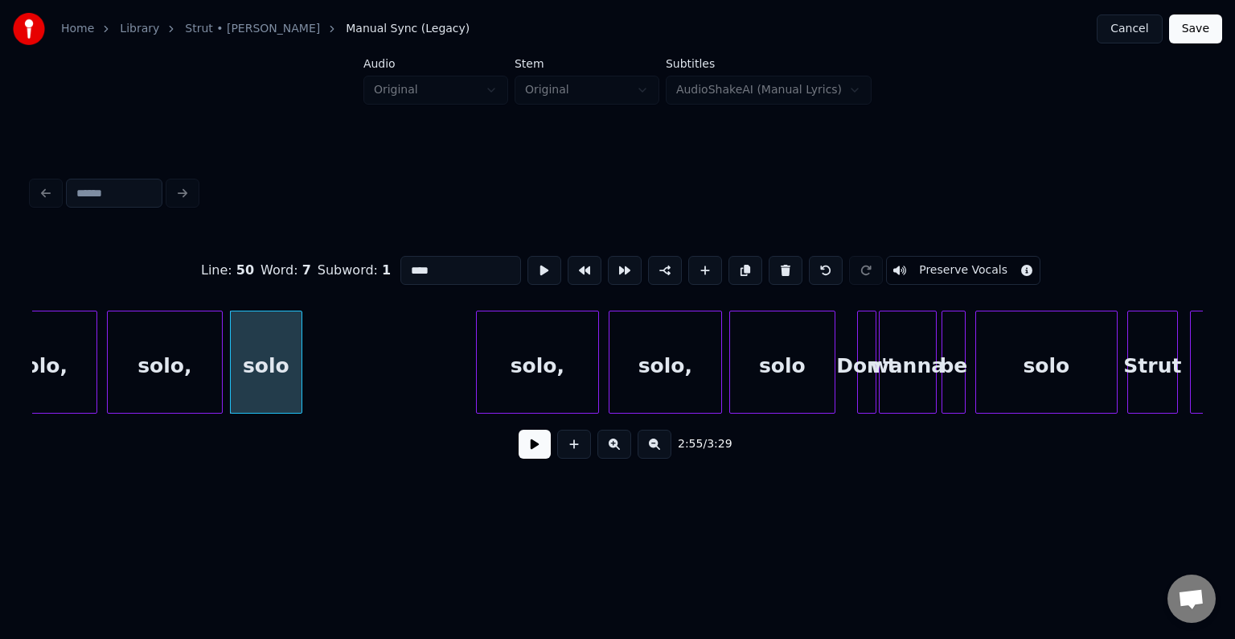
click at [540, 452] on button at bounding box center [535, 443] width 32 height 29
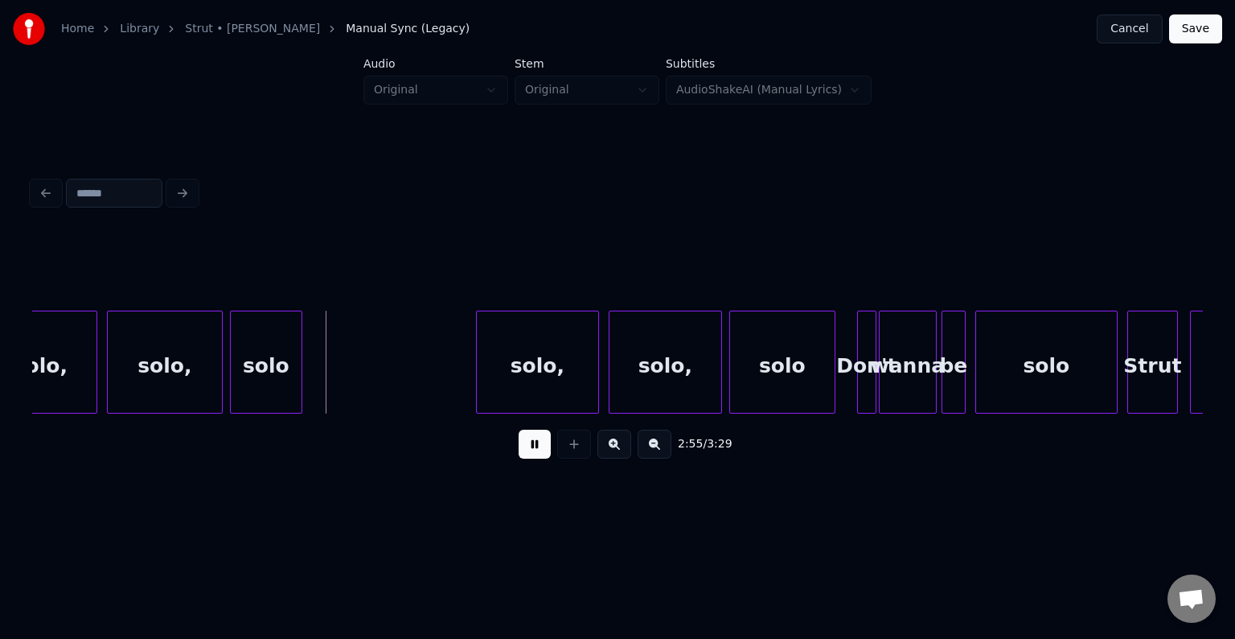
click at [537, 458] on button at bounding box center [535, 443] width 32 height 29
click at [535, 452] on button at bounding box center [535, 443] width 32 height 29
click at [280, 348] on div "solo" at bounding box center [266, 365] width 71 height 109
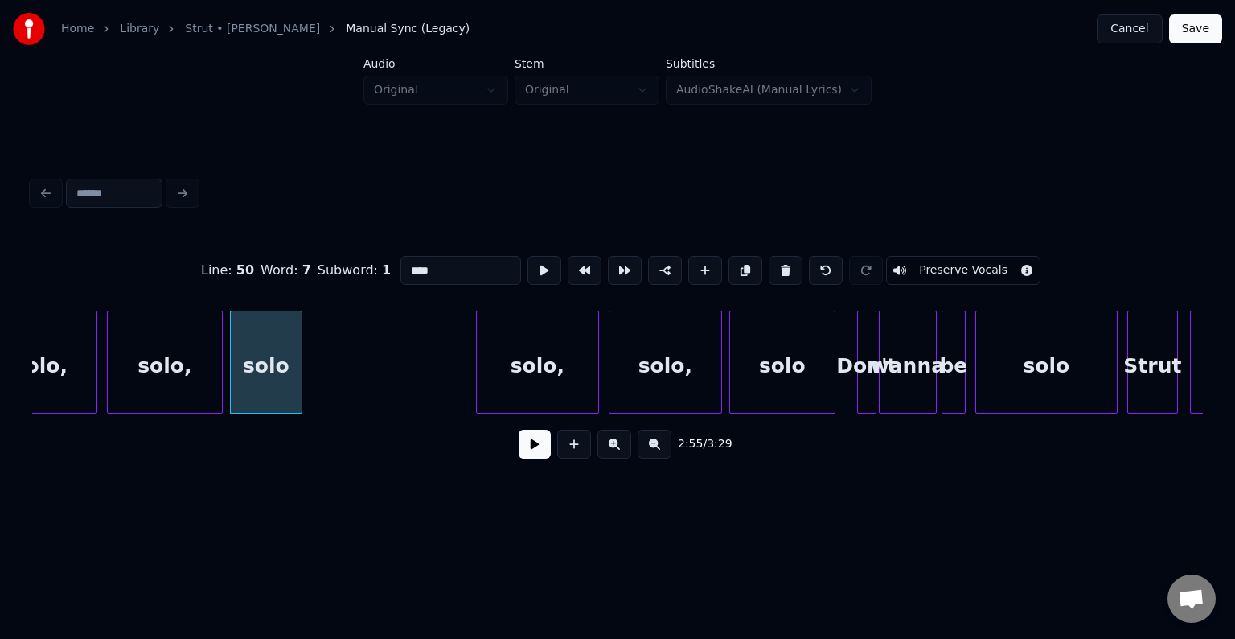
click at [541, 440] on button at bounding box center [535, 443] width 32 height 29
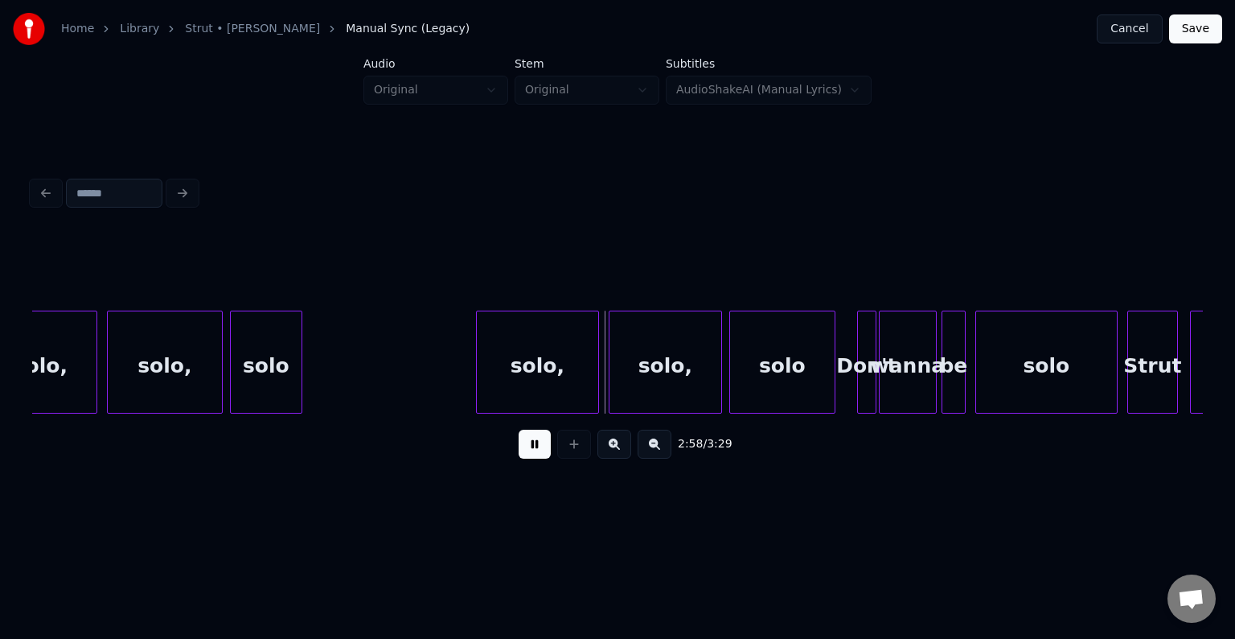
click at [270, 371] on div "solo" at bounding box center [266, 365] width 71 height 109
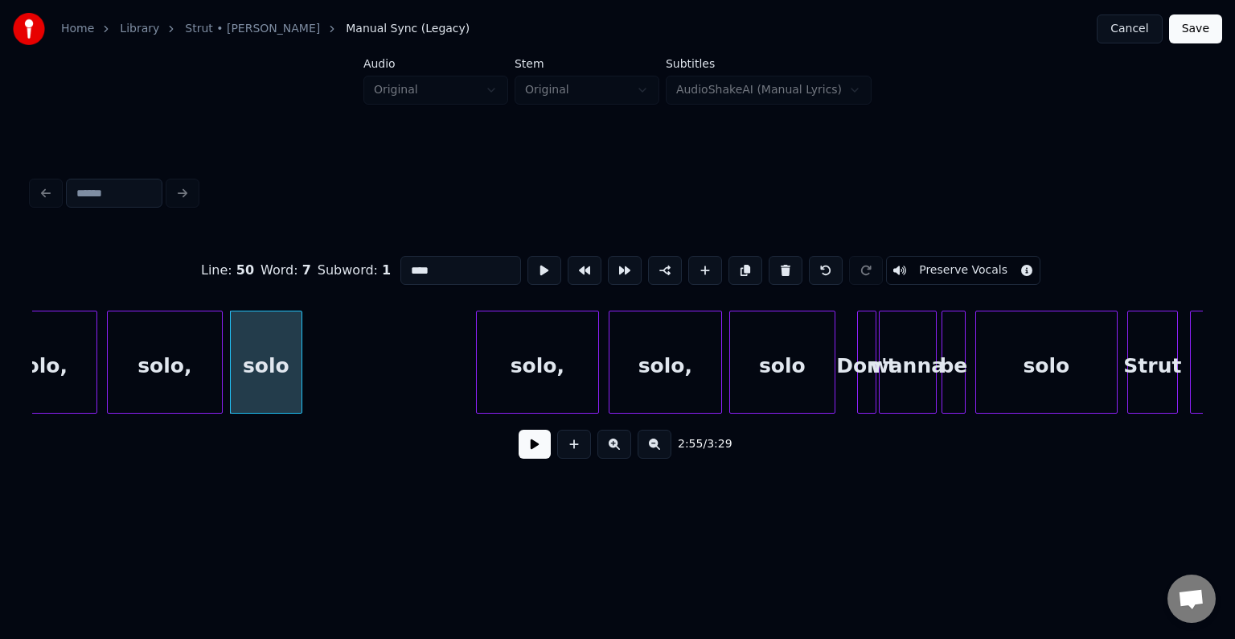
click at [536, 454] on button at bounding box center [535, 443] width 32 height 29
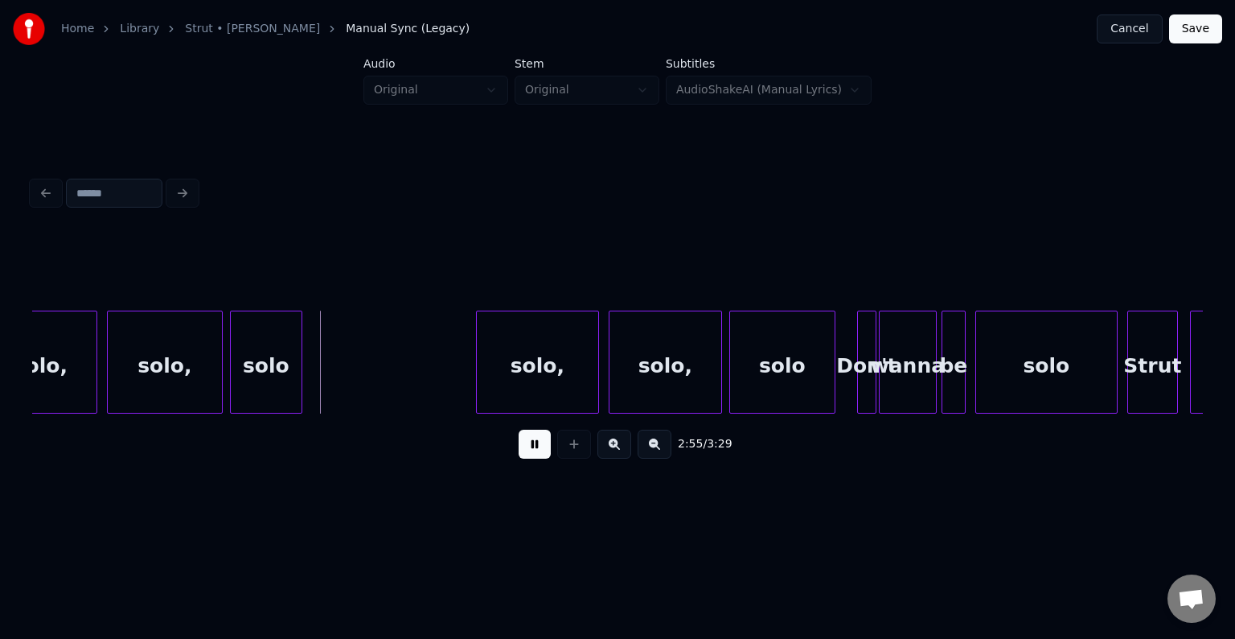
click at [536, 454] on button at bounding box center [535, 443] width 32 height 29
click at [347, 389] on div at bounding box center [346, 361] width 5 height 101
click at [573, 457] on button at bounding box center [574, 443] width 34 height 29
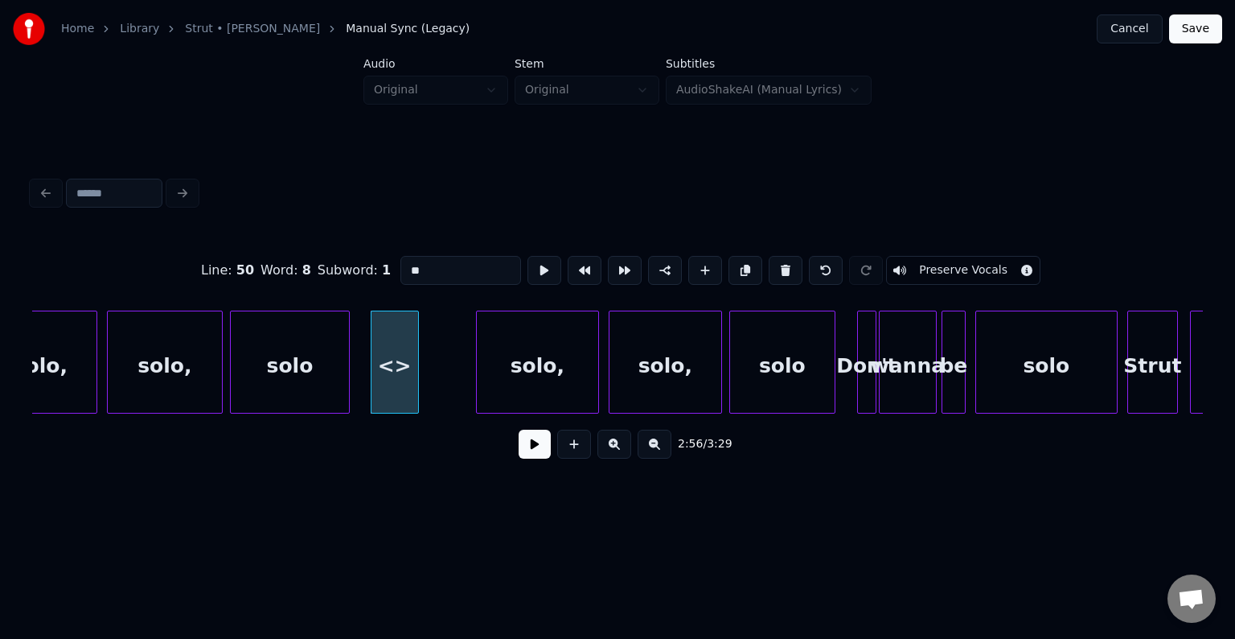
drag, startPoint x: 429, startPoint y: 268, endPoint x: 396, endPoint y: 275, distance: 34.5
click at [401, 275] on input "**" at bounding box center [461, 270] width 121 height 29
click at [389, 392] on div "Don't" at bounding box center [395, 365] width 47 height 109
type input "*****"
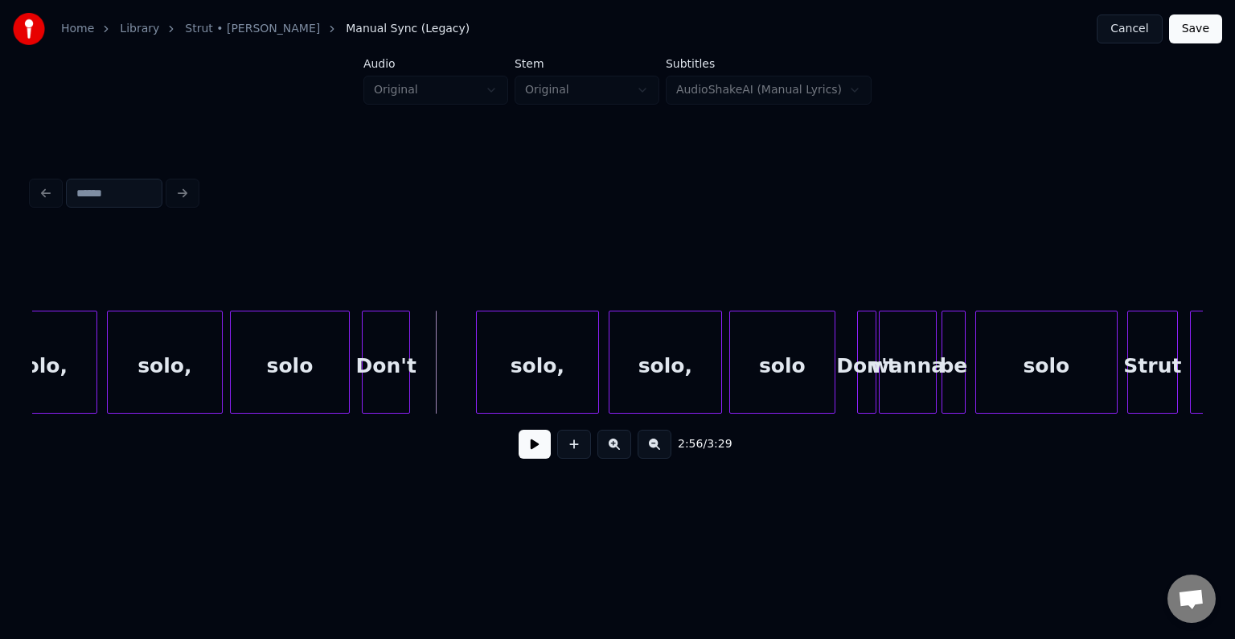
click at [382, 391] on div "Don't" at bounding box center [386, 365] width 47 height 109
click at [384, 396] on div at bounding box center [384, 361] width 5 height 101
click at [319, 384] on div "solo" at bounding box center [290, 365] width 118 height 109
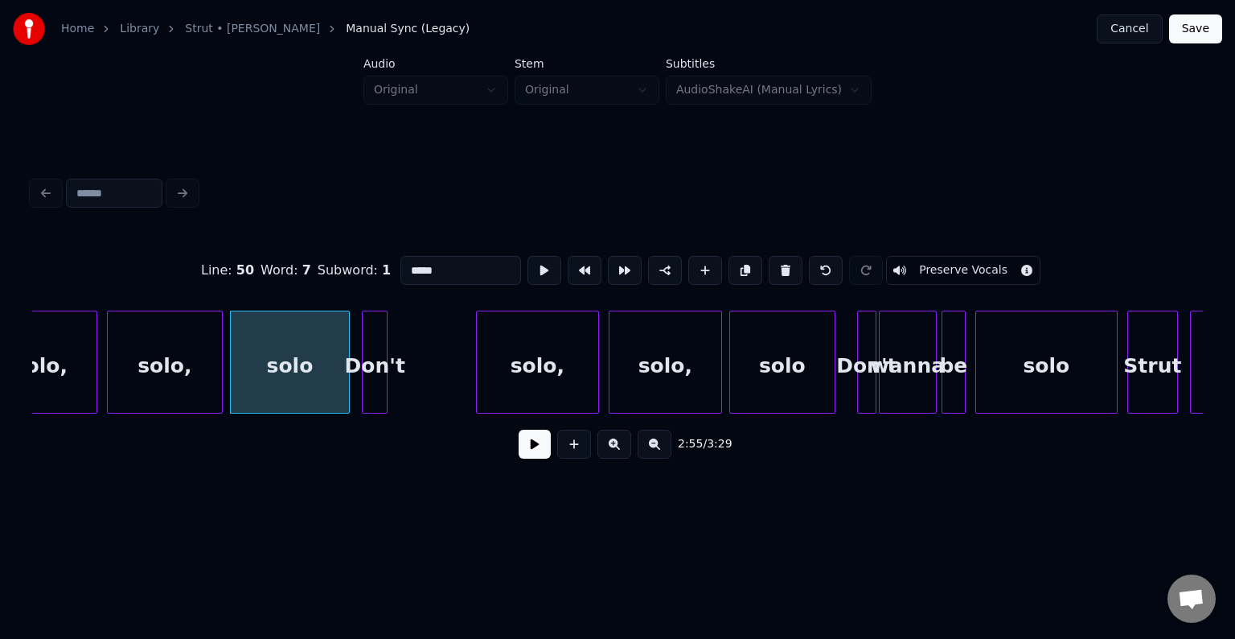
type input "****"
click at [529, 448] on button at bounding box center [535, 443] width 32 height 29
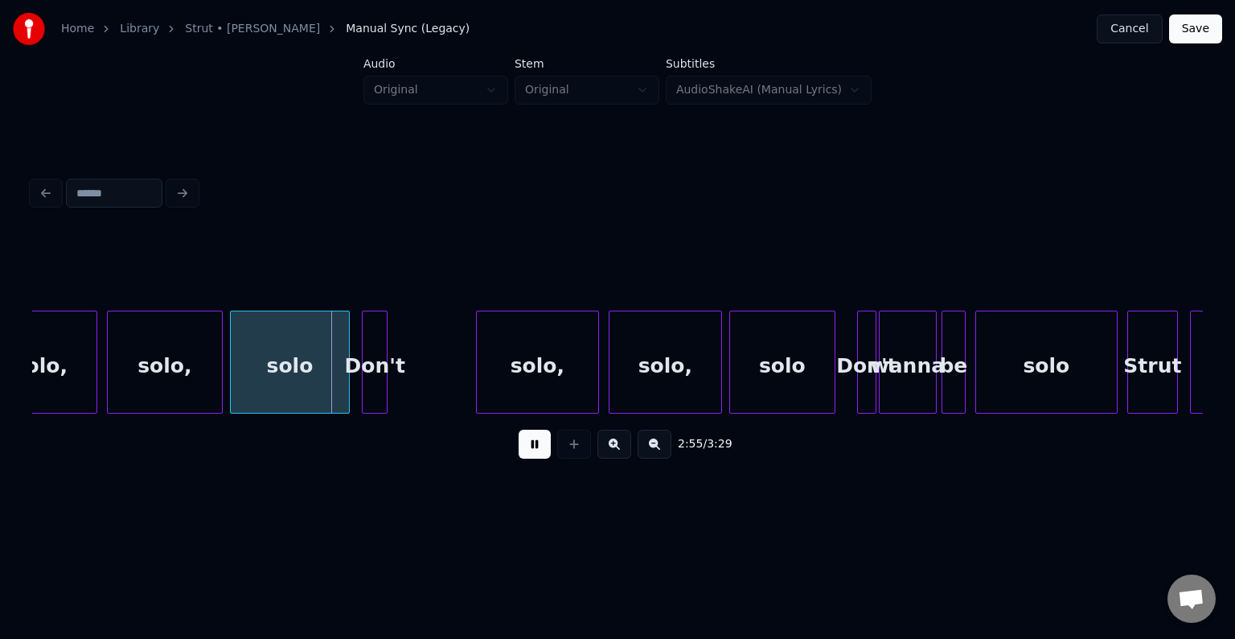
click at [529, 448] on button at bounding box center [535, 443] width 32 height 29
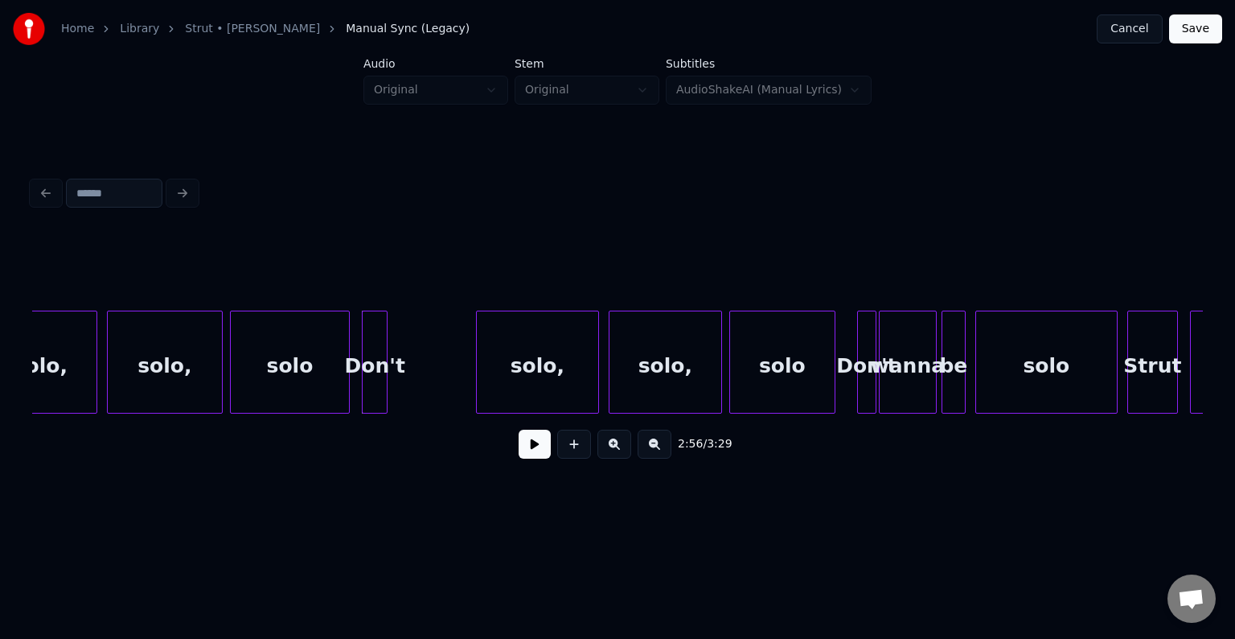
click at [529, 448] on button at bounding box center [535, 443] width 32 height 29
click at [300, 384] on div "solo" at bounding box center [290, 365] width 118 height 109
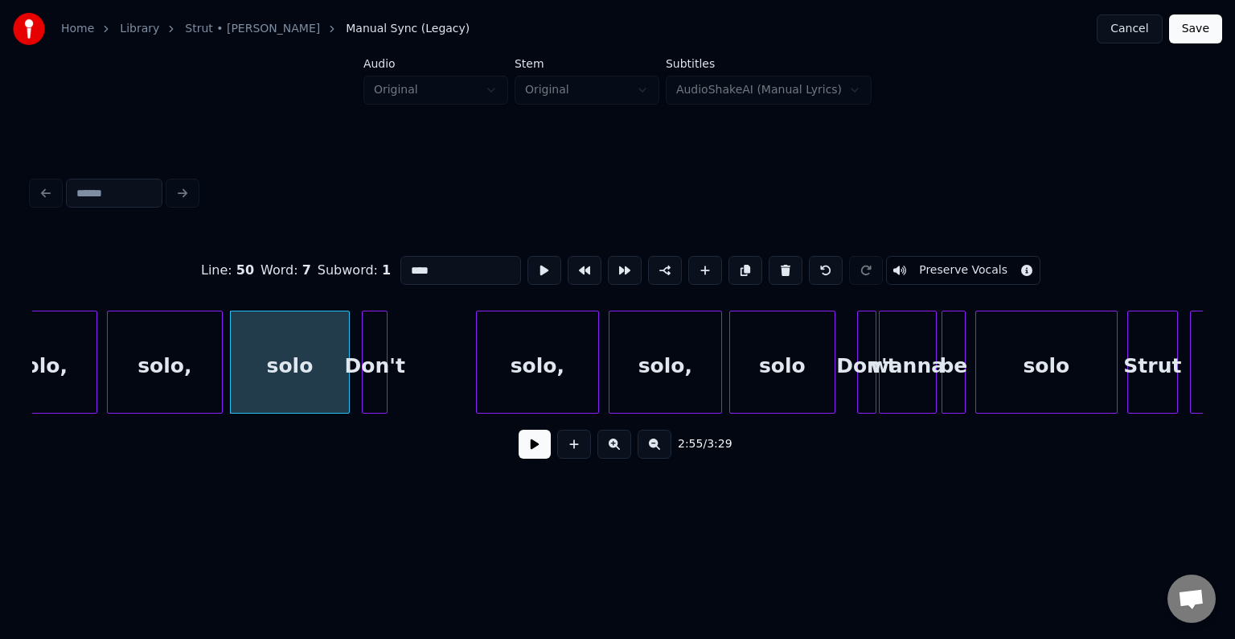
click at [537, 458] on button at bounding box center [535, 443] width 32 height 29
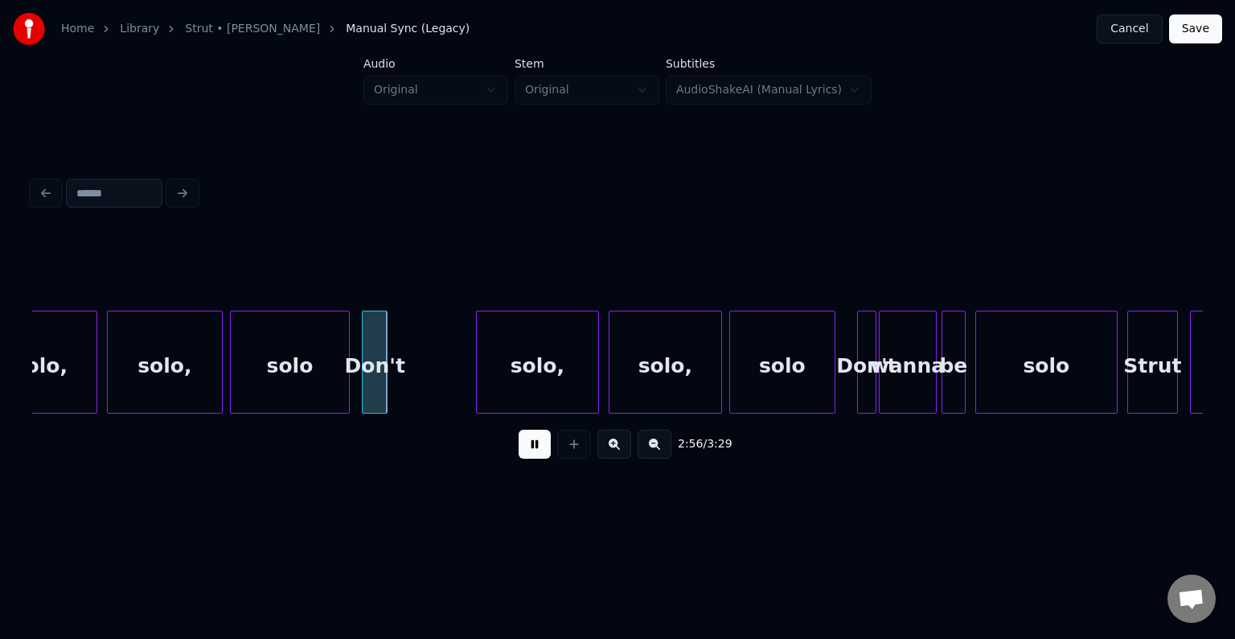
click at [544, 446] on button at bounding box center [535, 443] width 32 height 29
click at [380, 392] on div at bounding box center [382, 361] width 5 height 101
click at [586, 454] on button at bounding box center [574, 443] width 34 height 29
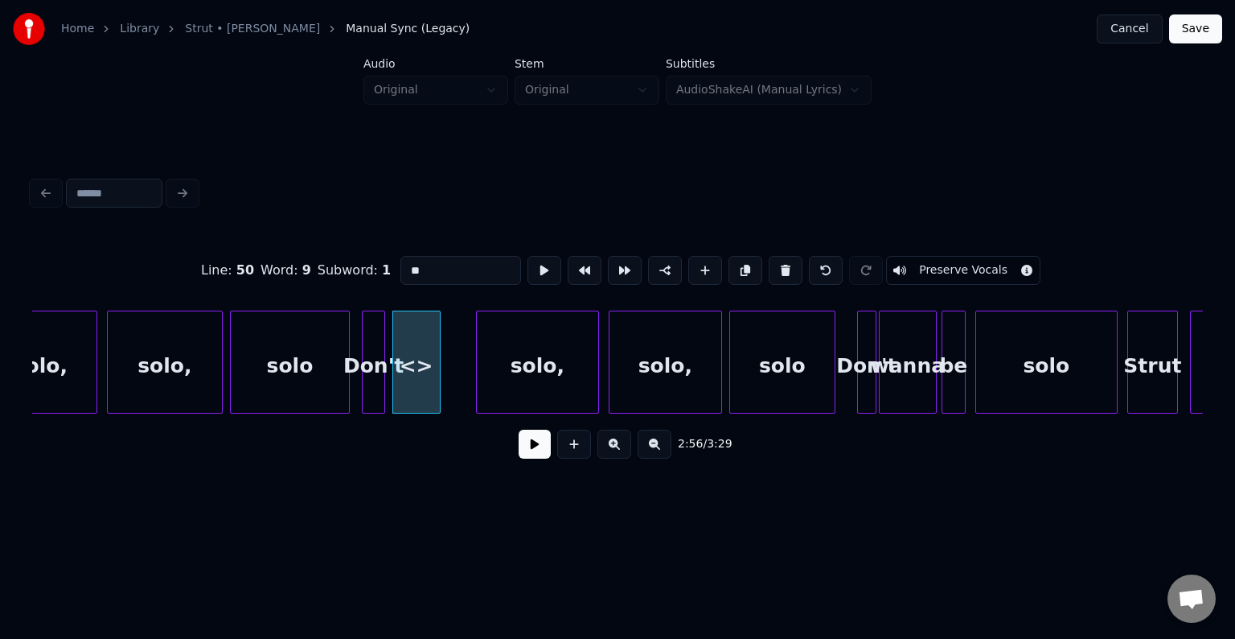
drag, startPoint x: 439, startPoint y: 267, endPoint x: 351, endPoint y: 259, distance: 88.8
click at [351, 259] on div "Line : 50 Word : 9 Subword : 1 ** Preserve Vocals" at bounding box center [617, 270] width 1171 height 80
click at [415, 392] on div "wanna" at bounding box center [413, 365] width 47 height 109
click at [299, 397] on div "solo" at bounding box center [290, 365] width 118 height 109
type input "****"
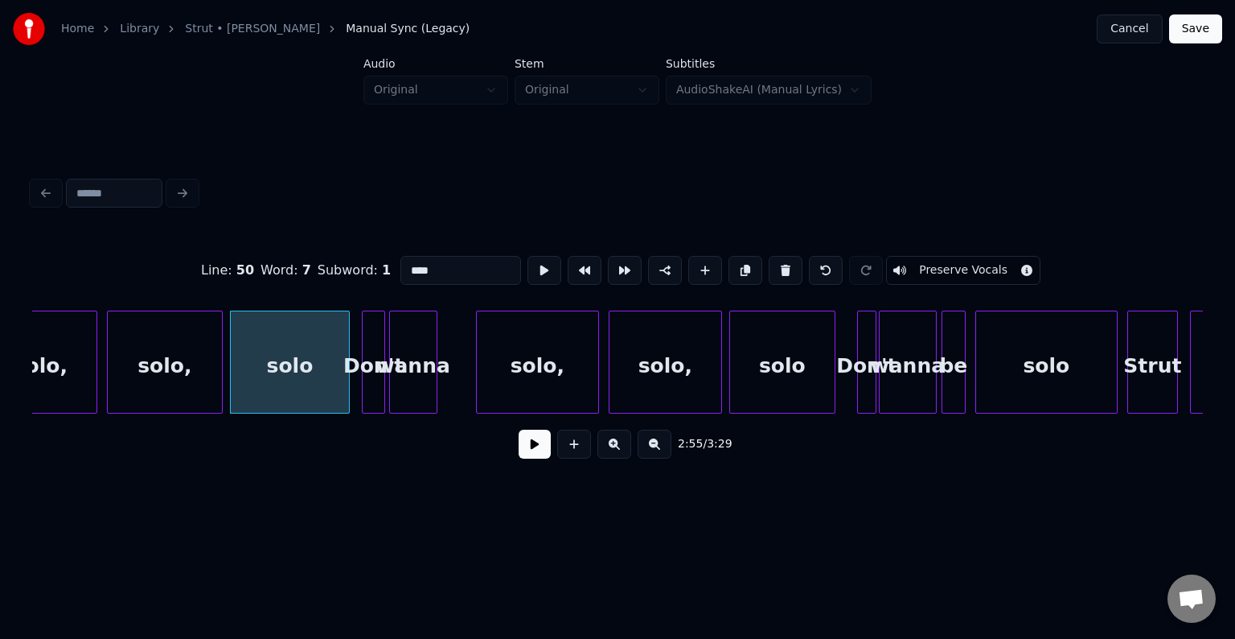
click at [524, 450] on button at bounding box center [535, 443] width 32 height 29
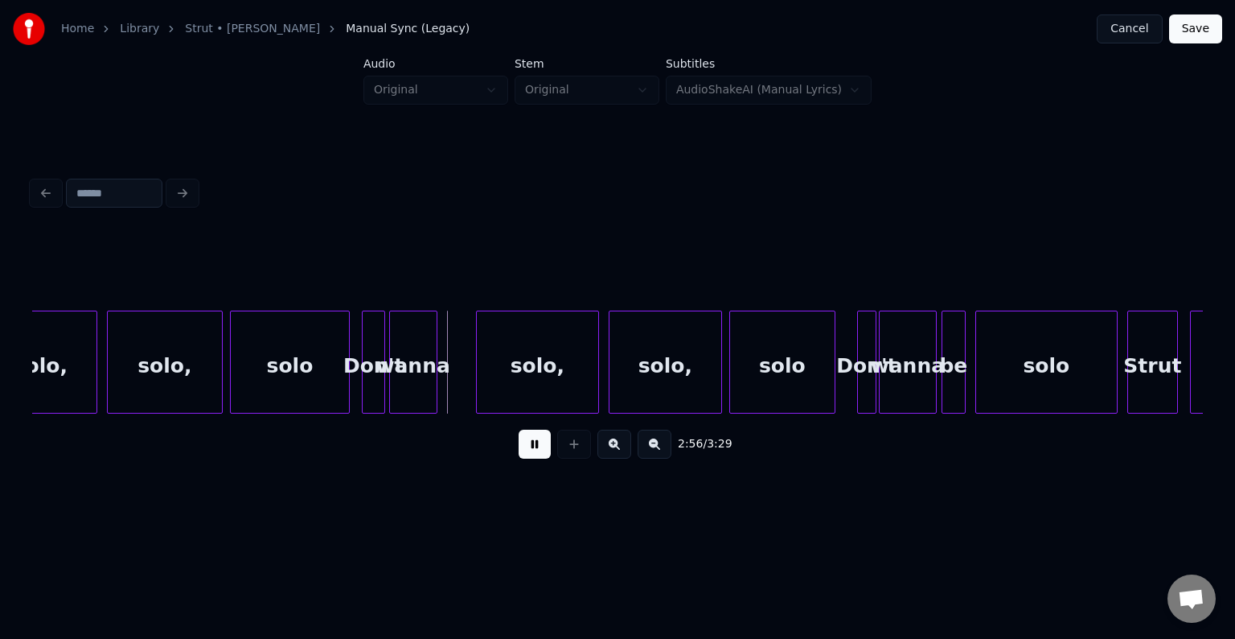
click at [524, 450] on button at bounding box center [535, 443] width 32 height 29
click at [564, 450] on button at bounding box center [574, 443] width 34 height 29
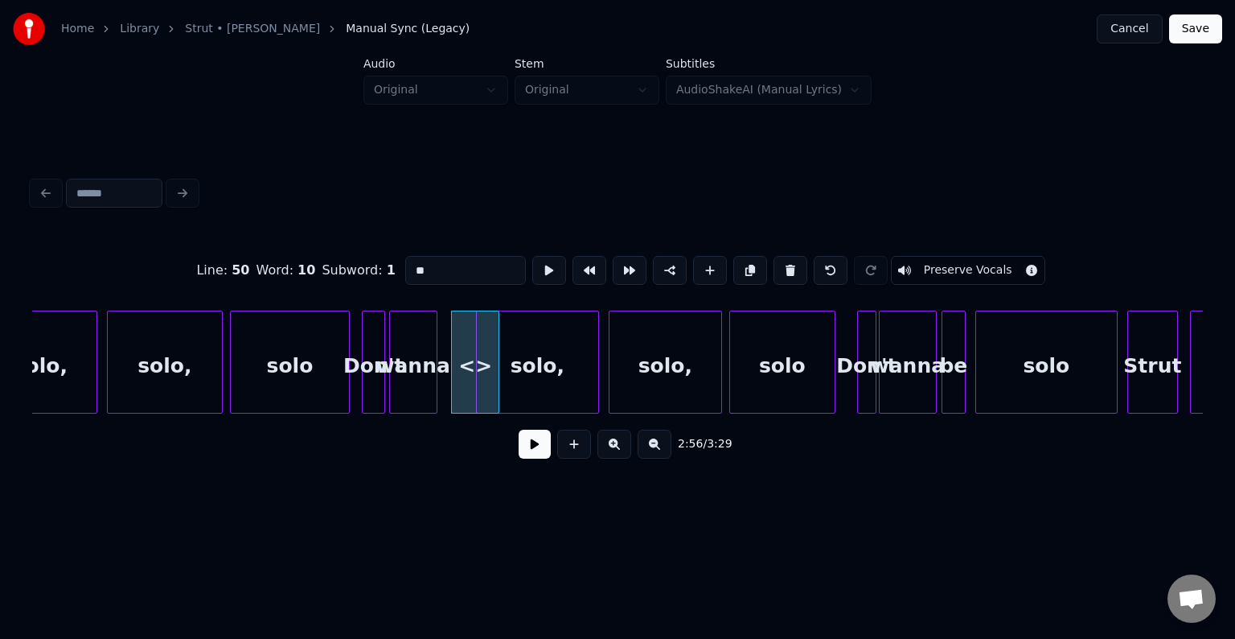
click at [564, 450] on button at bounding box center [574, 443] width 34 height 29
drag, startPoint x: 450, startPoint y: 266, endPoint x: 364, endPoint y: 277, distance: 86.8
click at [364, 277] on div "Line : 50 Word : 11 Subword : 1 ** Preserve Vocals" at bounding box center [617, 270] width 1171 height 80
click at [468, 380] on div at bounding box center [468, 361] width 5 height 101
click at [443, 383] on div at bounding box center [445, 361] width 5 height 101
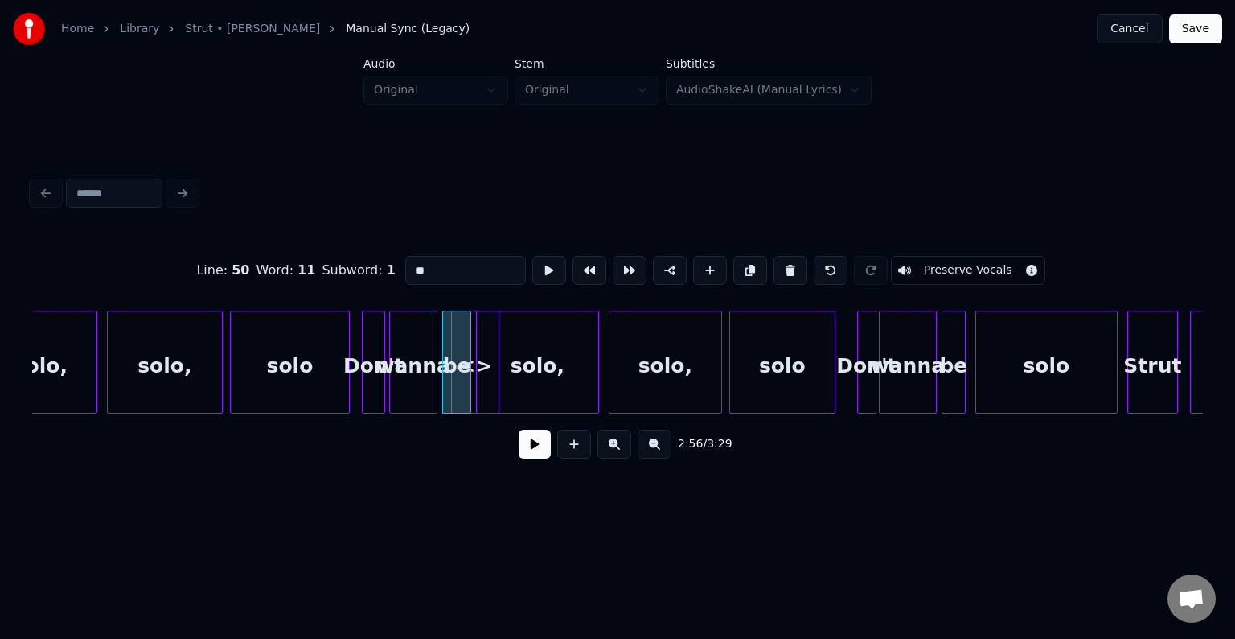
click at [487, 389] on div "<>" at bounding box center [475, 365] width 47 height 109
click at [782, 264] on button at bounding box center [791, 270] width 34 height 29
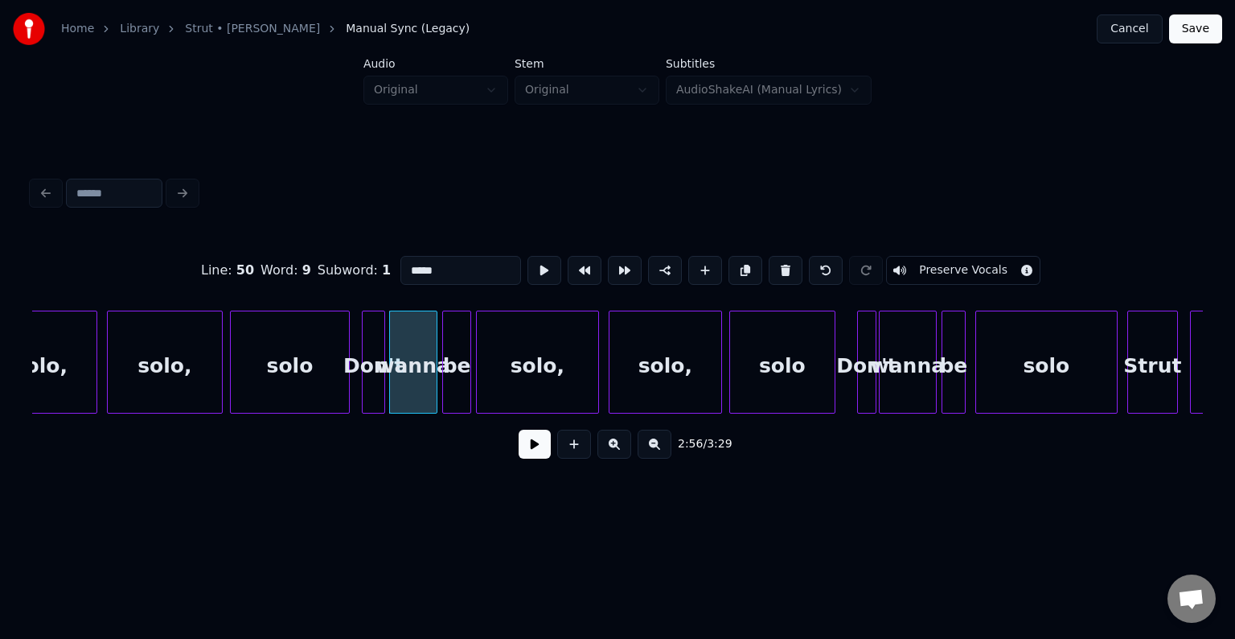
click at [311, 369] on div "solo" at bounding box center [290, 365] width 118 height 109
type input "****"
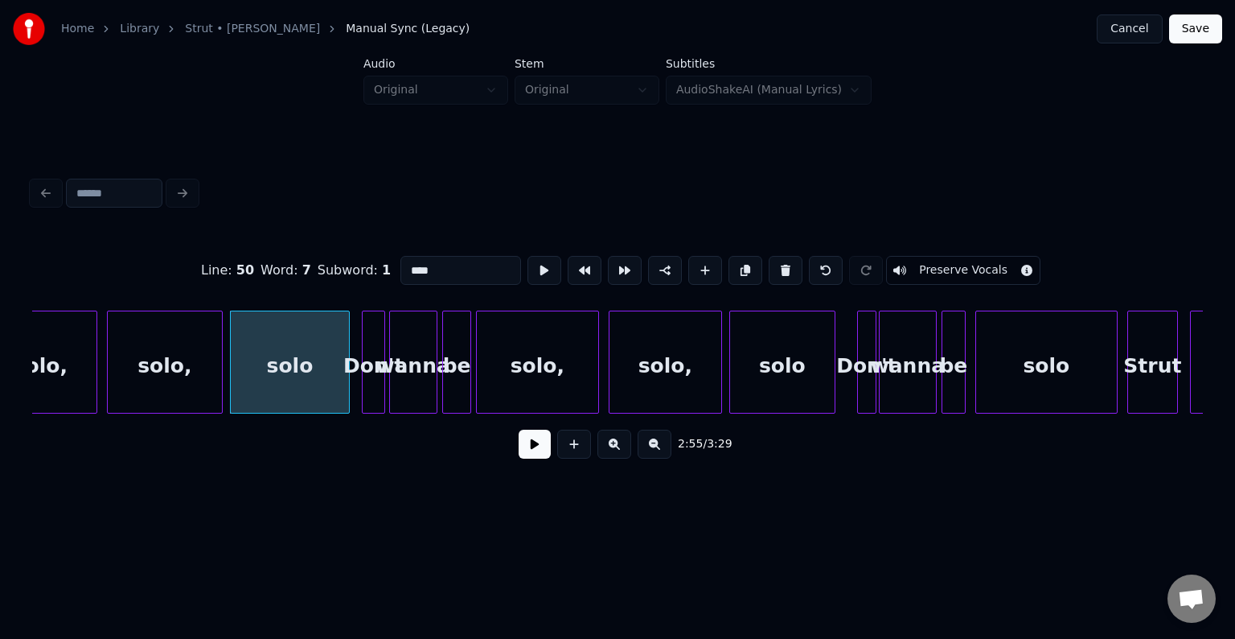
click at [523, 452] on button at bounding box center [535, 443] width 32 height 29
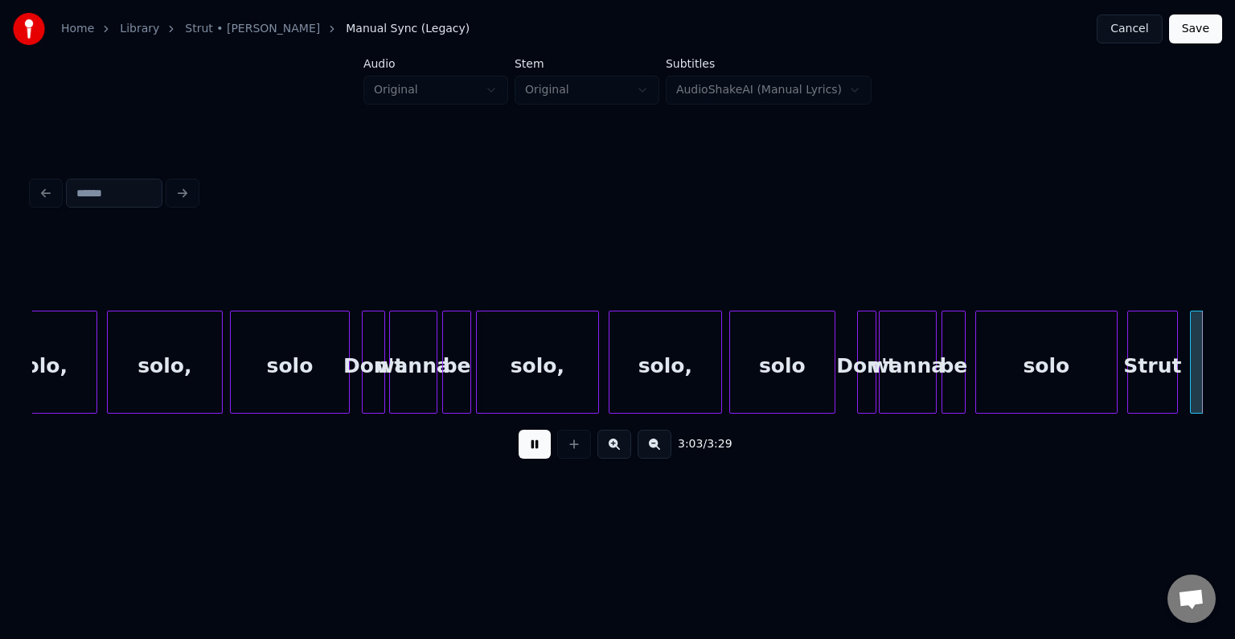
scroll to position [0, 22088]
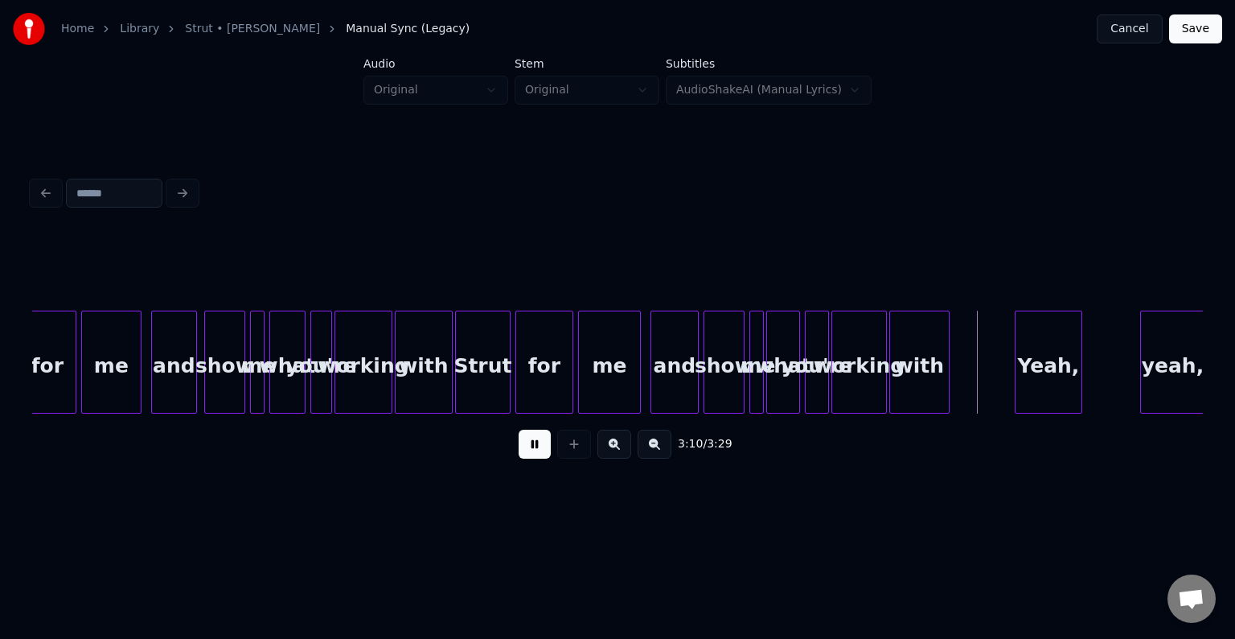
click at [523, 452] on button at bounding box center [535, 443] width 32 height 29
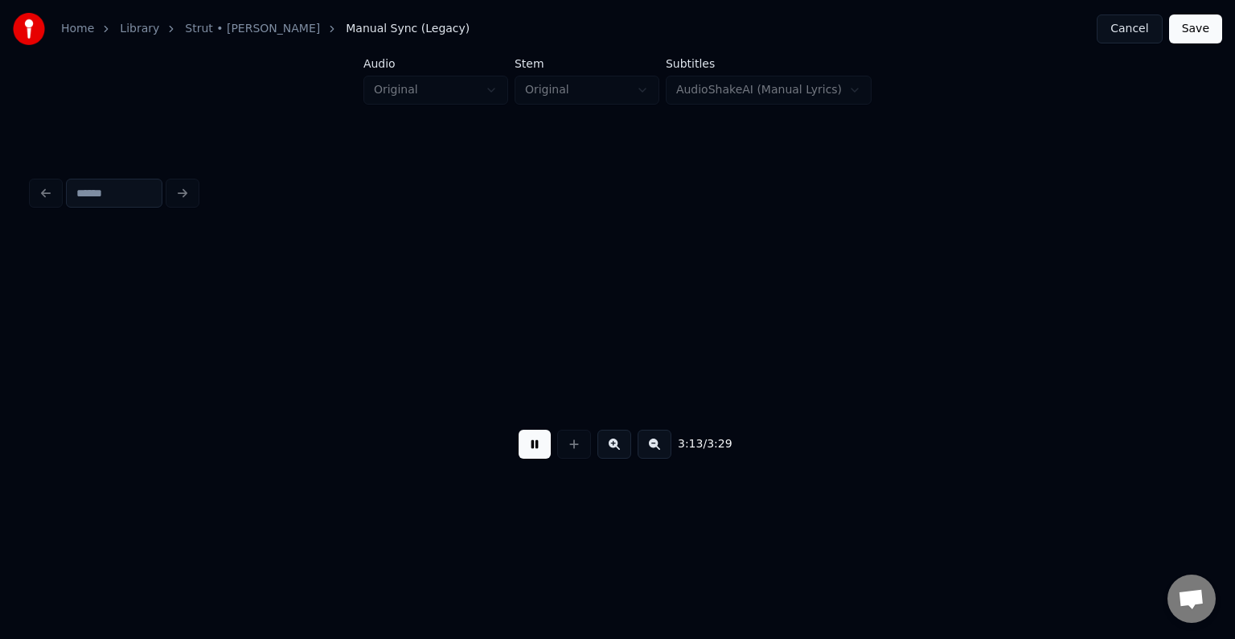
scroll to position [0, 23283]
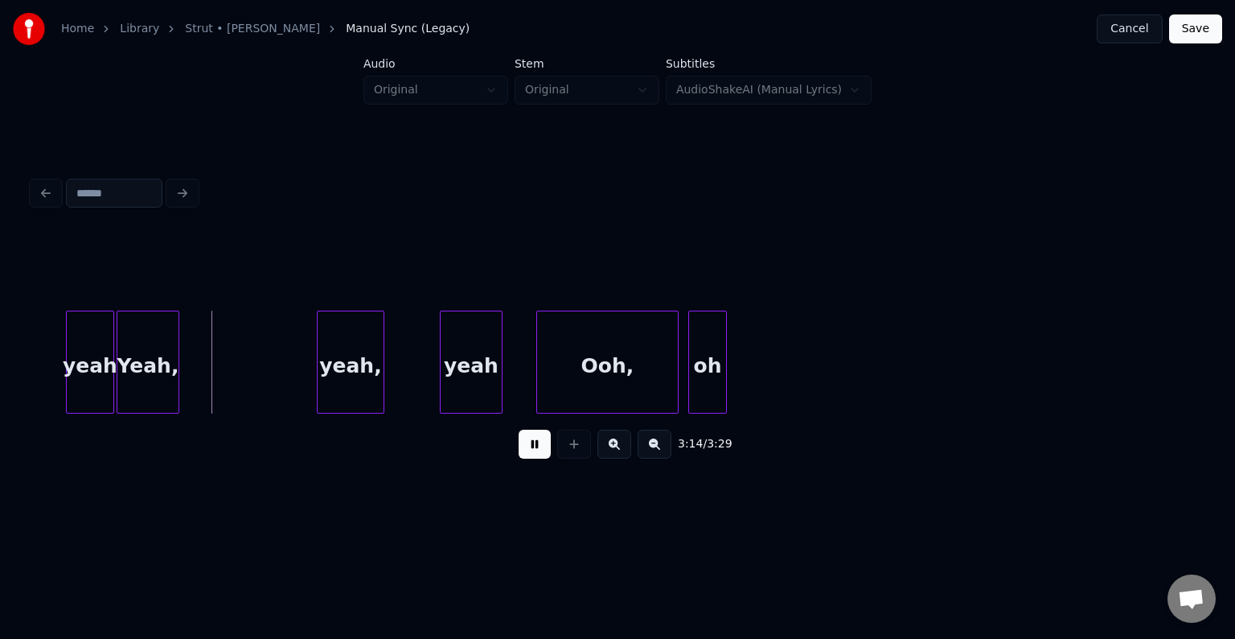
click at [523, 452] on button at bounding box center [535, 443] width 32 height 29
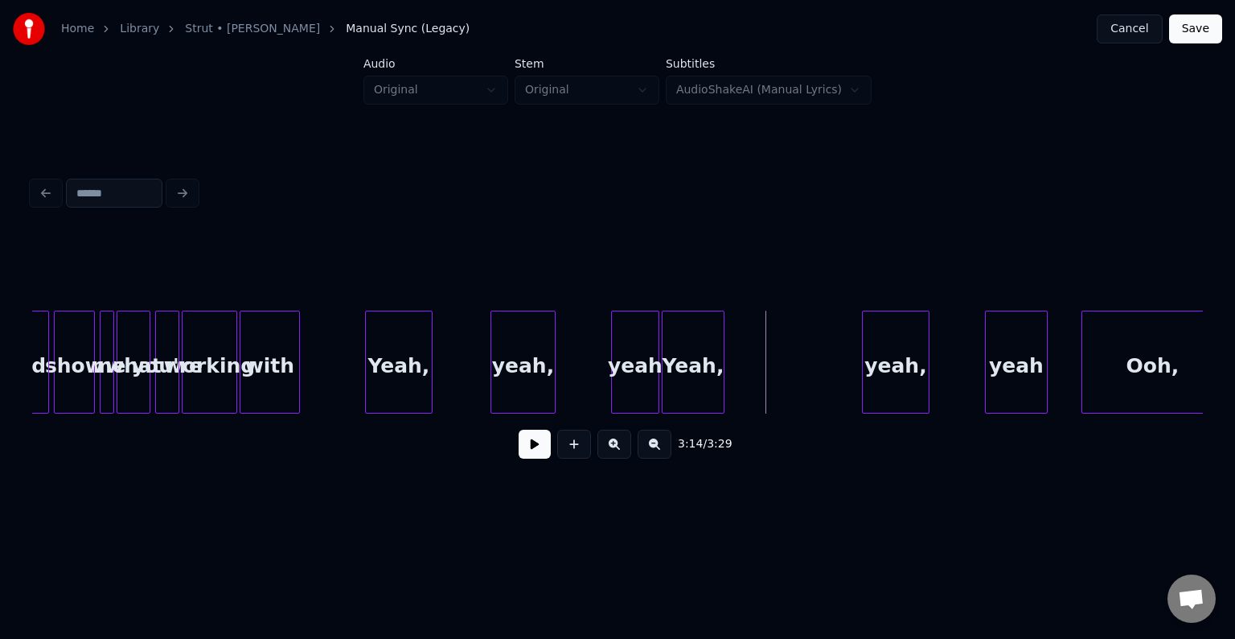
scroll to position [0, 22736]
click at [294, 391] on div "with" at bounding box center [271, 365] width 59 height 109
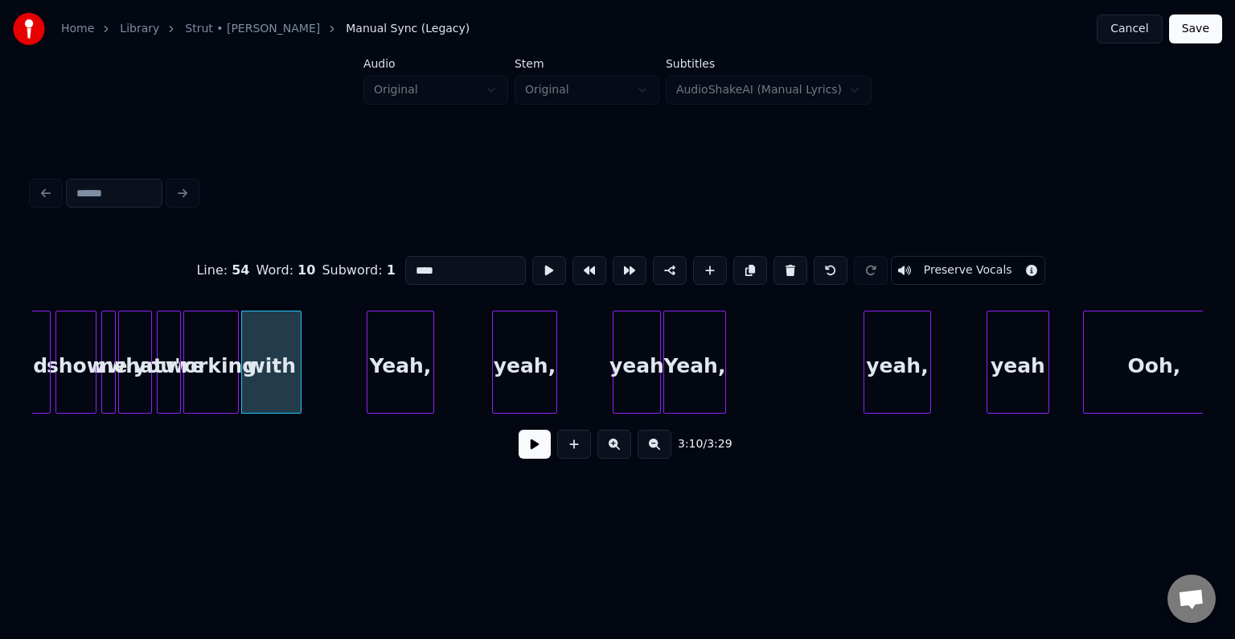
click at [524, 456] on button at bounding box center [535, 443] width 32 height 29
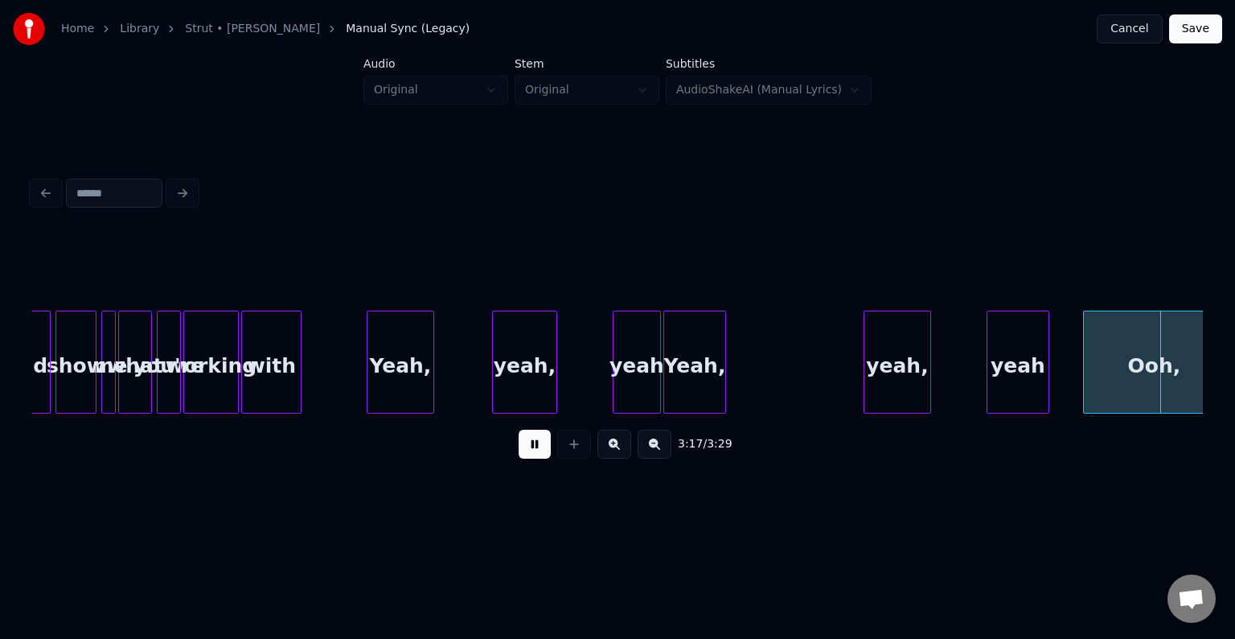
click at [524, 456] on button at bounding box center [535, 443] width 32 height 29
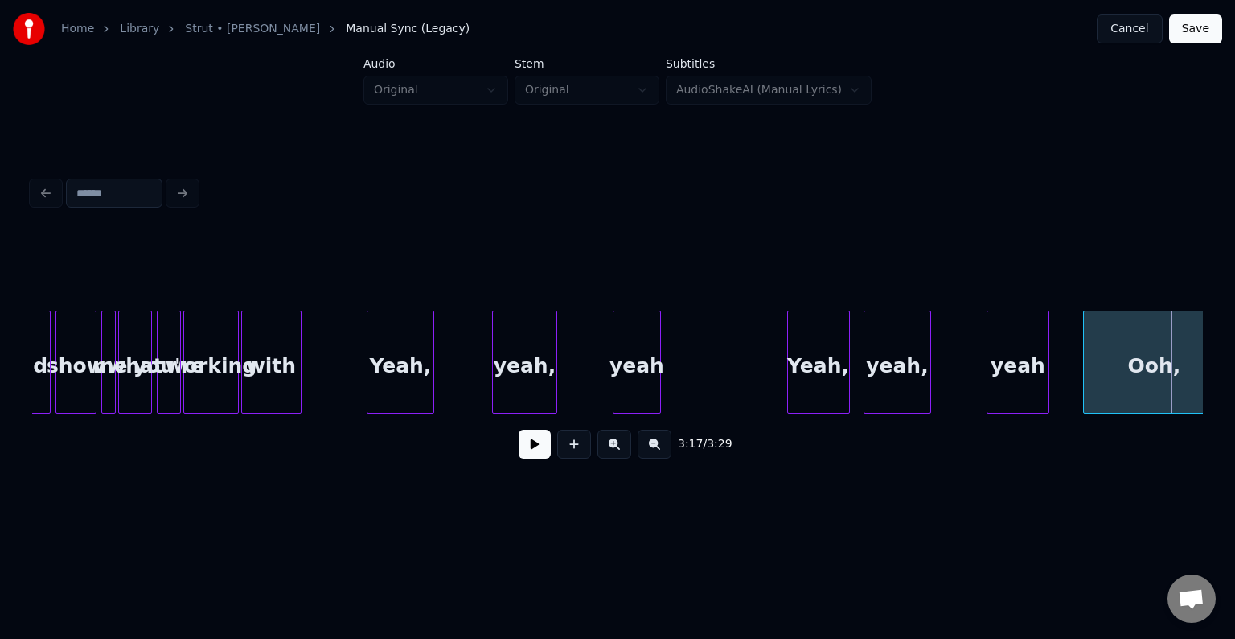
click at [816, 359] on div "Yeah," at bounding box center [818, 365] width 61 height 109
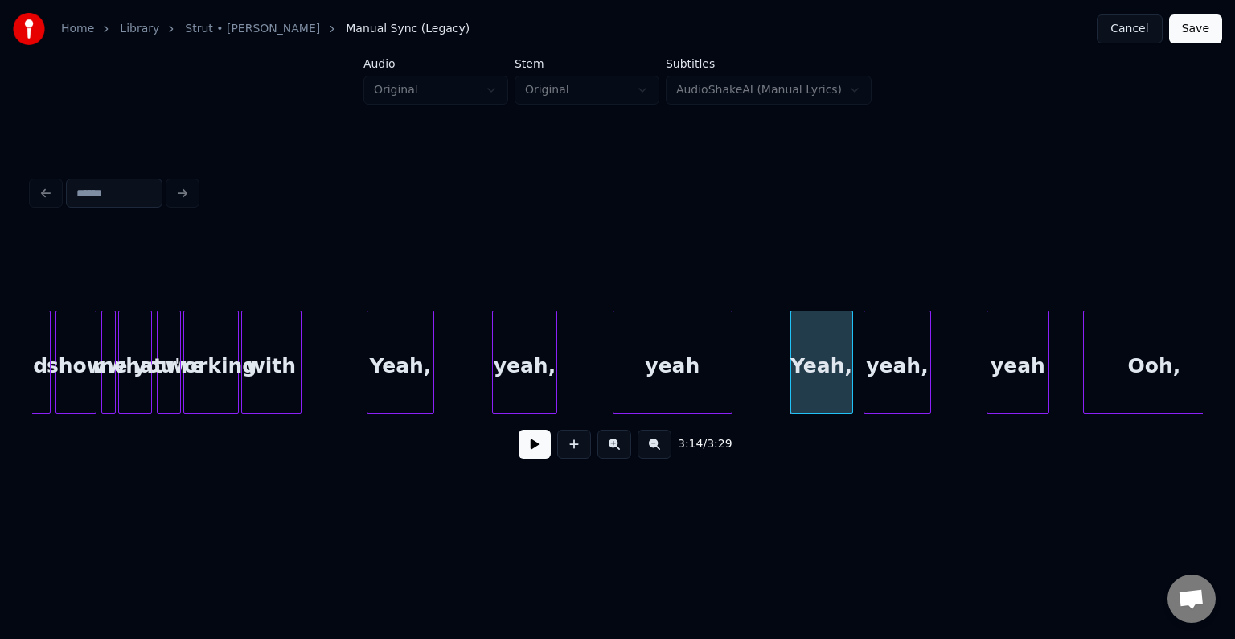
click at [728, 383] on div at bounding box center [729, 361] width 5 height 101
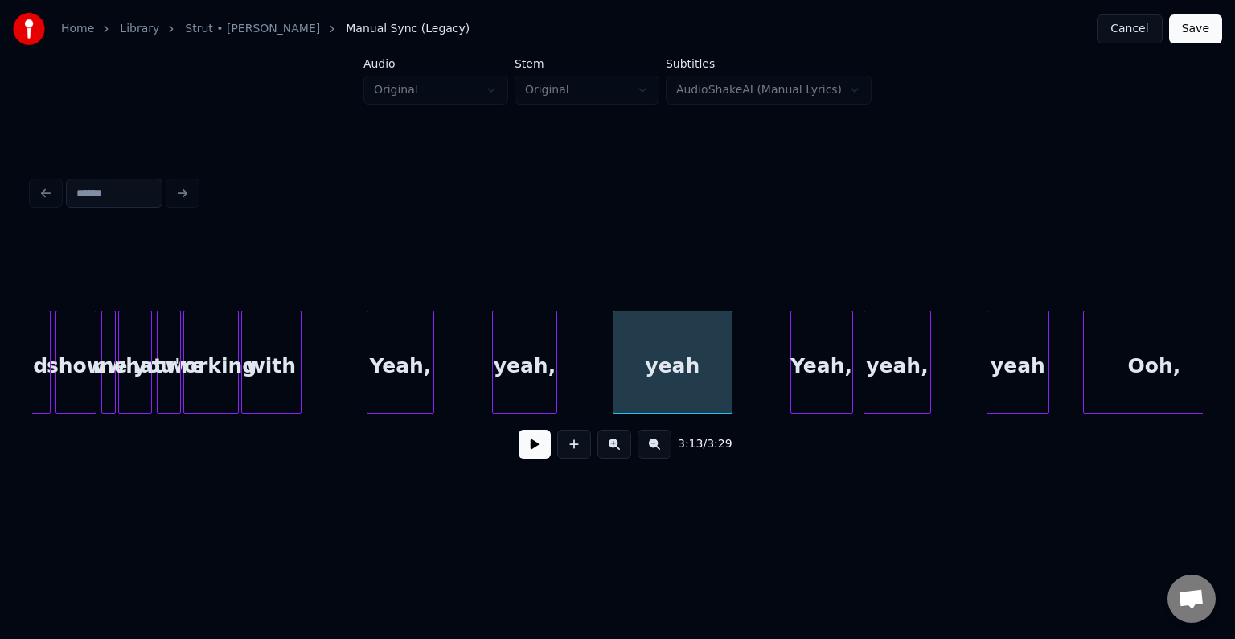
click at [525, 456] on button at bounding box center [535, 443] width 32 height 29
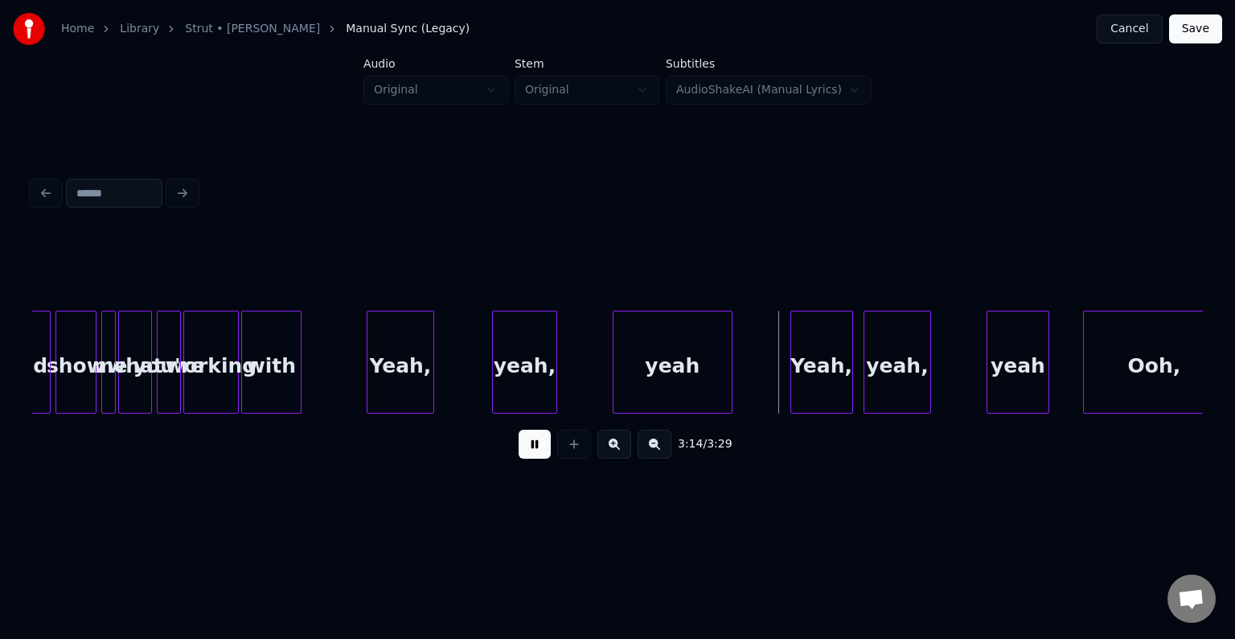
click at [525, 456] on button at bounding box center [535, 443] width 32 height 29
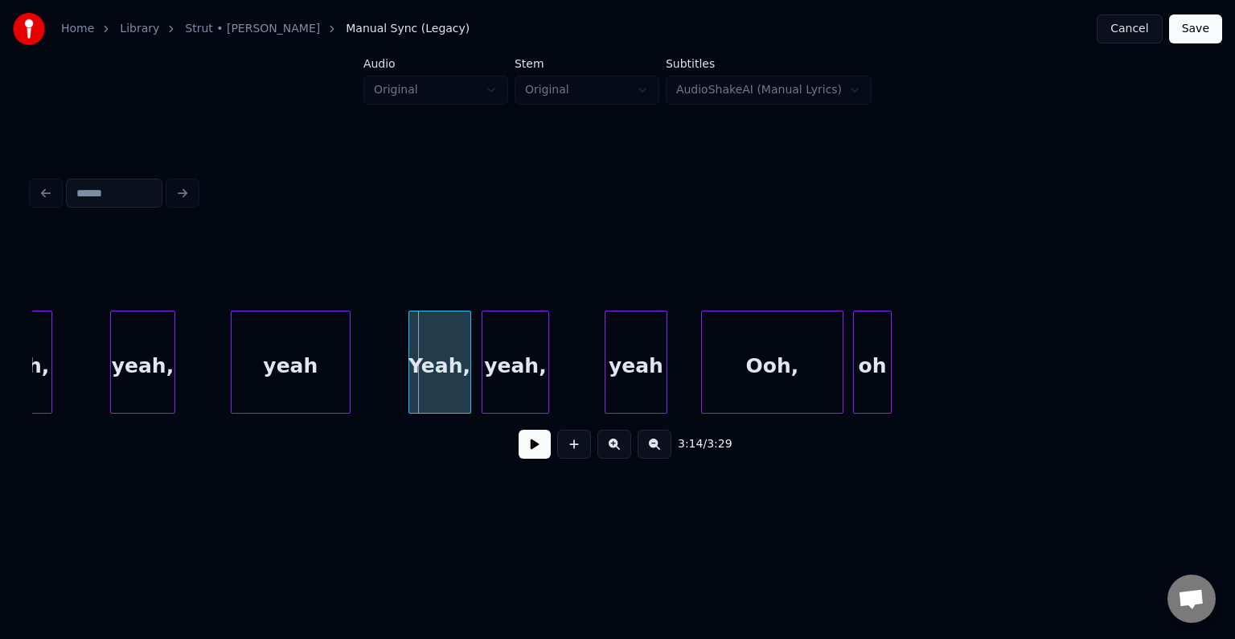
scroll to position [0, 23122]
click at [860, 359] on div "oh" at bounding box center [868, 365] width 37 height 109
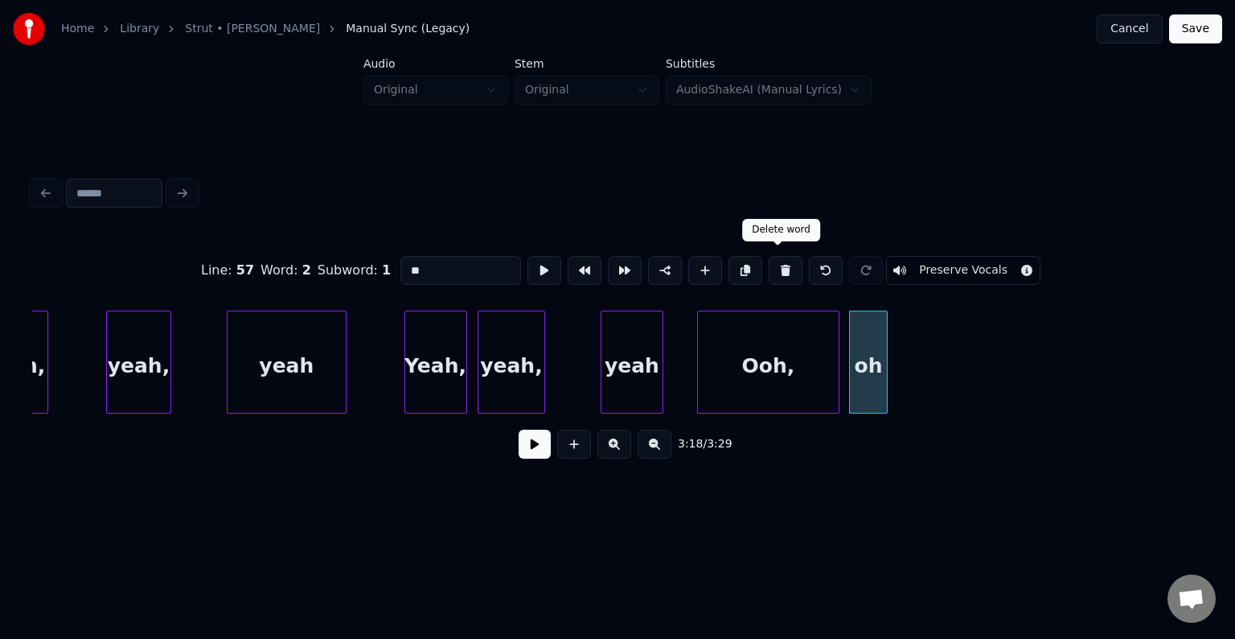
click at [771, 267] on button at bounding box center [786, 270] width 34 height 29
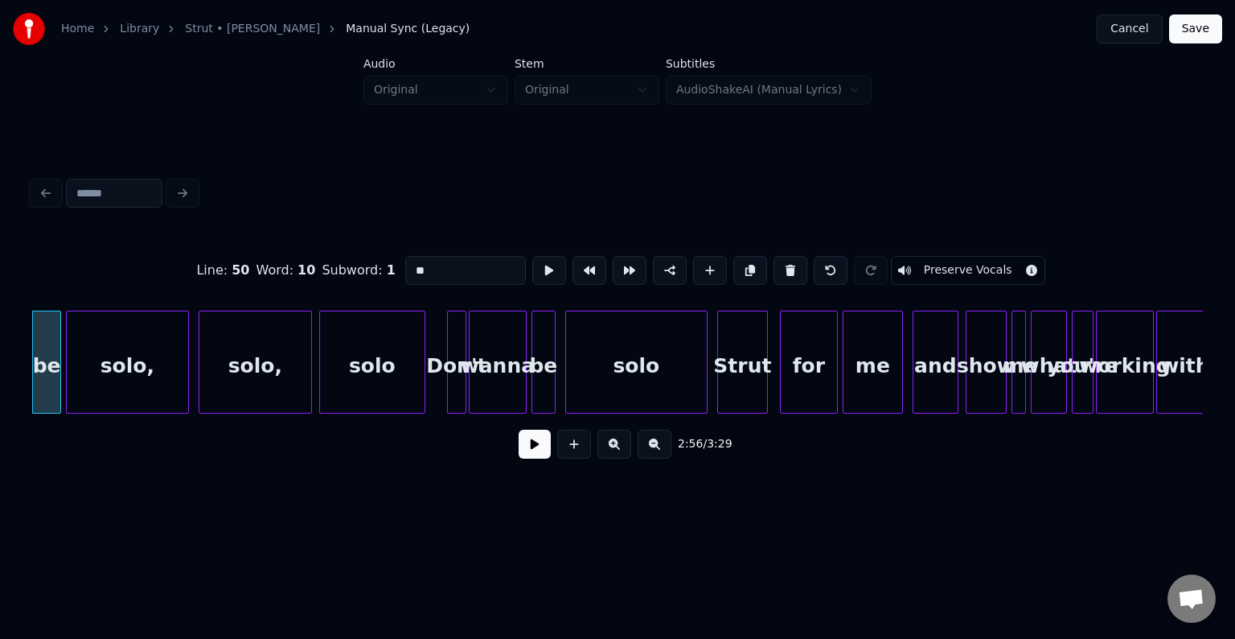
click at [774, 267] on button at bounding box center [791, 270] width 34 height 29
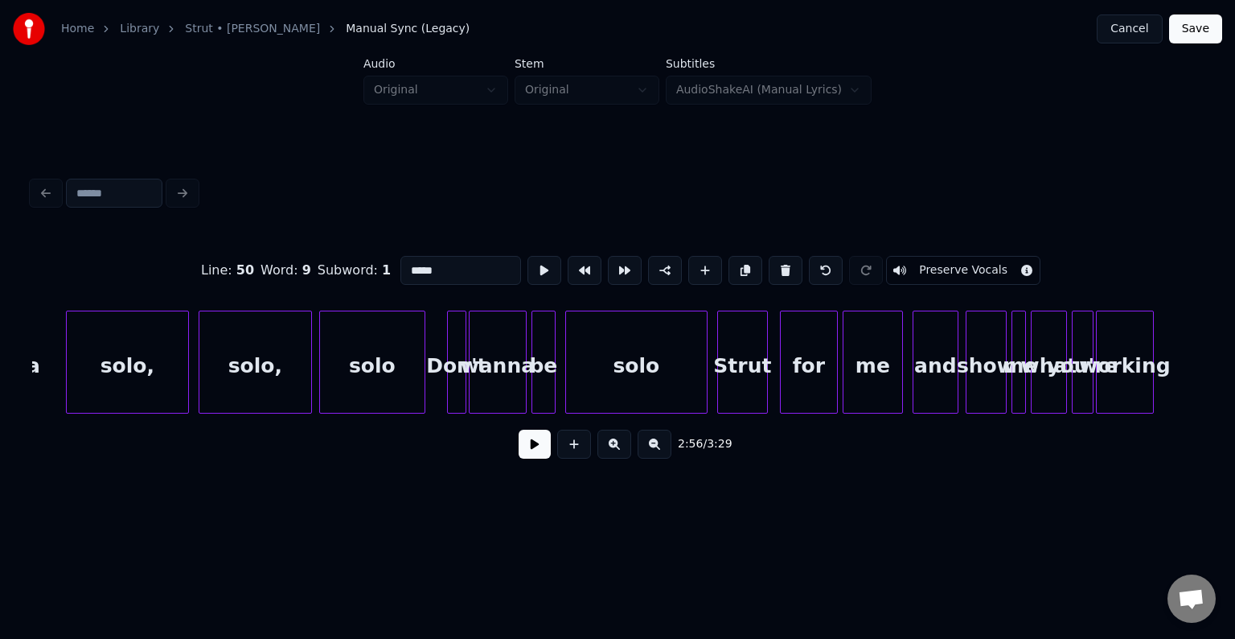
scroll to position [0, 21272]
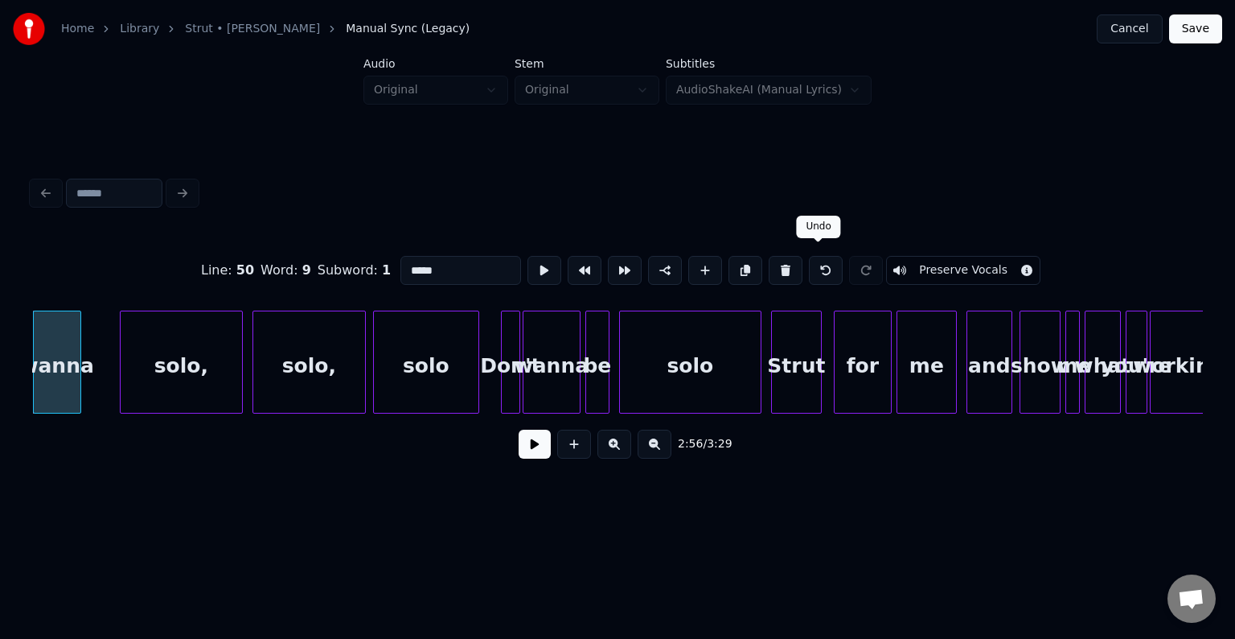
click at [817, 261] on button at bounding box center [826, 270] width 34 height 29
click at [817, 266] on button at bounding box center [826, 270] width 34 height 29
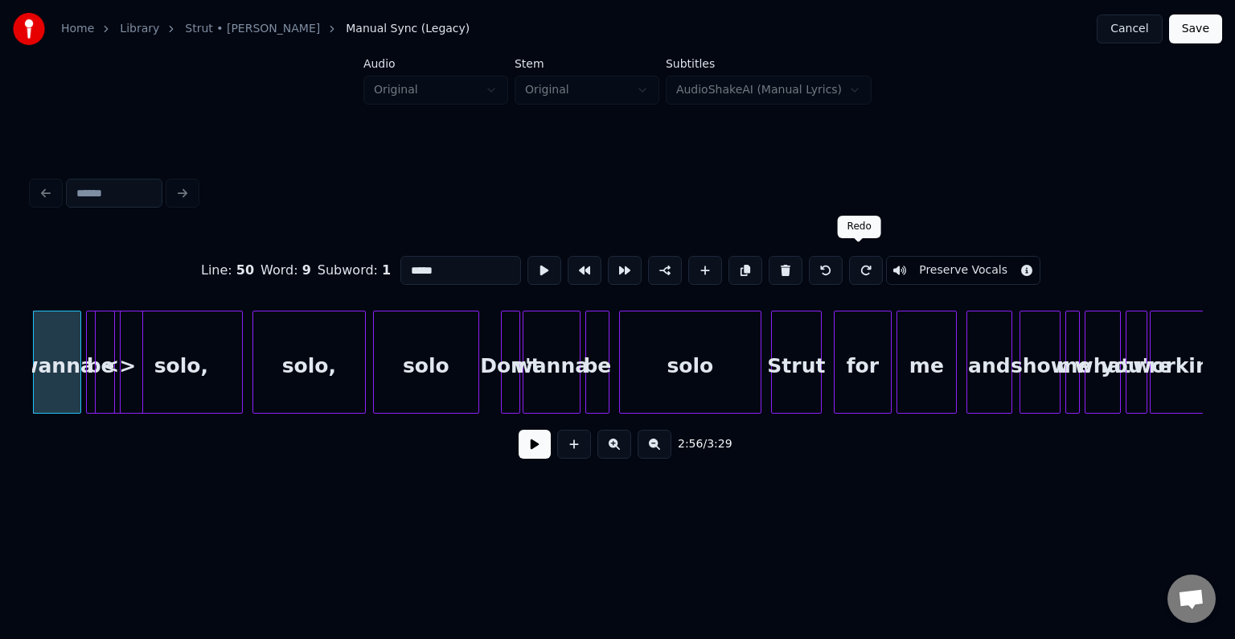
click at [855, 267] on button at bounding box center [866, 270] width 34 height 29
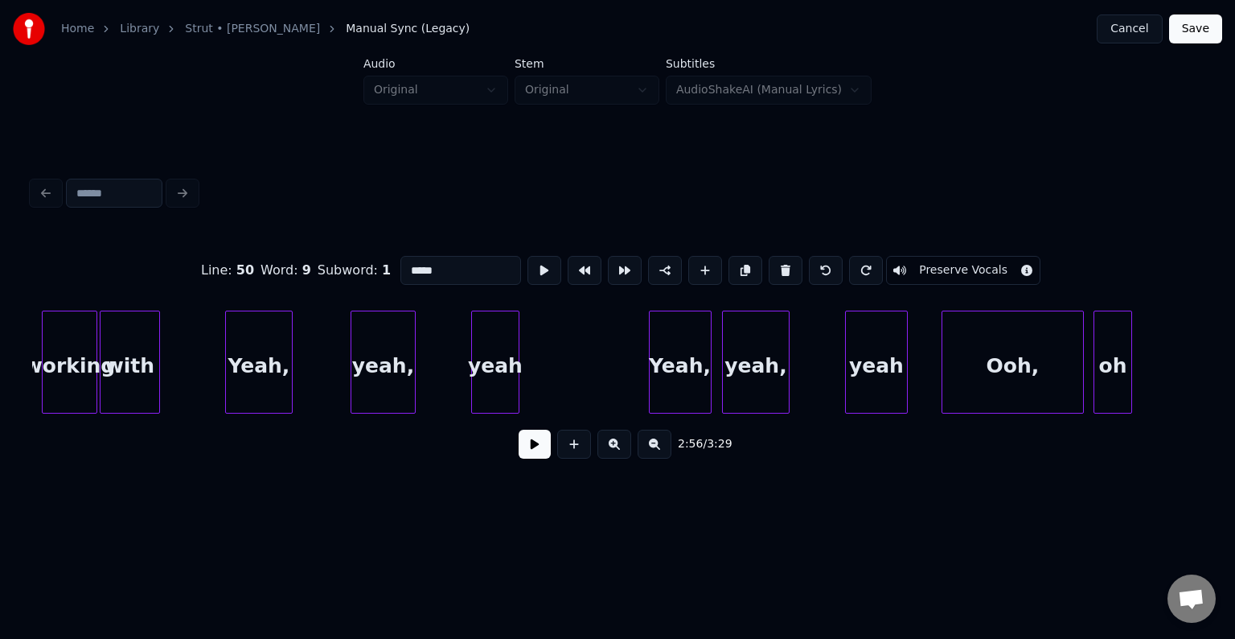
scroll to position [0, 22892]
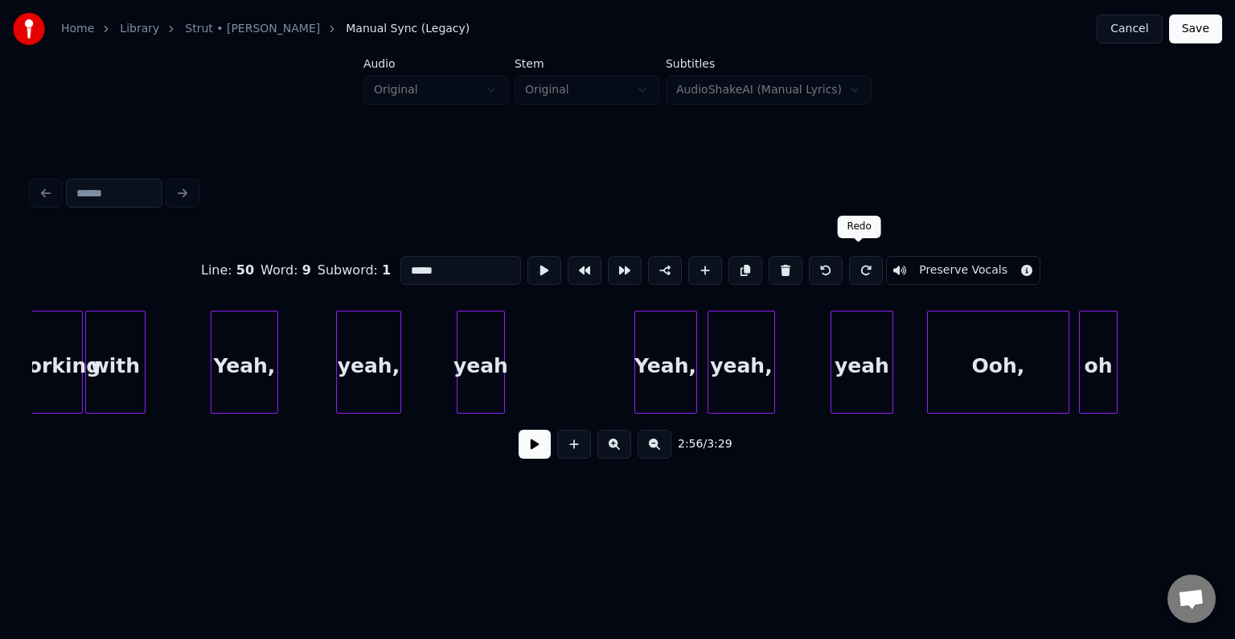
click at [858, 264] on button at bounding box center [866, 270] width 34 height 29
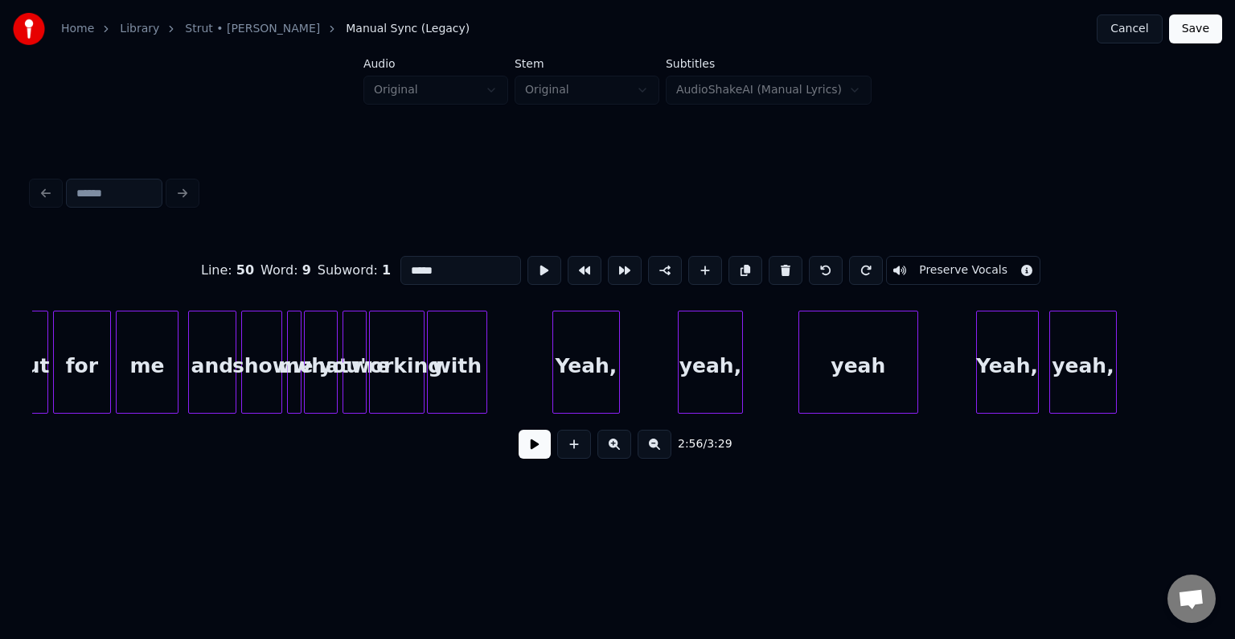
scroll to position [0, 22664]
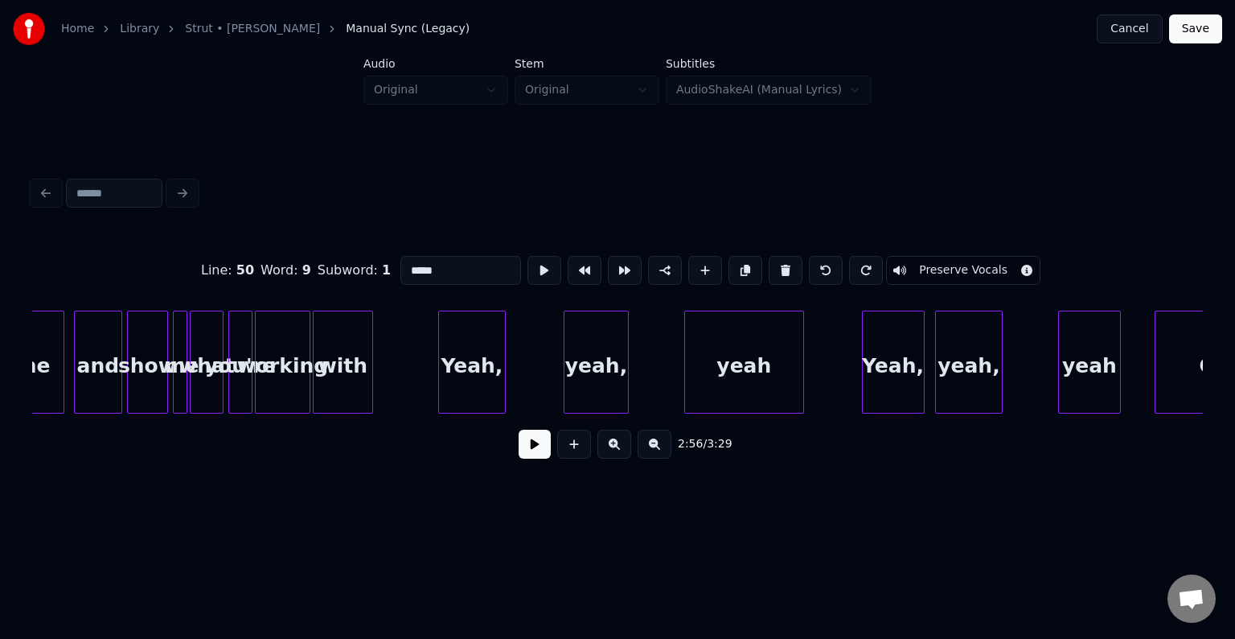
click at [730, 353] on div "yeah" at bounding box center [744, 365] width 118 height 109
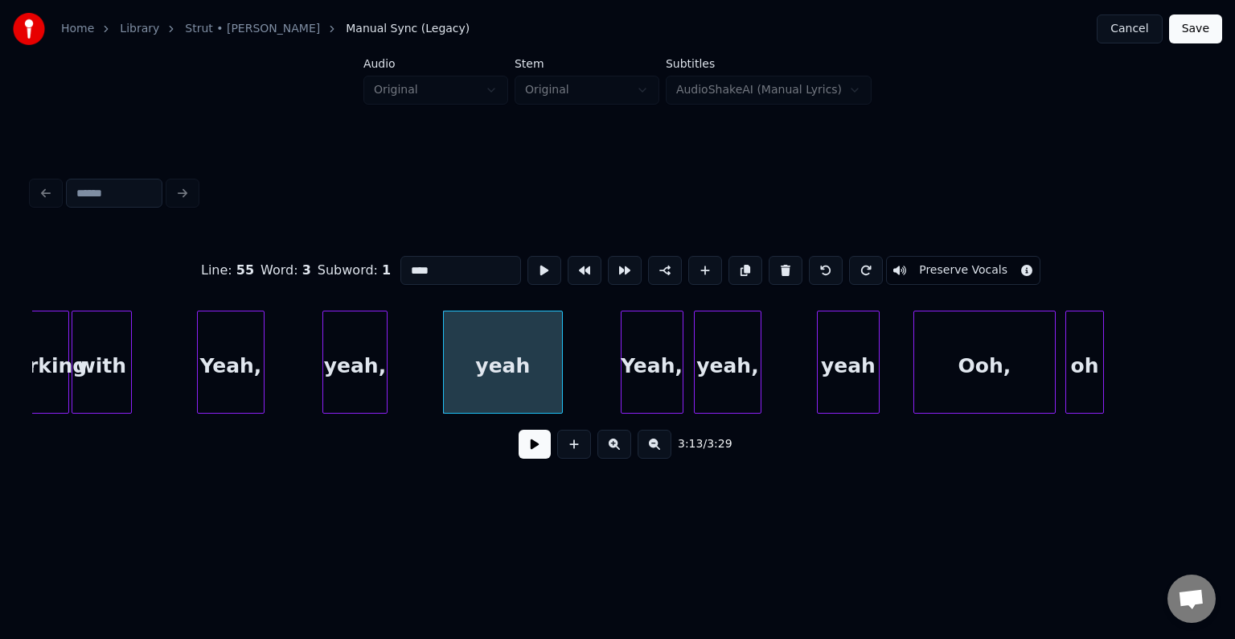
scroll to position [0, 22948]
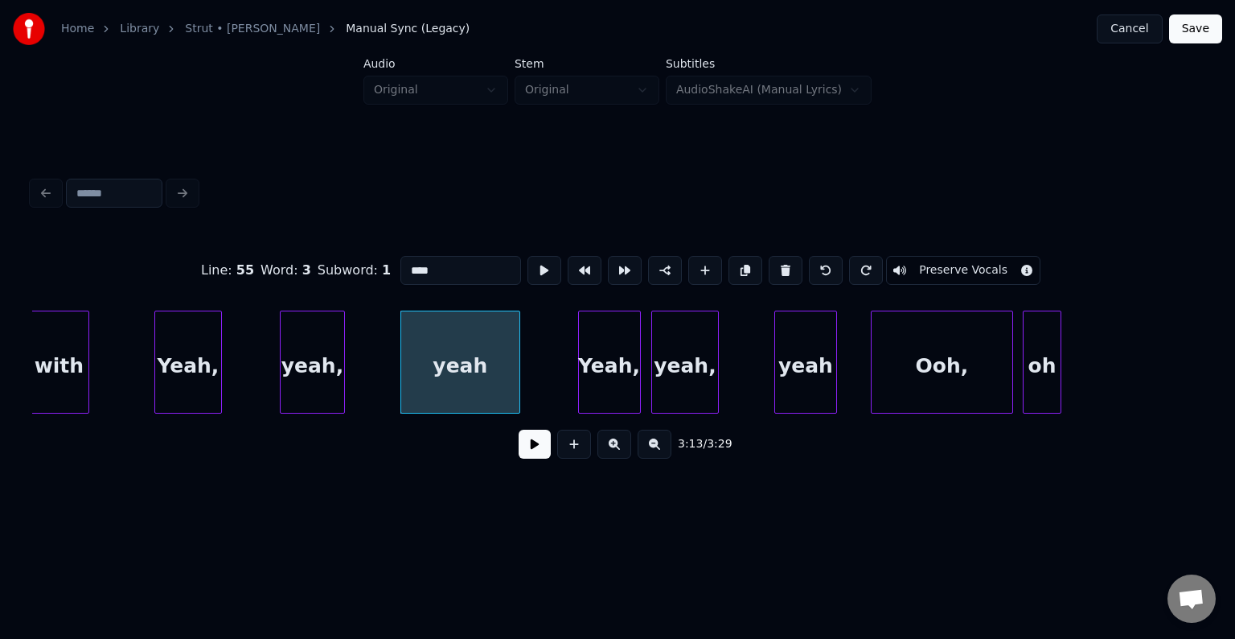
click at [1045, 364] on div "oh" at bounding box center [1042, 365] width 37 height 109
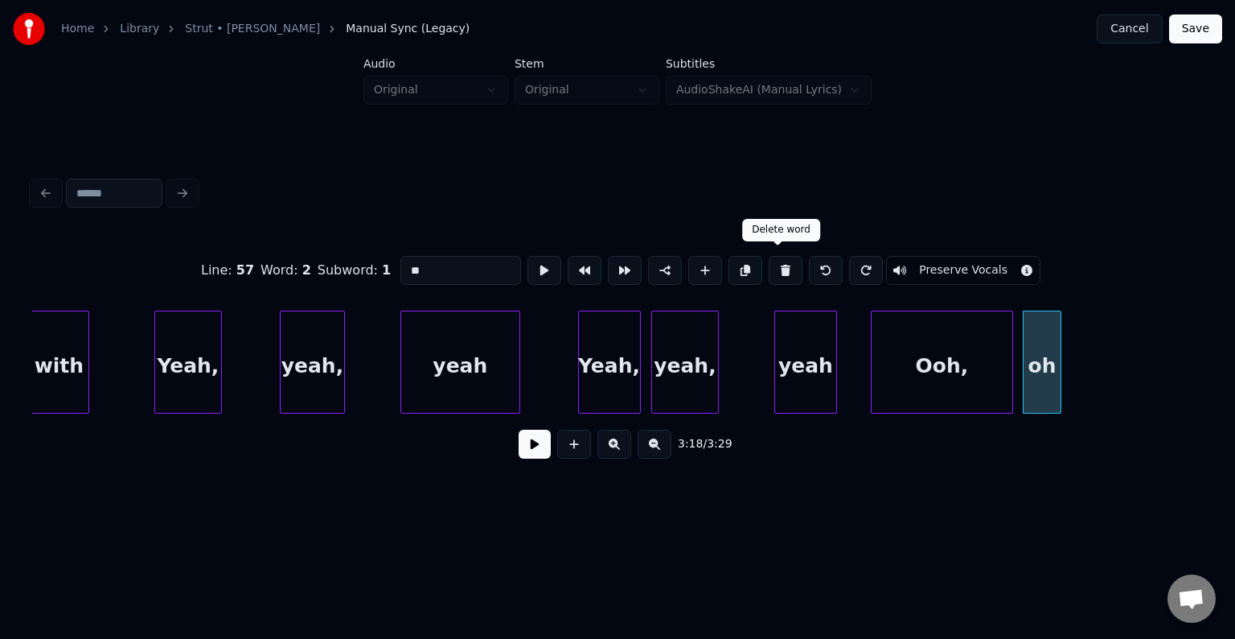
click at [775, 261] on button at bounding box center [786, 270] width 34 height 29
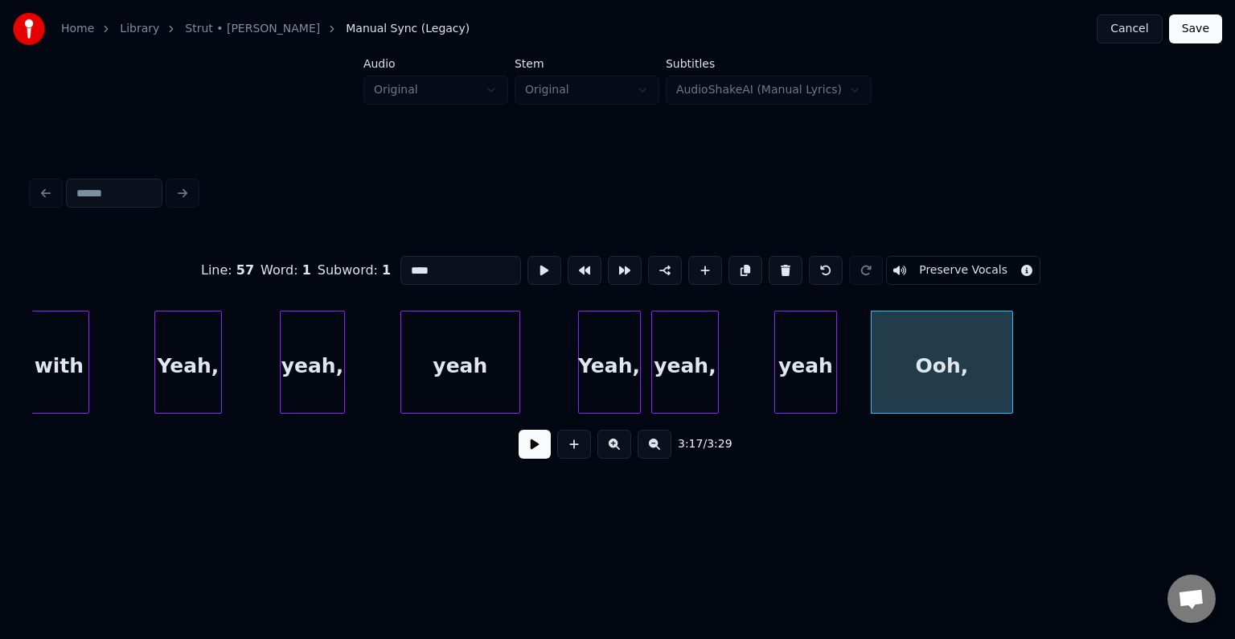
click at [775, 261] on button at bounding box center [786, 270] width 34 height 29
type input "****"
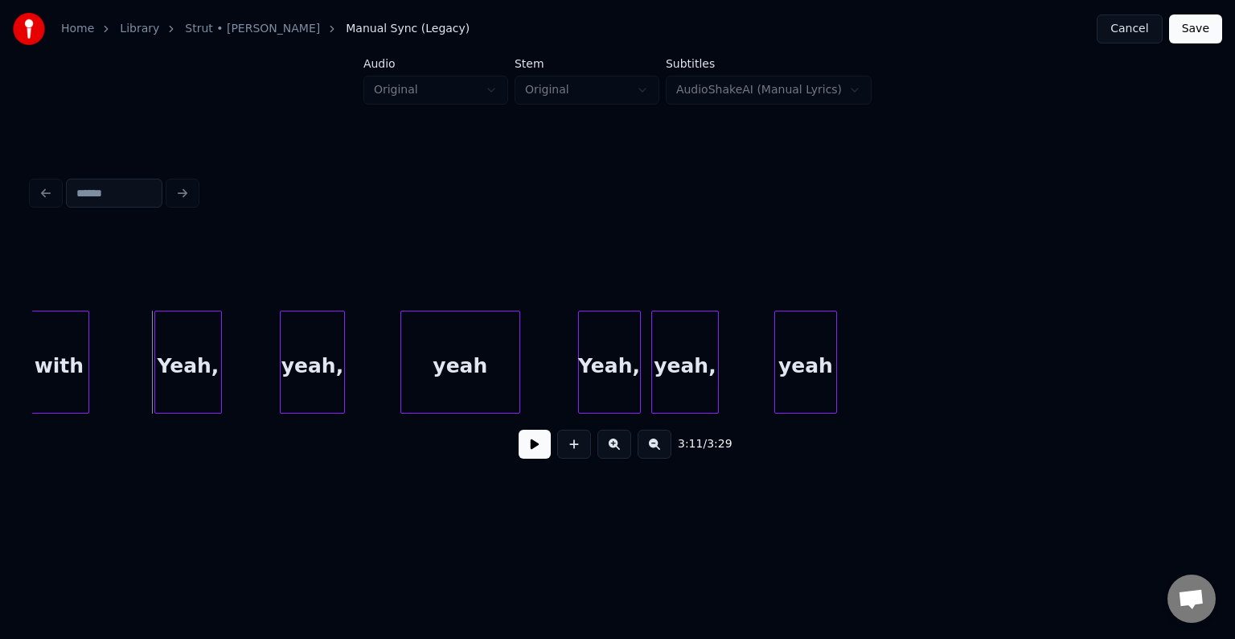
click at [528, 458] on button at bounding box center [535, 443] width 32 height 29
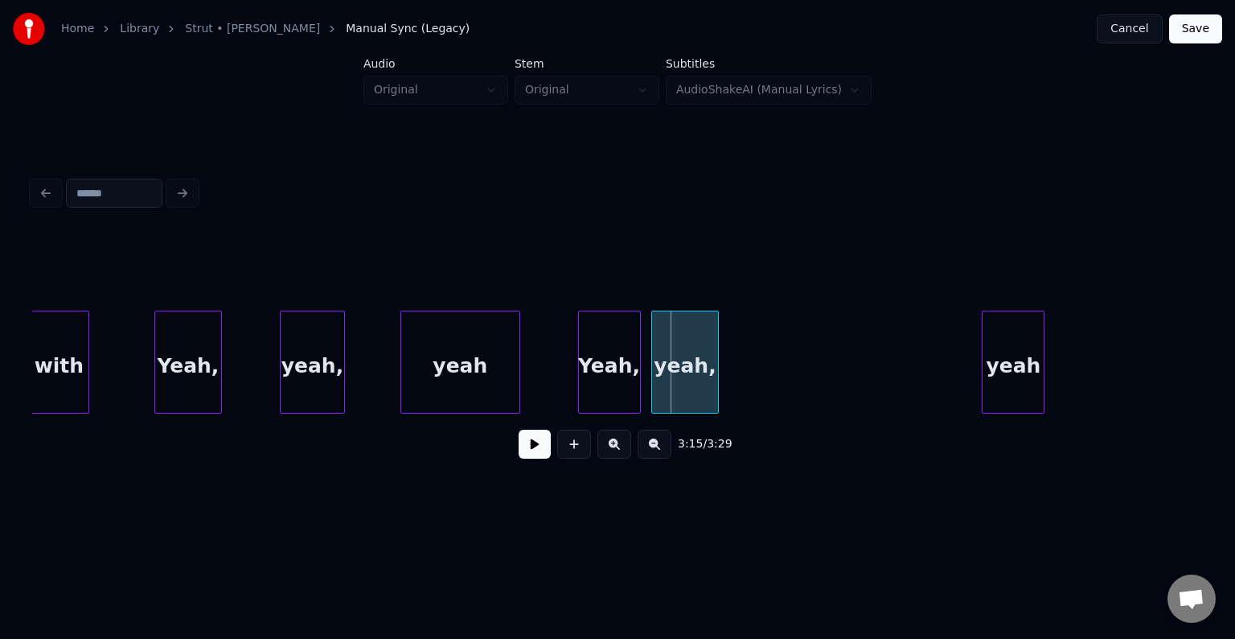
click at [1025, 368] on div "yeah" at bounding box center [1013, 365] width 61 height 109
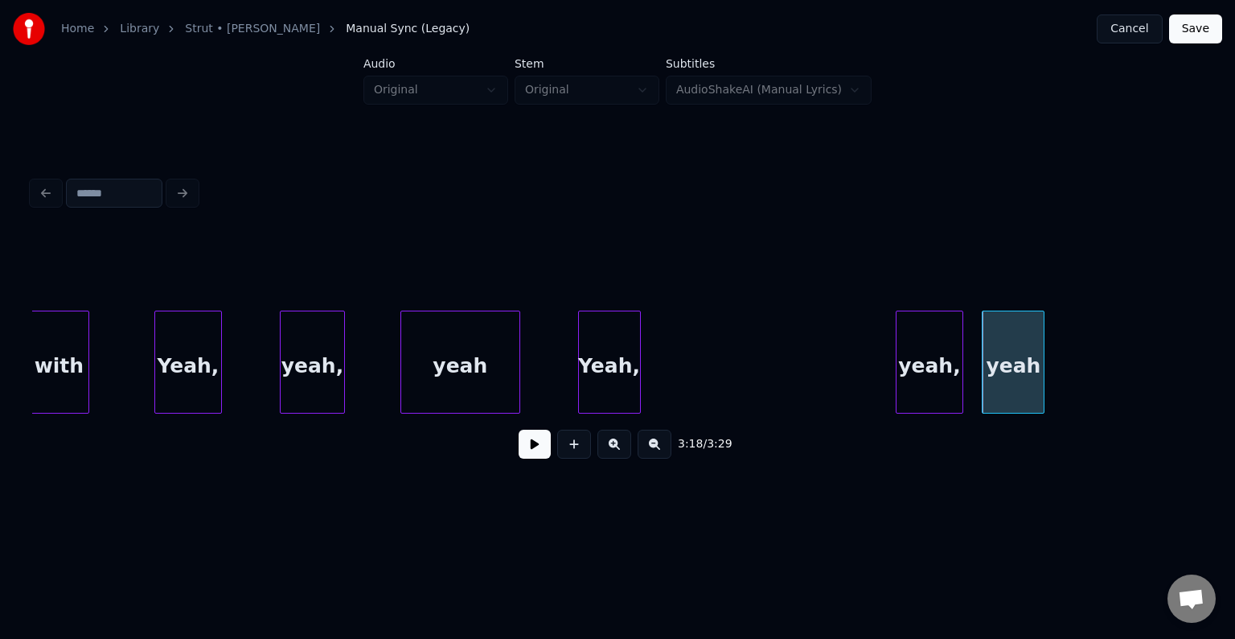
click at [939, 358] on div "yeah," at bounding box center [930, 365] width 66 height 109
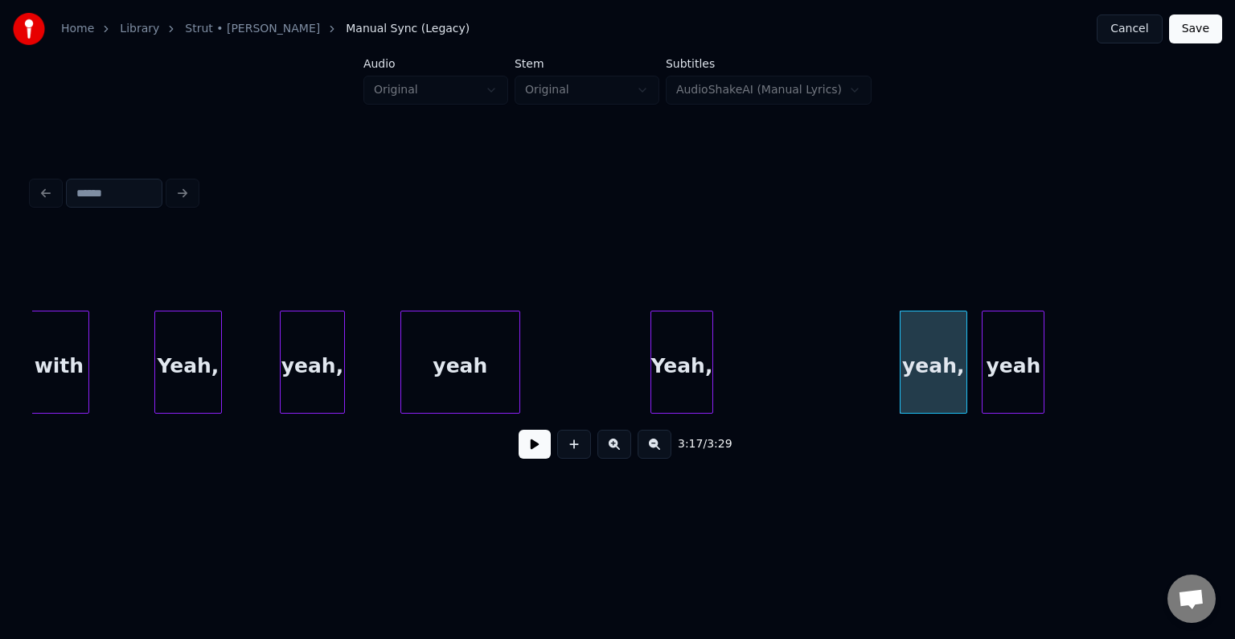
click at [669, 378] on div "Yeah," at bounding box center [681, 365] width 61 height 109
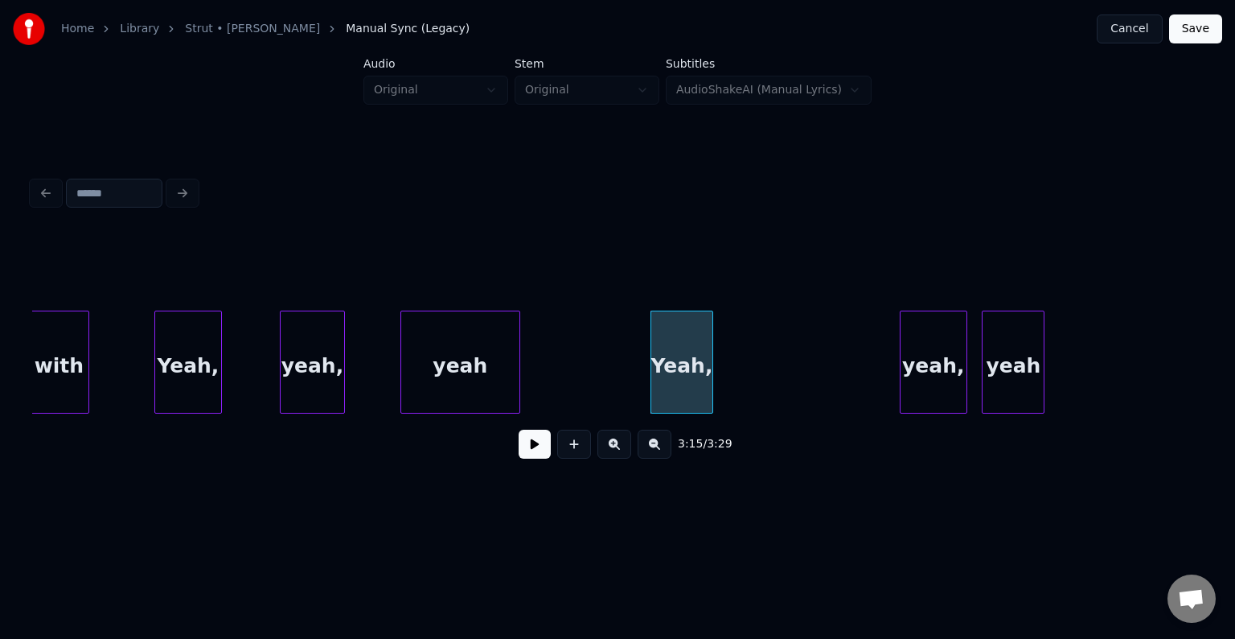
click at [524, 456] on button at bounding box center [535, 443] width 32 height 29
click at [520, 448] on button at bounding box center [535, 443] width 32 height 29
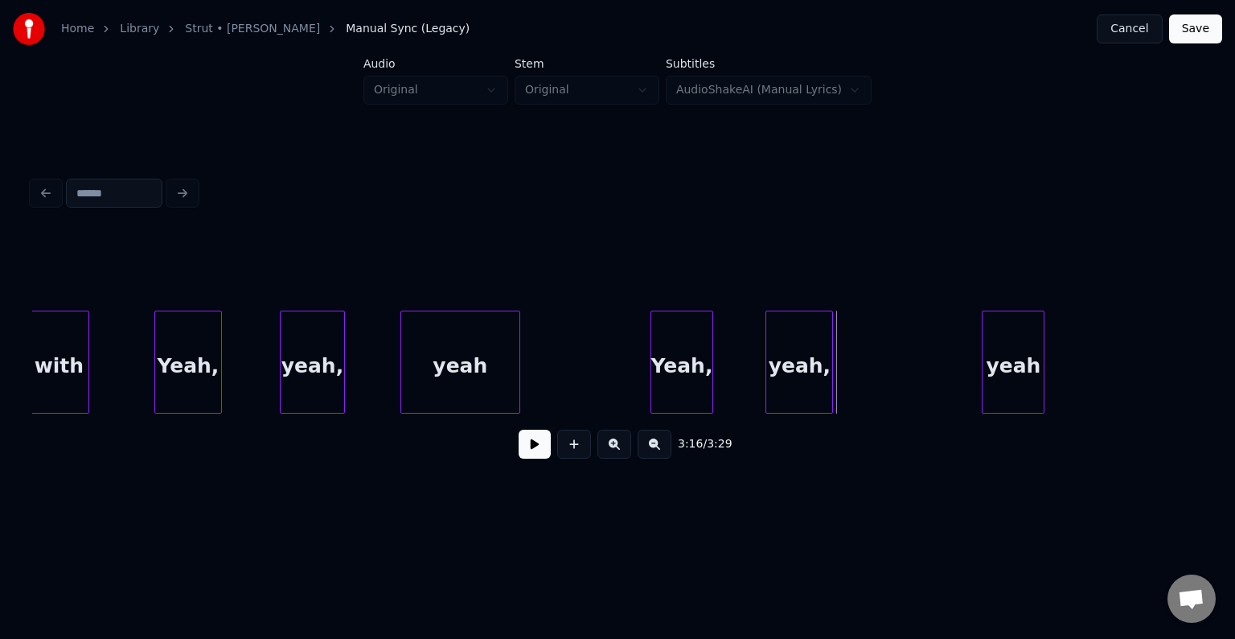
click at [802, 373] on div "yeah," at bounding box center [799, 365] width 66 height 109
click at [519, 377] on div "yeah" at bounding box center [461, 361] width 120 height 103
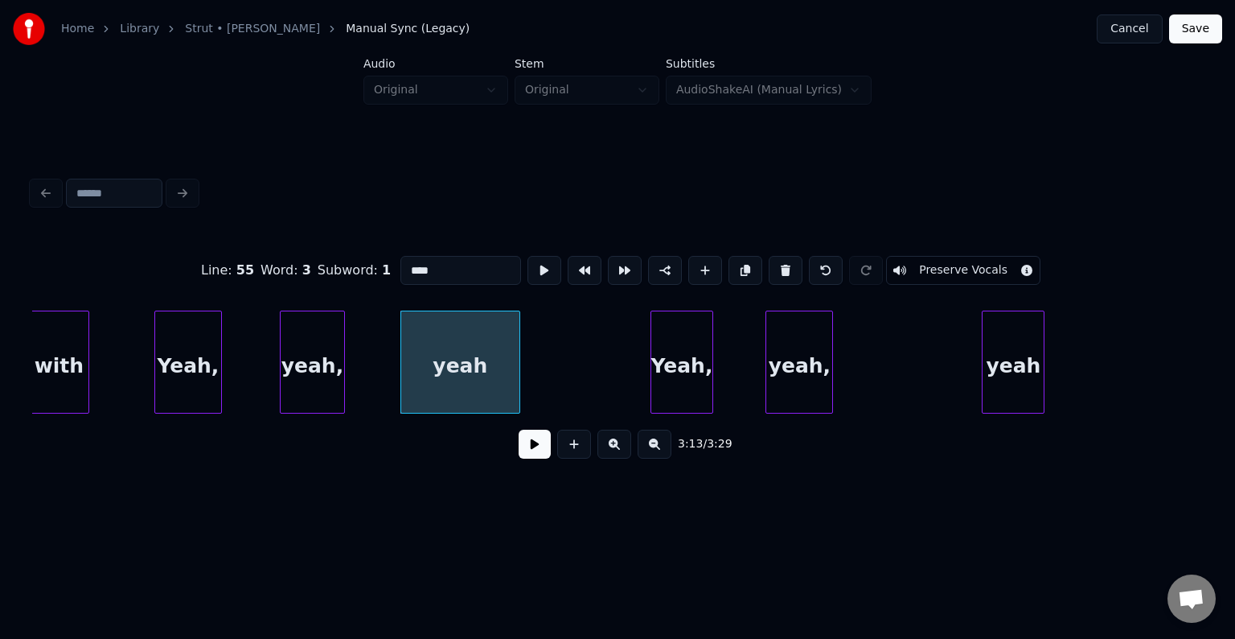
click at [538, 469] on div "3:13 / 3:29" at bounding box center [617, 443] width 1171 height 61
click at [537, 458] on button at bounding box center [535, 443] width 32 height 29
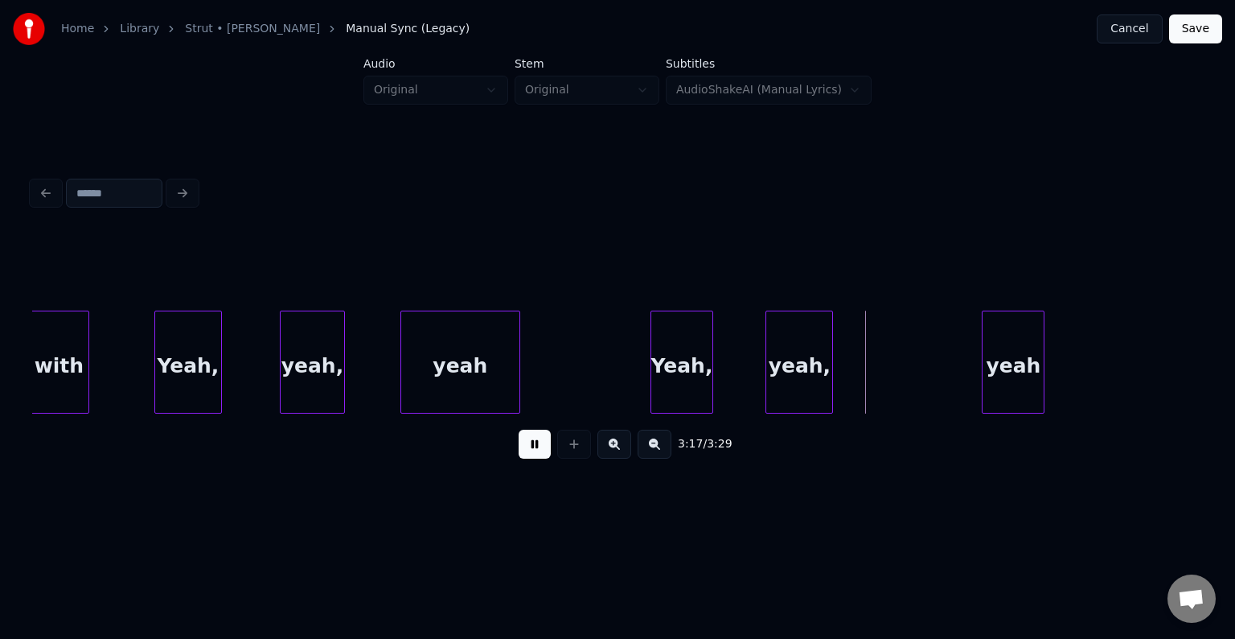
click at [537, 458] on button at bounding box center [535, 443] width 32 height 29
click at [843, 379] on div at bounding box center [843, 361] width 5 height 101
click at [538, 453] on button at bounding box center [535, 443] width 32 height 29
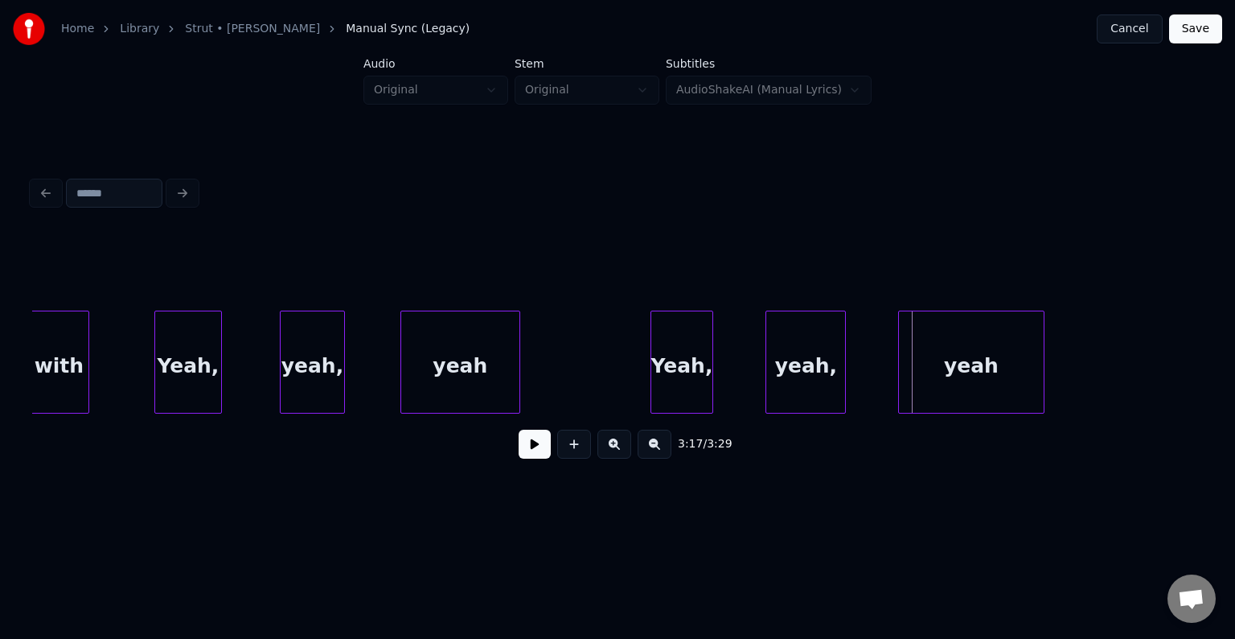
click at [899, 389] on div at bounding box center [901, 361] width 5 height 101
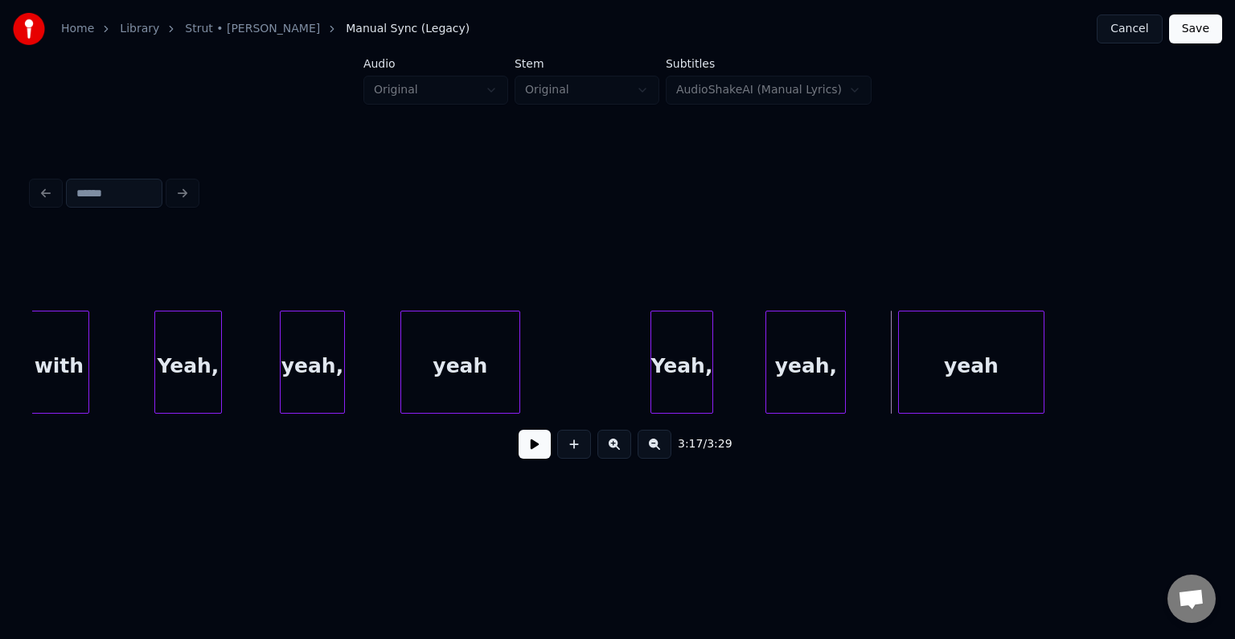
click at [521, 447] on button at bounding box center [535, 443] width 32 height 29
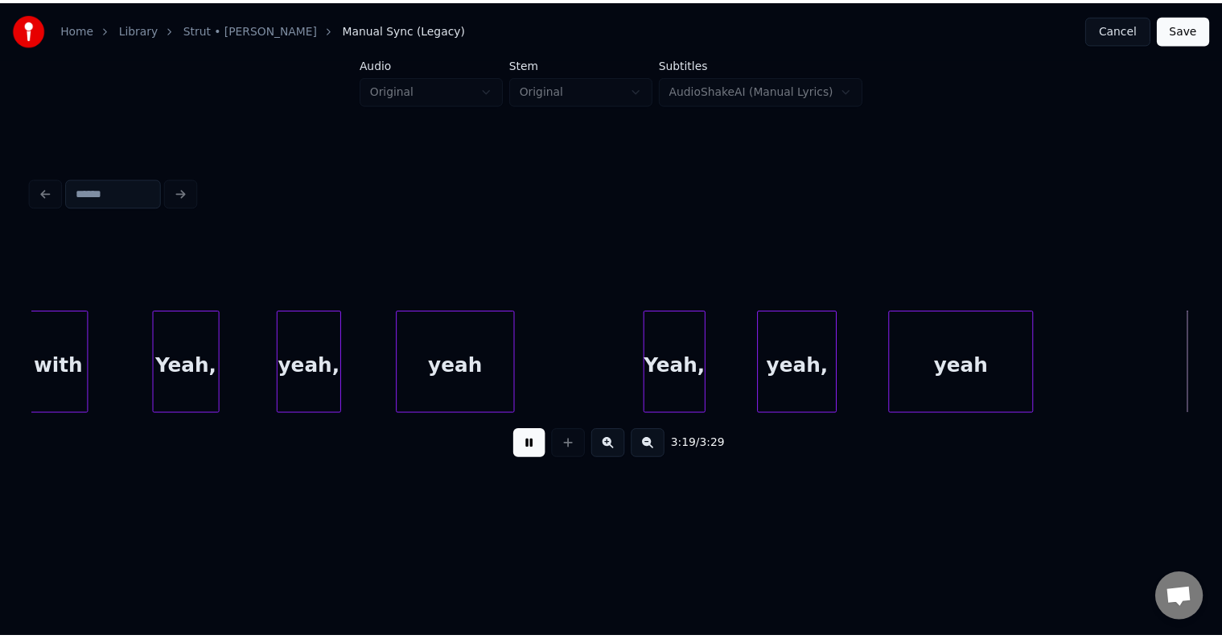
scroll to position [0, 24114]
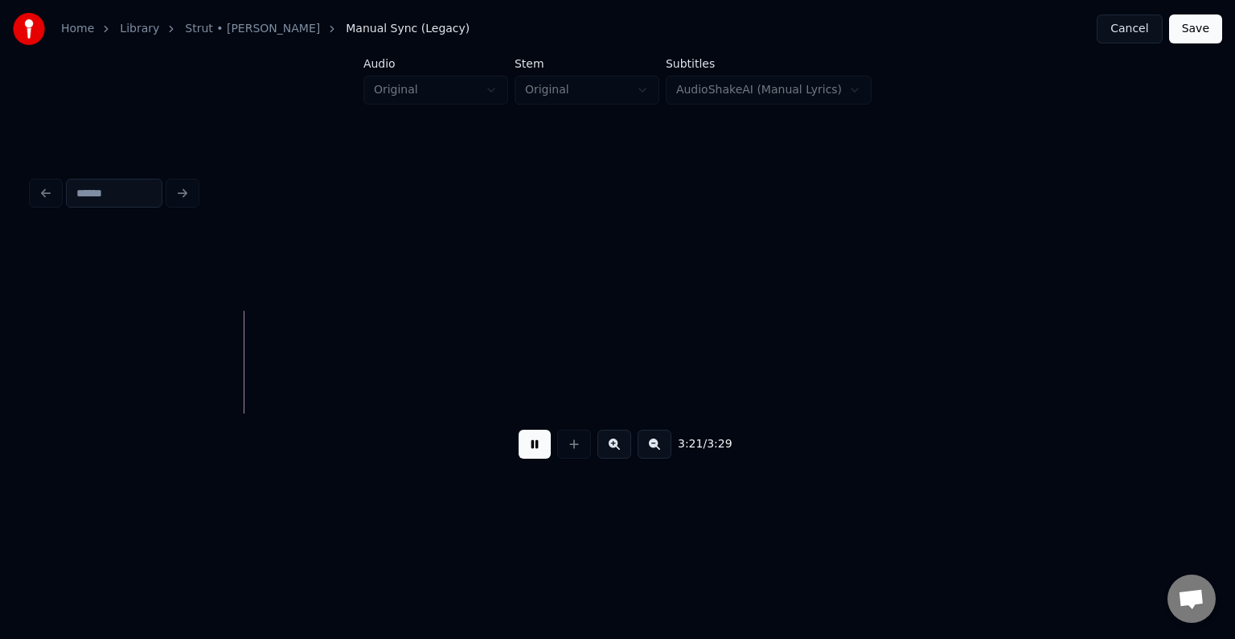
click at [1208, 29] on button "Save" at bounding box center [1195, 28] width 53 height 29
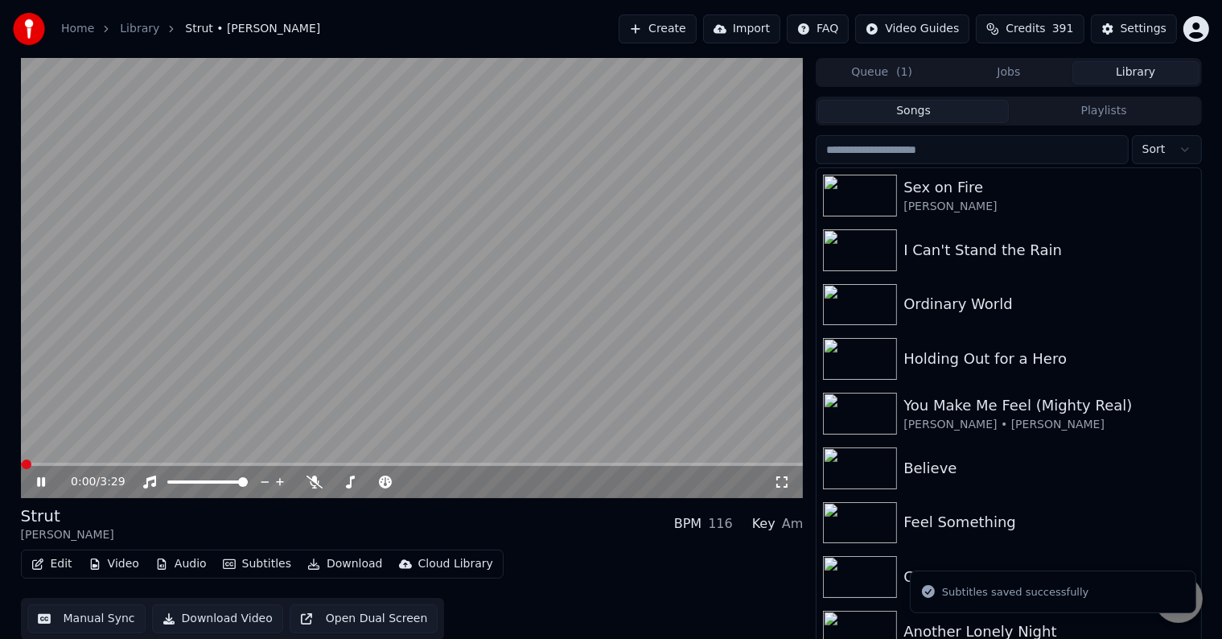
click at [315, 564] on button "Download" at bounding box center [345, 564] width 88 height 23
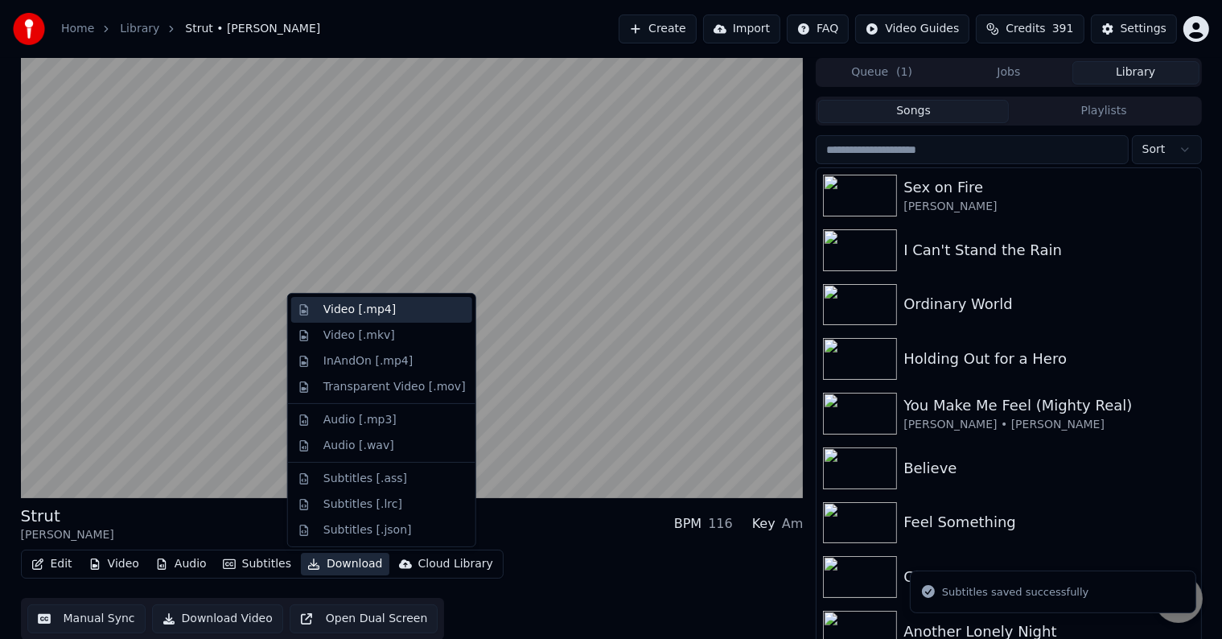
click at [335, 311] on div "Video [.mp4]" at bounding box center [359, 310] width 72 height 16
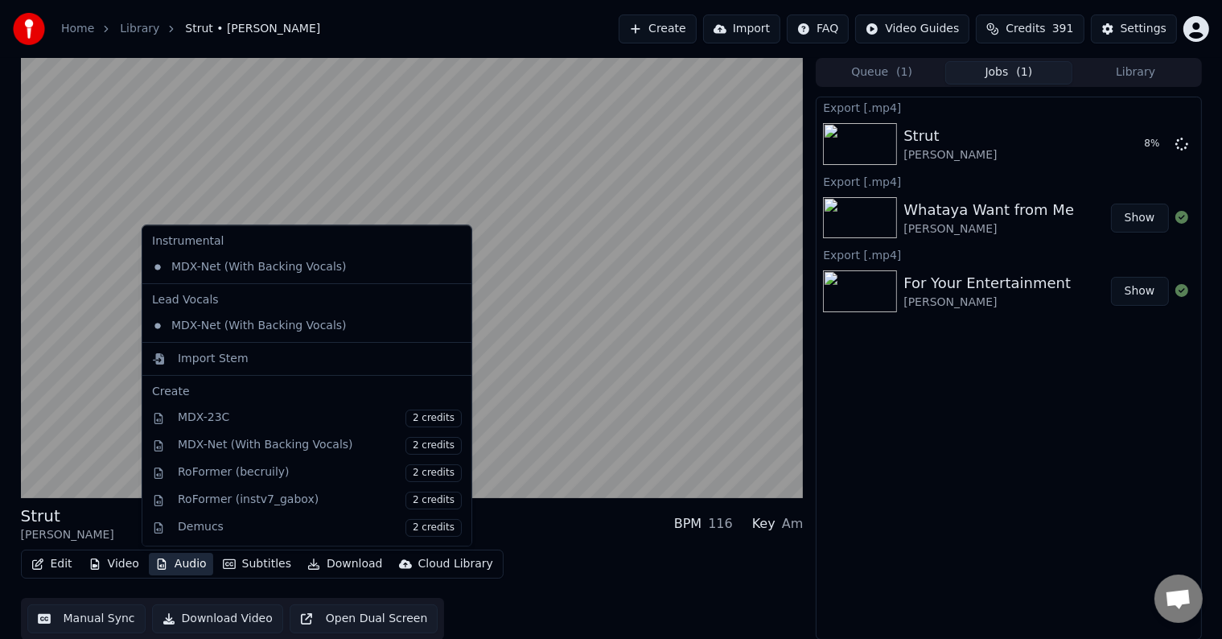
click at [171, 563] on button "Audio" at bounding box center [181, 564] width 64 height 23
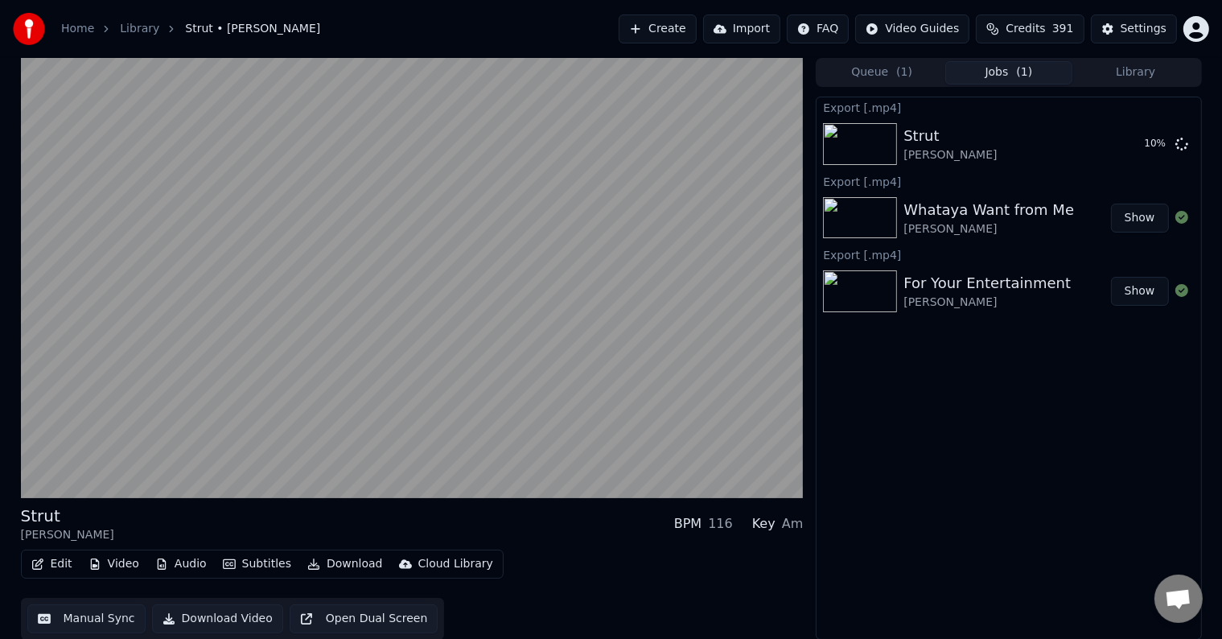
click at [590, 562] on div "Edit Video Audio Subtitles Download Cloud Library Manual Sync Download Video Op…" at bounding box center [412, 594] width 783 height 90
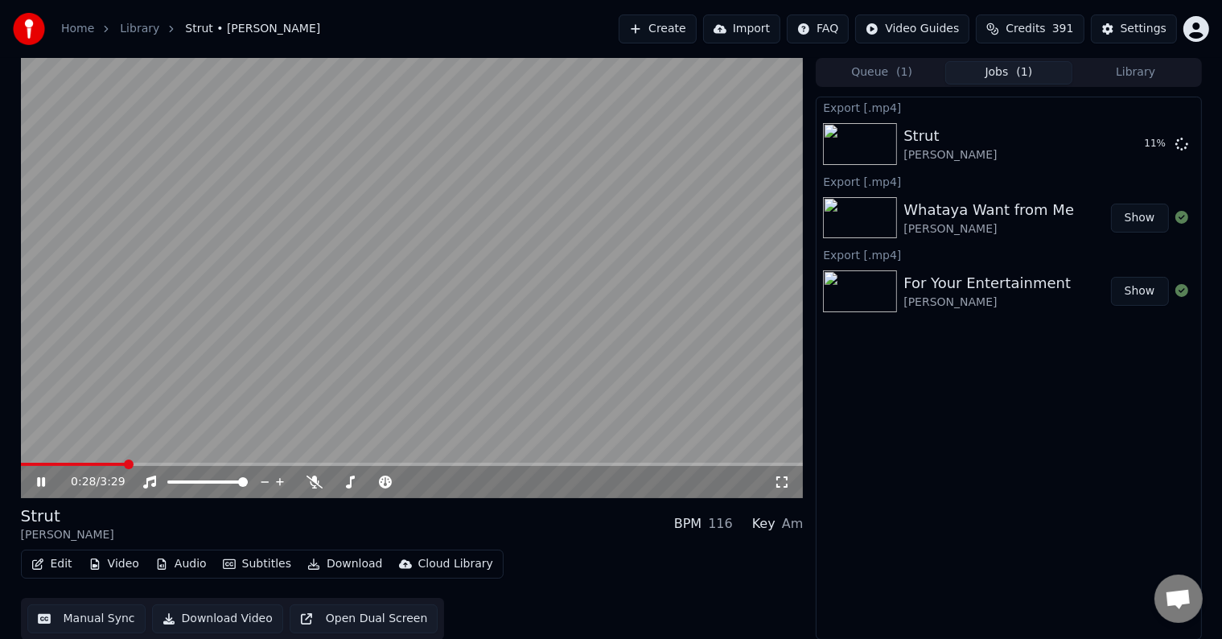
click at [125, 465] on span at bounding box center [412, 463] width 783 height 3
click at [202, 465] on span at bounding box center [412, 463] width 783 height 3
click at [199, 465] on span at bounding box center [122, 463] width 203 height 3
click at [171, 462] on span at bounding box center [119, 463] width 197 height 3
click at [39, 477] on icon at bounding box center [41, 482] width 8 height 10
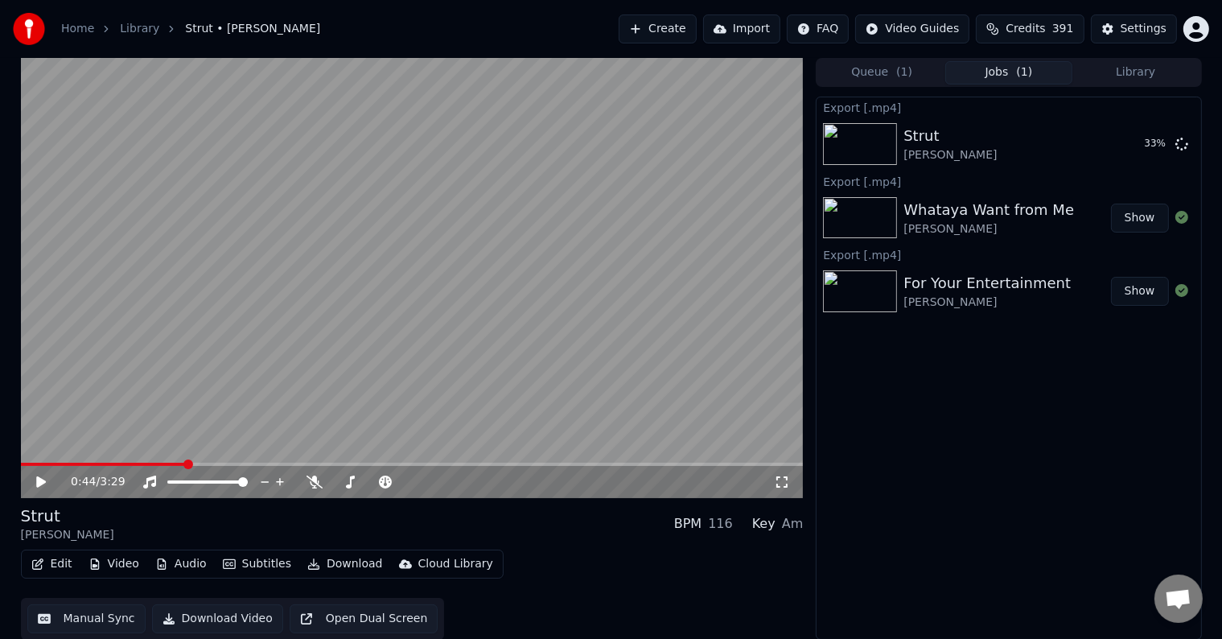
click at [39, 477] on icon at bounding box center [41, 481] width 10 height 11
click at [39, 477] on icon at bounding box center [41, 482] width 8 height 10
click at [1118, 71] on button "Library" at bounding box center [1135, 72] width 127 height 23
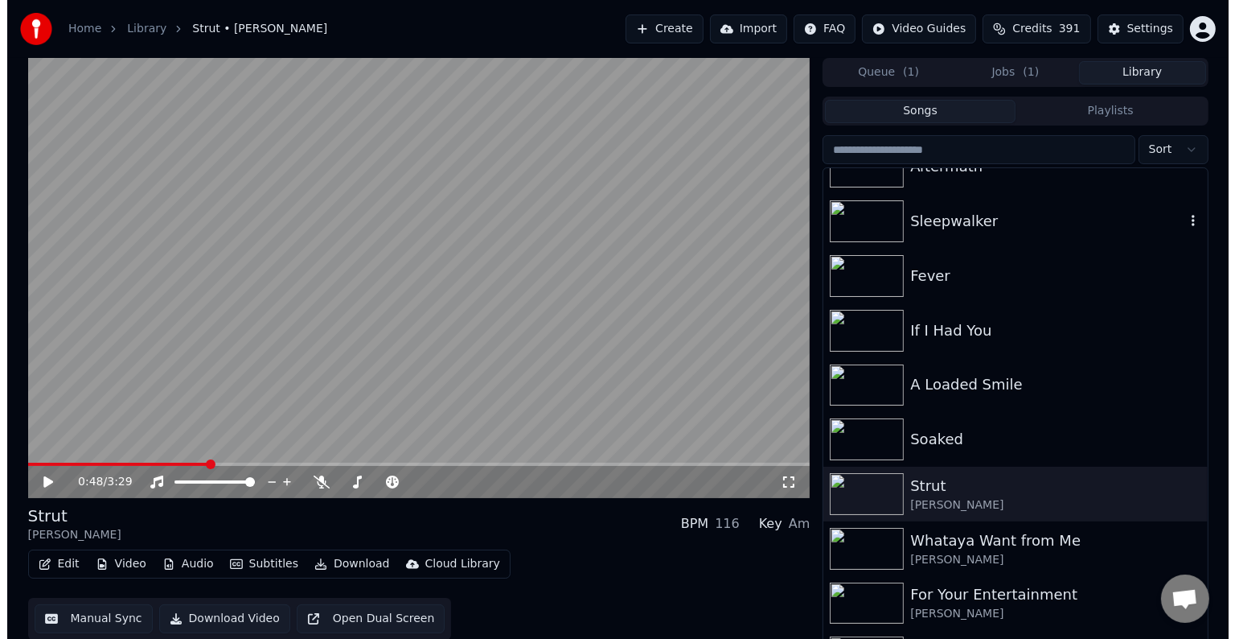
scroll to position [904, 0]
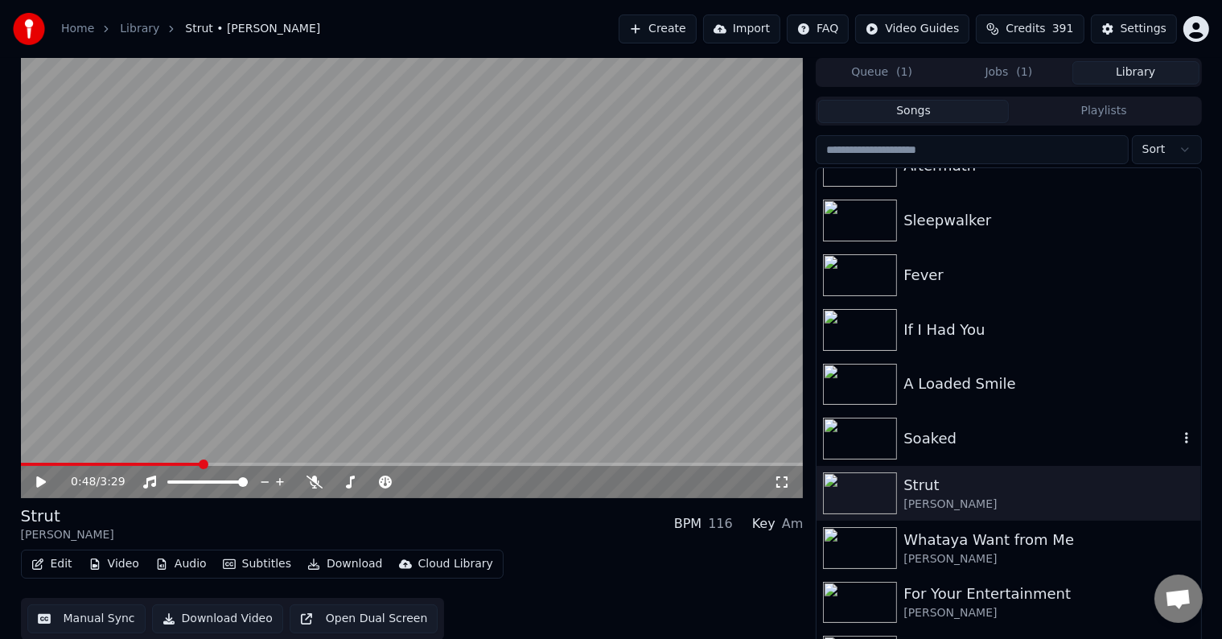
click at [965, 421] on div "Soaked" at bounding box center [1008, 438] width 384 height 55
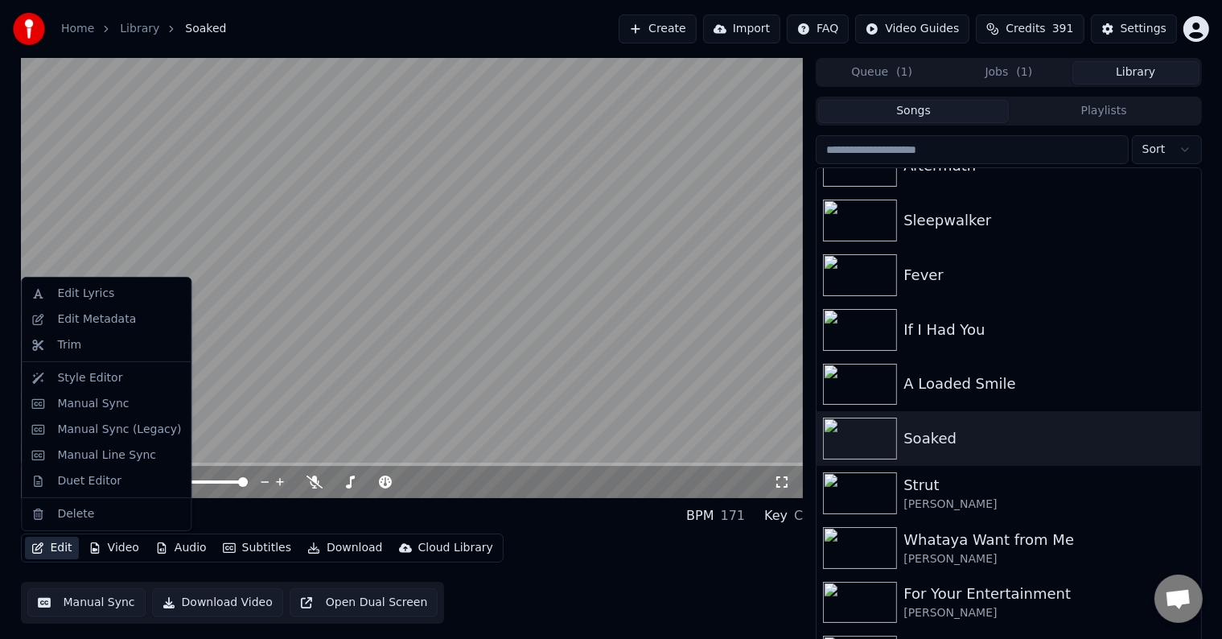
click at [60, 547] on button "Edit" at bounding box center [52, 547] width 54 height 23
click at [101, 325] on div "Edit Metadata" at bounding box center [96, 319] width 79 height 16
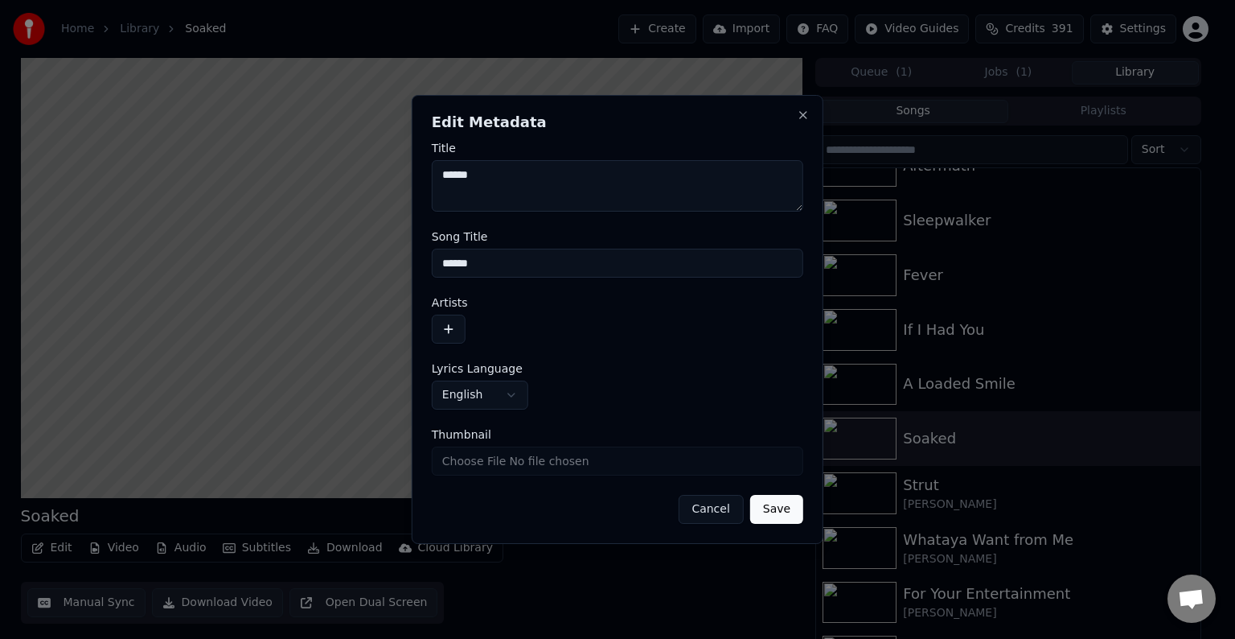
click at [458, 325] on button "button" at bounding box center [449, 328] width 34 height 29
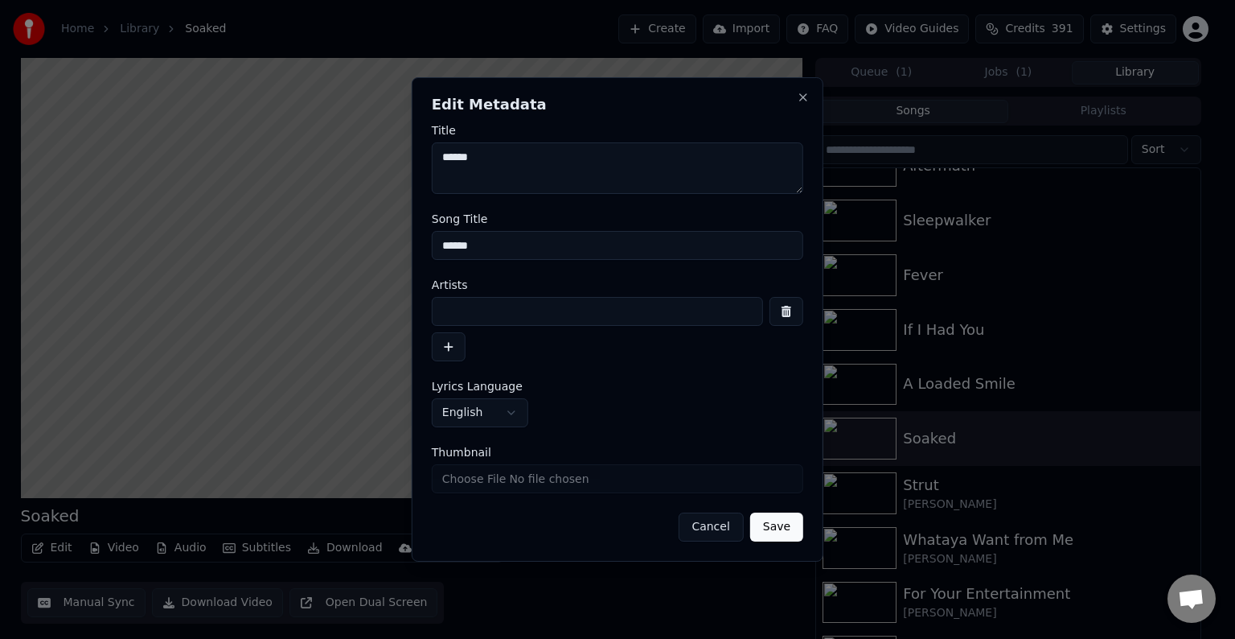
click at [518, 314] on input at bounding box center [597, 311] width 331 height 29
type input "**********"
click at [750, 512] on button "Save" at bounding box center [776, 526] width 53 height 29
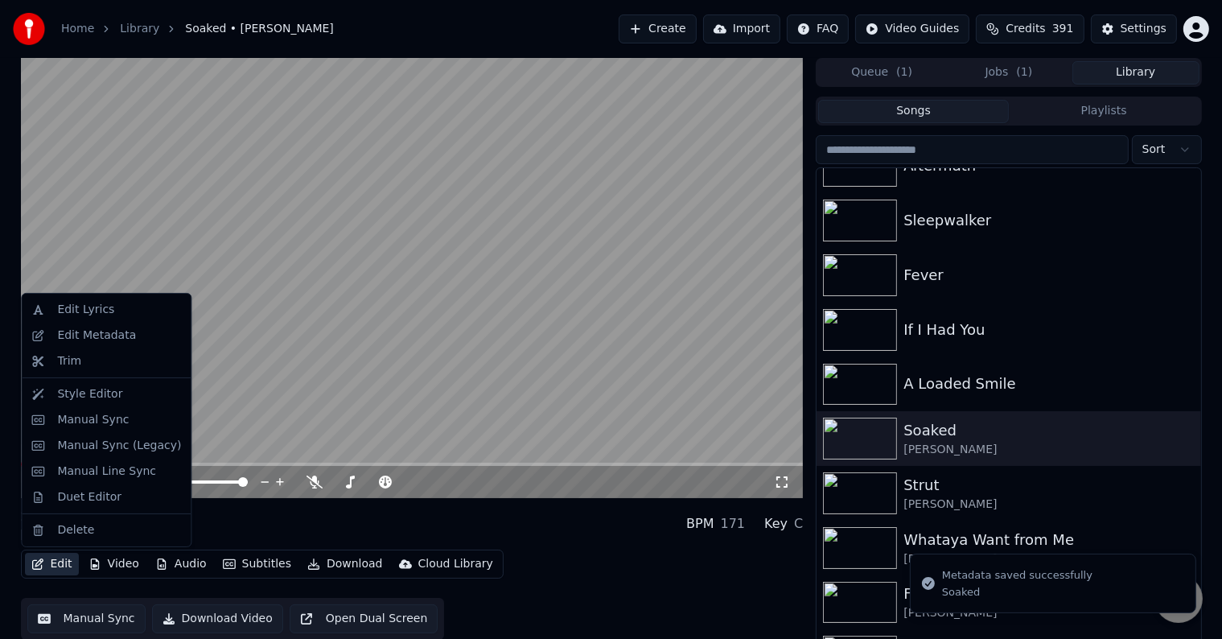
click at [48, 561] on button "Edit" at bounding box center [52, 564] width 54 height 23
click at [79, 440] on div "Manual Sync (Legacy)" at bounding box center [119, 446] width 124 height 16
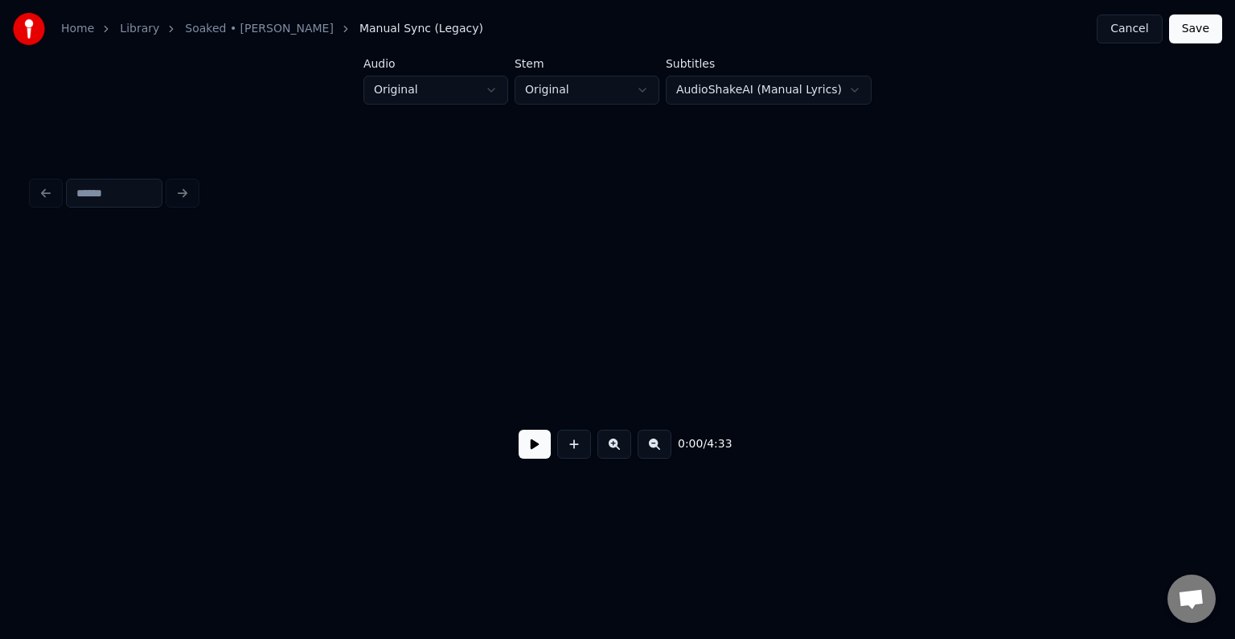
scroll to position [0, 3761]
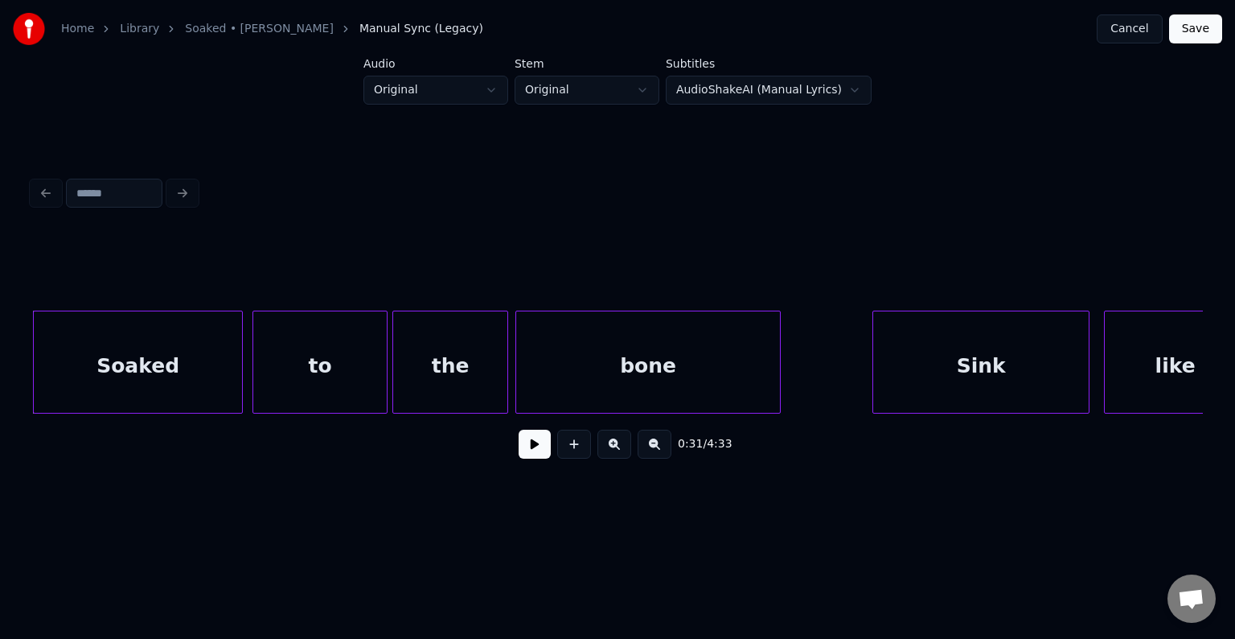
click at [538, 451] on button at bounding box center [535, 443] width 32 height 29
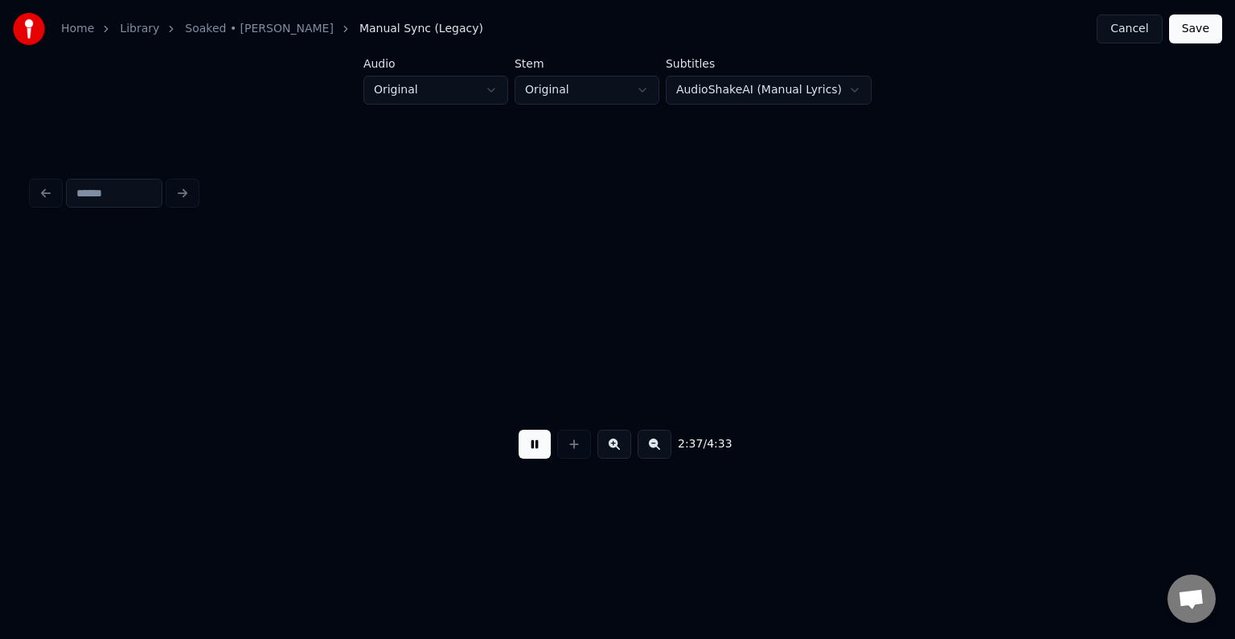
scroll to position [0, 18998]
click at [538, 451] on button at bounding box center [535, 443] width 32 height 29
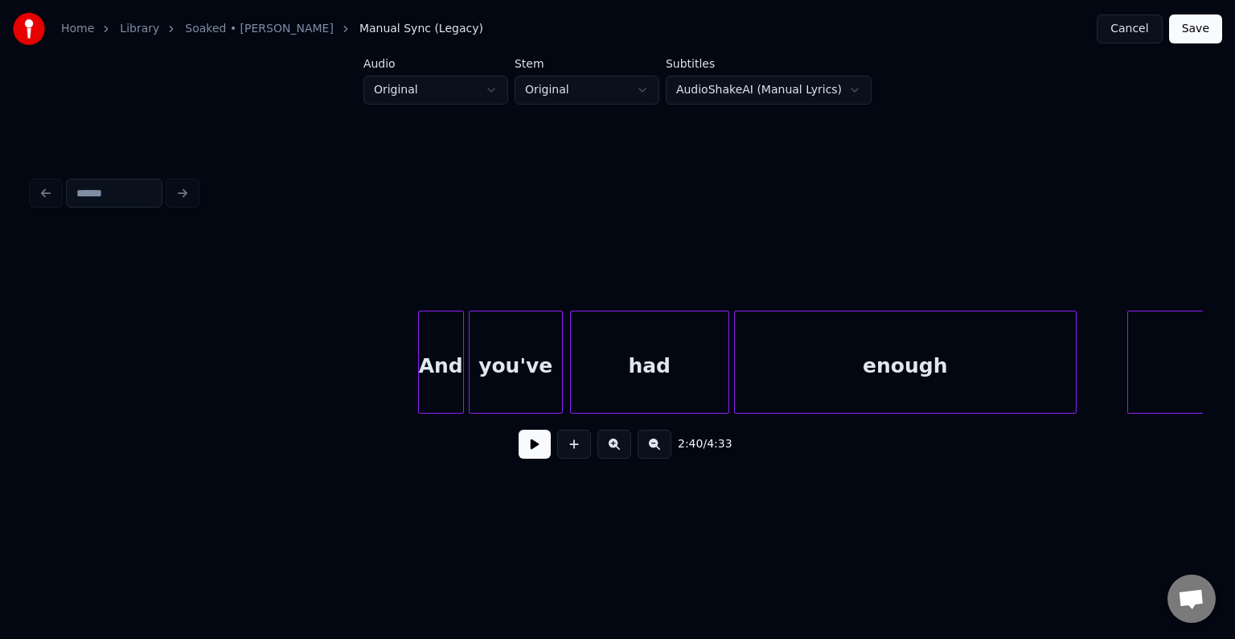
scroll to position [0, 23455]
click at [527, 446] on button at bounding box center [535, 443] width 32 height 29
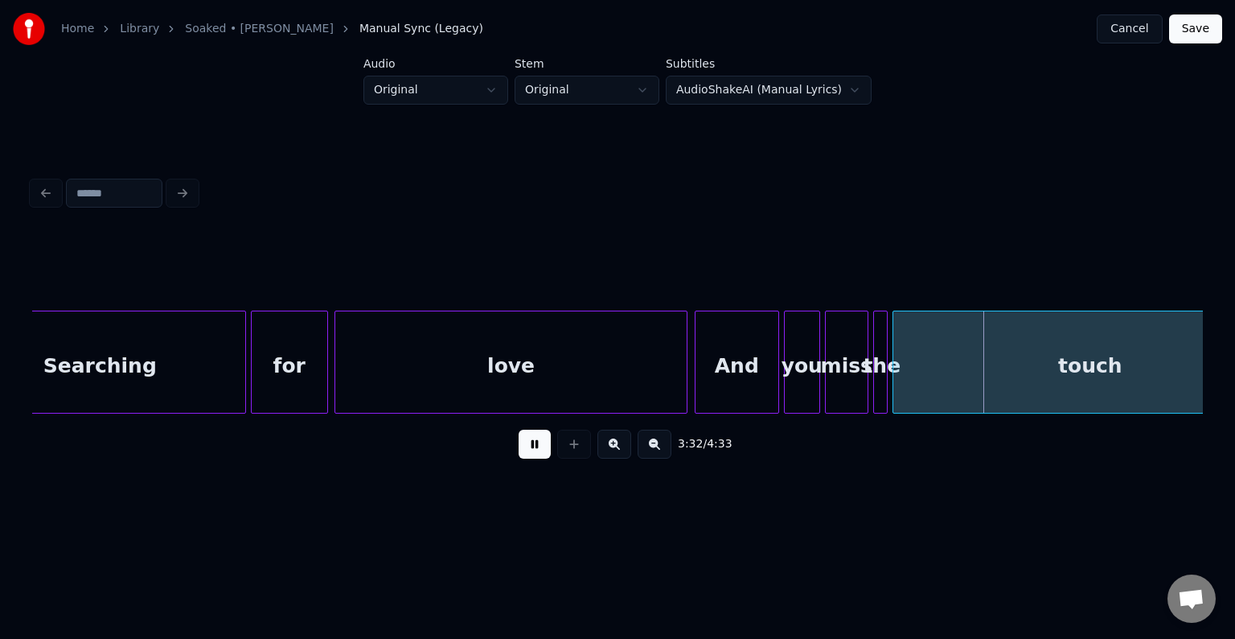
click at [339, 388] on div at bounding box center [337, 361] width 5 height 101
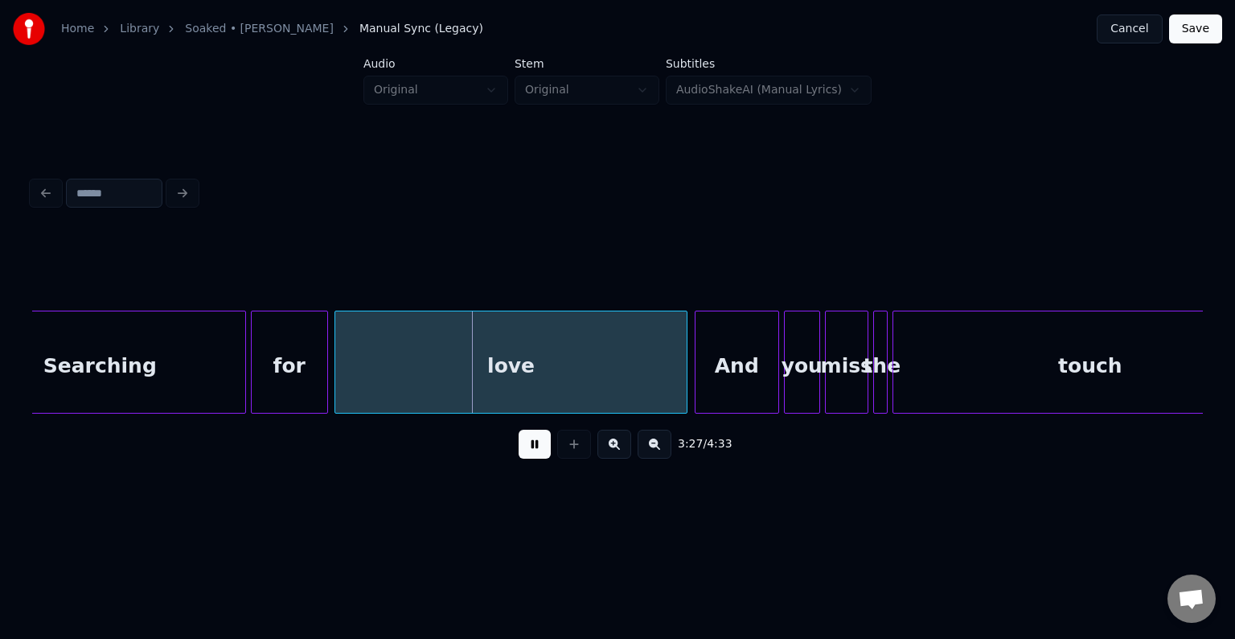
click at [549, 454] on button at bounding box center [535, 443] width 32 height 29
click at [544, 454] on button at bounding box center [535, 443] width 32 height 29
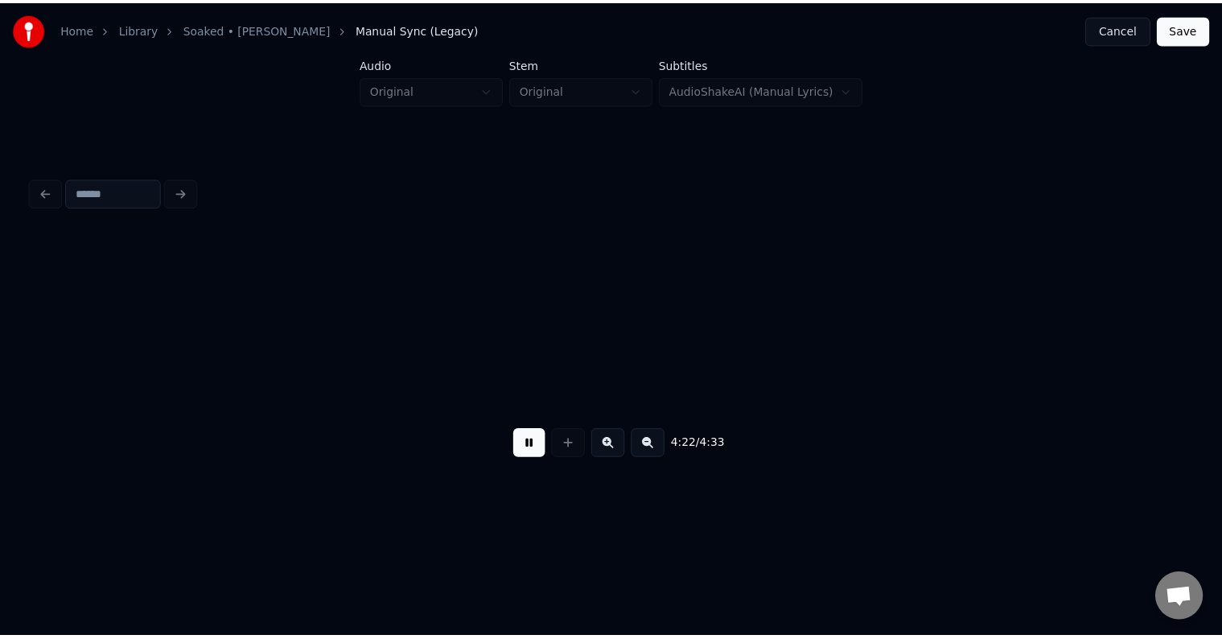
scroll to position [0, 31662]
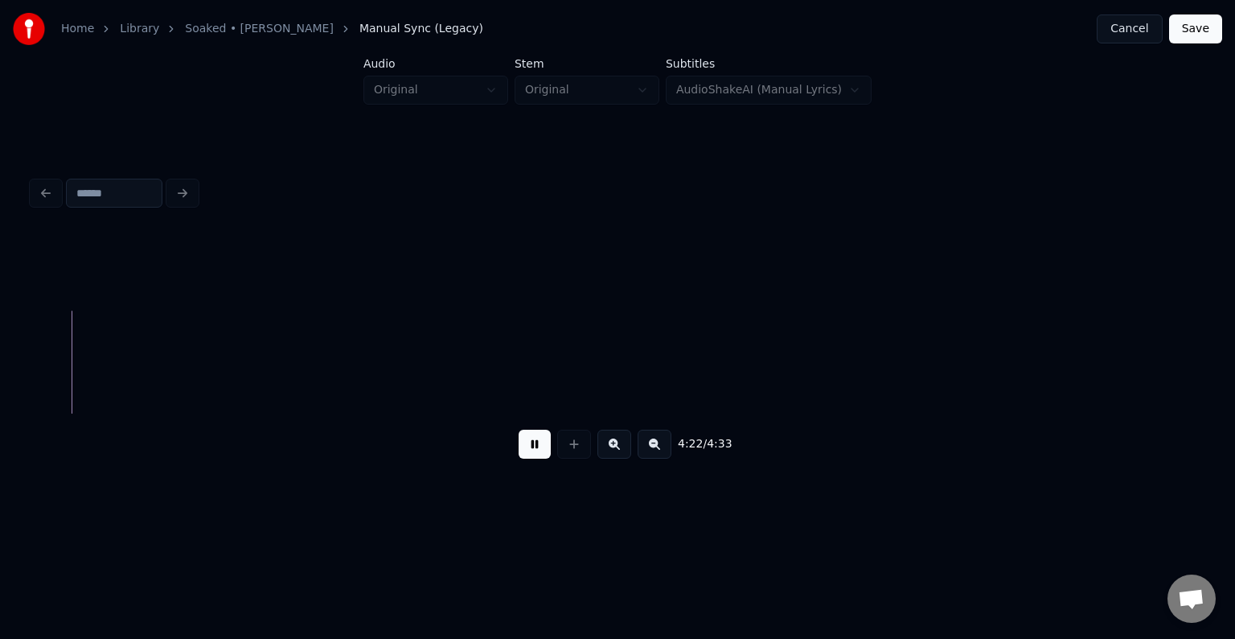
click at [1194, 29] on button "Save" at bounding box center [1195, 28] width 53 height 29
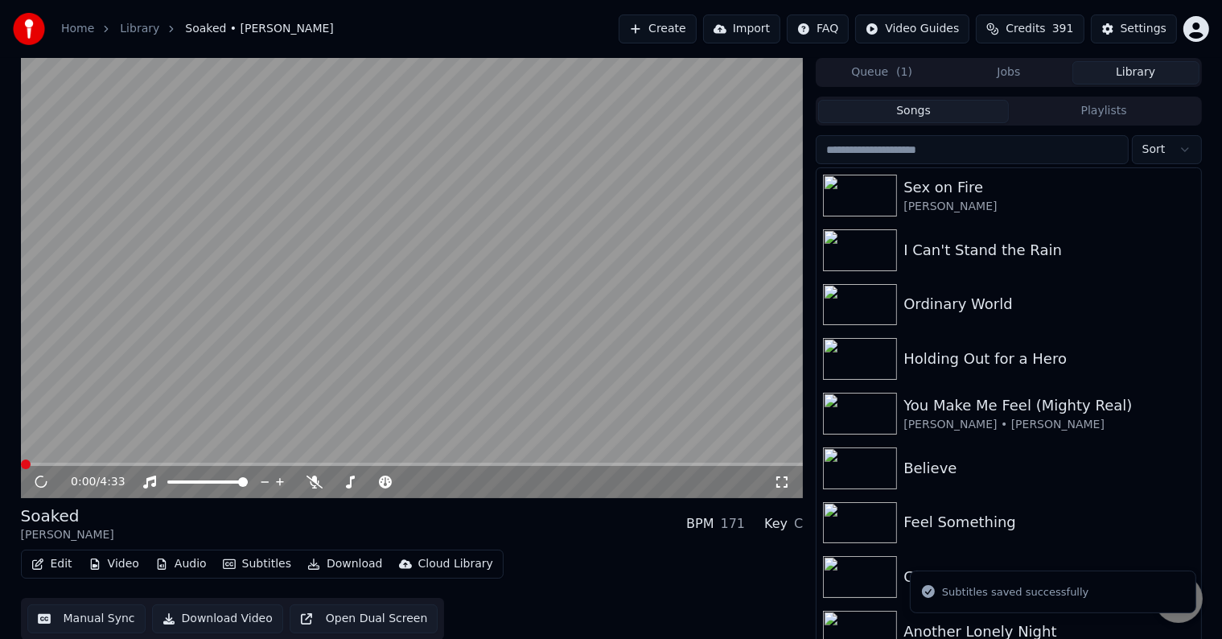
click at [339, 558] on button "Download" at bounding box center [345, 564] width 88 height 23
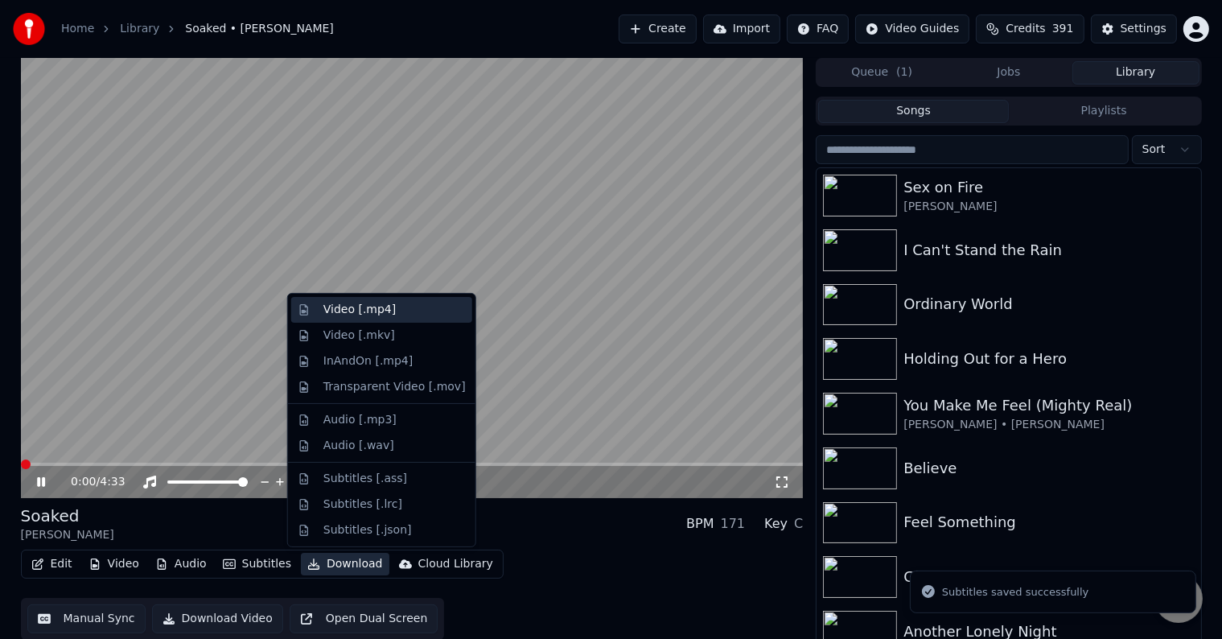
click at [351, 306] on div "Video [.mp4]" at bounding box center [359, 310] width 72 height 16
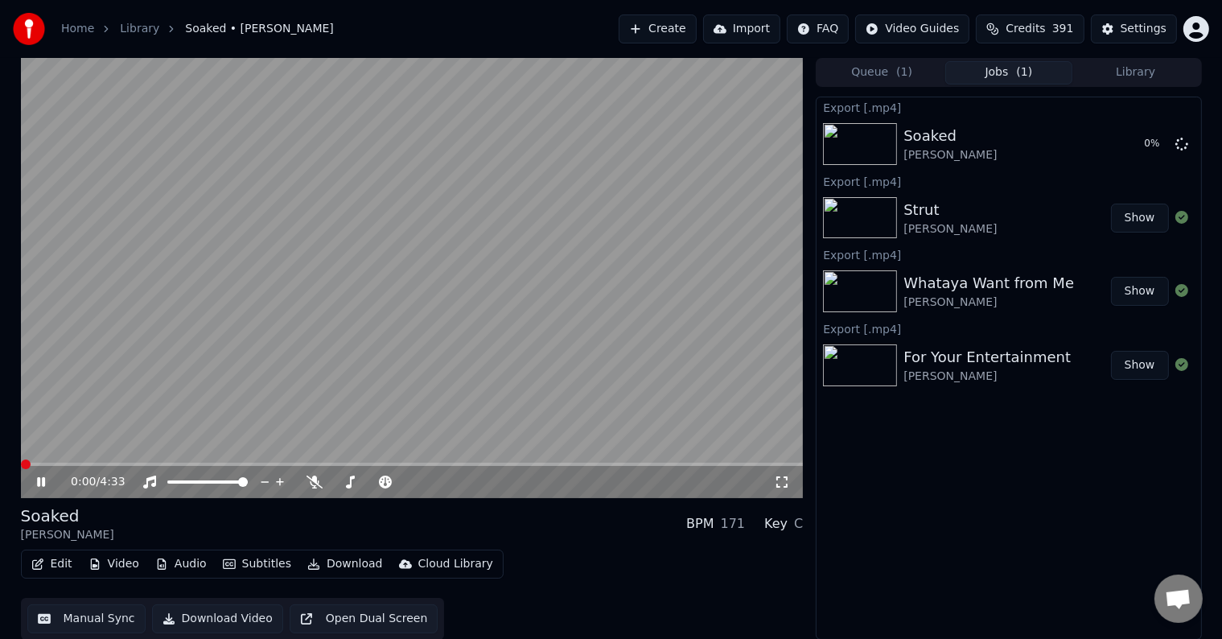
click at [39, 482] on icon at bounding box center [41, 482] width 8 height 10
click at [1132, 81] on button "Library" at bounding box center [1135, 72] width 127 height 23
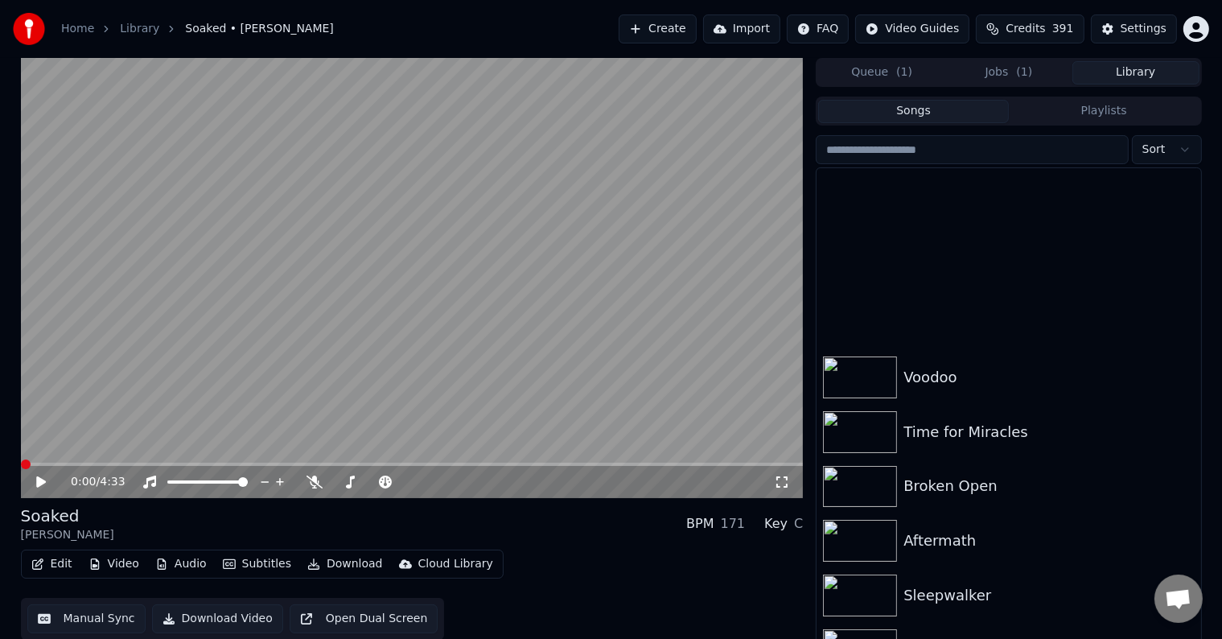
scroll to position [804, 0]
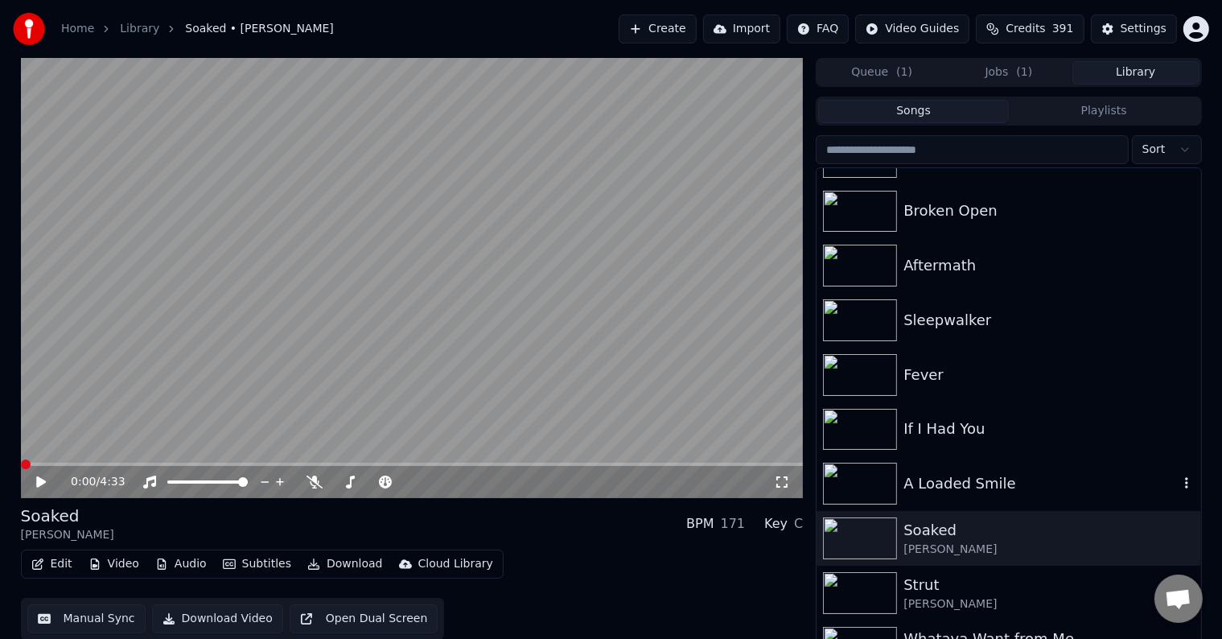
click at [1031, 476] on div "A Loaded Smile" at bounding box center [1040, 483] width 274 height 23
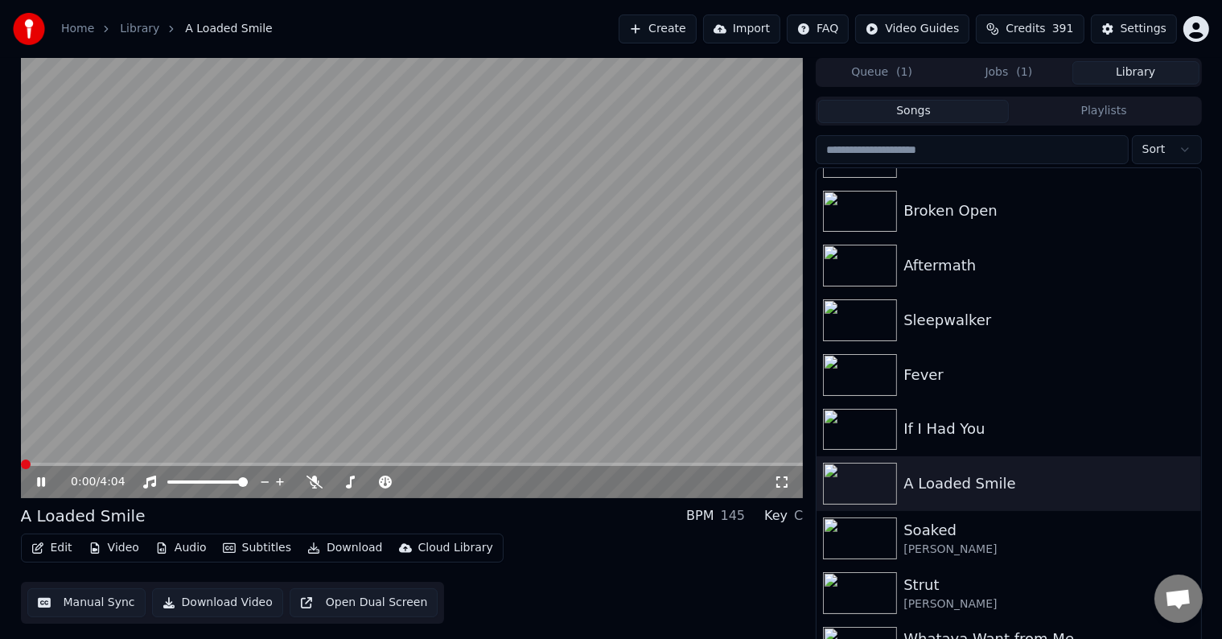
click at [42, 484] on icon at bounding box center [41, 482] width 8 height 10
